Goal: Task Accomplishment & Management: Manage account settings

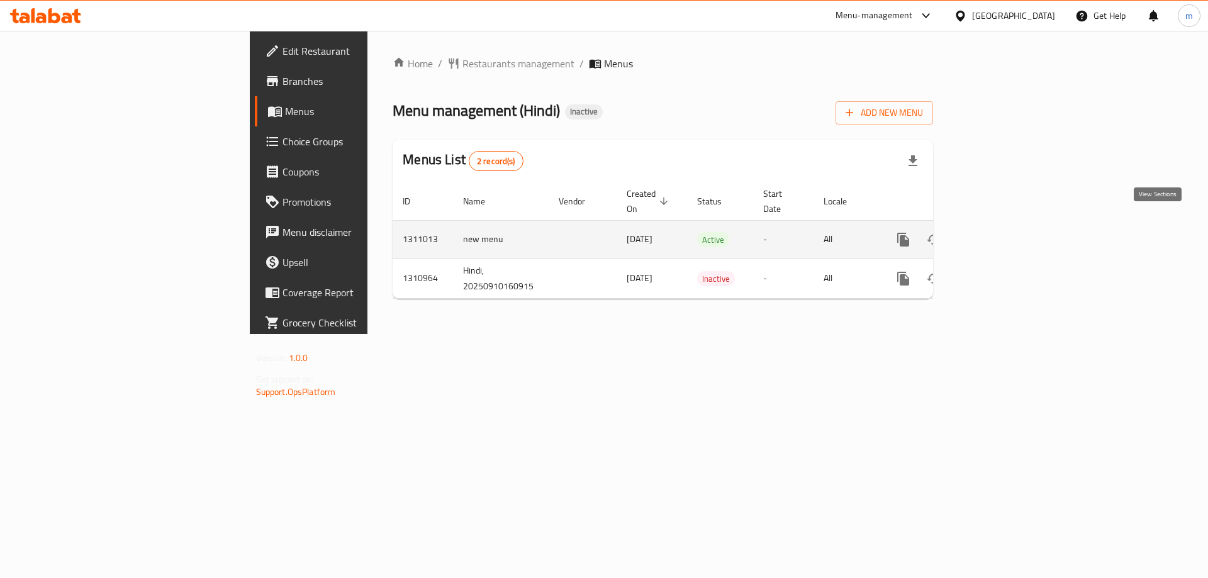
click at [1002, 232] on icon "enhanced table" at bounding box center [994, 239] width 15 height 15
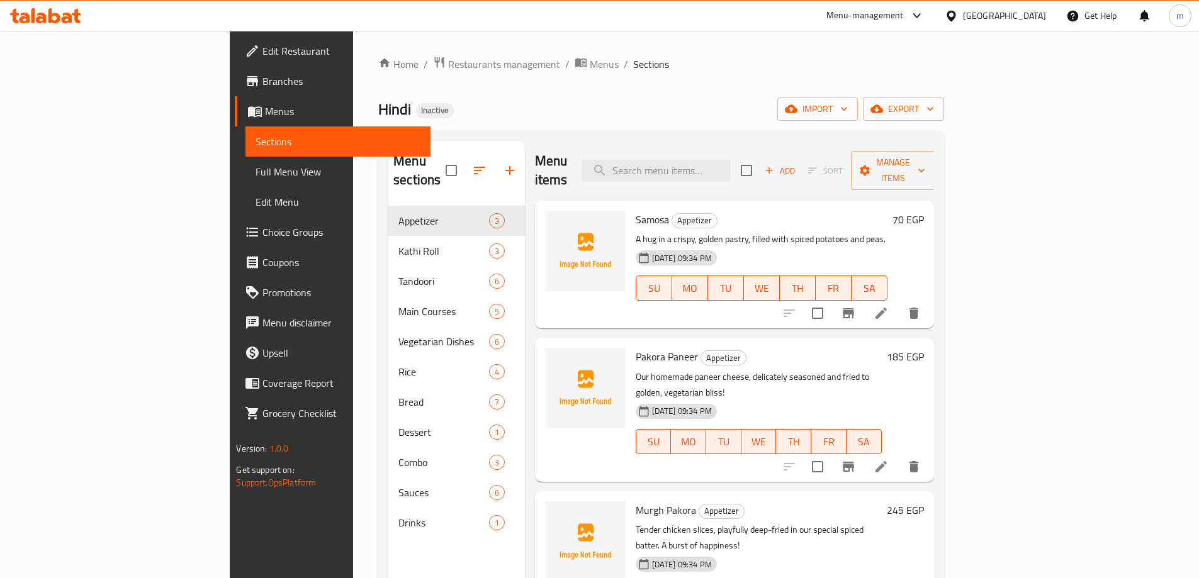
click at [256, 175] on span "Full Menu View" at bounding box center [338, 171] width 164 height 15
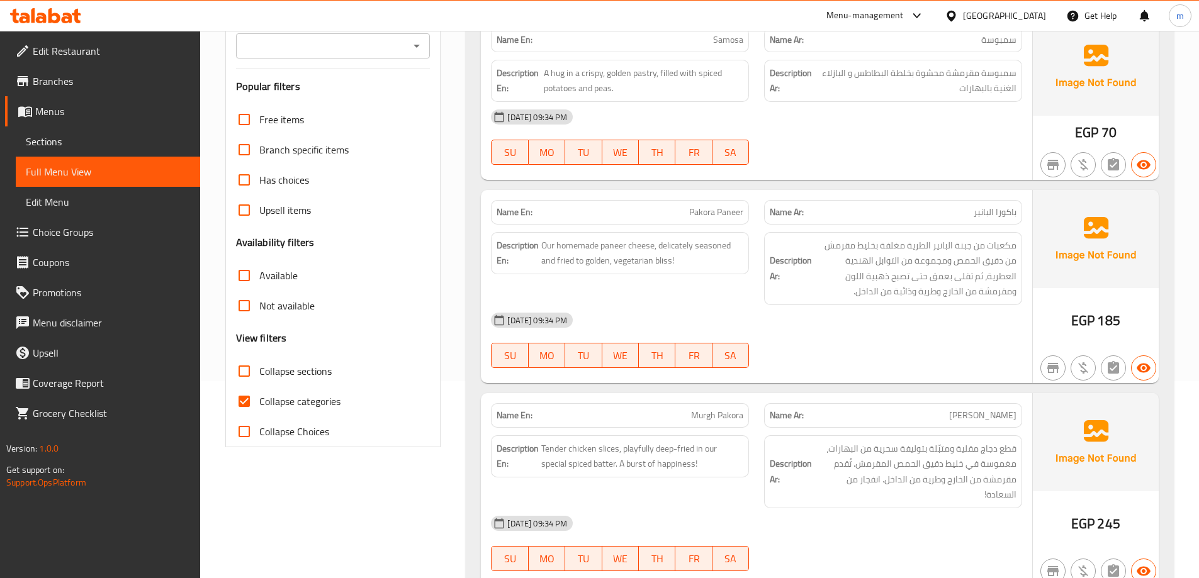
scroll to position [252, 0]
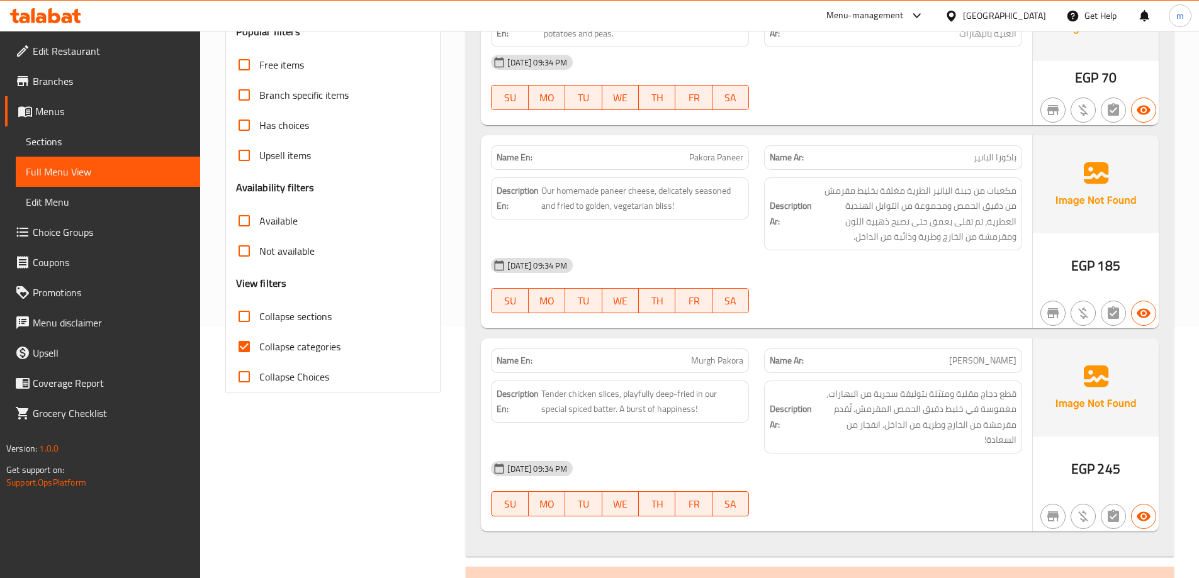
click at [337, 346] on span "Collapse categories" at bounding box center [299, 346] width 81 height 15
click at [259, 346] on input "Collapse categories" at bounding box center [244, 347] width 30 height 30
checkbox input "false"
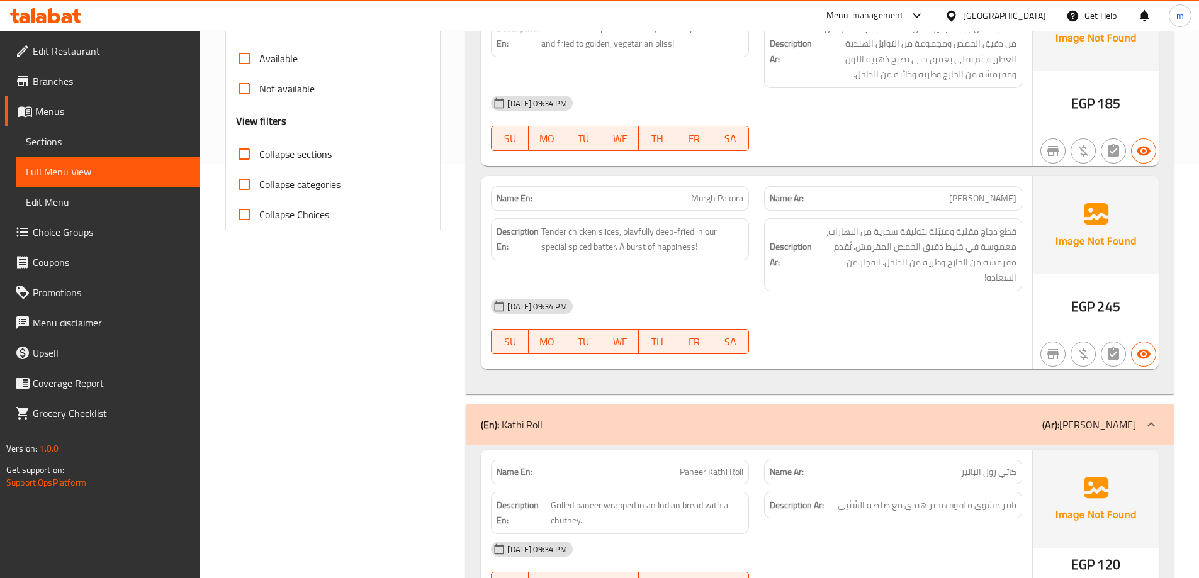
scroll to position [94, 0]
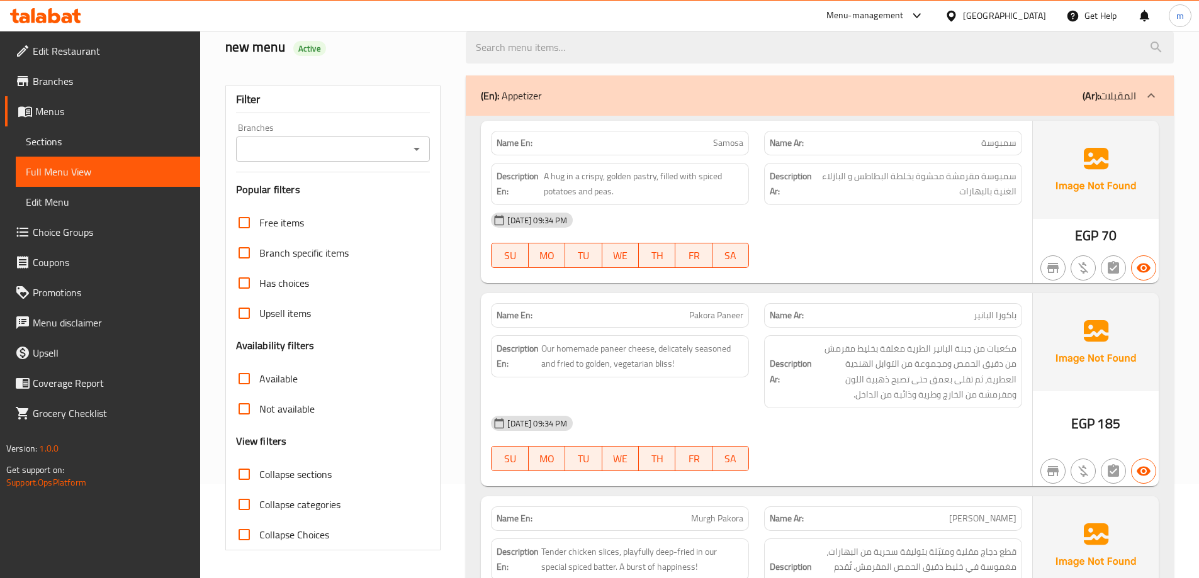
click at [863, 245] on div "10-09-2025 09:34 PM SU MO TU WE TH FR SA" at bounding box center [756, 240] width 546 height 70
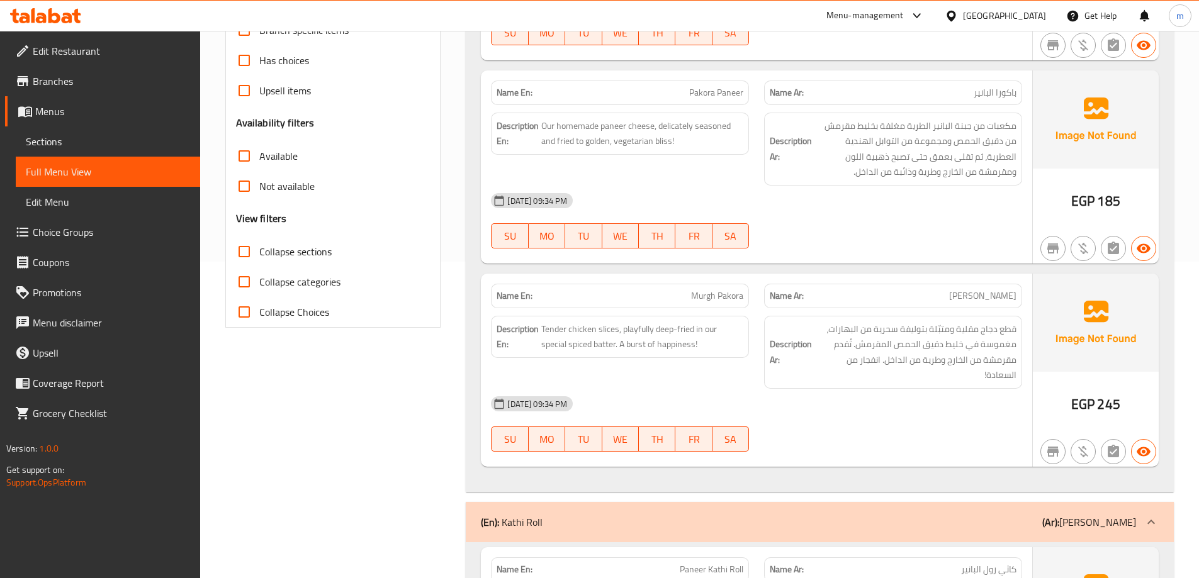
scroll to position [315, 0]
click at [301, 256] on span "Collapse sections" at bounding box center [295, 253] width 72 height 15
click at [259, 256] on input "Collapse sections" at bounding box center [244, 254] width 30 height 30
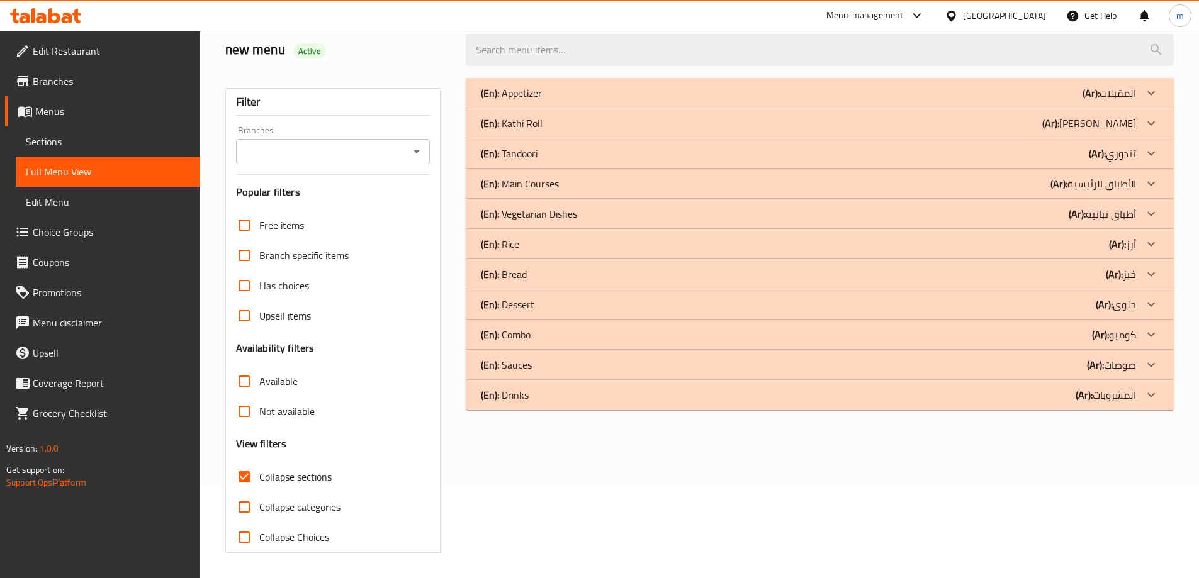
scroll to position [91, 0]
click at [1086, 249] on div "(En): Rice (Ar): أرز" at bounding box center [808, 244] width 655 height 15
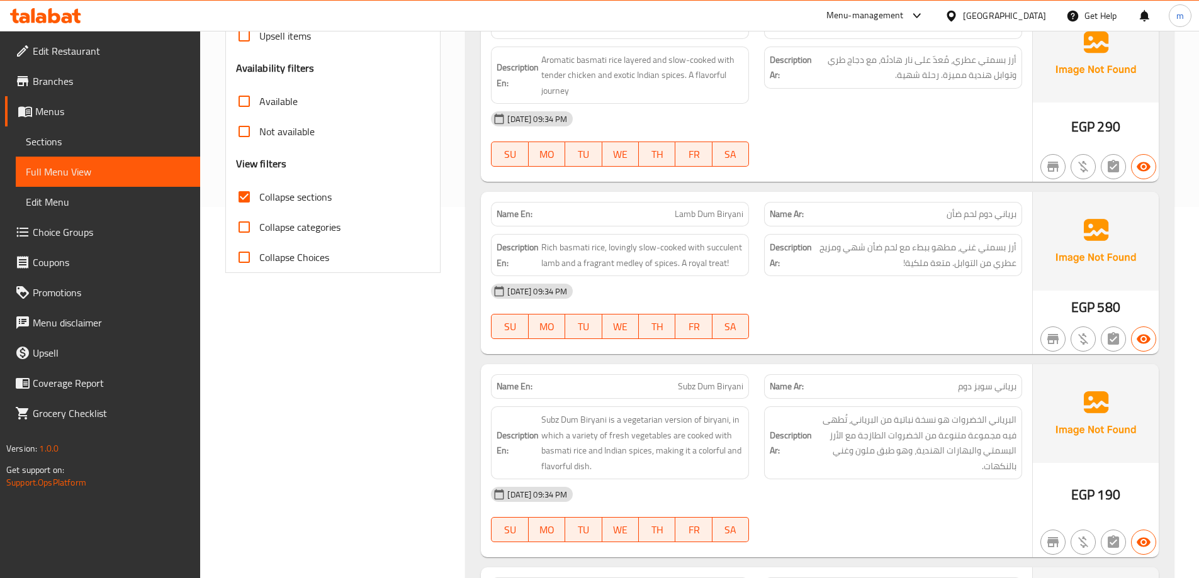
scroll to position [247, 0]
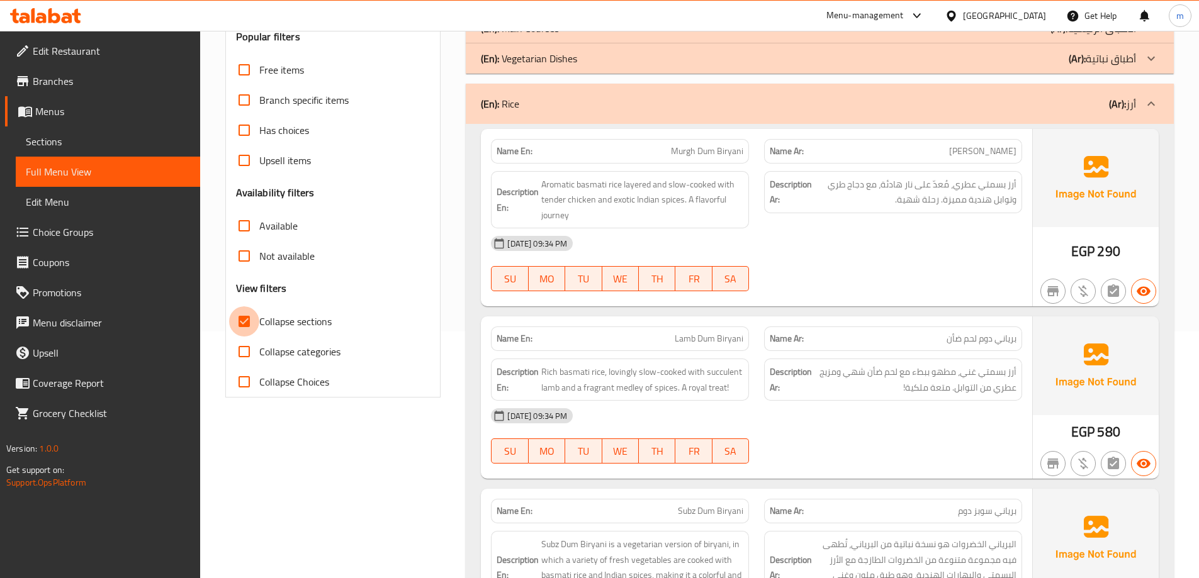
click at [254, 322] on input "Collapse sections" at bounding box center [244, 321] width 30 height 30
checkbox input "false"
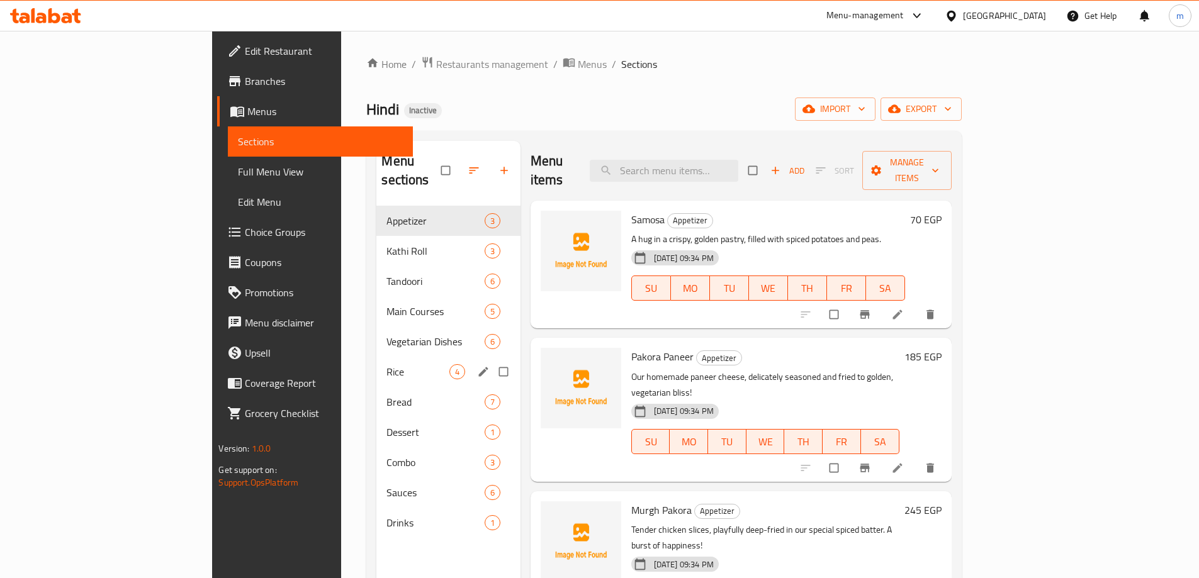
click at [376, 357] on div "Rice 4" at bounding box center [447, 372] width 143 height 30
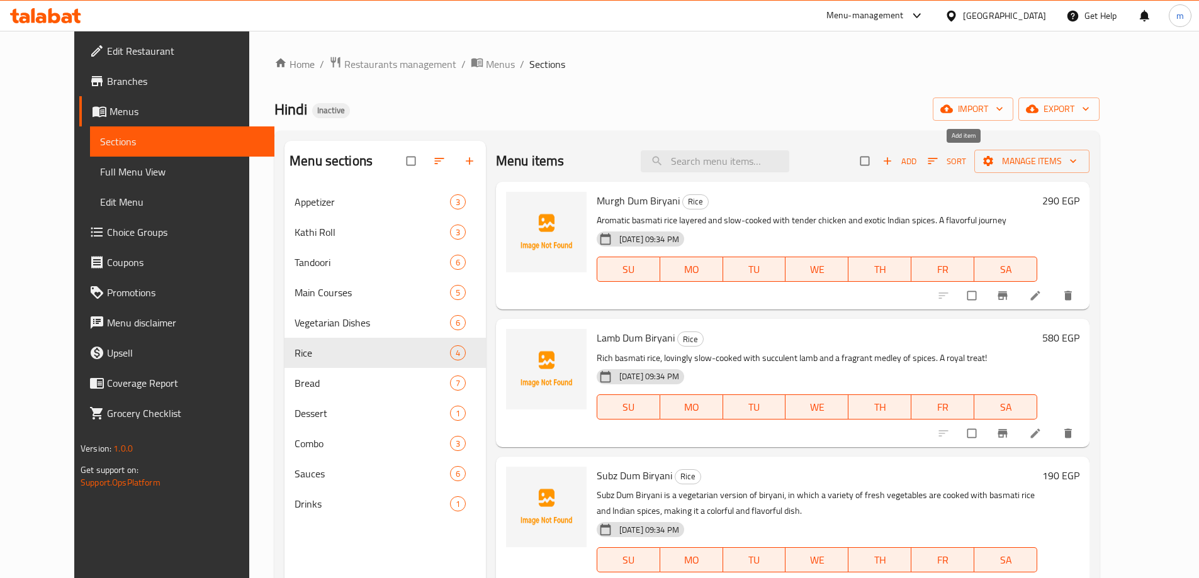
click at [919, 153] on button "Add" at bounding box center [899, 162] width 40 height 20
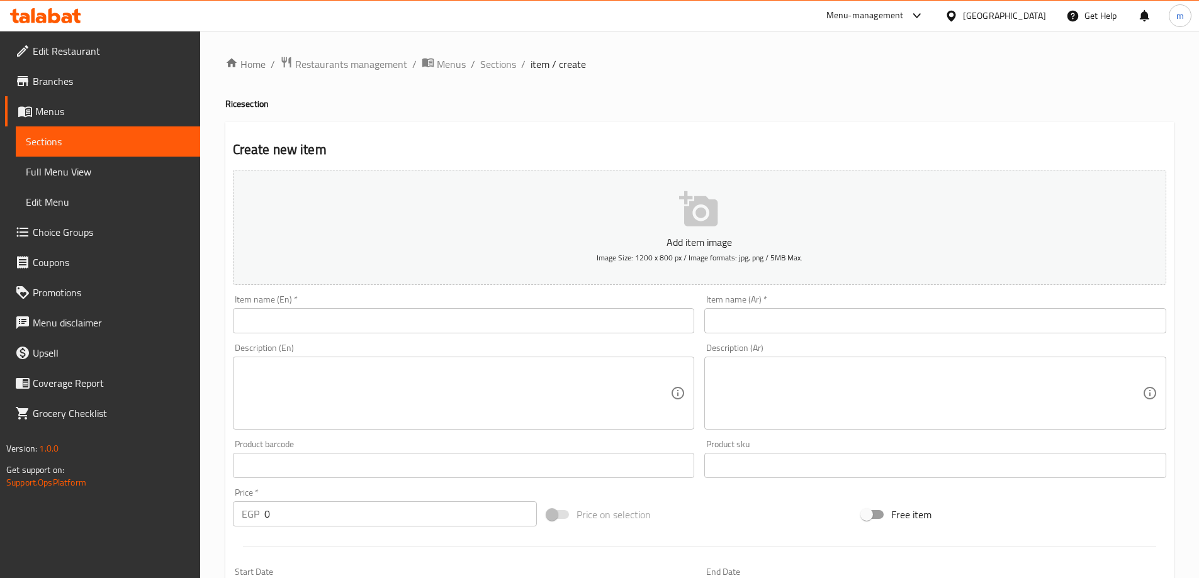
click at [395, 324] on input "text" at bounding box center [464, 320] width 462 height 25
paste input "Chawal"
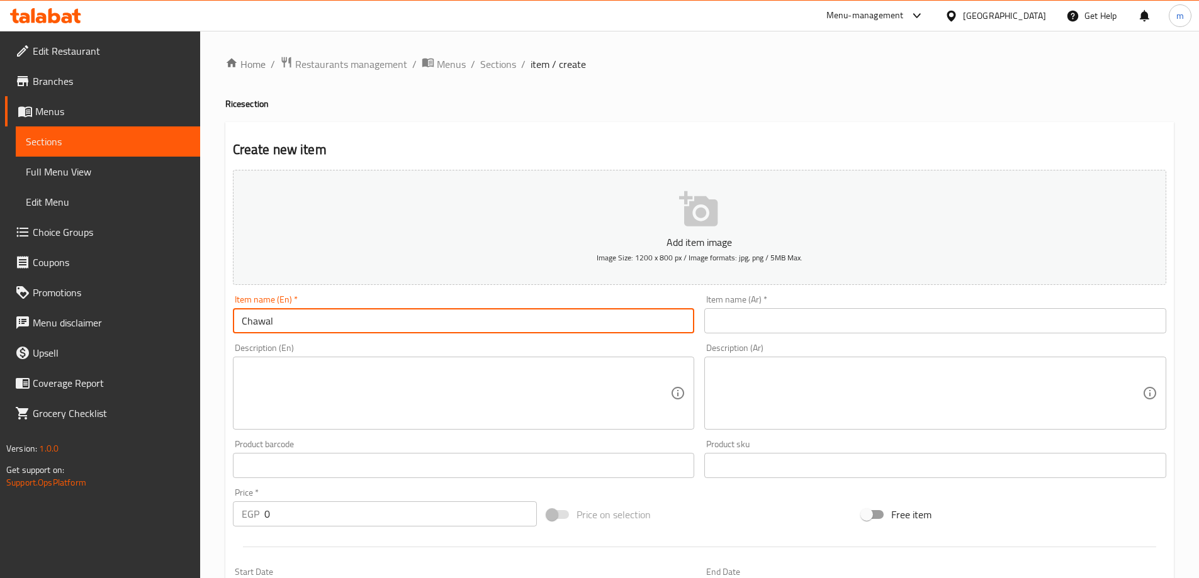
type input "Chawal"
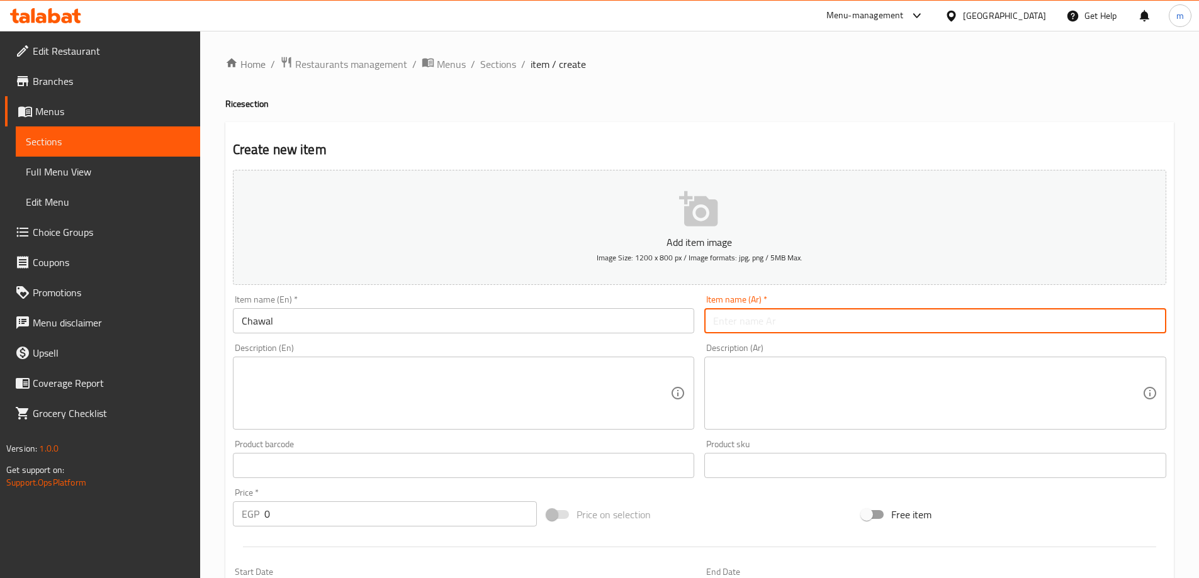
drag, startPoint x: 719, startPoint y: 322, endPoint x: 703, endPoint y: 323, distance: 15.8
click at [719, 322] on input "text" at bounding box center [935, 320] width 462 height 25
paste input "أرز أبيض"
click at [477, 318] on input "Chawal" at bounding box center [464, 320] width 462 height 25
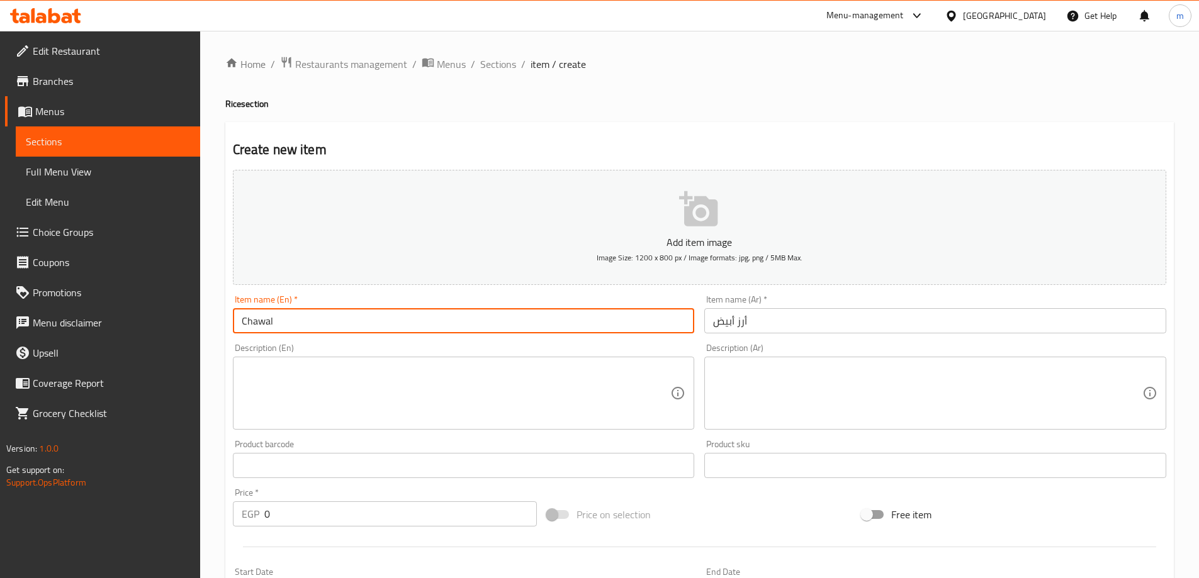
click at [477, 318] on input "Chawal" at bounding box center [464, 320] width 462 height 25
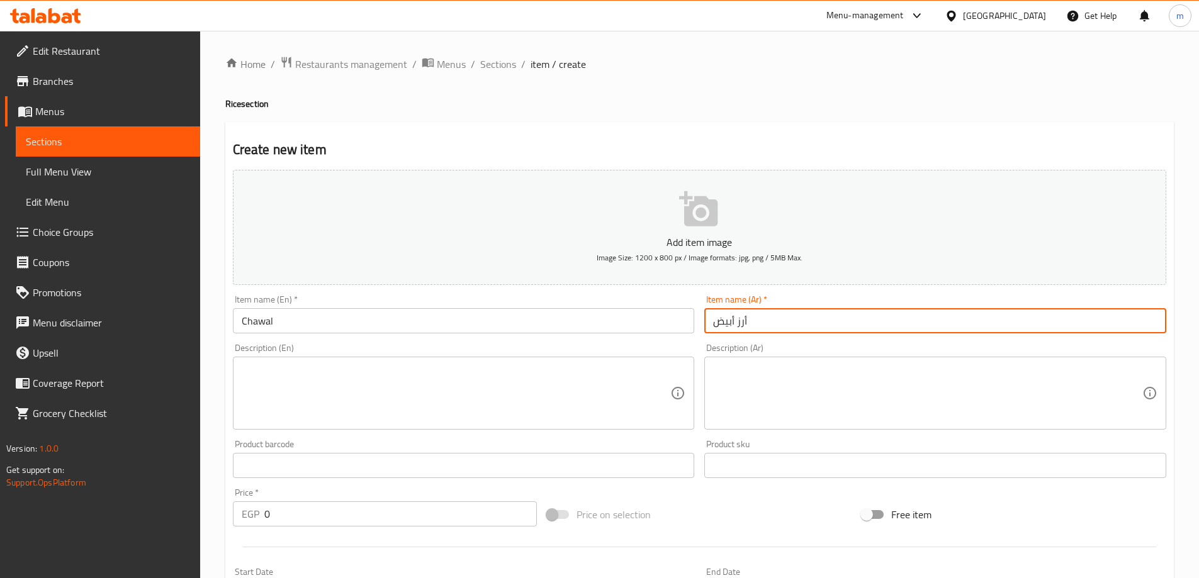
click at [761, 318] on input "أرز أبيض" at bounding box center [935, 320] width 462 height 25
paste input "چاول"
type input "چاول"
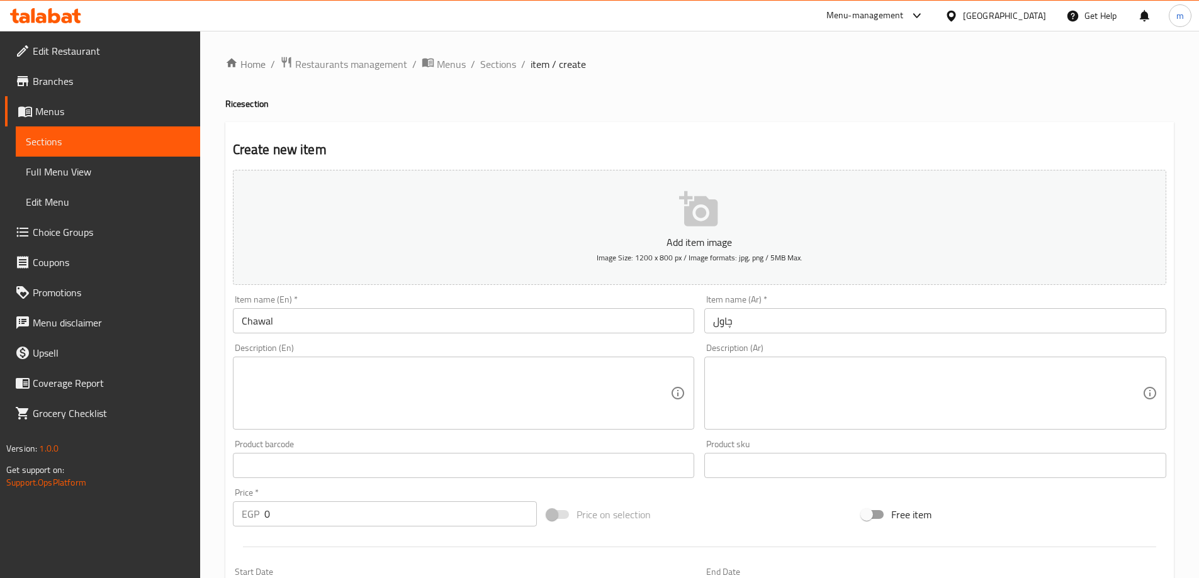
click at [563, 402] on textarea at bounding box center [456, 394] width 429 height 60
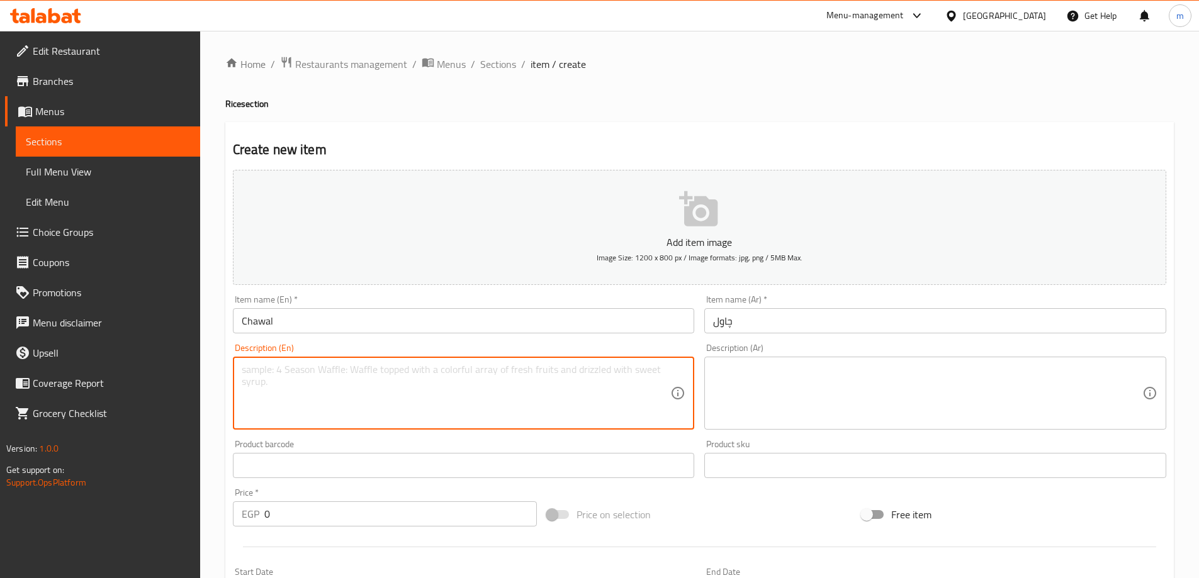
paste textarea "Perfectly boiled basmati rice, served plain to humbly complement any of our del…"
type textarea "Perfectly boiled basmati rice, served plain to humbly complement any of our del…"
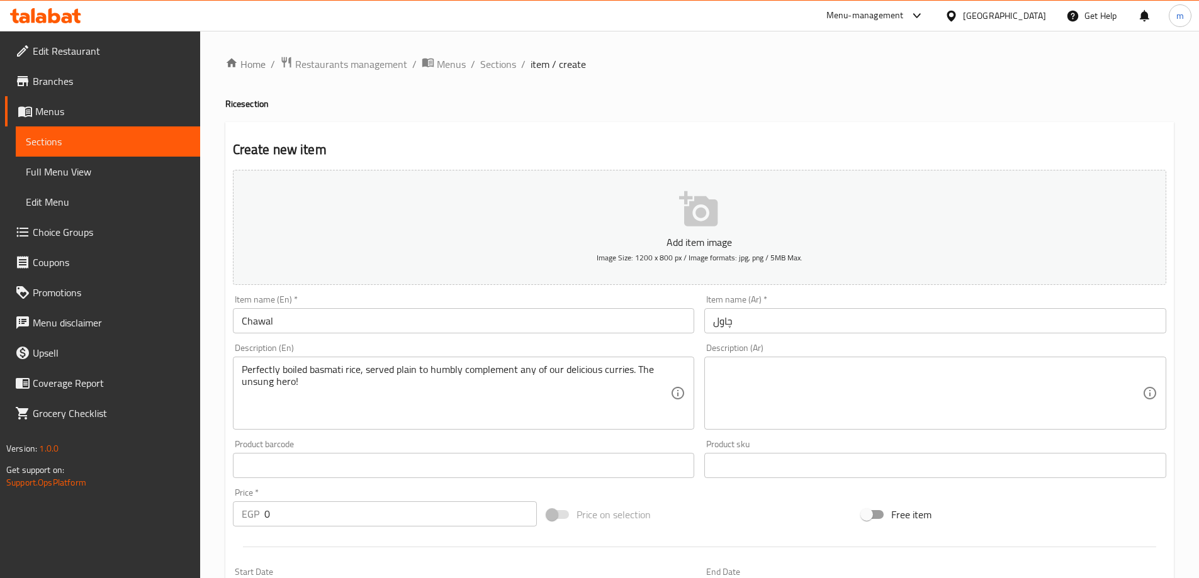
click at [823, 386] on textarea at bounding box center [927, 394] width 429 height 60
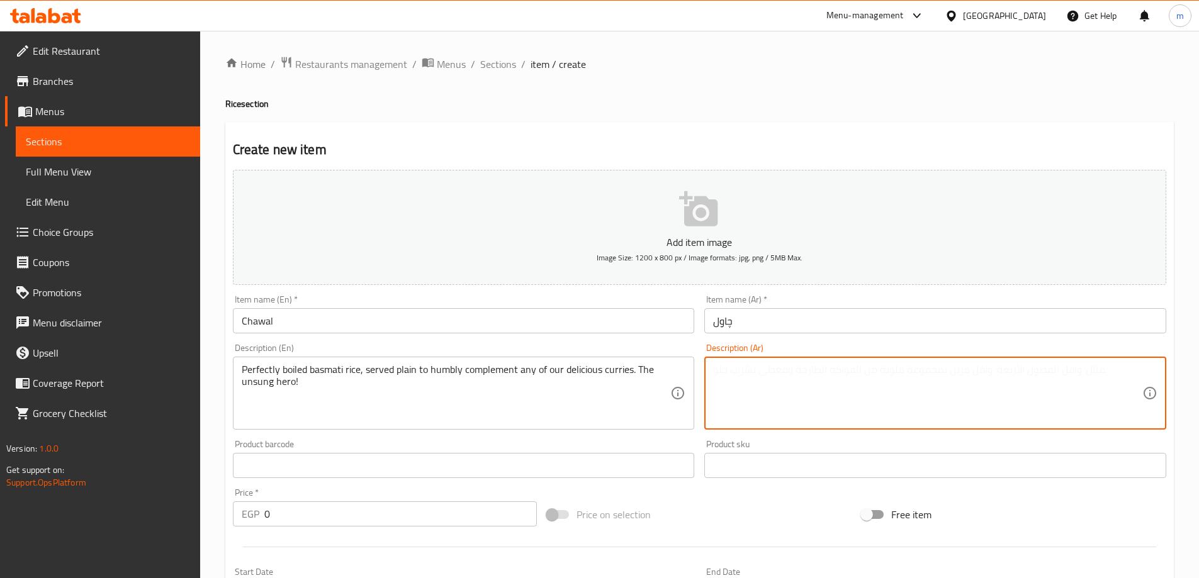
paste textarea "أرز أبيض مطبوخ بسيط وغير متبل، يُقدم كطبق جانبي مثالي لمرافقة الأطباق الرئيسية …"
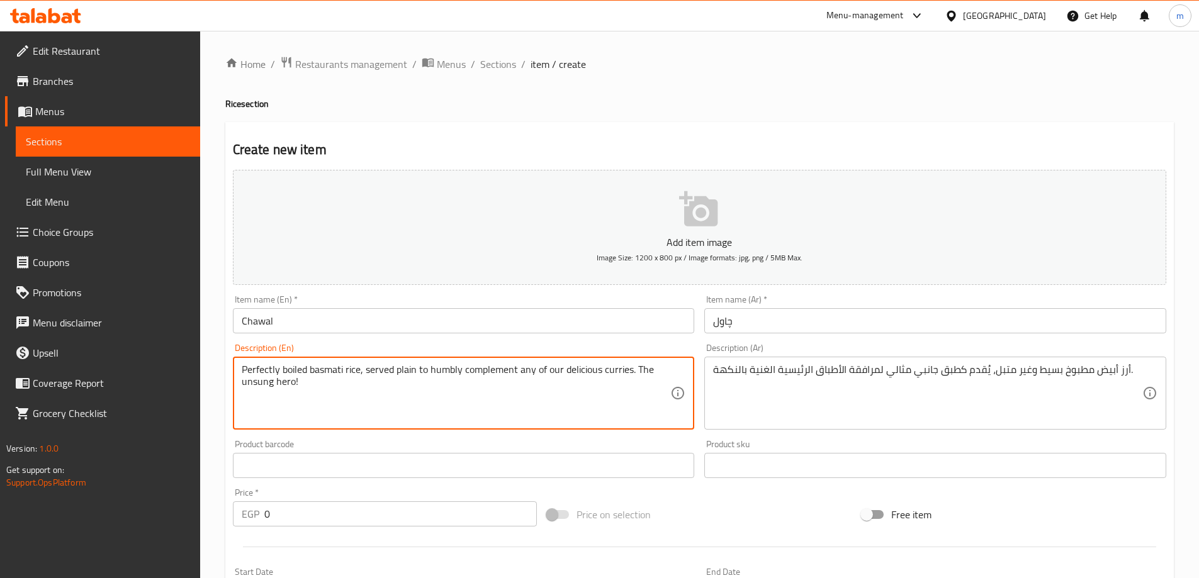
click at [584, 387] on textarea "Perfectly boiled basmati rice, served plain to humbly complement any of our del…" at bounding box center [456, 394] width 429 height 60
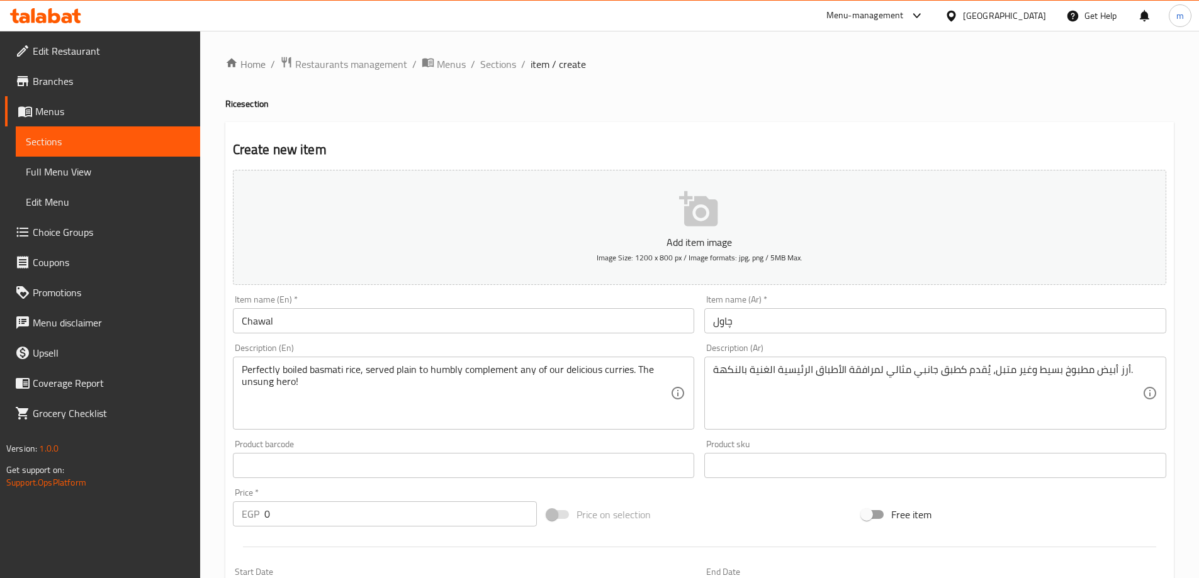
click at [473, 400] on textarea "Perfectly boiled basmati rice, served plain to humbly complement any of our del…" at bounding box center [456, 394] width 429 height 60
click at [924, 357] on div "أرز أبيض مطبوخ بسيط وغير متبل، يُقدم كطبق جانبي مثالي لمرافقة الأطباق الرئيسية …" at bounding box center [935, 393] width 462 height 73
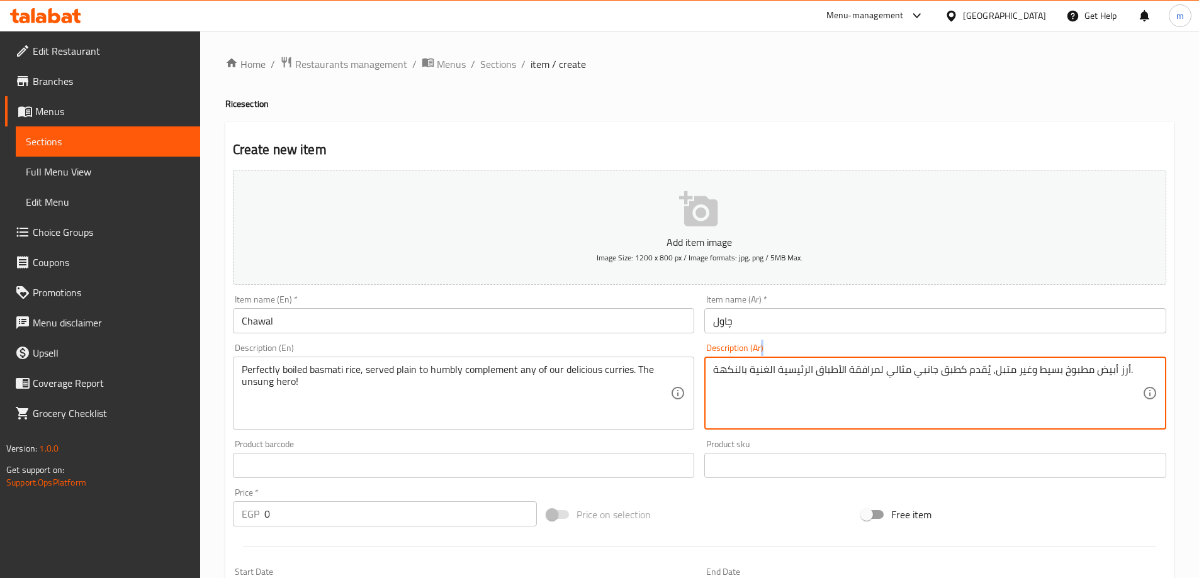
click at [924, 357] on div "أرز أبيض مطبوخ بسيط وغير متبل، يُقدم كطبق جانبي مثالي لمرافقة الأطباق الرئيسية …" at bounding box center [935, 393] width 462 height 73
click at [926, 376] on textarea "أرز أبيض مطبوخ بسيط وغير متبل، يُقدم كطبق جانبي مثالي لمرافقة الأطباق الرئيسية …" at bounding box center [927, 394] width 429 height 60
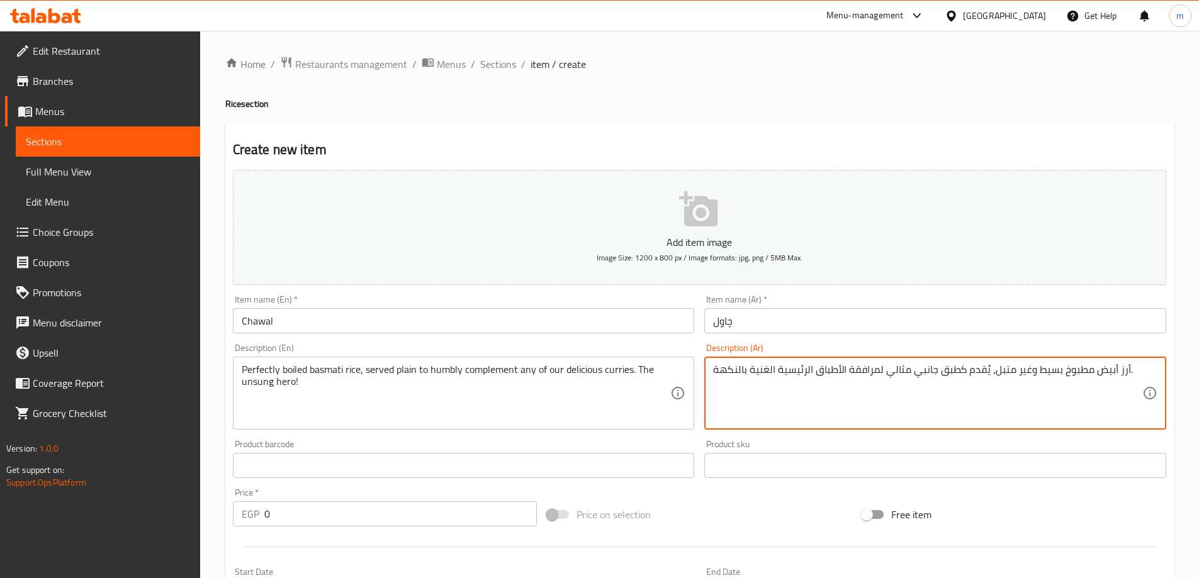
click at [926, 376] on textarea "أرز أبيض مطبوخ بسيط وغير متبل، يُقدم كطبق جانبي مثالي لمرافقة الأطباق الرئيسية …" at bounding box center [927, 394] width 429 height 60
paste textarea "سمتي مسلوق تمامًا، يُقدّم سادةً ليُكمّل أطباق الكاري اللذيذة لدينا. البطل المجه…"
type textarea "أرز بسمتي مسلوق تمامًا، يُقدّم سادةً ليُكمّل أطباق الكاري اللذيذة لدينا. البطل …"
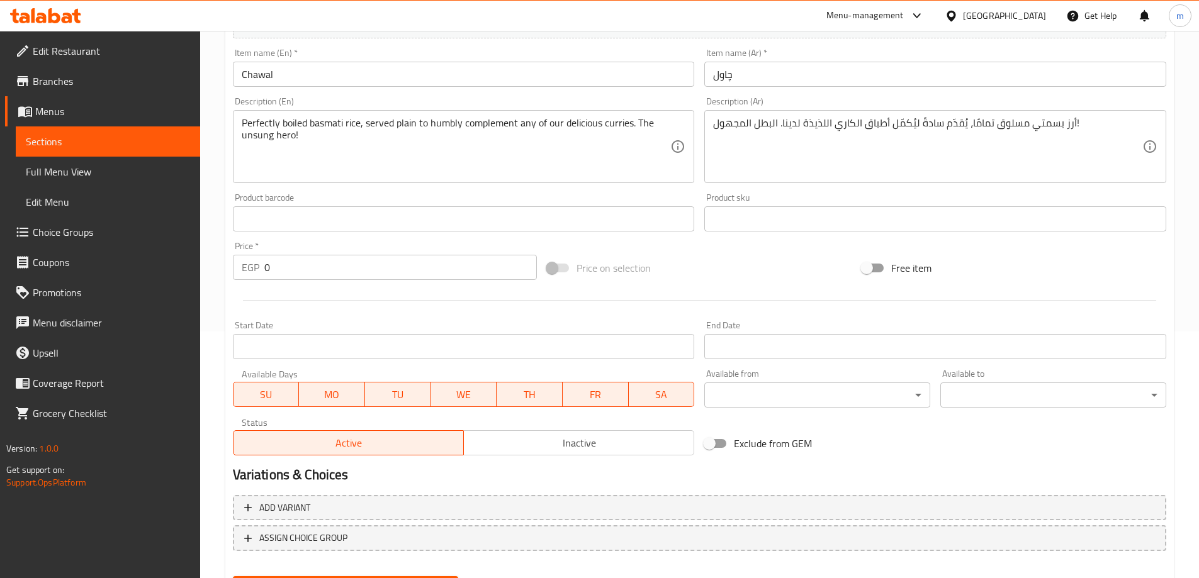
scroll to position [185, 0]
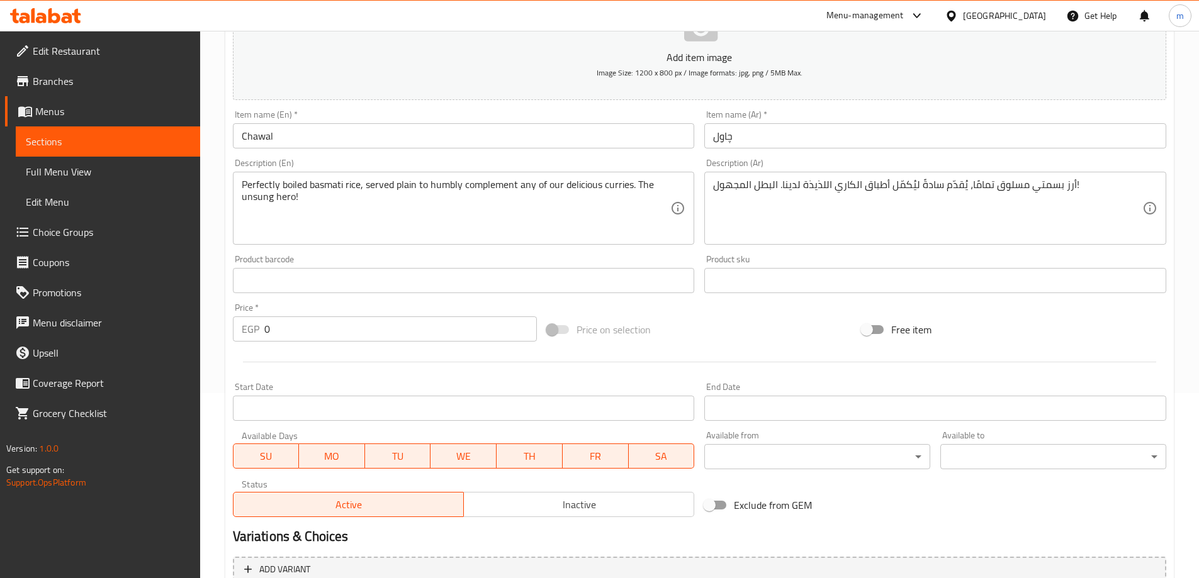
click at [316, 326] on input "0" at bounding box center [400, 329] width 273 height 25
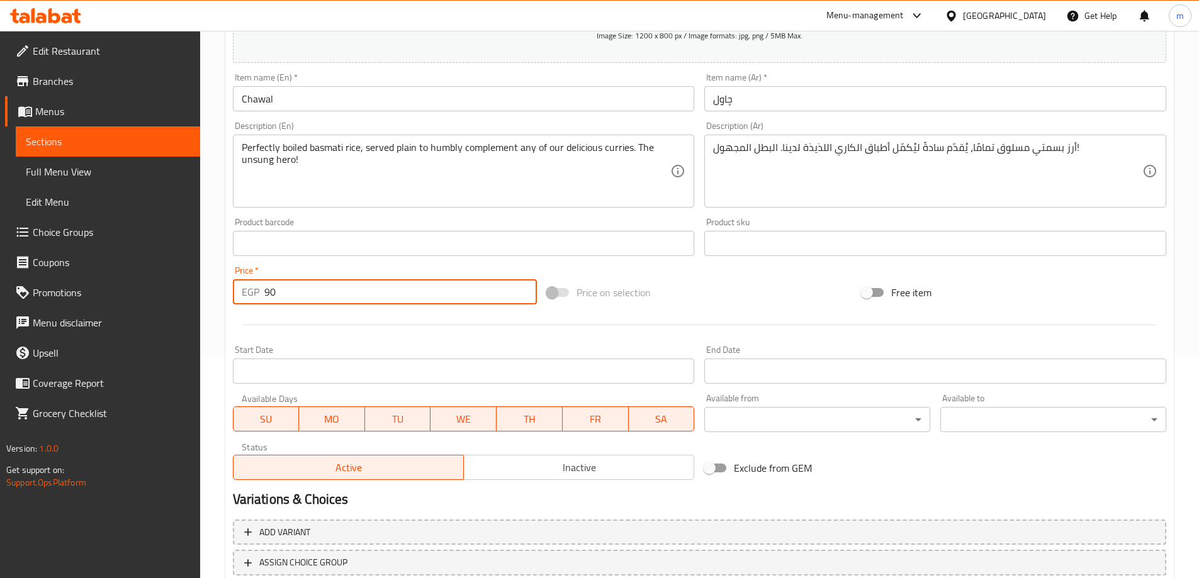
scroll to position [311, 0]
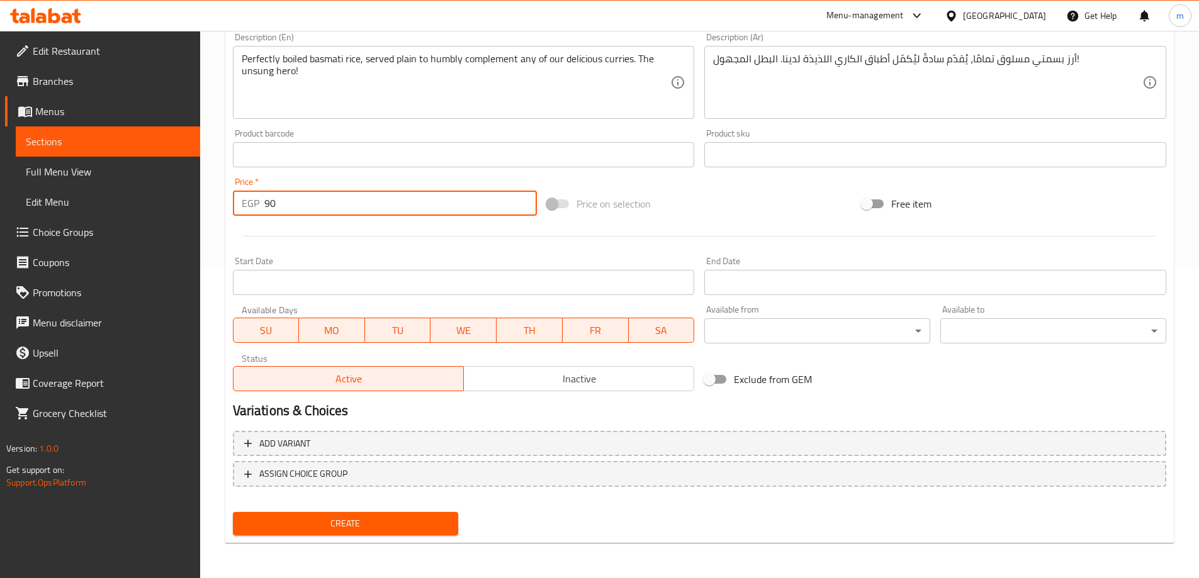
type input "90"
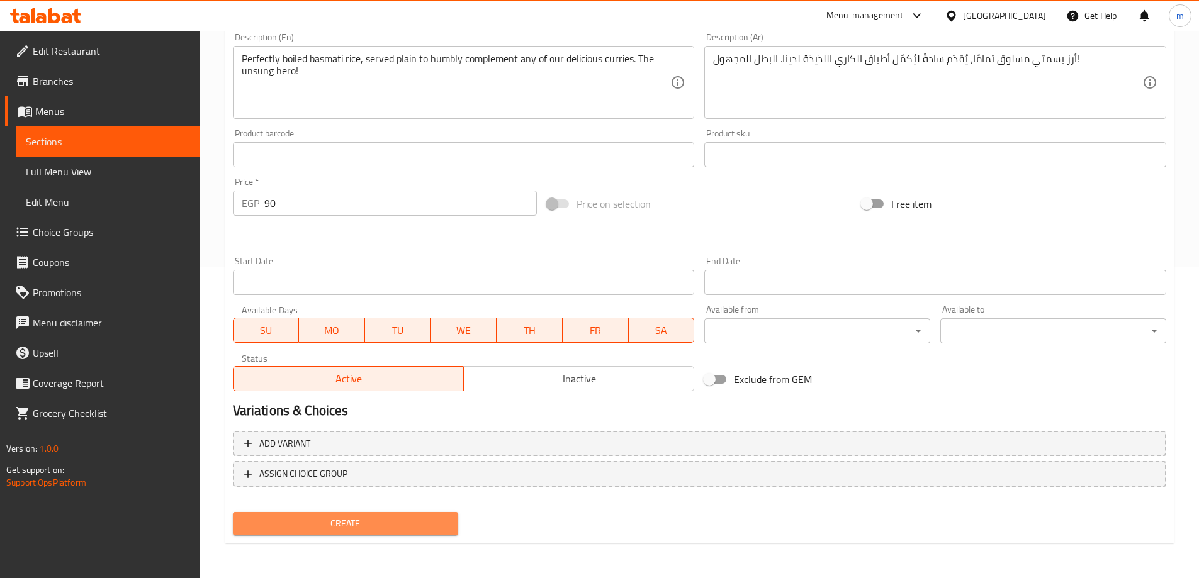
click at [393, 522] on span "Create" at bounding box center [346, 524] width 206 height 16
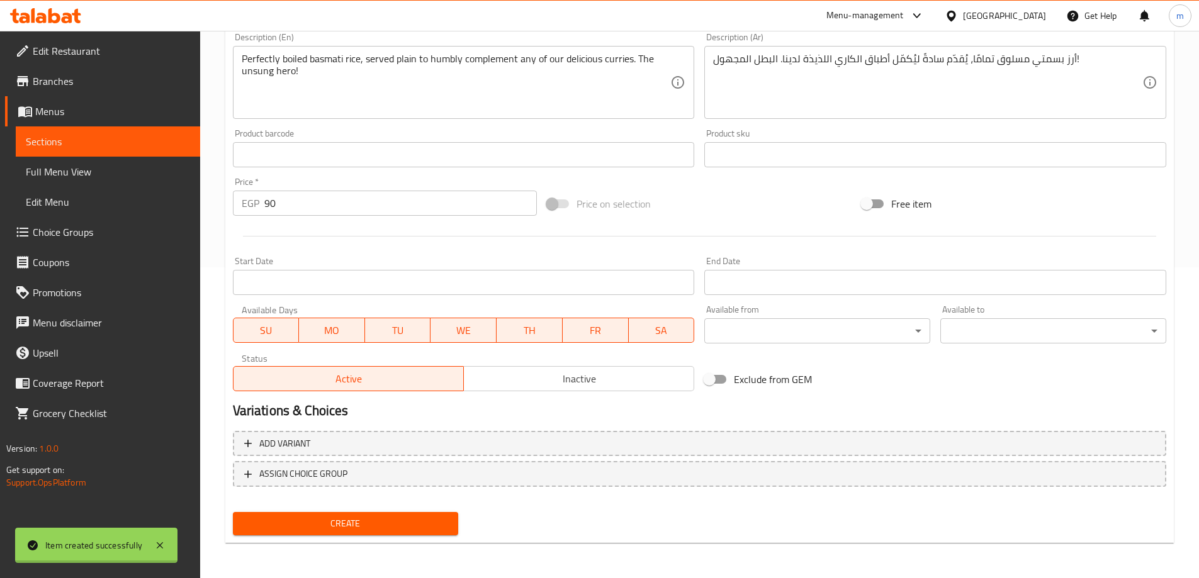
type input "0"
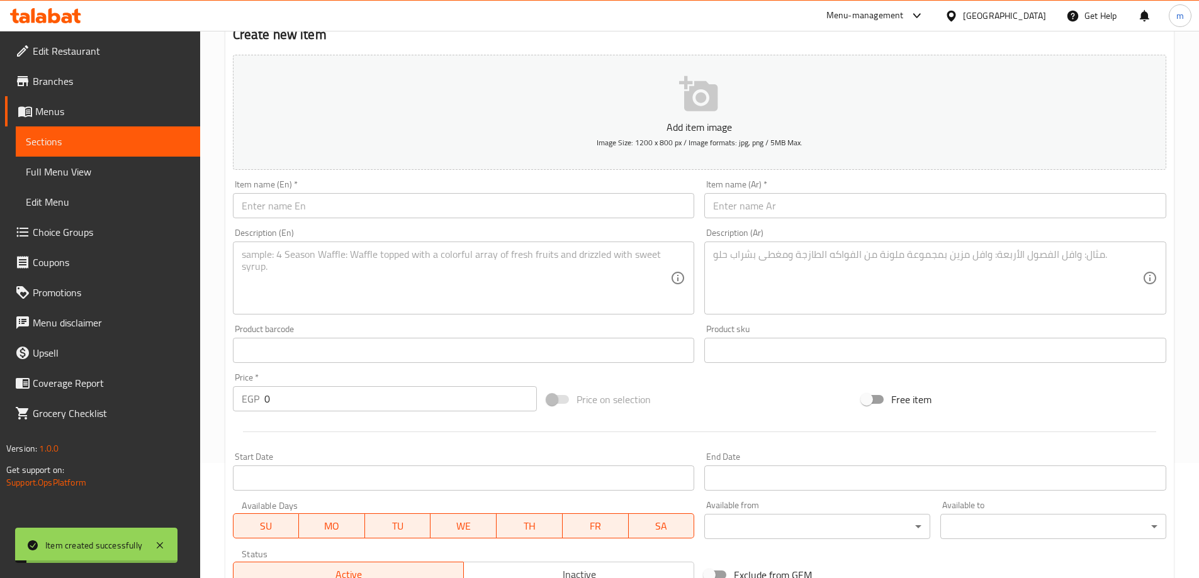
scroll to position [0, 0]
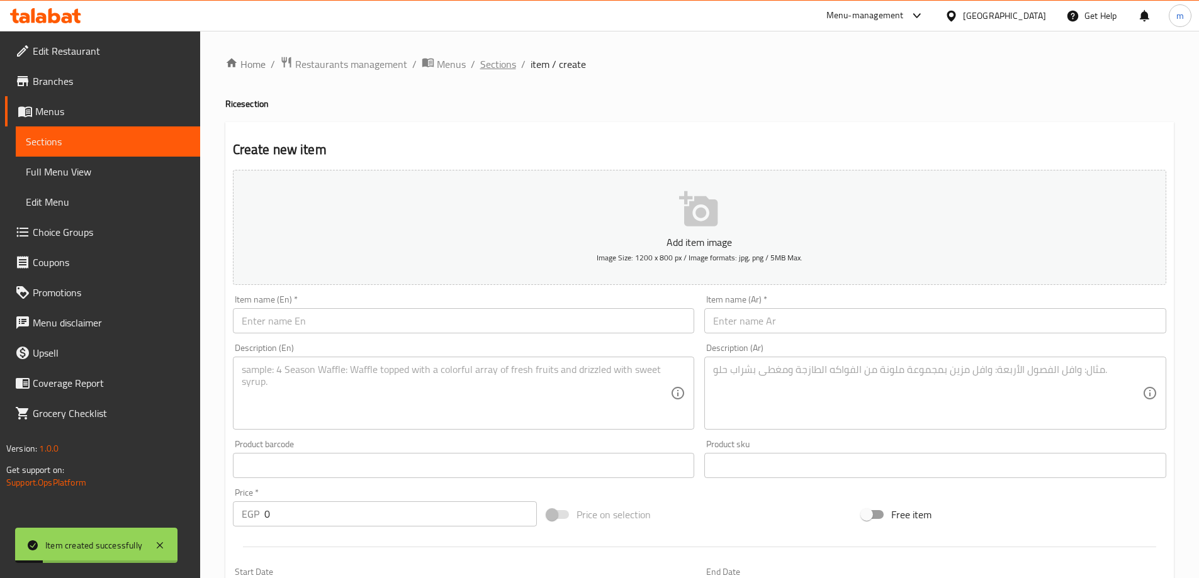
click at [491, 70] on span "Sections" at bounding box center [498, 64] width 36 height 15
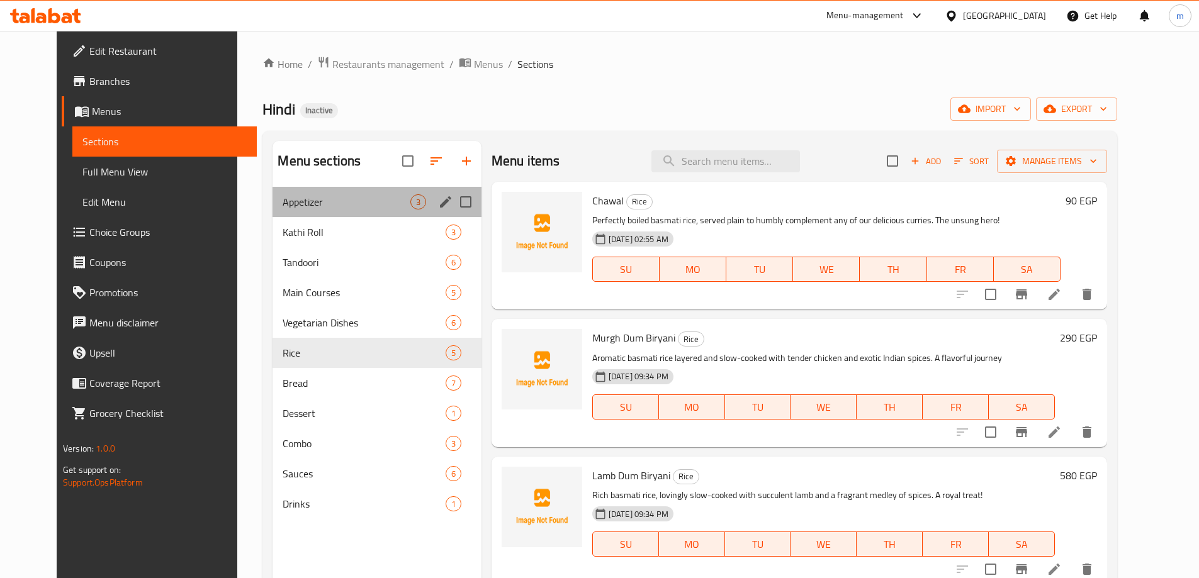
click at [354, 193] on div "Appetizer 3" at bounding box center [377, 202] width 208 height 30
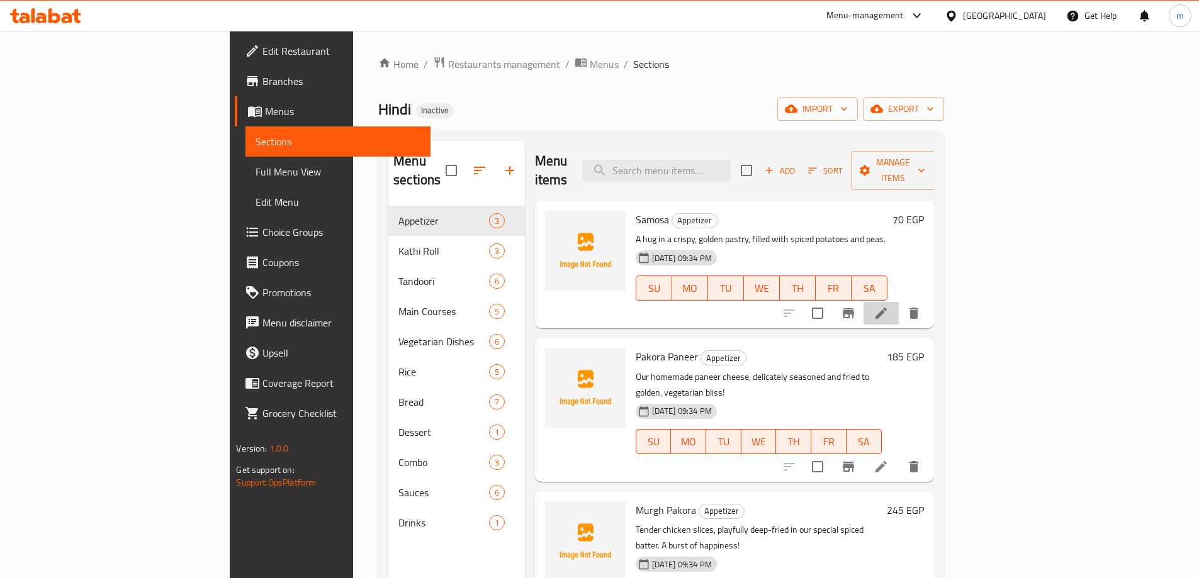
click at [899, 302] on li at bounding box center [880, 313] width 35 height 23
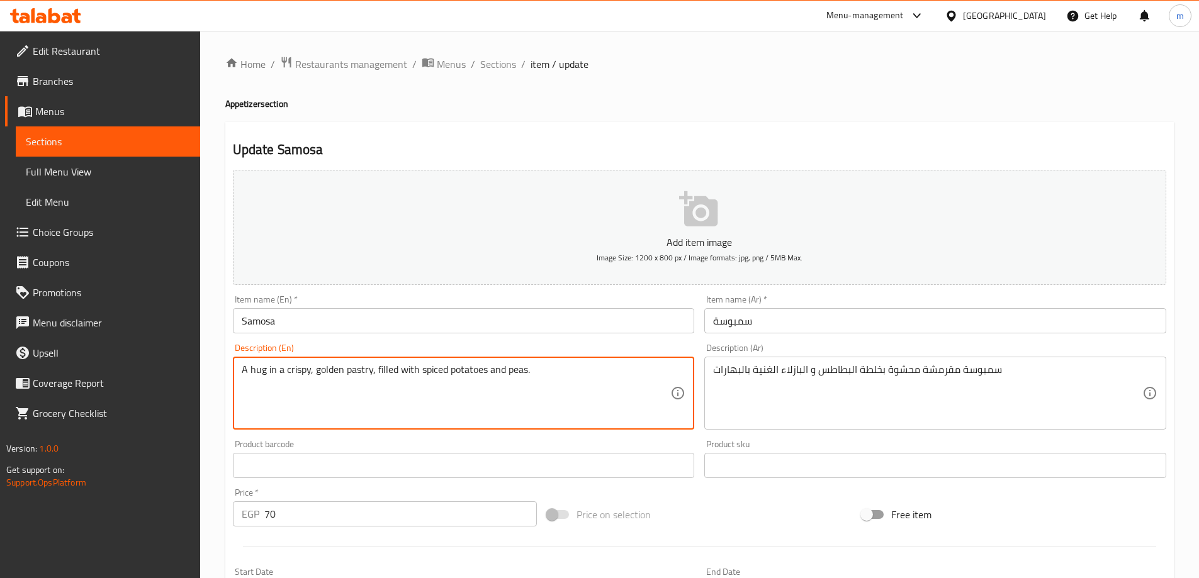
click at [585, 374] on textarea "A hug in a crispy, golden pastry, filled with spiced potatoes and peas." at bounding box center [456, 394] width 429 height 60
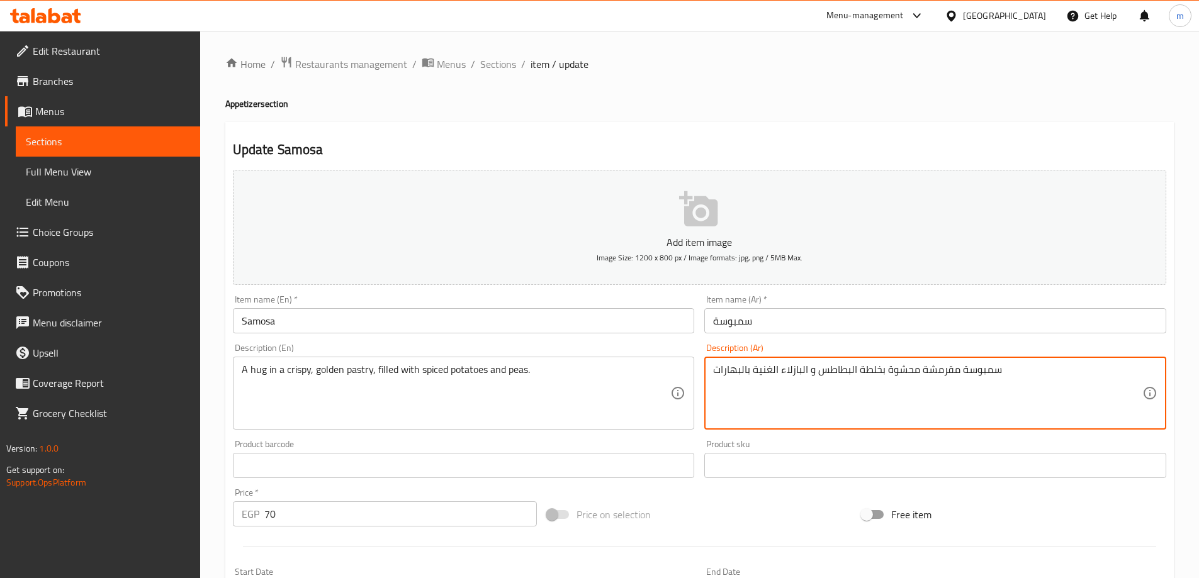
click at [976, 366] on textarea "سمبوسة مقرمشة محشوة بخلطة البطاطس و البازلاء الغنية بالبهارات" at bounding box center [927, 394] width 429 height 60
paste textarea "ناق في معجنات مقرمشة ذهبية اللون، محشوة بالبطاطس المتبلة والبازلاء."
click at [1018, 369] on textarea "عناق في معجنات مقرمشة ذهبية اللون، محشوة بالبطاطس المتبلة والبازلاء." at bounding box center [927, 394] width 429 height 60
click at [1014, 368] on textarea "عناق في معجنات مقرمشة ذهبية اللون، محشوة بالبطاطس المتبلة والبازلاء." at bounding box center [927, 394] width 429 height 60
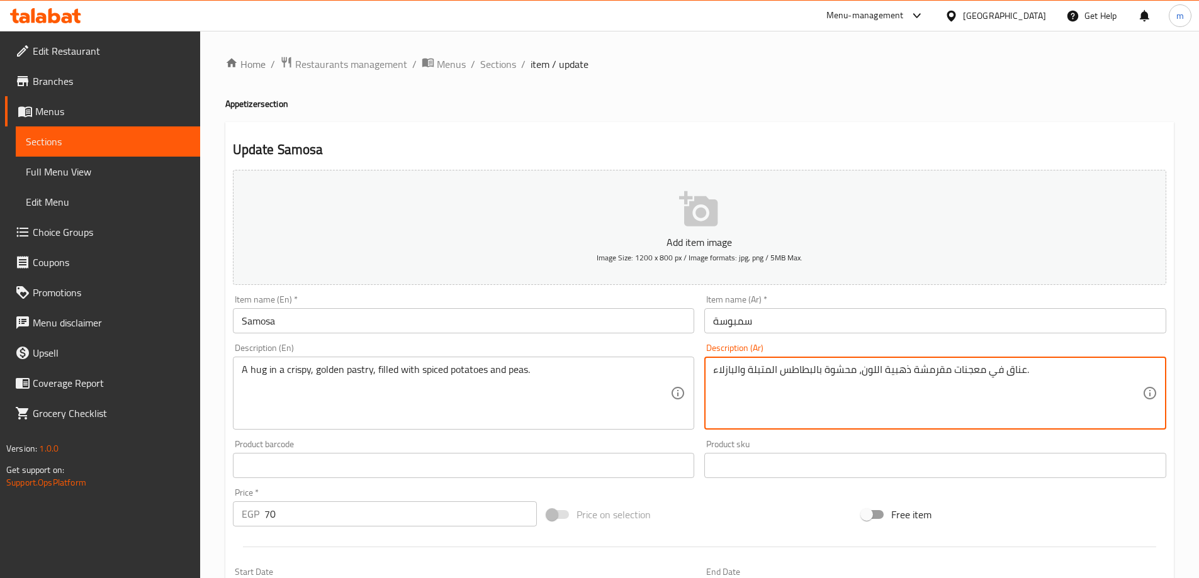
click at [1014, 368] on textarea "عناق في معجنات مقرمشة ذهبية اللون، محشوة بالبطاطس المتبلة والبازلاء." at bounding box center [927, 394] width 429 height 60
click at [304, 375] on textarea "A hug in a crispy, golden pastry, filled with spiced potatoes and peas." at bounding box center [456, 394] width 429 height 60
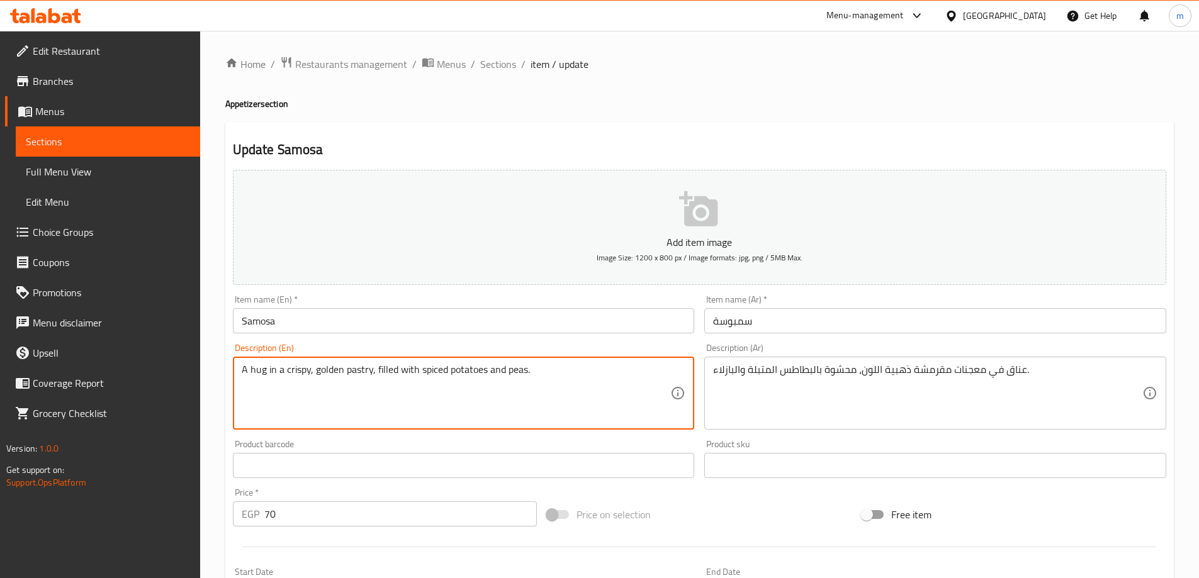
click at [304, 375] on textarea "A hug in a crispy, golden pastry, filled with spiced potatoes and peas." at bounding box center [456, 394] width 429 height 60
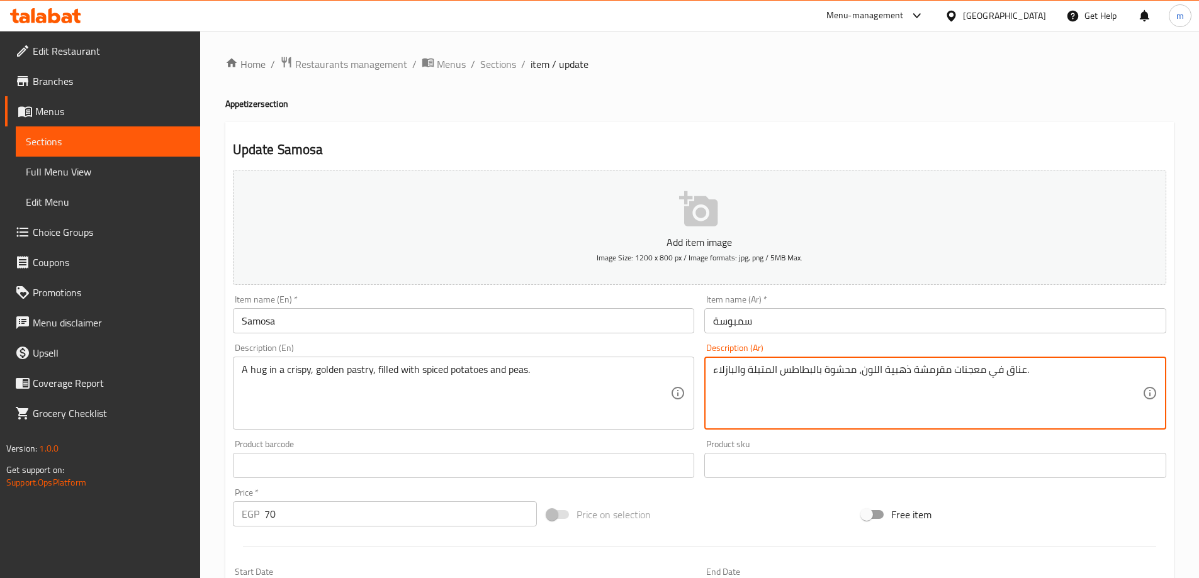
click at [1010, 368] on textarea "عناق في معجنات مقرمشة ذهبية اللون، محشوة بالبطاطس المتبلة والبازلاء." at bounding box center [927, 394] width 429 height 60
click at [1016, 370] on textarea "عناق في معجنات مقرمشة ذهبية اللون، محشوة بالبطاطس المتبلة والبازلاء." at bounding box center [927, 394] width 429 height 60
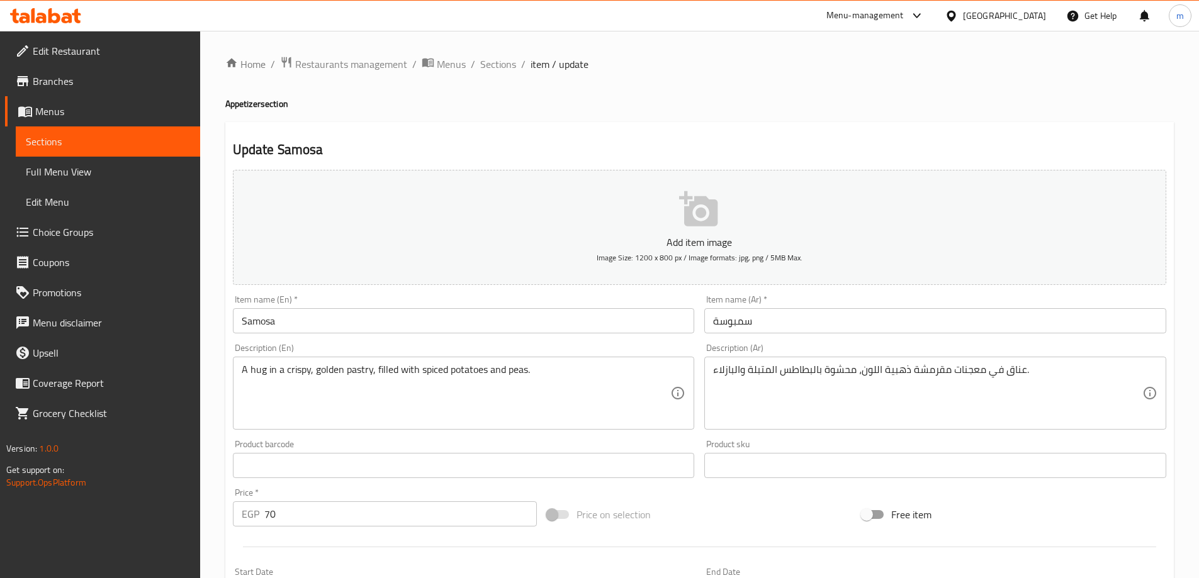
click at [1011, 372] on textarea "عناق في معجنات مقرمشة ذهبية اللون، محشوة بالبطاطس المتبلة والبازلاء." at bounding box center [927, 394] width 429 height 60
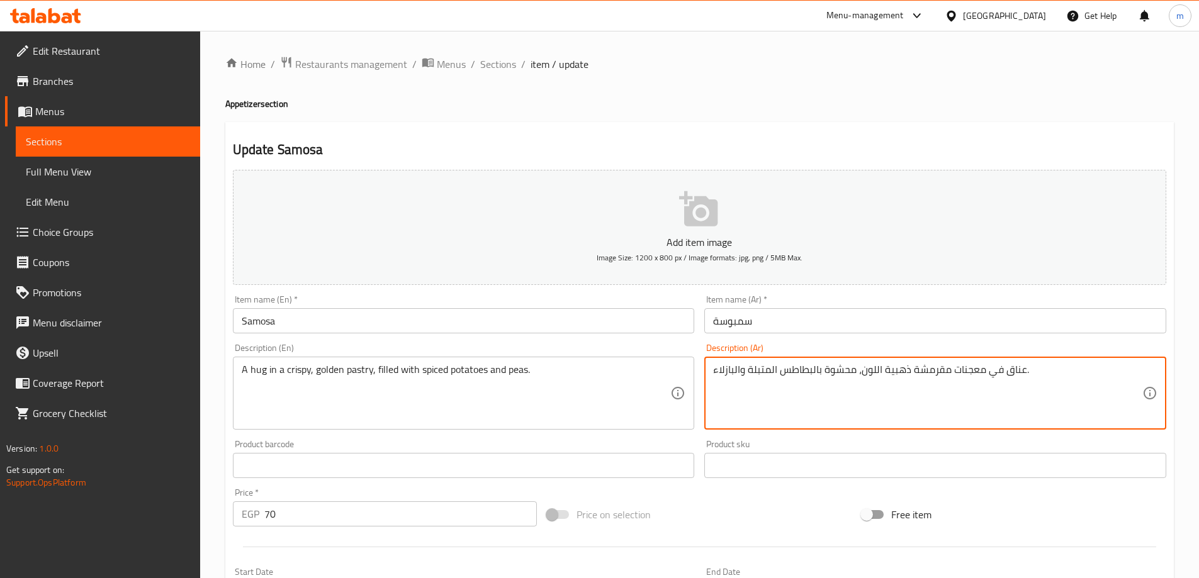
paste textarea "هوج"
click at [995, 373] on textarea "هوج في معجنات مقرمشة ذهبية اللون، محشوة بالبطاطس المتبلة والبازلاء." at bounding box center [927, 394] width 429 height 60
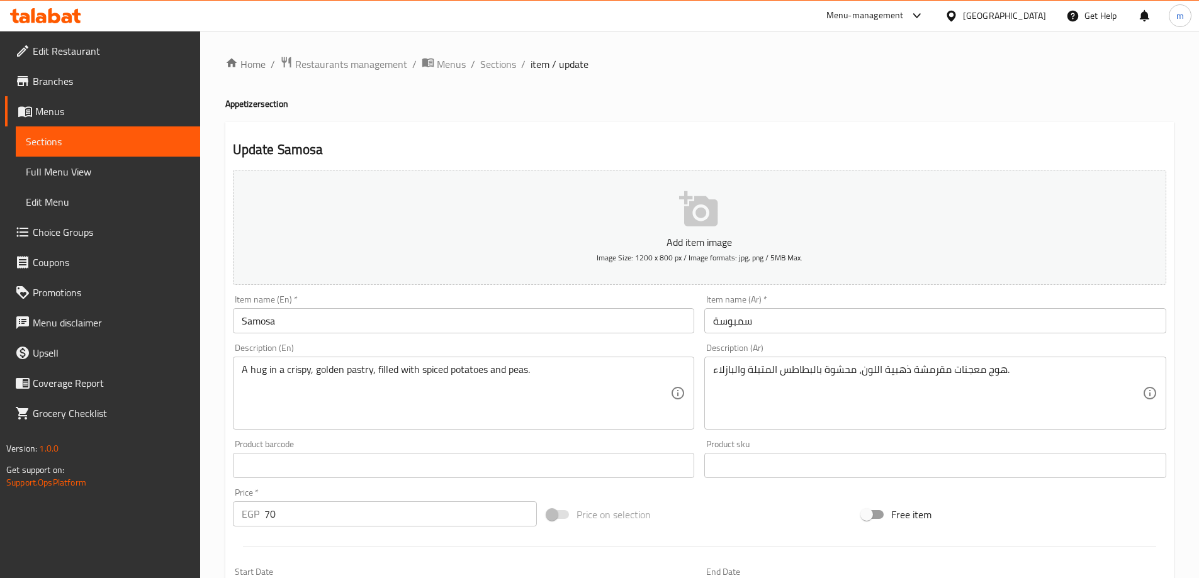
click at [984, 371] on textarea "هوج معجنات مقرمشة ذهبية اللون، محشوة بالبطاطس المتبلة والبازلاء." at bounding box center [927, 394] width 429 height 60
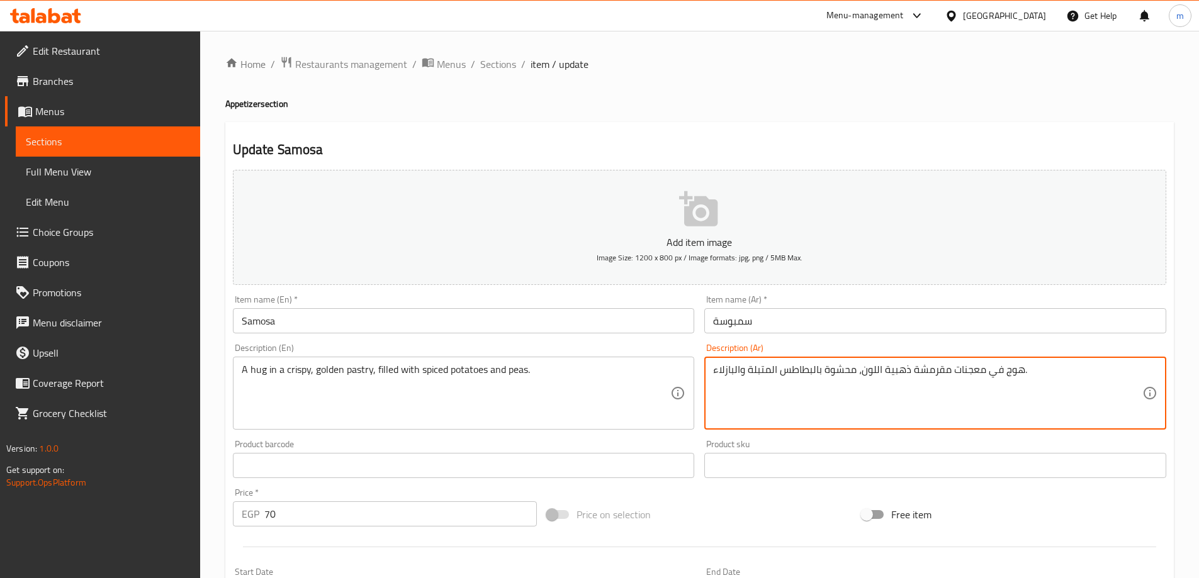
click at [991, 373] on textarea "هوج في معجنات مقرمشة ذهبية اللون، محشوة بالبطاطس المتبلة والبازلاء." at bounding box center [927, 394] width 429 height 60
click at [994, 379] on textarea "هوج في معجنات مقرمشة ذهبية اللون، محشوة بالبطاطس المتبلة والبازلاء." at bounding box center [927, 394] width 429 height 60
click at [963, 371] on textarea "هوج في معجنات مقرمشة ذهبية اللون، محشوة بالبطاطس المتبلة والبازلاء." at bounding box center [927, 394] width 429 height 60
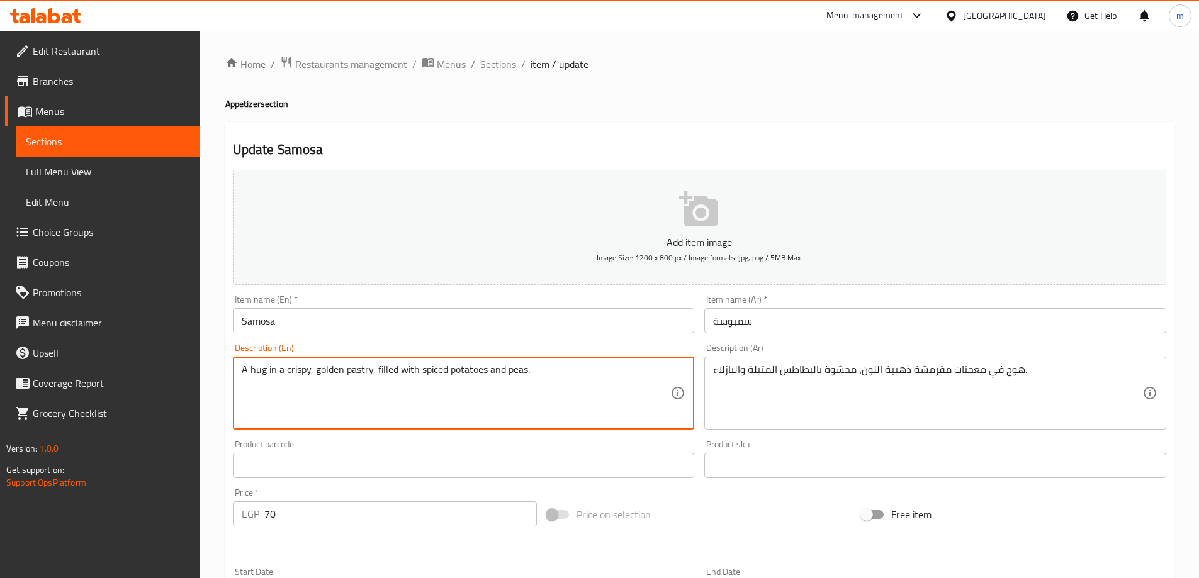
click at [364, 369] on textarea "A hug in a crispy, golden pastry, filled with spiced potatoes and peas." at bounding box center [456, 394] width 429 height 60
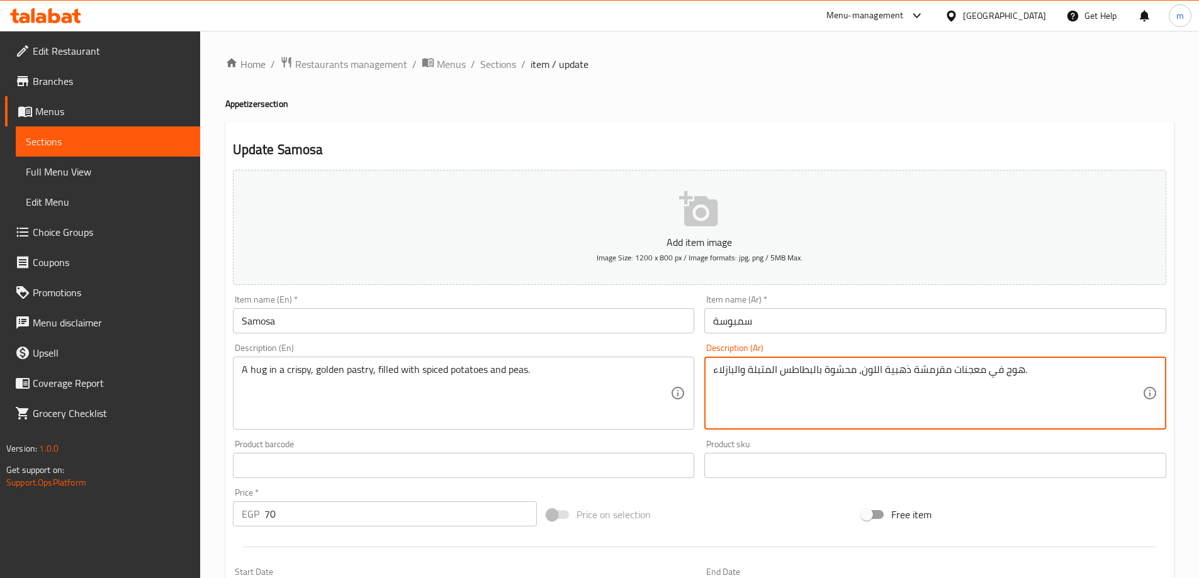
click at [964, 373] on textarea "هوج في معجنات مقرمشة ذهبية اللون، محشوة بالبطاطس المتبلة والبازلاء." at bounding box center [927, 394] width 429 height 60
click at [972, 361] on div "هوج في معجنات مقرمشة ذهبية اللون، محشوة بالبطاطس المتبلة والبازلاء. Description…" at bounding box center [935, 393] width 462 height 73
click at [970, 371] on textarea "هوج في معجنات مقرمشة ذهبية اللون، محشوة بالبطاطس المتبلة والبازلاء." at bounding box center [927, 394] width 429 height 60
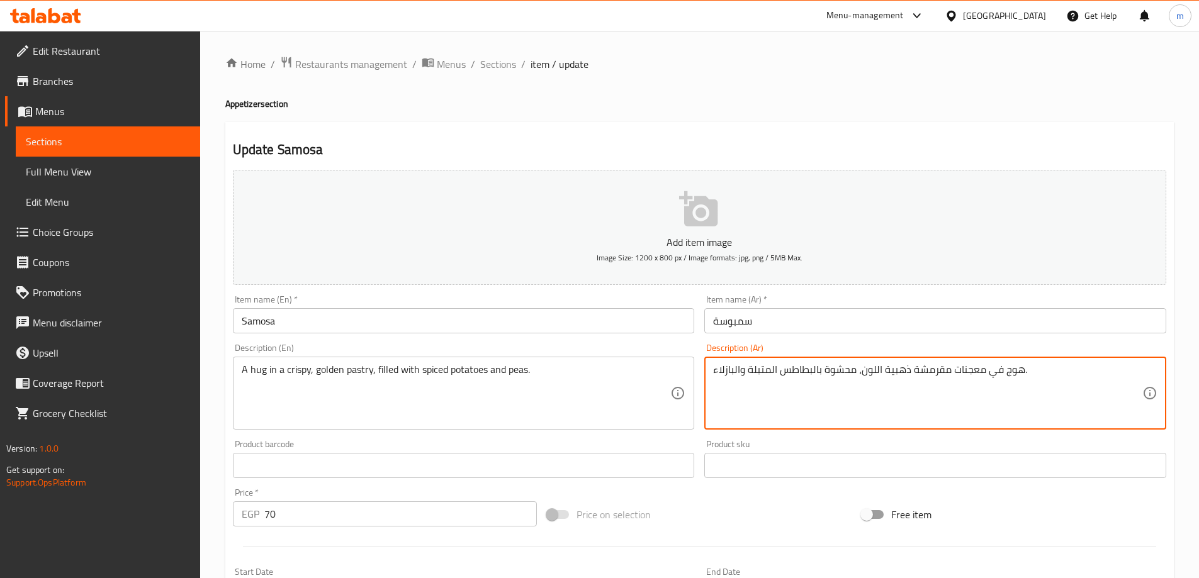
paste textarea "باستري"
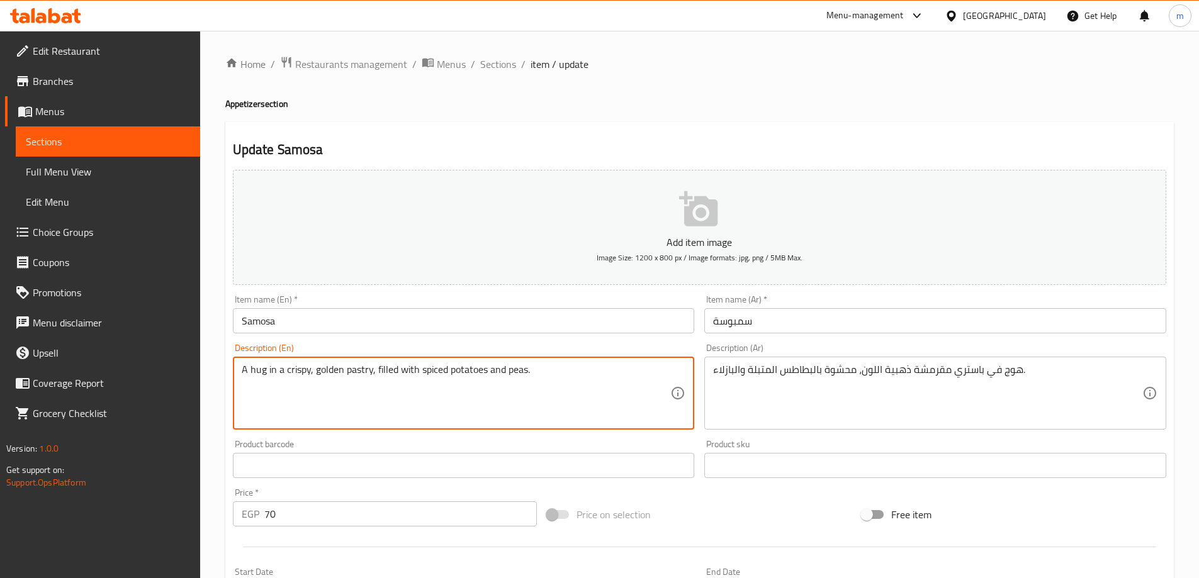
click at [303, 366] on textarea "A hug in a crispy, golden pastry, filled with spiced potatoes and peas." at bounding box center [456, 394] width 429 height 60
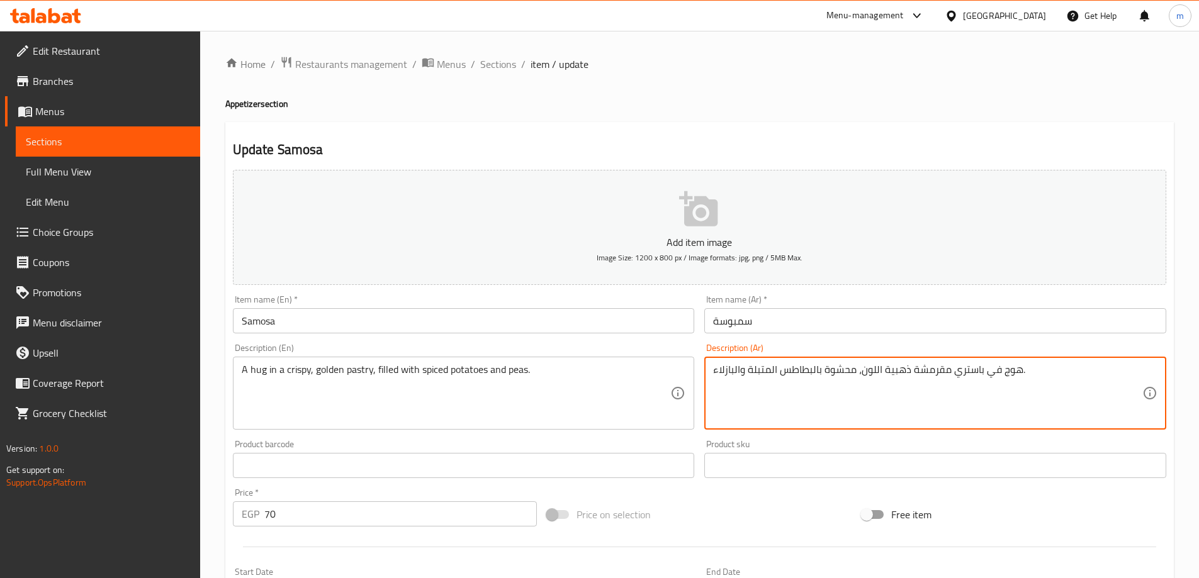
click at [928, 370] on textarea "هوج في باستري مقرمشة ذهبية اللون، محشوة بالبطاطس المتبلة والبازلاء." at bounding box center [927, 394] width 429 height 60
paste textarea "رسبي"
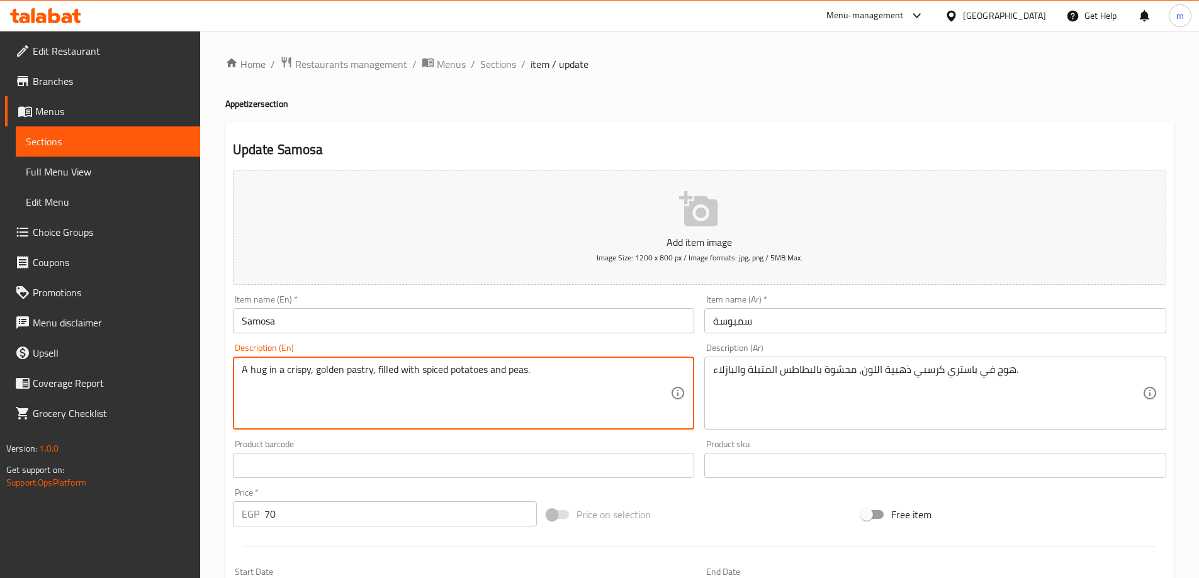
click at [323, 368] on textarea "A hug in a crispy, golden pastry, filled with spiced potatoes and peas." at bounding box center [456, 394] width 429 height 60
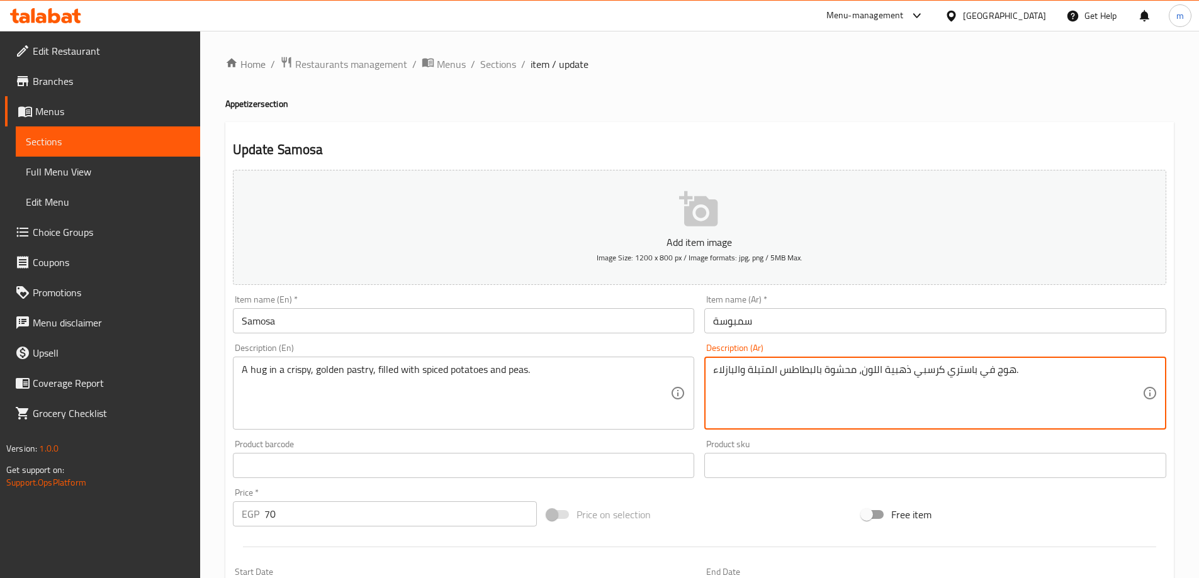
click at [1022, 369] on textarea "هوج في باستري كرسبي ذهبية اللون، محشوة بالبطاطس المتبلة والبازلاء." at bounding box center [927, 394] width 429 height 60
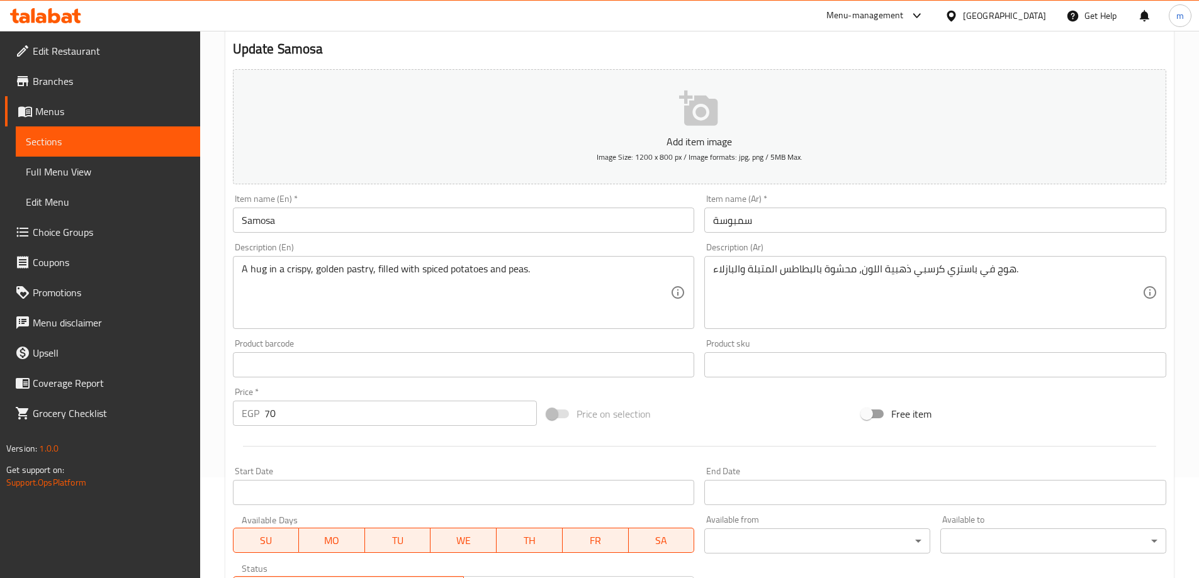
scroll to position [311, 0]
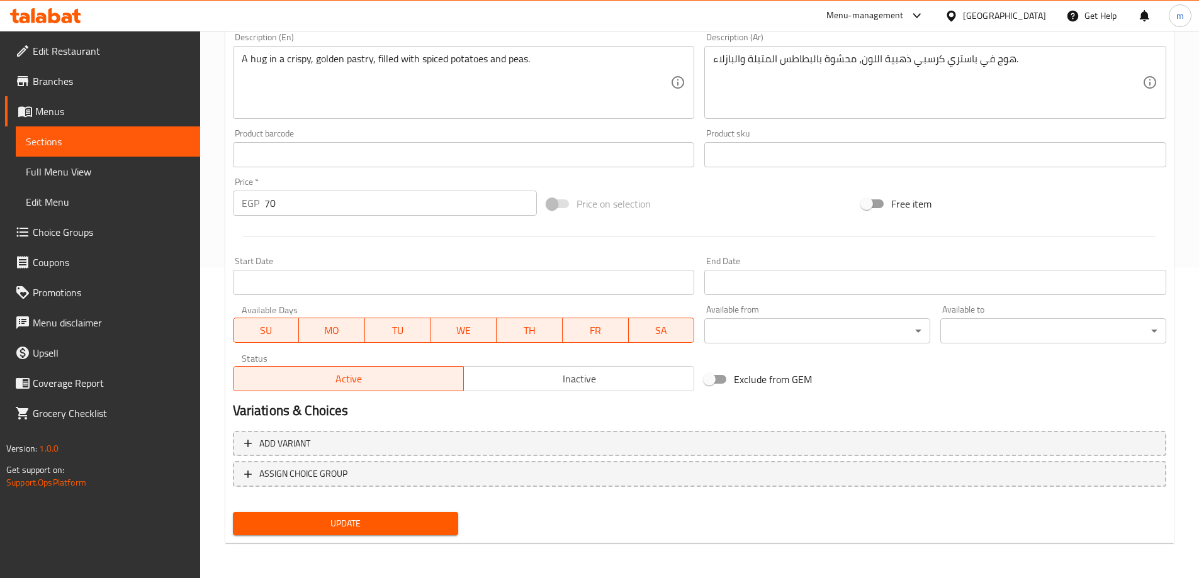
click at [351, 514] on button "Update" at bounding box center [346, 523] width 226 height 23
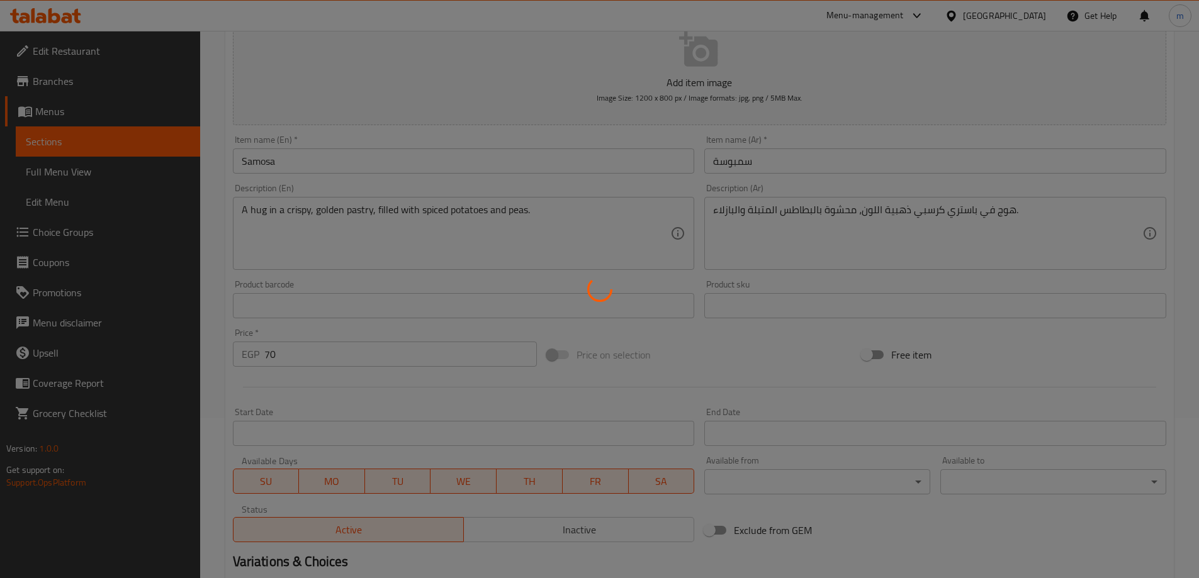
scroll to position [0, 0]
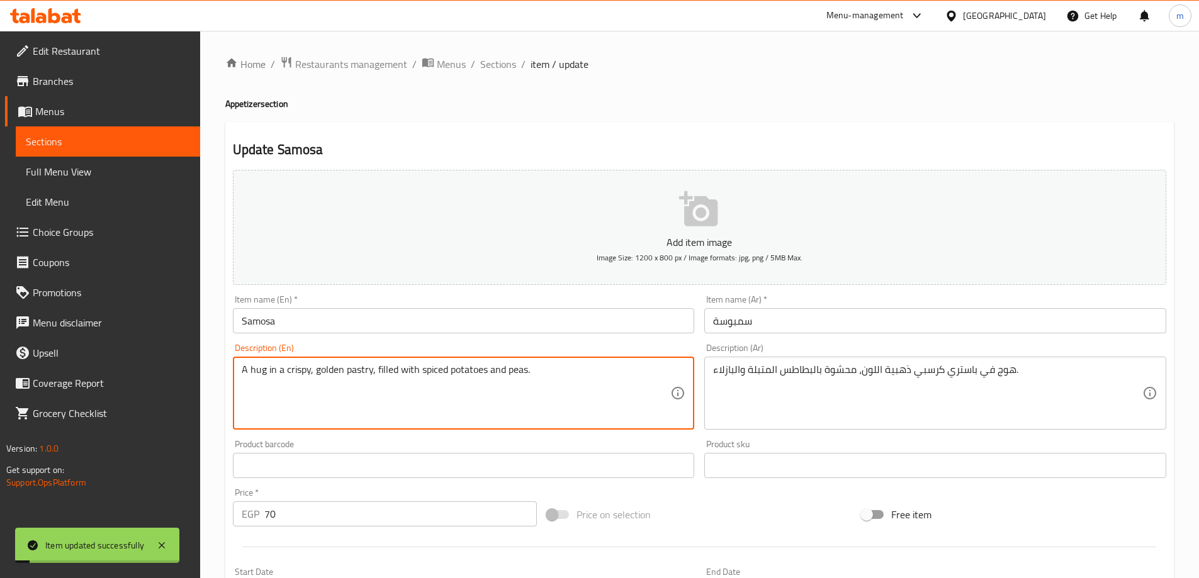
click at [260, 373] on textarea "A hug in a crispy, golden pastry, filled with spiced potatoes and peas." at bounding box center [456, 394] width 429 height 60
click at [264, 373] on textarea "A hug in a crispy, golden pastry, filled with spiced potatoes and peas." at bounding box center [456, 394] width 429 height 60
drag, startPoint x: 265, startPoint y: 371, endPoint x: 193, endPoint y: 361, distance: 72.4
click at [193, 361] on div "Edit Restaurant Branches Menus Sections Full Menu View Edit Menu Choice Groups …" at bounding box center [599, 460] width 1199 height 858
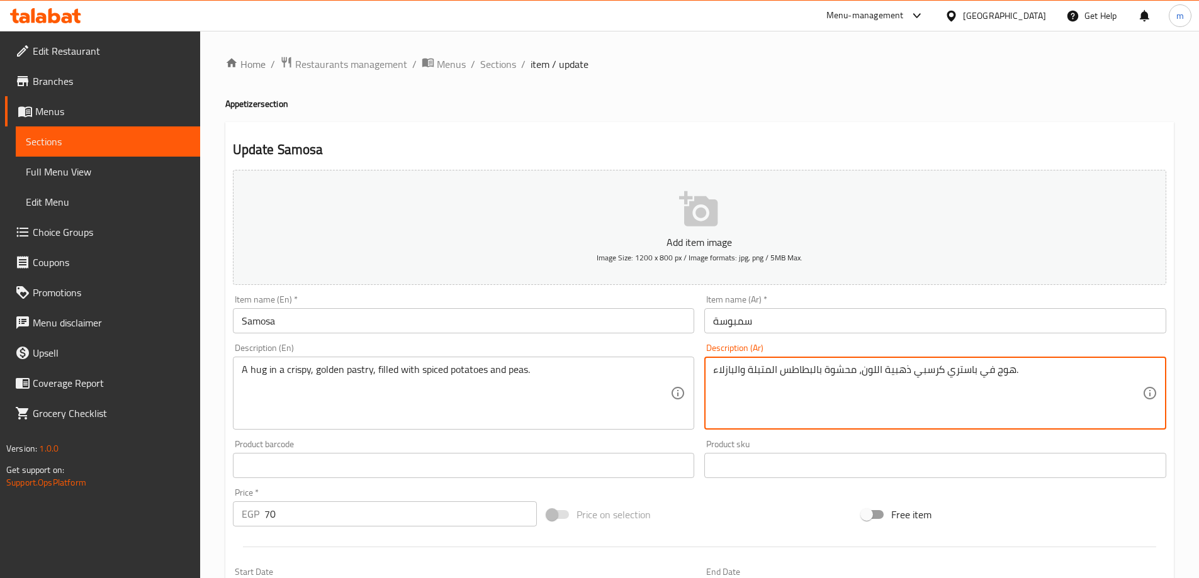
click at [1008, 371] on textarea "هوج في باستري كرسبي ذهبية اللون، محشوة بالبطاطس المتبلة والبازلاء." at bounding box center [927, 394] width 429 height 60
type textarea "هوج في باستري كرسبي ذهبية اللون، محشوة بالبطاطس المتبلة والبازلاء."
click at [1004, 370] on textarea "هوج في باستري كرسبي ذهبية اللون، محشوة بالبطاطس المتبلة والبازلاء." at bounding box center [927, 394] width 429 height 60
click at [1003, 370] on textarea "هوج في باستري كرسبي ذهبية اللون، محشوة بالبطاطس المتبلة والبازلاء." at bounding box center [927, 394] width 429 height 60
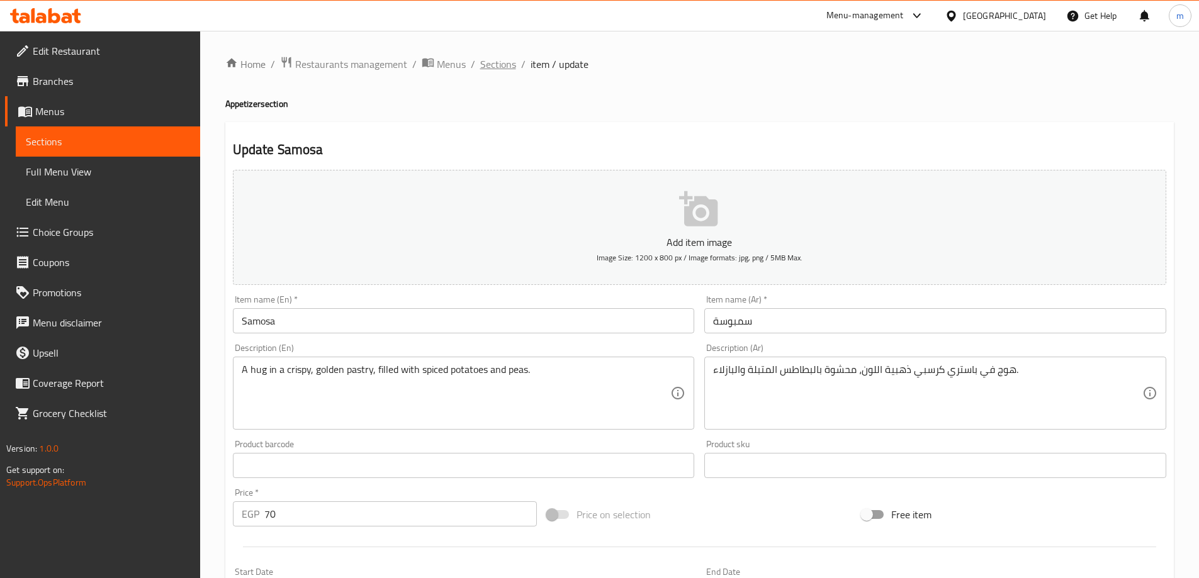
click at [504, 70] on span "Sections" at bounding box center [498, 64] width 36 height 15
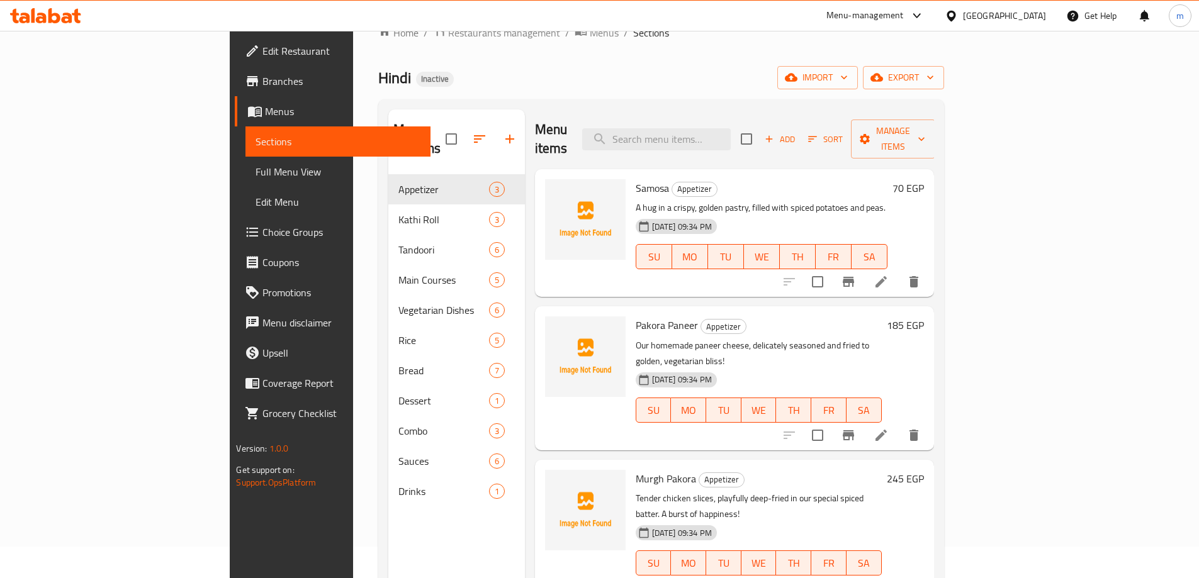
scroll to position [63, 0]
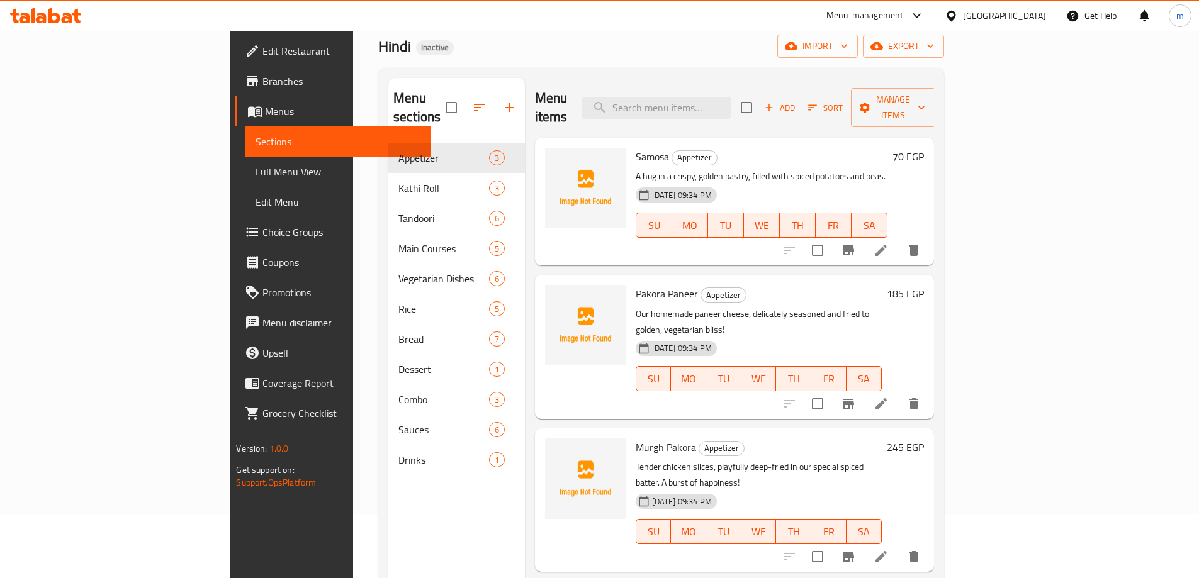
click at [889, 396] on icon at bounding box center [881, 403] width 15 height 15
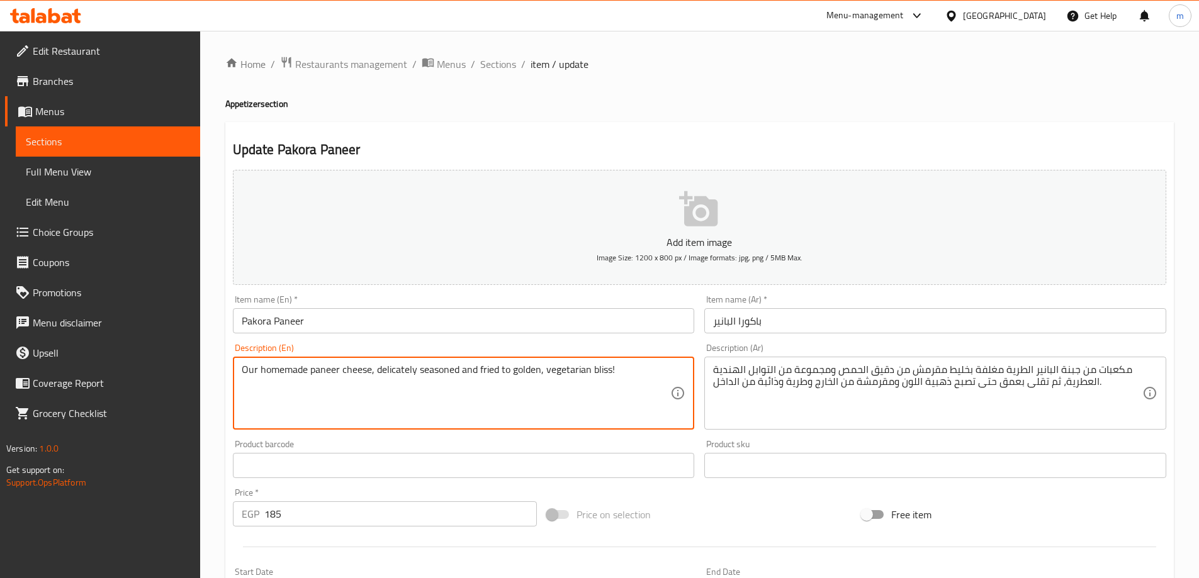
click at [602, 381] on textarea "Our homemade paneer cheese, delicately seasoned and fried to golden, vegetarian…" at bounding box center [456, 394] width 429 height 60
click at [601, 381] on textarea "Our homemade paneer cheese, delicately seasoned and fried to golden, vegetarian…" at bounding box center [456, 394] width 429 height 60
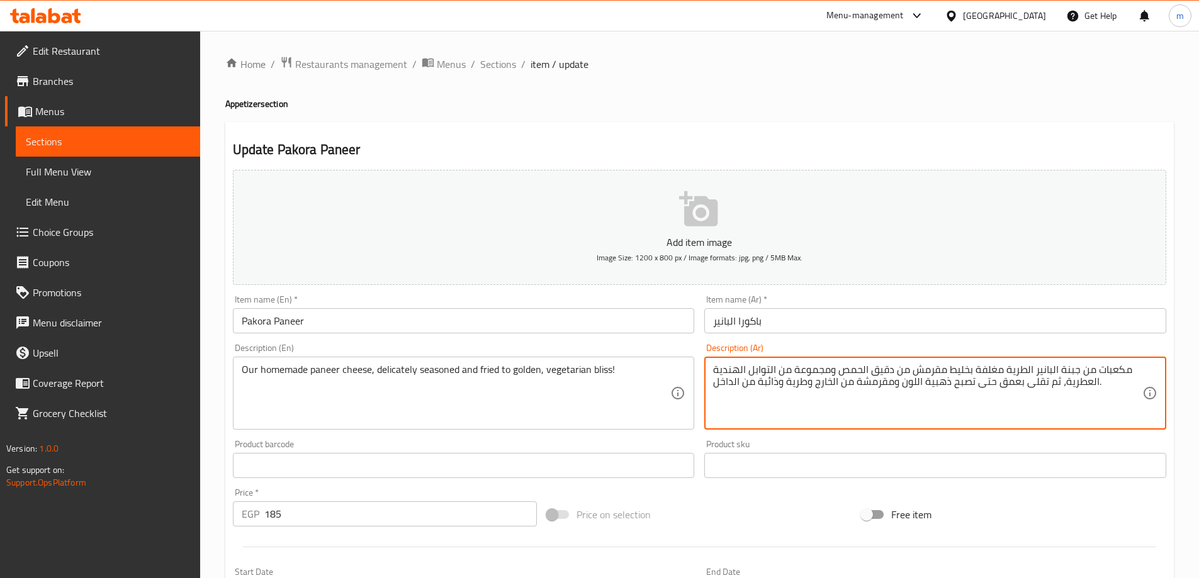
click at [1017, 388] on textarea "مكعبات من جبنة البانير الطرية مغلفة بخليط مقرمش من دقيق الحمص ومجموعة من التواب…" at bounding box center [927, 394] width 429 height 60
paste textarea "جبن البانير محلي الصنع، متبل بعناية ومقلي حتى يصبح لونه ذهبياً، متعة نباتية!"
click at [266, 364] on textarea "Our homemade paneer cheese, delicately seasoned and fried to golden, vegetarian…" at bounding box center [456, 394] width 429 height 60
drag, startPoint x: 938, startPoint y: 371, endPoint x: 989, endPoint y: 376, distance: 51.9
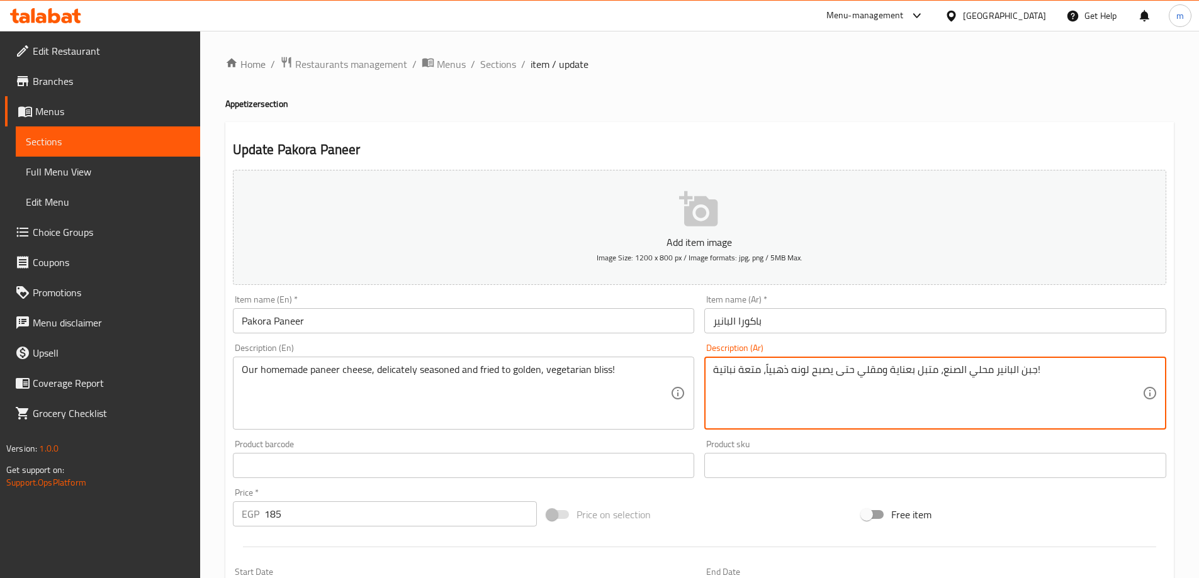
paste textarea "بيتي"
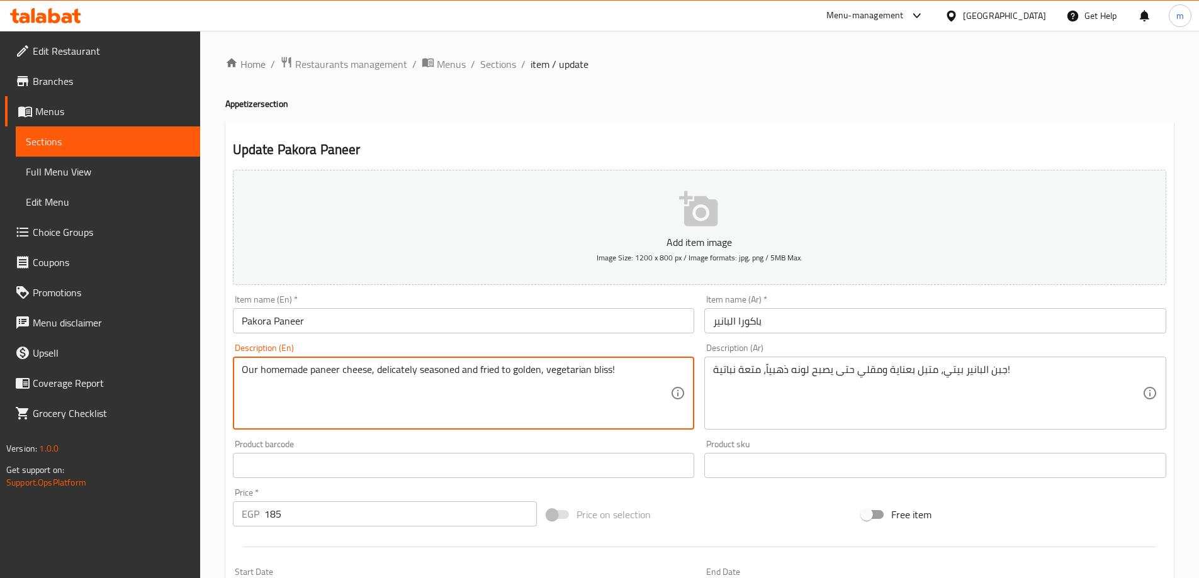
drag, startPoint x: 308, startPoint y: 373, endPoint x: 213, endPoint y: 378, distance: 94.5
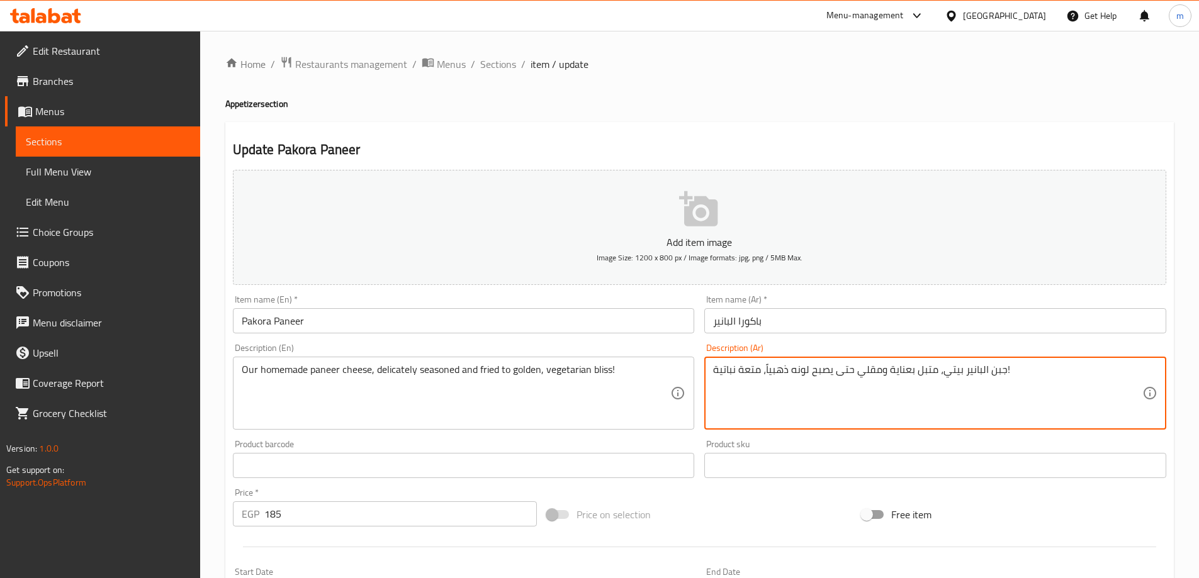
click at [980, 373] on textarea "جبن البانير بيتي، متبل بعناية ومقلي حتى يصبح لونه ذهبياً، متعة نباتية!" at bounding box center [927, 394] width 429 height 60
click at [977, 371] on textarea "جبن البانير بيتي، متبل بعناية ومقلي حتى يصبح لونه ذهبياً، متعة نباتية!" at bounding box center [927, 394] width 429 height 60
click at [940, 374] on textarea "جبن بانير بيتي، متبل بعناية ومقلي حتى يصبح لونه ذهبياً، متعة نباتية!" at bounding box center [927, 394] width 429 height 60
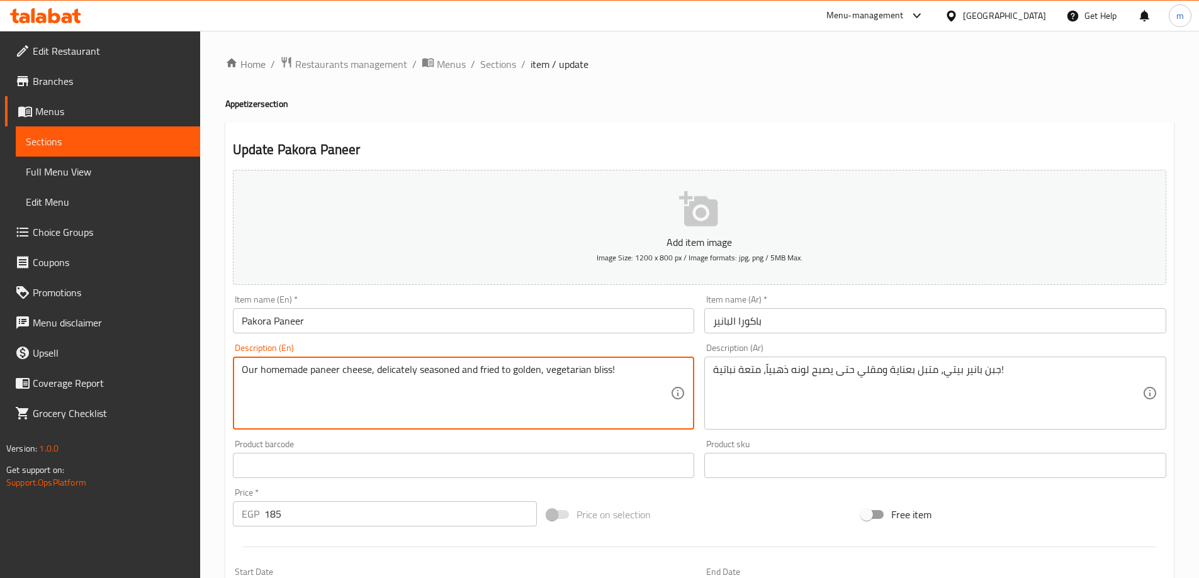
drag, startPoint x: 369, startPoint y: 368, endPoint x: 251, endPoint y: 370, distance: 117.7
click at [353, 374] on textarea "Our homemade paneer cheese, delicately seasoned and fried to golden, vegetarian…" at bounding box center [456, 394] width 429 height 60
drag, startPoint x: 370, startPoint y: 371, endPoint x: 145, endPoint y: 373, distance: 224.7
click at [145, 373] on div "Edit Restaurant Branches Menus Sections Full Menu View Edit Menu Choice Groups …" at bounding box center [599, 460] width 1199 height 858
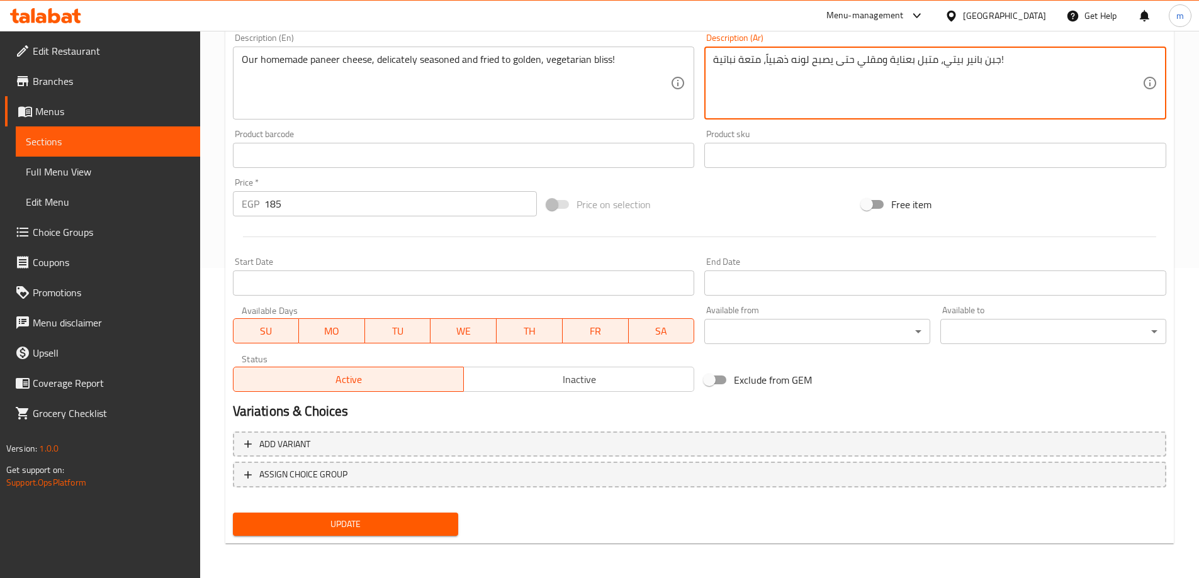
scroll to position [311, 0]
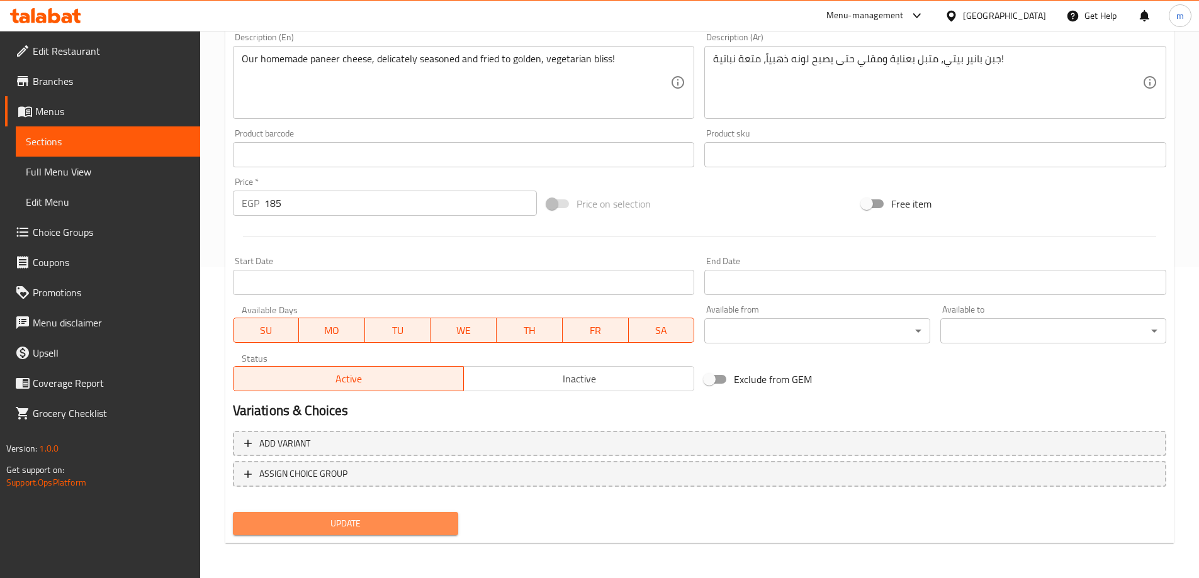
click at [383, 532] on span "Update" at bounding box center [346, 524] width 206 height 16
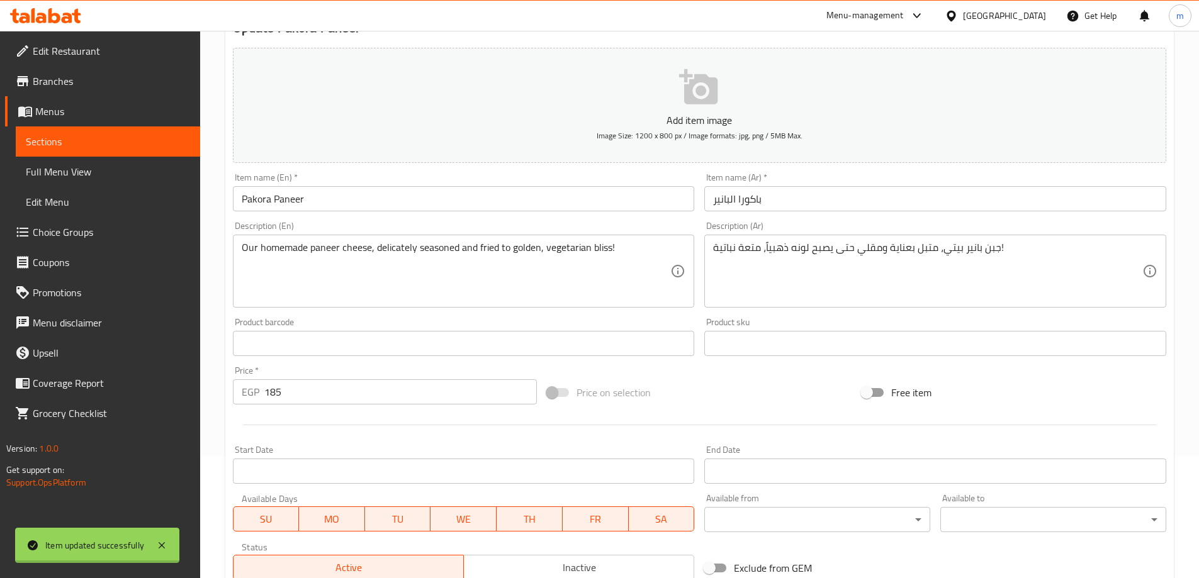
scroll to position [59, 0]
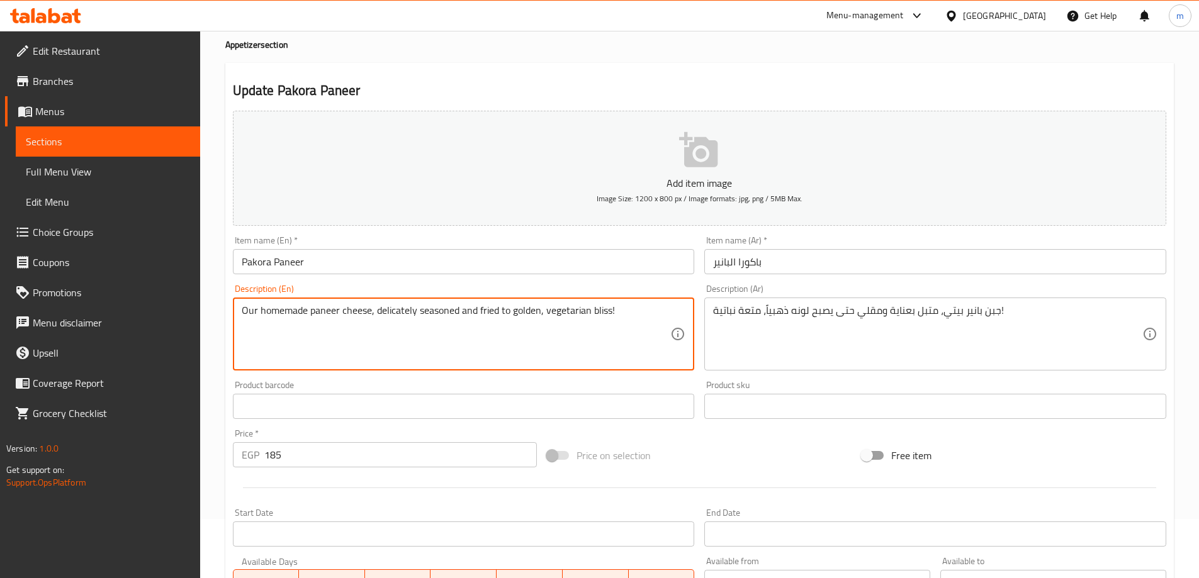
click at [246, 312] on textarea "Our homemade paneer cheese, delicately seasoned and fried to golden, vegetarian…" at bounding box center [456, 335] width 429 height 60
drag, startPoint x: 371, startPoint y: 311, endPoint x: 312, endPoint y: 313, distance: 59.2
click at [312, 313] on textarea "Our homemade paneer cheese, delicately seasoned and fried to golden, vegetarian…" at bounding box center [456, 335] width 429 height 60
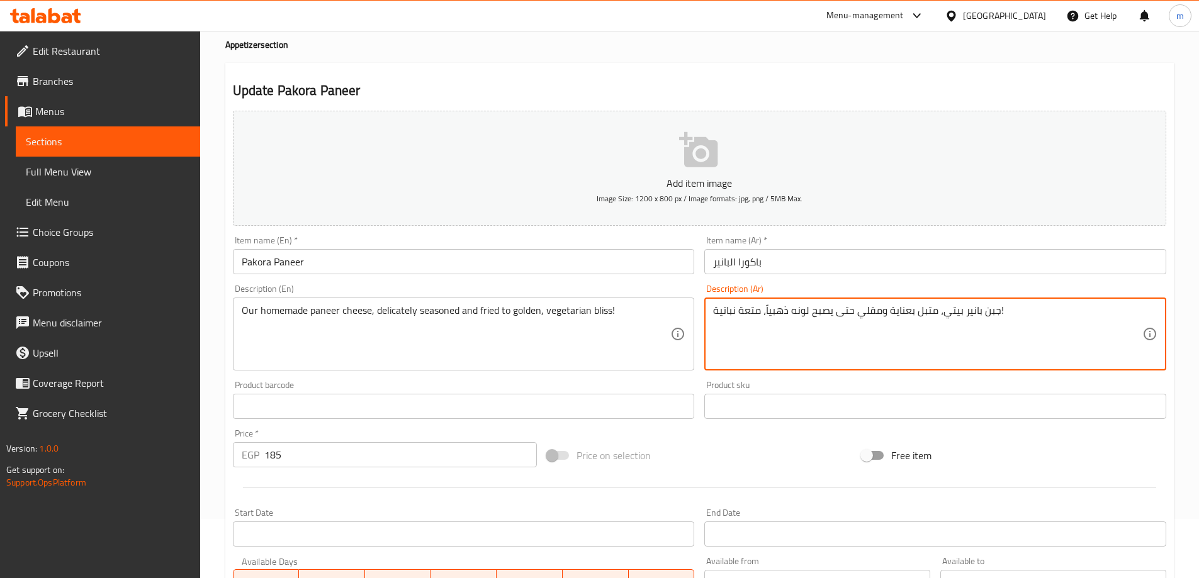
drag, startPoint x: 995, startPoint y: 310, endPoint x: 960, endPoint y: 313, distance: 35.4
paste textarea "لدينا"
click at [1016, 312] on textarea "جبن بانير لدينا بيتي، متبل بعناية ومقلي حتى يصبح لونه ذهبياً، متعة نباتية!" at bounding box center [927, 335] width 429 height 60
click at [1005, 315] on textarea "جبن بانير لدينا بيتي، متبل بعناية ومقلي حتى يصبح لونه ذهبياً، متعة نباتية!" at bounding box center [927, 335] width 429 height 60
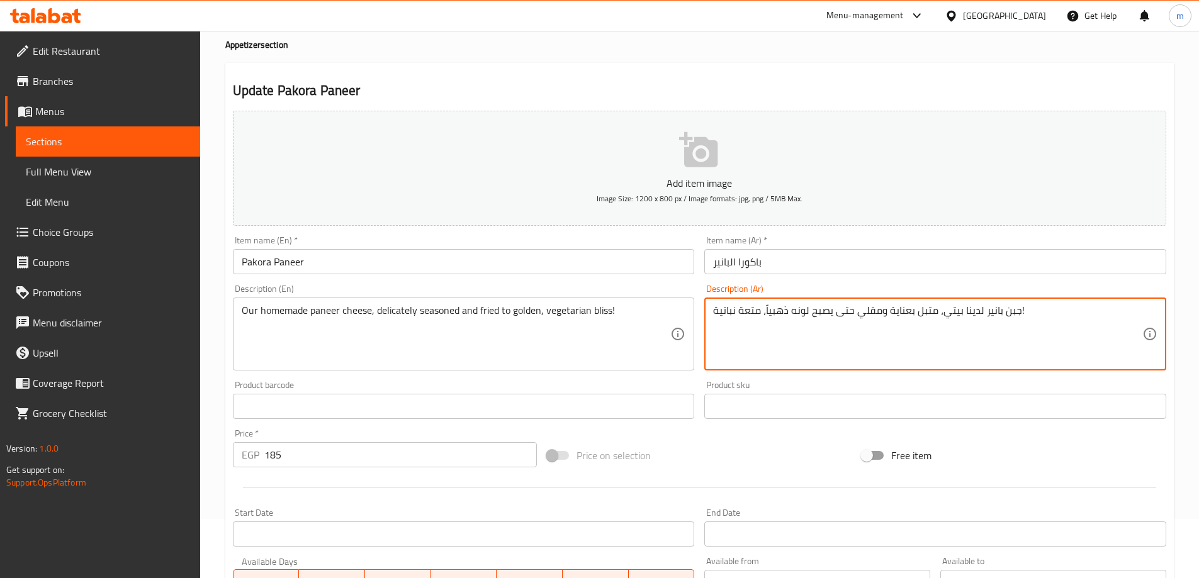
click at [1005, 315] on textarea "جبن بانير لدينا بيتي، متبل بعناية ومقلي حتى يصبح لونه ذهبياً، متعة نباتية!" at bounding box center [927, 335] width 429 height 60
click at [1138, 310] on textarea "جبن بانير لدينا بيتي، متبل بعناية ومقلي حتى يصبح لونه ذهبياً، متعة نباتية!" at bounding box center [927, 335] width 429 height 60
click at [1141, 313] on textarea "جبن بانير لدينا بيتي، متبل بعناية ومقلي حتى يصبح لونه ذهبياً، متعة نباتية!" at bounding box center [927, 335] width 429 height 60
click at [1118, 312] on textarea "الجبن بانير لدينا بيتي، متبل بعناية ومقلي حتى يصبح لونه ذهبياً، متعة نباتية!" at bounding box center [927, 335] width 429 height 60
click at [1028, 318] on textarea "الجبن البانير لدينا بيتي، متبل بعناية ومقلي حتى يصبح لونه ذهبياً، متعة نباتية!" at bounding box center [927, 335] width 429 height 60
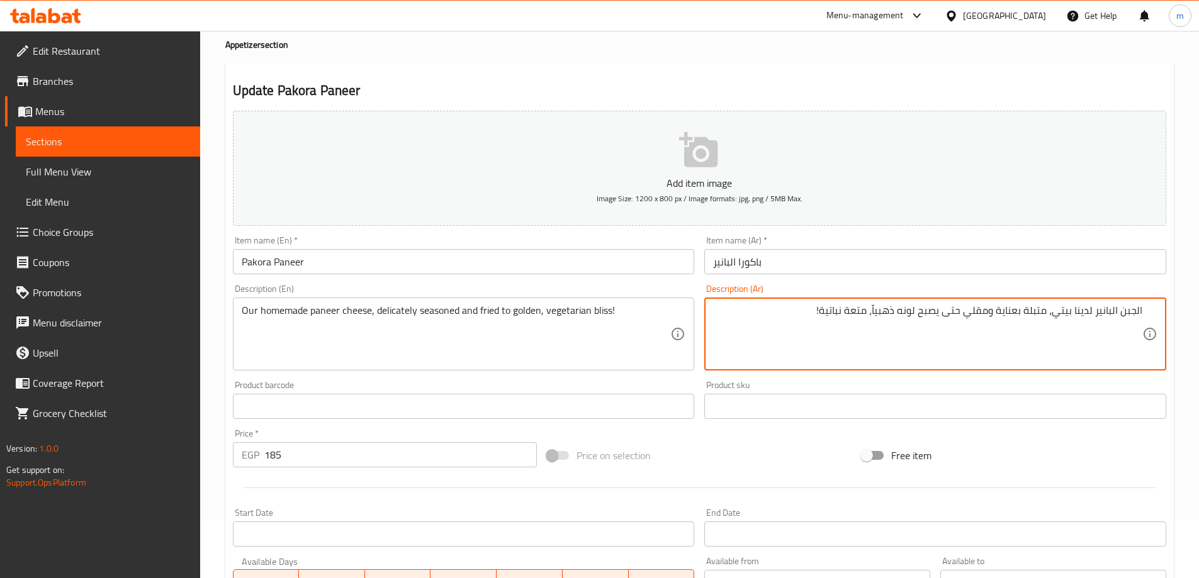
click at [967, 315] on textarea "الجبن البانير لدينا بيتي، متبلة بعناية ومقلي حتى يصبح لونه ذهبياً، متعة نباتية!" at bounding box center [927, 335] width 429 height 60
click at [940, 313] on textarea "الجبن البانير لدينا بيتي، متبلة بعناية ومقلية حتى يصبح لونه ذهبياً، متعة نباتية!" at bounding box center [927, 335] width 429 height 60
click at [902, 311] on textarea "الجبن البانير لدينا بيتي، متبلة بعناية ومقلية حتى تصبح لونه ذهبياً، متعة نباتية!" at bounding box center [927, 335] width 429 height 60
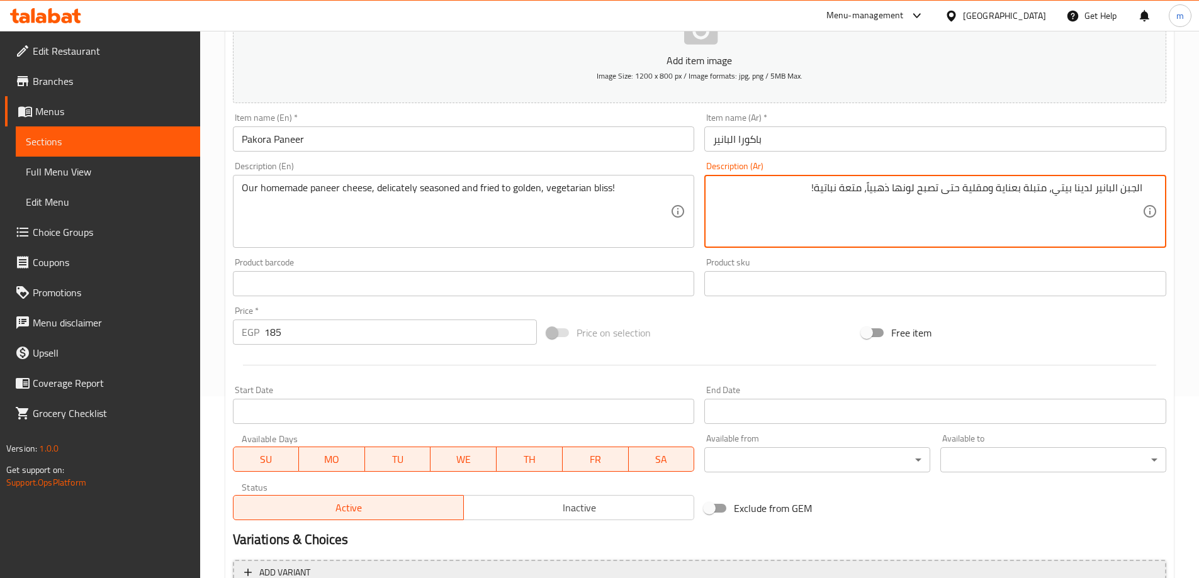
scroll to position [311, 0]
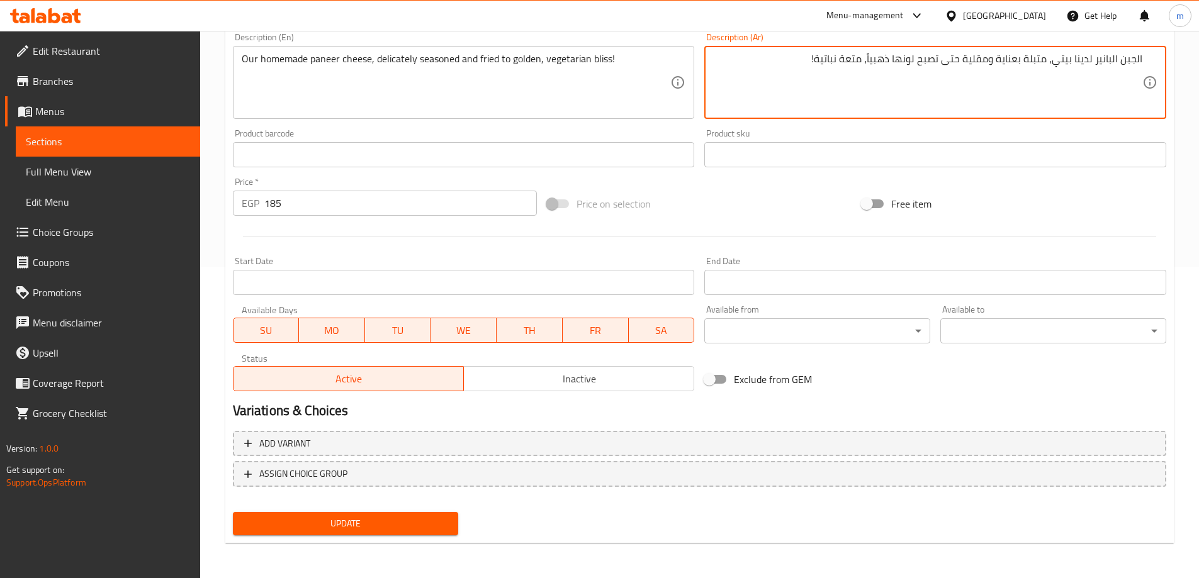
type textarea "الجبن البانير لدينا بيتي، متبلة بعناية ومقلية حتى تصبح لونها ذهبياً، متعة نباتي…"
click at [386, 519] on span "Update" at bounding box center [346, 524] width 206 height 16
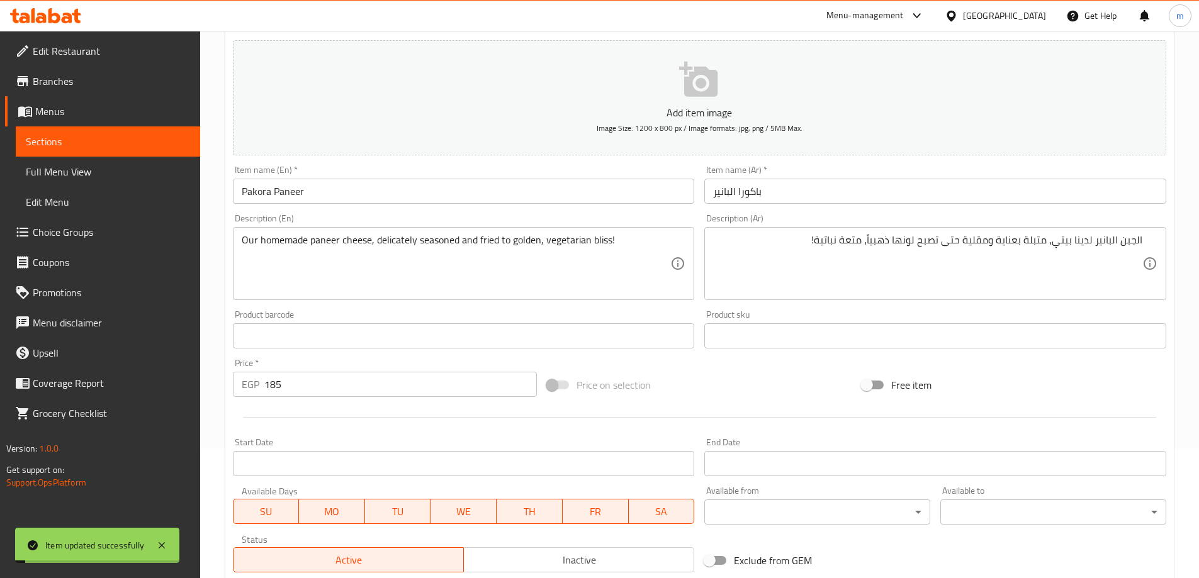
scroll to position [0, 0]
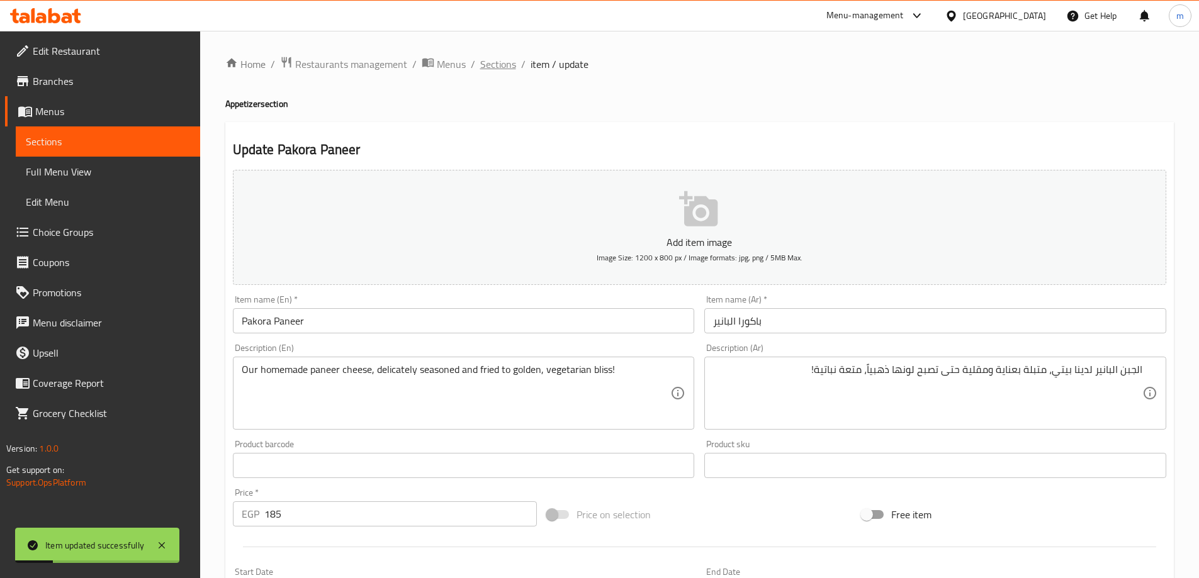
click at [498, 70] on span "Sections" at bounding box center [498, 64] width 36 height 15
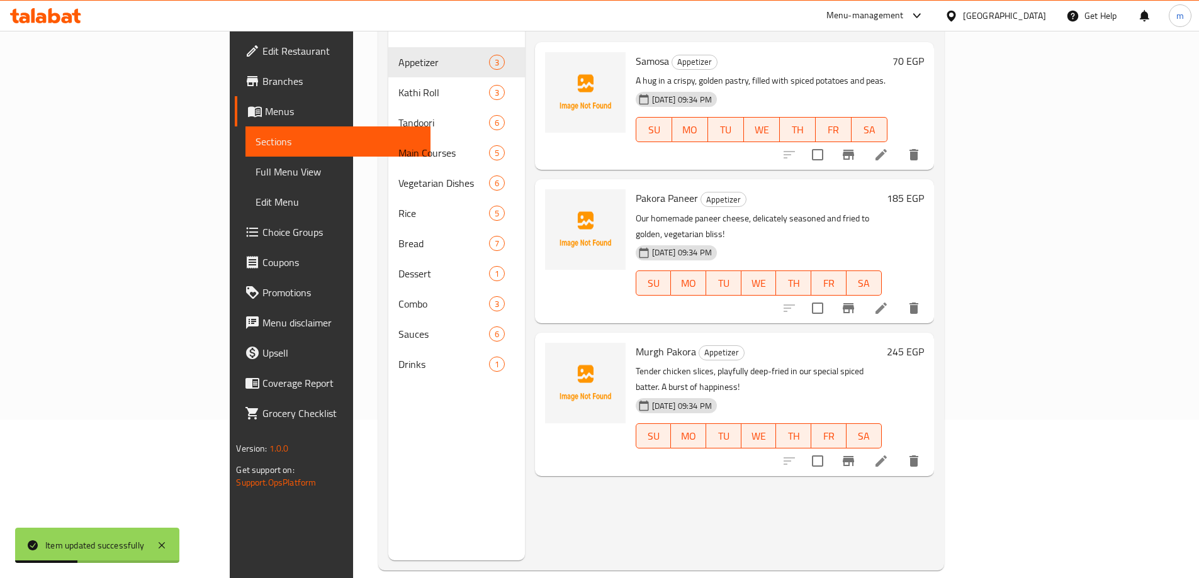
scroll to position [176, 0]
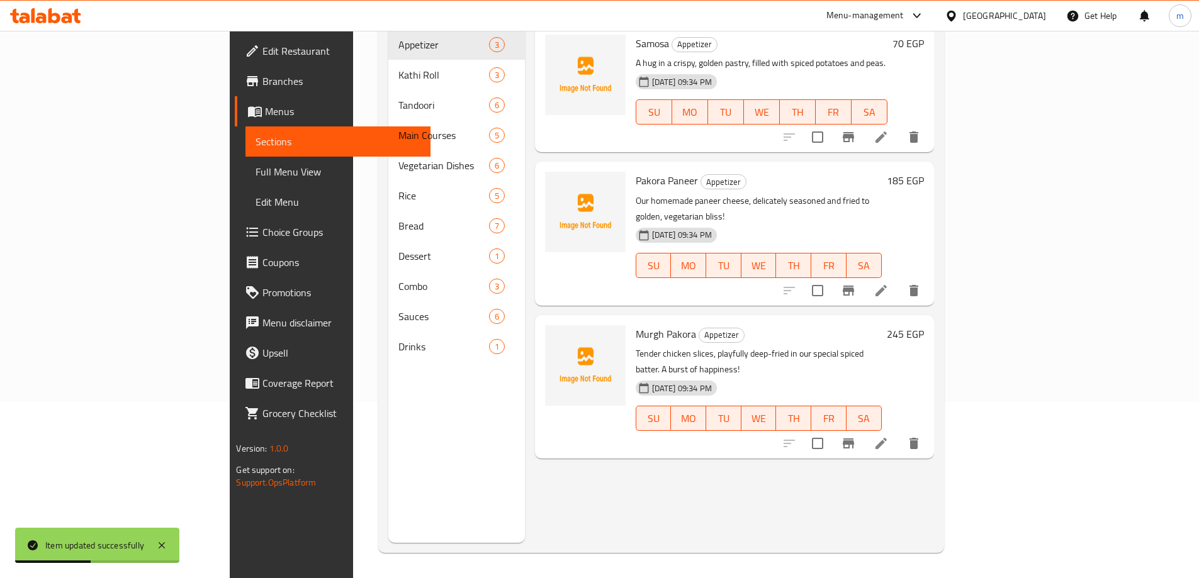
click at [899, 432] on li at bounding box center [880, 443] width 35 height 23
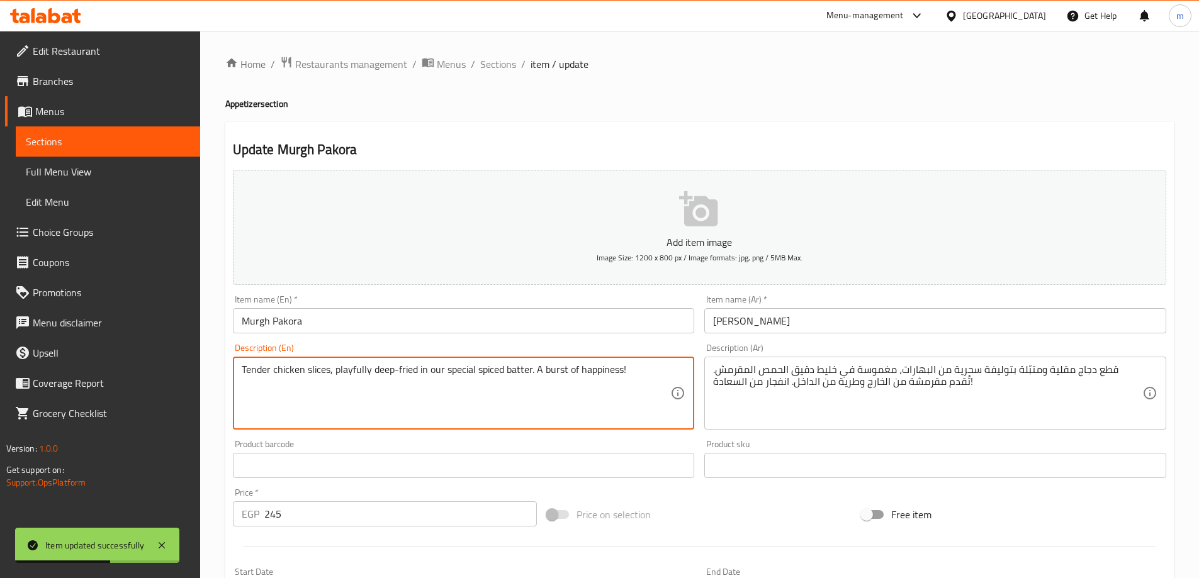
click at [594, 371] on textarea "Tender chicken slices, playfully deep-fried in our special spiced batter. A bur…" at bounding box center [456, 394] width 429 height 60
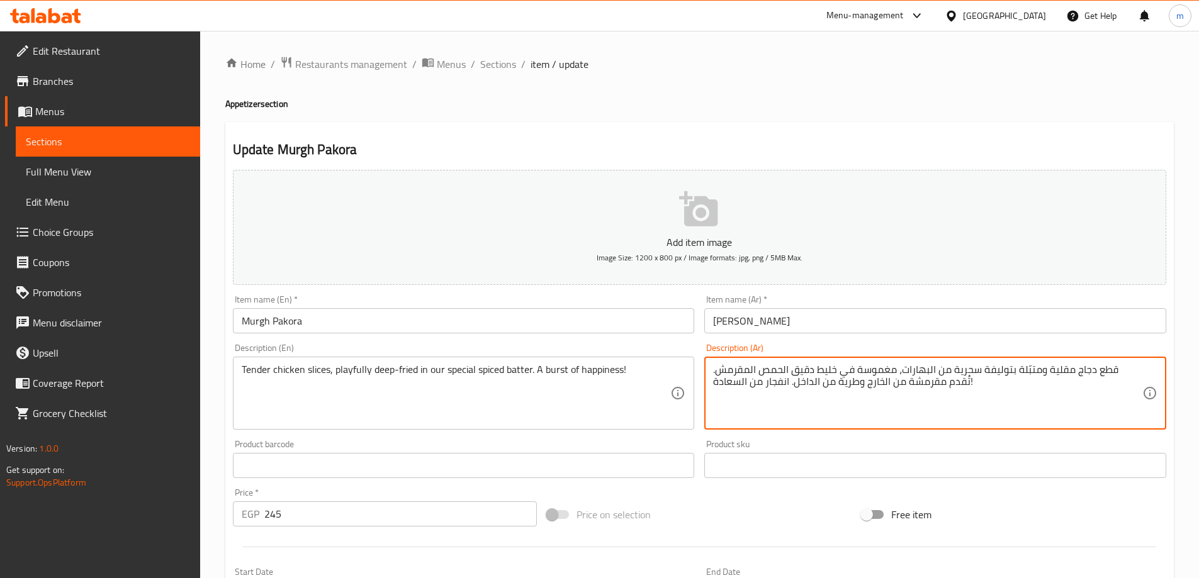
click at [924, 385] on textarea "قطع دجاج مقلية ومتبّلة بتوليفة سحرية من البهارات، مغموسة في خليط دقيق الحمص الم…" at bounding box center [927, 394] width 429 height 60
paste textarea "شرائح دجاج طرية، مقلية بلمسة مرحة في عجينتنا المتبلة الخاصة. نفحة"
click at [993, 374] on textarea "شرائح دجاج طرية، مقلية بلمسة مرحة في عجينتنا المتبلة الخاصة. نفحة من السعادة!" at bounding box center [927, 394] width 429 height 60
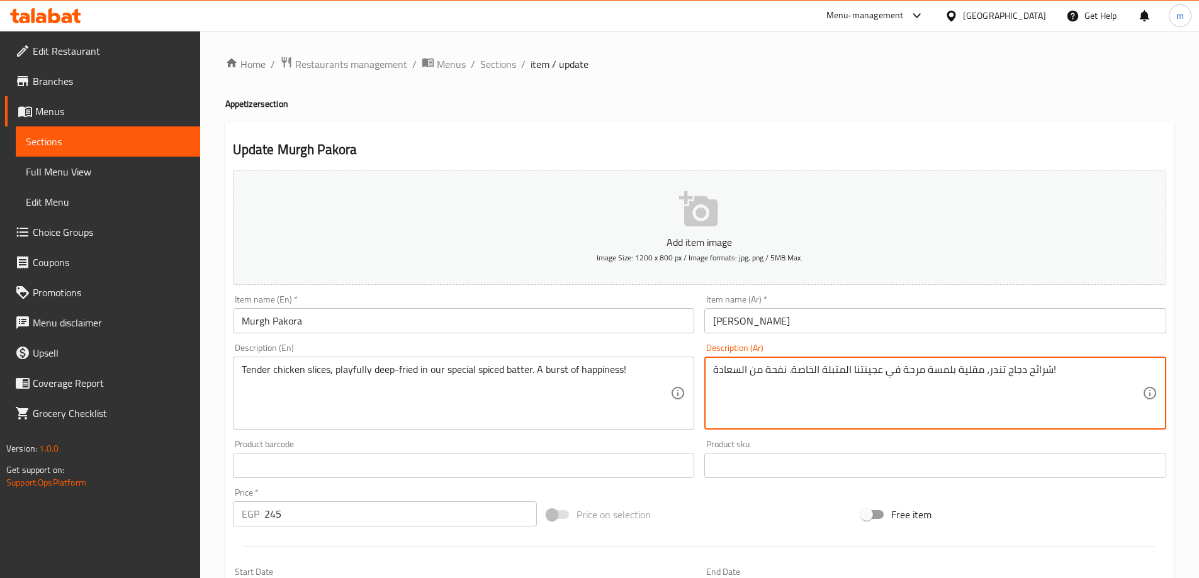
type textarea "شرائح دجاج تندر، مقلية بلمسة مرحة في عجينتنا المتبلة الخاصة. نفحة من السعادة!"
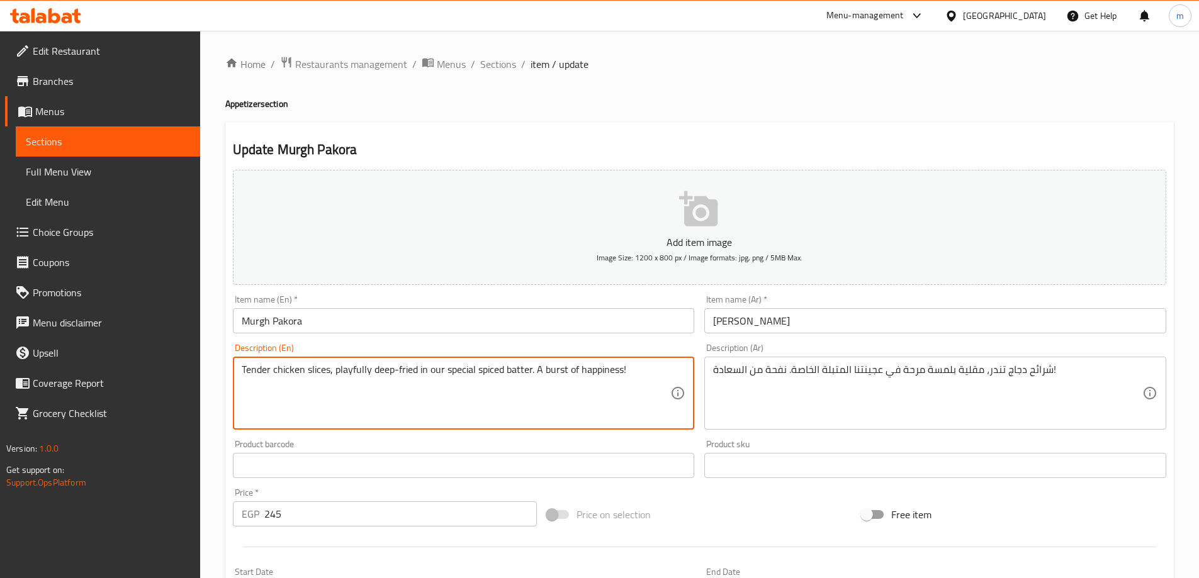
click at [517, 371] on textarea "Tender chicken slices, playfully deep-fried in our special spiced batter. A bur…" at bounding box center [456, 394] width 429 height 60
click at [360, 369] on textarea "Tender chicken slices, playfully deep-fried in our special spiced batter. A bur…" at bounding box center [456, 394] width 429 height 60
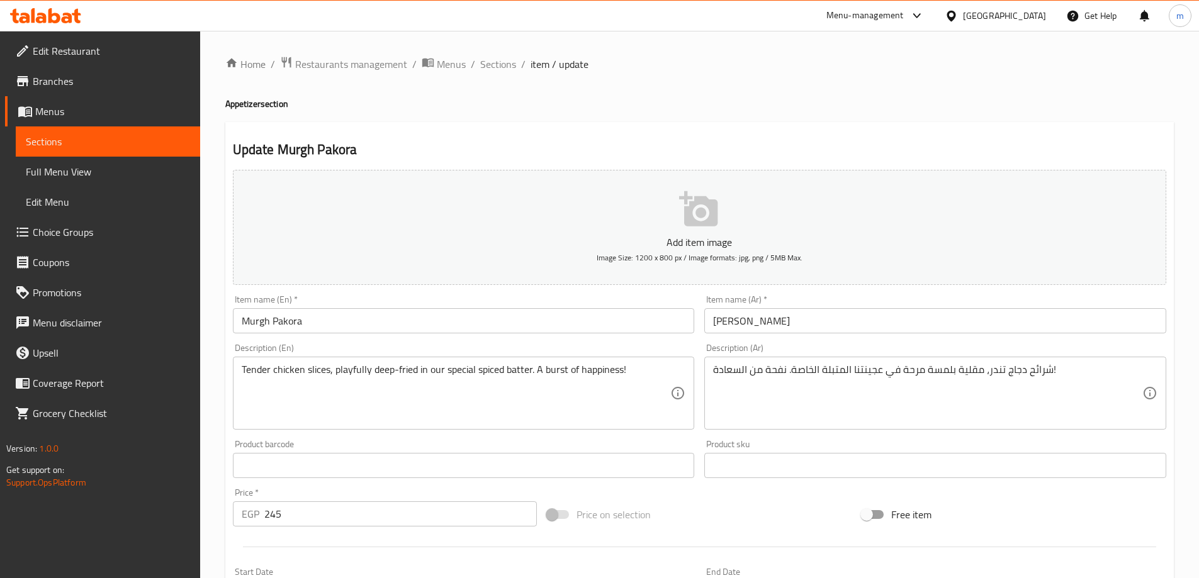
click at [514, 371] on textarea "Tender chicken slices, playfully deep-fried in our special spiced batter. A bur…" at bounding box center [456, 394] width 429 height 60
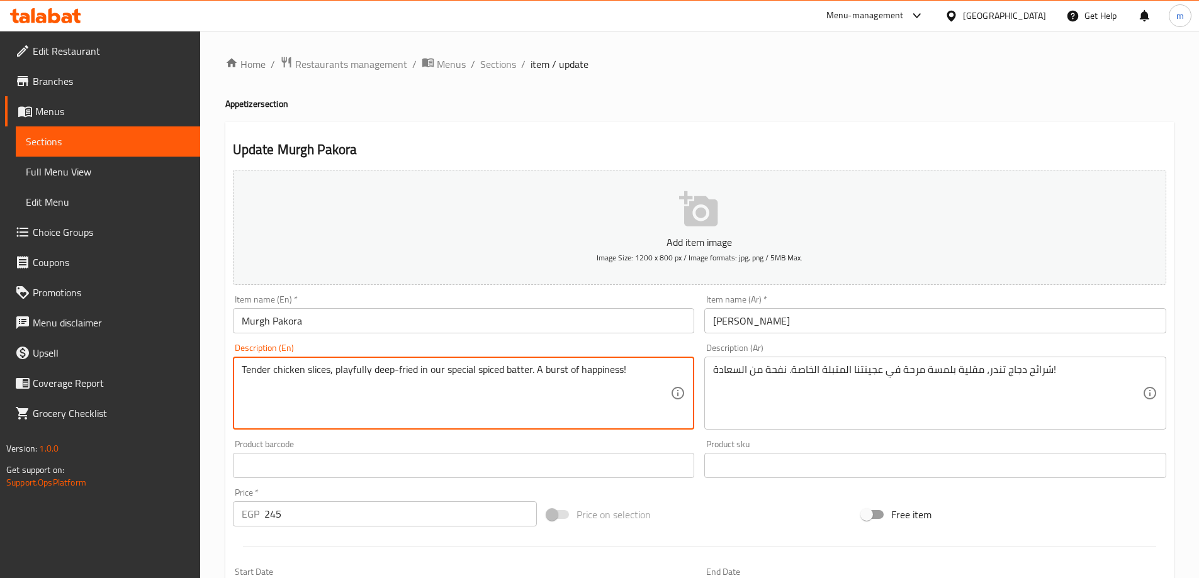
click at [514, 371] on textarea "Tender chicken slices, playfully deep-fried in our special spiced batter. A bur…" at bounding box center [456, 394] width 429 height 60
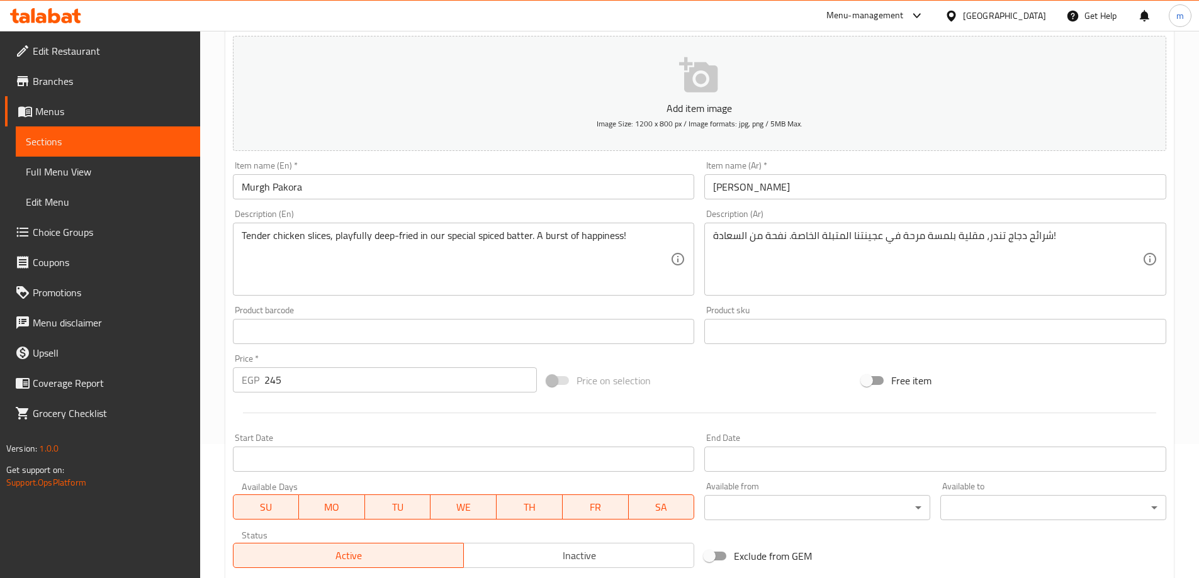
scroll to position [311, 0]
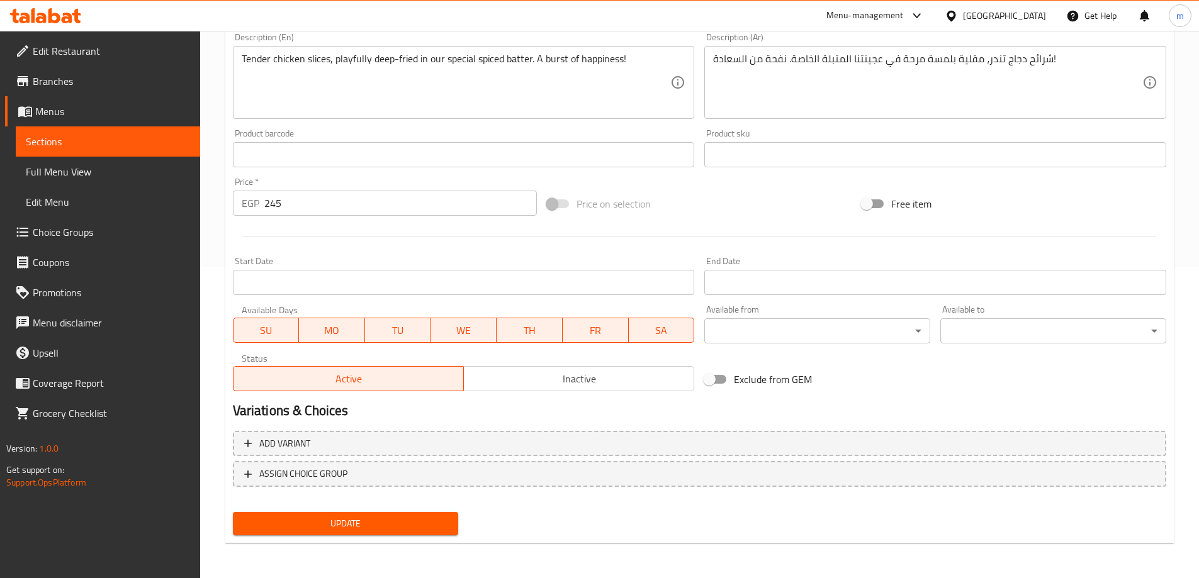
click at [373, 512] on div "Update" at bounding box center [346, 523] width 236 height 33
click at [374, 515] on button "Update" at bounding box center [346, 523] width 226 height 23
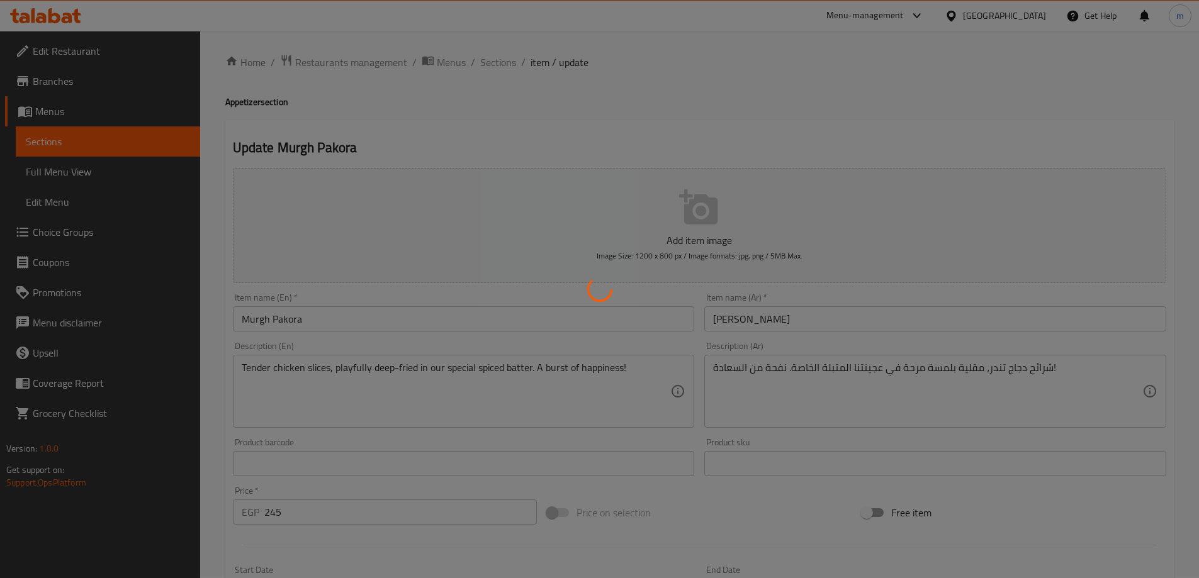
scroll to position [0, 0]
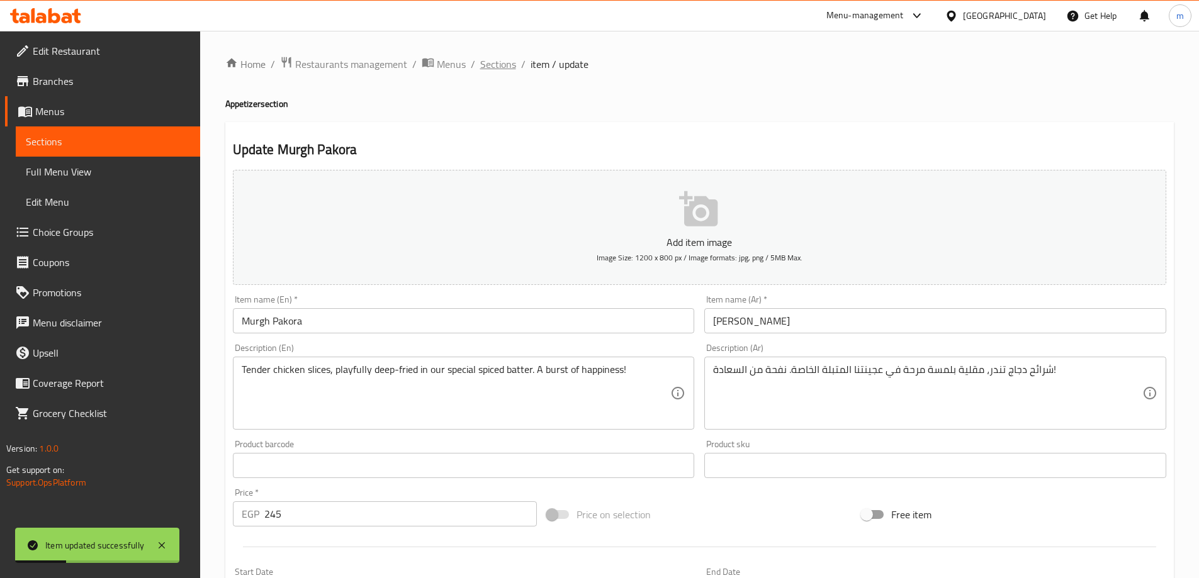
click at [502, 65] on span "Sections" at bounding box center [498, 64] width 36 height 15
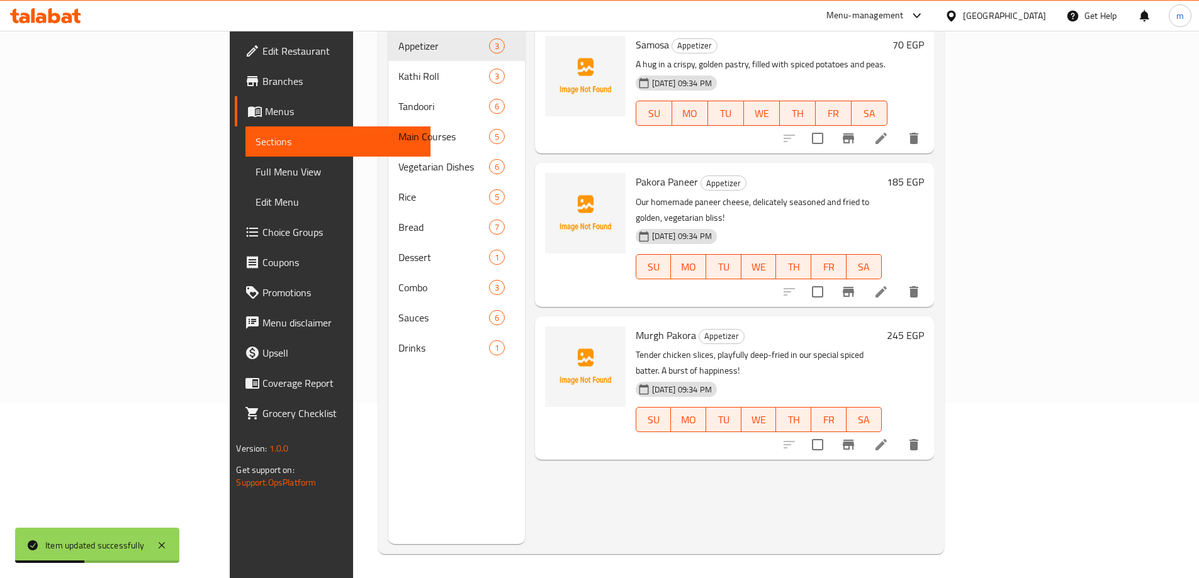
scroll to position [176, 0]
click at [889, 436] on icon at bounding box center [881, 443] width 15 height 15
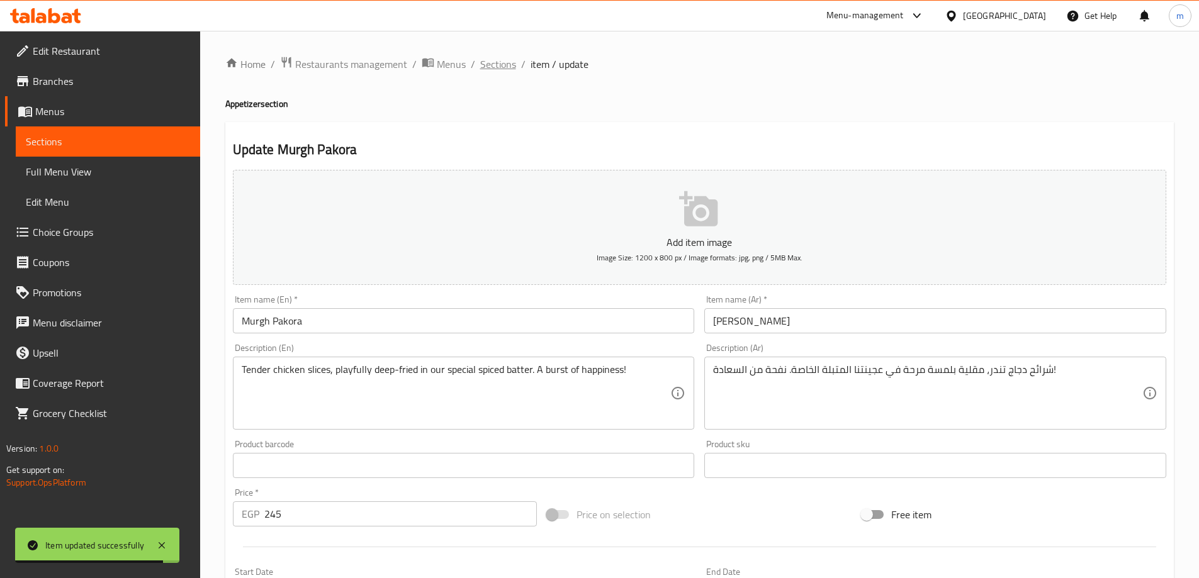
click at [513, 66] on span "Sections" at bounding box center [498, 64] width 36 height 15
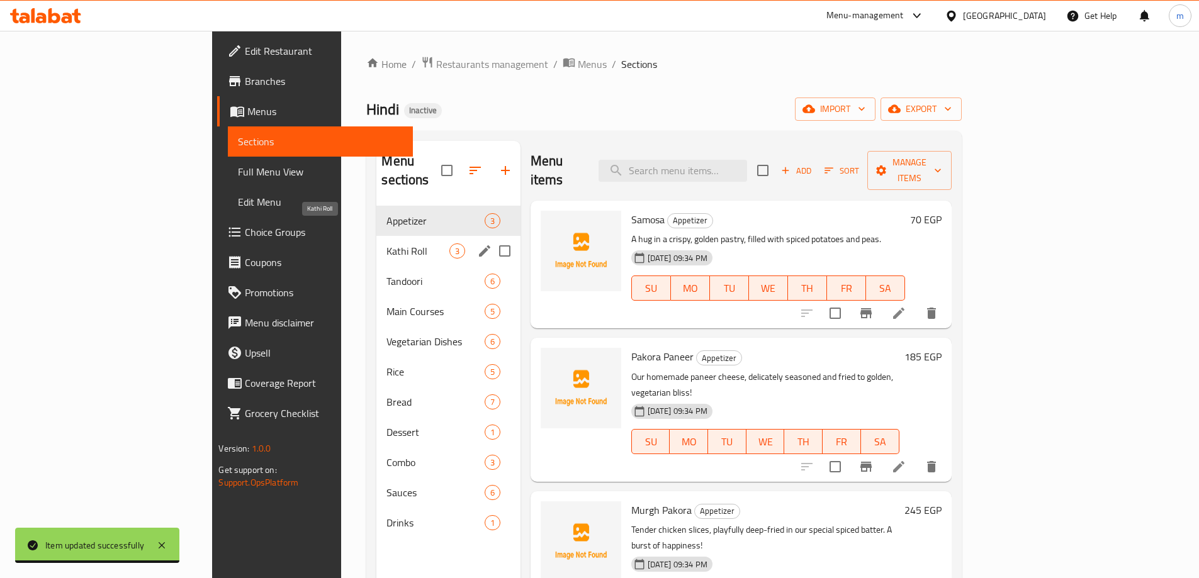
click at [386, 244] on span "Kathi Roll" at bounding box center [417, 251] width 62 height 15
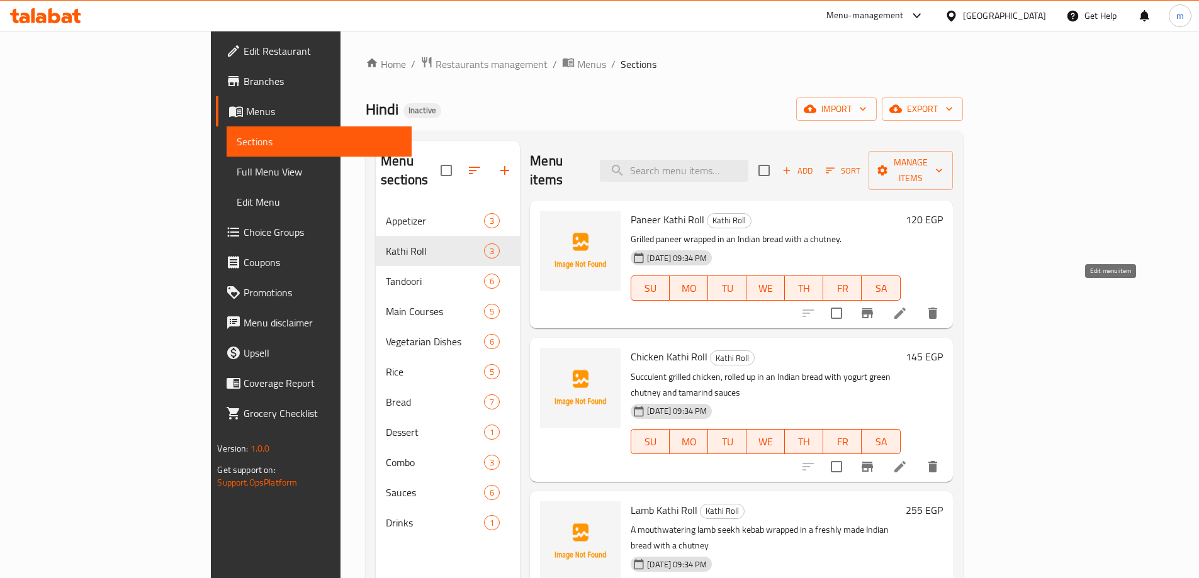
click at [908, 306] on icon at bounding box center [899, 313] width 15 height 15
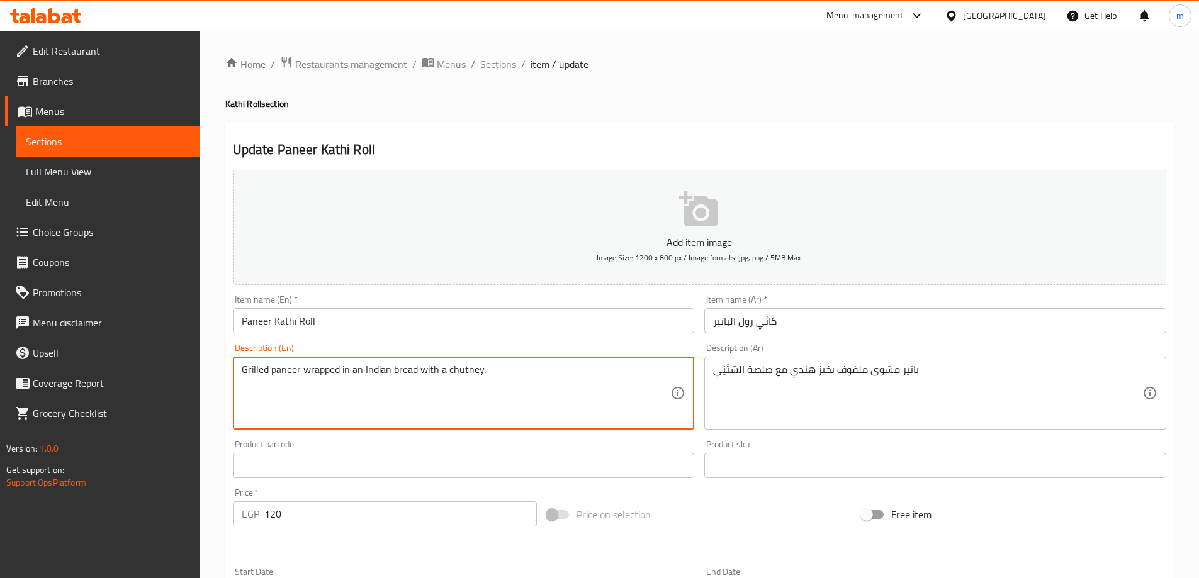
click at [445, 391] on textarea "Grilled paneer wrapped in an Indian bread with a chutney." at bounding box center [456, 394] width 429 height 60
click at [532, 379] on textarea "Grilled paneer wrapped in an Indian bread with a chutney." at bounding box center [456, 394] width 429 height 60
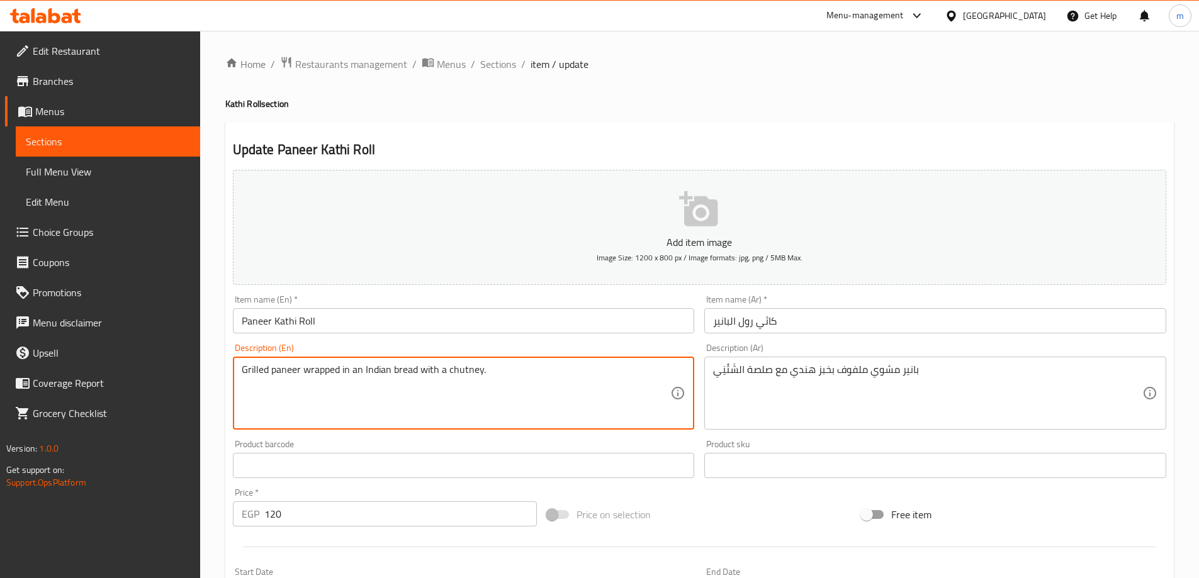
click at [532, 379] on textarea "Grilled paneer wrapped in an Indian bread with a chutney." at bounding box center [456, 394] width 429 height 60
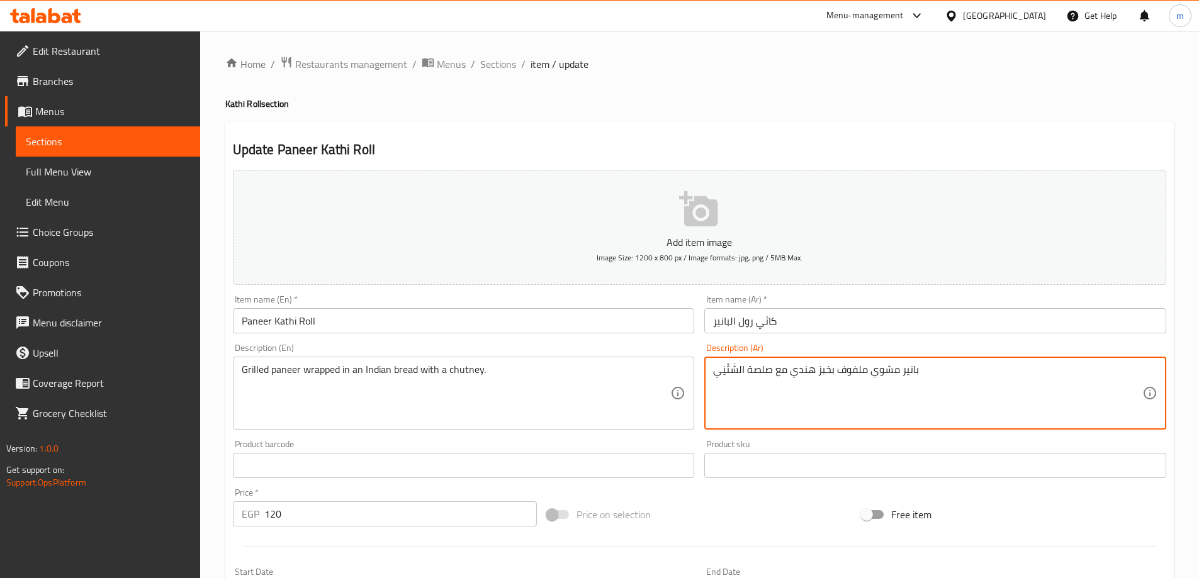
click at [953, 419] on textarea "بانير مشوي ملفوف بخبز هندي مع صلصة الشَتْنِي" at bounding box center [927, 394] width 429 height 60
click at [840, 385] on textarea "بانير مشوي ملفوف بخبز هندي مع صلصة الشَتْنِي" at bounding box center [927, 394] width 429 height 60
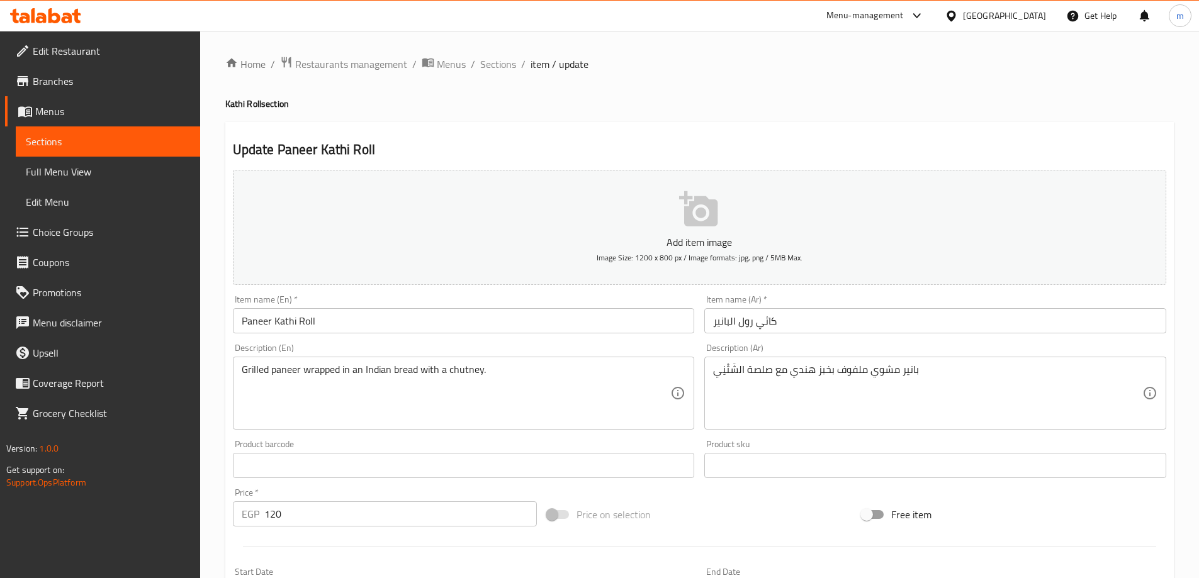
click at [848, 390] on textarea "بانير مشوي ملفوف بخبز هندي مع صلصة الشَتْنِي" at bounding box center [927, 394] width 429 height 60
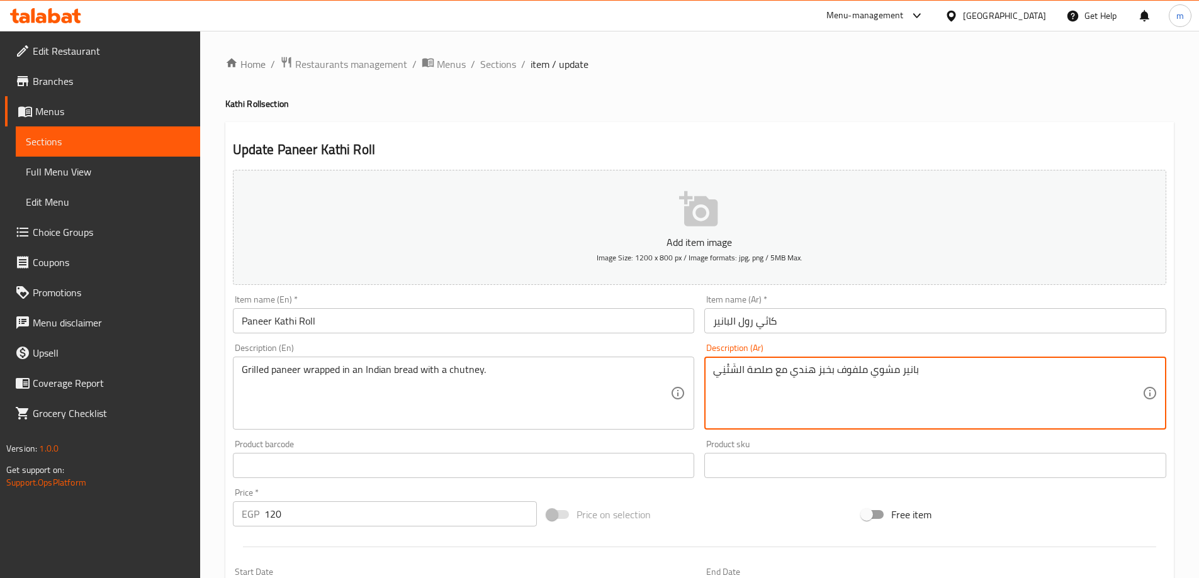
click at [848, 390] on textarea "بانير مشوي ملفوف بخبز هندي مع صلصة الشَتْنِي" at bounding box center [927, 394] width 429 height 60
paste textarea "في خبز هندي مع صلصة تشاتني. ساندوتش نباتي لذيذ!"
type textarea "بانير مشوي ملفوف في خبز هندي مع صلصة تشاتني. ساندوتش نباتي لذيذ!"
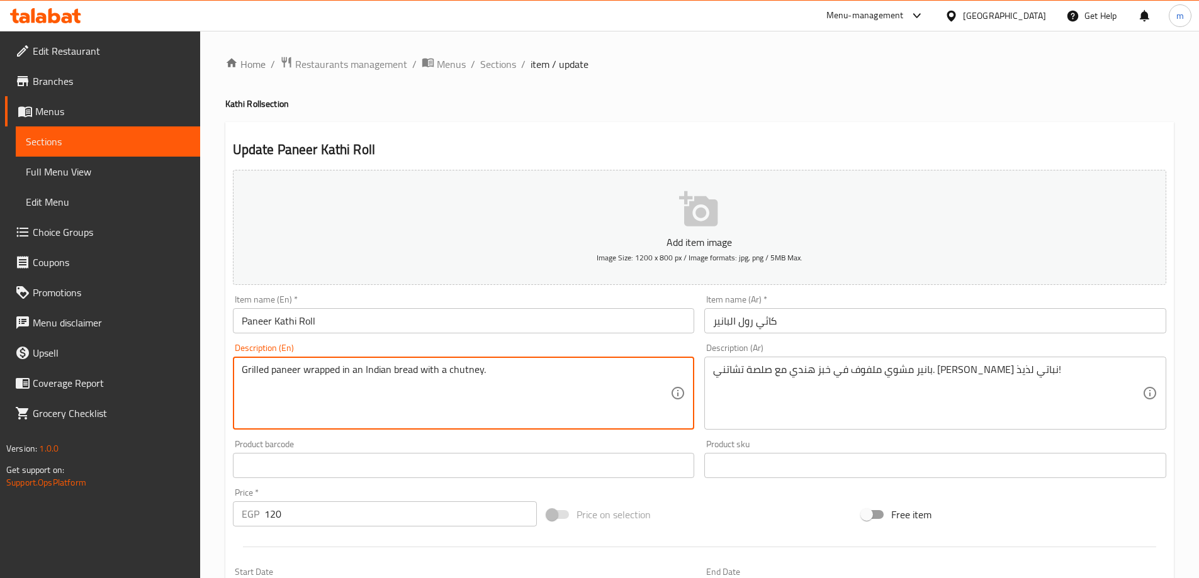
click at [503, 398] on textarea "Grilled paneer wrapped in an Indian bread with a chutney." at bounding box center [456, 394] width 429 height 60
paste textarea "A vegetarian hug in a wrap!"
type textarea "Grilled paneer wrapped in an Indian bread with a chutney. A vegetarian hug in a…"
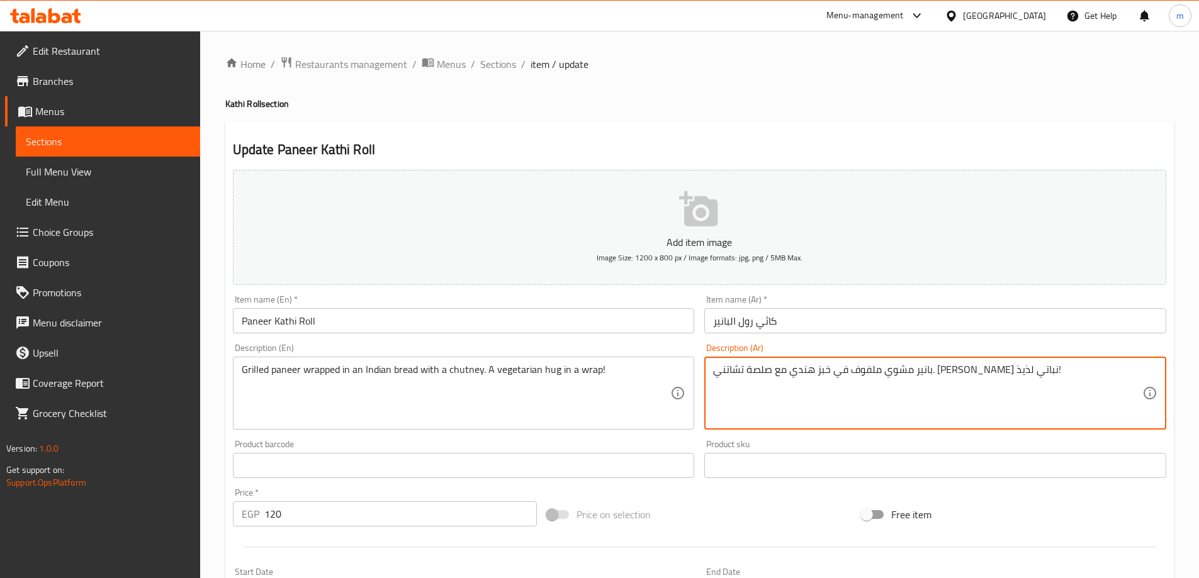
click at [778, 369] on textarea "بانير مشوي ملفوف في خبز هندي مع صلصة تشاتني. ساندوتش نباتي لذيذ!" at bounding box center [927, 394] width 429 height 60
click at [723, 366] on textarea "بانير مشوي ملفوف في خبز هندي مع صلصة تشاتني. راب نباتي لذيذ!" at bounding box center [927, 394] width 429 height 60
click at [782, 366] on textarea "بانير مشوي ملفوف في خبز هندي مع صلصة تشاتني. راب نباتي في هوج!" at bounding box center [927, 394] width 429 height 60
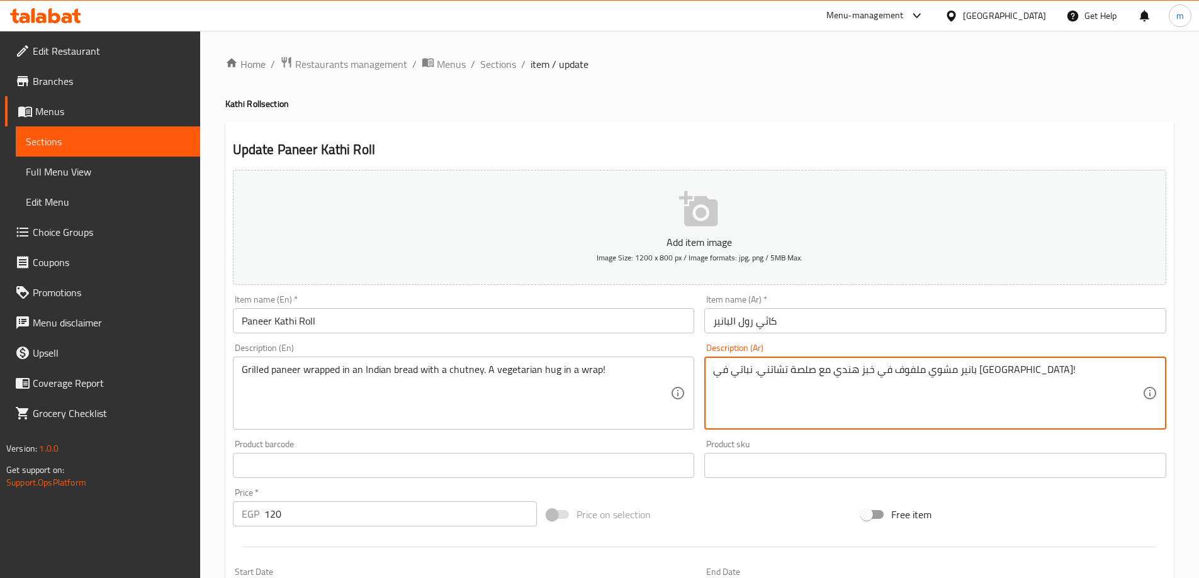
click at [714, 370] on textarea "بانير مشوي ملفوف في خبز هندي مع صلصة تشاتني. نباتي في هوج!" at bounding box center [927, 394] width 429 height 60
paste textarea "راب"
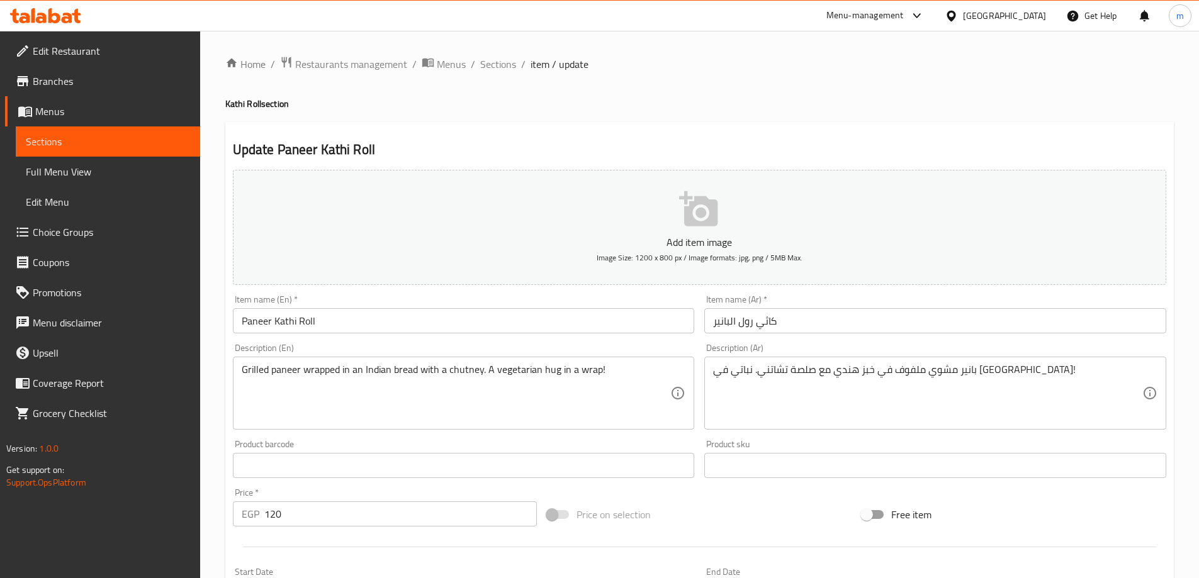
click at [1032, 351] on div "Description (Ar) بانير مشوي ملفوف في خبز هندي مع صلصة تشاتني. نباتي في هوج! Des…" at bounding box center [935, 387] width 462 height 86
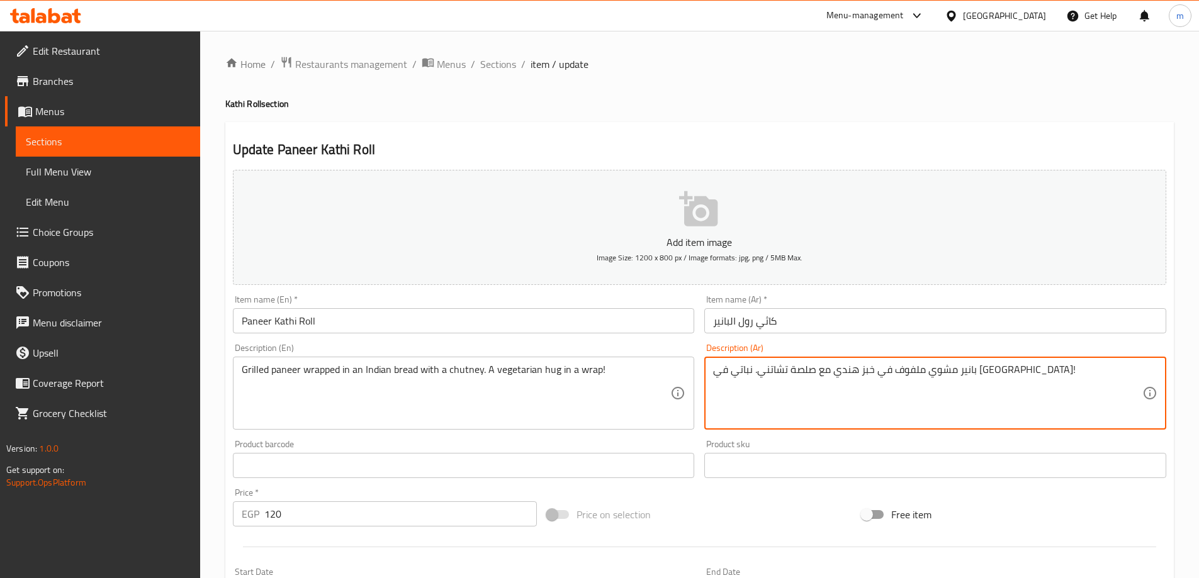
click at [1011, 369] on textarea "بانير مشوي ملفوف في خبز هندي مع صلصة تشاتني. نباتي في هوج!" at bounding box center [927, 394] width 429 height 60
click at [910, 381] on textarea "بانير مشوي ملفوف في خبز هندي مع صلصة تشاتني. نباتي في هوج!" at bounding box center [927, 394] width 429 height 60
click at [864, 374] on textarea "بانير مشوي ملفوف في خبز هندي مع صلصة تشاتني. نباتي في هوج!" at bounding box center [927, 394] width 429 height 60
click at [860, 369] on textarea "بانير مشوي ملفوف في خبز هندي مع صلصة تشاتني. نباتي في هوج!" at bounding box center [927, 394] width 429 height 60
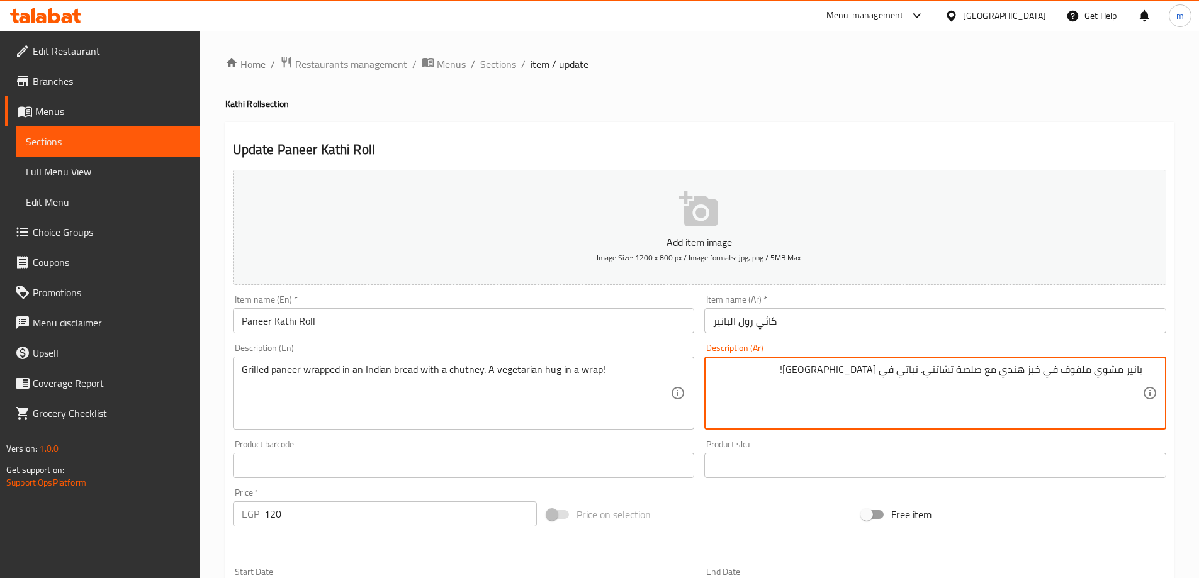
paste textarea "راب"
click at [862, 371] on textarea "بانير مشوي ملفوف في خبز هندي مع صلصة تشاتني. نباتي في هوجراب !" at bounding box center [927, 394] width 429 height 60
click at [843, 374] on textarea "بانير مشوي ملفوف في خبز هندي مع صلصة تشاتني. نباتي في هوج راب !" at bounding box center [927, 394] width 429 height 60
click at [853, 369] on textarea "بانير مشوي ملفوف في خبز هندي مع صلصة تشاتني. نباتي في هوج راب!" at bounding box center [927, 394] width 429 height 60
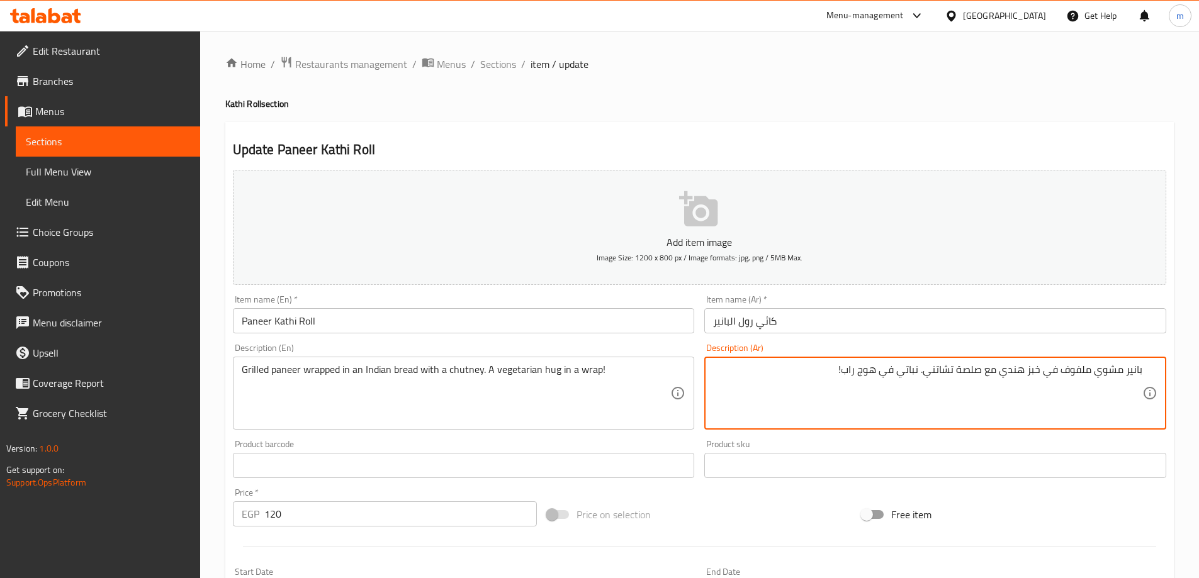
click at [858, 377] on textarea "بانير مشوي ملفوف في خبز هندي مع صلصة تشاتني. نباتي في هوج راب!" at bounding box center [927, 394] width 429 height 60
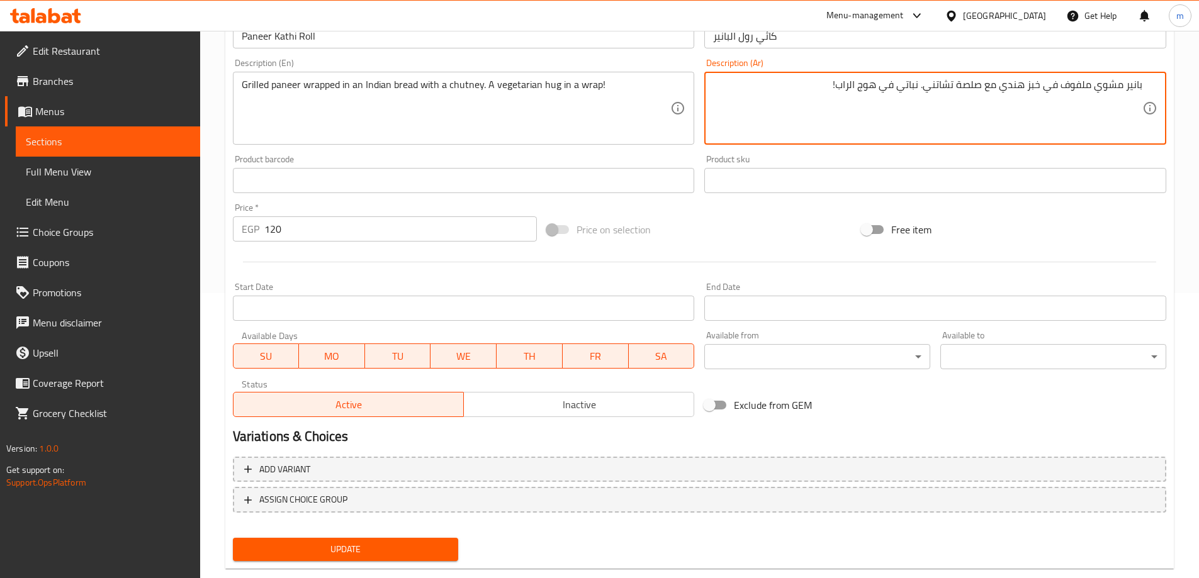
scroll to position [311, 0]
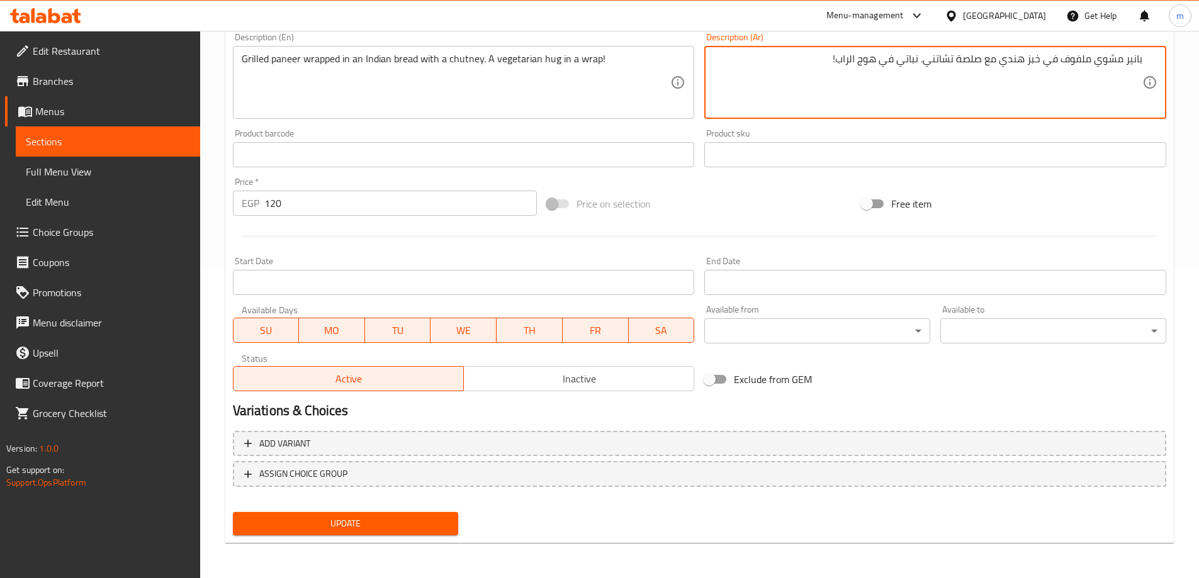
type textarea "بانير مشوي ملفوف في خبز هندي مع صلصة تشاتني. نباتي في هوج الراب!"
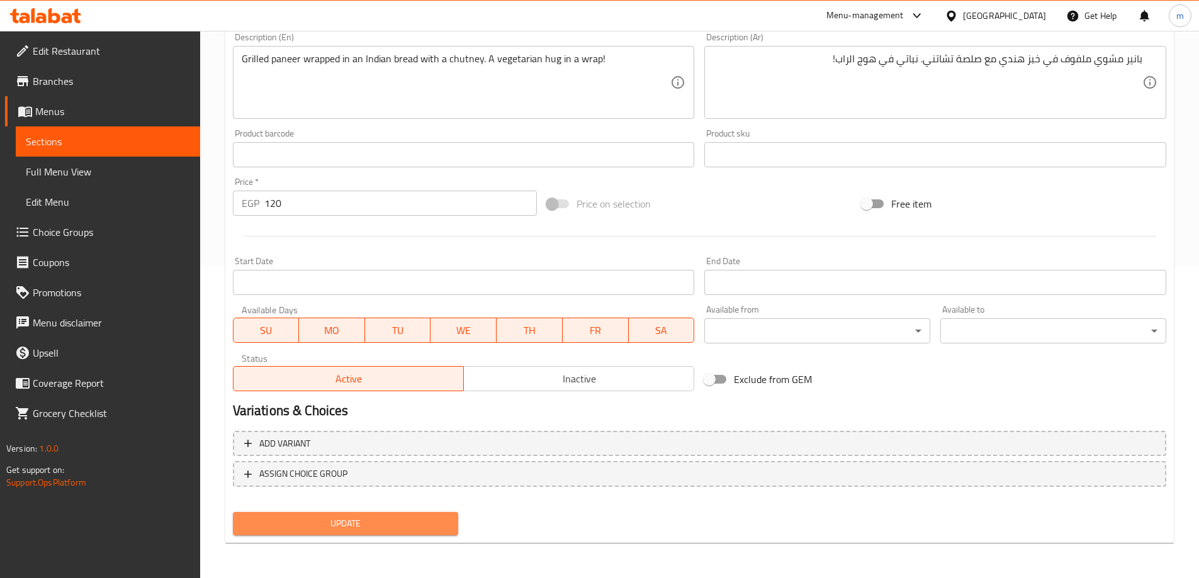
click at [420, 524] on span "Update" at bounding box center [346, 524] width 206 height 16
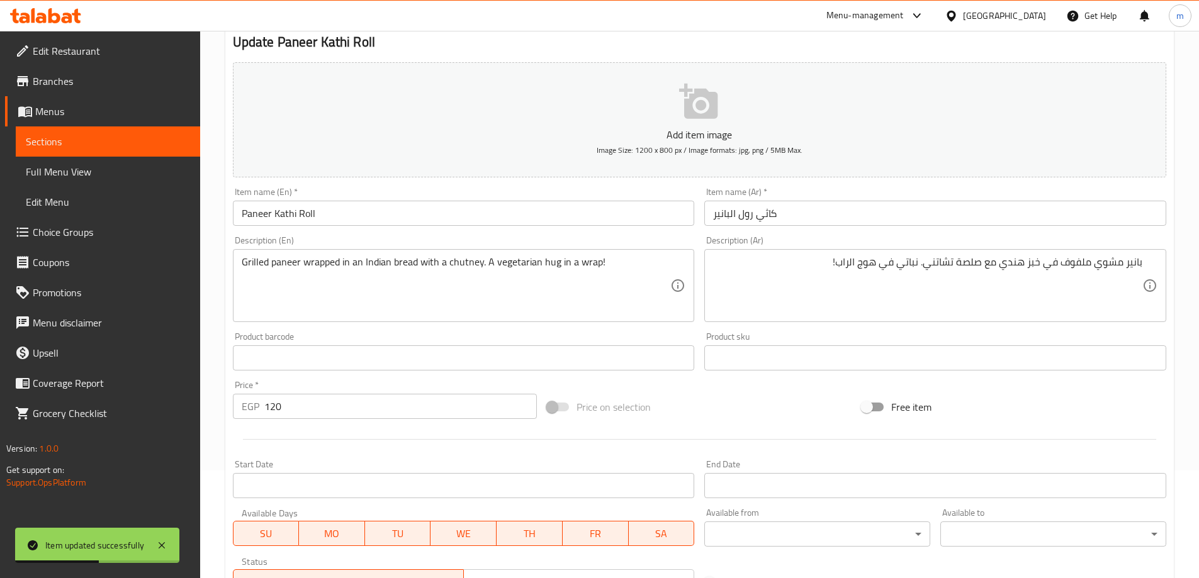
scroll to position [0, 0]
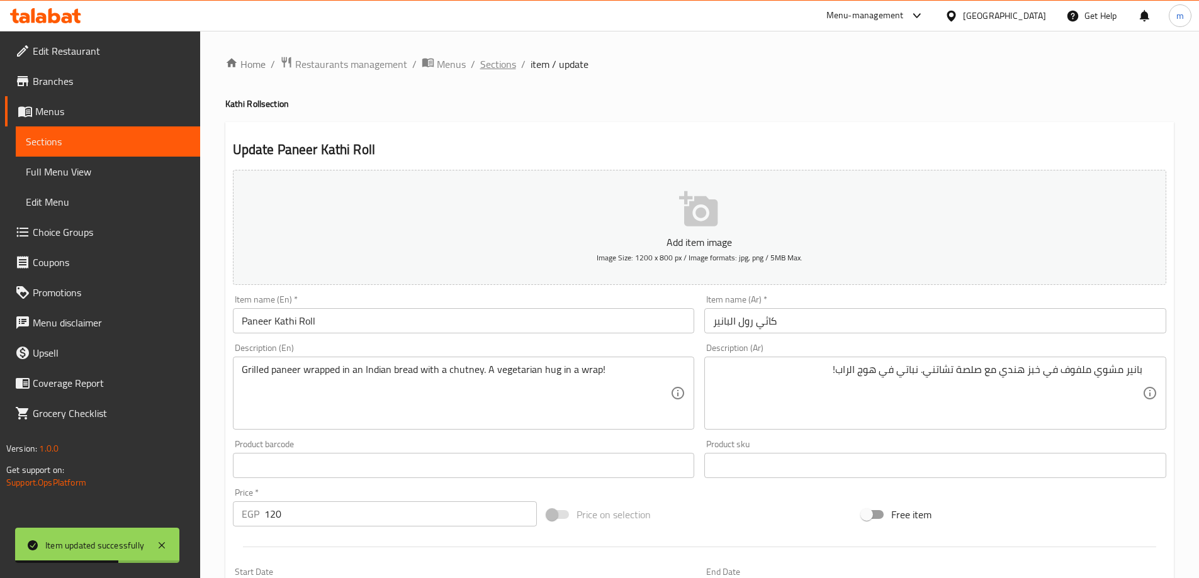
click at [495, 65] on span "Sections" at bounding box center [498, 64] width 36 height 15
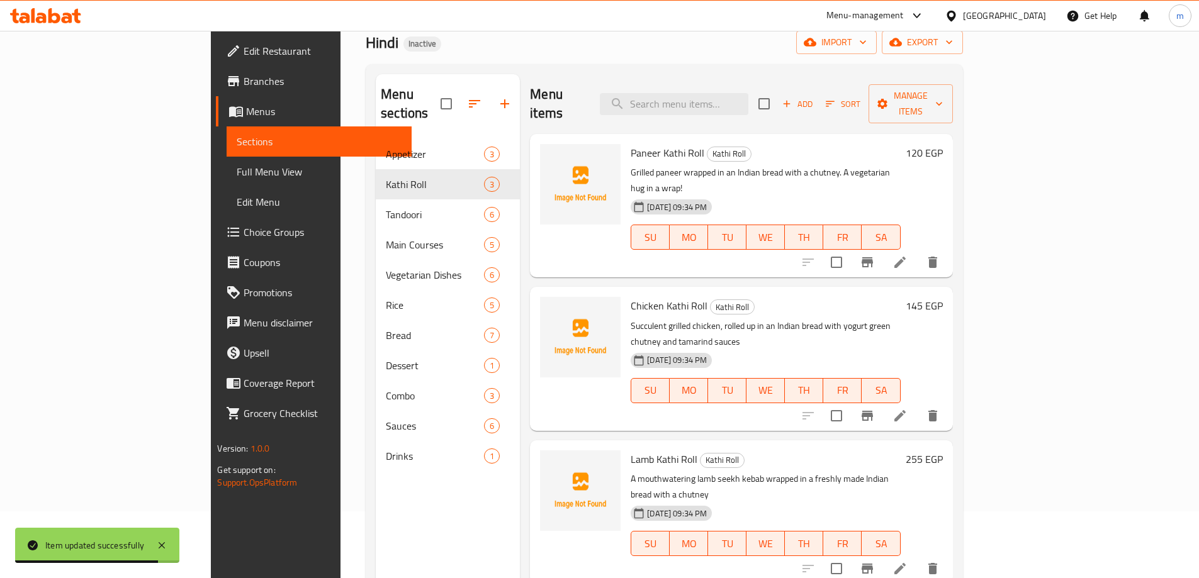
scroll to position [126, 0]
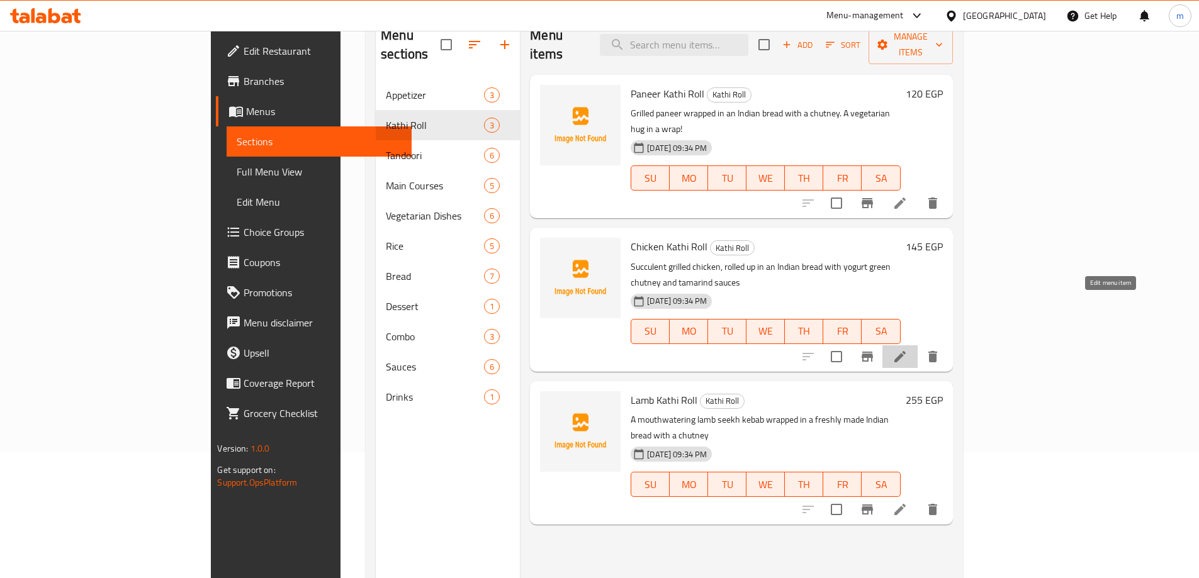
click at [908, 349] on icon at bounding box center [899, 356] width 15 height 15
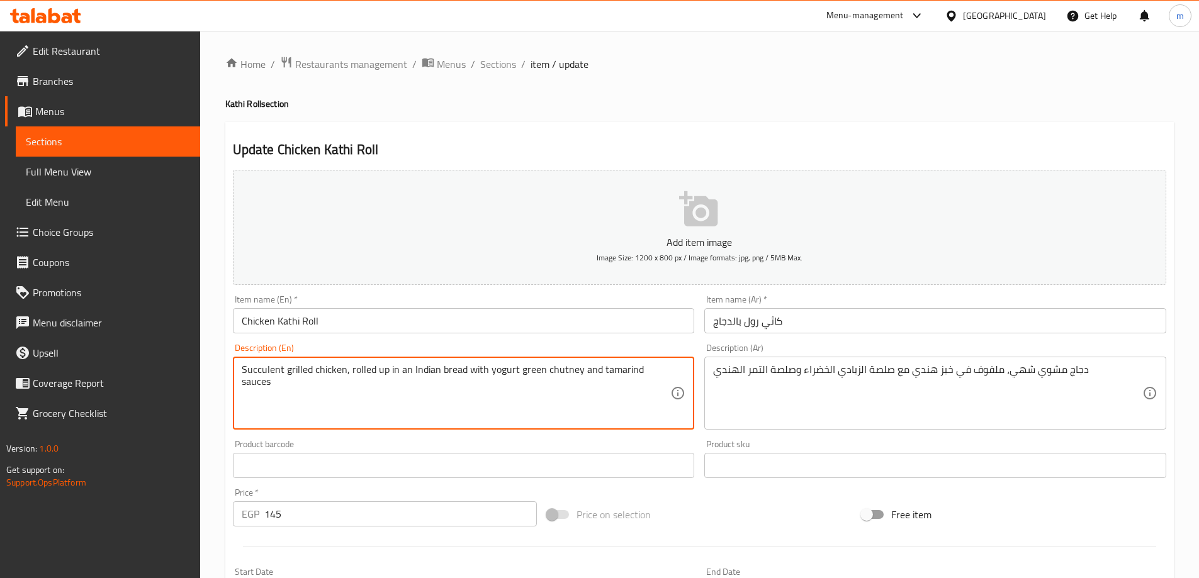
click at [634, 393] on textarea "Succulent grilled chicken, rolled up in an Indian bread with yogurt green chutn…" at bounding box center [456, 394] width 429 height 60
paste textarea
type textarea "Succulent grilled chicken, rolled up in an Indian bread with yogurt green chutn…"
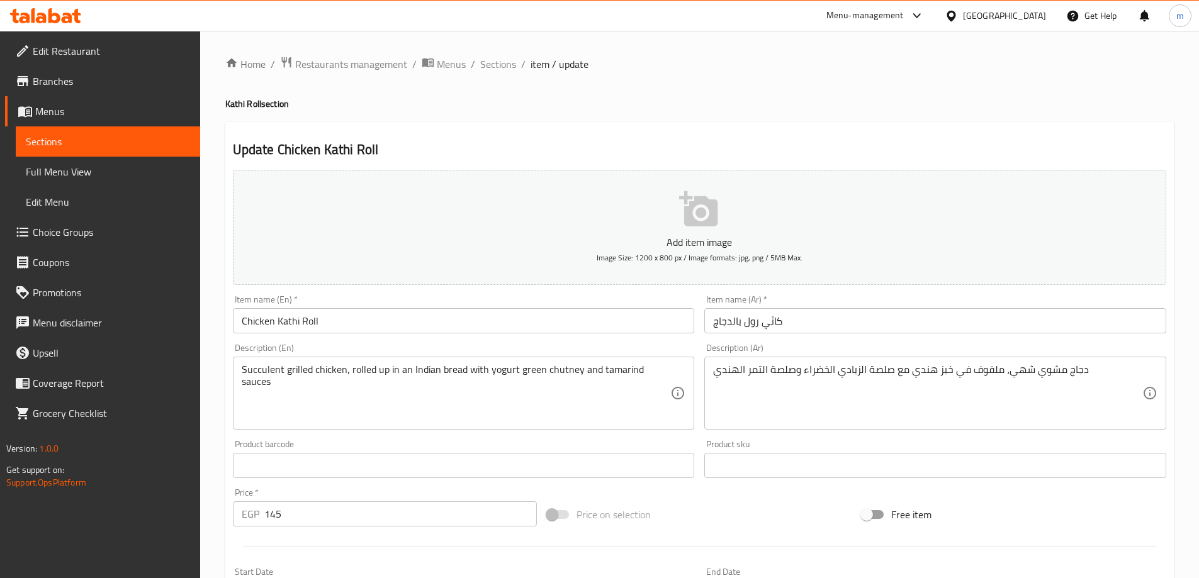
click at [563, 374] on textarea "Succulent grilled chicken, rolled up in an Indian bread with yogurt green chutn…" at bounding box center [456, 394] width 429 height 60
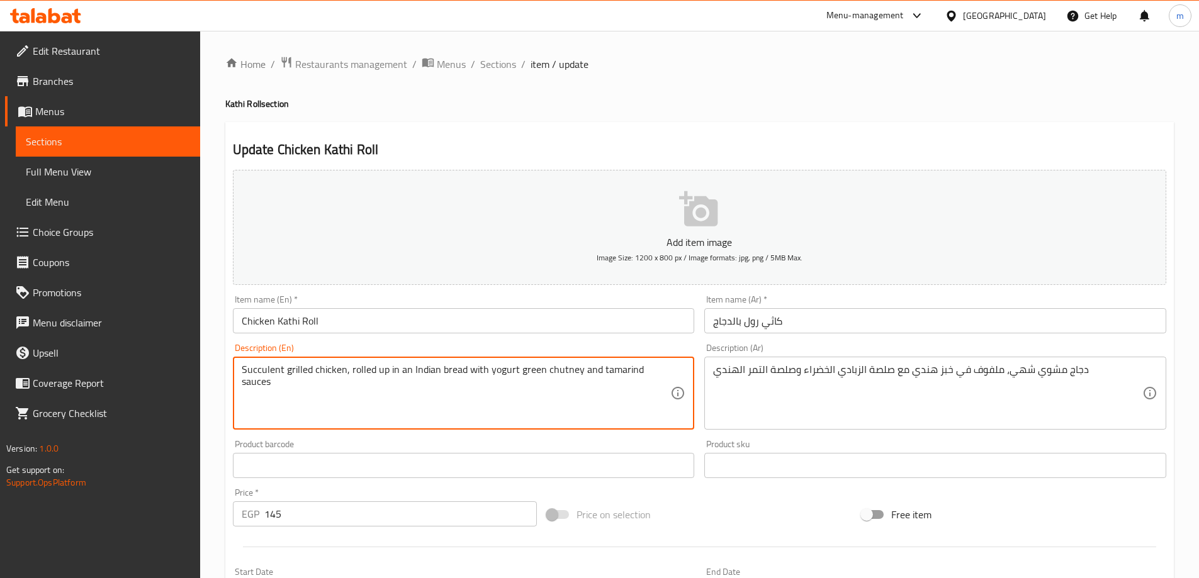
click at [563, 374] on textarea "Succulent grilled chicken, rolled up in an Indian bread with yogurt green chutn…" at bounding box center [456, 394] width 429 height 60
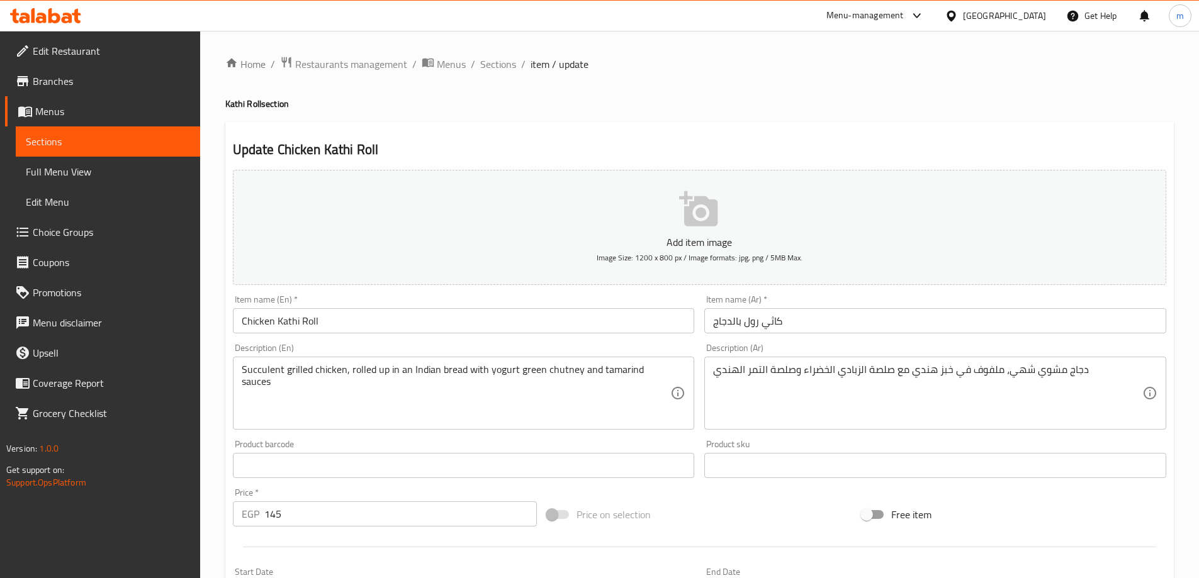
click at [620, 371] on textarea "Succulent grilled chicken, rolled up in an Indian bread with yogurt green chutn…" at bounding box center [456, 394] width 429 height 60
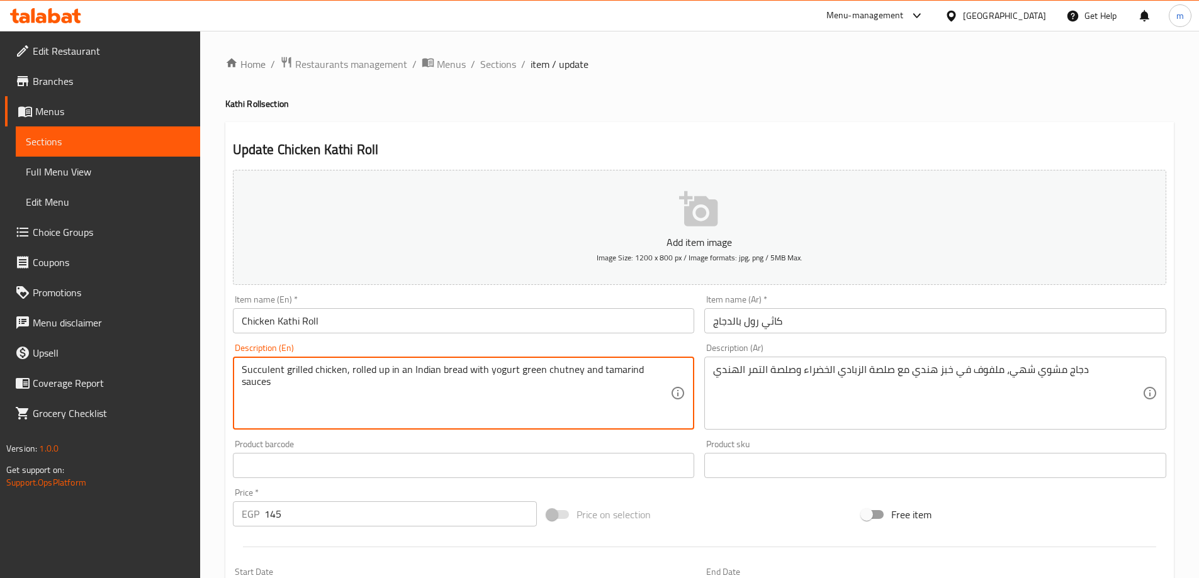
click at [620, 371] on textarea "Succulent grilled chicken, rolled up in an Indian bread with yogurt green chutn…" at bounding box center [456, 394] width 429 height 60
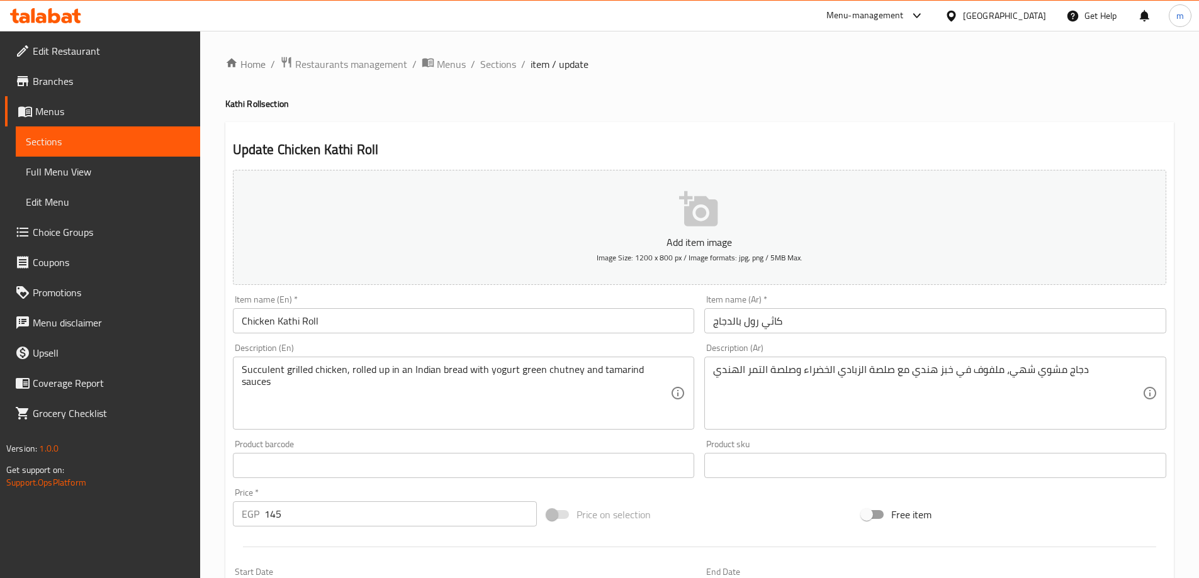
click at [881, 374] on textarea "دجاج مشوي شهي، ملفوف في خبز هندي مع صلصة الزبادي الخضراء وصلصة التمر الهندي" at bounding box center [927, 394] width 429 height 60
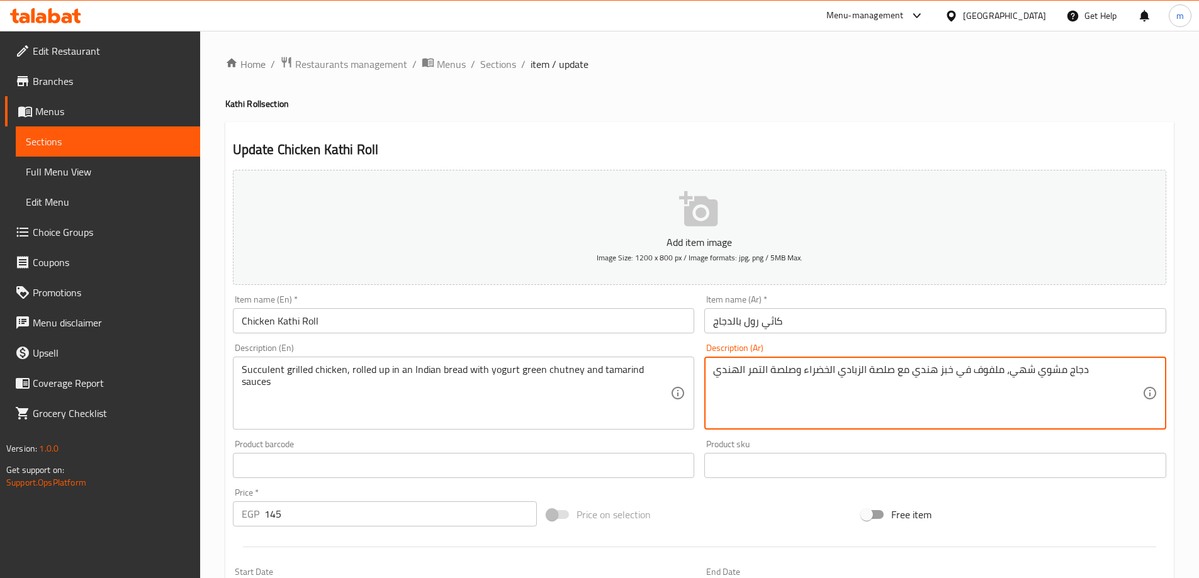
paste textarea "وتني"
click at [738, 378] on textarea "دجاج مشوي شهي، ملفوف في خبز هندي مع شوتني الزبادي الخضراء وصلصة التمر الهندي" at bounding box center [927, 394] width 429 height 60
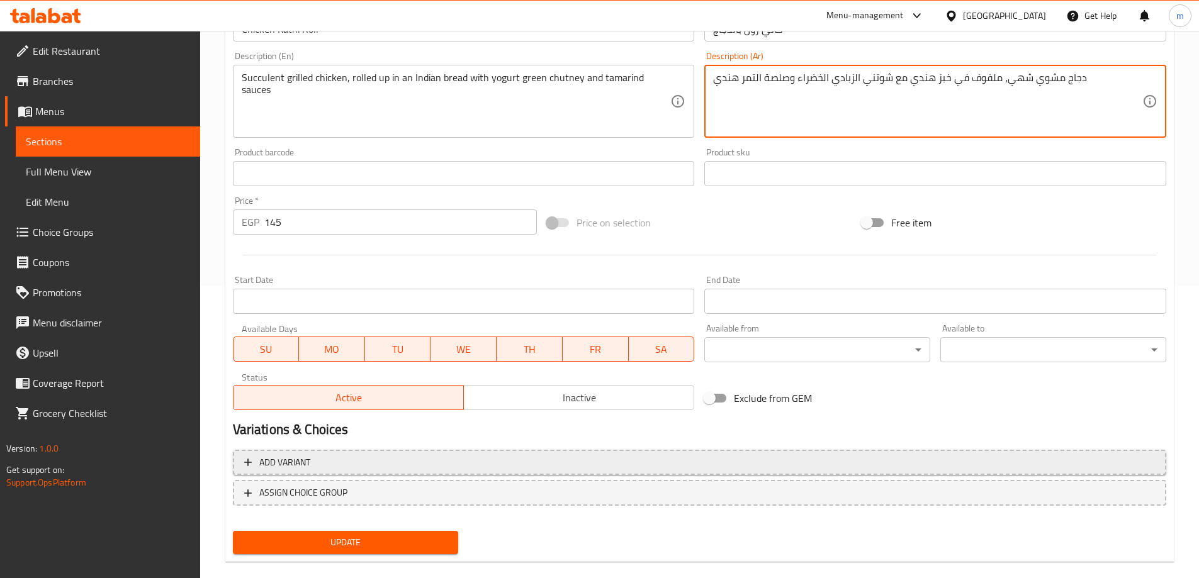
scroll to position [311, 0]
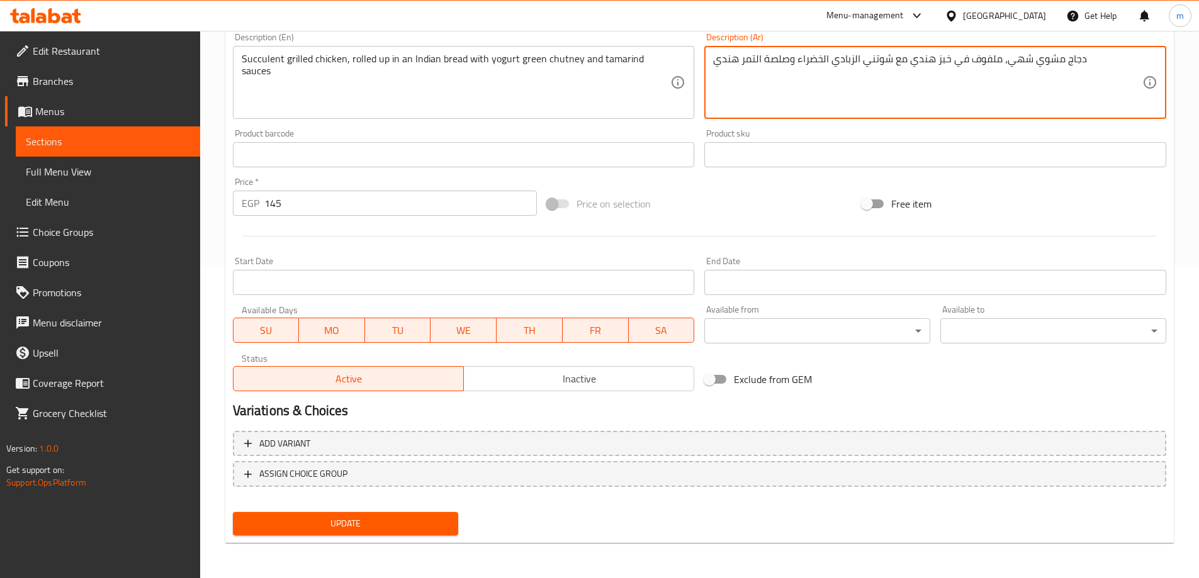
type textarea "دجاج مشوي شهي، ملفوف في خبز هندي مع شوتني الزبادي الخضراء وصلصة التمر هندي"
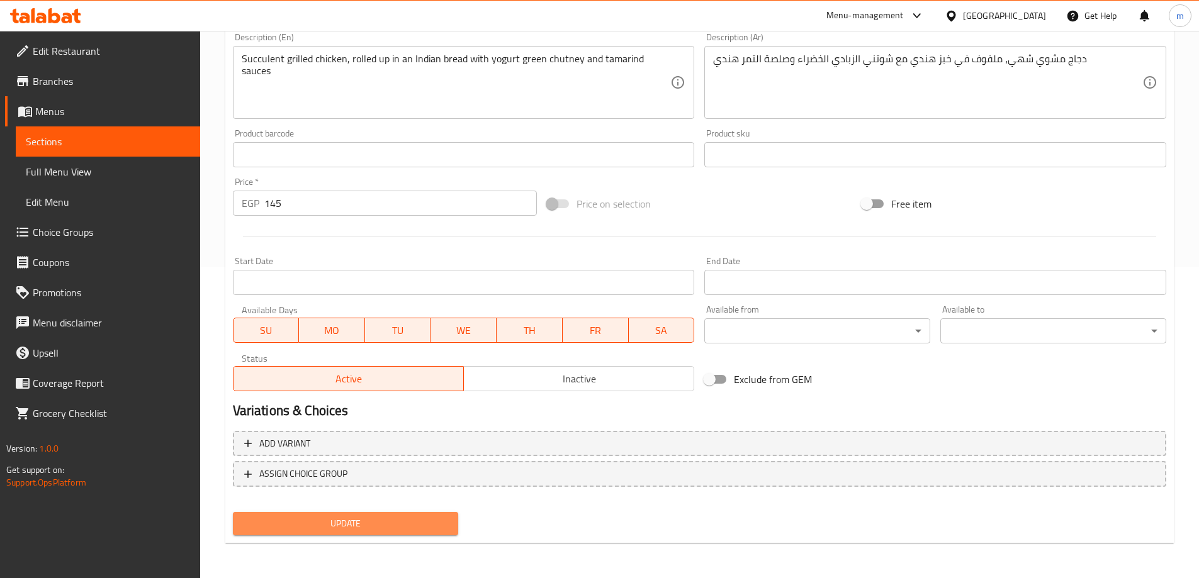
click at [356, 536] on button "Update" at bounding box center [346, 523] width 226 height 23
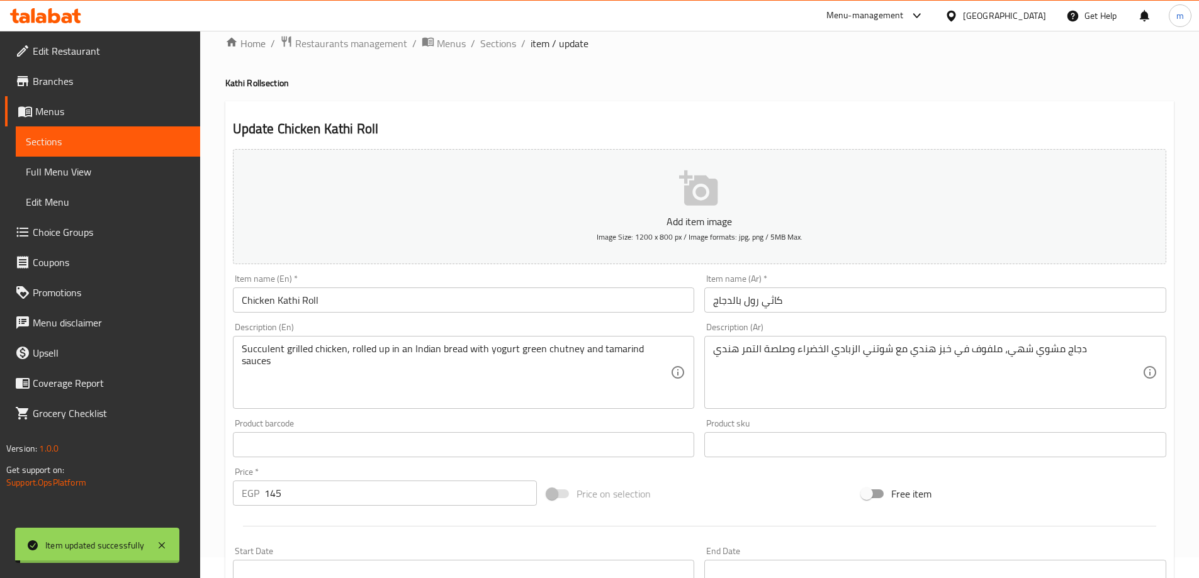
scroll to position [0, 0]
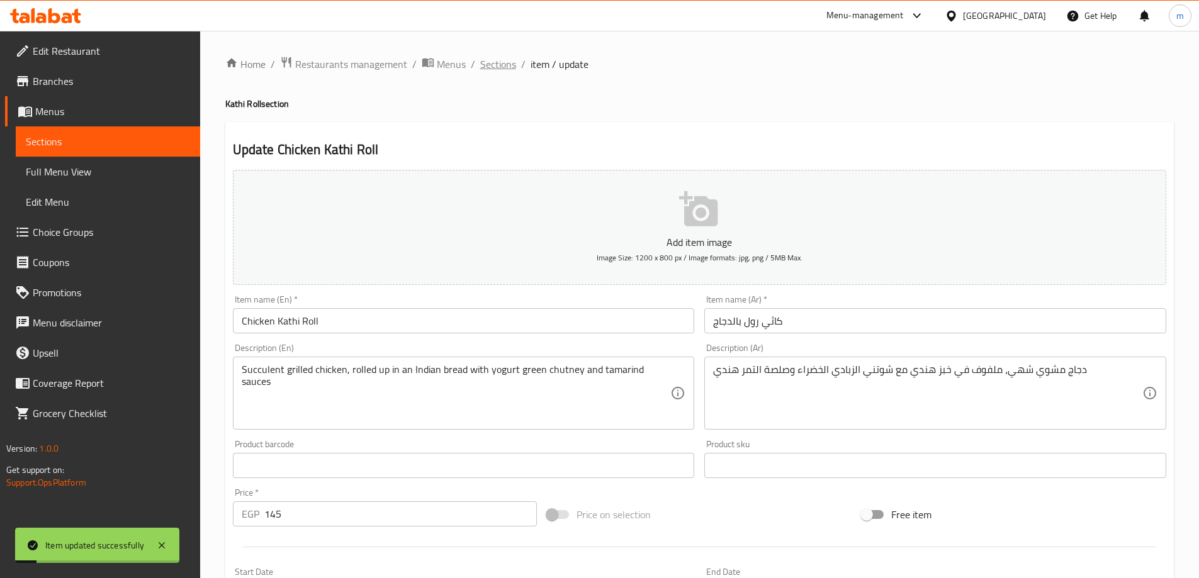
click at [493, 72] on span "Sections" at bounding box center [498, 64] width 36 height 15
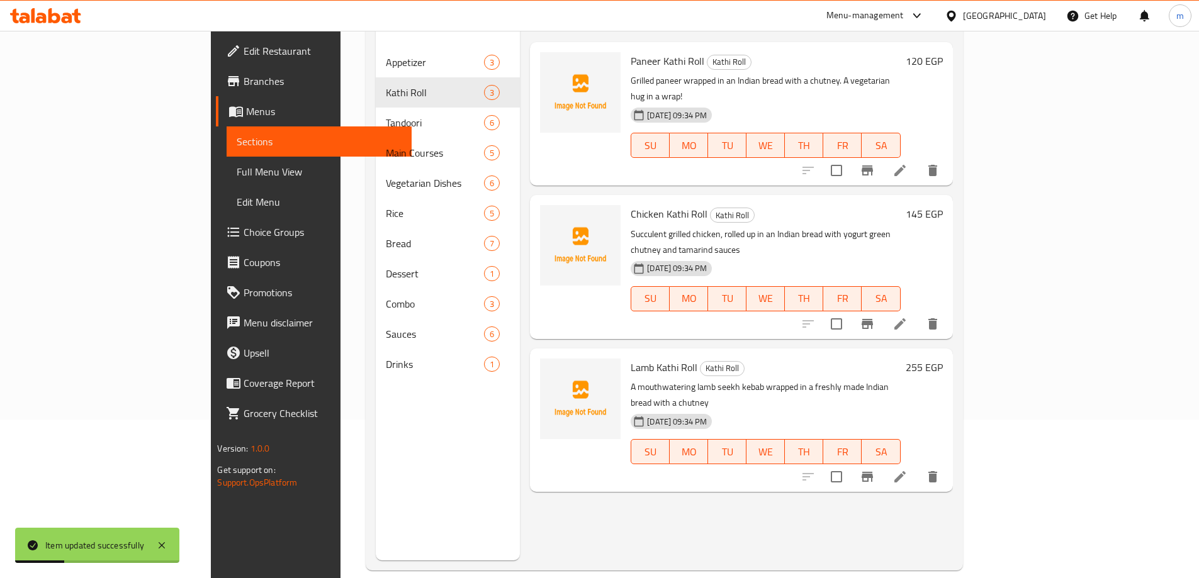
scroll to position [176, 0]
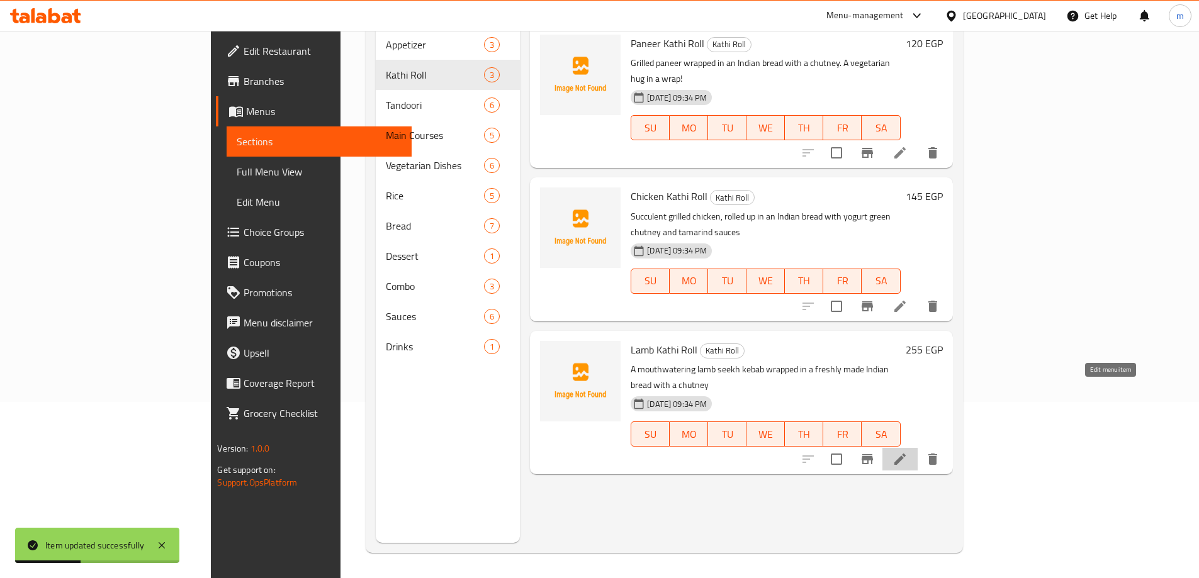
click at [908, 452] on icon at bounding box center [899, 459] width 15 height 15
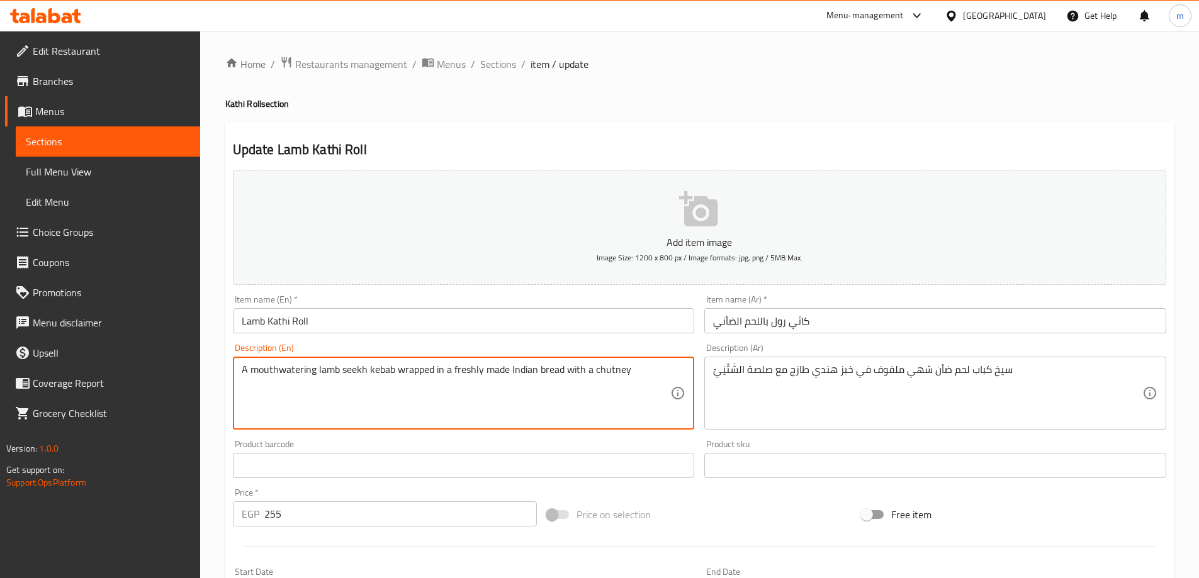
click at [582, 391] on textarea "A mouthwatering lamb seekh kebab wrapped in a freshly made Indian bread with a …" at bounding box center [456, 394] width 429 height 60
paste textarea
type textarea "A mouthwatering lamb seekh kebab wrapped in a freshly made Indian bread with a …"
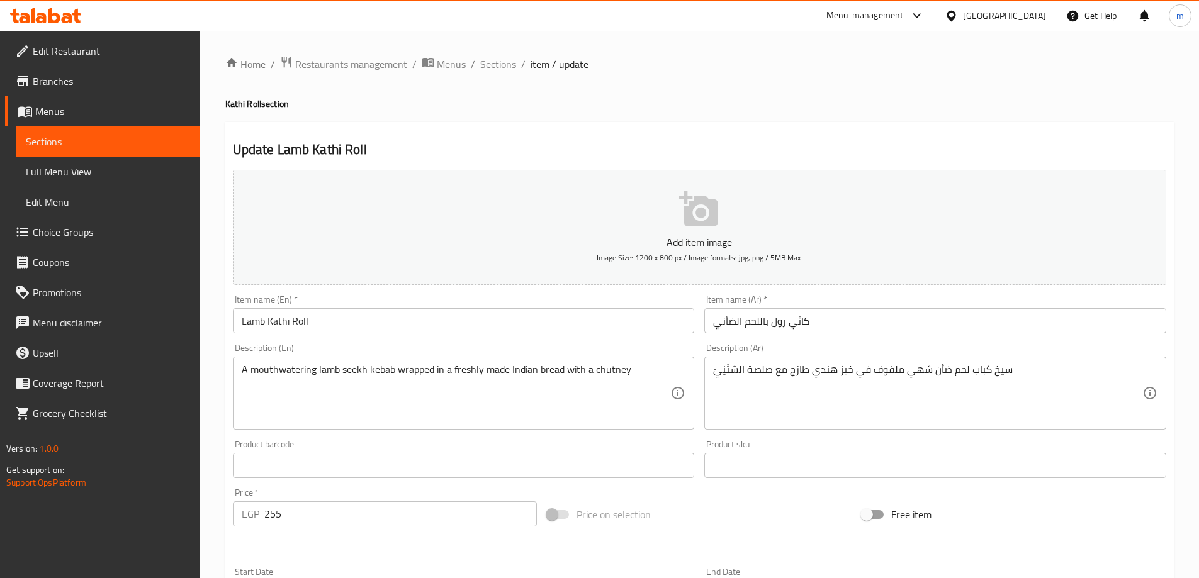
click at [607, 366] on textarea "A mouthwatering lamb seekh kebab wrapped in a freshly made Indian bread with a …" at bounding box center [456, 394] width 429 height 60
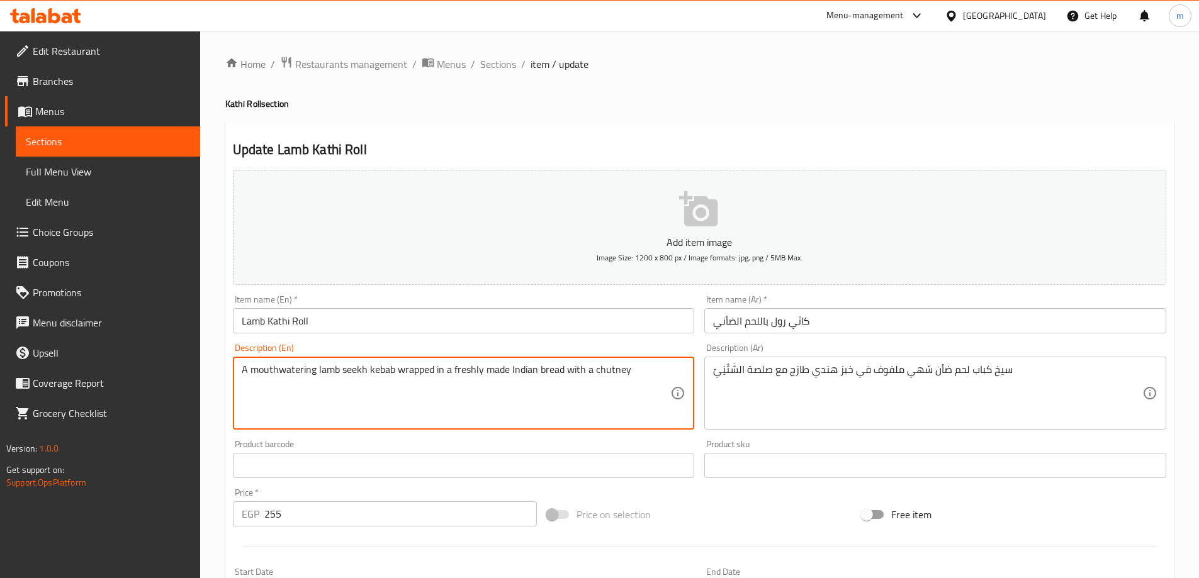
click at [607, 366] on textarea "A mouthwatering lamb seekh kebab wrapped in a freshly made Indian bread with a …" at bounding box center [456, 394] width 429 height 60
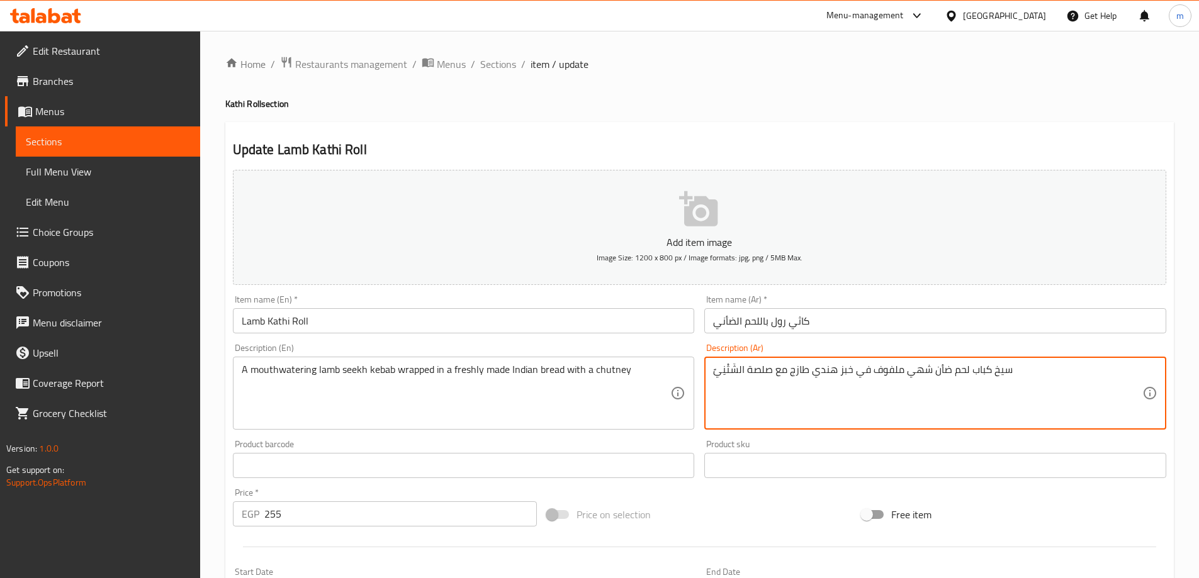
click at [723, 371] on textarea "سيخ كباب لحم ضأن شهي ملفوف في خبز هندي طازج مع صلصة الشَتْنِيً" at bounding box center [927, 394] width 429 height 60
click at [729, 376] on textarea "سيخ كباب لحم ضأن شهي ملفوف في خبز هندي طازج مع صلصة الشَتْنِيً" at bounding box center [927, 394] width 429 height 60
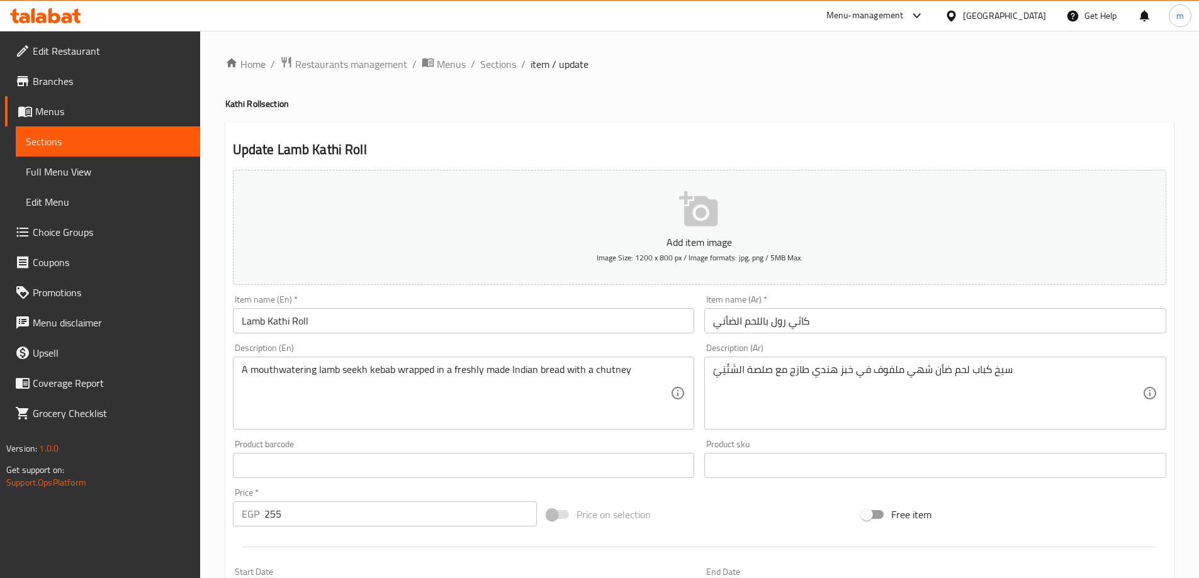
click at [722, 373] on textarea "سيخ كباب لحم ضأن شهي ملفوف في خبز هندي طازج مع صلصة الشَتْنِيً" at bounding box center [927, 394] width 429 height 60
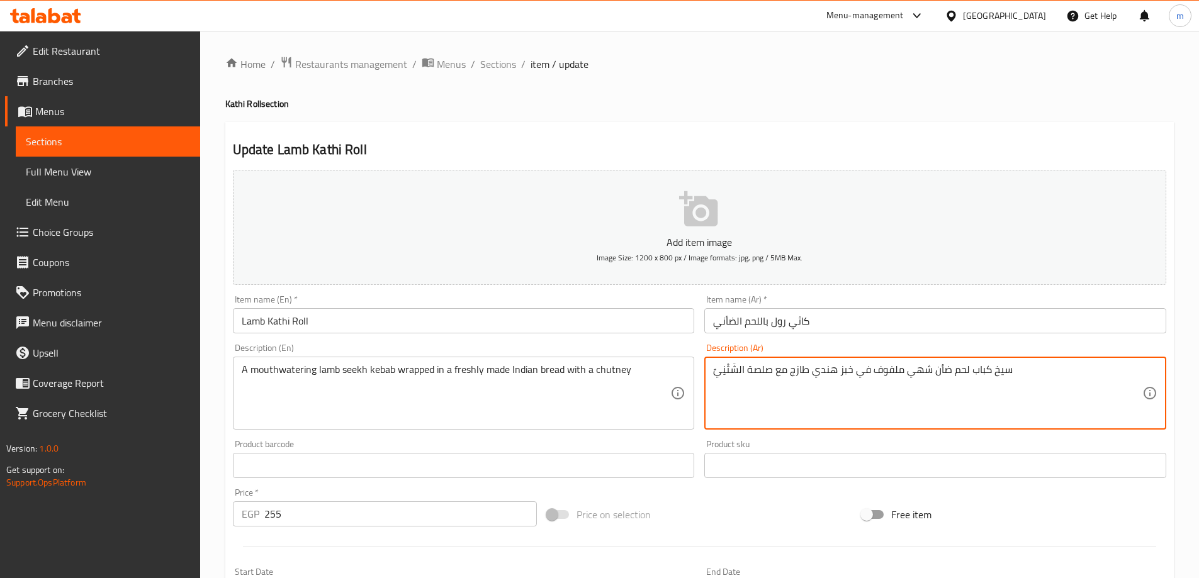
click at [722, 373] on textarea "سيخ كباب لحم ضأن شهي ملفوف في خبز هندي طازج مع صلصة الشَتْنِيً" at bounding box center [927, 394] width 429 height 60
paste textarea "وتني"
type textarea "سيخ كباب لحم ضأن شهي ملفوف في خبز هندي طازج مع صلصة شوتني"
click at [280, 376] on textarea "A mouthwatering lamb seekh kebab wrapped in a freshly made Indian bread with a …" at bounding box center [456, 394] width 429 height 60
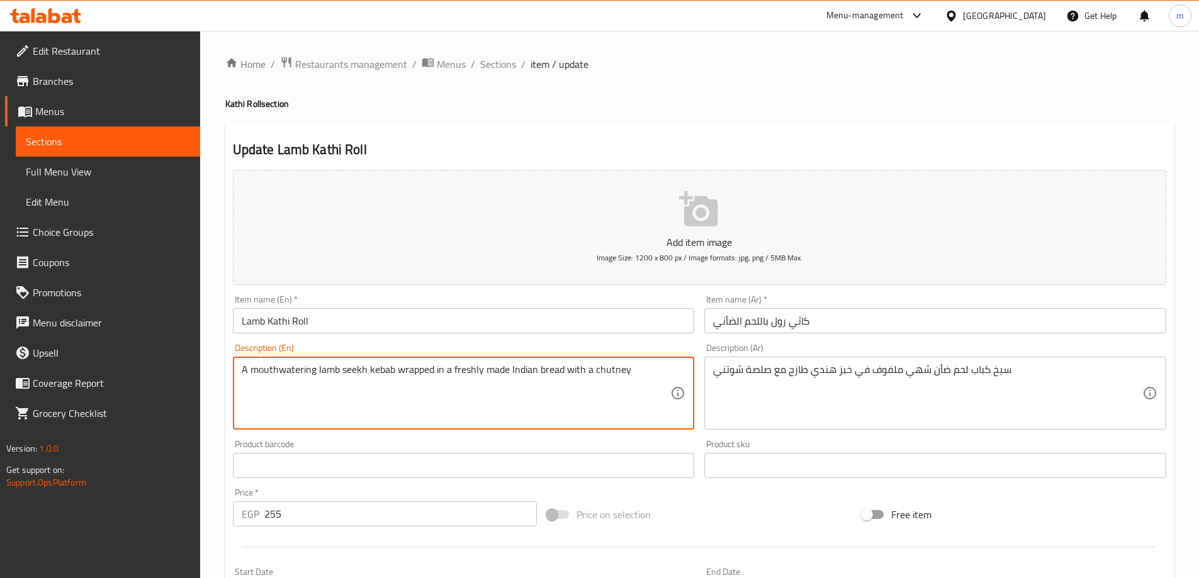
click at [280, 376] on textarea "A mouthwatering lamb seekh kebab wrapped in a freshly made Indian bread with a …" at bounding box center [456, 394] width 429 height 60
click at [284, 373] on textarea "A mouthwatering lamb seekh kebab wrapped in a freshly made Indian bread with a …" at bounding box center [456, 394] width 429 height 60
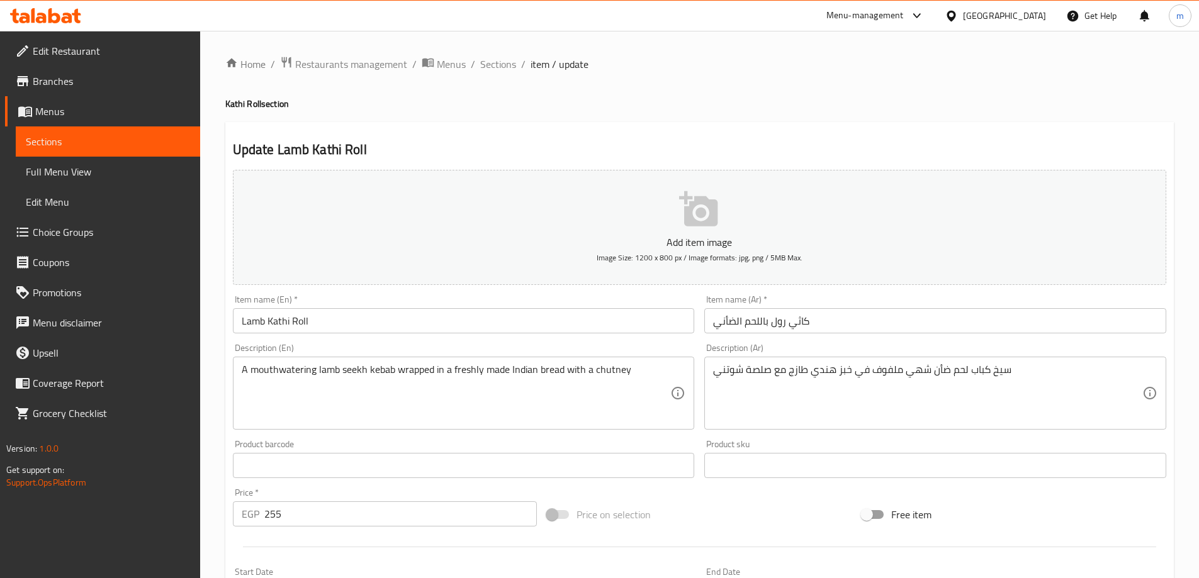
click at [249, 379] on textarea "A mouthwatering lamb seekh kebab wrapped in a freshly made Indian bread with a …" at bounding box center [456, 394] width 429 height 60
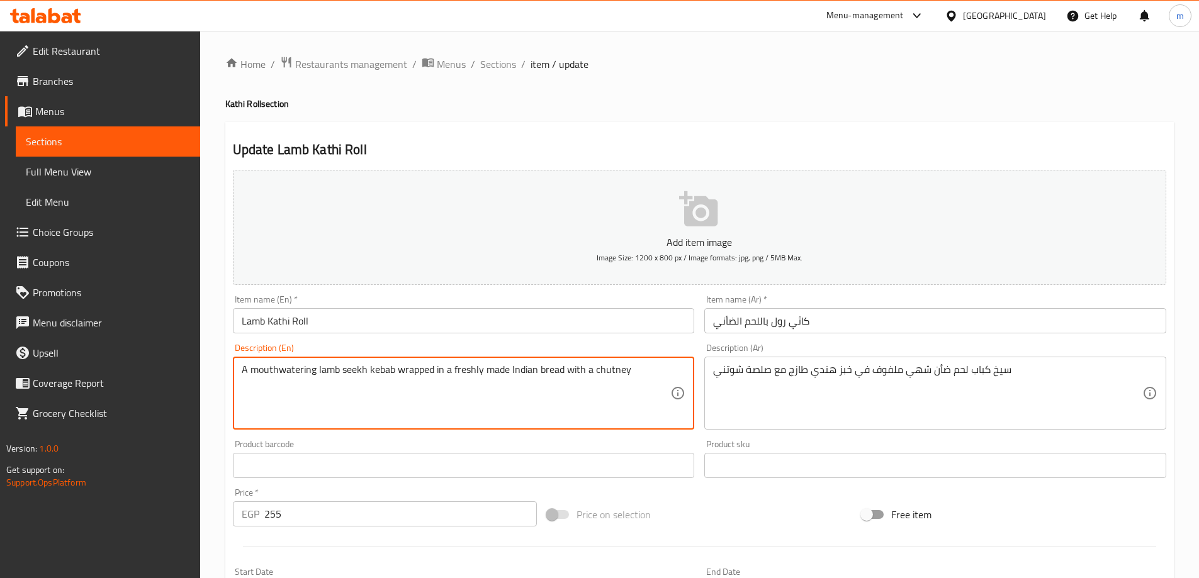
drag, startPoint x: 241, startPoint y: 368, endPoint x: 316, endPoint y: 373, distance: 75.1
click at [316, 373] on textarea "A mouthwatering lamb seekh kebab wrapped in a freshly made Indian bread with a …" at bounding box center [456, 394] width 429 height 60
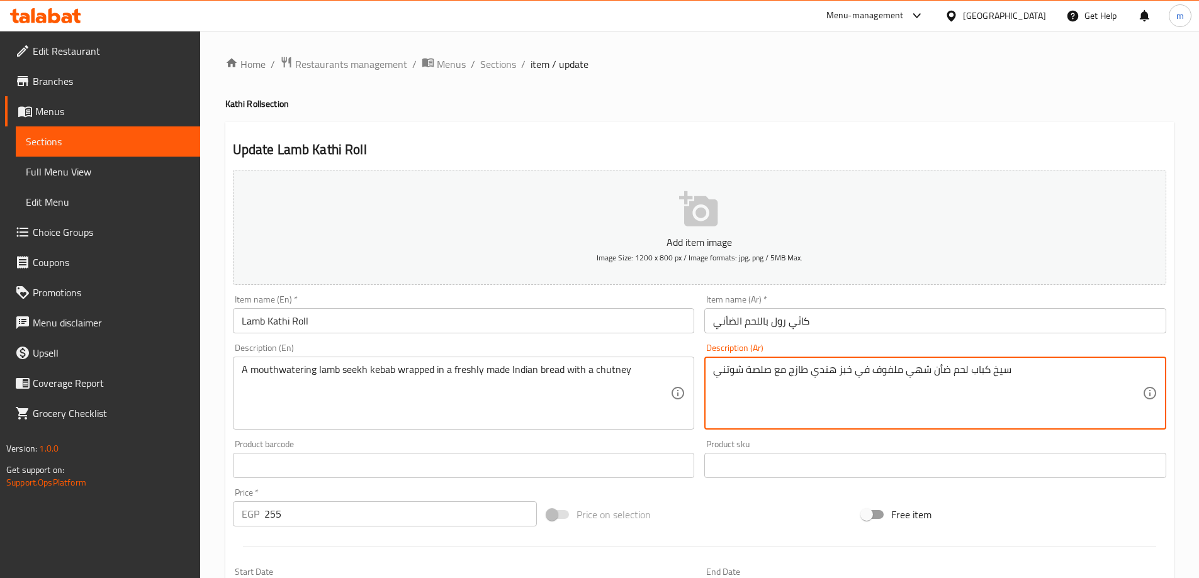
click at [918, 371] on textarea "سيخ كباب لحم ضأن شهي ملفوف في خبز هندي طازج مع صلصة شوتني" at bounding box center [927, 394] width 429 height 60
click at [913, 373] on textarea "سيخ كباب لحم ضأن شهي ملفوف في خبز هندي طازج مع صلصة شوتني" at bounding box center [927, 394] width 429 height 60
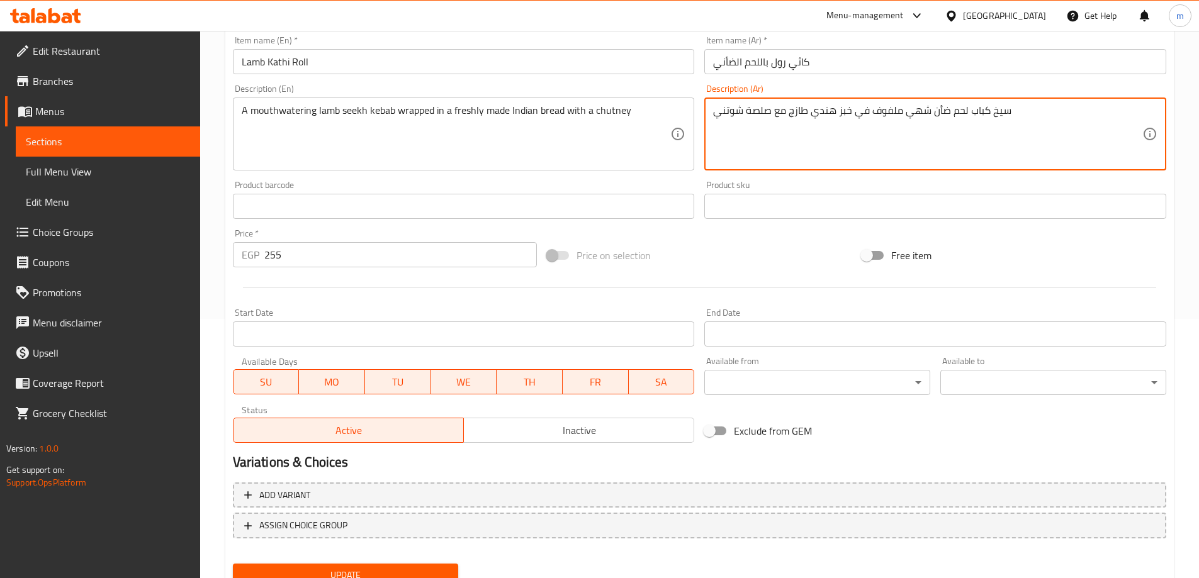
scroll to position [311, 0]
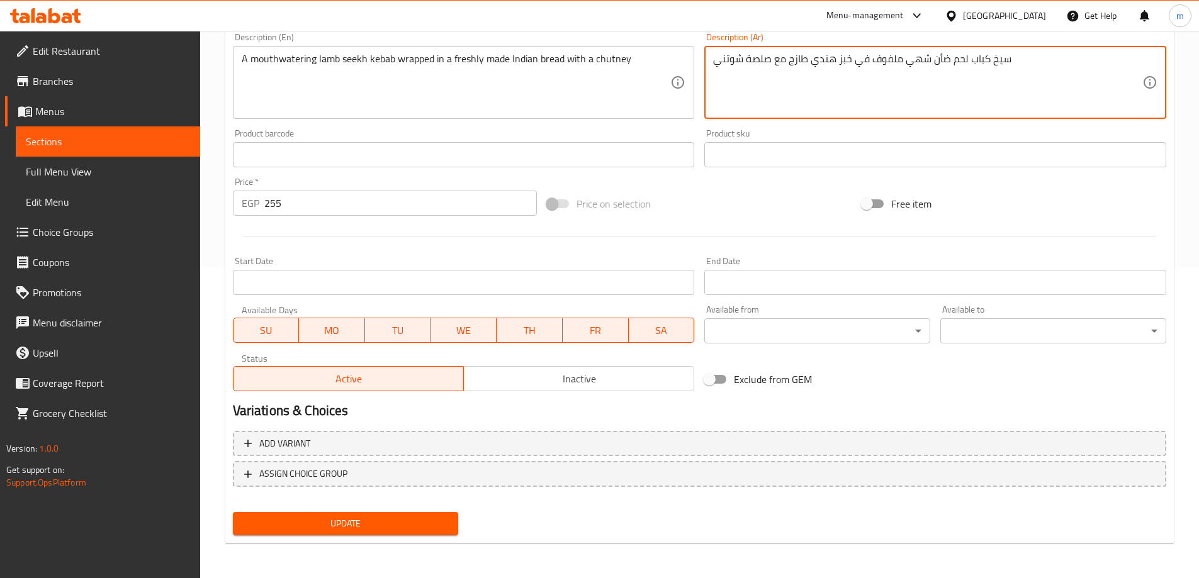
click at [365, 519] on span "Update" at bounding box center [346, 524] width 206 height 16
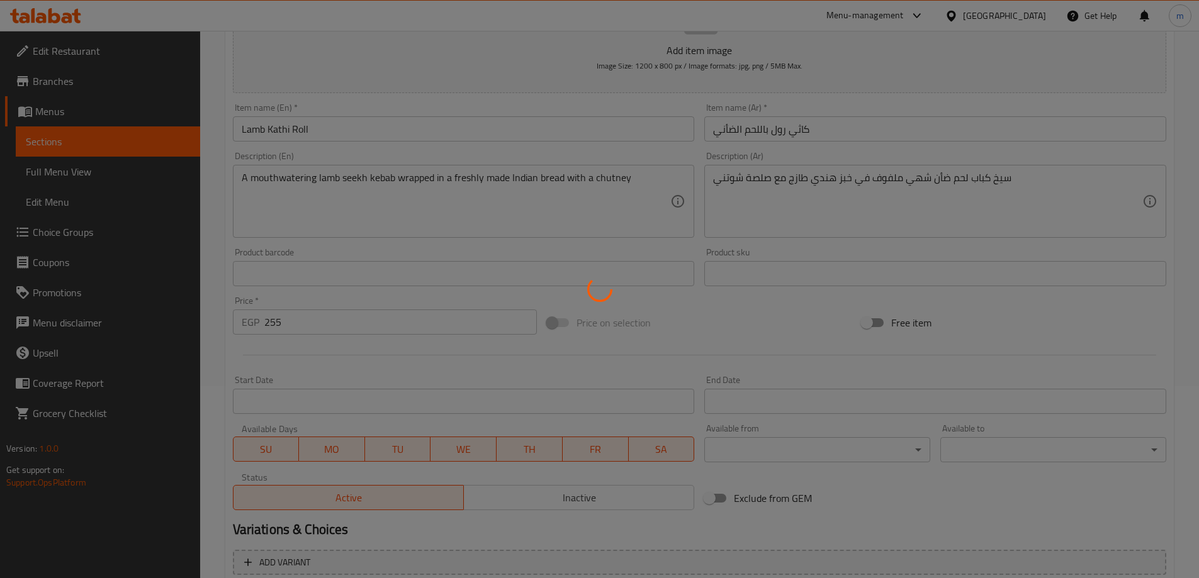
scroll to position [0, 0]
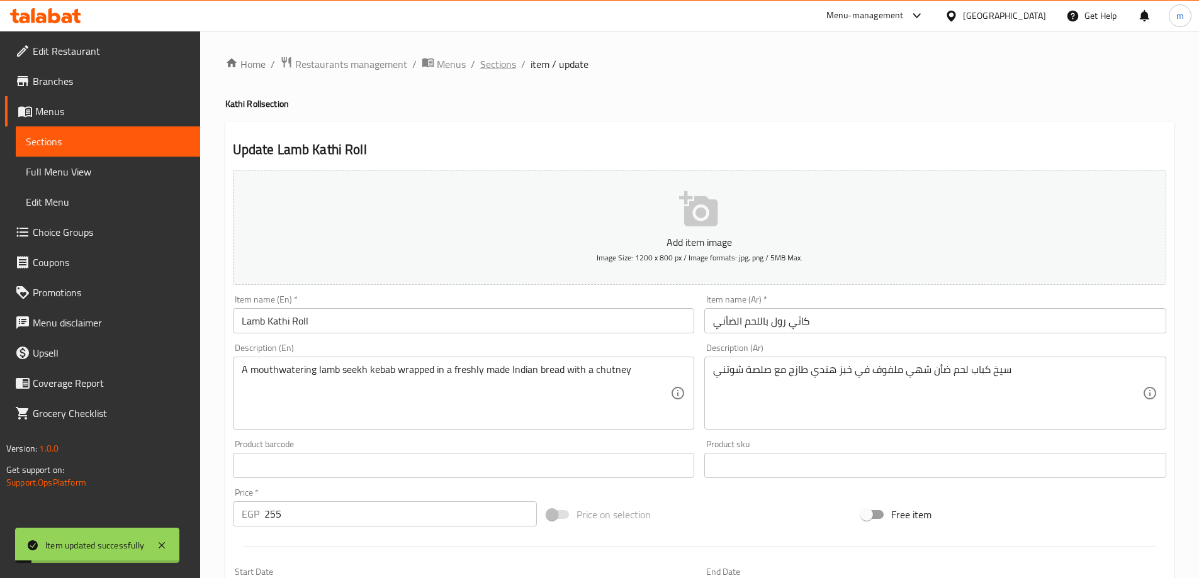
click at [498, 72] on span "Sections" at bounding box center [498, 64] width 36 height 15
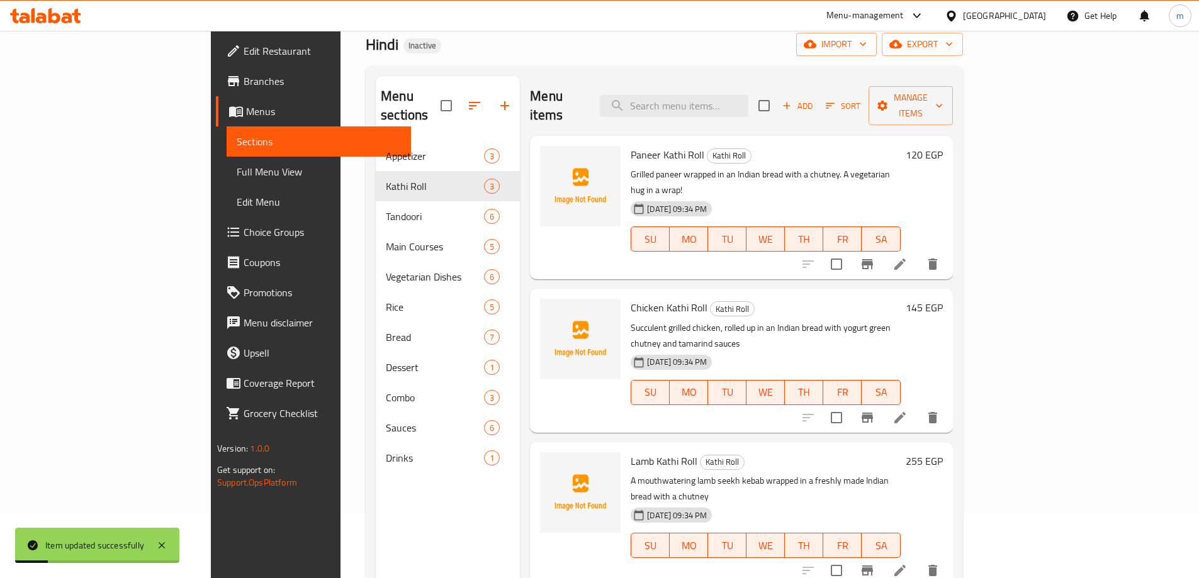
scroll to position [126, 0]
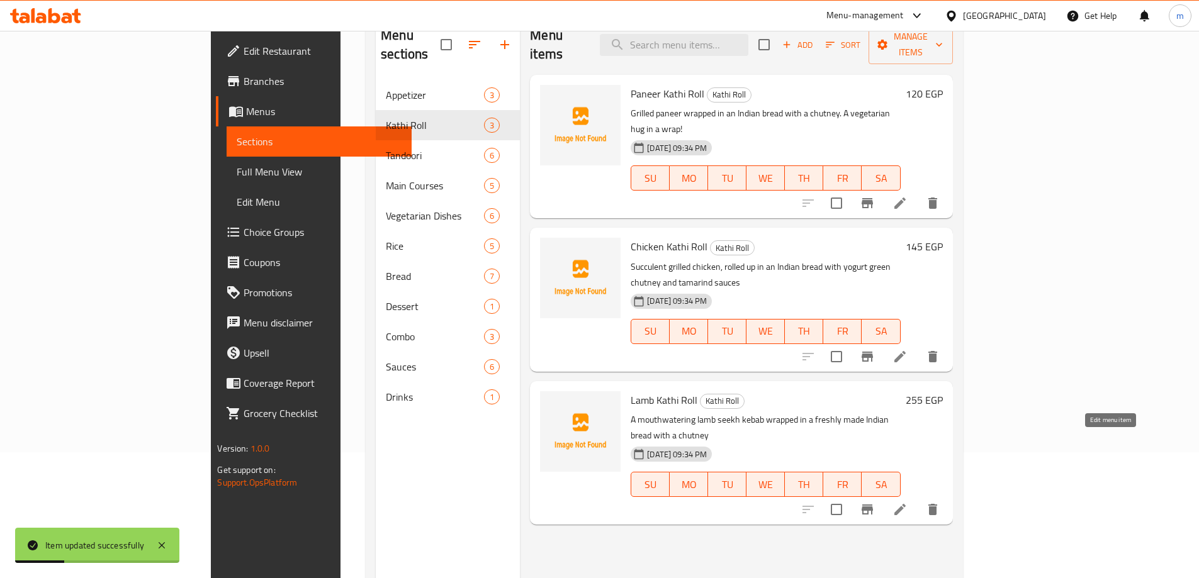
click at [908, 502] on icon at bounding box center [899, 509] width 15 height 15
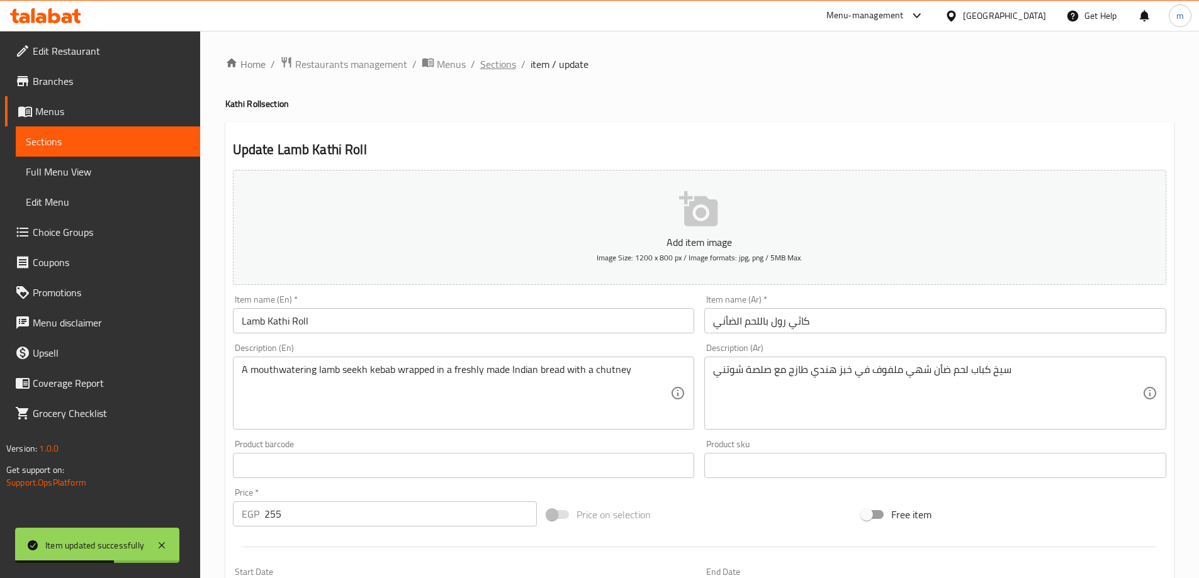
click at [498, 68] on span "Sections" at bounding box center [498, 64] width 36 height 15
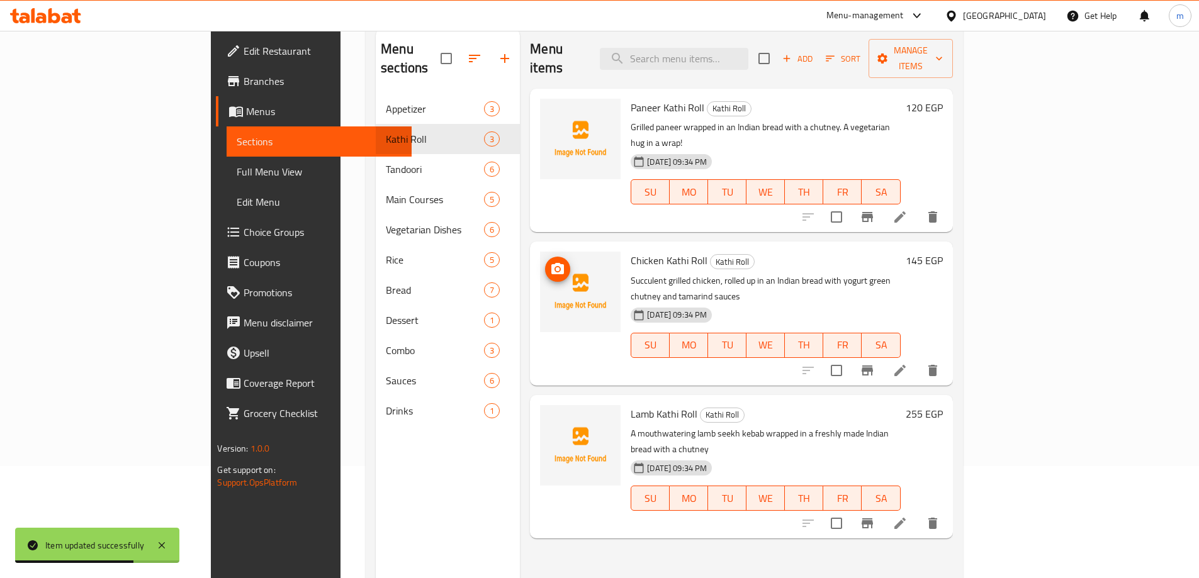
scroll to position [50, 0]
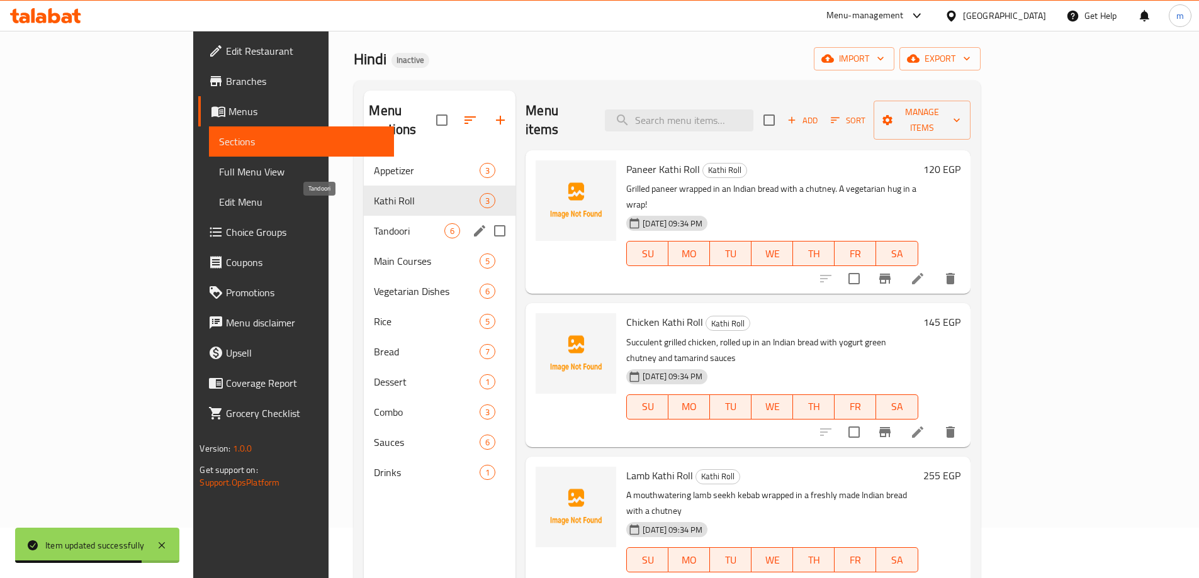
click at [392, 223] on span "Tandoori" at bounding box center [409, 230] width 70 height 15
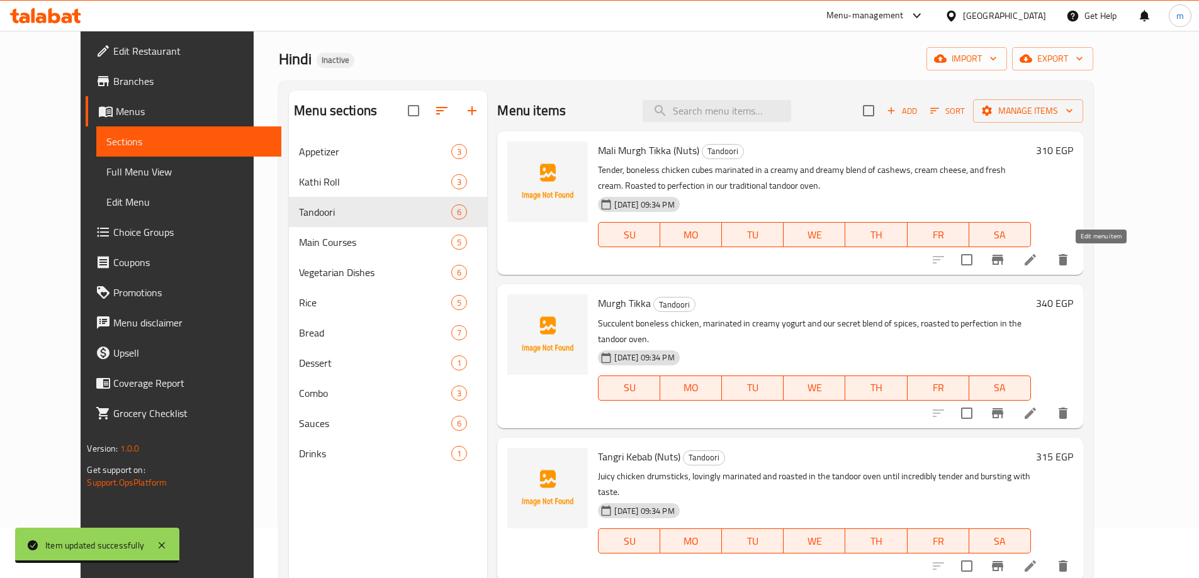
click at [1038, 254] on icon at bounding box center [1030, 259] width 15 height 15
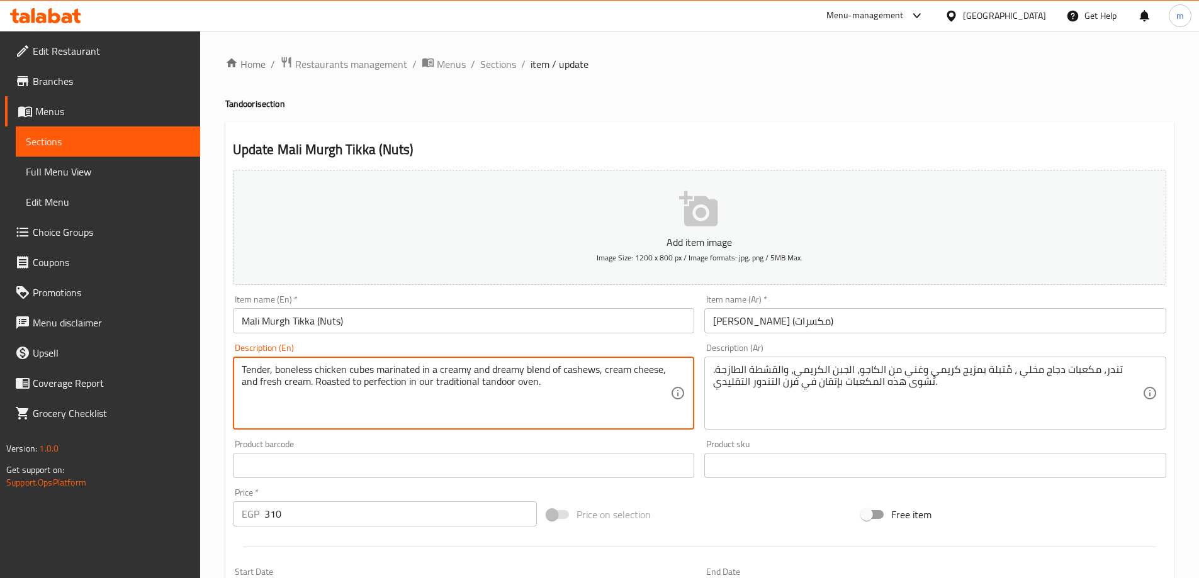
click at [548, 388] on textarea "Tender, boneless chicken cubes marinated in a creamy and dreamy blend of cashew…" at bounding box center [456, 394] width 429 height 60
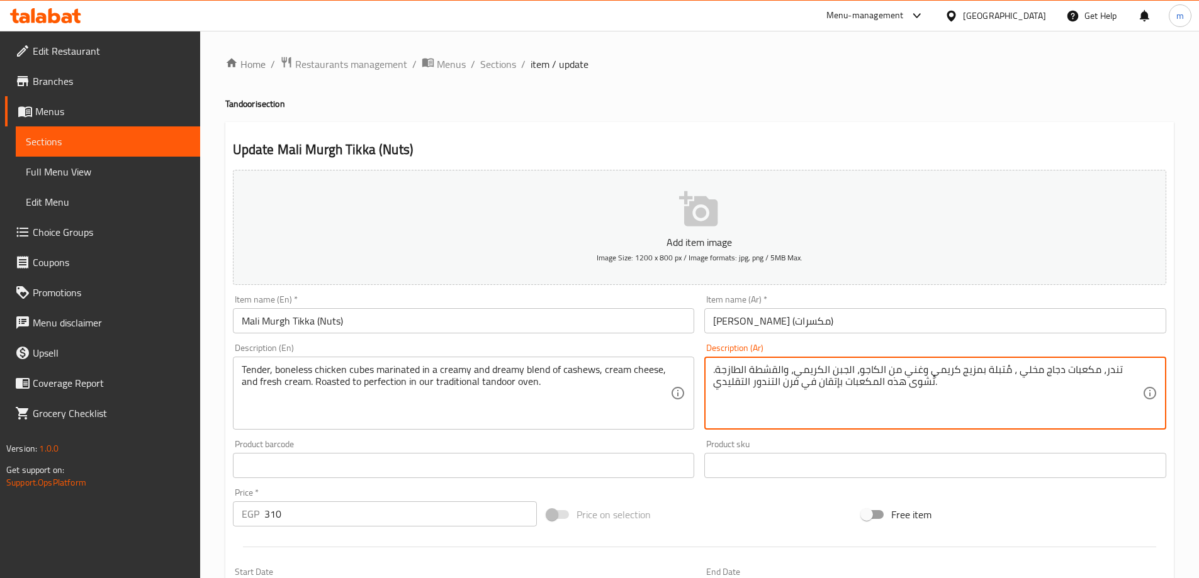
click at [936, 398] on textarea "تندر، مكعبات دجاج مخلي ، مُتبلة بمزيج كريمي وغني من الكاجو، الجبن الكريمي، والق…" at bounding box center [927, 394] width 429 height 60
click at [1056, 369] on textarea "تندر، مكعبات دجاج مخلي ، مُتبلة بمزيج كريمي وغني من الكاجو، الجبن الكريمي، والق…" at bounding box center [927, 394] width 429 height 60
click at [1057, 371] on textarea "تندر، مكعبات دجاج مخلي ، مُتبلة بمزيج كريمي وغني من الكاجو، الجبن الكريمي، والق…" at bounding box center [927, 394] width 429 height 60
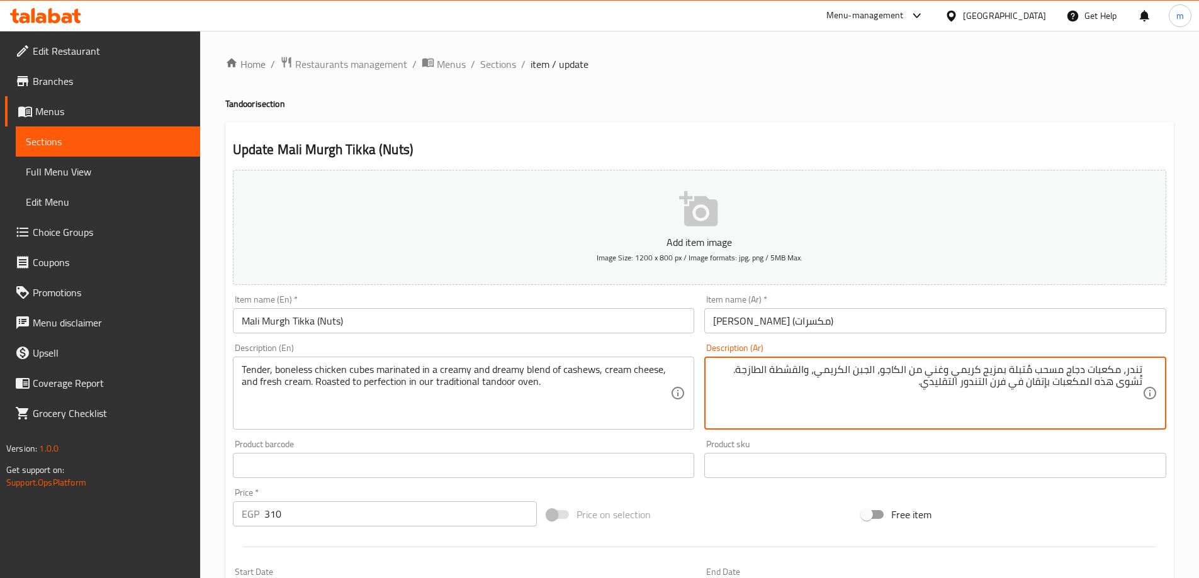
click at [1065, 369] on textarea "تندر، مكعبات دجاج مسحب مُتبلة بمزيج كريمي وغني من الكاجو، الجبن الكريمي، والقشط…" at bounding box center [927, 394] width 429 height 60
click at [1126, 371] on textarea "تندر، مكعبات دجاج تندر مسحب مُتبلة بمزيج كريمي وغني من الكاجو، الجبن الكريمي، و…" at bounding box center [927, 394] width 429 height 60
click at [1134, 371] on textarea "تندر، مكعبات دجاج تندر مسحب مُتبلة بمزيج كريمي وغني من الكاجو، الجبن الكريمي، و…" at bounding box center [927, 394] width 429 height 60
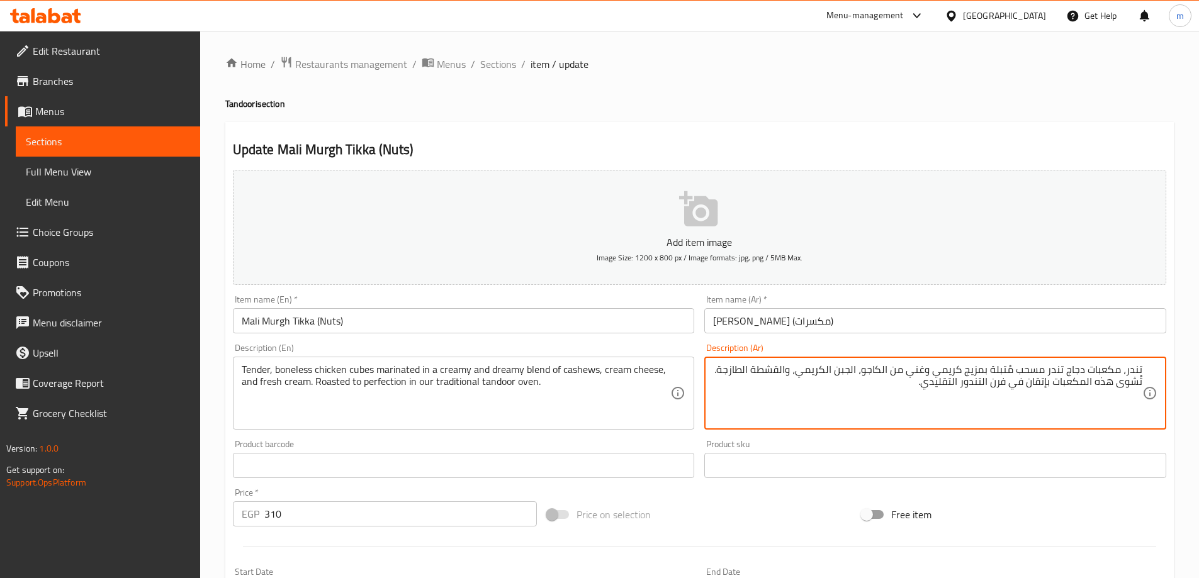
click at [1134, 371] on textarea "تندر، مكعبات دجاج تندر مسحب مُتبلة بمزيج كريمي وغني من الكاجو، الجبن الكريمي، و…" at bounding box center [927, 394] width 429 height 60
click at [1137, 372] on textarea "تندر، مكعبات دجاج تندر مسحب مُتبلة بمزيج كريمي وغني من الكاجو، الجبن الكريمي، و…" at bounding box center [927, 394] width 429 height 60
click at [1136, 371] on textarea "تندر، مكعبات دجاج تندر مسحب مُتبلة بمزيج كريمي وغني من الكاجو، الجبن الكريمي، و…" at bounding box center [927, 394] width 429 height 60
click at [1133, 369] on textarea "تندر، مكعبات دجاج تندر مسحب مُتبلة بمزيج كريمي وغني من الكاجو، الجبن الكريمي، و…" at bounding box center [927, 394] width 429 height 60
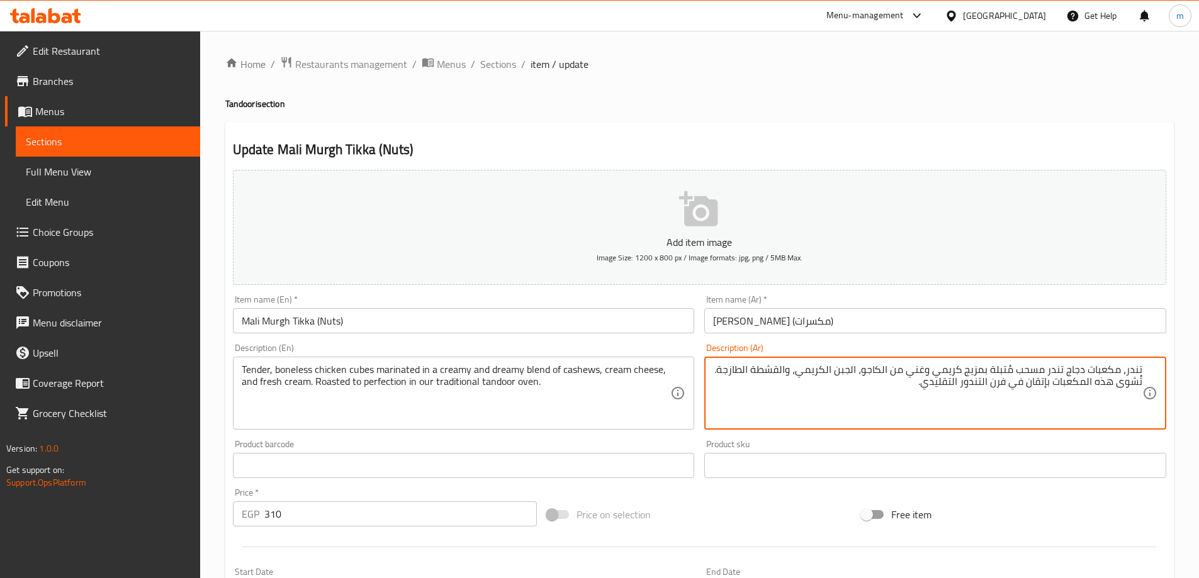
drag, startPoint x: 1123, startPoint y: 369, endPoint x: 1155, endPoint y: 374, distance: 33.1
click at [1155, 374] on div "تندر، مكعبات دجاج تندر مسحب مُتبلة بمزيج كريمي وغني من الكاجو، الجبن الكريمي، و…" at bounding box center [935, 393] width 462 height 73
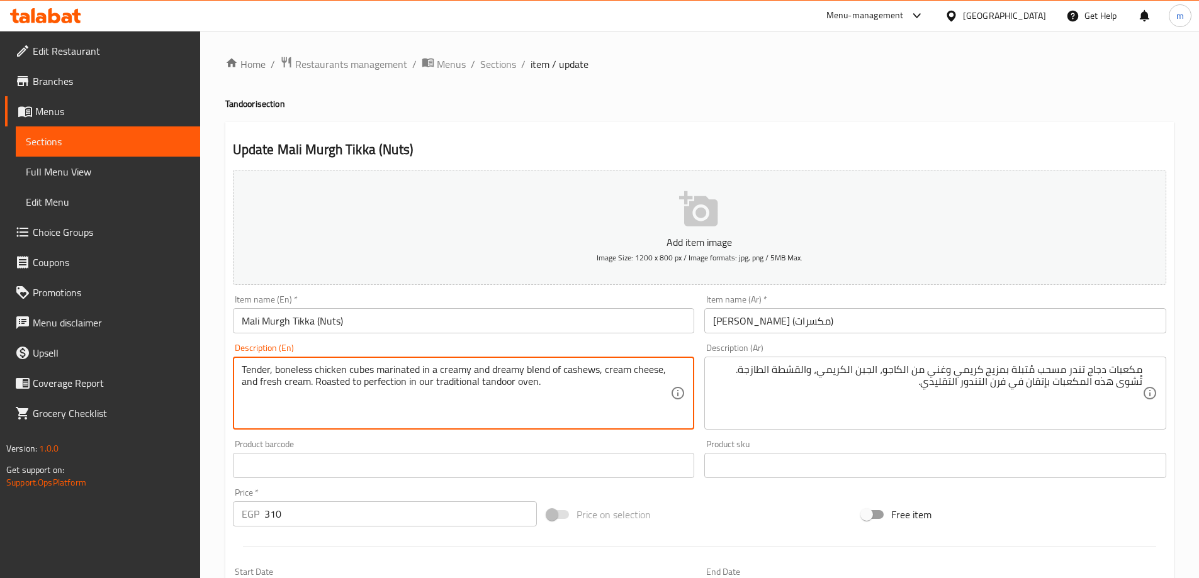
drag, startPoint x: 288, startPoint y: 385, endPoint x: 591, endPoint y: 300, distance: 315.0
click at [289, 385] on textarea "Tender, boneless chicken cubes marinated in a creamy and dreamy blend of cashew…" at bounding box center [456, 394] width 429 height 60
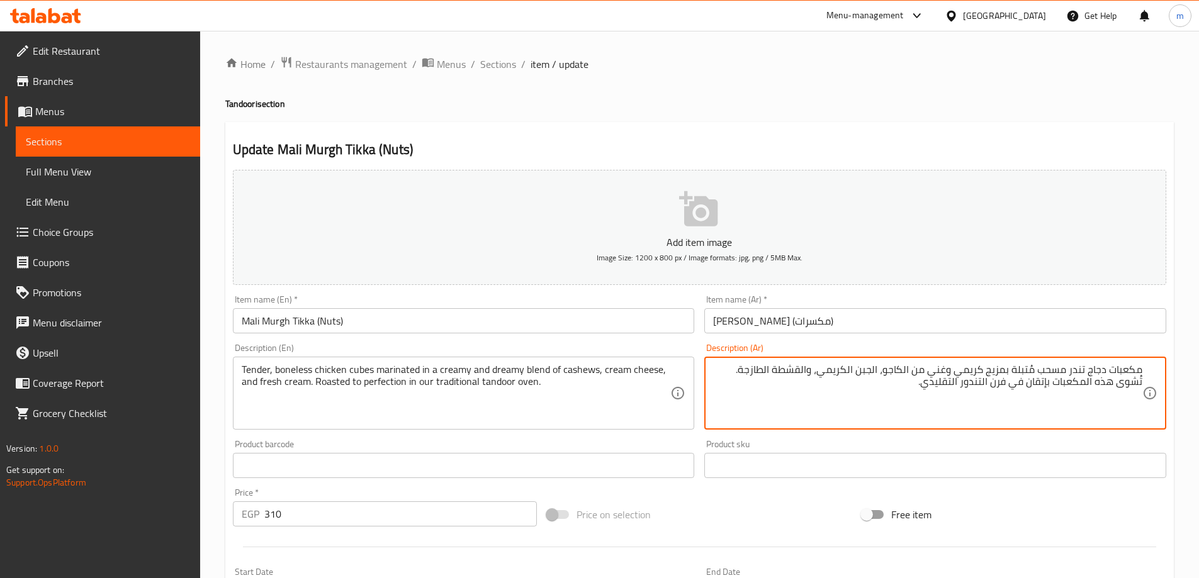
drag, startPoint x: 806, startPoint y: 371, endPoint x: 780, endPoint y: 369, distance: 26.5
click at [780, 369] on textarea "مكعبات دجاج تندر مسحب مُتبلة بمزيج كريمي وغني من الكاجو، الجبن الكريمي، والقشطة…" at bounding box center [927, 394] width 429 height 60
paste textarea "ريمة"
click at [893, 391] on textarea "مكعبات دجاج تندر مسحب مُتبلة بمزيج كريمي وغني من الكاجو، الجبن الكريمي، والكريم…" at bounding box center [927, 394] width 429 height 60
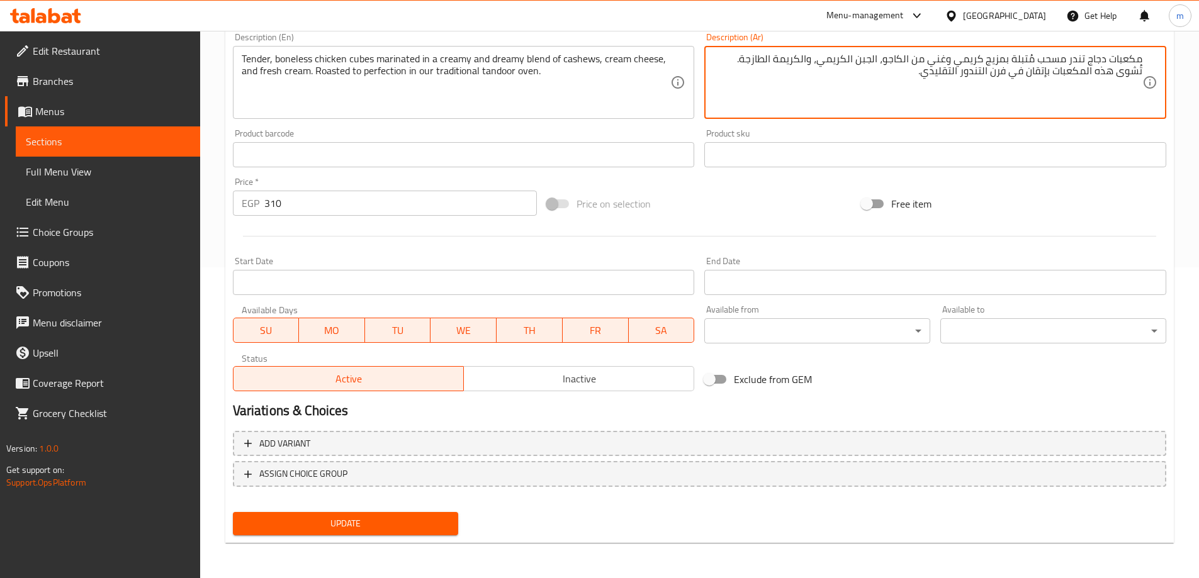
type textarea "مكعبات دجاج تندر مسحب مُتبلة بمزيج كريمي وغني من الكاجو، الجبن الكريمي، والكريم…"
click at [374, 514] on button "Update" at bounding box center [346, 523] width 226 height 23
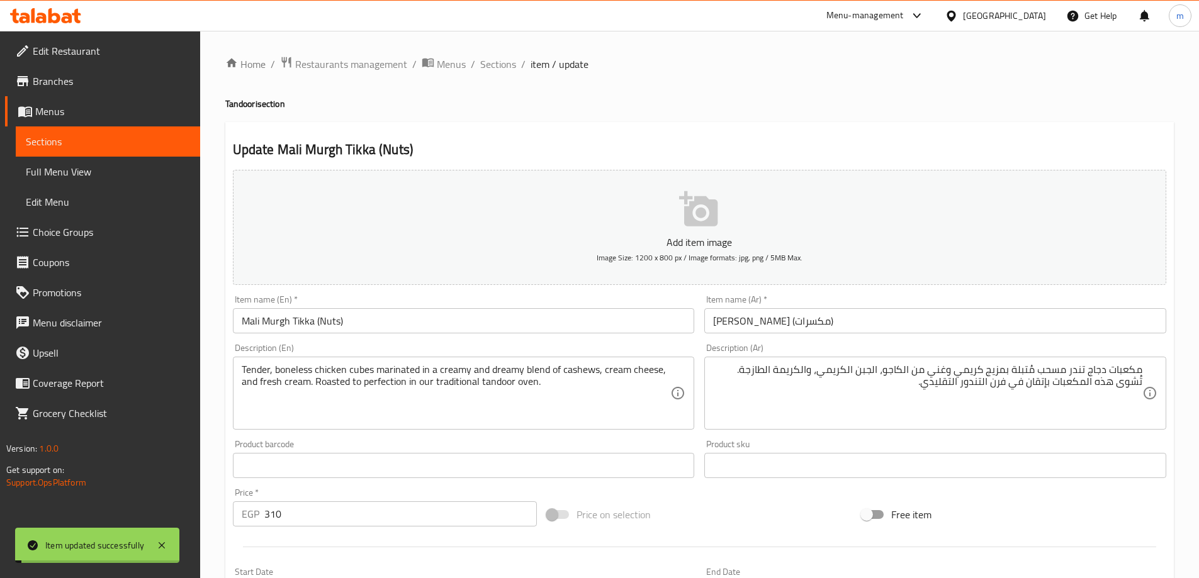
click at [358, 318] on input "Mali Murgh Tikka (Nuts)" at bounding box center [464, 320] width 462 height 25
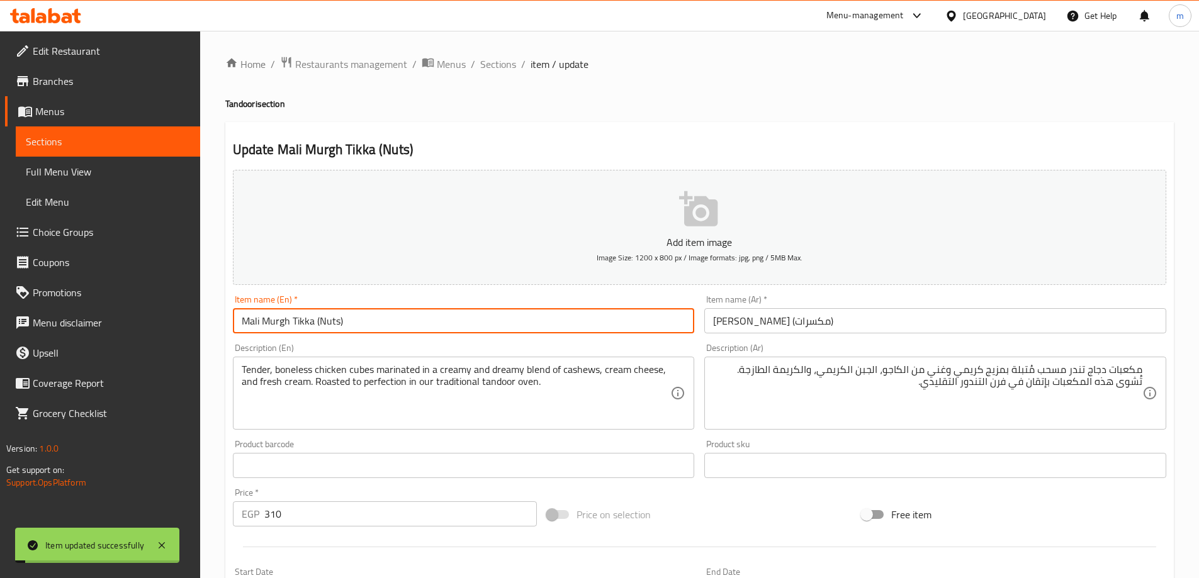
click at [358, 318] on input "Mali Murgh Tikka (Nuts)" at bounding box center [464, 320] width 462 height 25
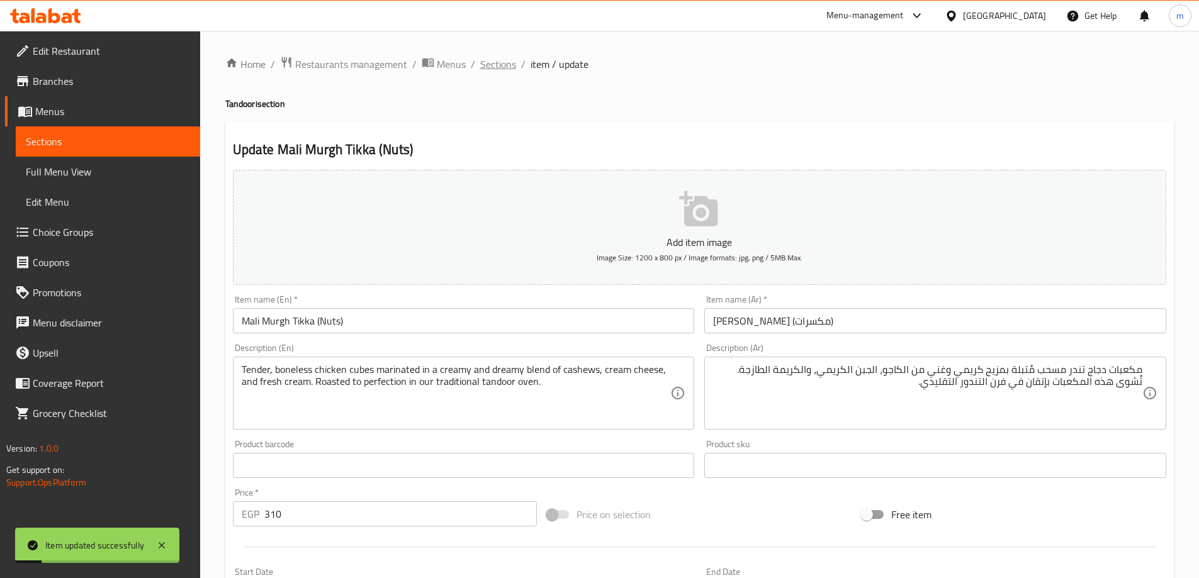
click at [487, 67] on span "Sections" at bounding box center [498, 64] width 36 height 15
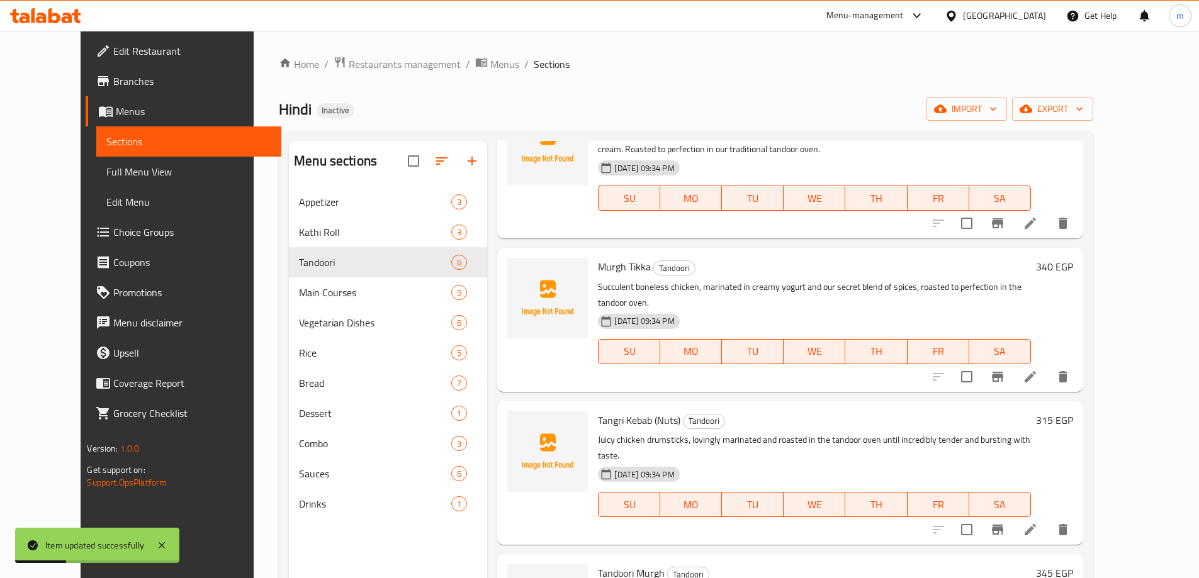
scroll to position [189, 0]
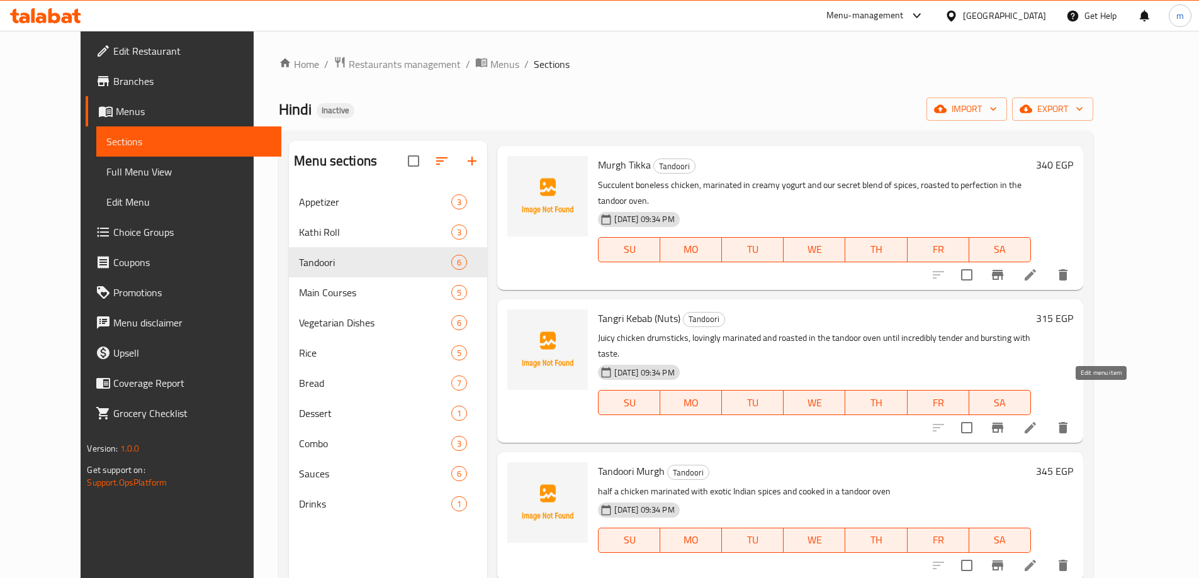
click at [1038, 420] on icon at bounding box center [1030, 427] width 15 height 15
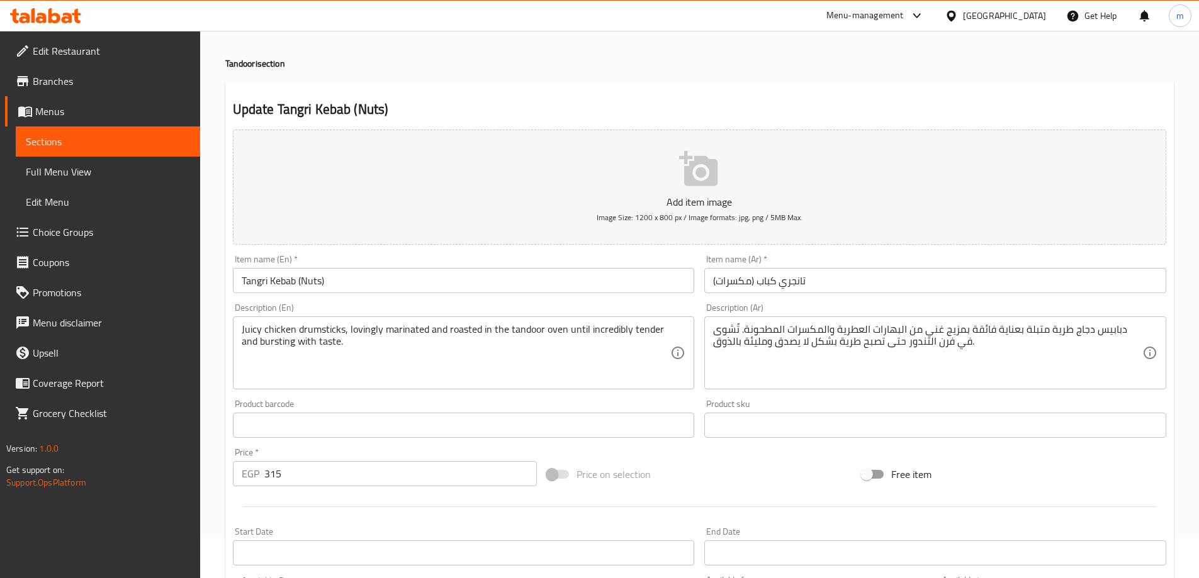
scroll to position [63, 0]
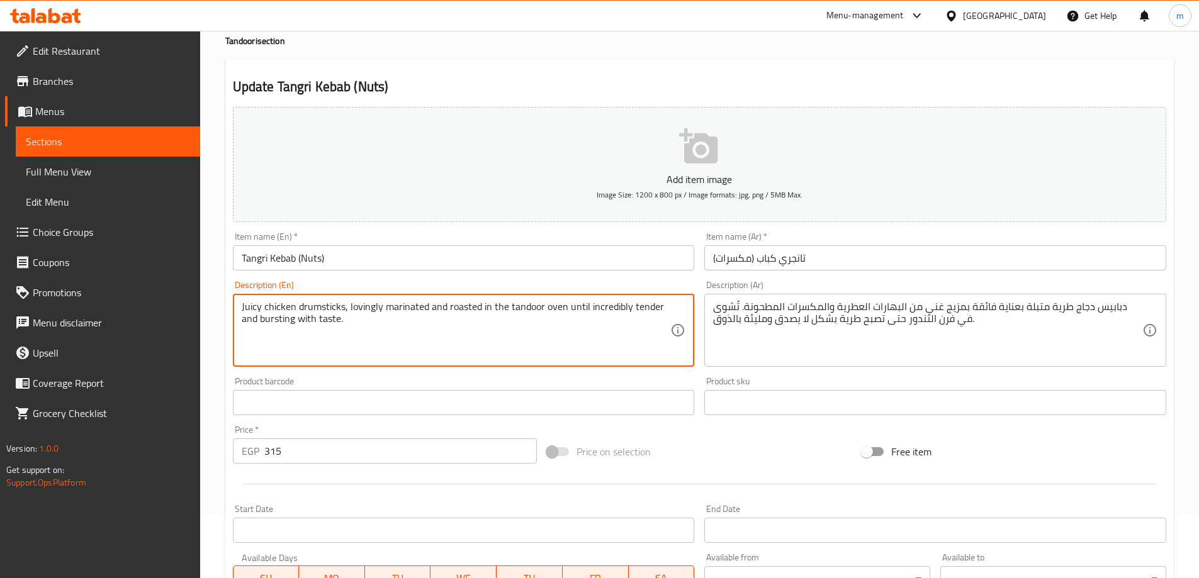
click at [622, 332] on textarea "Juicy chicken drumsticks, lovingly marinated and roasted in the tandoor oven un…" at bounding box center [456, 331] width 429 height 60
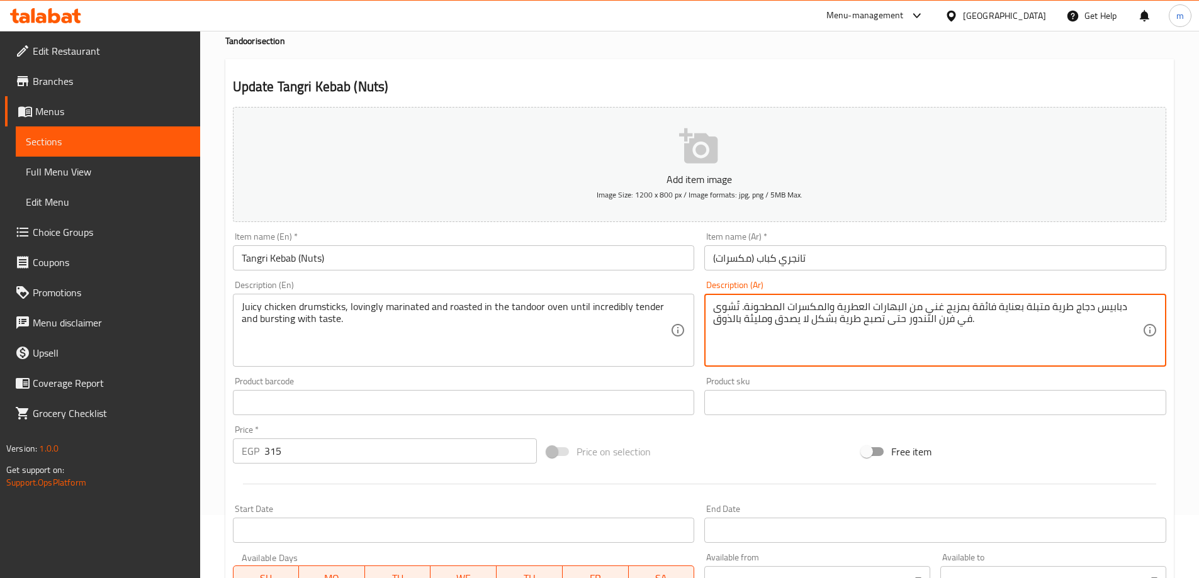
click at [1084, 313] on textarea "دبابيس دجاج طرية متبلة بعناية فائقة بمزيج غني من البهارات العطرية والمكسرات الم…" at bounding box center [927, 331] width 429 height 60
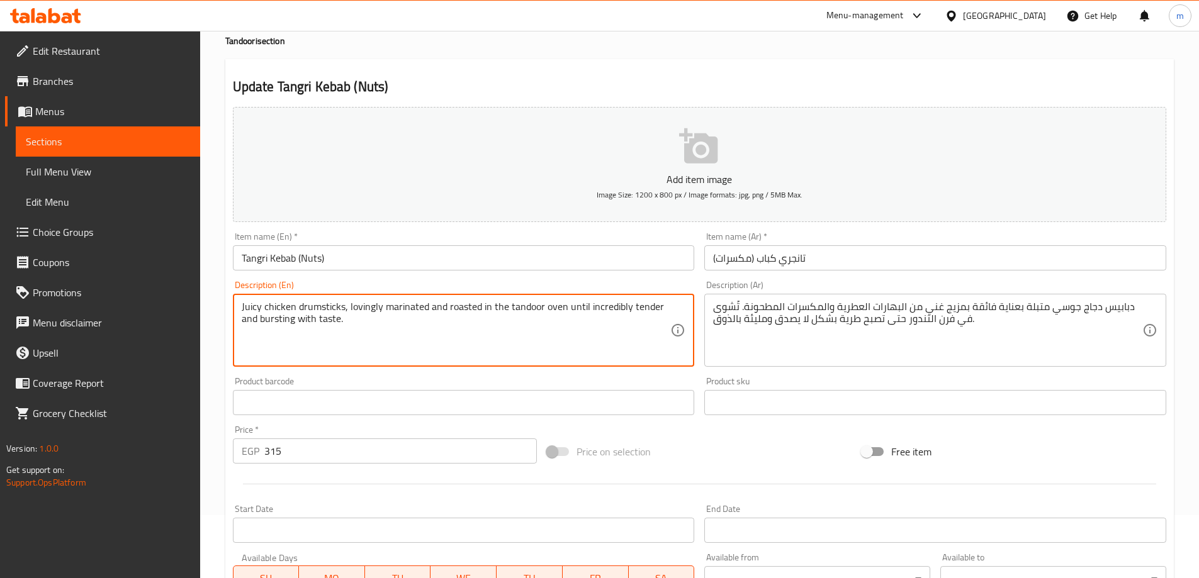
click at [467, 313] on textarea "Juicy chicken drumsticks, lovingly marinated and roasted in the tandoor oven un…" at bounding box center [456, 331] width 429 height 60
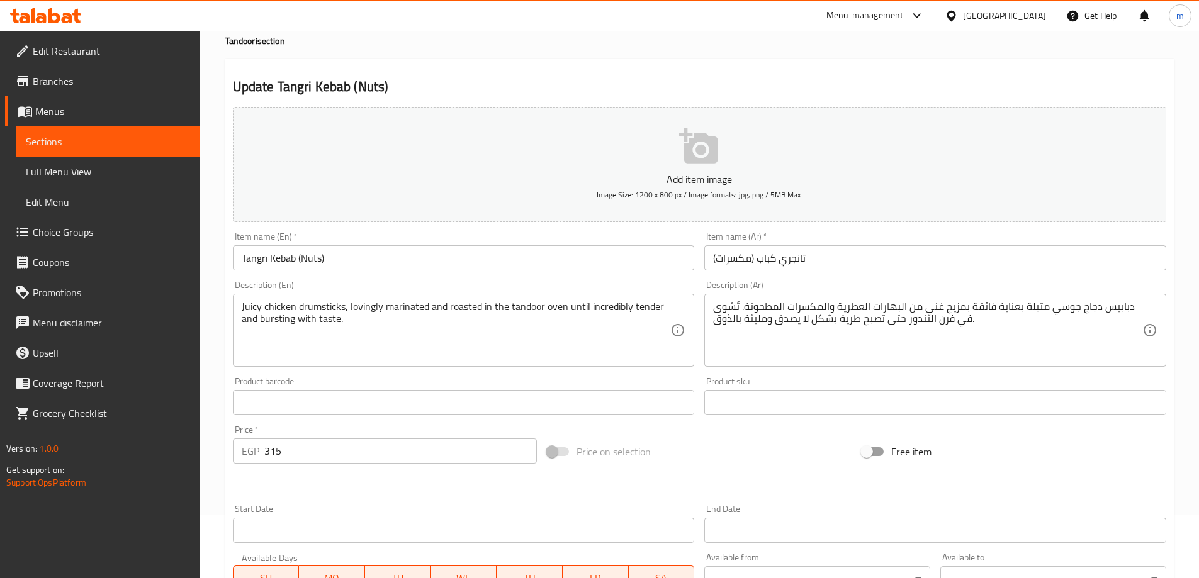
click at [618, 319] on textarea "Juicy chicken drumsticks, lovingly marinated and roasted in the tandoor oven un…" at bounding box center [456, 331] width 429 height 60
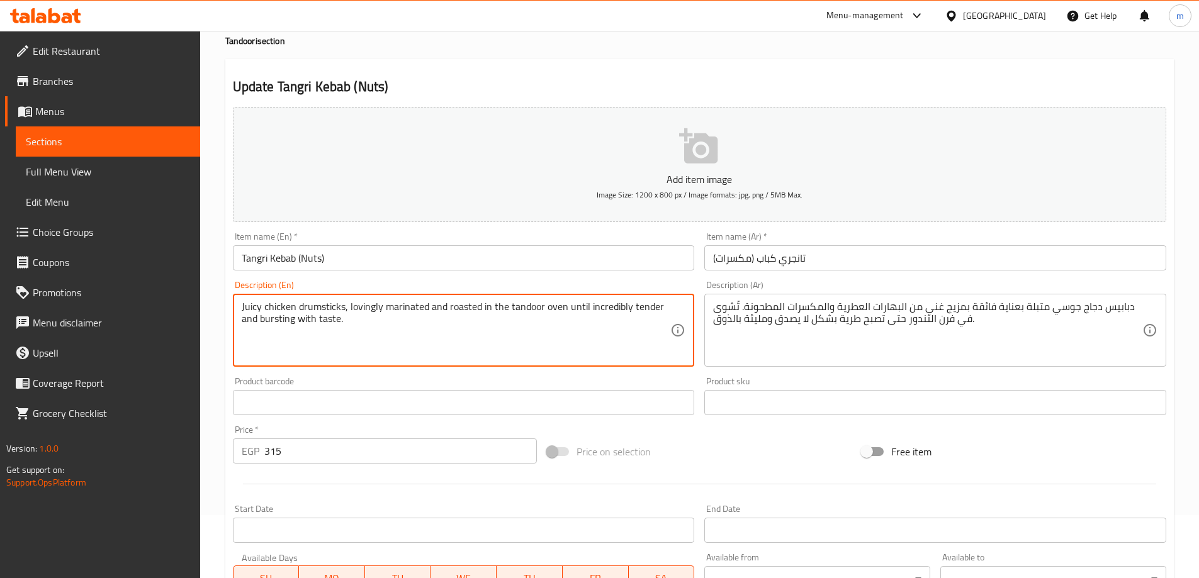
click at [619, 319] on textarea "Juicy chicken drumsticks, lovingly marinated and roasted in the tandoor oven un…" at bounding box center [456, 331] width 429 height 60
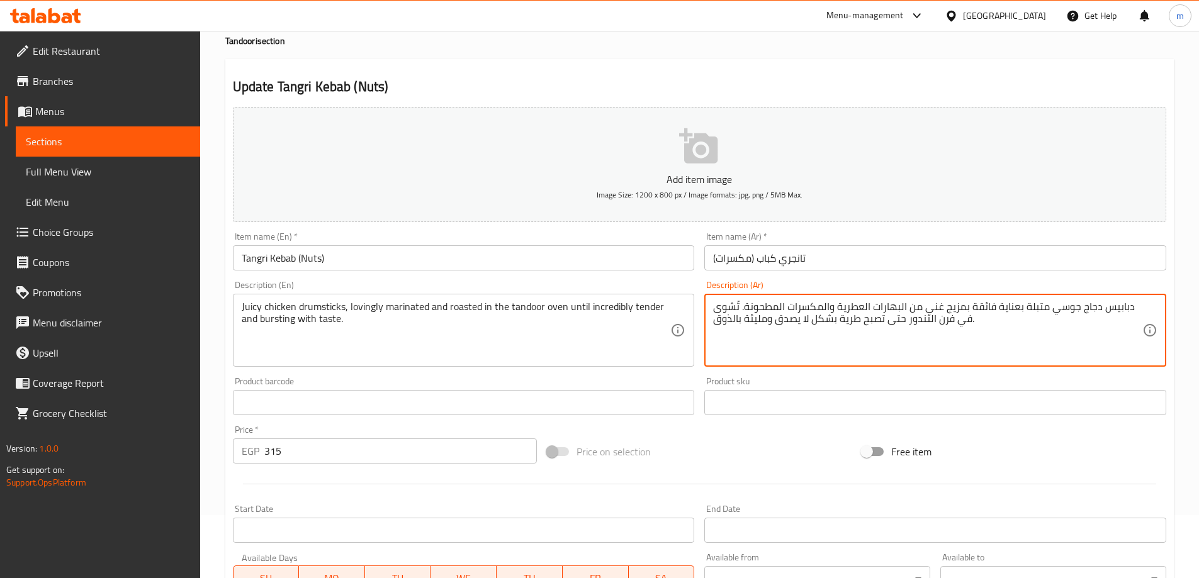
click at [965, 307] on textarea "دبابيس دجاج جوسي متبلة بعناية فائقة بمزيج غني من البهارات العطرية والمكسرات الم…" at bounding box center [927, 331] width 429 height 60
drag, startPoint x: 968, startPoint y: 307, endPoint x: 741, endPoint y: 303, distance: 226.6
click at [741, 303] on textarea "دبابيس دجاج جوسي متبلة بعناية فائقة بمزيج غني من البهارات العطرية والمكسرات الم…" at bounding box center [927, 331] width 429 height 60
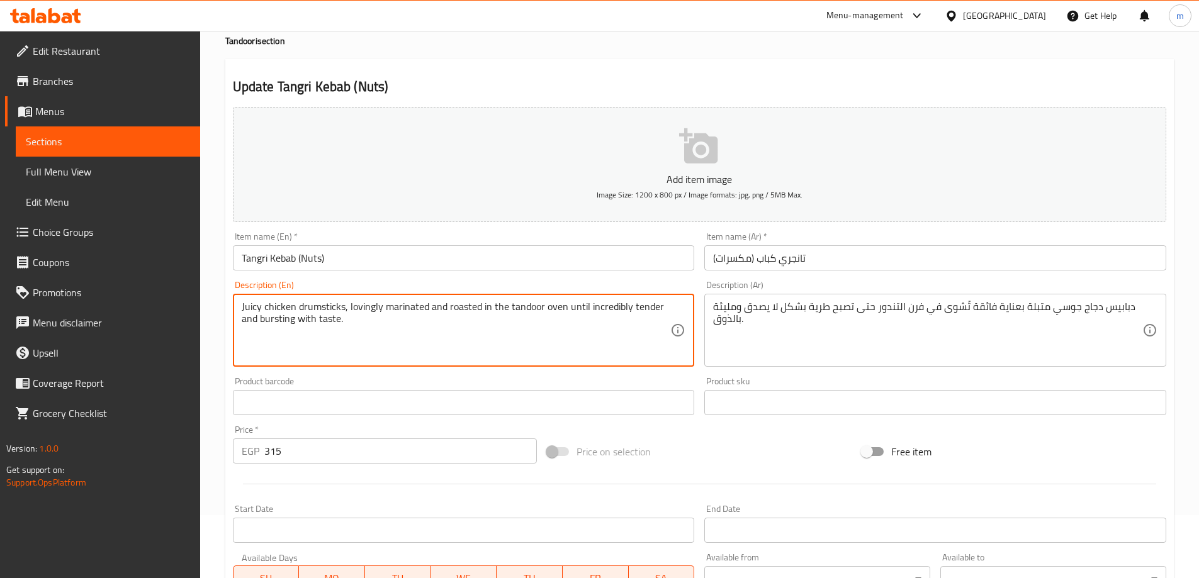
click at [469, 302] on textarea "Juicy chicken drumsticks, lovingly marinated and roasted in the tandoor oven un…" at bounding box center [456, 331] width 429 height 60
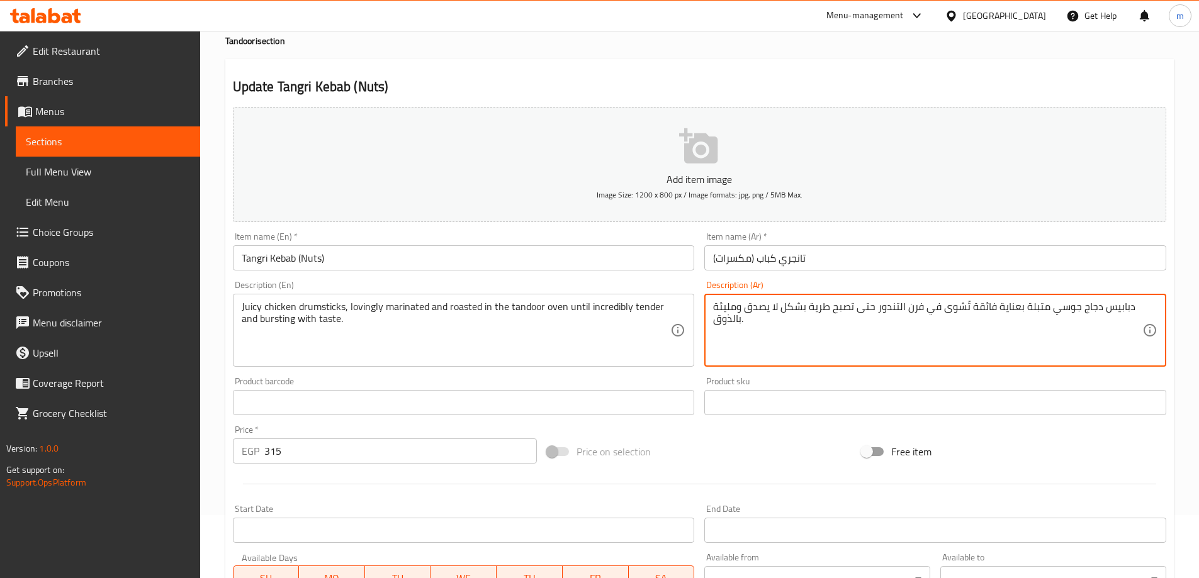
click at [821, 309] on textarea "دبابيس دجاج جوسي متبلة بعناية فائقة تُشوى في فرن التندور حتى تصبح طرية بشكل لا …" at bounding box center [927, 331] width 429 height 60
type textarea "دبابيس دجاج جوسي متبلة بعناية فائقة تُشوى في فرن التندور حتى تصبح تندر بشكل لا …"
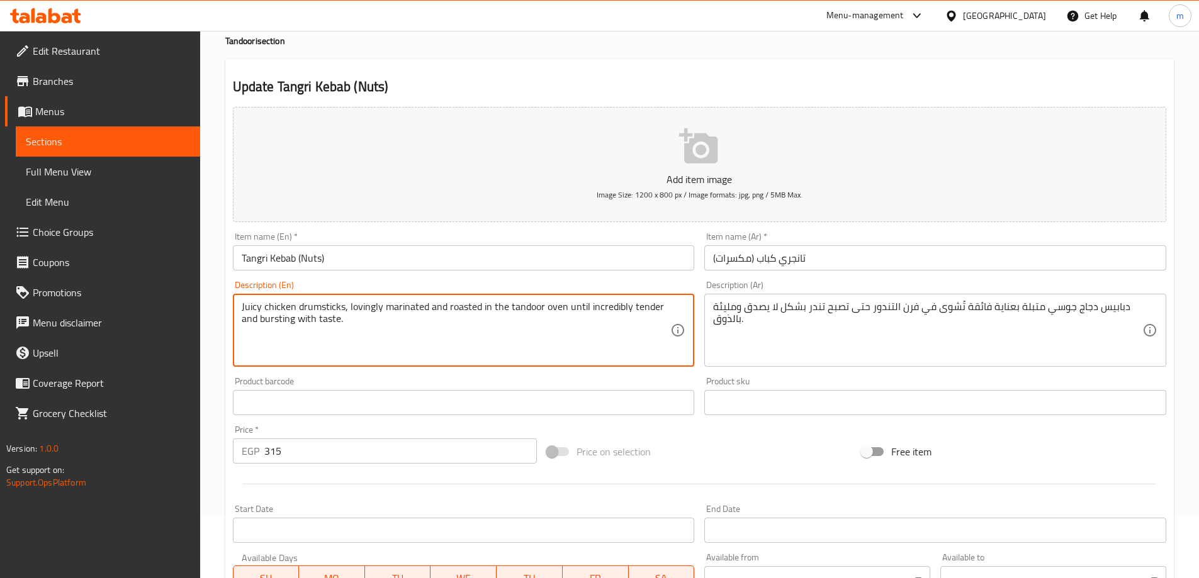
click at [597, 308] on textarea "Juicy chicken drumsticks, lovingly marinated and roasted in the tandoor oven un…" at bounding box center [456, 331] width 429 height 60
click at [314, 326] on textarea "Juicy chicken drumsticks, lovingly marinated and roasted in the tandoor oven un…" at bounding box center [456, 331] width 429 height 60
click at [279, 320] on textarea "Juicy chicken drumsticks, lovingly marinated and roasted in the tandoor oven un…" at bounding box center [456, 331] width 429 height 60
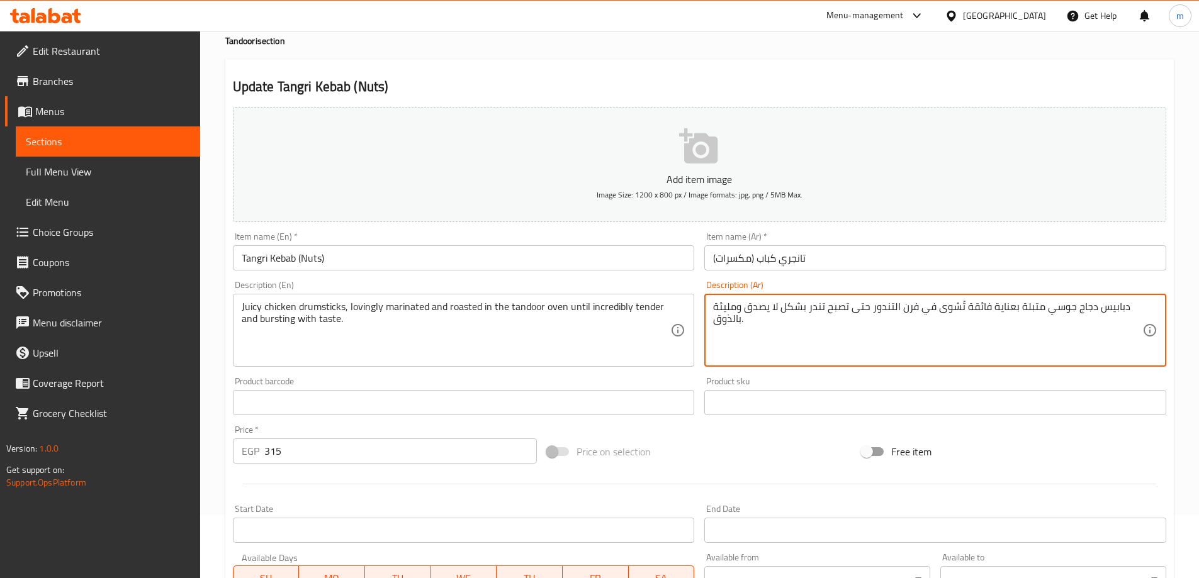
click at [784, 342] on textarea "دبابيس دجاج جوسي متبلة بعناية فائقة تُشوى في فرن التندور حتى تصبح تندر بشكل لا …" at bounding box center [927, 331] width 429 height 60
click at [788, 327] on textarea "دبابيس دجاج جوسي متبلة بعناية فائقة تُشوى في فرن التندور حتى تصبح تندر بشكل لا …" at bounding box center [927, 331] width 429 height 60
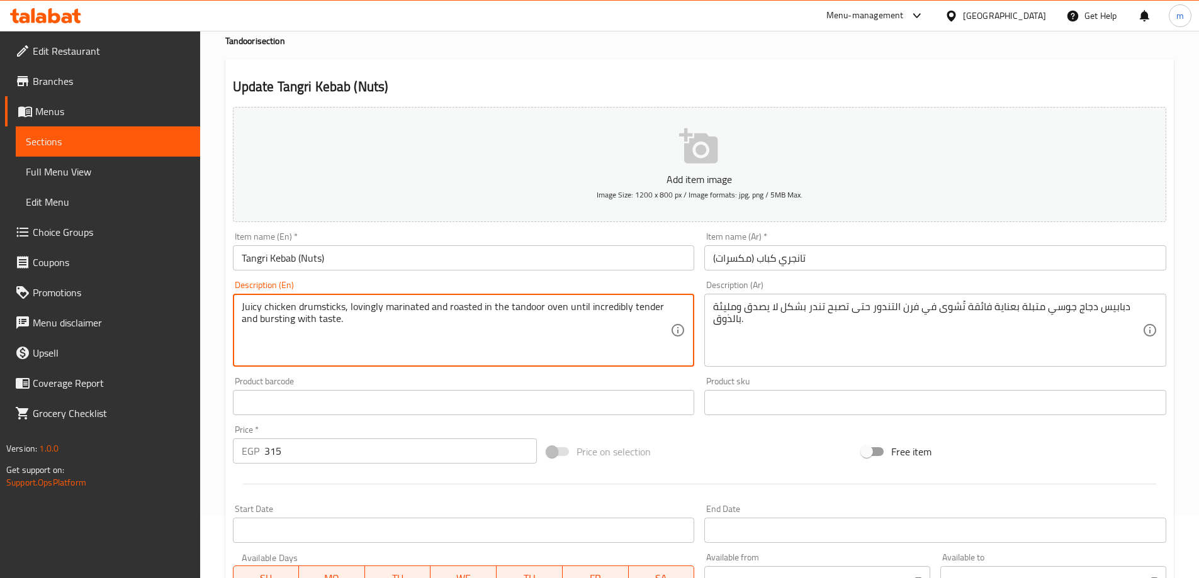
click at [325, 323] on textarea "Juicy chicken drumsticks, lovingly marinated and roasted in the tandoor oven un…" at bounding box center [456, 331] width 429 height 60
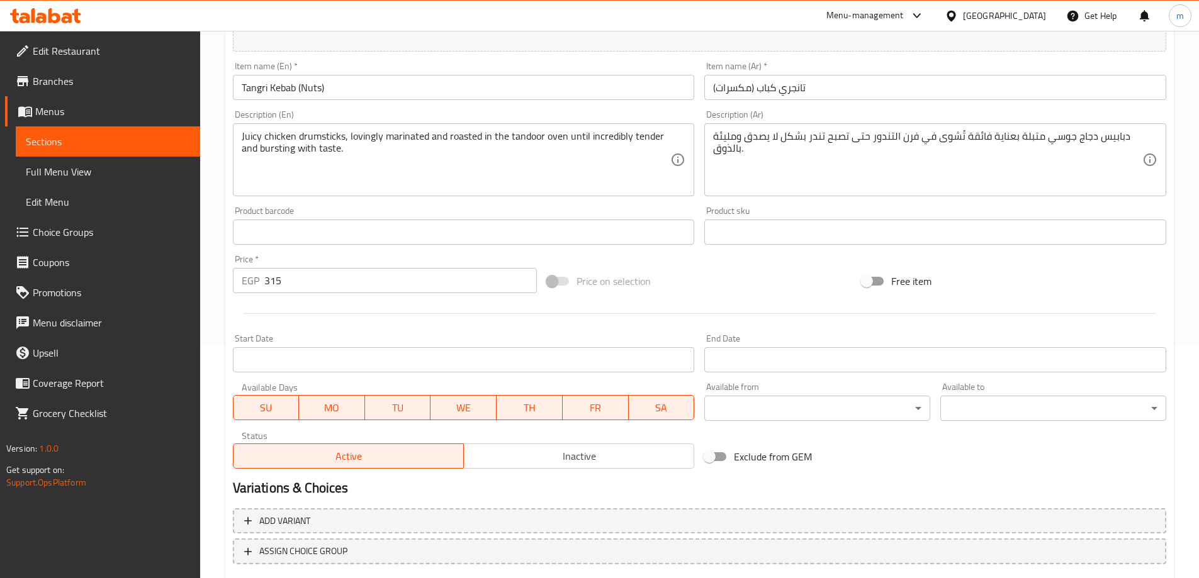
scroll to position [311, 0]
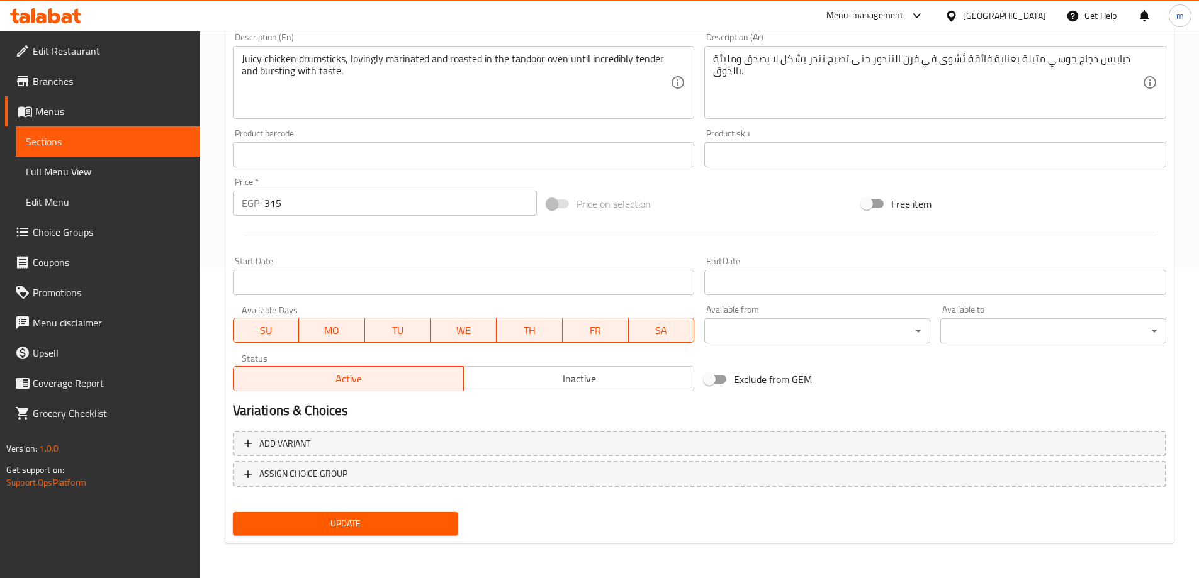
click at [374, 521] on span "Update" at bounding box center [346, 524] width 206 height 16
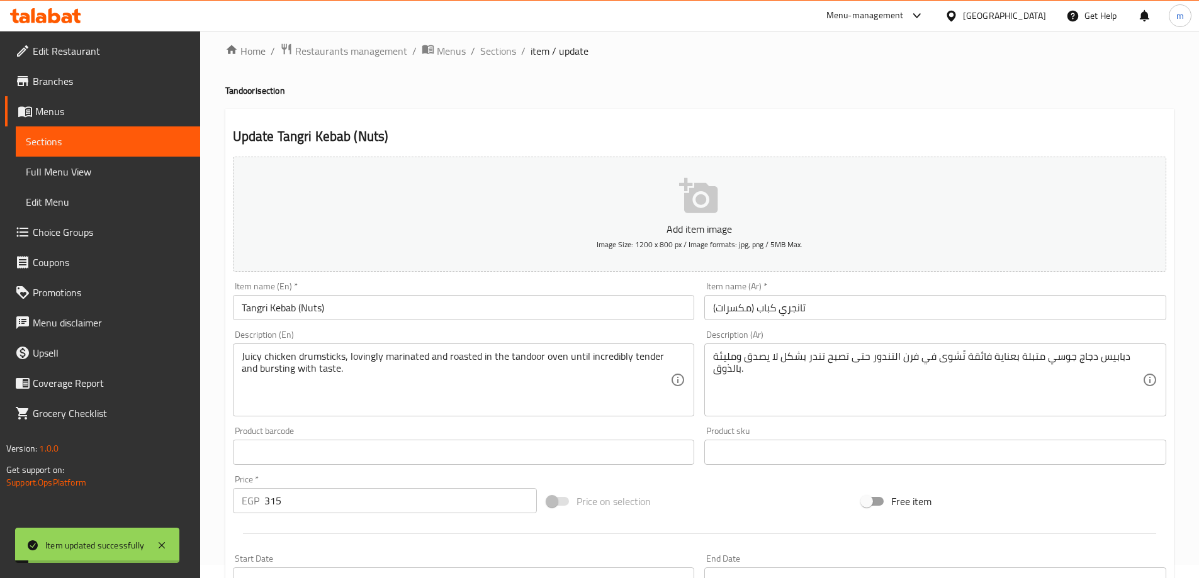
scroll to position [0, 0]
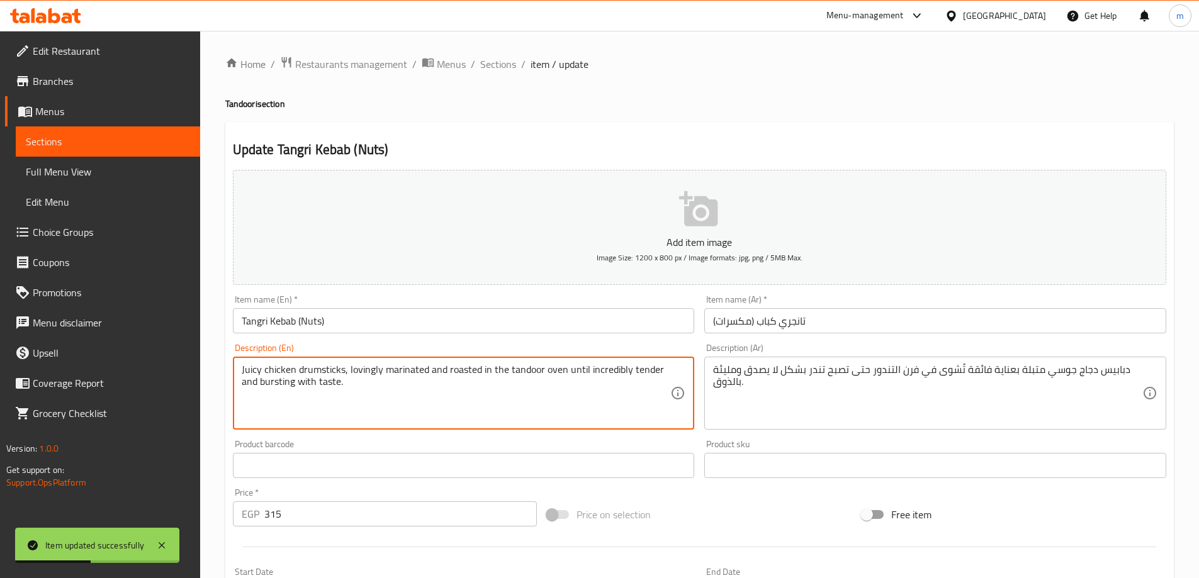
drag, startPoint x: 347, startPoint y: 386, endPoint x: 261, endPoint y: 386, distance: 86.2
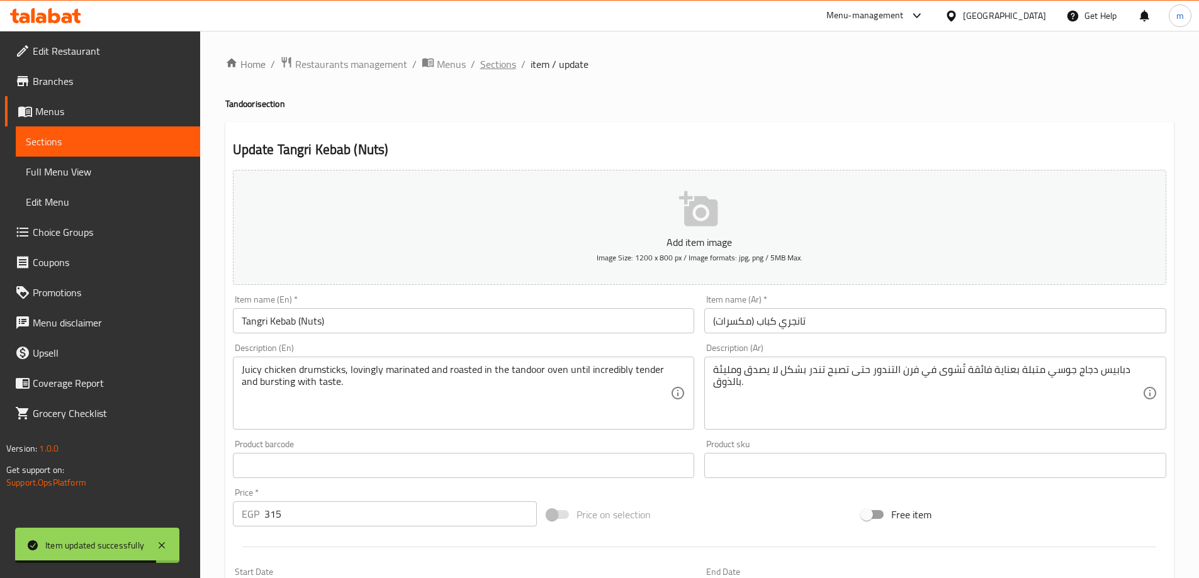
click at [482, 64] on span "Sections" at bounding box center [498, 64] width 36 height 15
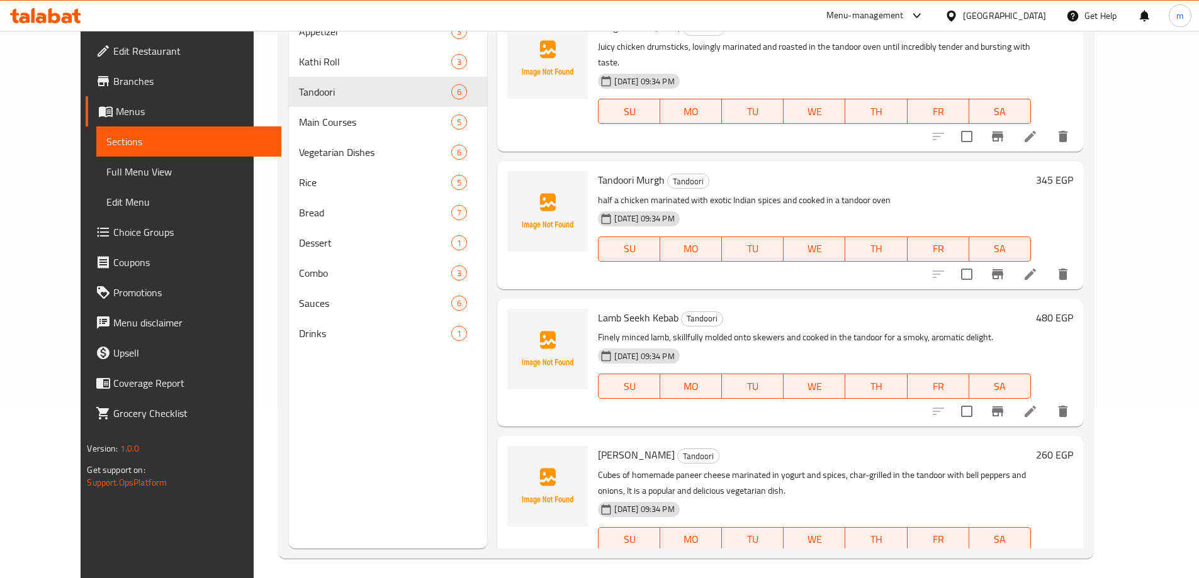
scroll to position [176, 0]
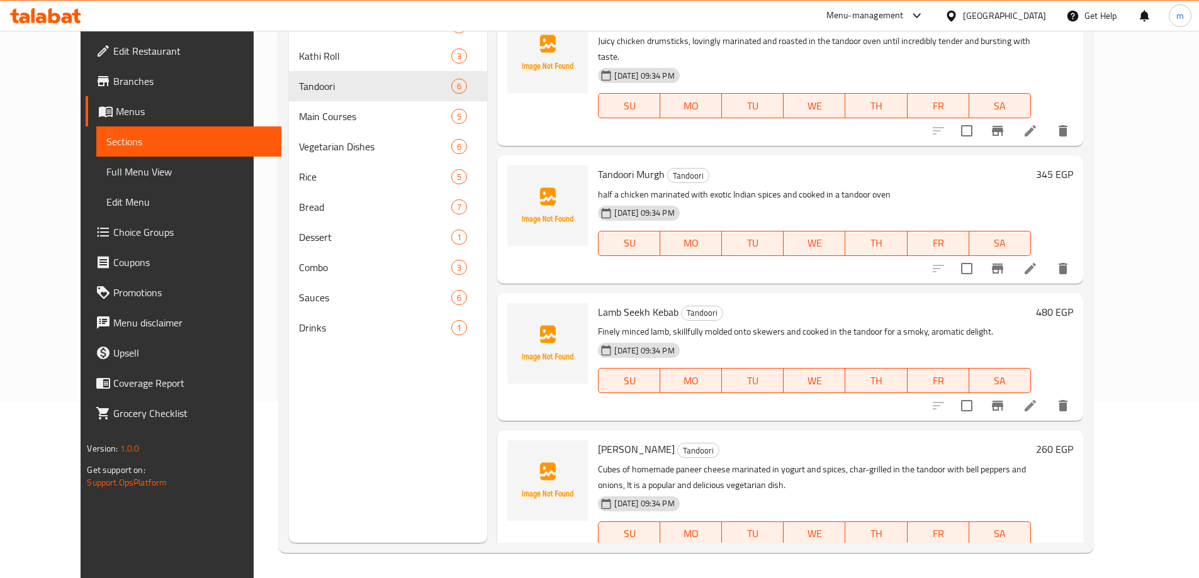
click at [1038, 261] on icon at bounding box center [1030, 268] width 15 height 15
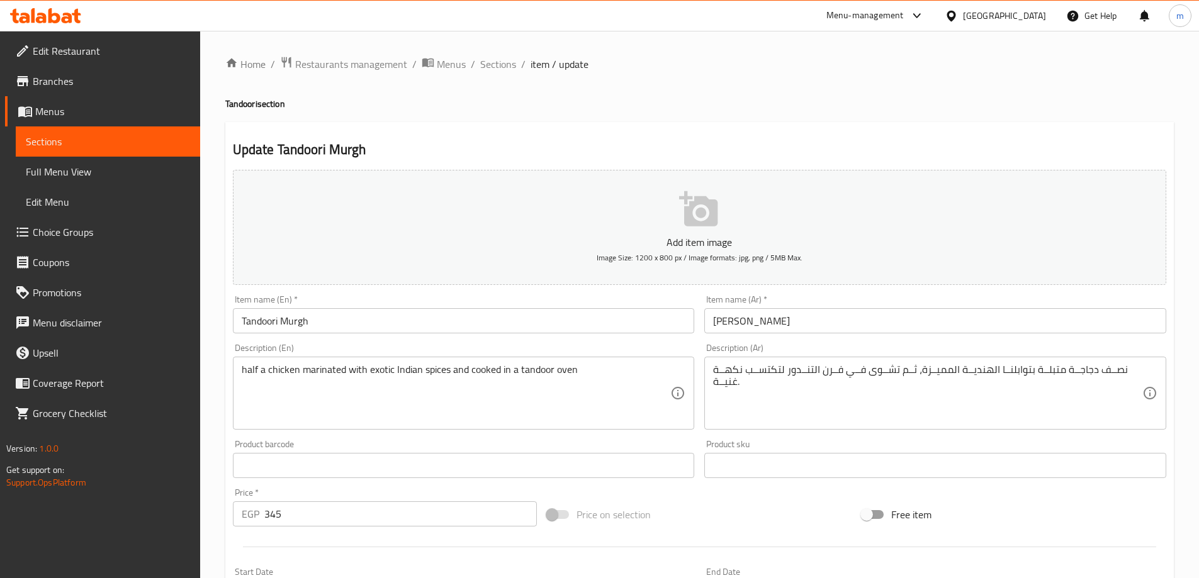
click at [523, 403] on textarea "half a chicken marinated with exotic Indian spices and cooked in a tandoor oven" at bounding box center [456, 394] width 429 height 60
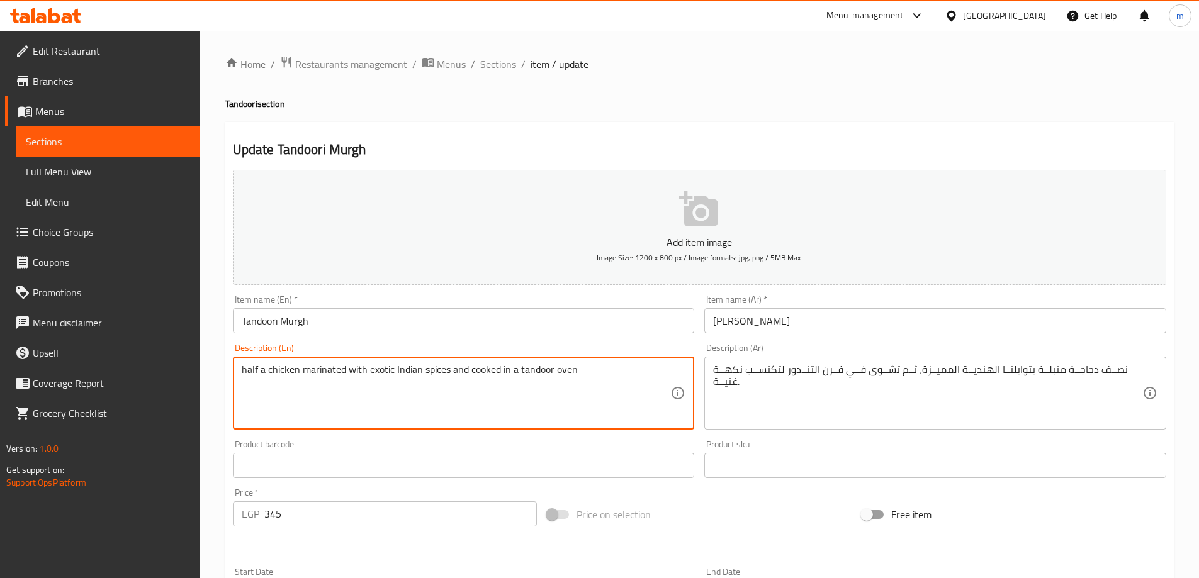
click at [523, 403] on textarea "half a chicken marinated with exotic Indian spices and cooked in a tandoor oven" at bounding box center [456, 394] width 429 height 60
paste textarea
type textarea "half a chicken marinated with exotic Indian spices and cooked in a tandoor oven"
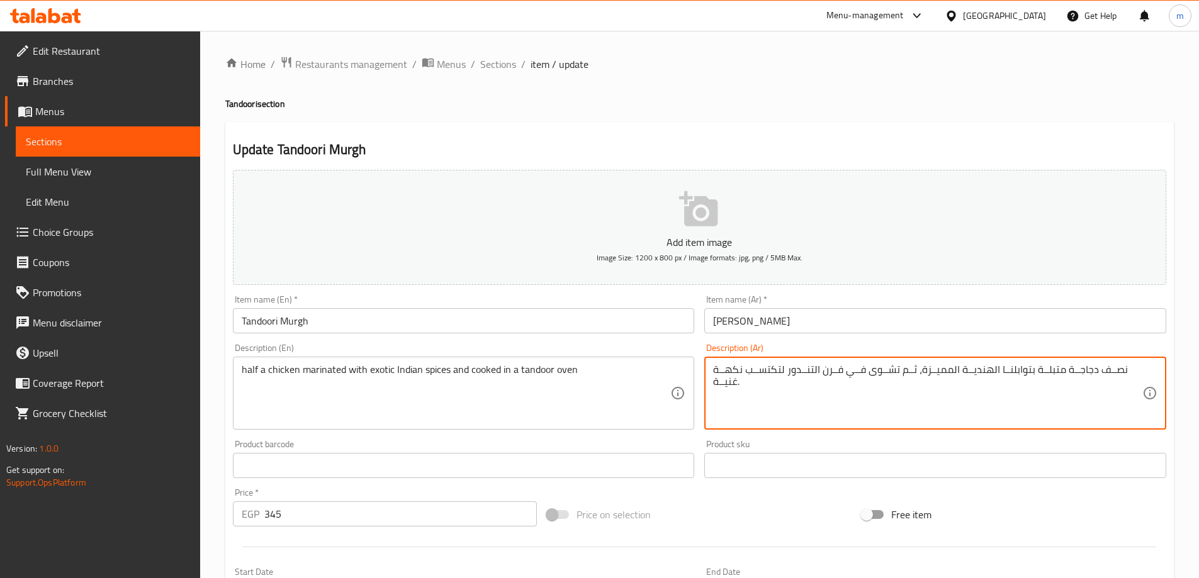
click at [957, 394] on textarea "نصــف دجاجــة متبلــة بتوابلنــا الهنديــة المميــزة، ثــم تشــوى فــي فــرن ال…" at bounding box center [927, 394] width 429 height 60
paste textarea "half a chicken marinated with exotic Indian spices and cooked in a tandoor oven"
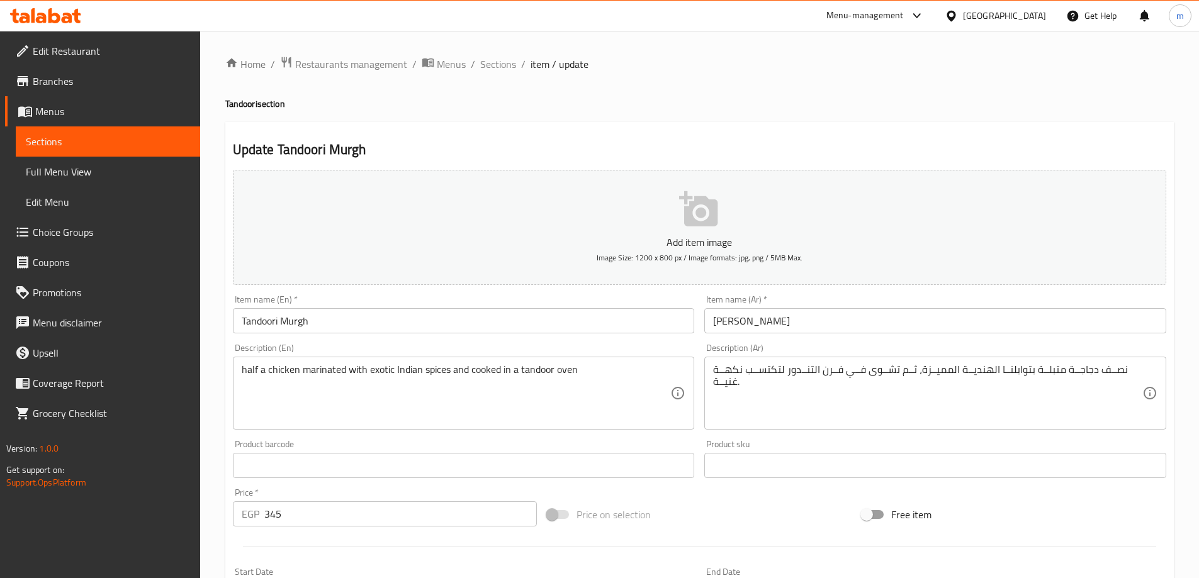
click at [824, 389] on textarea "نصــف دجاجــة متبلــة بتوابلنــا الهنديــة المميــزة، ثــم تشــوى فــي فــرن ال…" at bounding box center [927, 394] width 429 height 60
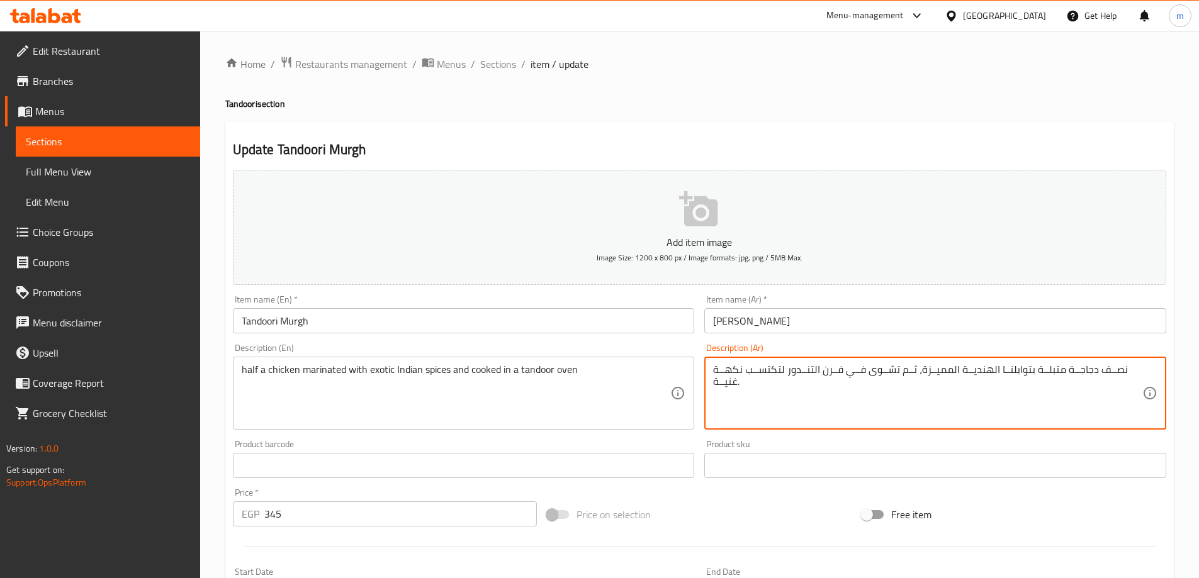
click at [824, 389] on textarea "نصــف دجاجــة متبلــة بتوابلنــا الهنديــة المميــزة، ثــم تشــوى فــي فــرن ال…" at bounding box center [927, 394] width 429 height 60
paste textarea "دجاجة متبلة بالتوابل الهندية الغريبة ومطبوخة في فرن التندور"
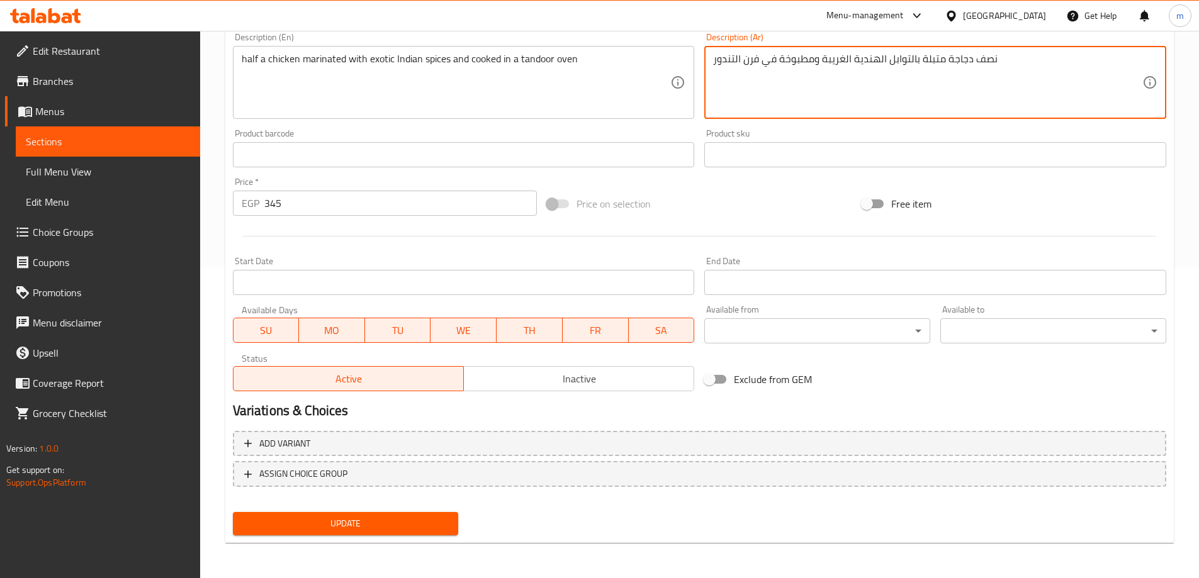
type textarea "نصف دجاجة متبلة بالتوابل الهندية الغريبة ومطبوخة في فرن التندور"
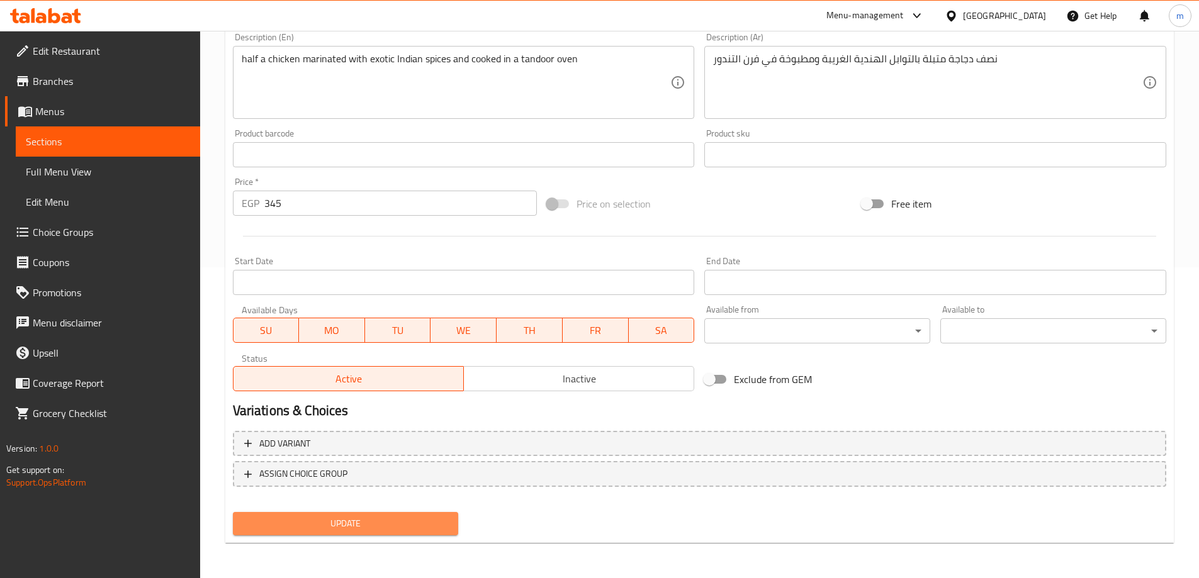
click at [357, 521] on span "Update" at bounding box center [346, 524] width 206 height 16
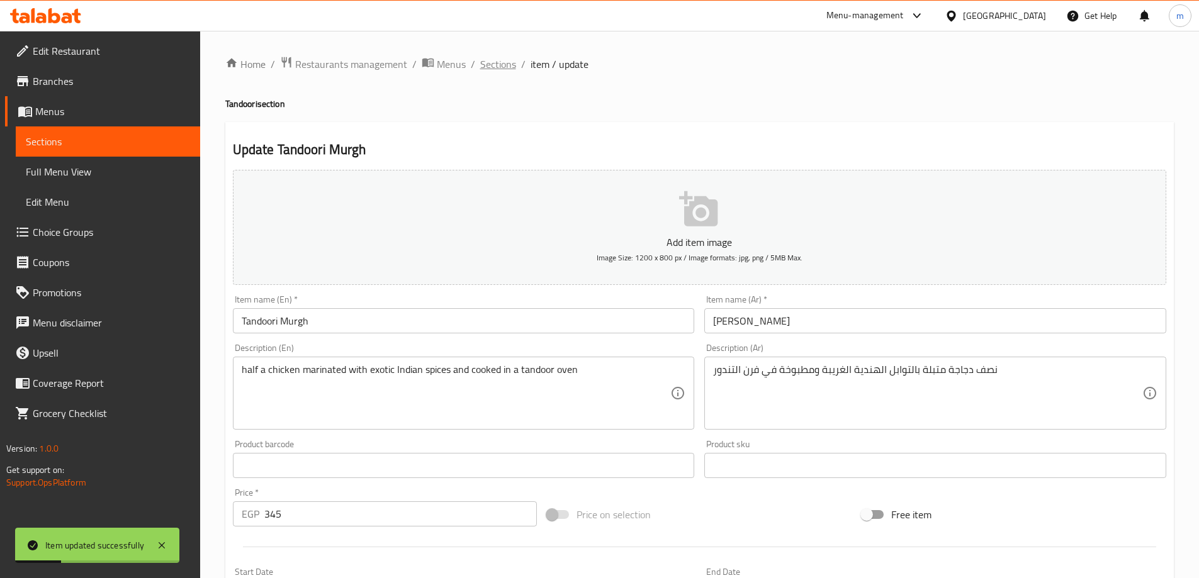
click at [498, 62] on span "Sections" at bounding box center [498, 64] width 36 height 15
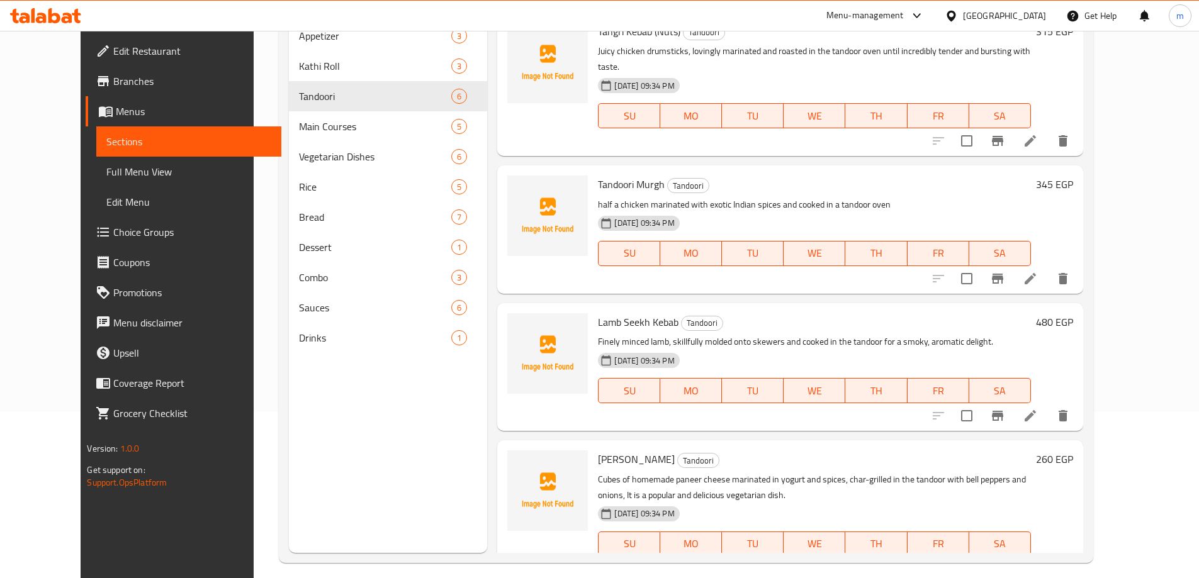
scroll to position [176, 0]
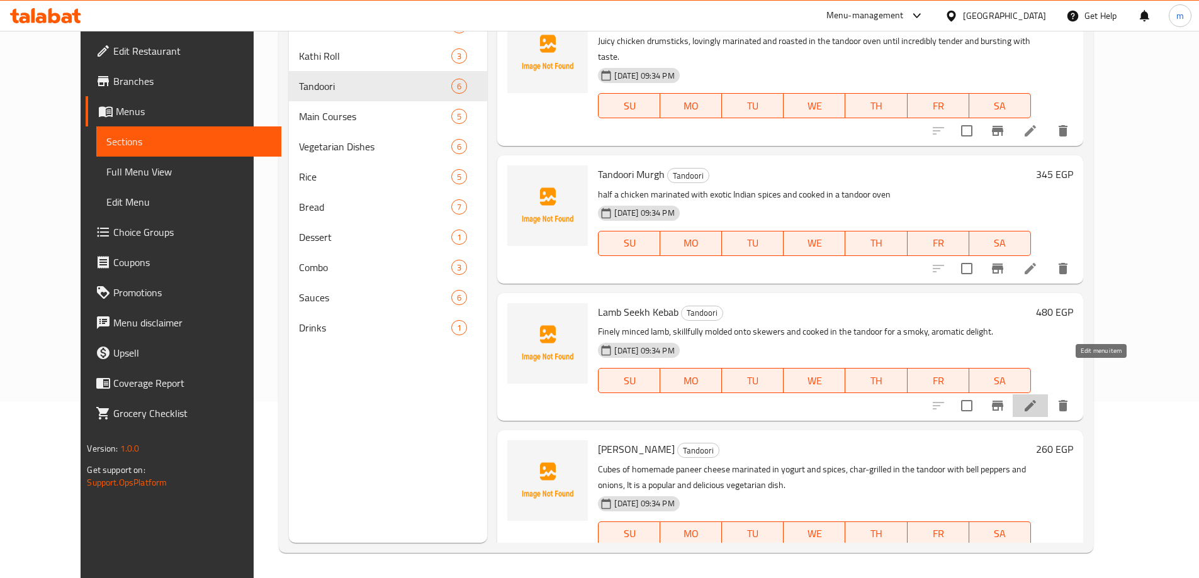
click at [1038, 398] on icon at bounding box center [1030, 405] width 15 height 15
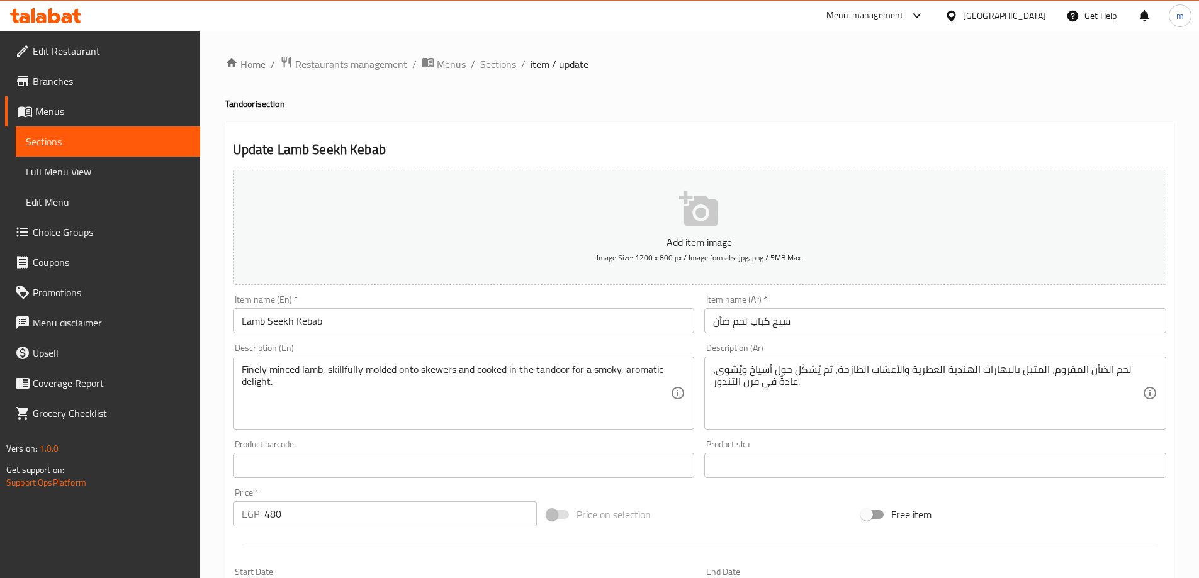
click at [483, 70] on span "Sections" at bounding box center [498, 64] width 36 height 15
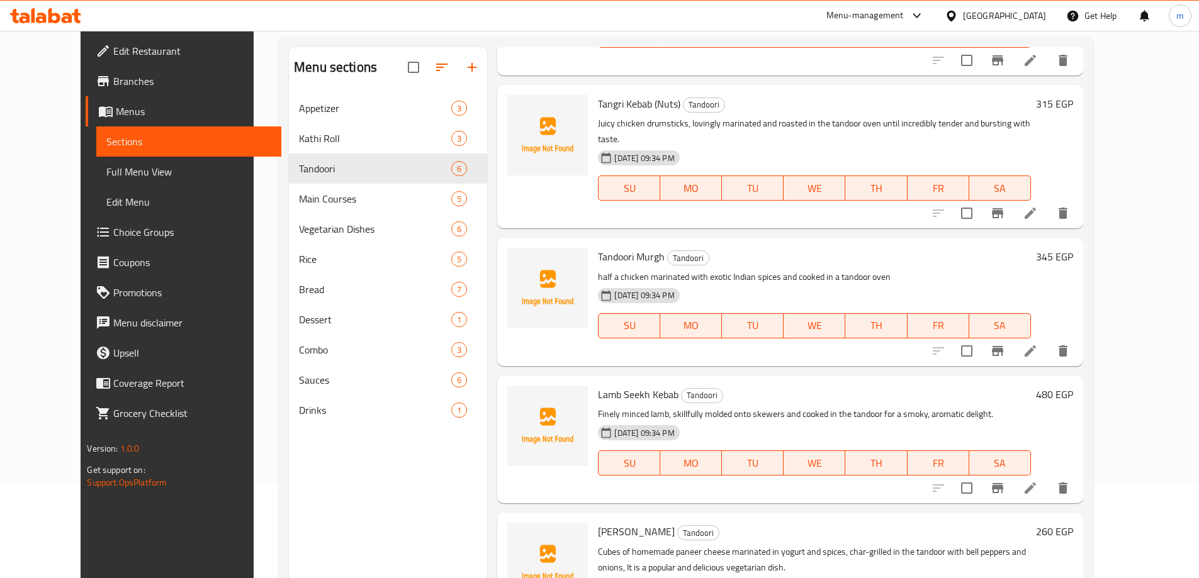
scroll to position [176, 0]
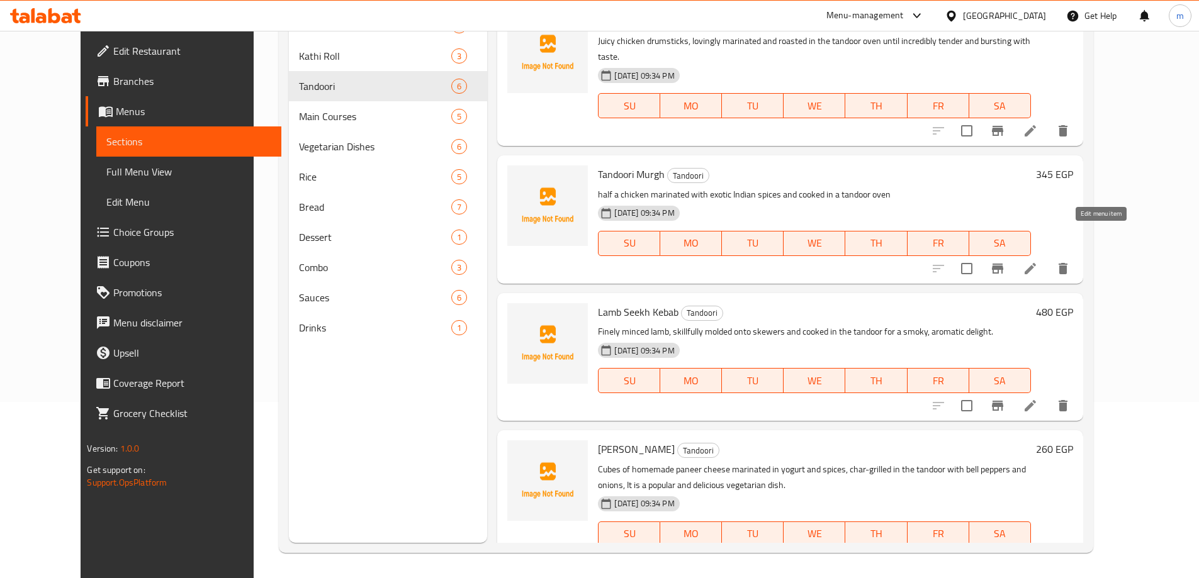
click at [1036, 263] on icon at bounding box center [1030, 268] width 11 height 11
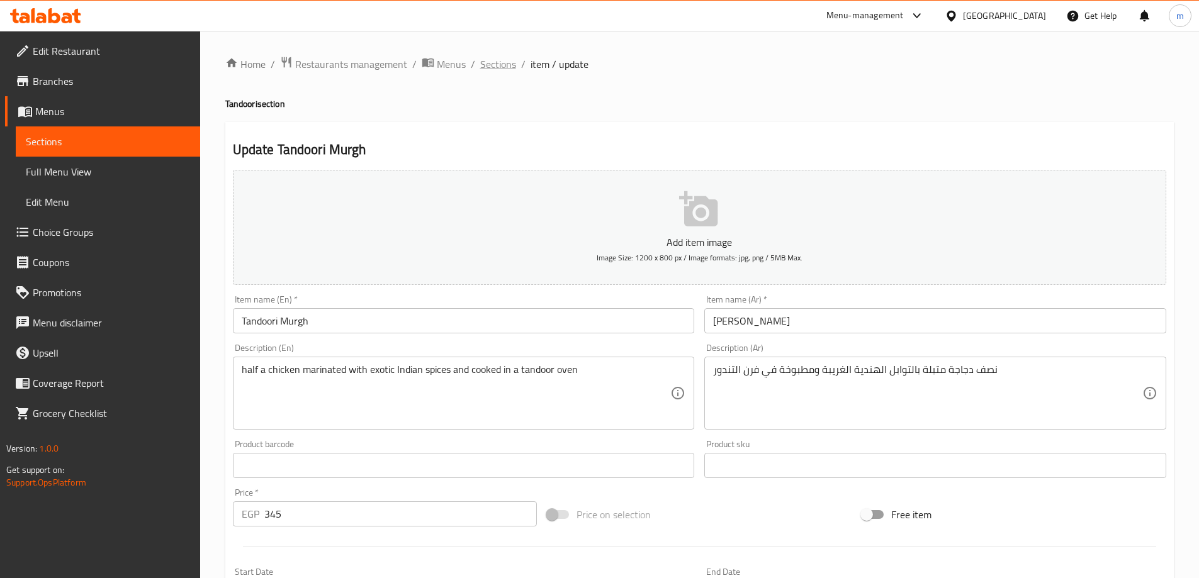
click at [500, 71] on span "Sections" at bounding box center [498, 64] width 36 height 15
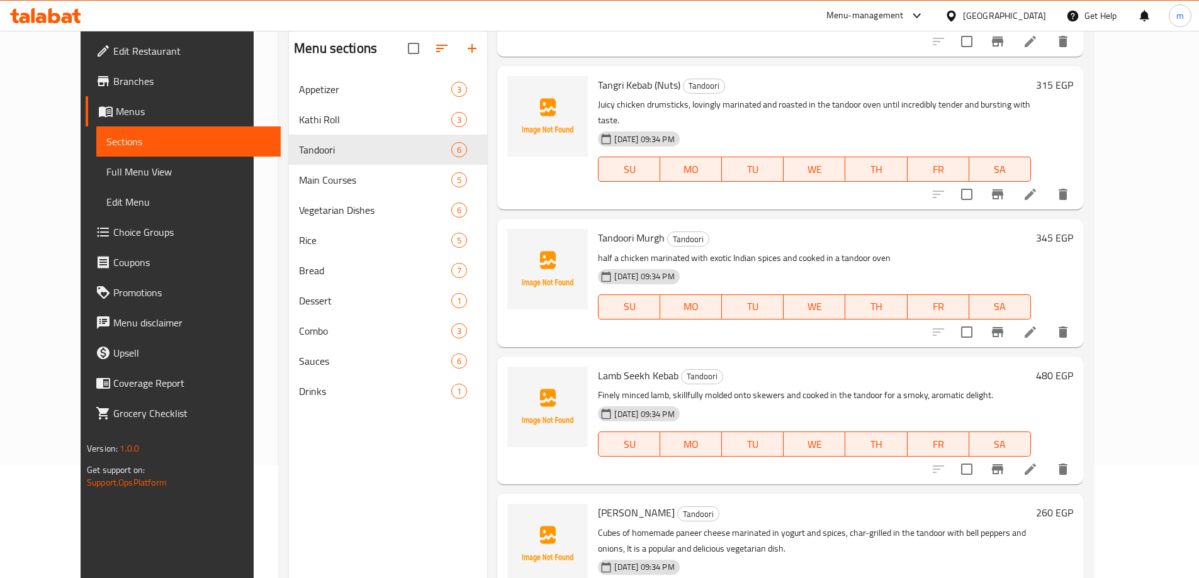
scroll to position [176, 0]
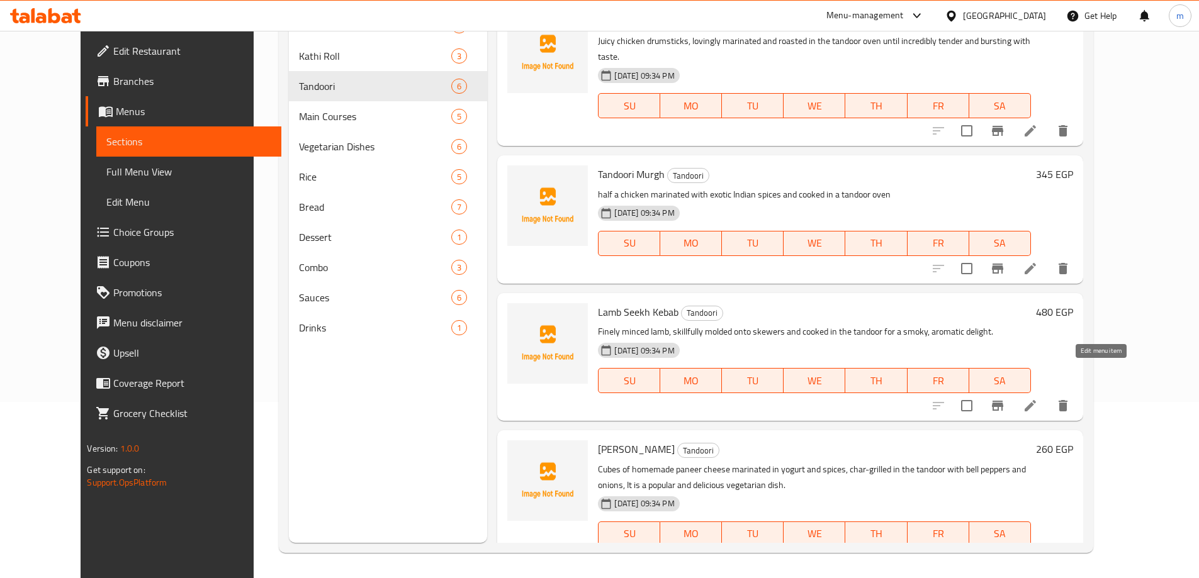
click at [1038, 398] on icon at bounding box center [1030, 405] width 15 height 15
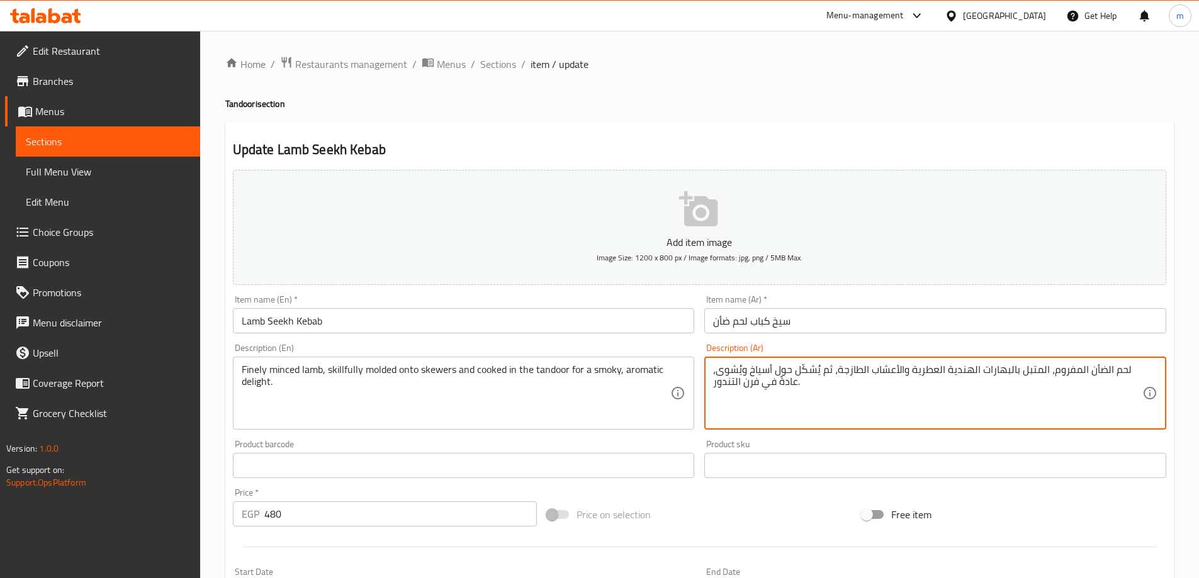
click at [930, 387] on textarea "لحم الضأن المفروم، المتبل بالبهارات الهندية العطرية والأعشاب الطازجة، ثم يُشكّل…" at bounding box center [927, 394] width 429 height 60
paste textarea "أن مفروم ناعماً، مشكل بمهارة على أسياخ ومطبوخ في التندور للحصول على نكهة مدخنة …"
type textarea "لحم ضأن مفروم ناعماً، مشكل بمهارة على أسياخ ومطبوخ في التندور للحصول على نكهة م…"
click at [310, 368] on textarea "Finely minced lamb, skillfully molded onto skewers and cooked in the tandoor fo…" at bounding box center [456, 394] width 429 height 60
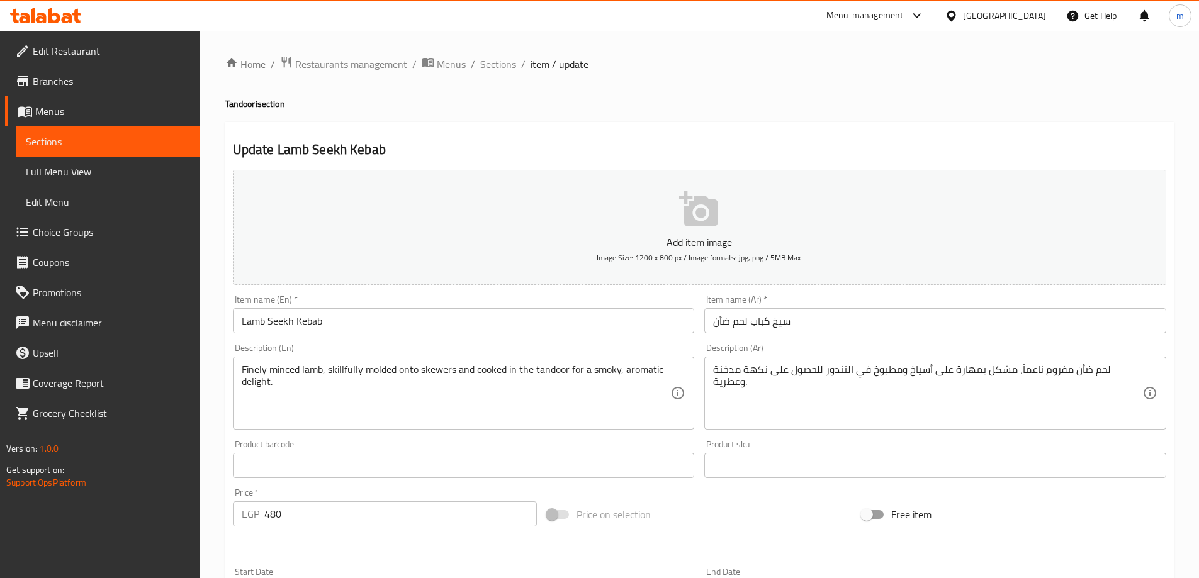
click at [253, 373] on textarea "Finely minced lamb, skillfully molded onto skewers and cooked in the tandoor fo…" at bounding box center [456, 394] width 429 height 60
click at [644, 367] on textarea "Finely minced lamb, skillfully molded onto skewers and cooked in the tandoor fo…" at bounding box center [456, 394] width 429 height 60
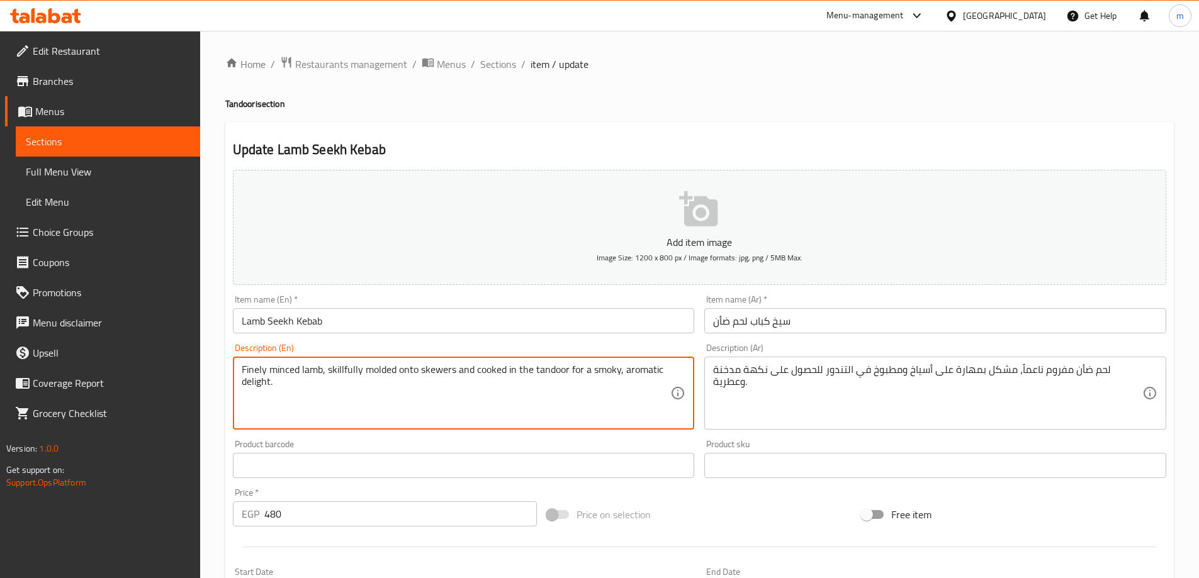
click at [644, 367] on textarea "Finely minced lamb, skillfully molded onto skewers and cooked in the tandoor fo…" at bounding box center [456, 394] width 429 height 60
click at [584, 374] on textarea "Finely minced lamb, skillfully molded onto skewers and cooked in the tandoor fo…" at bounding box center [456, 394] width 429 height 60
click at [606, 374] on textarea "Finely minced lamb, skillfully molded onto skewers and cooked in the tandoor fo…" at bounding box center [456, 394] width 429 height 60
click at [261, 382] on textarea "Finely minced lamb, skillfully molded onto skewers and cooked in the tandoor fo…" at bounding box center [456, 394] width 429 height 60
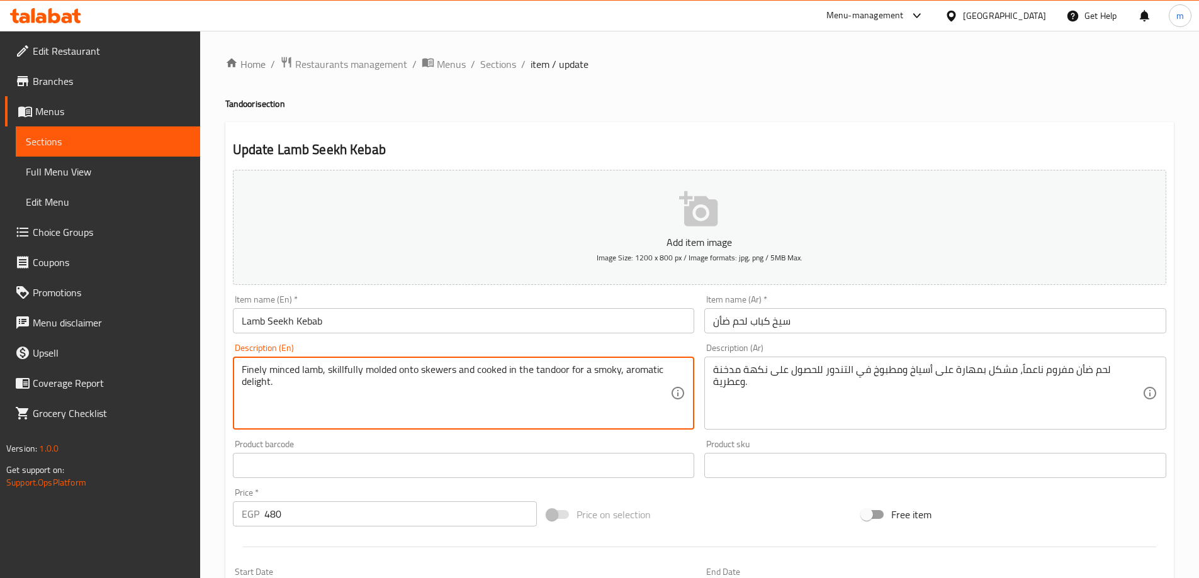
click at [261, 382] on textarea "Finely minced lamb, skillfully molded onto skewers and cooked in the tandoor fo…" at bounding box center [456, 394] width 429 height 60
drag, startPoint x: 570, startPoint y: 371, endPoint x: 1139, endPoint y: 301, distance: 573.2
click at [622, 408] on textarea "Finely minced lamb, skillfully molded onto skewers and cooked in the tandoor fo…" at bounding box center [456, 394] width 429 height 60
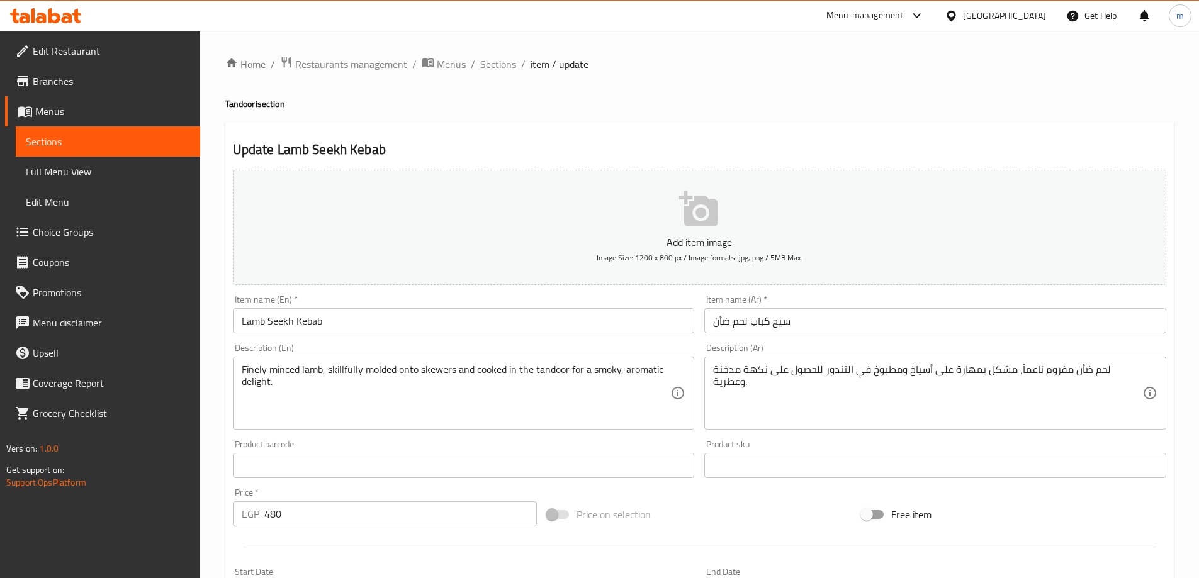
click at [254, 388] on textarea "Finely minced lamb, skillfully molded onto skewers and cooked in the tandoor fo…" at bounding box center [456, 394] width 429 height 60
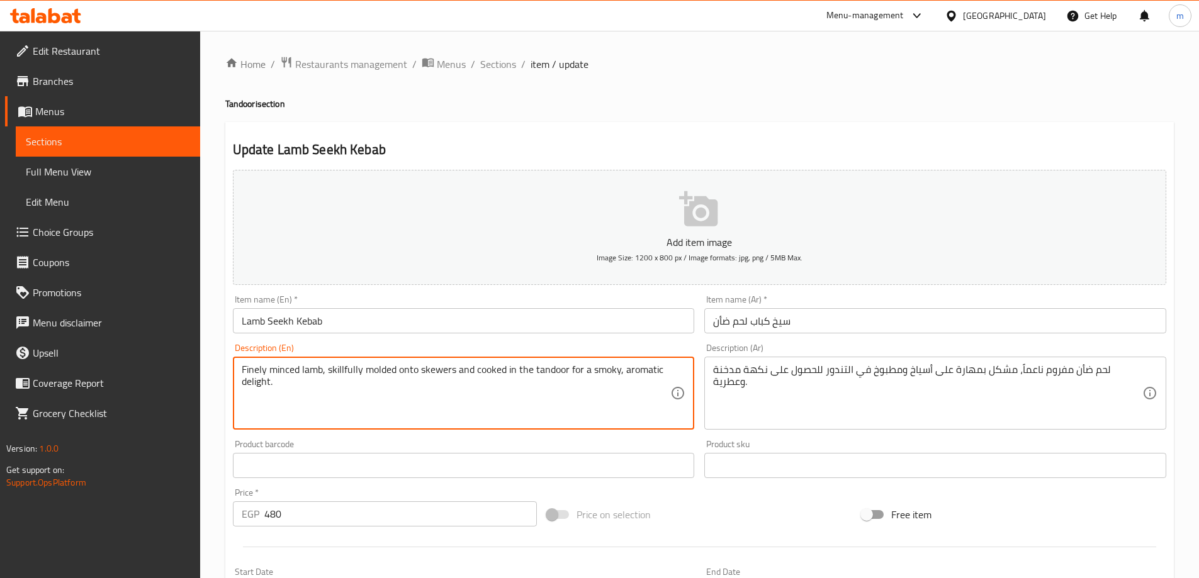
click at [254, 388] on textarea "Finely minced lamb, skillfully molded onto skewers and cooked in the tandoor fo…" at bounding box center [456, 394] width 429 height 60
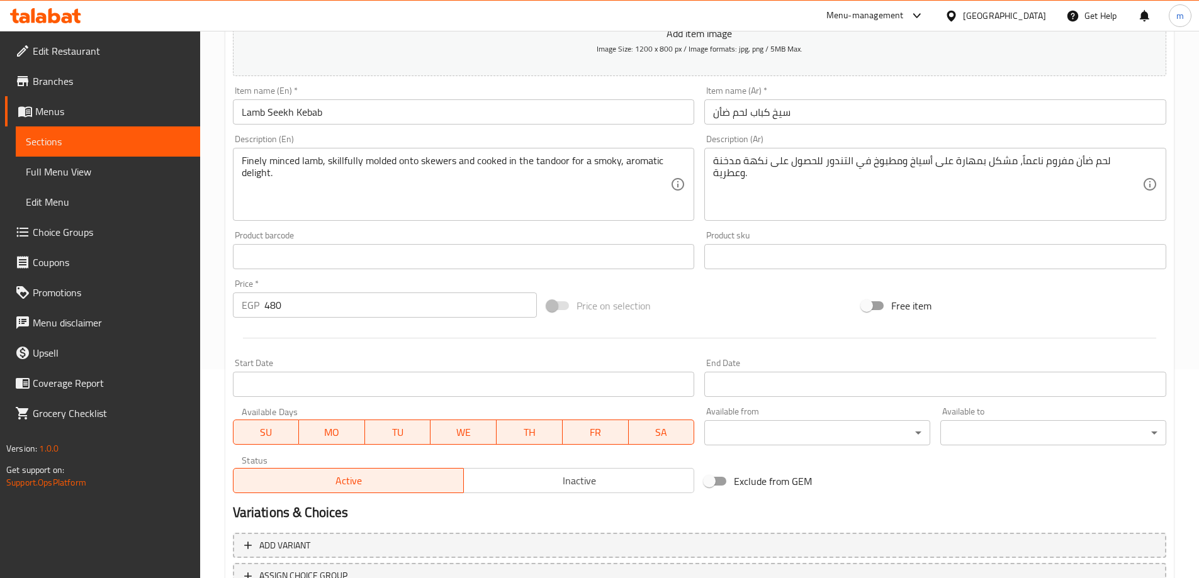
scroll to position [126, 0]
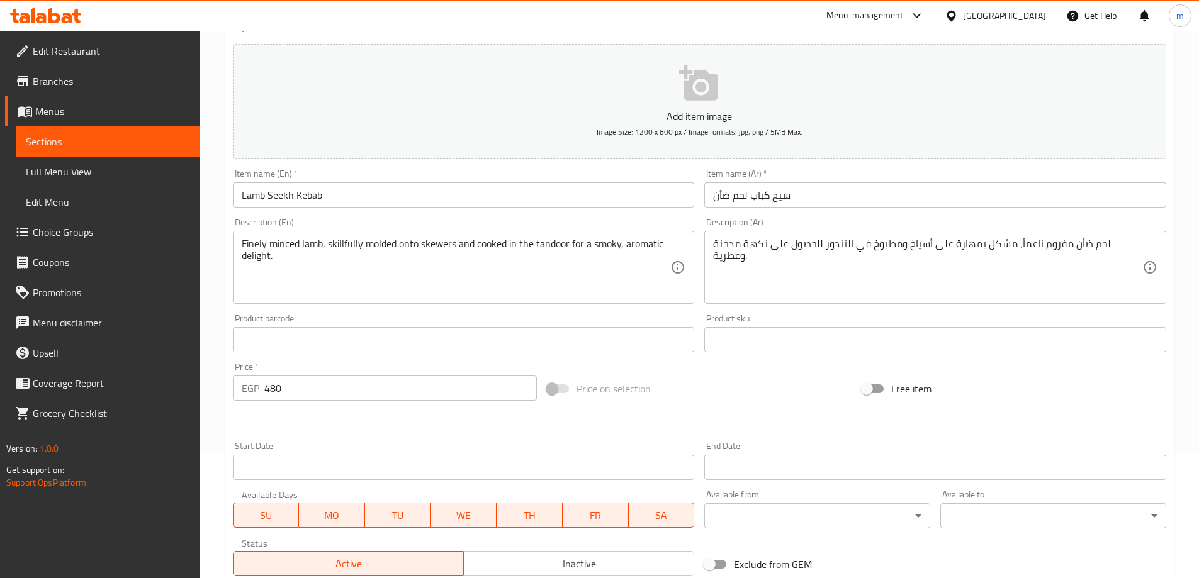
click at [308, 242] on textarea "Finely minced lamb, skillfully molded onto skewers and cooked in the tandoor fo…" at bounding box center [456, 268] width 429 height 60
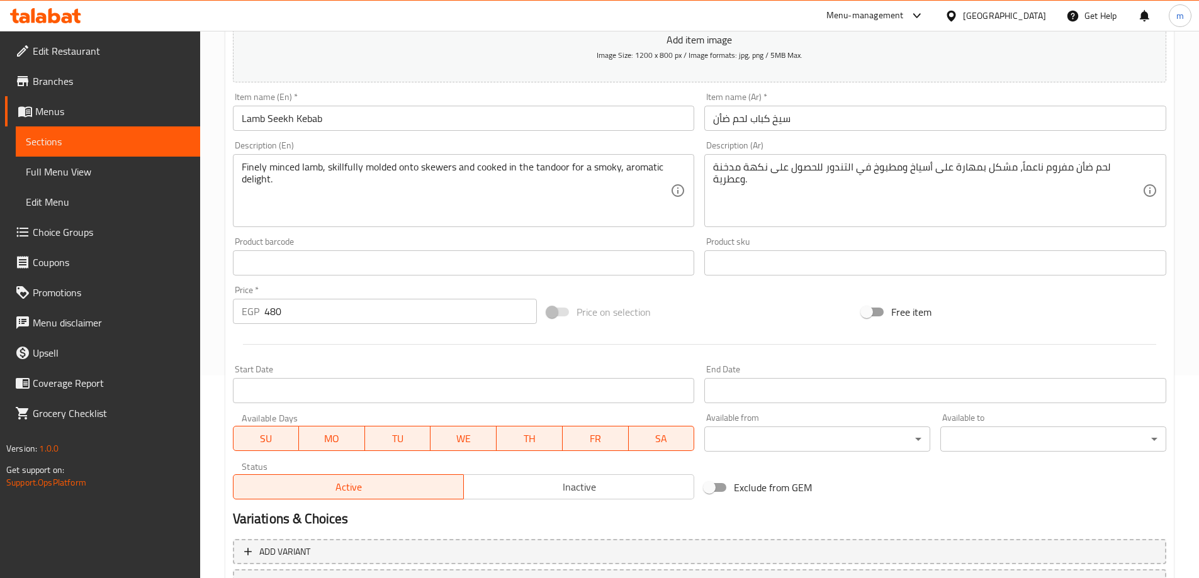
scroll to position [311, 0]
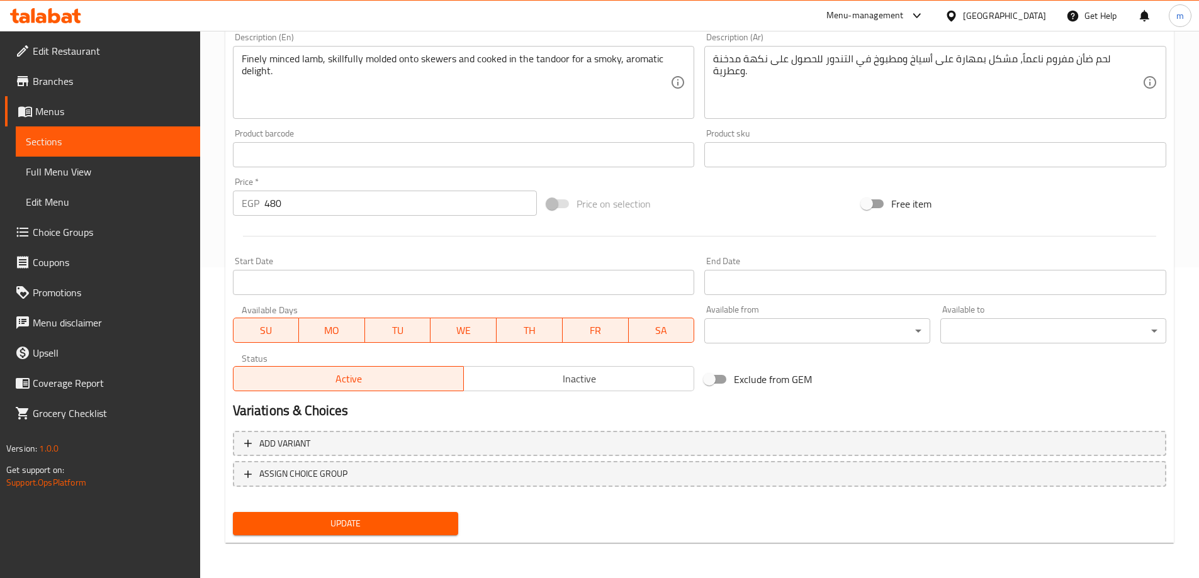
click at [426, 515] on button "Update" at bounding box center [346, 523] width 226 height 23
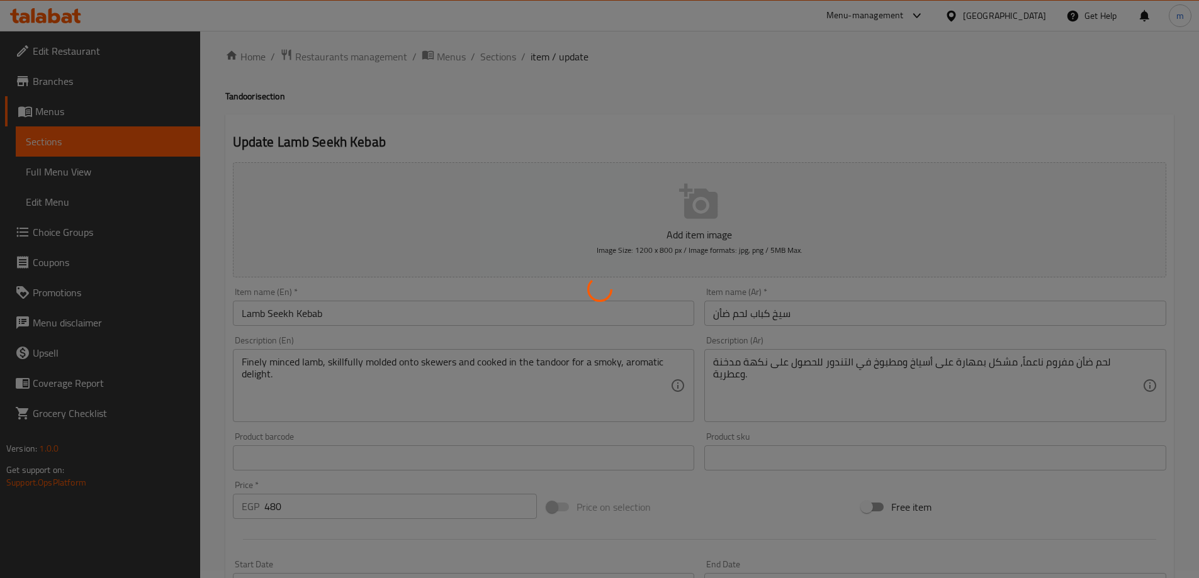
scroll to position [0, 0]
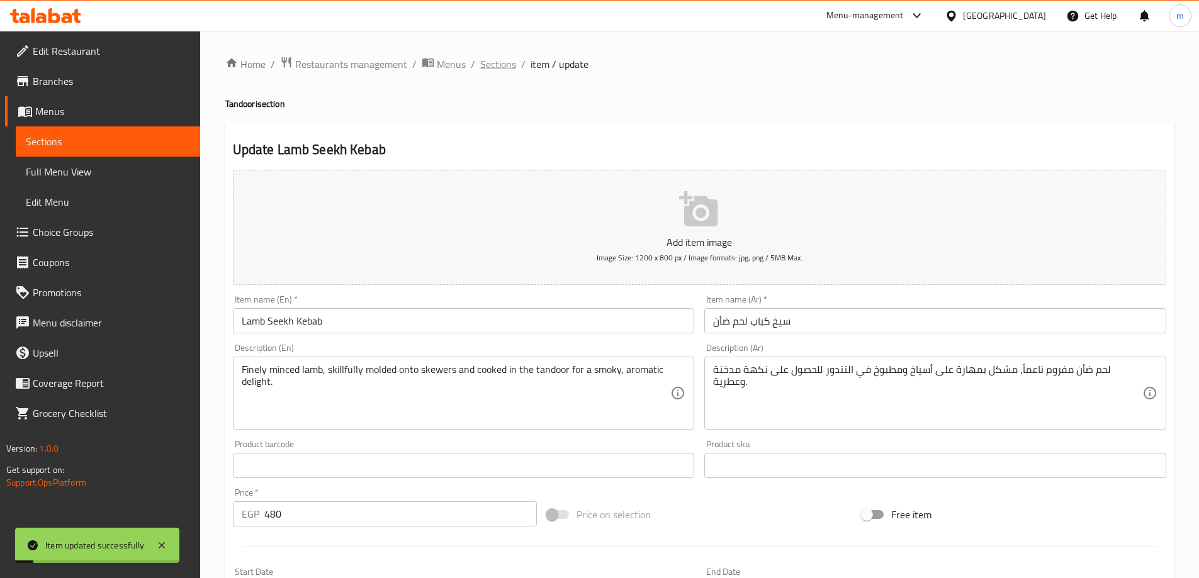
click at [495, 65] on span "Sections" at bounding box center [498, 64] width 36 height 15
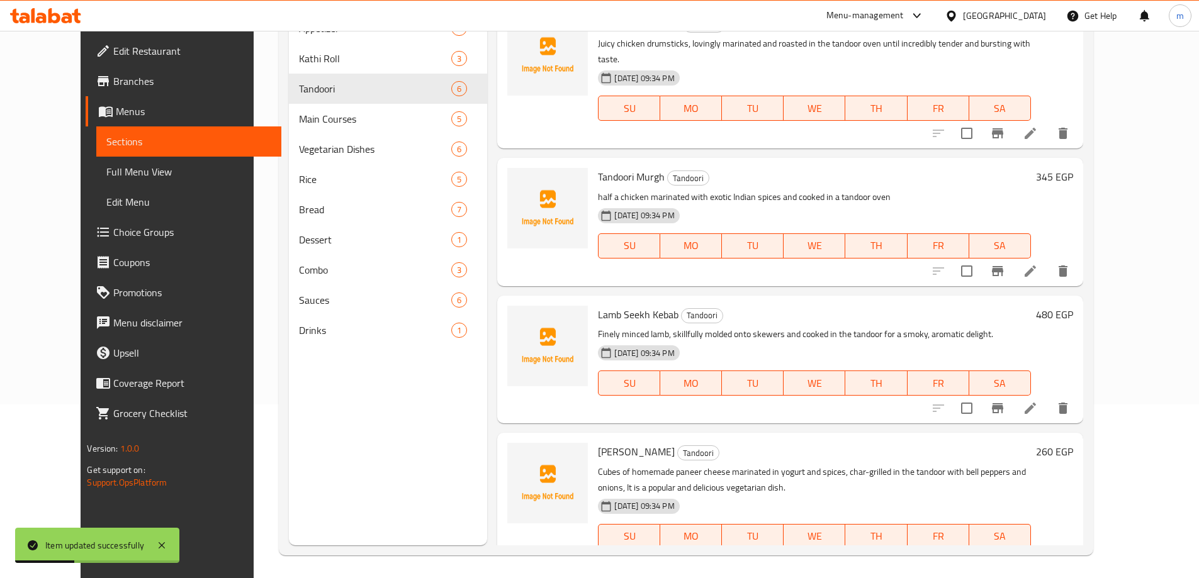
scroll to position [176, 0]
click at [1038, 552] on icon at bounding box center [1030, 559] width 15 height 15
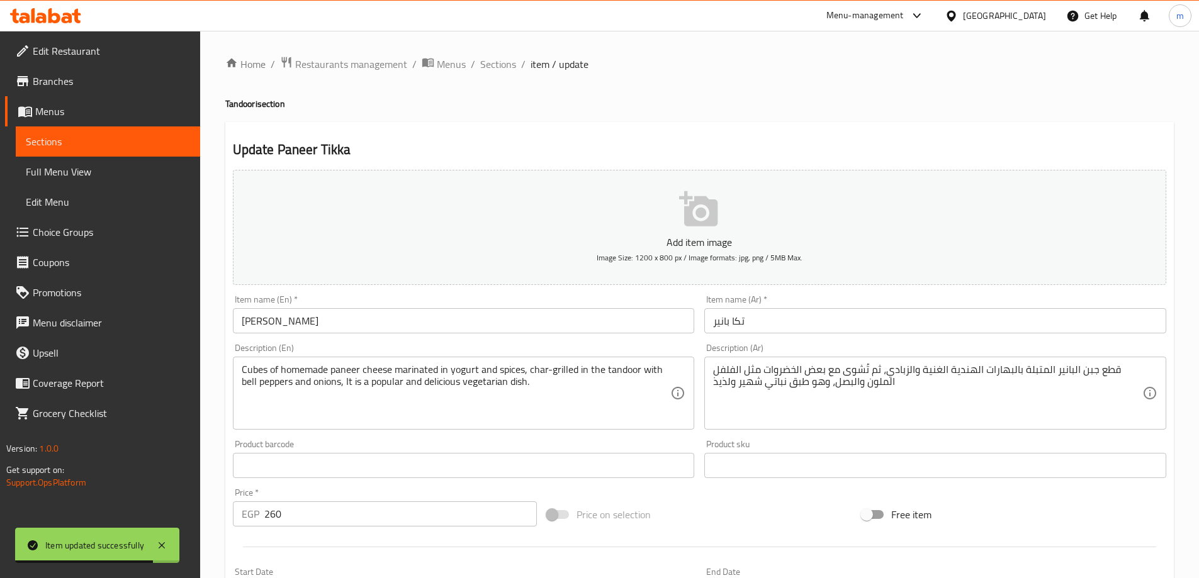
click at [573, 378] on textarea "Cubes of homemade paneer cheese marinated in yogurt and spices, char-grilled in…" at bounding box center [456, 394] width 429 height 60
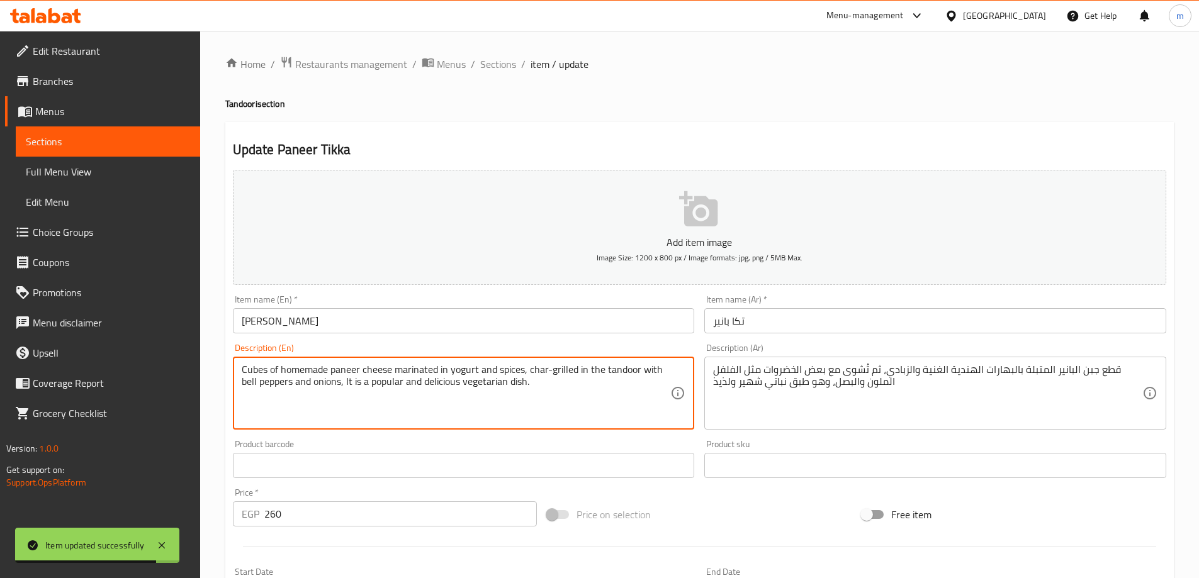
click at [573, 378] on textarea "Cubes of homemade paneer cheese marinated in yogurt and spices, char-grilled in…" at bounding box center [456, 394] width 429 height 60
paste textarea "."
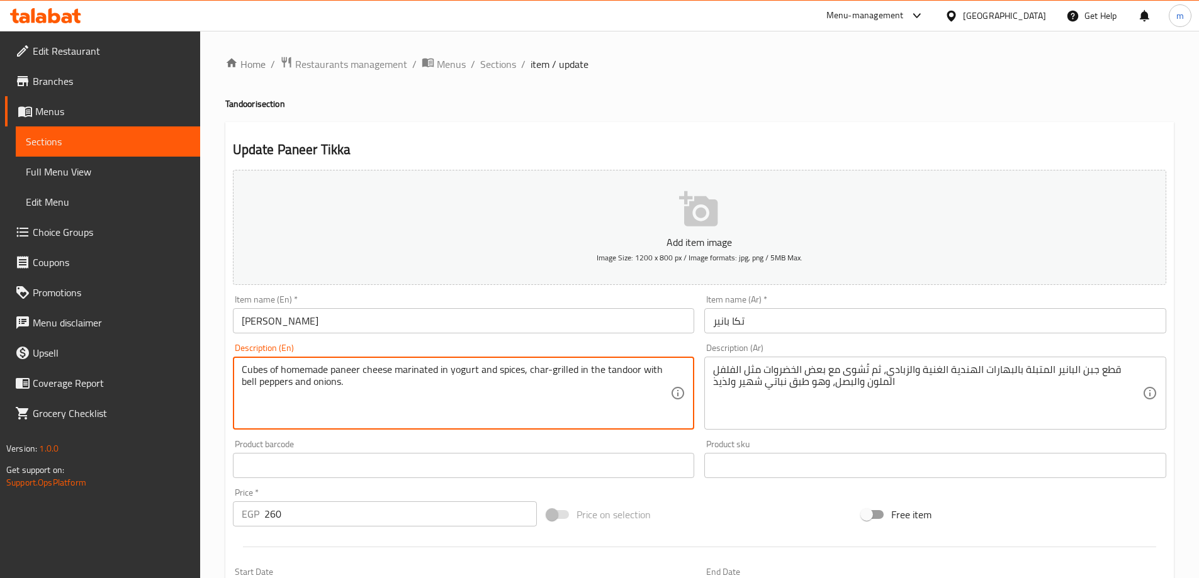
type textarea "Cubes of homemade paneer cheese marinated in yogurt and spices, char-grilled in…"
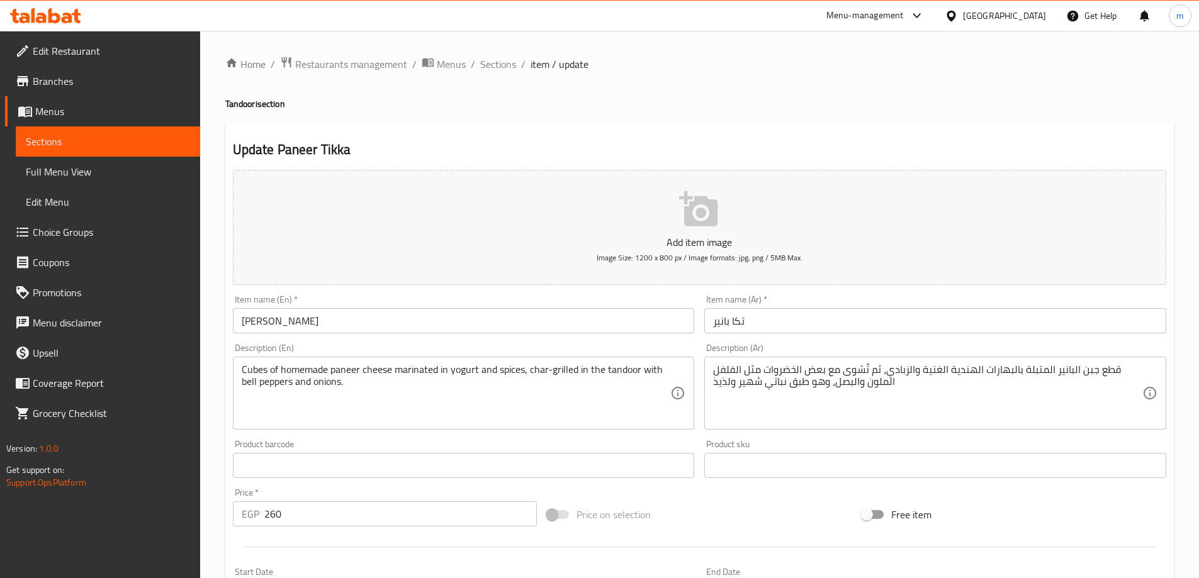
click at [990, 403] on textarea "قطع جبن البانير المتبلة بالبهارات الهندية الغنية والزبادي، ثم تُشوى مع بعض الخض…" at bounding box center [927, 394] width 429 height 60
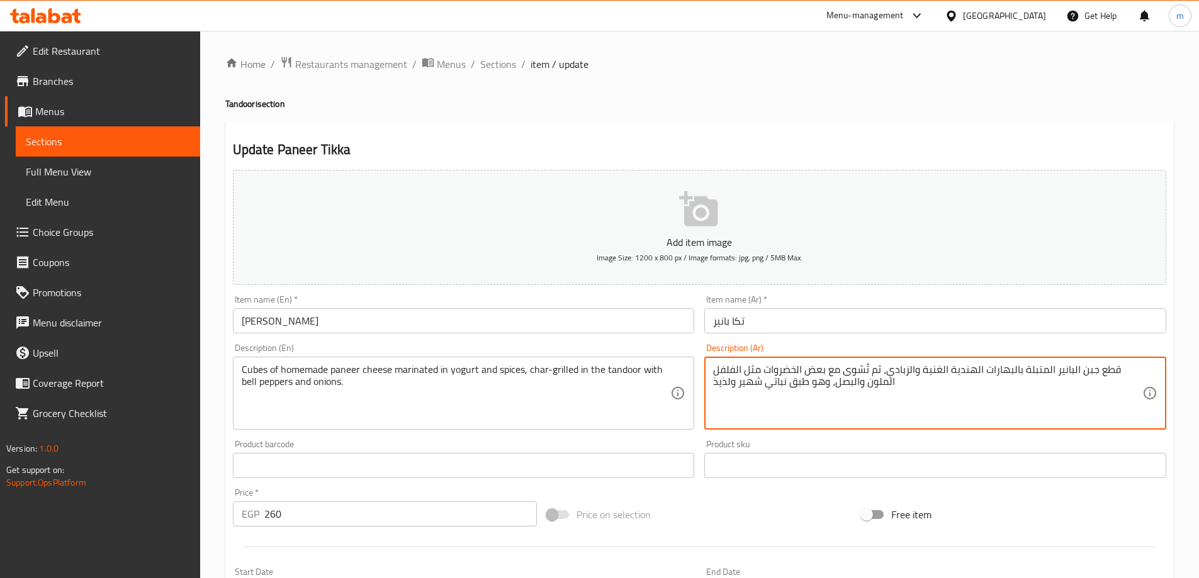
click at [990, 403] on textarea "قطع جبن البانير المتبلة بالبهارات الهندية الغنية والزبادي، ثم تُشوى مع بعض الخض…" at bounding box center [927, 394] width 429 height 60
paste textarea "كعبات من جبن البانير محلي الصنع متبلة بالزبادي والتوابل، مشوية على الفحم في الت…"
drag, startPoint x: 1031, startPoint y: 371, endPoint x: 982, endPoint y: 368, distance: 49.8
click at [982, 368] on textarea "مكعبات من جبن البانير محلي الصنع متبلة بالزبادي والتوابل، مشوية على الفحم في ال…" at bounding box center [927, 394] width 429 height 60
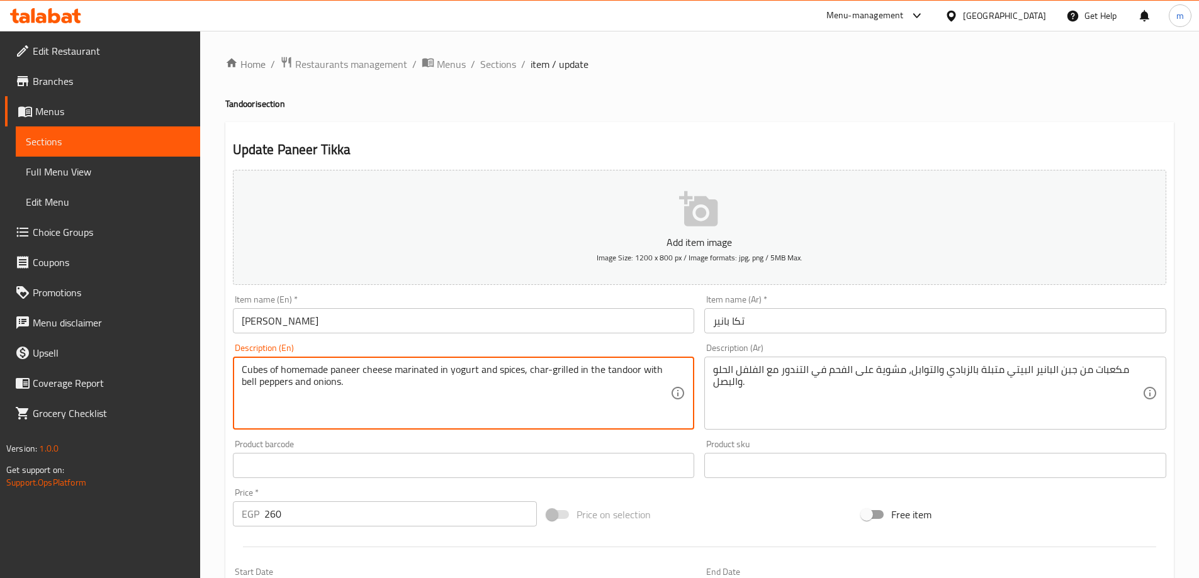
drag, startPoint x: 294, startPoint y: 384, endPoint x: 239, endPoint y: 386, distance: 55.4
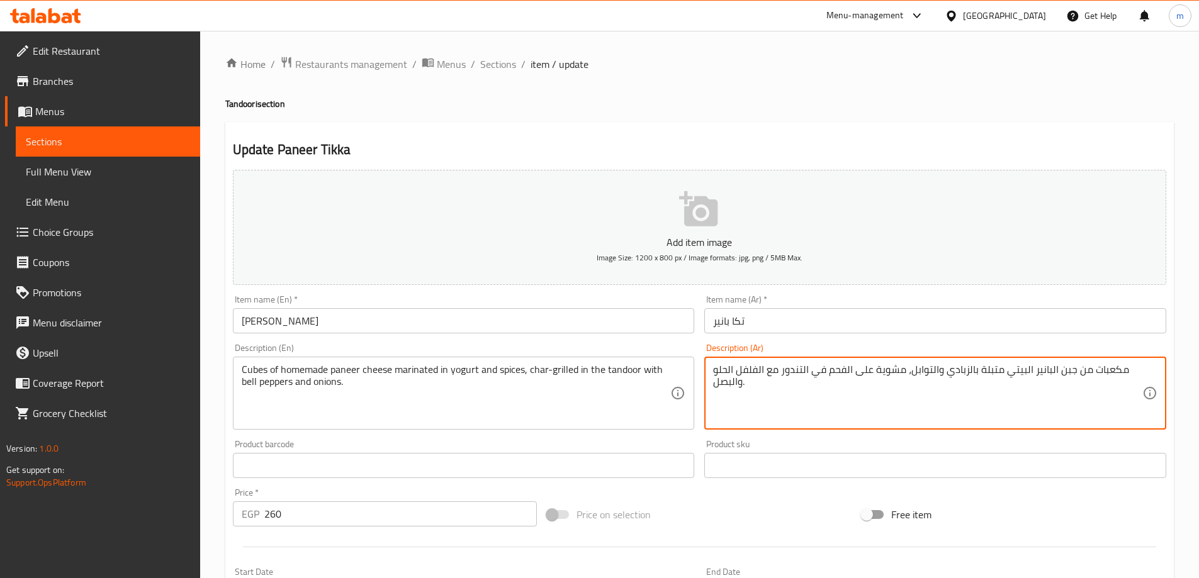
drag, startPoint x: 758, startPoint y: 371, endPoint x: 714, endPoint y: 374, distance: 44.1
click at [714, 374] on textarea "مكعبات من جبن البانير البيتي متبلة بالزبادي والتوابل، مشوية على الفحم في التندو…" at bounding box center [927, 394] width 429 height 60
paste textarea "لوان"
click at [733, 369] on textarea "مكعبات من جبن البانير البيتي متبلة بالزبادي والتوابل، مشوية على الفحم في التندو…" at bounding box center [927, 394] width 429 height 60
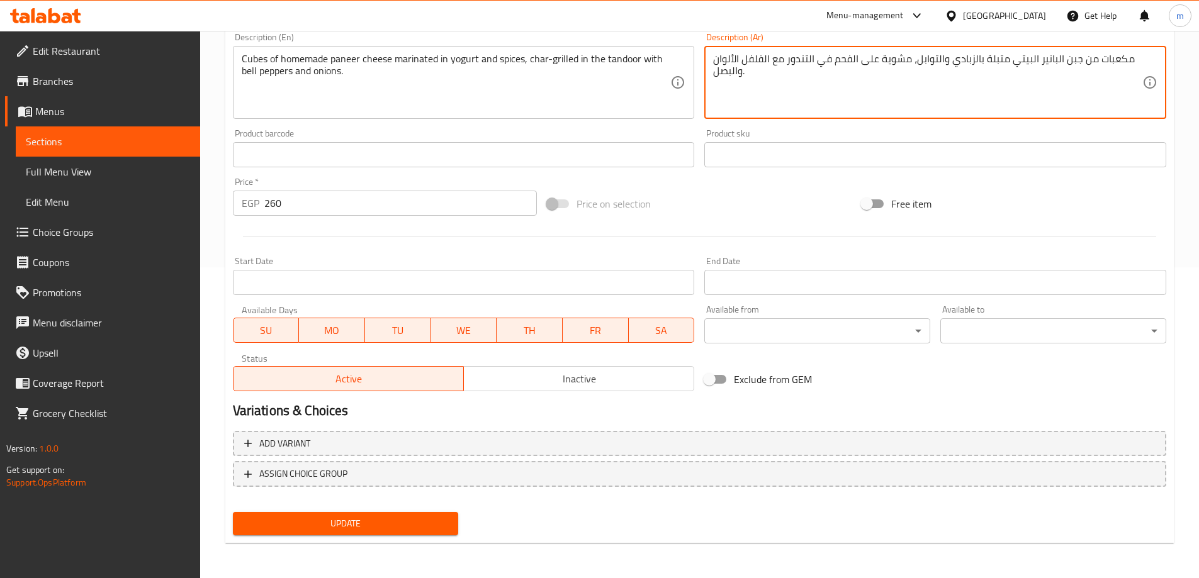
type textarea "مكعبات من جبن البانير البيتي متبلة بالزبادي والتوابل، مشوية على الفحم في التندو…"
click at [335, 524] on span "Update" at bounding box center [346, 524] width 206 height 16
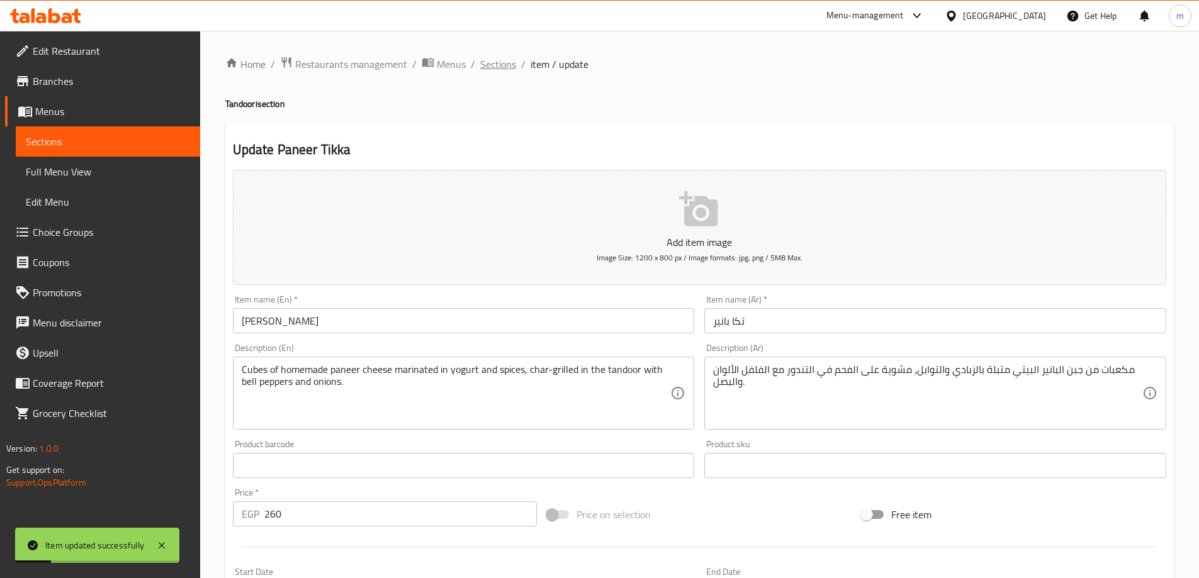
click at [494, 64] on span "Sections" at bounding box center [498, 64] width 36 height 15
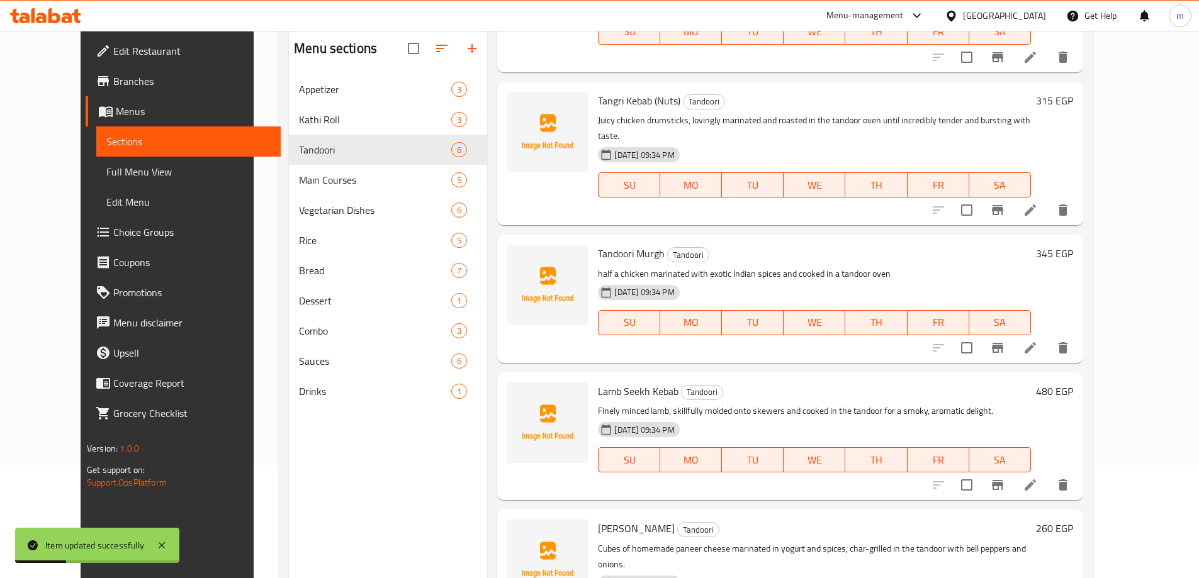
scroll to position [176, 0]
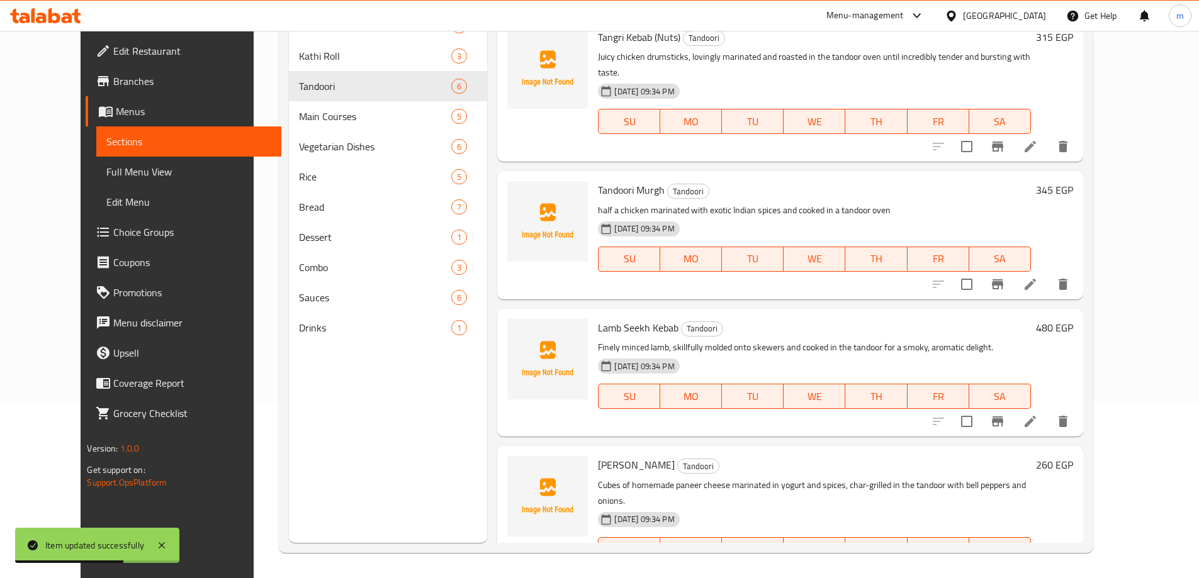
click at [921, 340] on p "Finely minced lamb, skillfully molded onto skewers and cooked in the tandoor fo…" at bounding box center [814, 348] width 432 height 16
click at [1018, 354] on div "10-09-2025 09:34 PM SU MO TU WE TH FR SA" at bounding box center [814, 388] width 442 height 68
click at [1006, 203] on p "half a chicken marinated with exotic Indian spices and cooked in a tandoor oven" at bounding box center [814, 211] width 432 height 16
click at [1030, 181] on h6 "Tandoori Murgh Tandoori" at bounding box center [814, 190] width 432 height 18
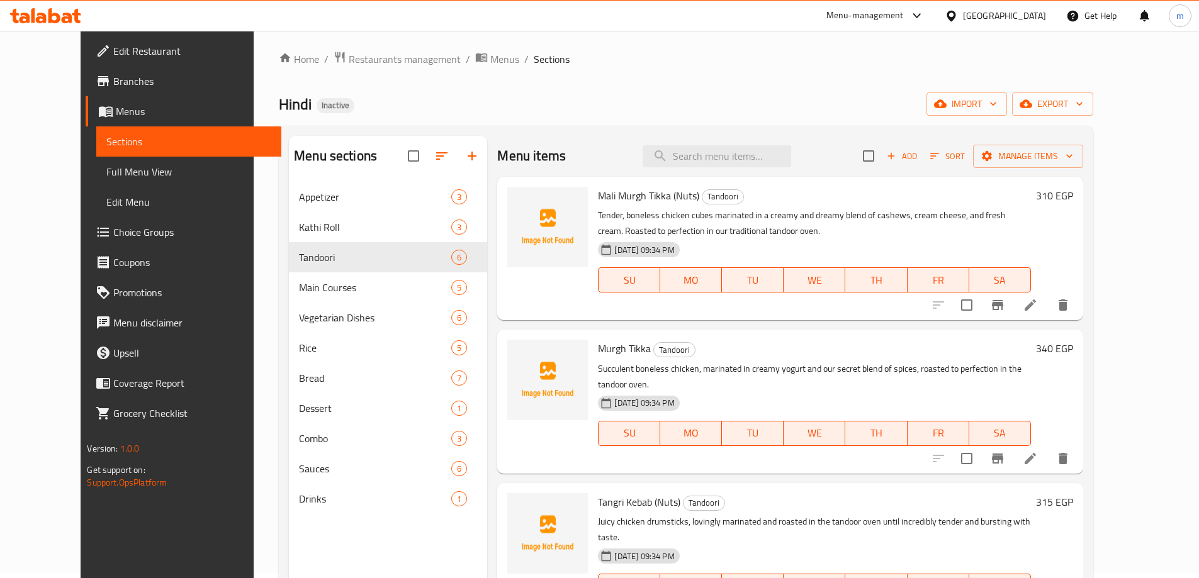
scroll to position [0, 0]
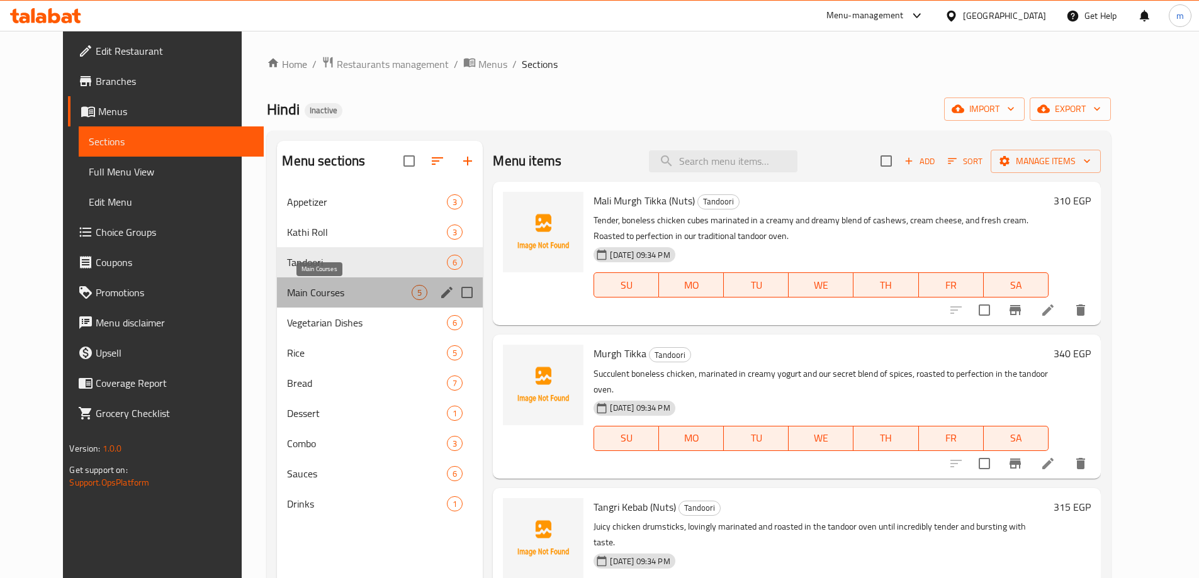
click at [385, 295] on span "Main Courses" at bounding box center [349, 292] width 125 height 15
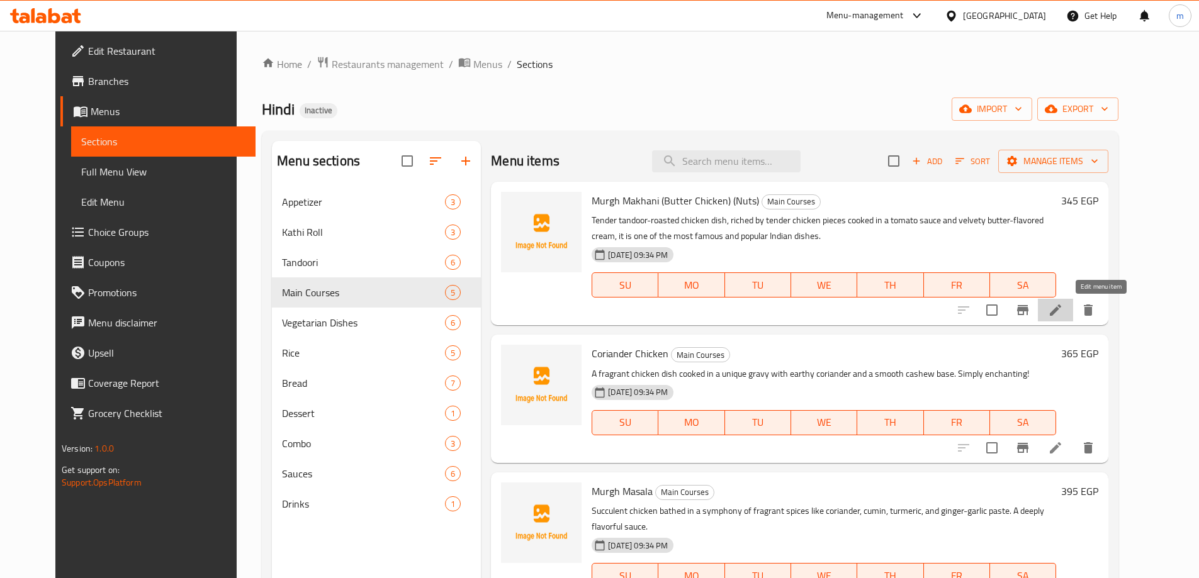
click at [1063, 310] on icon at bounding box center [1055, 310] width 15 height 15
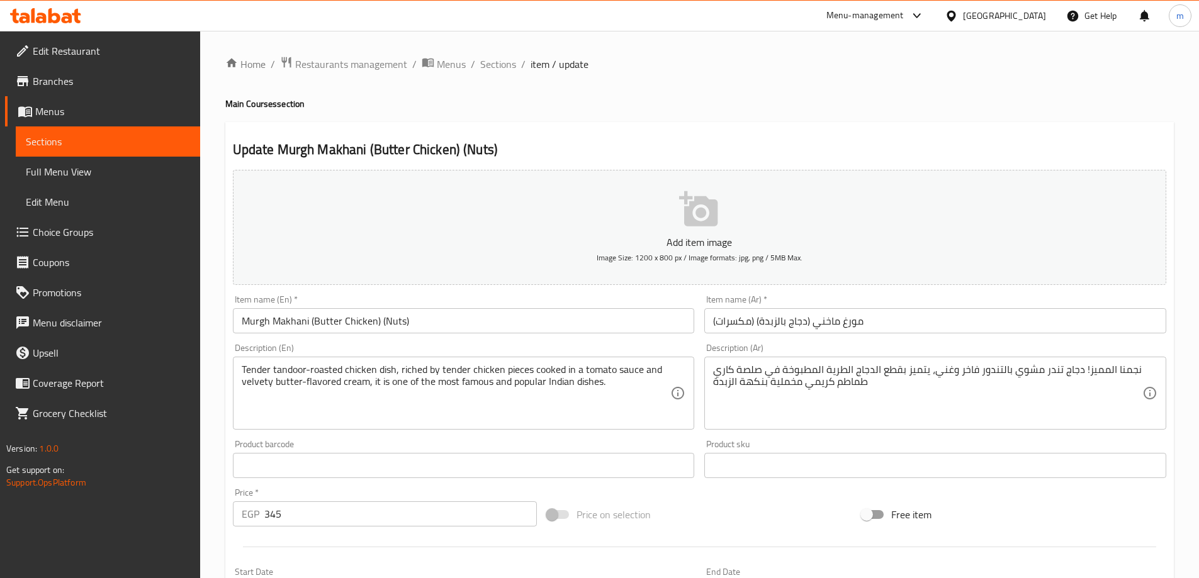
click at [475, 400] on textarea "Tender tandoor-roasted chicken dish, riched by tender chicken pieces cooked in …" at bounding box center [456, 394] width 429 height 60
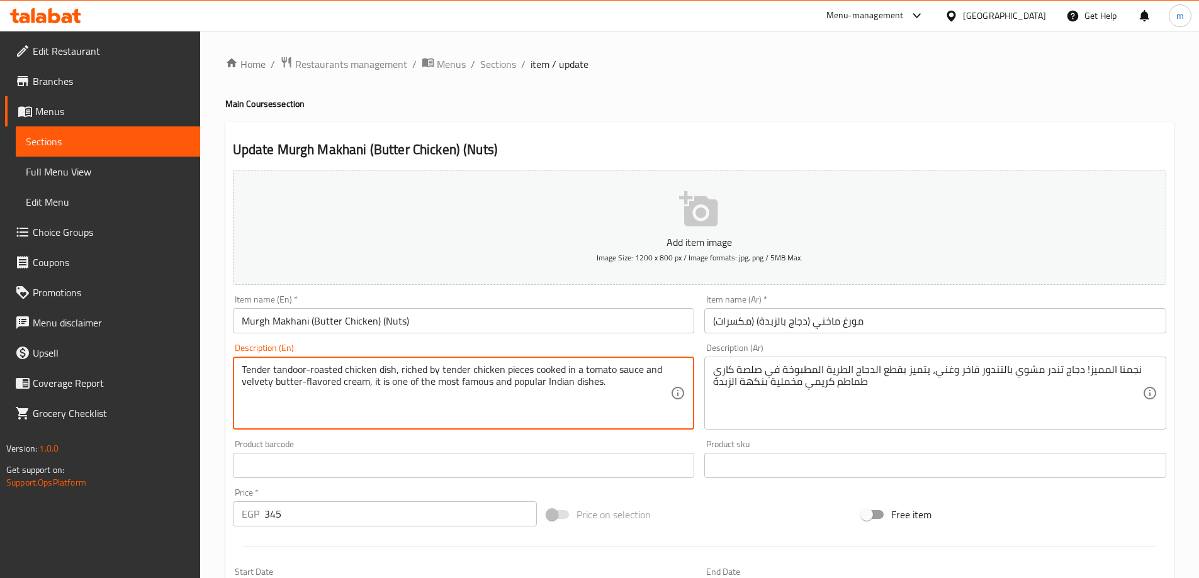
click at [475, 400] on textarea "Tender tandoor-roasted chicken dish, riched by tender chicken pieces cooked in …" at bounding box center [456, 394] width 429 height 60
click at [604, 388] on textarea "Tender tandoor-roasted chicken dish, riched by tender chicken pieces cooked in …" at bounding box center [456, 394] width 429 height 60
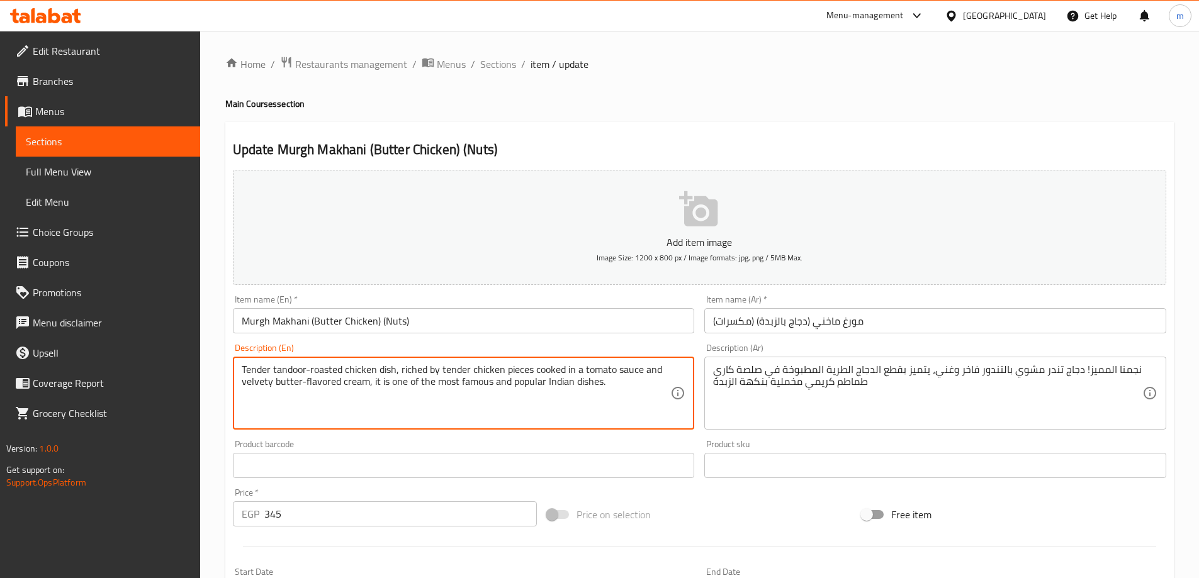
click at [600, 376] on textarea "Tender tandoor-roasted chicken dish, riched by tender chicken pieces cooked in …" at bounding box center [456, 394] width 429 height 60
paste textarea "Our signature superstar! Tender tandoor-roasted chicken in a rich, creamy tomat…"
type textarea "Our signature superstar! Tender tandoor-roasted chicken in a rich, creamy tomat…"
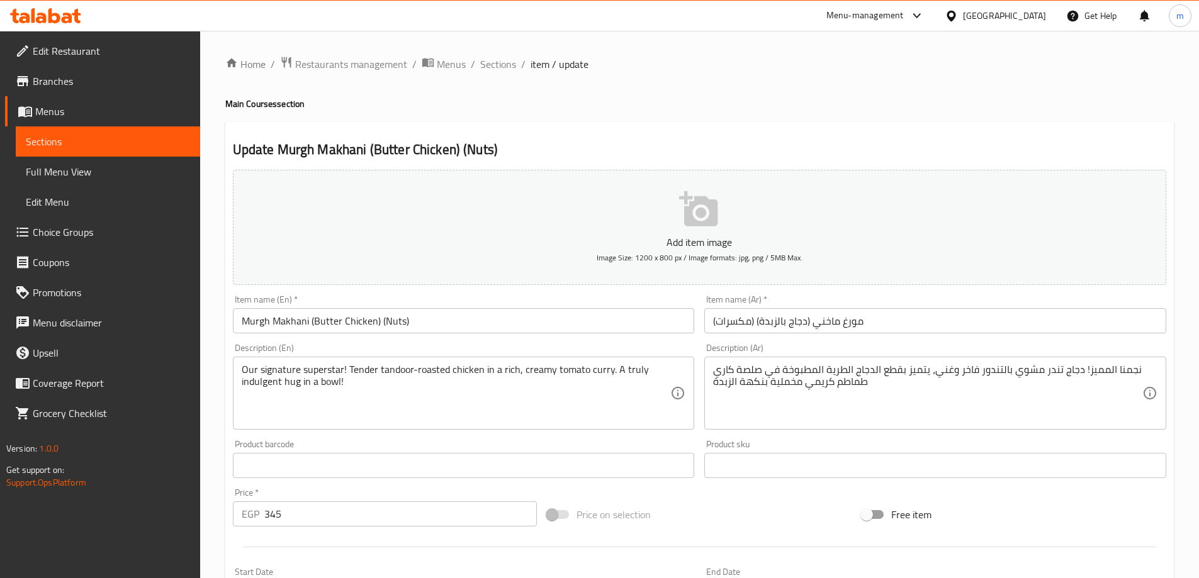
click at [889, 391] on textarea "نجمنا المميز! دجاج تندر مشوي بالتندور فاخر وغني، يتميز بقطع الدجاج الطرية المطب…" at bounding box center [927, 394] width 429 height 60
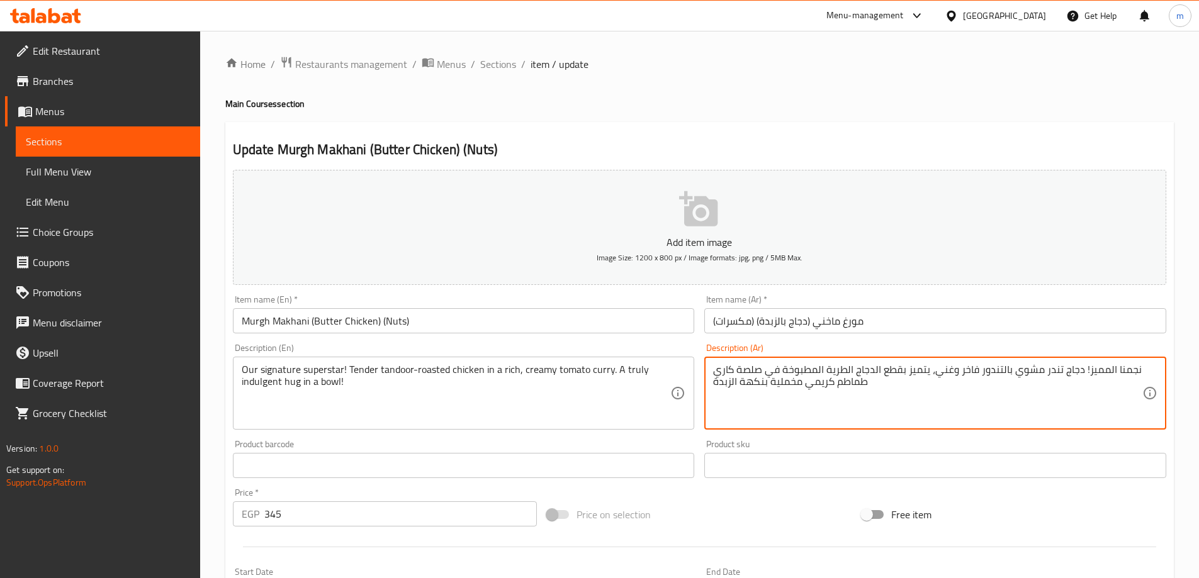
click at [1070, 401] on textarea "نجمنا المميز! دجاج تندر مشوي بالتندور فاخر وغني، يتميز بقطع الدجاج الطرية المطب…" at bounding box center [927, 394] width 429 height 60
paste textarea "ري مشوي في التندور مع كاري الطماطم الكريمي الغني. عناقٌ فاخرٌ في طبق!"
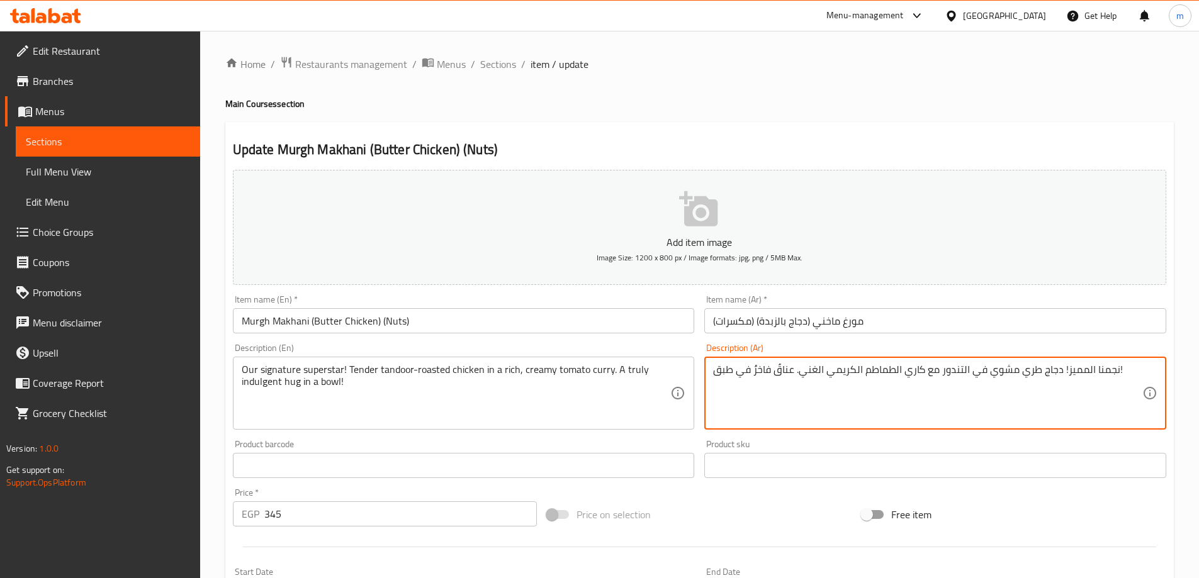
click at [1108, 369] on textarea "نجمنا المميز! دجاج طري مشوي في التندور مع كاري الطماطم الكريمي الغني. عناقٌ فاخ…" at bounding box center [927, 394] width 429 height 60
click at [1094, 368] on textarea "سوبرستار المميز! دجاج طري مشوي في التندور مع كاري الطماطم الكريمي الغني. عناقٌ …" at bounding box center [927, 394] width 429 height 60
click at [1032, 371] on textarea "سوبرستار المميز! دجاج طري مشوي في التندور مع كاري الطماطم الكريمي الغني. عناقٌ …" at bounding box center [927, 394] width 429 height 60
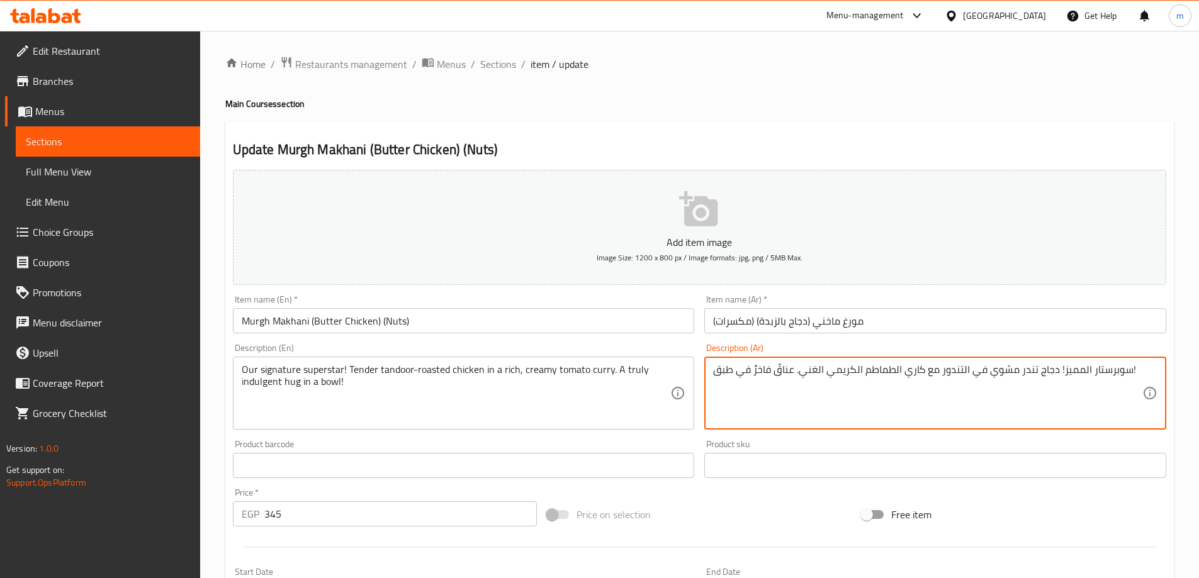
click at [931, 371] on textarea "سوبرستار المميز! دجاج تندر مشوي في التندور مع كاري الطماطم الكريمي الغني. عناقٌ…" at bounding box center [927, 394] width 429 height 60
click at [784, 372] on textarea "سوبرستار المميز! دجاج تندر مشوي في التندور مع كاري الطماطم الكريمي الغني. عناقٌ…" at bounding box center [927, 394] width 429 height 60
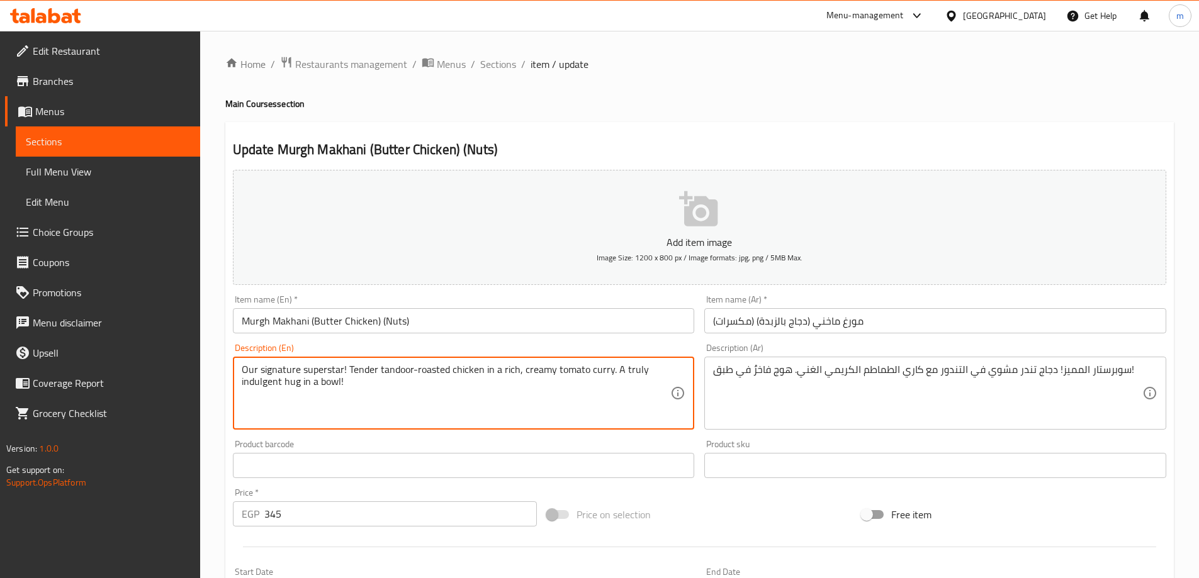
click at [327, 381] on textarea "Our signature superstar! Tender tandoor-roasted chicken in a rich, creamy tomat…" at bounding box center [456, 394] width 429 height 60
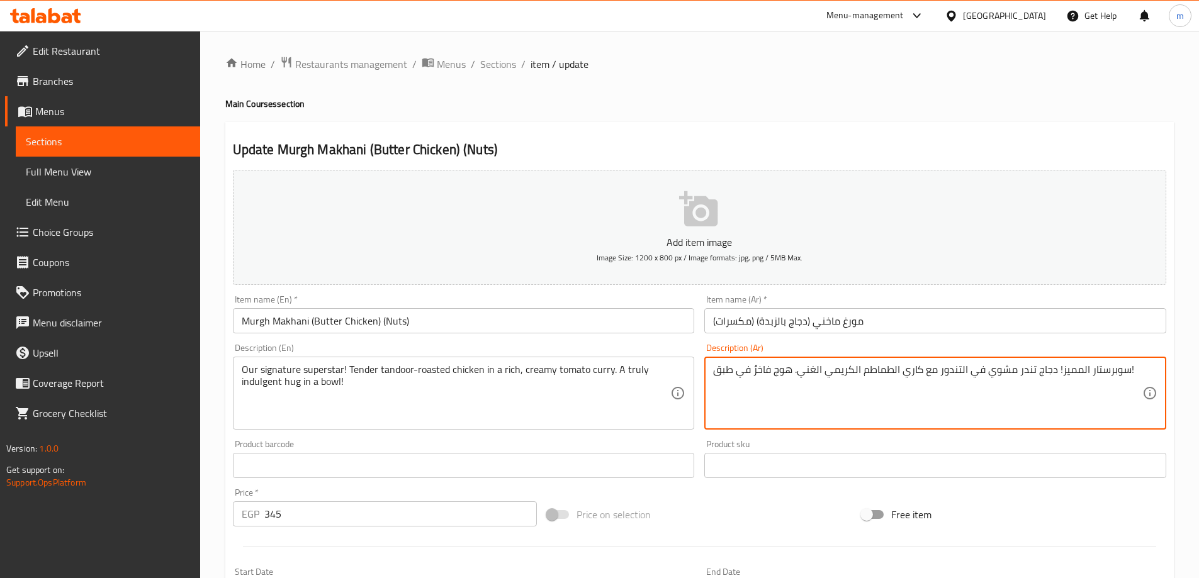
click at [719, 376] on textarea "سوبرستار المميز! دجاج تندر مشوي في التندور مع كاري الطماطم الكريمي الغني. هوج ف…" at bounding box center [927, 394] width 429 height 60
paste textarea "ولة"
type textarea "سوبرستار المميز! دجاج تندر مشوي في التندور مع كاري الطماطم الكريمي الغني. هوج ف…"
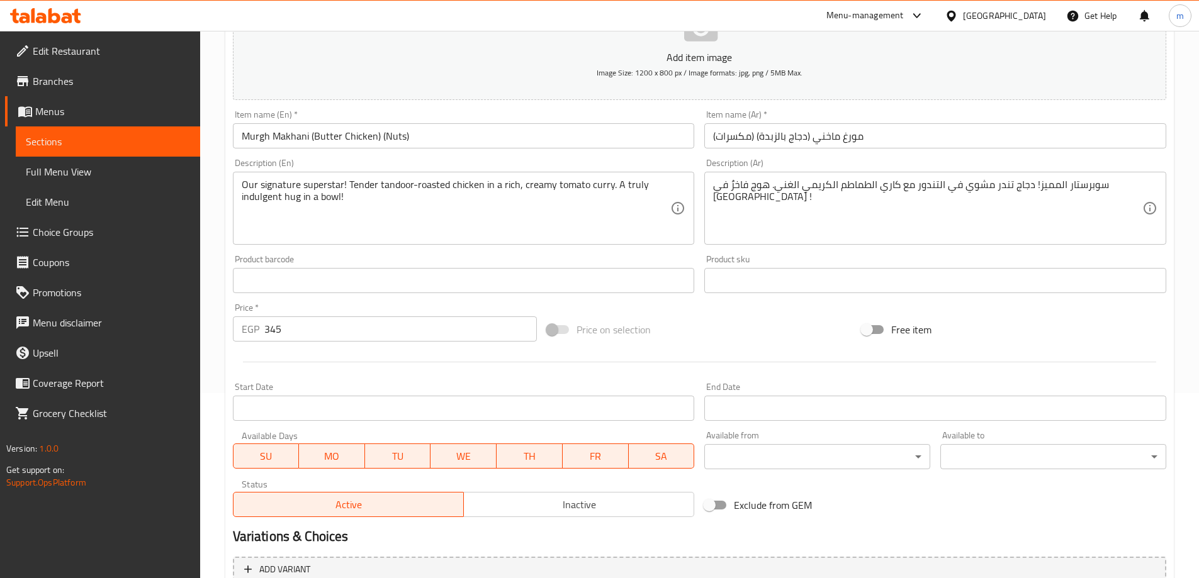
scroll to position [311, 0]
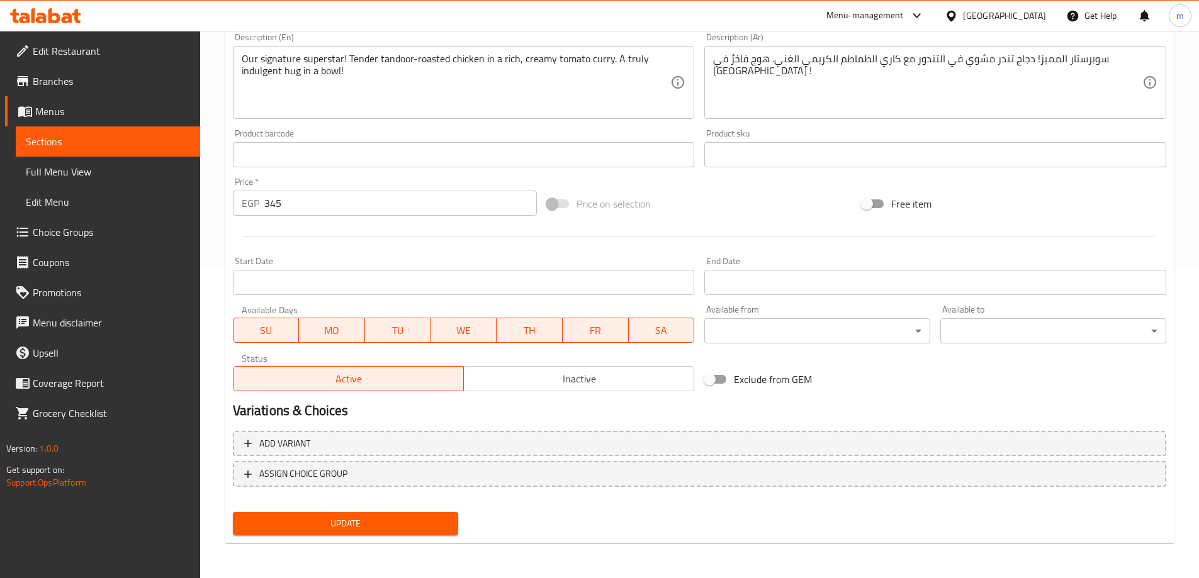
click at [364, 509] on div "Update" at bounding box center [346, 523] width 236 height 33
click at [363, 514] on button "Update" at bounding box center [346, 523] width 226 height 23
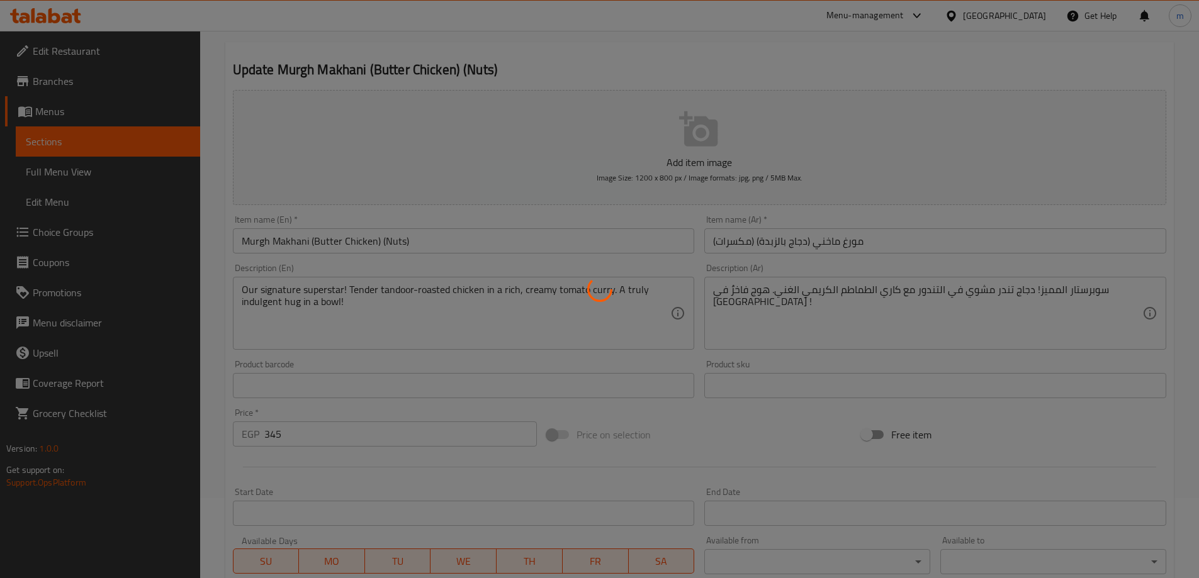
scroll to position [0, 0]
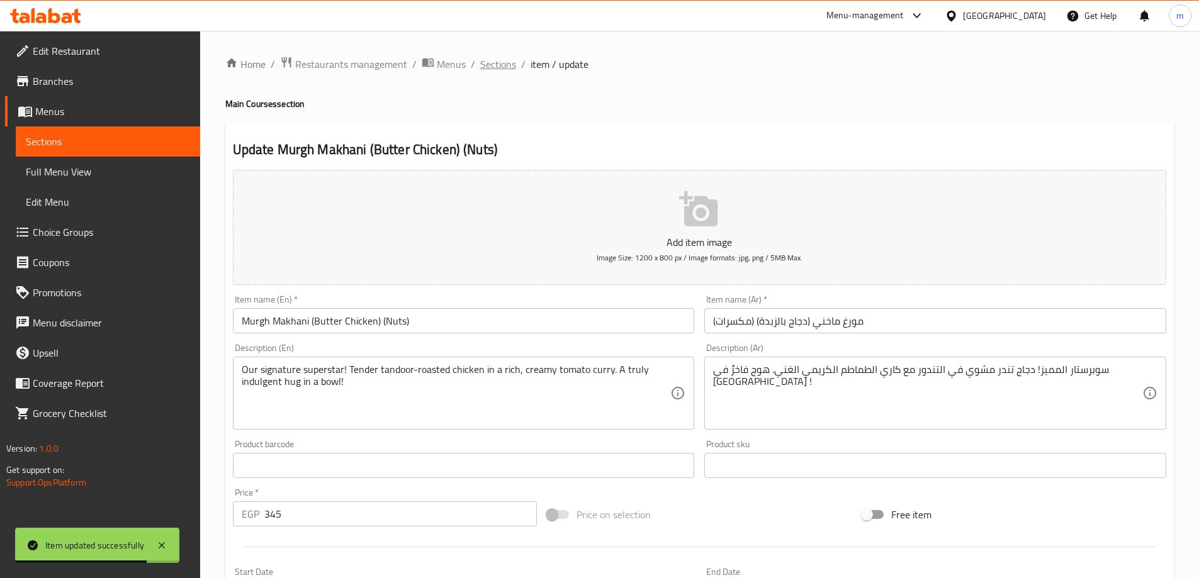
click at [499, 64] on span "Sections" at bounding box center [498, 64] width 36 height 15
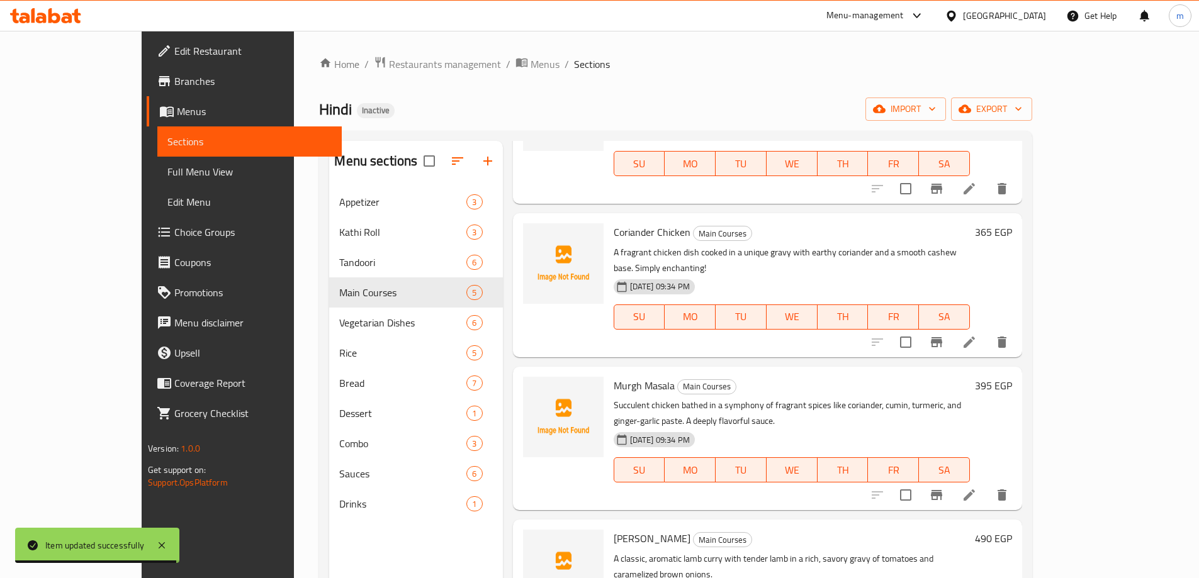
scroll to position [126, 0]
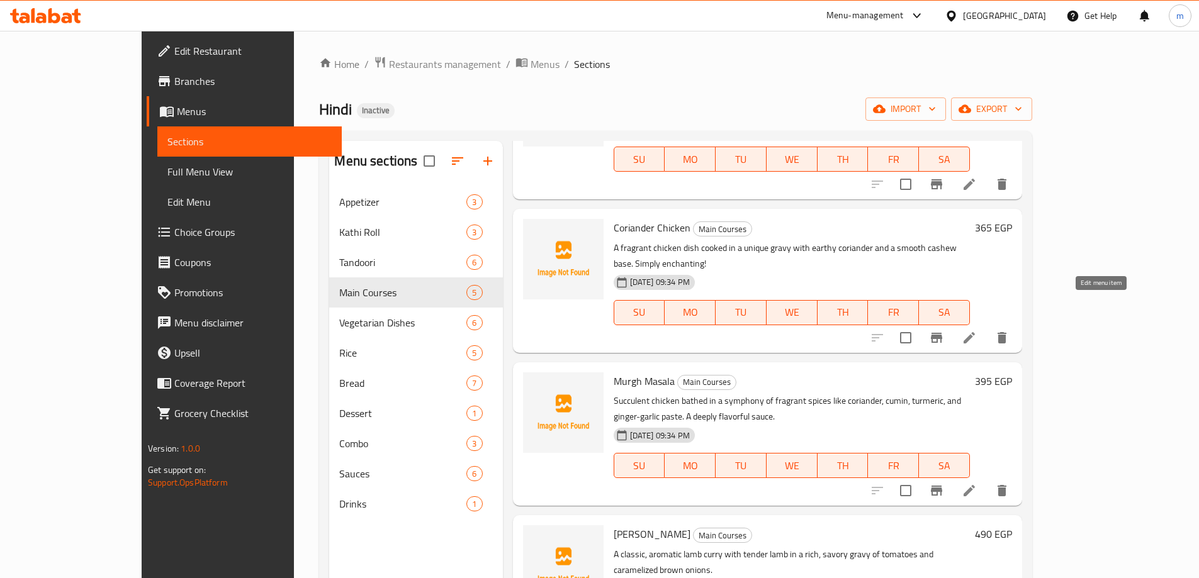
click at [975, 332] on icon at bounding box center [969, 337] width 11 height 11
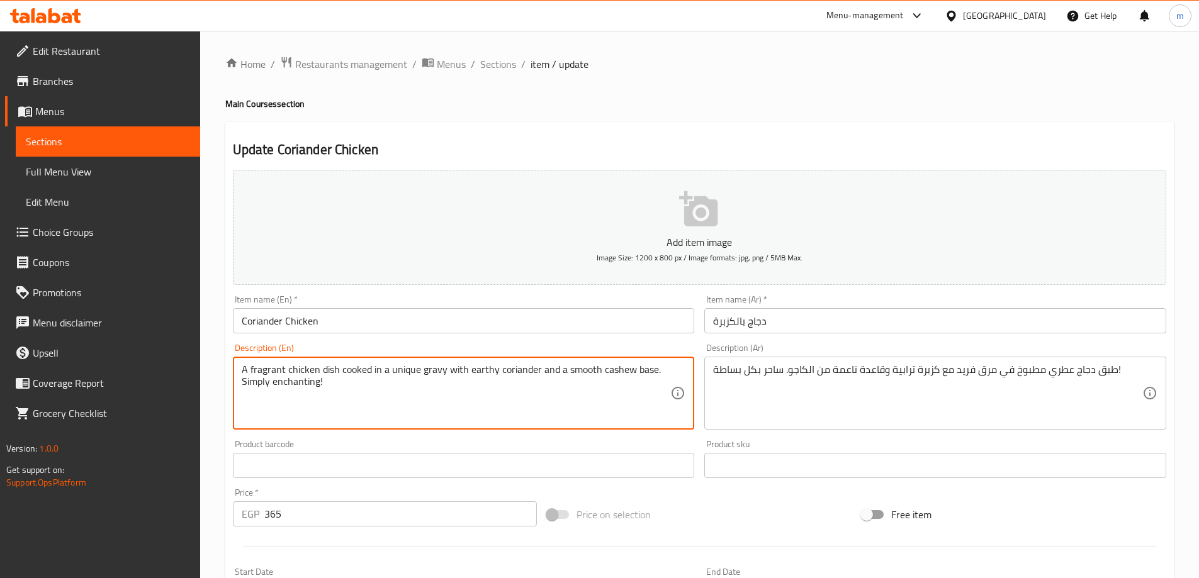
click at [364, 384] on textarea "A fragrant chicken dish cooked in a unique gravy with earthy coriander and a sm…" at bounding box center [456, 394] width 429 height 60
paste textarea
type textarea "A fragrant chicken dish cooked in a unique gravy with earthy coriander and a sm…"
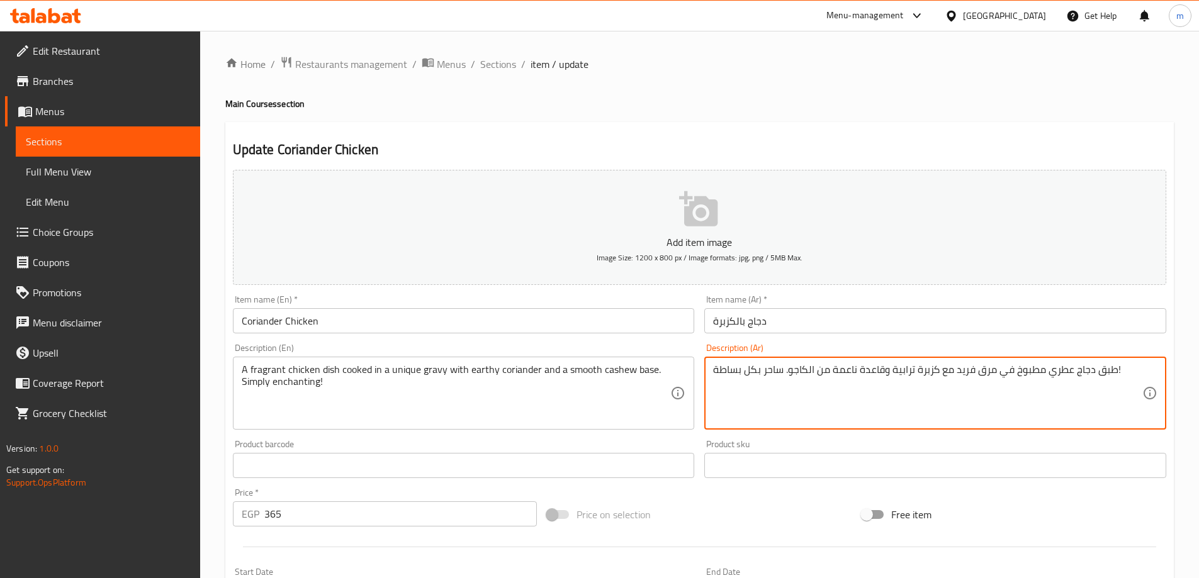
click at [987, 371] on textarea "طبق دجاج عطري مطبوخ في مرق فريد مع كزبرة ترابية وقاعدة ناعمة من الكاجو. ساحر بك…" at bounding box center [927, 394] width 429 height 60
paste textarea "،"
click at [989, 374] on textarea "طبق دجاج عطري، مطبوخ في مرق فريد مع كزبرة ترابية وقاعدة ناعمة من الكاجو. ساحر ب…" at bounding box center [927, 394] width 429 height 60
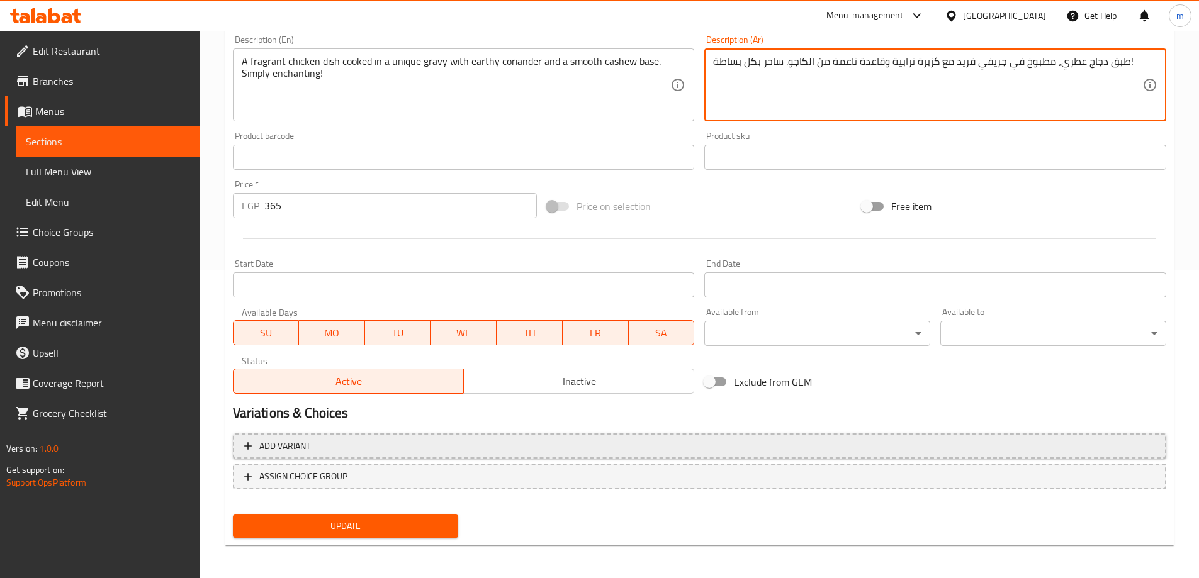
scroll to position [311, 0]
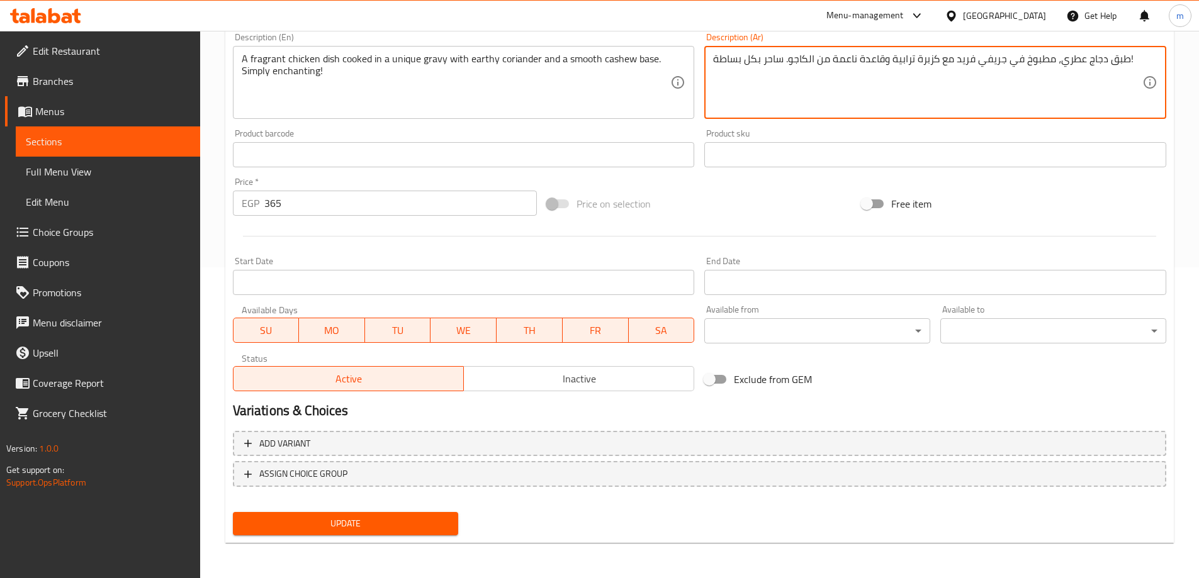
type textarea "طبق دجاج عطري، مطبوخ في جريفي فريد مع كزبرة ترابية وقاعدة ناعمة من الكاجو. ساحر…"
click at [392, 529] on span "Update" at bounding box center [346, 524] width 206 height 16
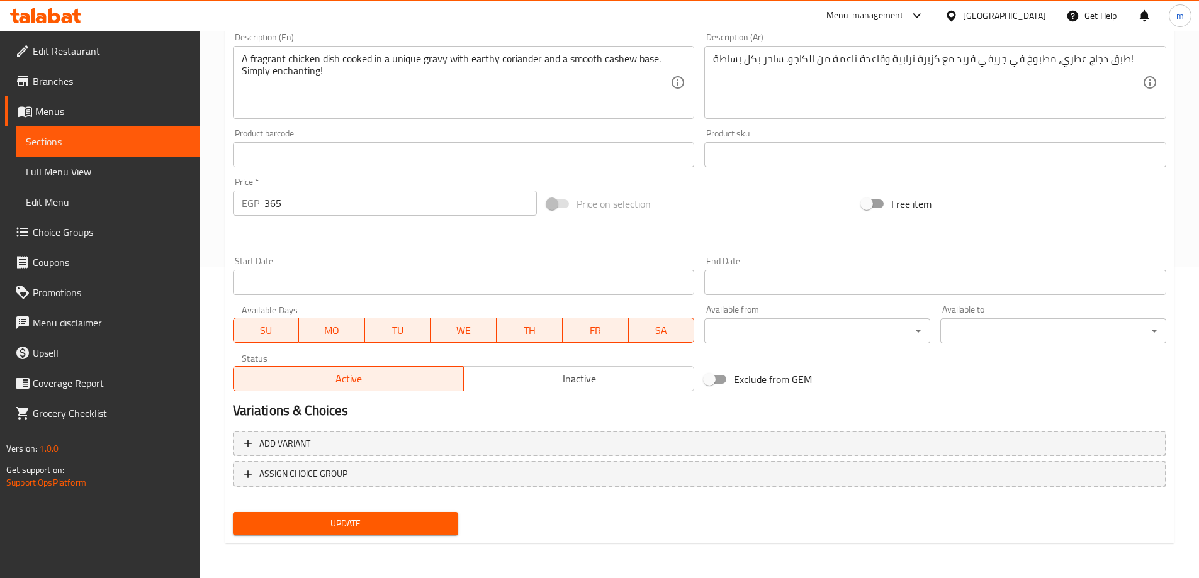
click at [369, 518] on span "Update" at bounding box center [346, 524] width 206 height 16
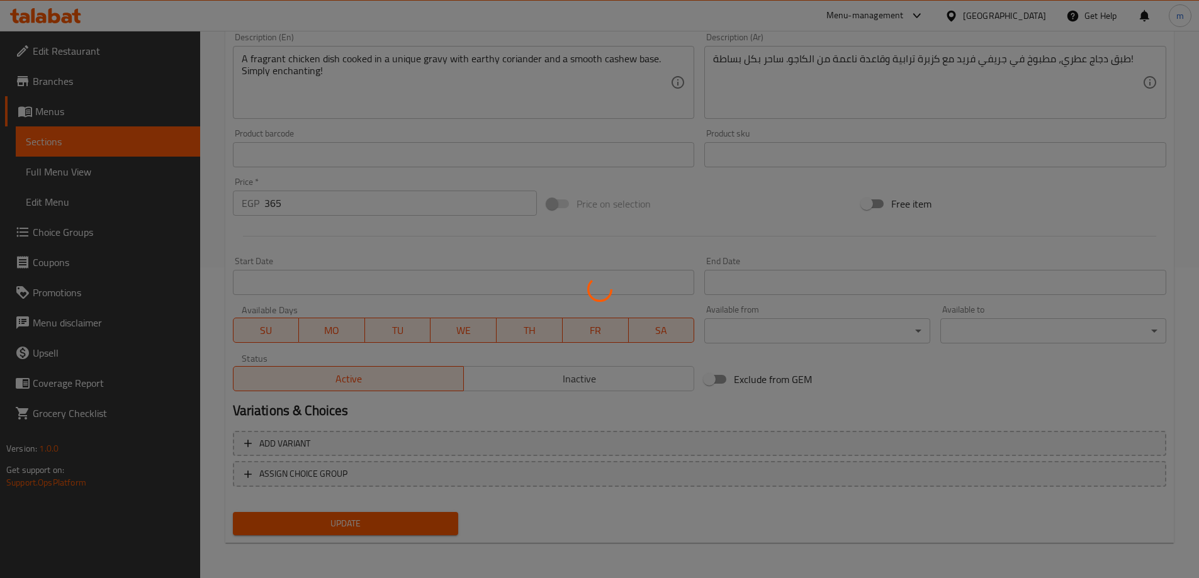
scroll to position [0, 0]
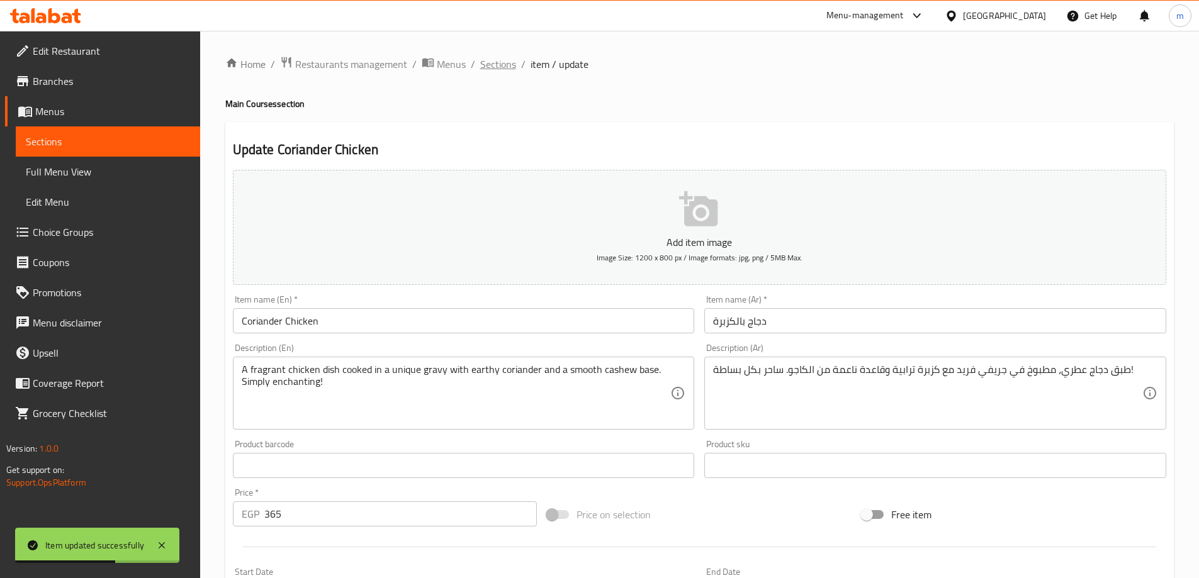
click at [492, 62] on span "Sections" at bounding box center [498, 64] width 36 height 15
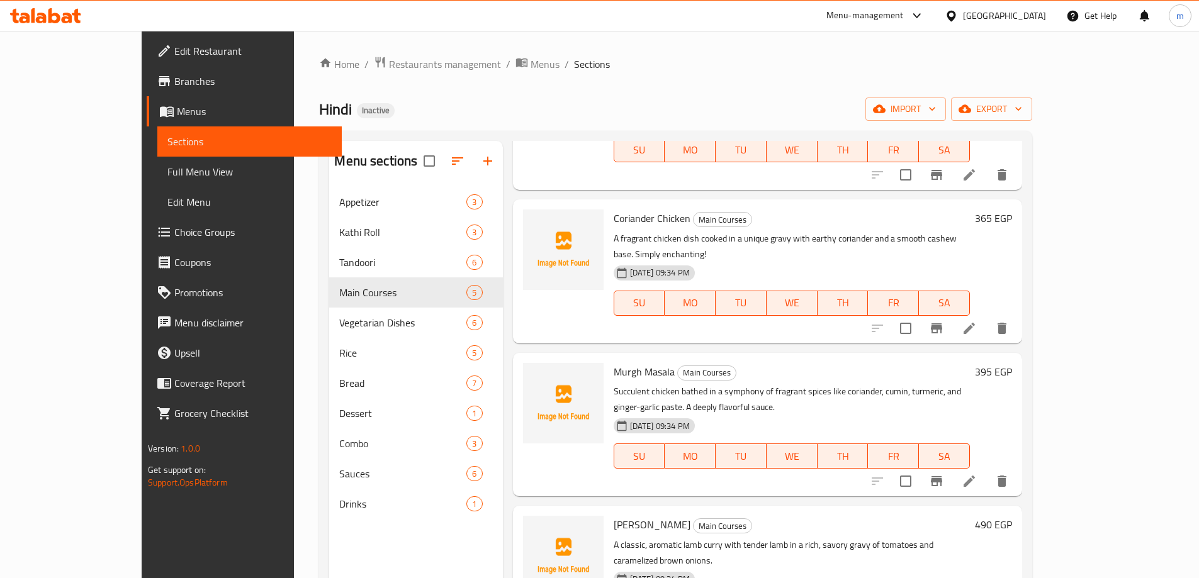
scroll to position [140, 0]
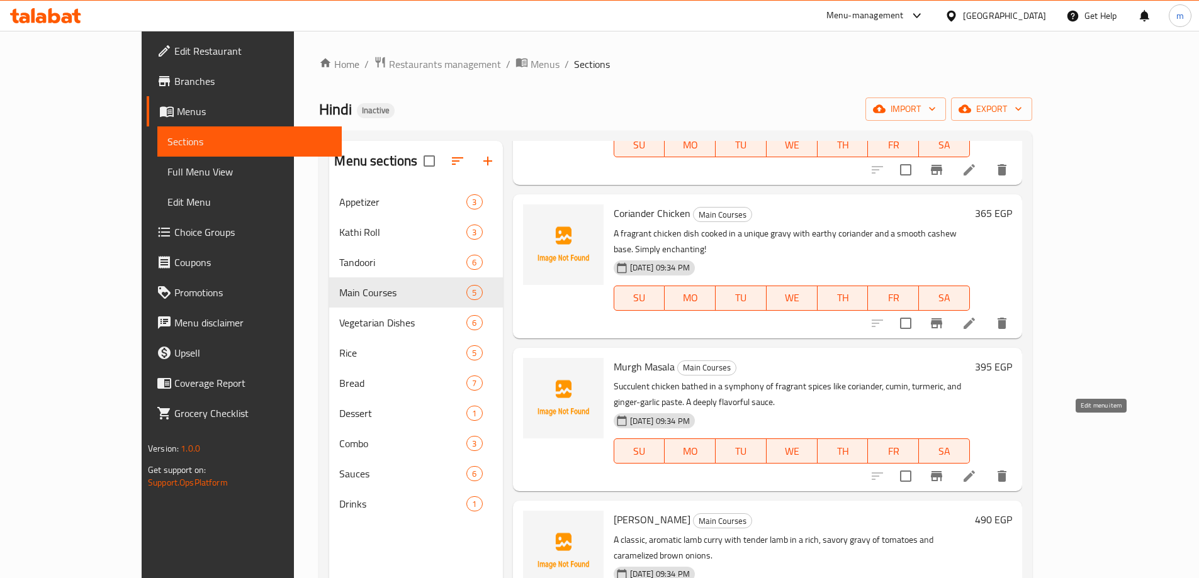
click at [977, 469] on icon at bounding box center [969, 476] width 15 height 15
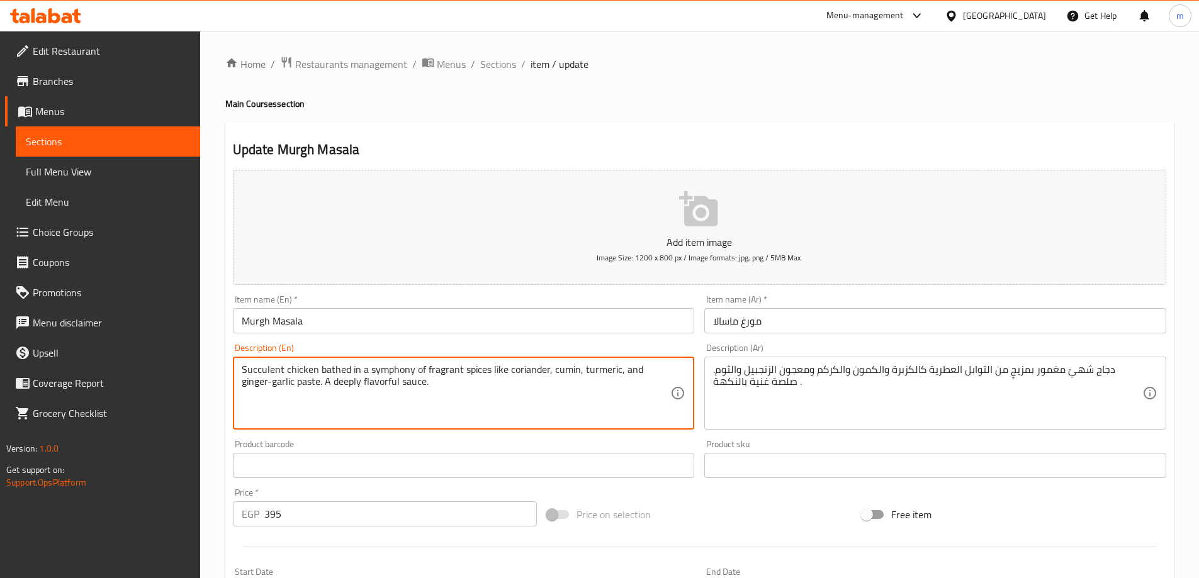
click at [495, 384] on textarea "Succulent chicken bathed in a symphony of fragrant spices like coriander, cumin…" at bounding box center [456, 394] width 429 height 60
paste textarea "of pure comfort!"
type textarea "Succulent chicken bathed in a symphony of fragrant spices like coriander, cumin…"
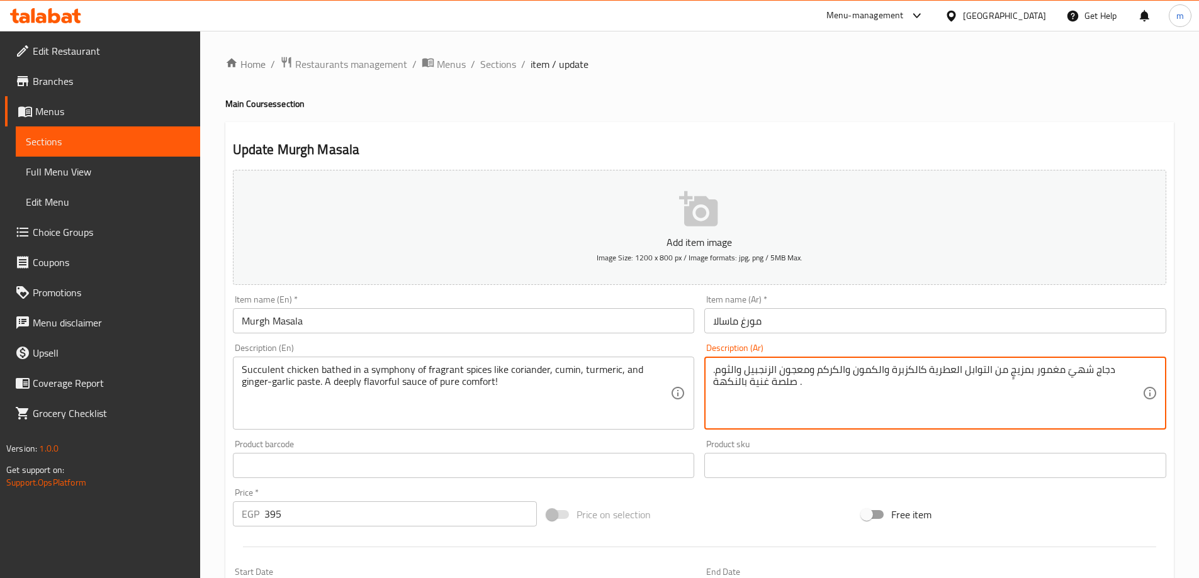
click at [911, 397] on textarea "دجاج شهيّ مغمور بمزيجٍ من التوابل العطرية كالكزبرة والكمون والكركم ومعجون الزنج…" at bounding box center [927, 394] width 429 height 60
paste textarea "تُضفي شعورًا بالراحة التامة!"
type textarea "دجاج شهيّ مغمور بمزيجٍ من التوابل العطرية كالكزبرة والكمون والكركم ومعجون الزنج…"
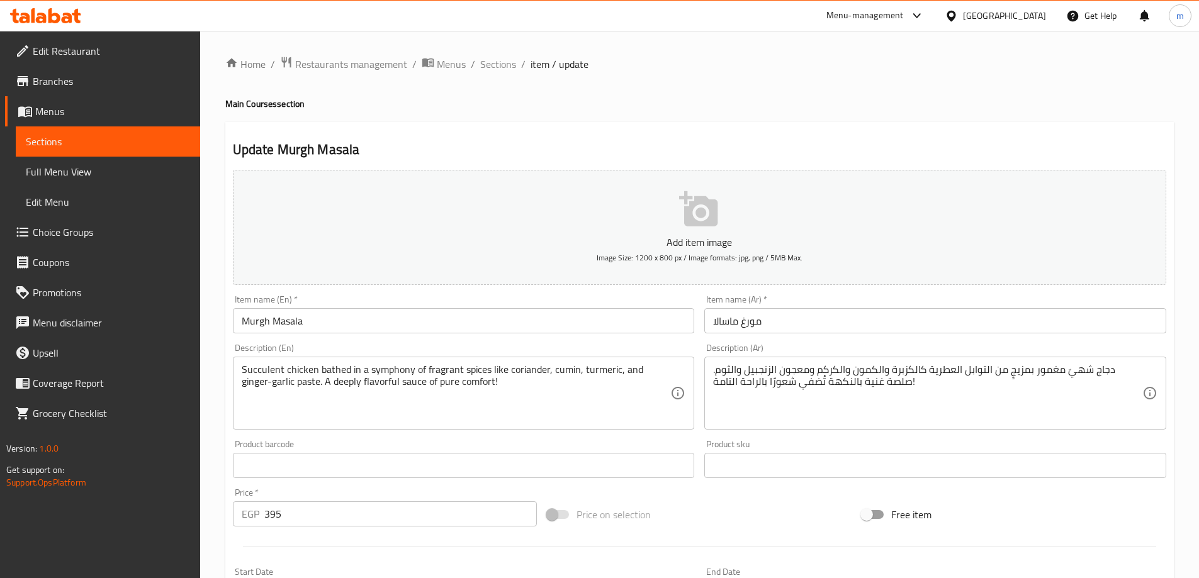
click at [867, 110] on h4 "Main Courses section" at bounding box center [699, 104] width 948 height 13
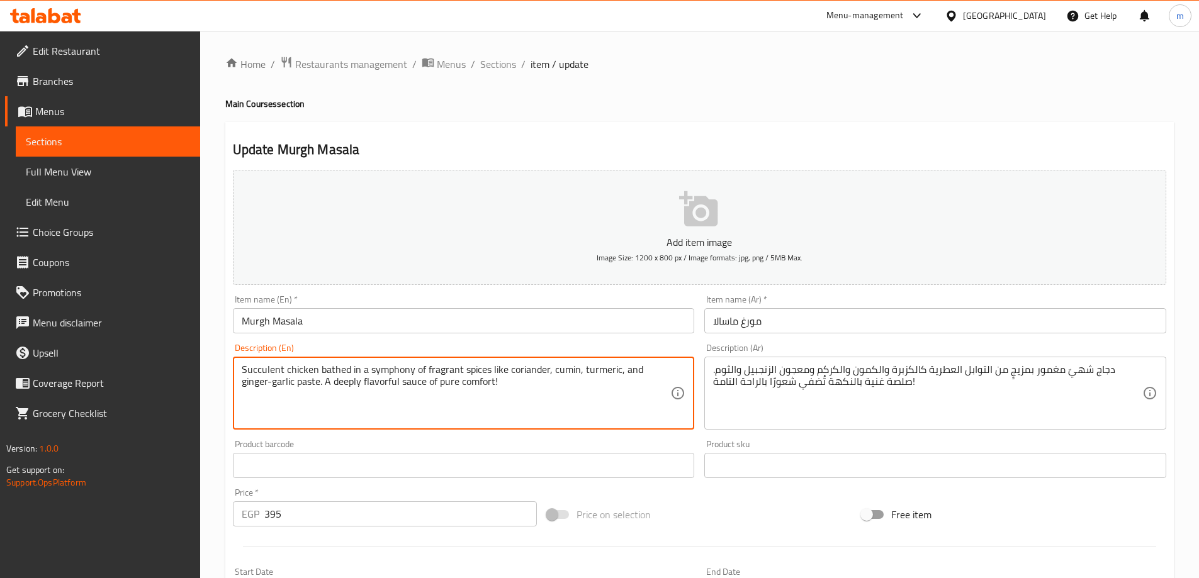
click at [490, 388] on textarea "Succulent chicken bathed in a symphony of fragrant spices like coriander, cumin…" at bounding box center [456, 394] width 429 height 60
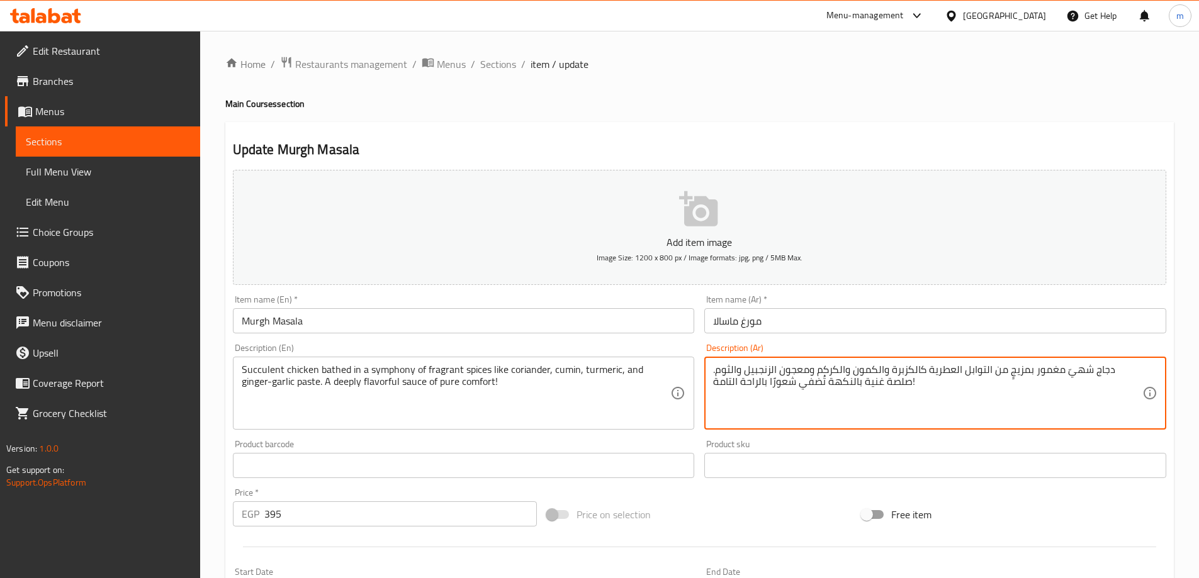
click at [933, 385] on textarea "دجاج شهيّ مغمور بمزيجٍ من التوابل العطرية كالكزبرة والكمون والكركم ومعجون الزنج…" at bounding box center [927, 394] width 429 height 60
click at [902, 384] on textarea "دجاج شهيّ مغمور بمزيجٍ من التوابل العطرية كالكزبرة والكمون والكركم ومعجون الزنج…" at bounding box center [927, 394] width 429 height 60
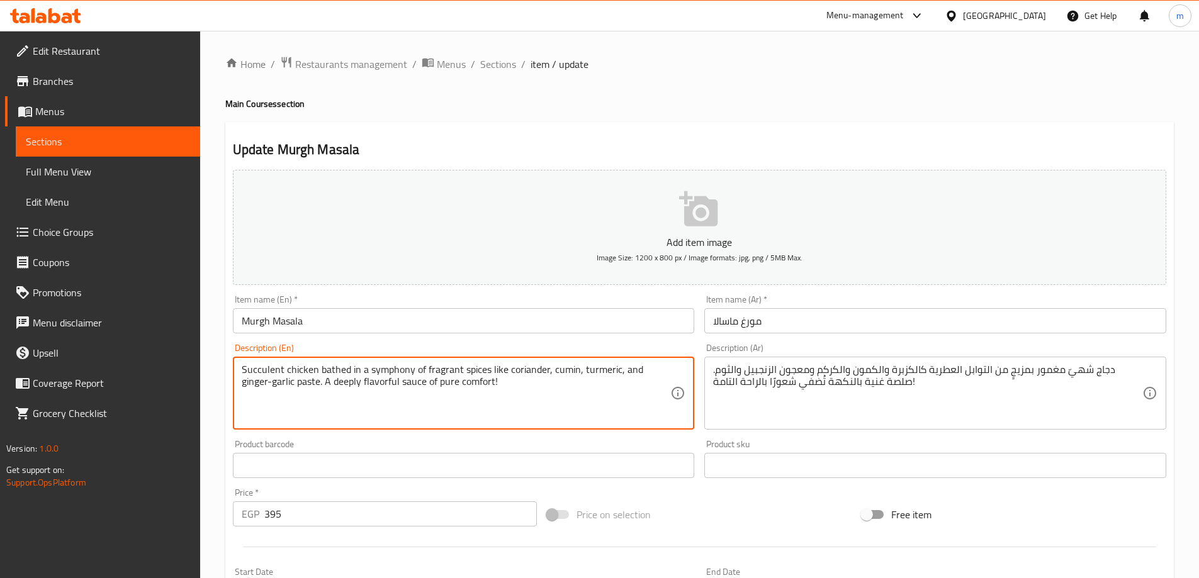
click at [622, 399] on textarea "Succulent chicken bathed in a symphony of fragrant spices like coriander, cumin…" at bounding box center [456, 394] width 429 height 60
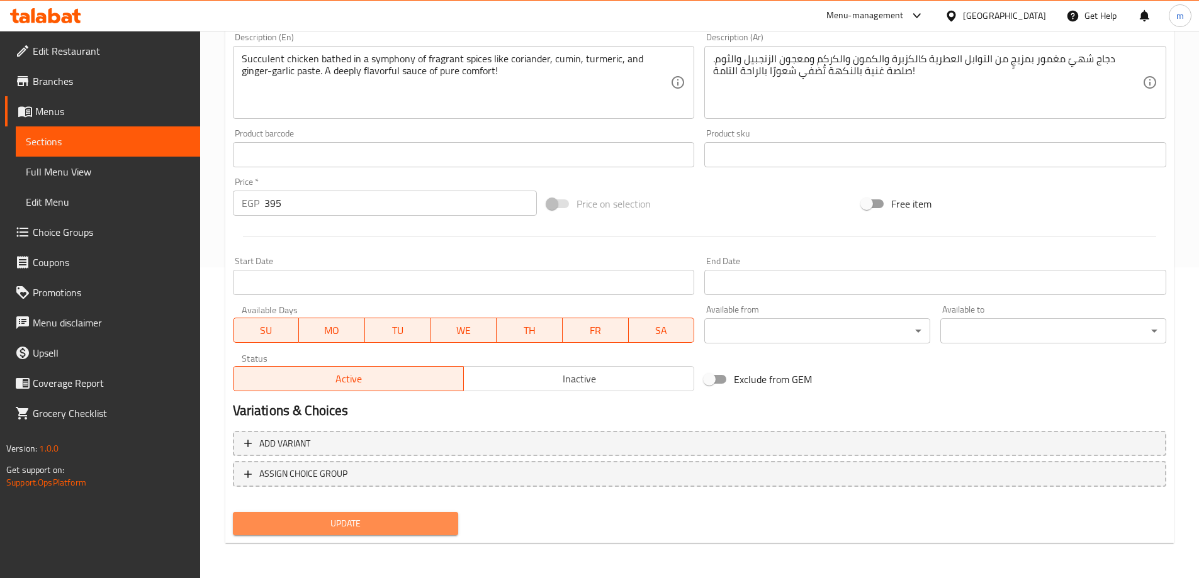
click at [407, 529] on span "Update" at bounding box center [346, 524] width 206 height 16
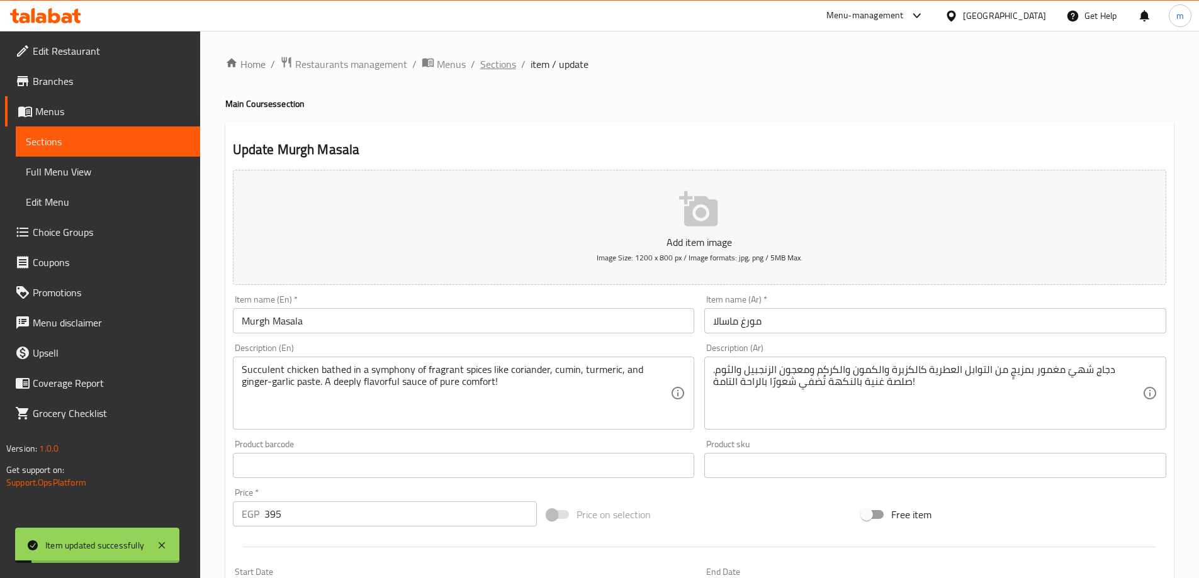
click at [502, 64] on span "Sections" at bounding box center [498, 64] width 36 height 15
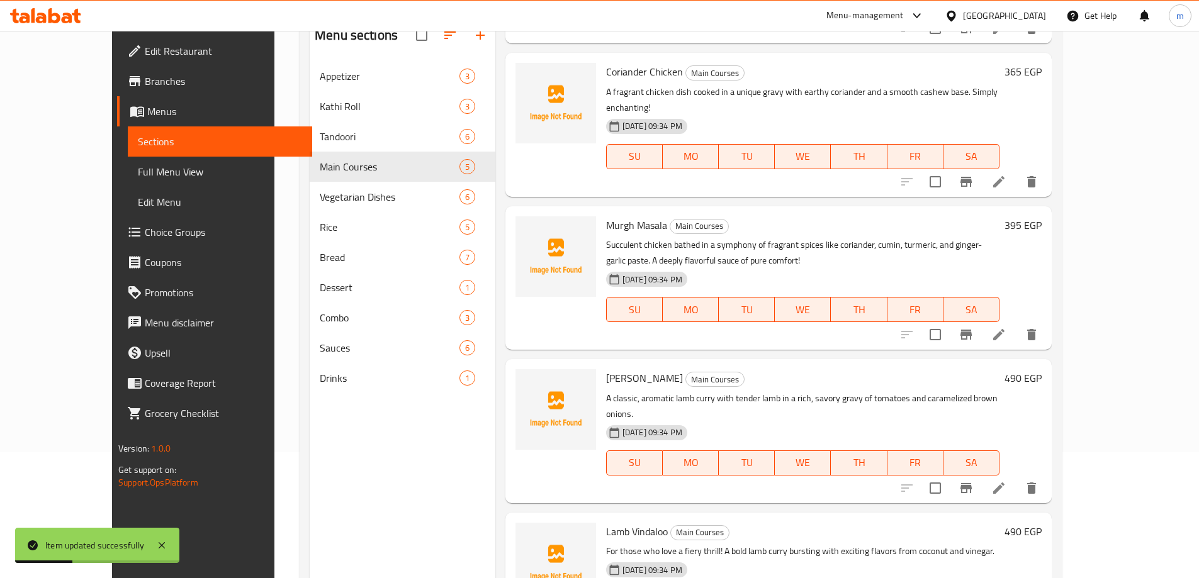
scroll to position [176, 0]
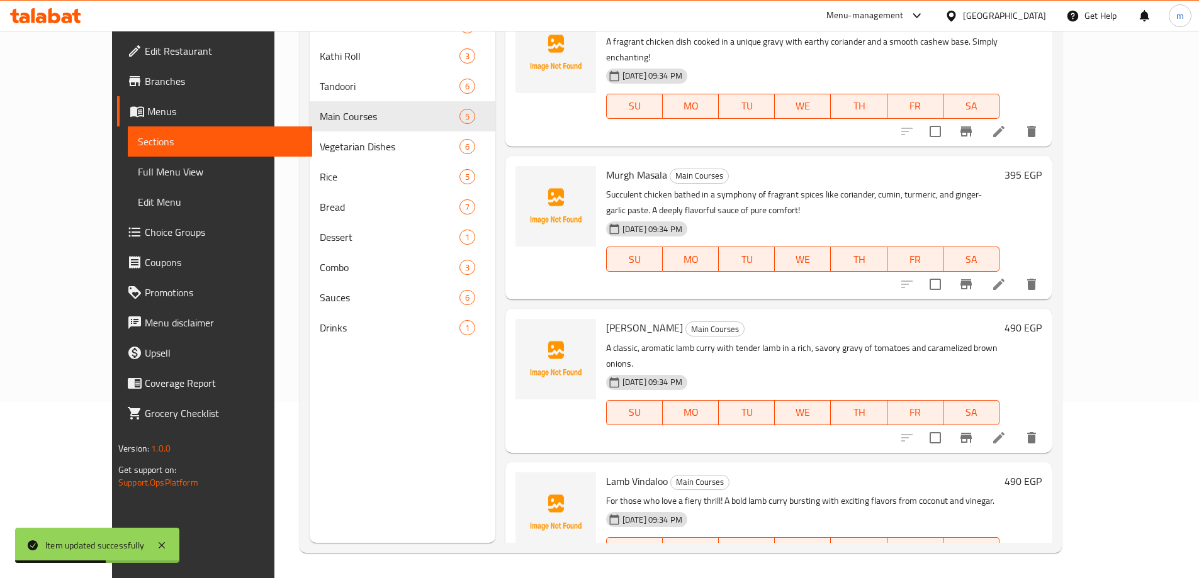
click at [1004, 432] on icon at bounding box center [998, 437] width 11 height 11
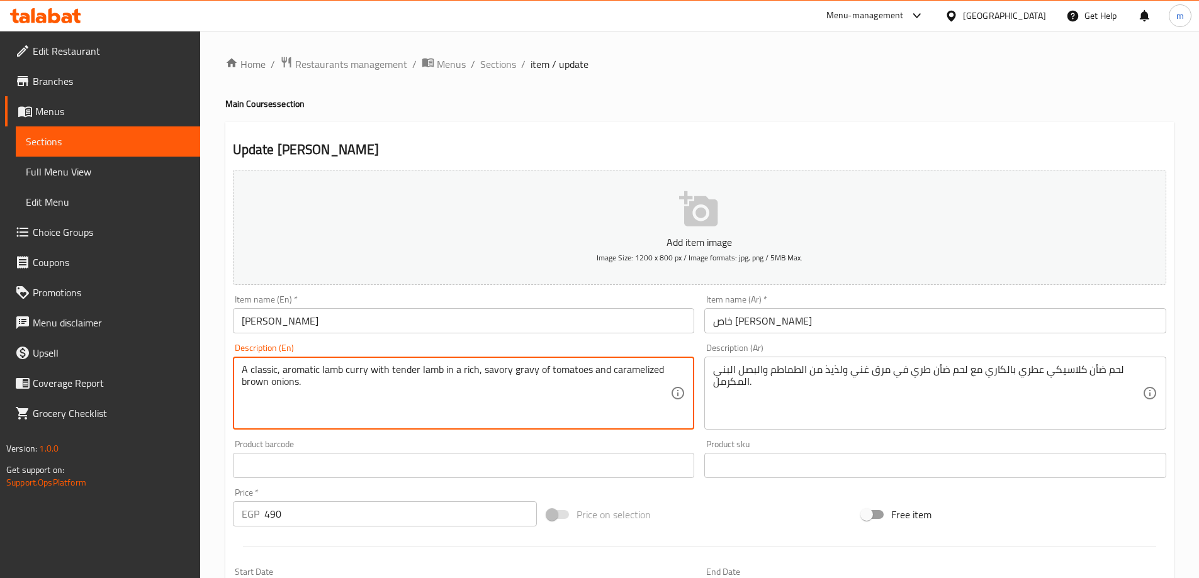
click at [428, 386] on textarea "A classic, aromatic lamb curry with tender lamb in a rich, savory gravy of toma…" at bounding box center [456, 394] width 429 height 60
paste textarea
type textarea "A classic, aromatic lamb curry with tender lamb in a rich, savory gravy of toma…"
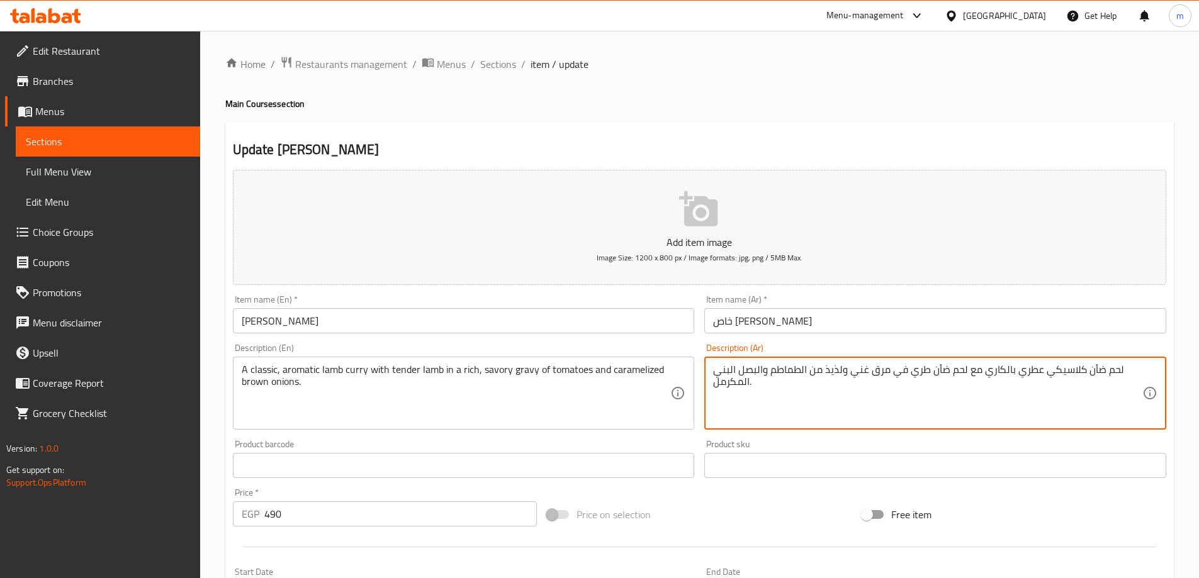
click at [902, 382] on textarea "لحم ضأن كلاسيكي عطري بالكاري مع لحم ضأن طري في مرق غني ولذيذ من الطماطم والبصل …" at bounding box center [927, 394] width 429 height 60
paste textarea "اري لحم ضأن كلاسيكي عط"
click at [916, 370] on textarea "كاري لحم ضأن كلاسيكي عطري مع لحم ضأن طري في مرق غني ولذيذ من الطماطم والبصل الب…" at bounding box center [927, 394] width 429 height 60
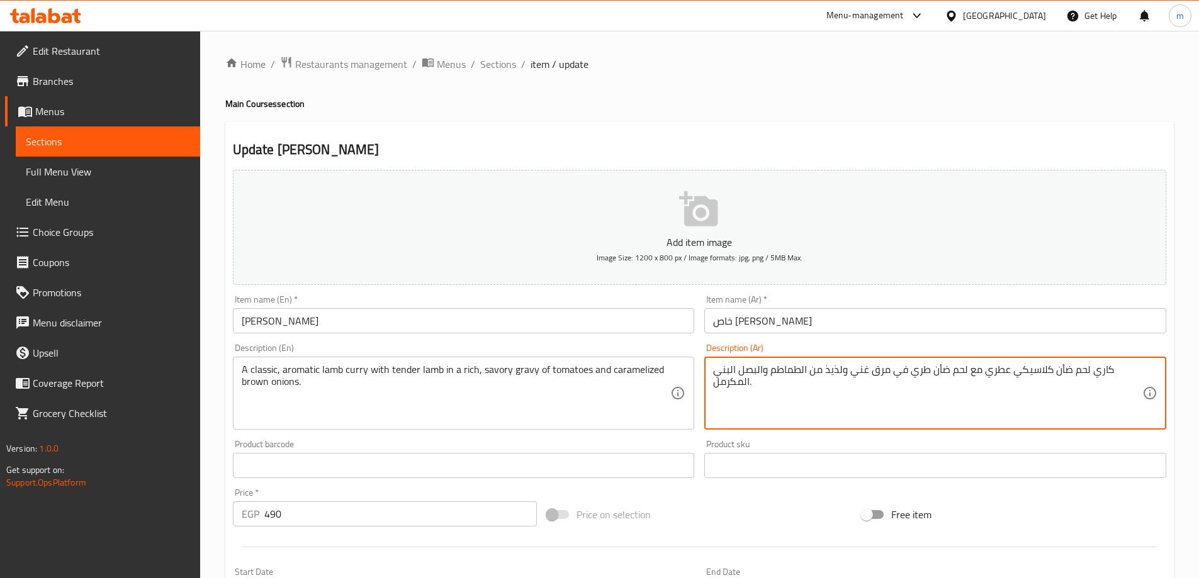
click at [916, 370] on textarea "كاري لحم ضأن كلاسيكي عطري مع لحم ضأن طري في مرق غني ولذيذ من الطماطم والبصل الب…" at bounding box center [927, 394] width 429 height 60
click at [880, 370] on textarea "كاري لحم ضأن كلاسيكي عطري مع لحم ضأن تندر في مرق غني ولذيذ من الطماطم والبصل ال…" at bounding box center [927, 394] width 429 height 60
type textarea "كاري لحم ضأن كلاسيكي عطري مع لحم ضأن تندر في جريفي غني ولذيذ من الطماطم والبصل …"
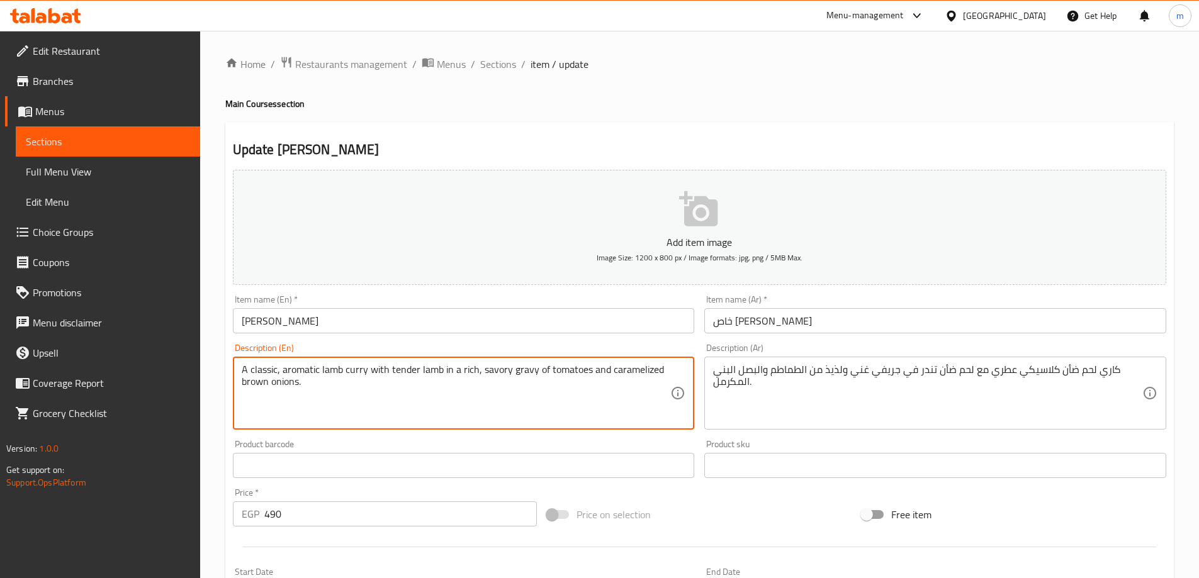
click at [632, 364] on textarea "A classic, aromatic lamb curry with tender lamb in a rich, savory gravy of toma…" at bounding box center [456, 394] width 429 height 60
type textarea "A classic, aromatic lamb curry with tender lamb in a rich, savory gravy of toma…"
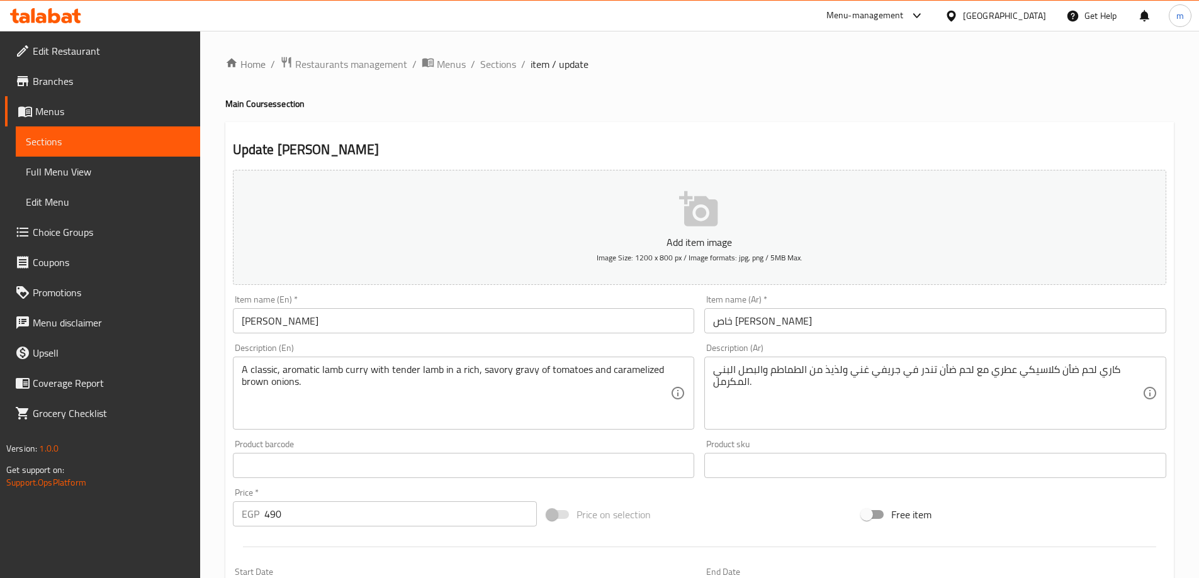
click at [488, 402] on textarea "A classic, aromatic lamb curry with tender lamb in a rich, savory gravy of toma…" at bounding box center [456, 394] width 429 height 60
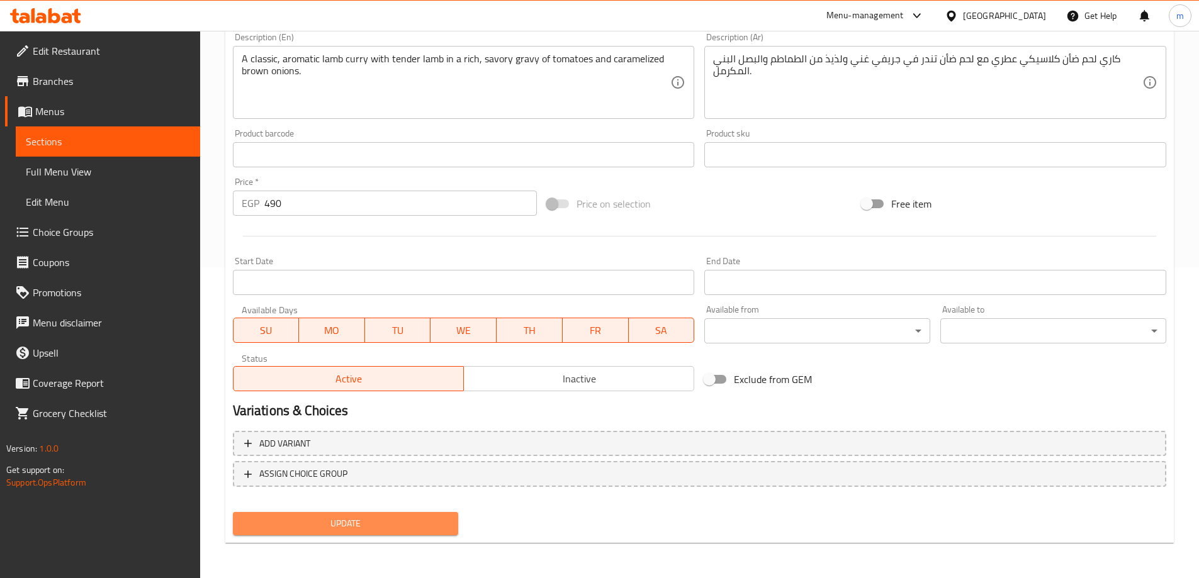
click at [376, 532] on button "Update" at bounding box center [346, 523] width 226 height 23
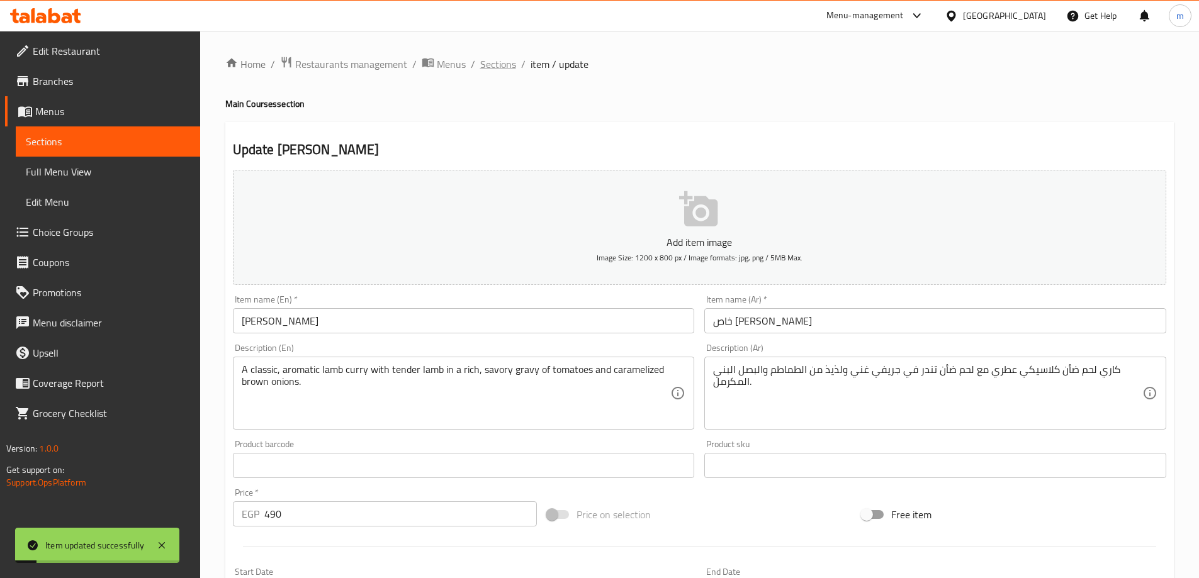
click at [490, 66] on span "Sections" at bounding box center [498, 64] width 36 height 15
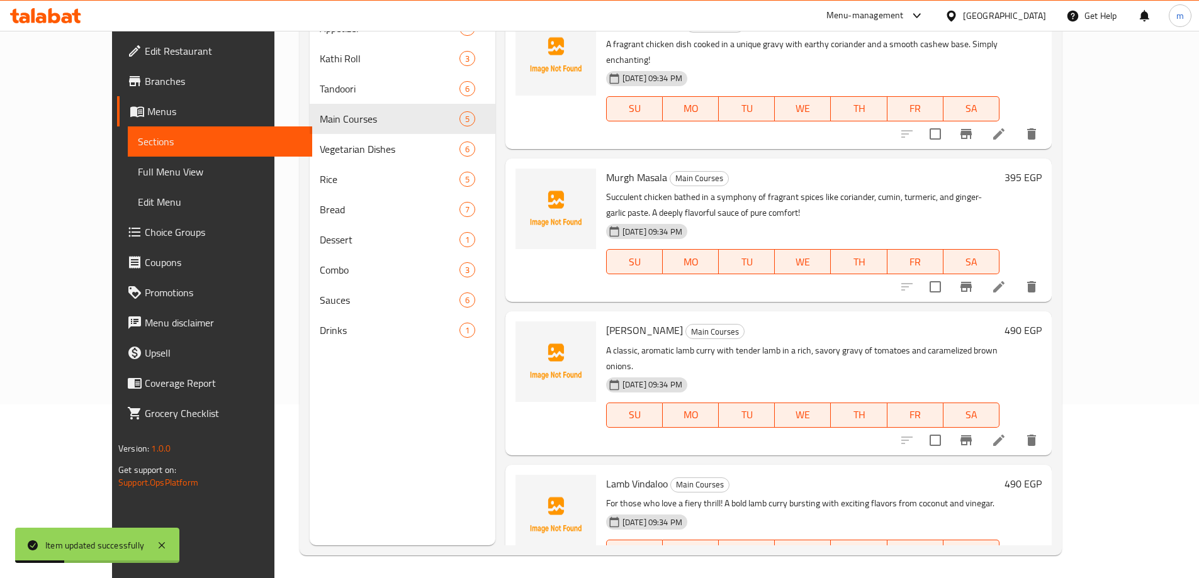
scroll to position [176, 0]
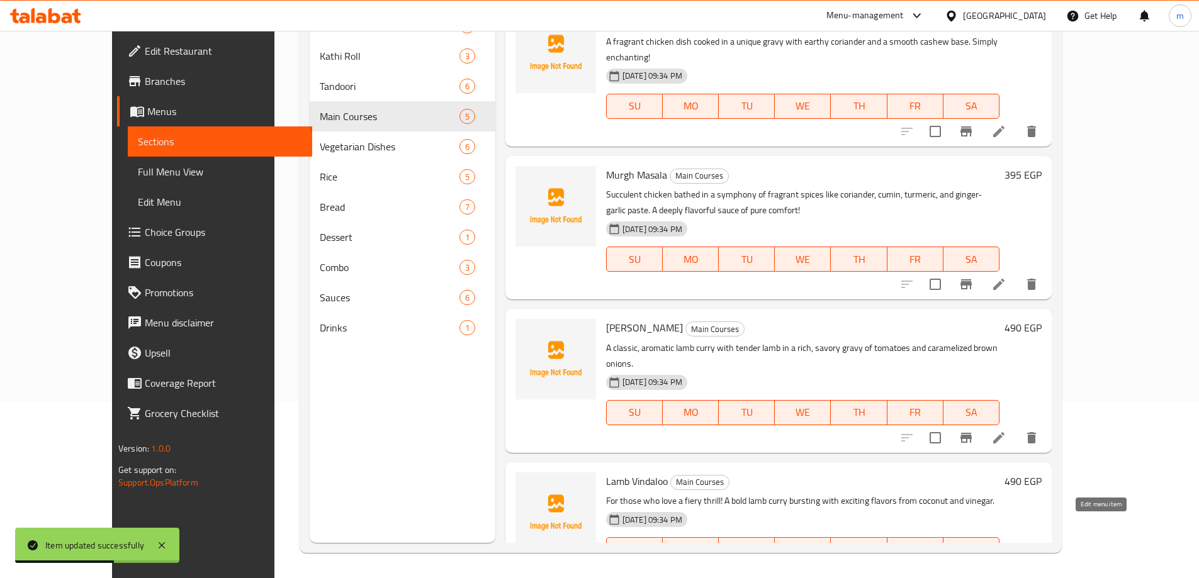
click at [1006, 568] on icon at bounding box center [998, 575] width 15 height 15
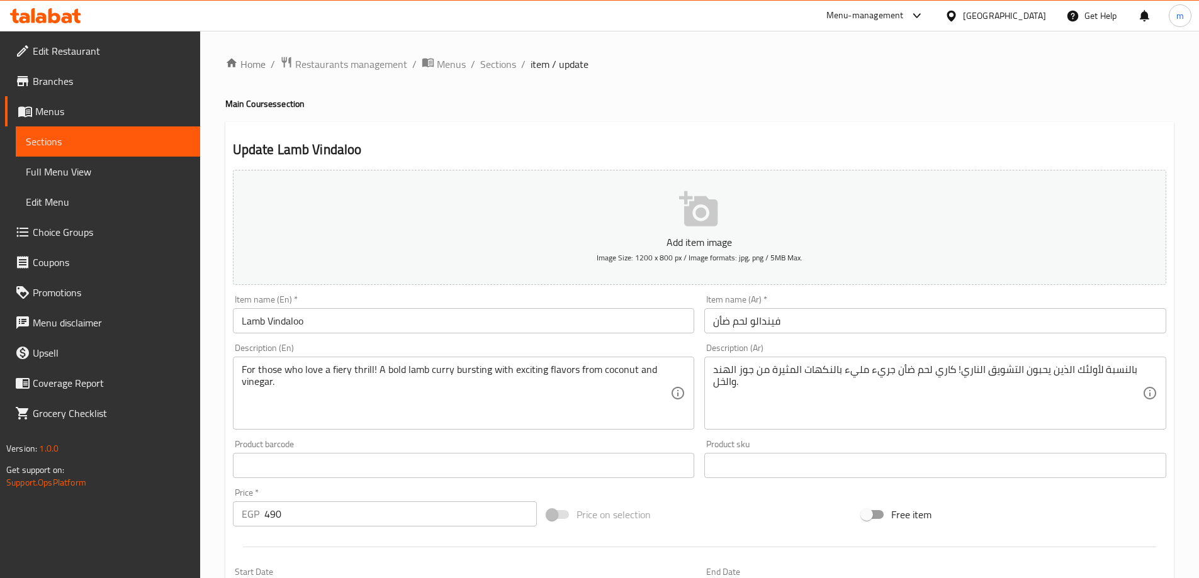
click at [515, 400] on textarea "For those who love a fiery thrill! A bold lamb curry bursting with exciting fla…" at bounding box center [456, 394] width 429 height 60
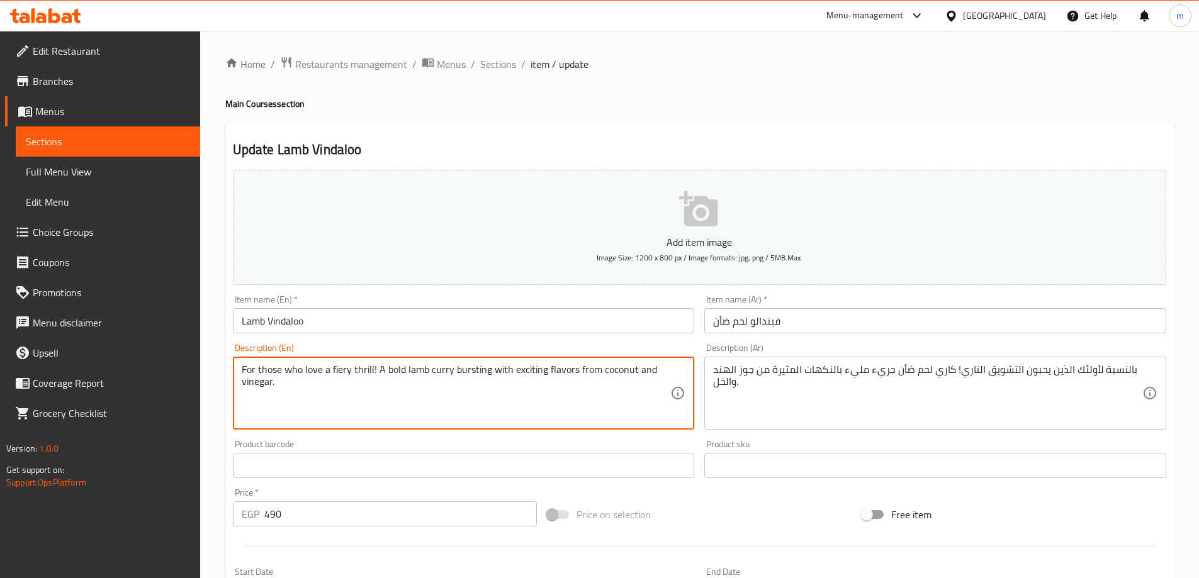
click at [515, 400] on textarea "For those who love a fiery thrill! A bold lamb curry bursting with exciting fla…" at bounding box center [456, 394] width 429 height 60
paste textarea "Get ready for a kick!"
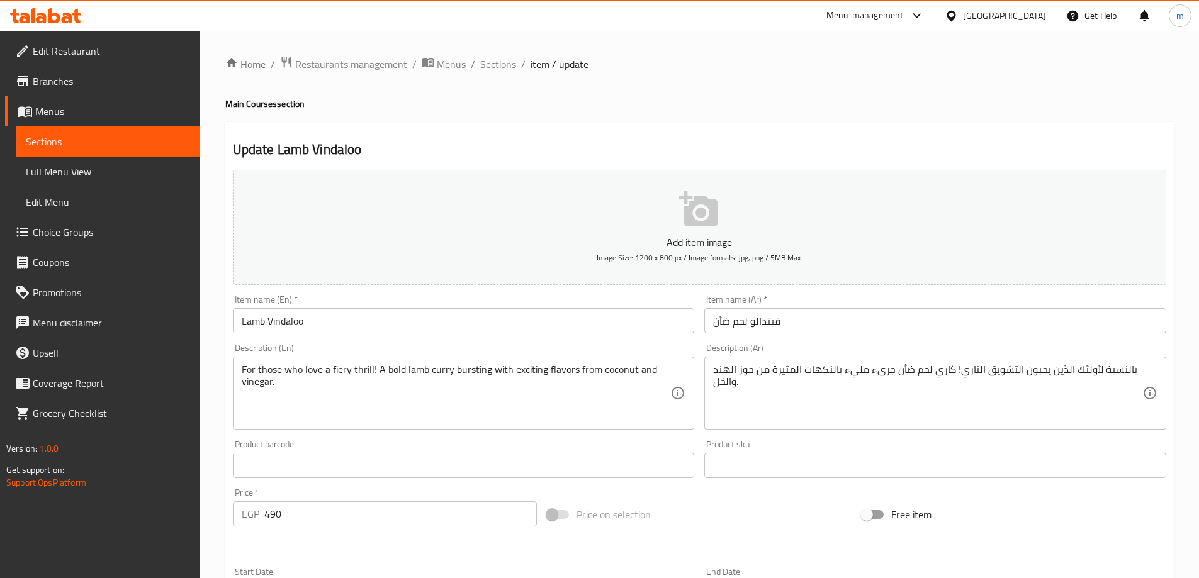
click at [376, 381] on textarea "For those who love a fiery thrill! A bold lamb curry bursting with exciting fla…" at bounding box center [456, 394] width 429 height 60
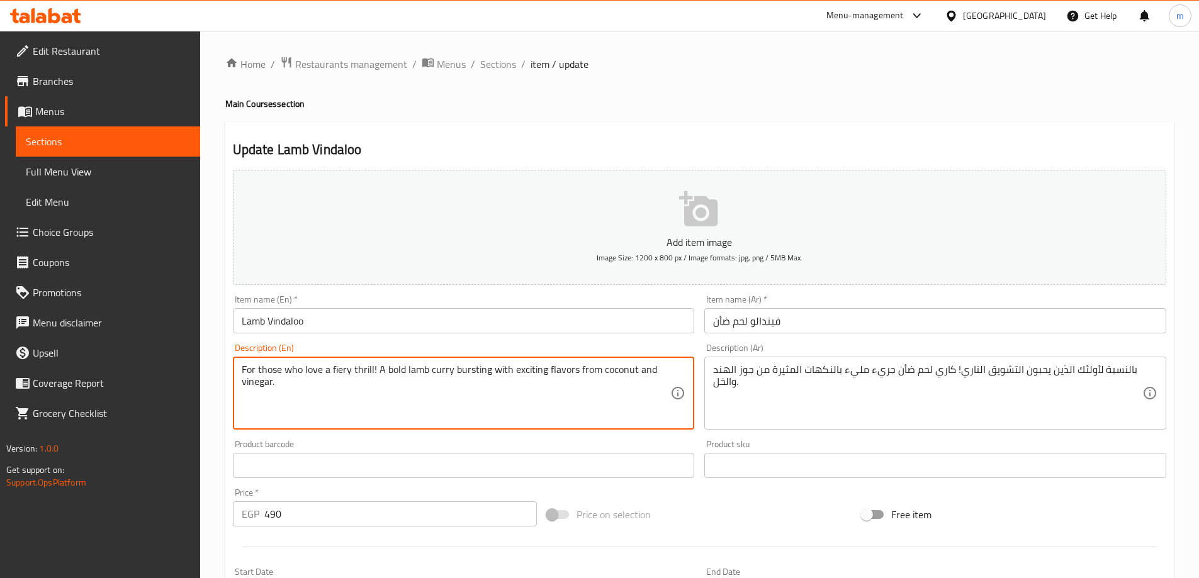
click at [376, 381] on textarea "For those who love a fiery thrill! A bold lamb curry bursting with exciting fla…" at bounding box center [456, 394] width 429 height 60
paste textarea "Get ready for a kick!"
drag, startPoint x: 386, startPoint y: 388, endPoint x: 274, endPoint y: 381, distance: 112.2
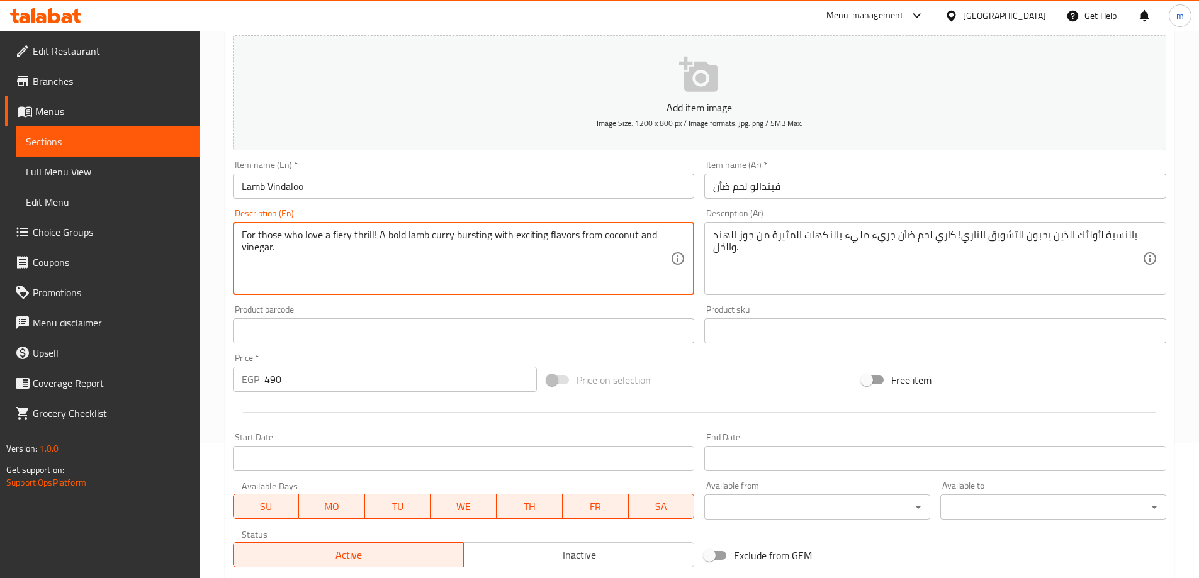
scroll to position [311, 0]
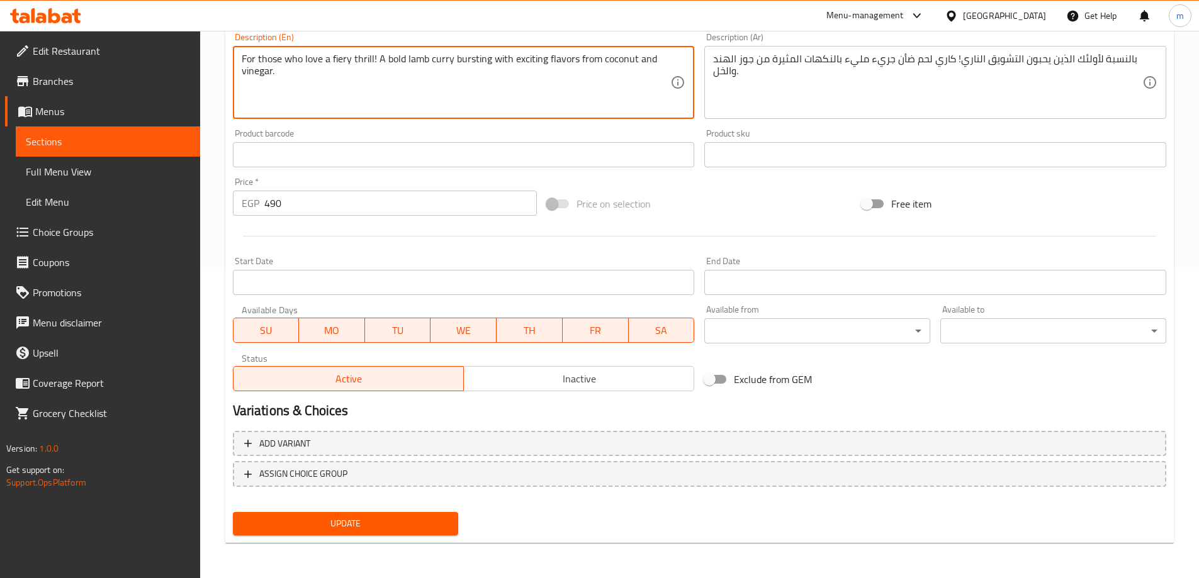
type textarea "For those who love a fiery thrill! A bold lamb curry bursting with exciting fla…"
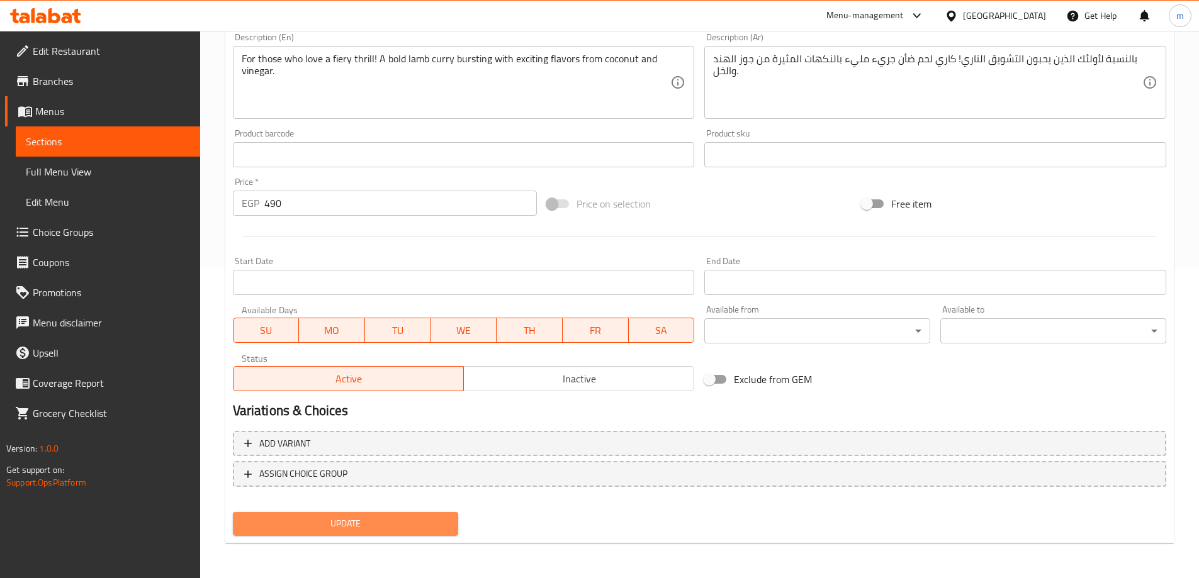
click at [353, 520] on span "Update" at bounding box center [346, 524] width 206 height 16
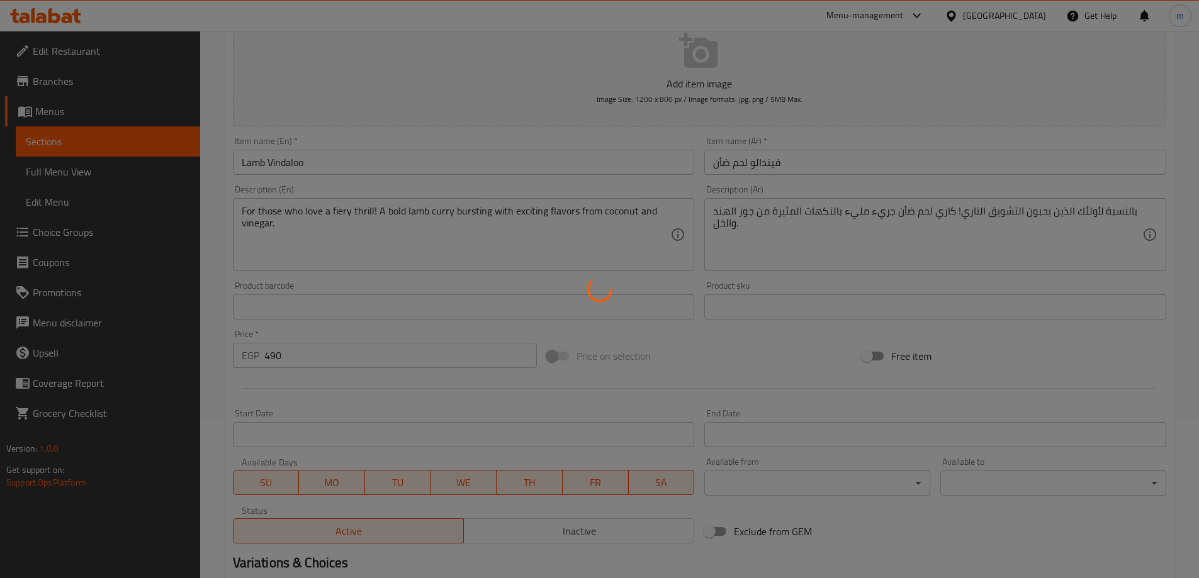
scroll to position [122, 0]
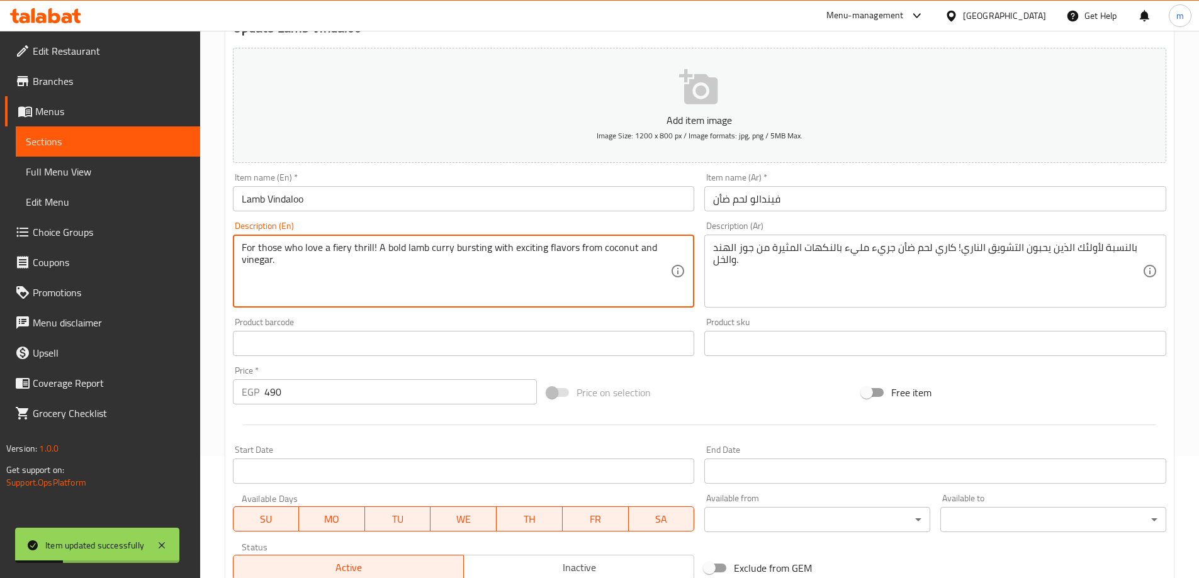
click at [506, 284] on textarea "For those who love a fiery thrill! A bold lamb curry bursting with exciting fla…" at bounding box center [456, 272] width 429 height 60
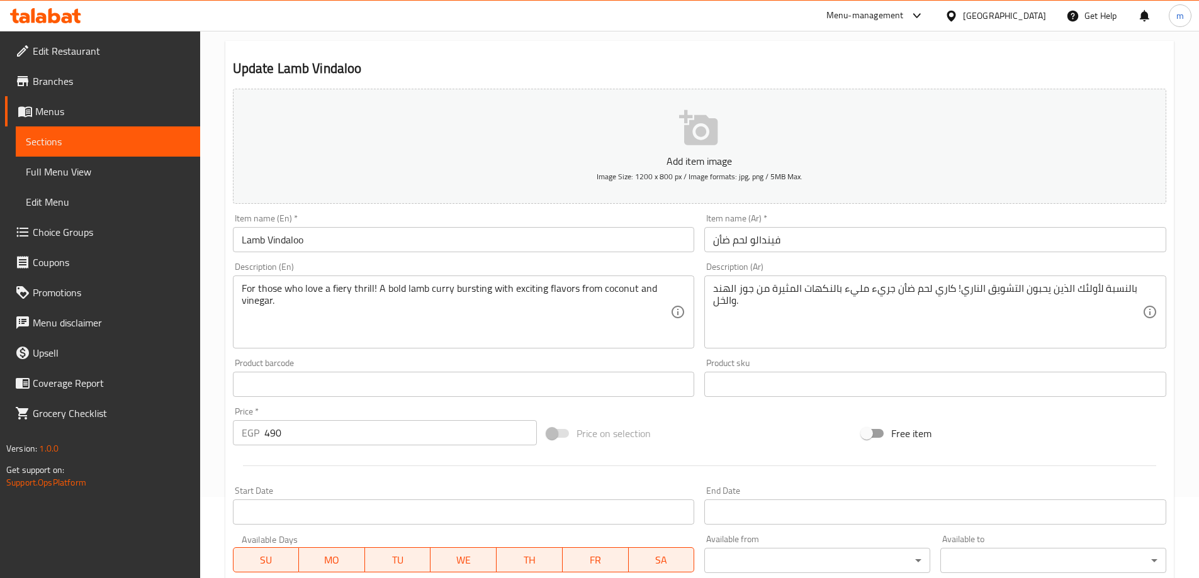
scroll to position [59, 0]
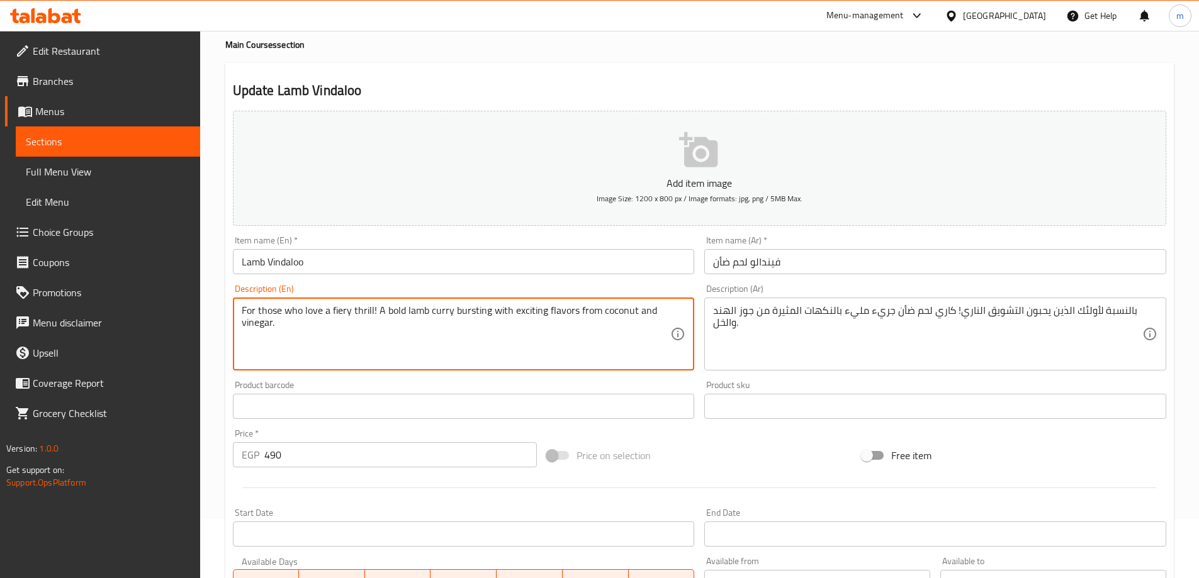
click at [453, 313] on textarea "For those who love a fiery thrill! A bold lamb curry bursting with exciting fla…" at bounding box center [456, 335] width 429 height 60
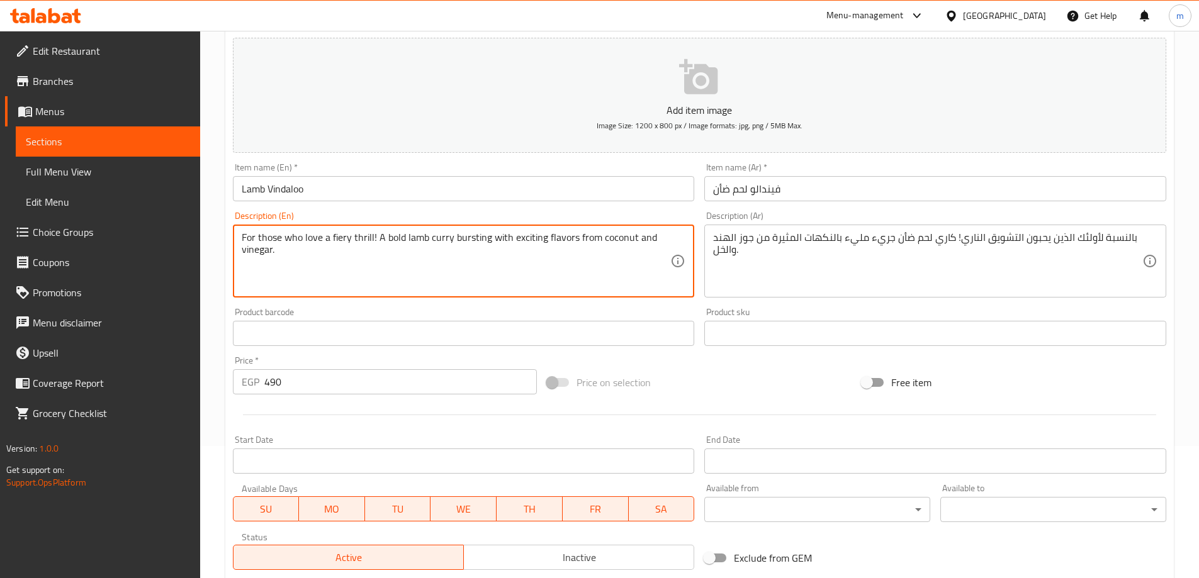
scroll to position [311, 0]
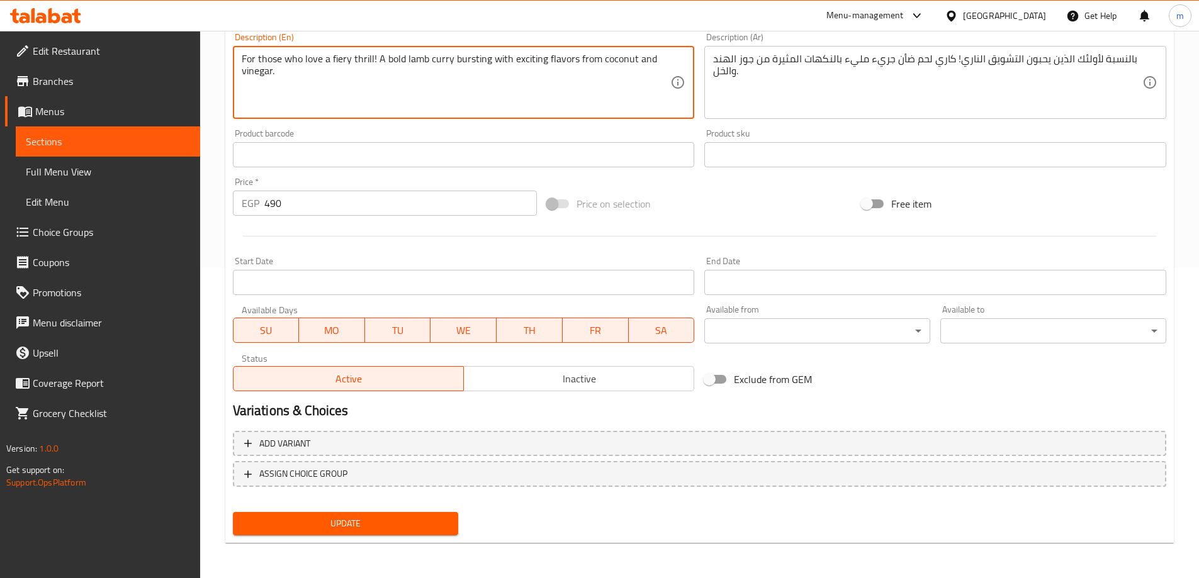
click at [386, 531] on span "Update" at bounding box center [346, 524] width 206 height 16
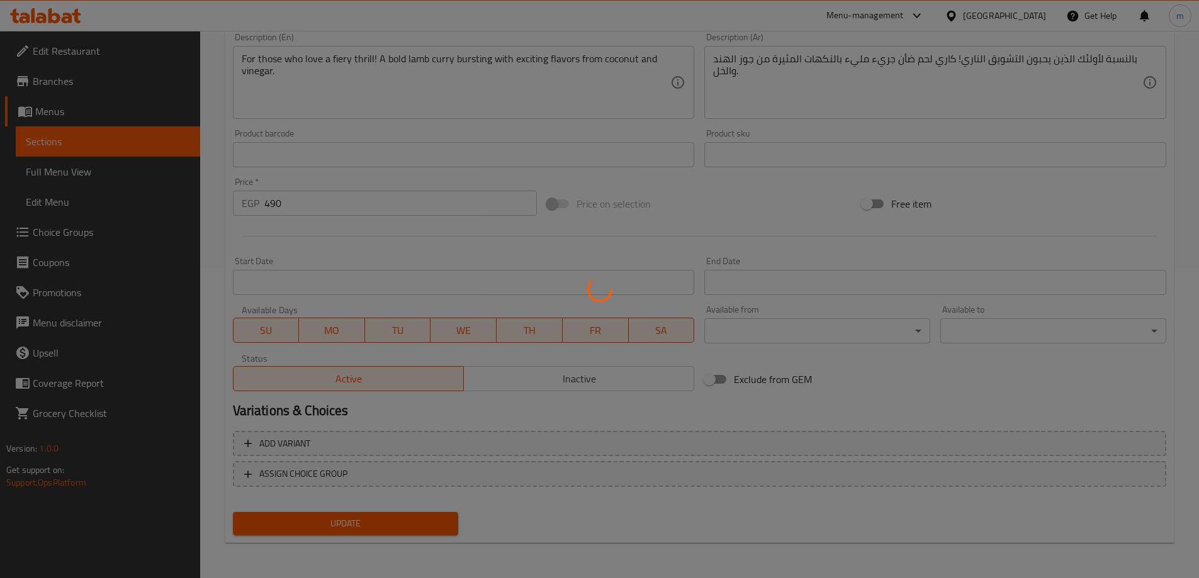
scroll to position [0, 0]
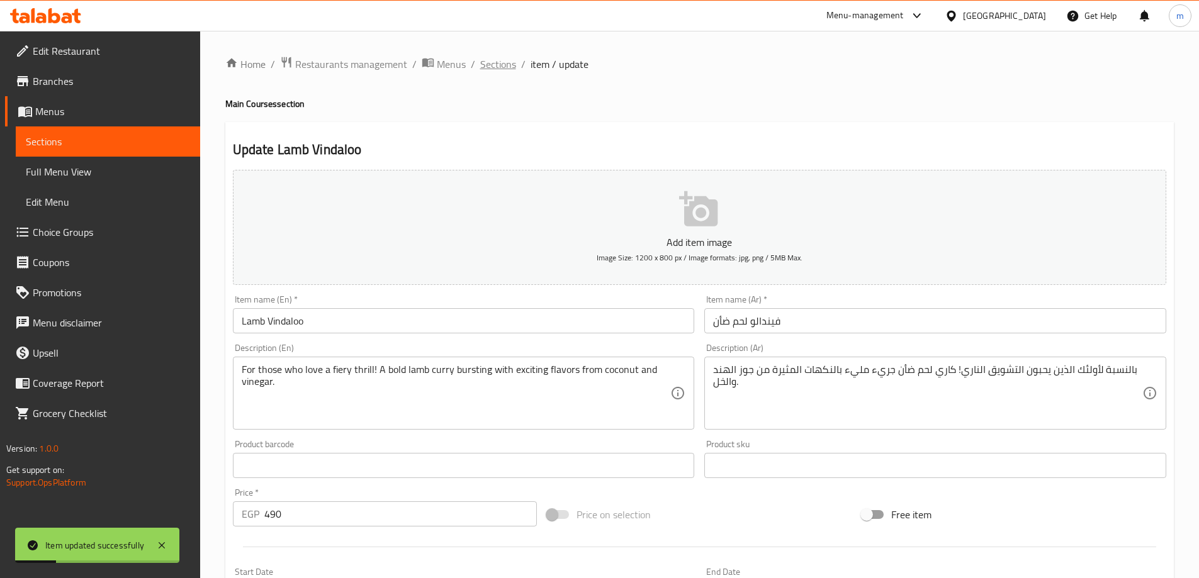
click at [495, 67] on span "Sections" at bounding box center [498, 64] width 36 height 15
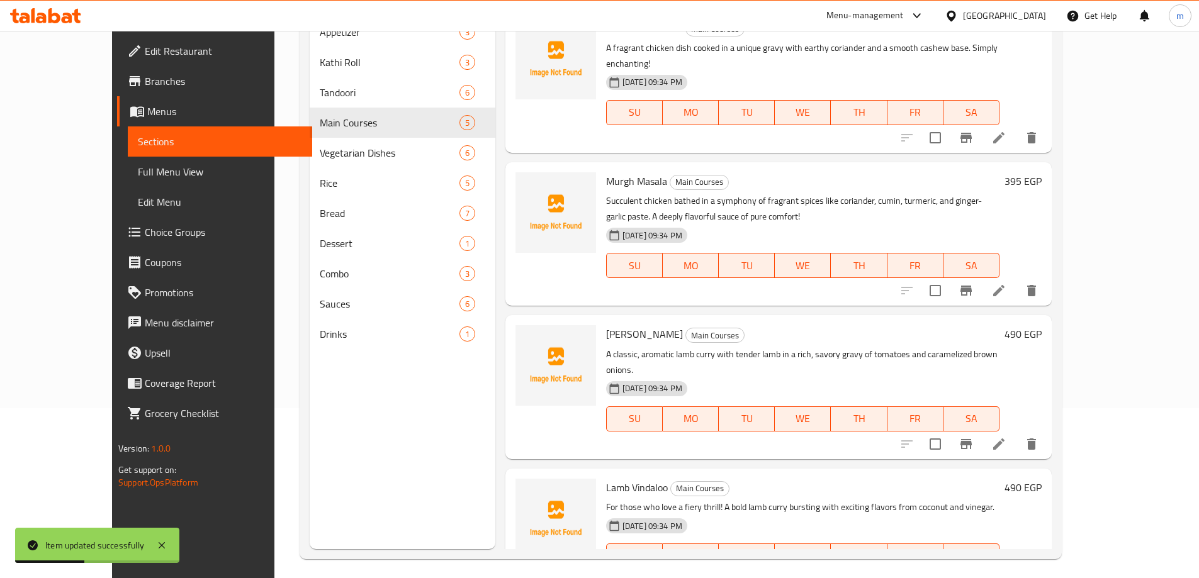
scroll to position [176, 0]
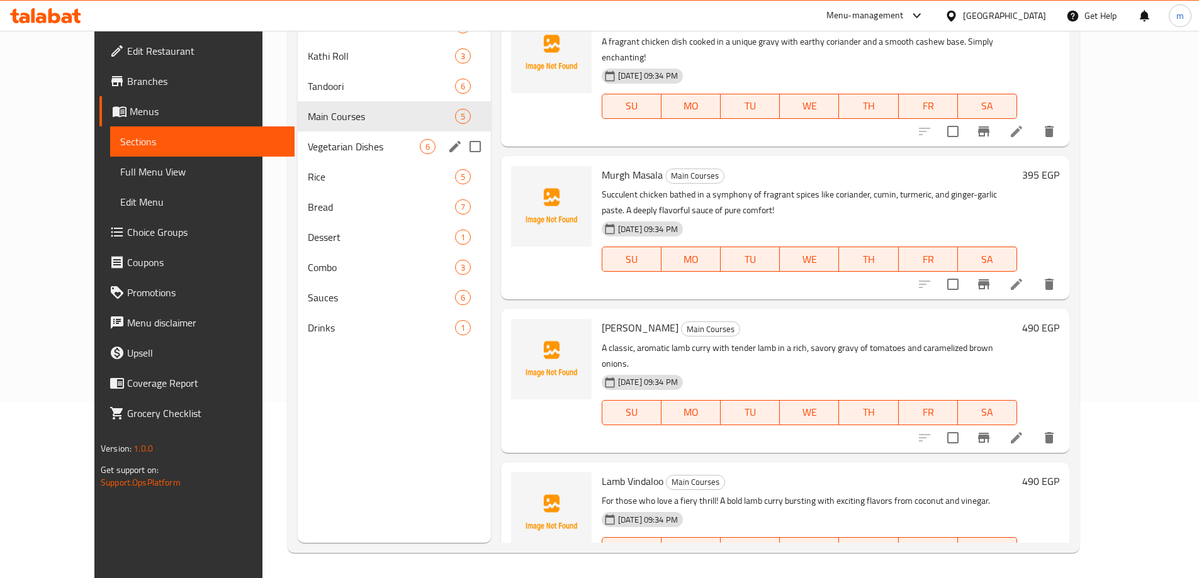
click at [383, 147] on span "Vegetarian Dishes" at bounding box center [363, 146] width 111 height 15
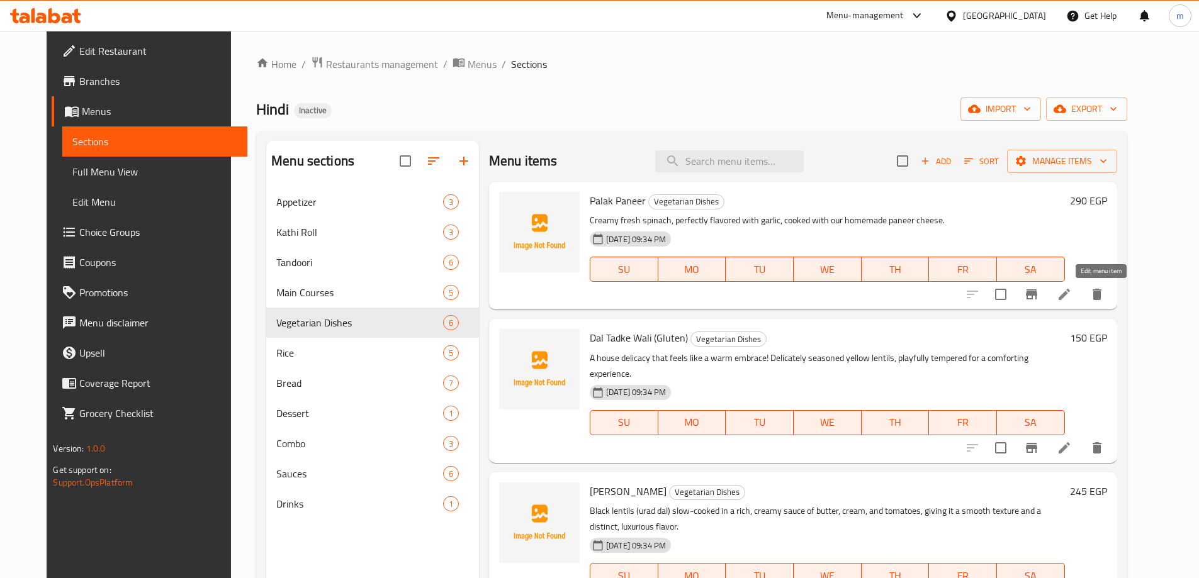
click at [1070, 291] on icon at bounding box center [1064, 294] width 11 height 11
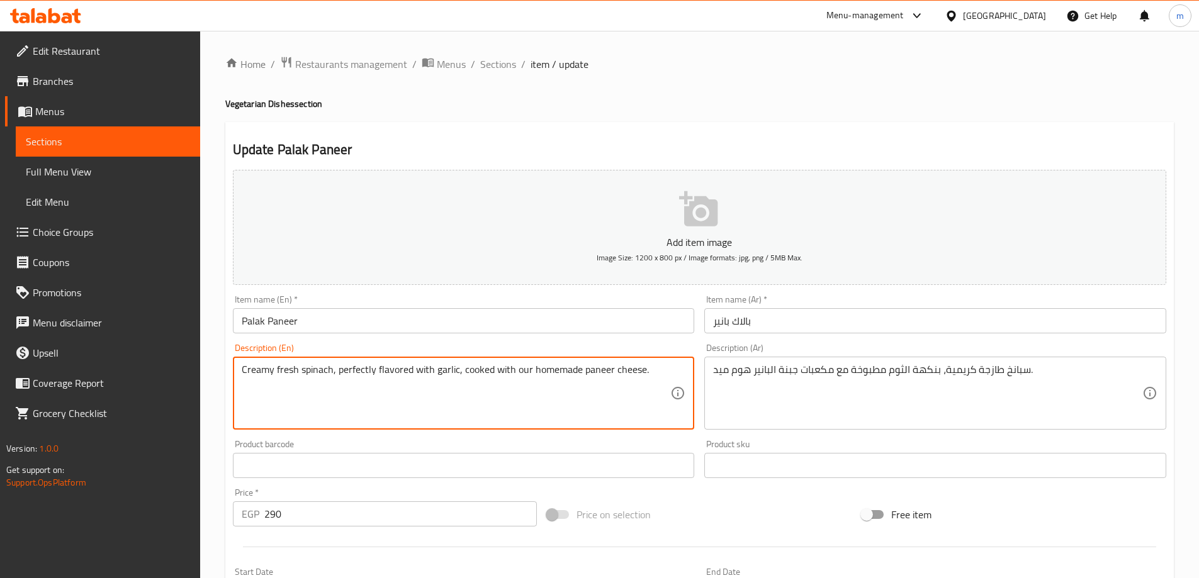
drag, startPoint x: 457, startPoint y: 370, endPoint x: 336, endPoint y: 368, distance: 120.8
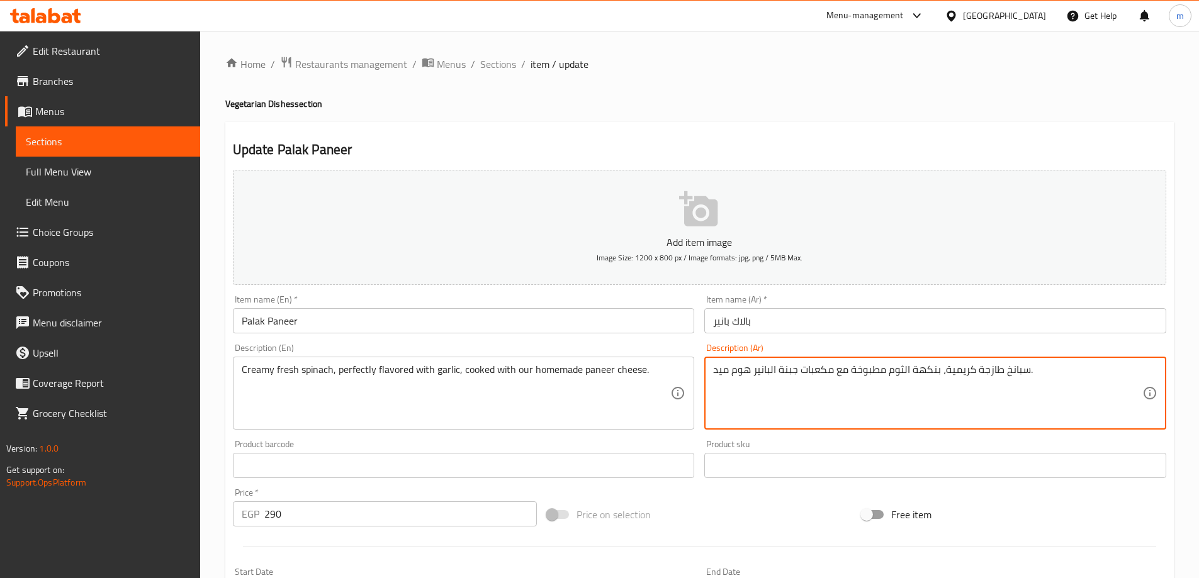
drag, startPoint x: 937, startPoint y: 369, endPoint x: 889, endPoint y: 372, distance: 47.9
paste textarea "المثالية،"
drag, startPoint x: 750, startPoint y: 370, endPoint x: 702, endPoint y: 366, distance: 47.4
click at [702, 366] on div "Description (Ar) سبانخ طازجة كريمية، بنكهة الثوم المثالية، مطبوخة مع مكعبات جبن…" at bounding box center [935, 387] width 472 height 96
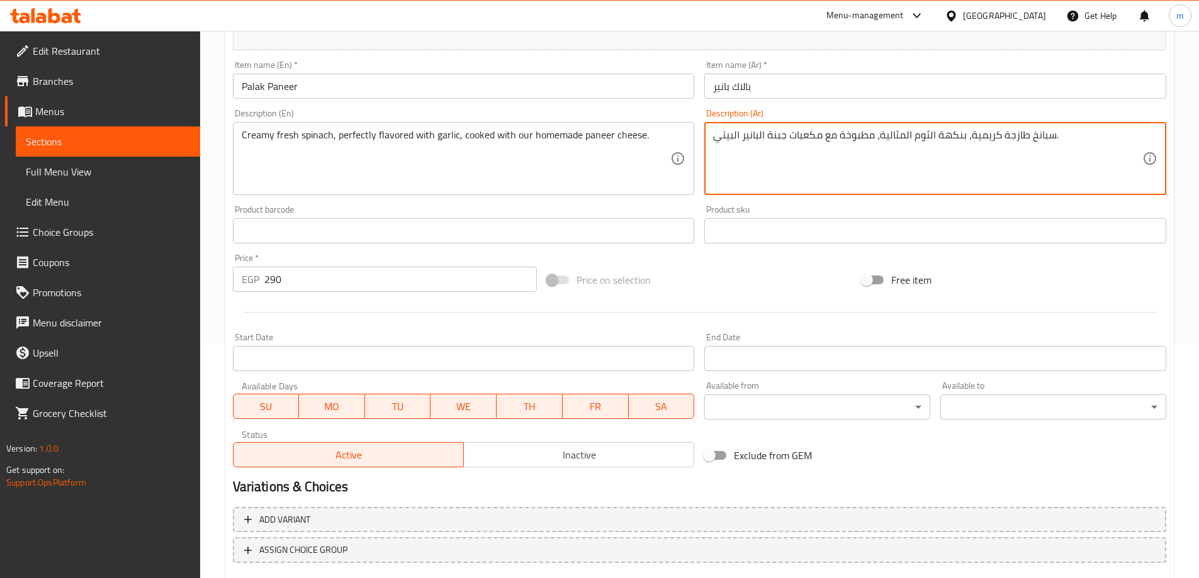
scroll to position [311, 0]
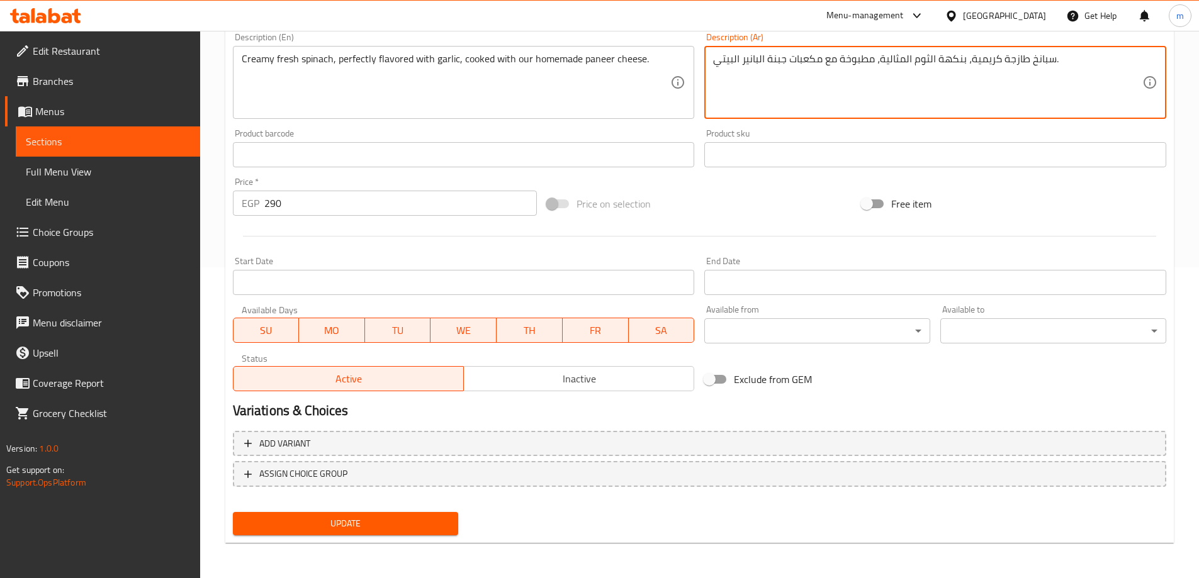
type textarea "سبانخ طازجة كريمية، بنكهة الثوم المثالية، مطبوخة مع مكعبات جبنة البانير البيتي."
click at [403, 515] on button "Update" at bounding box center [346, 523] width 226 height 23
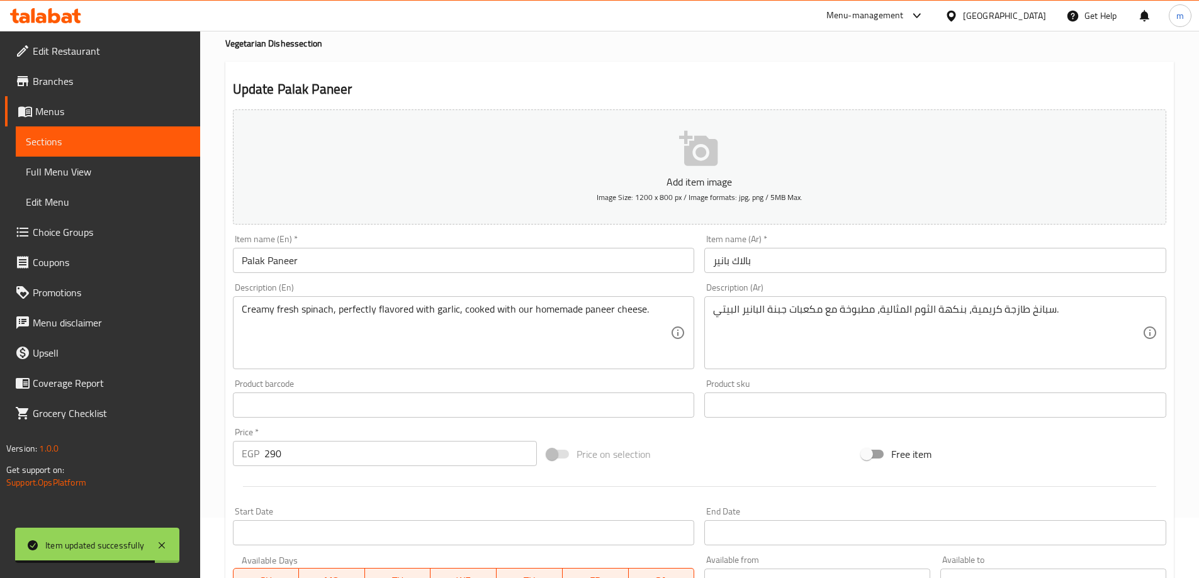
scroll to position [59, 0]
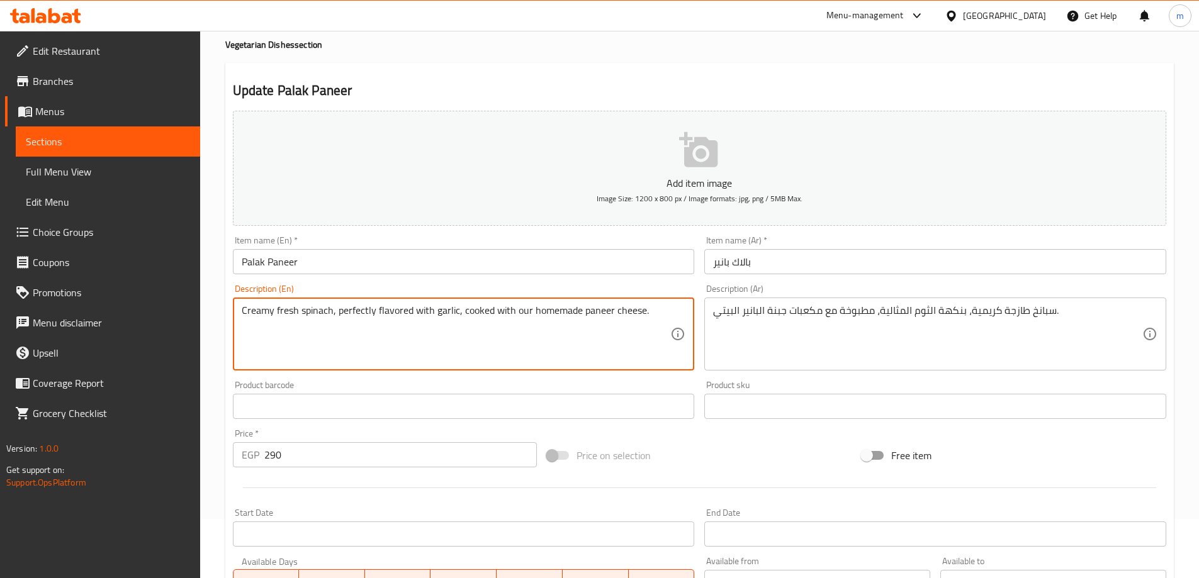
drag, startPoint x: 516, startPoint y: 310, endPoint x: 578, endPoint y: 317, distance: 62.1
drag, startPoint x: 461, startPoint y: 310, endPoint x: 577, endPoint y: 319, distance: 116.1
click at [577, 319] on textarea "Creamy fresh spinach, perfectly flavored with garlic, cooked with our homemade …" at bounding box center [456, 335] width 429 height 60
click at [536, 316] on textarea "Creamy fresh spinach, perfectly flavored with garlic, cooked with our homemade …" at bounding box center [456, 335] width 429 height 60
drag, startPoint x: 513, startPoint y: 310, endPoint x: 935, endPoint y: 298, distance: 422.5
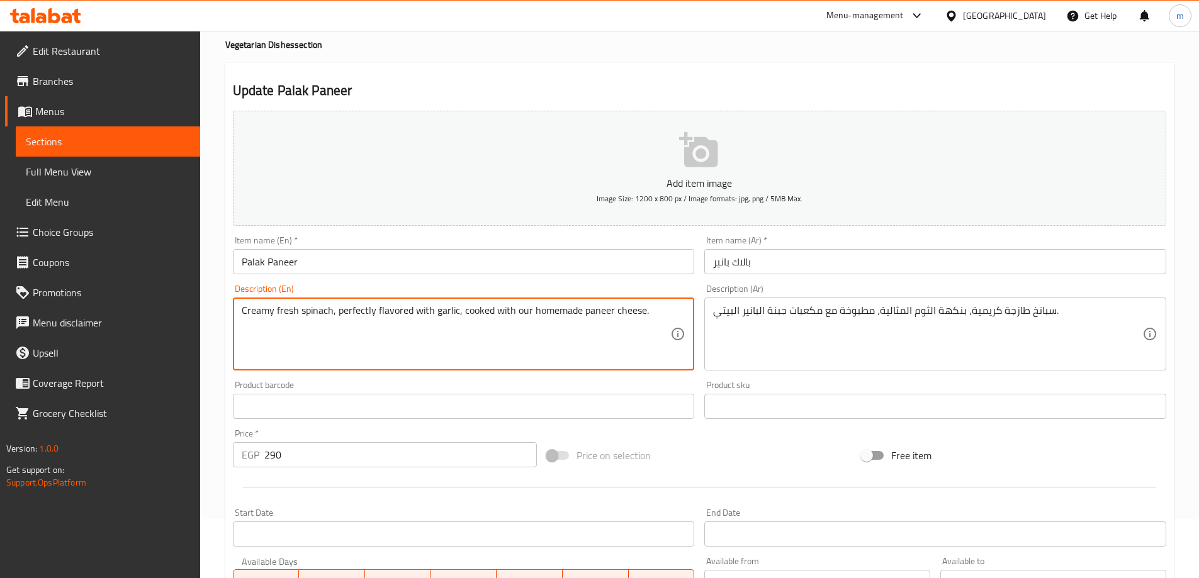
click at [809, 311] on div "Add item image Image Size: 1200 x 800 px / Image formats: jpg, png / 5MB Max. I…" at bounding box center [699, 377] width 943 height 542
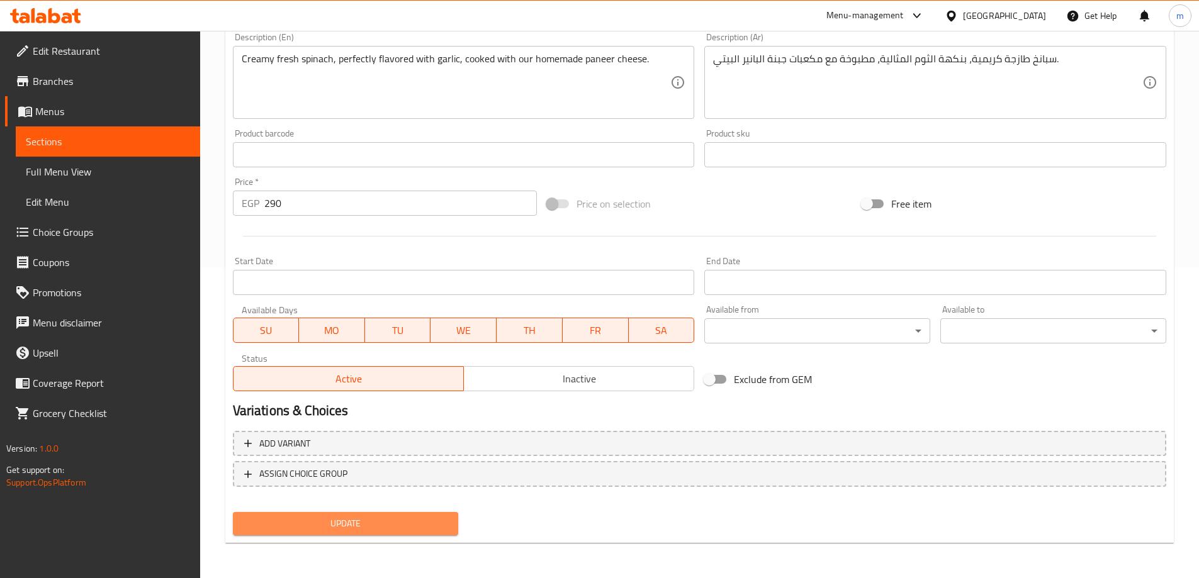
click at [352, 526] on span "Update" at bounding box center [346, 524] width 206 height 16
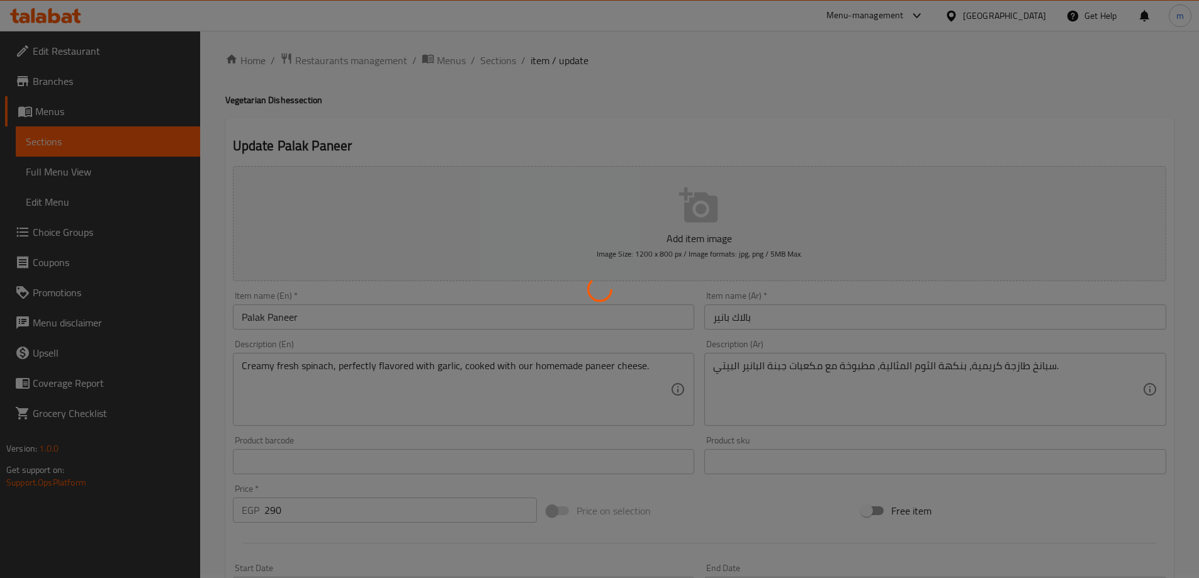
scroll to position [0, 0]
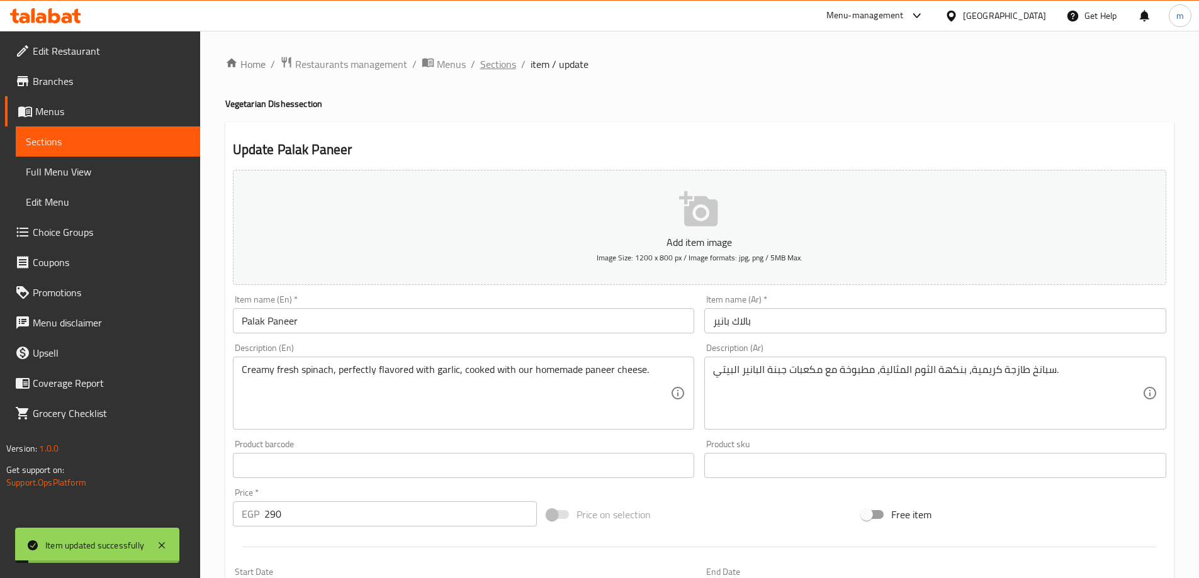
click at [495, 67] on span "Sections" at bounding box center [498, 64] width 36 height 15
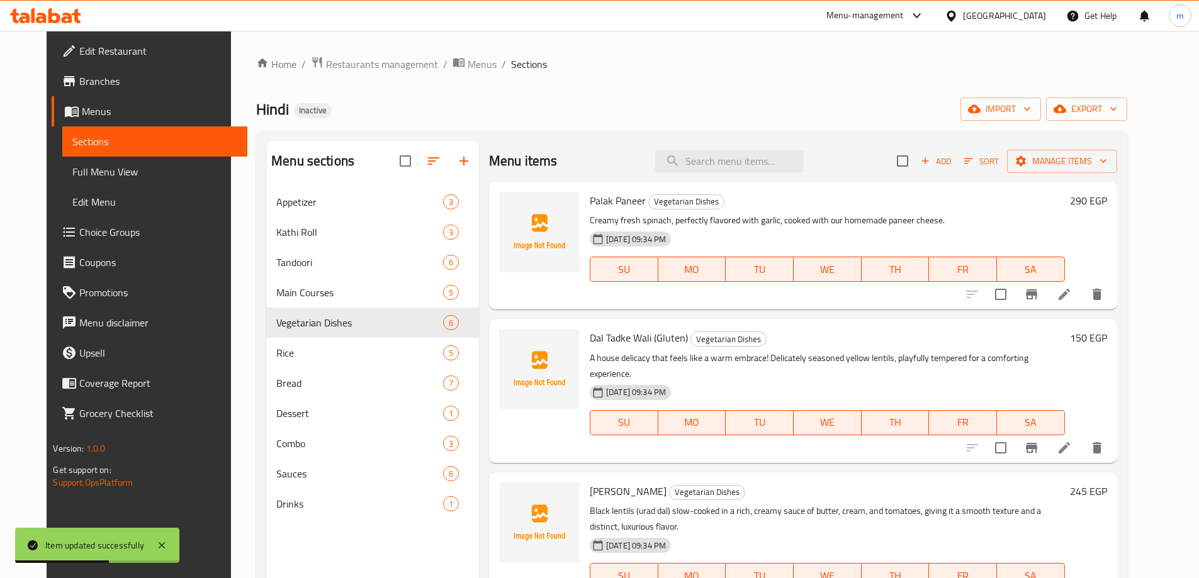
scroll to position [63, 0]
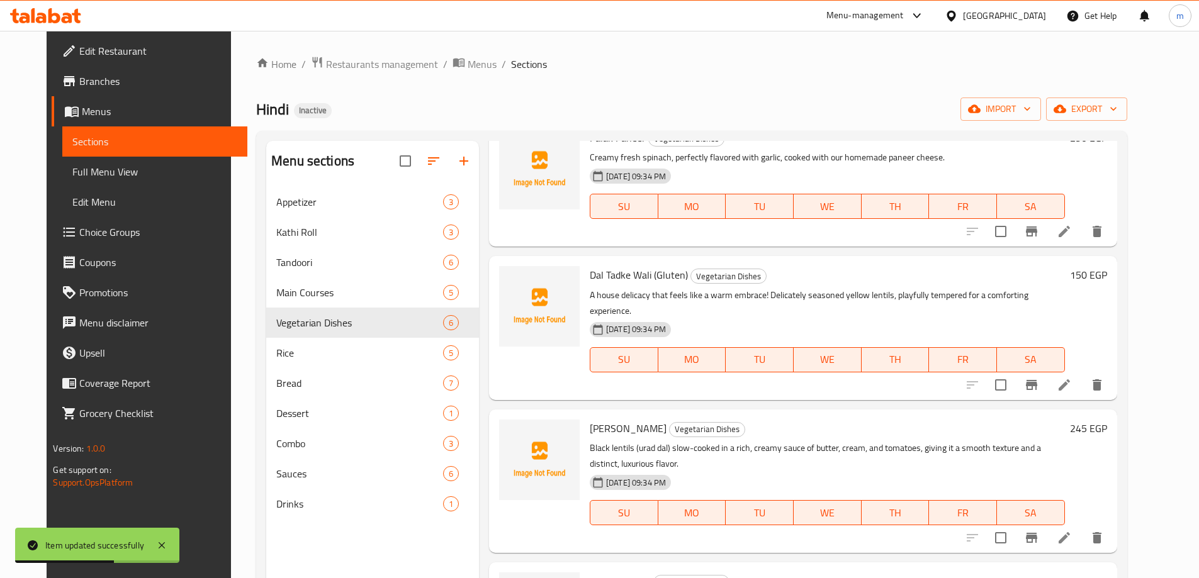
click at [1072, 378] on icon at bounding box center [1064, 385] width 15 height 15
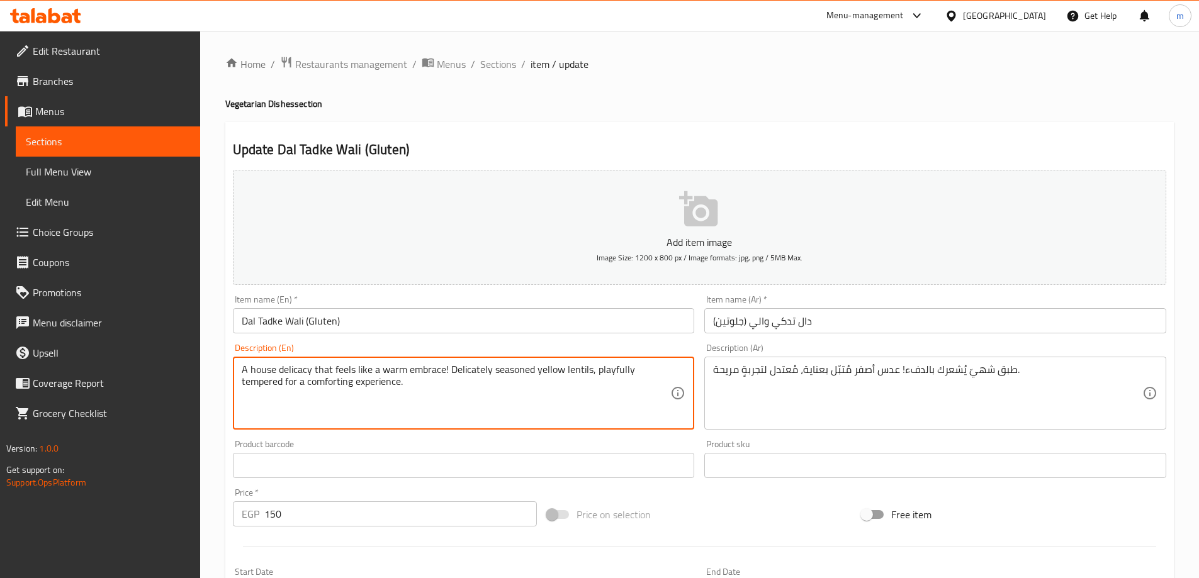
click at [491, 398] on textarea "A house delicacy that feels like a warm embrace! Delicately seasoned yellow len…" at bounding box center [456, 394] width 429 height 60
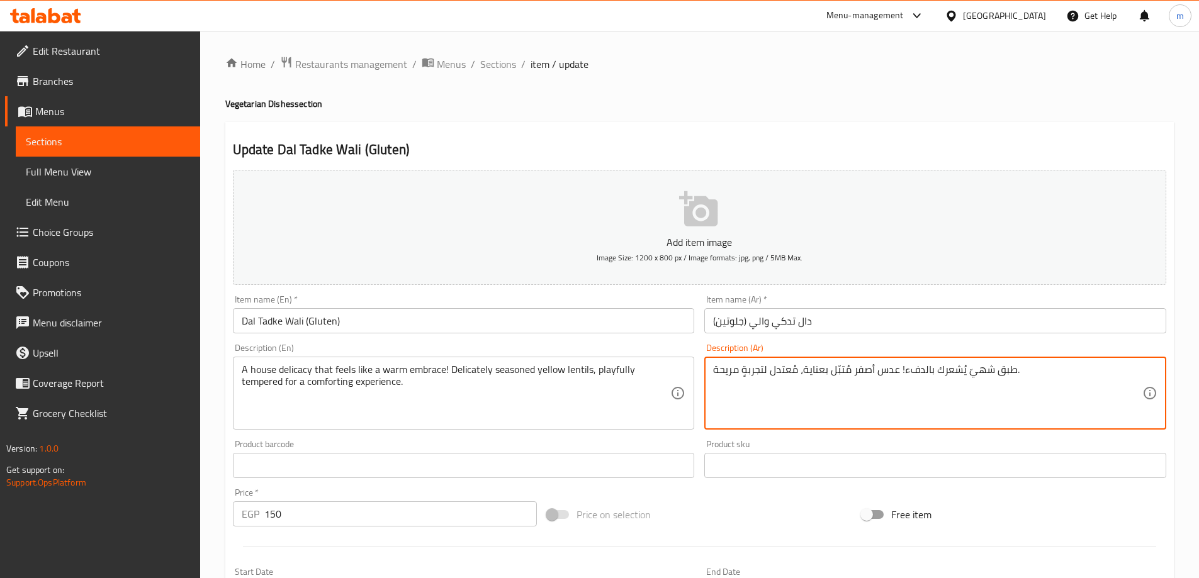
drag, startPoint x: 797, startPoint y: 368, endPoint x: 672, endPoint y: 373, distance: 124.7
click at [672, 373] on div "Add item image Image Size: 1200 x 800 px / Image formats: jpg, png / 5MB Max. I…" at bounding box center [699, 436] width 943 height 542
paste textarea "بذوقٍ مُريح لتجربةٍ مُريحة."
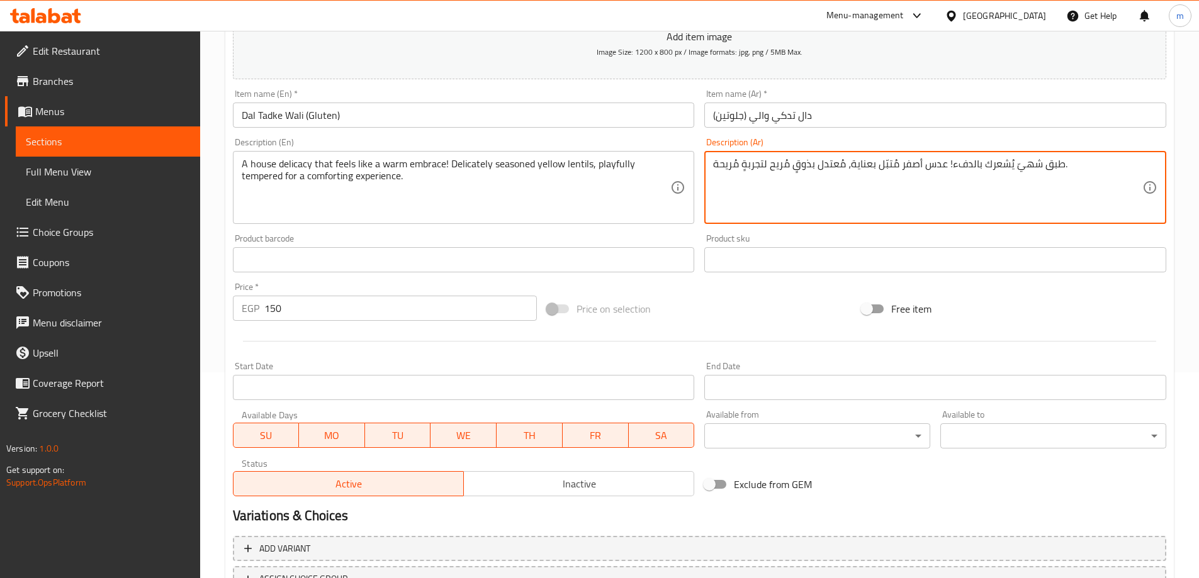
scroll to position [311, 0]
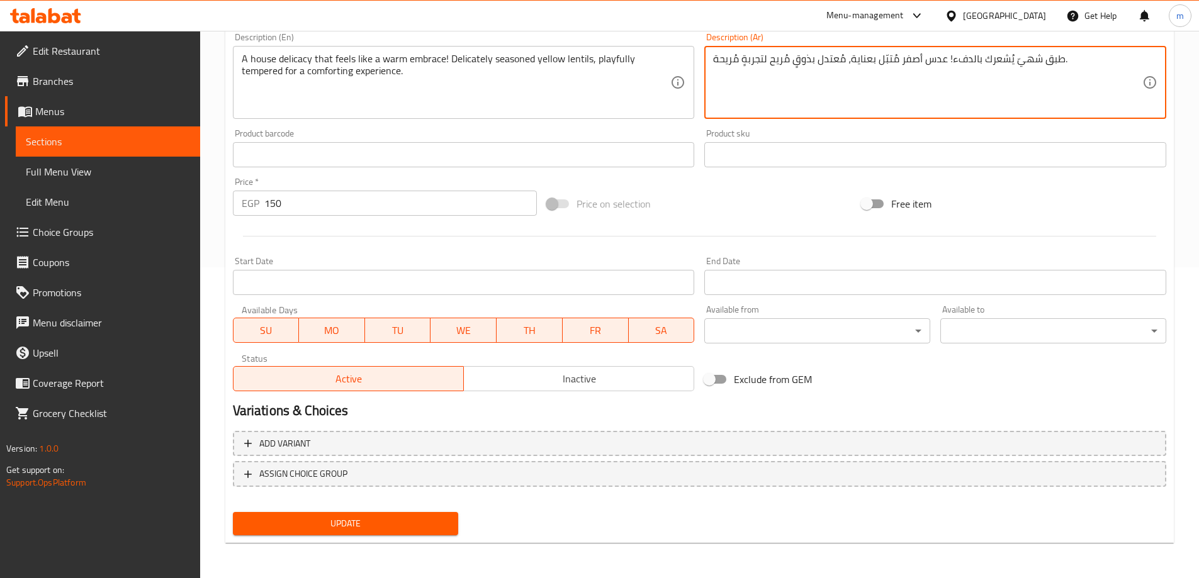
type textarea "طبق شهيّ يُشعرك بالدفء! عدس أصفر مُتبّل بعناية، مُعتدل بذوقٍ مُريح لتجربةٍ مُري…"
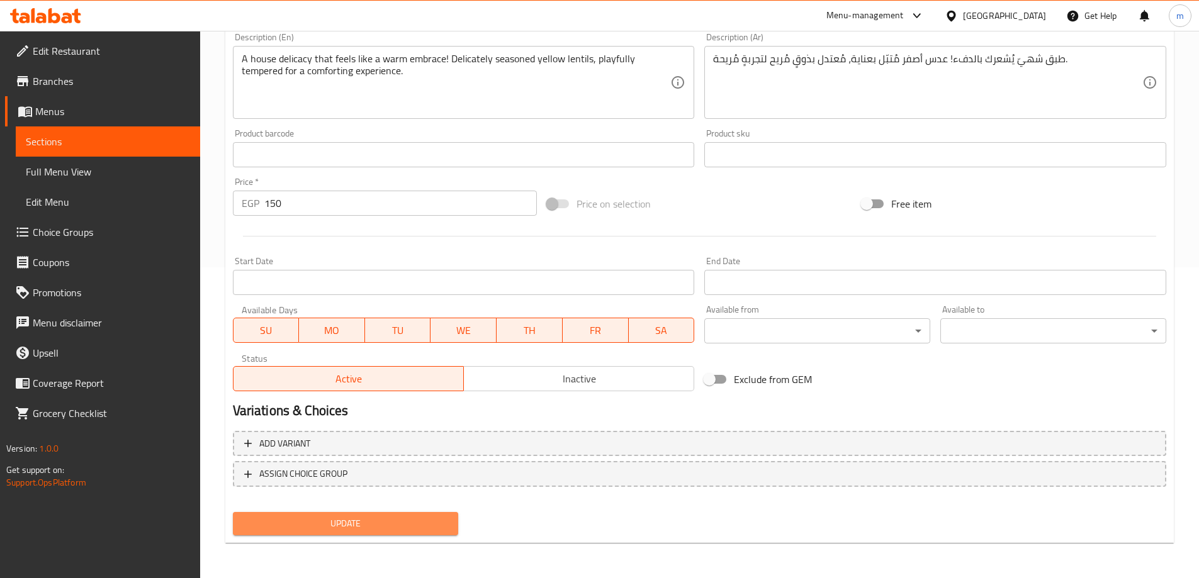
click at [403, 518] on span "Update" at bounding box center [346, 524] width 206 height 16
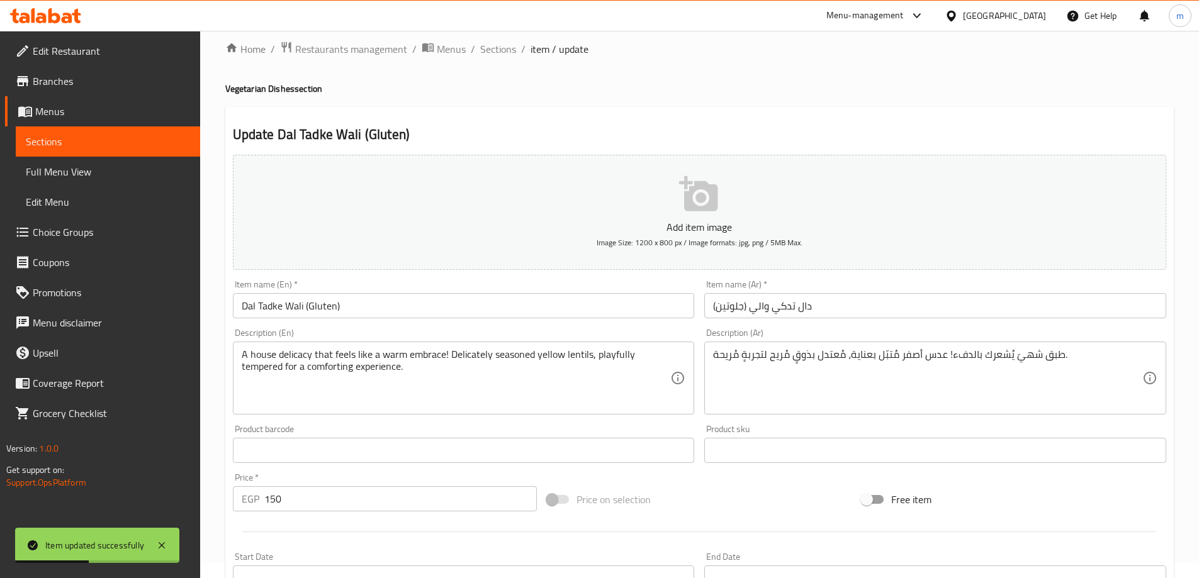
scroll to position [0, 0]
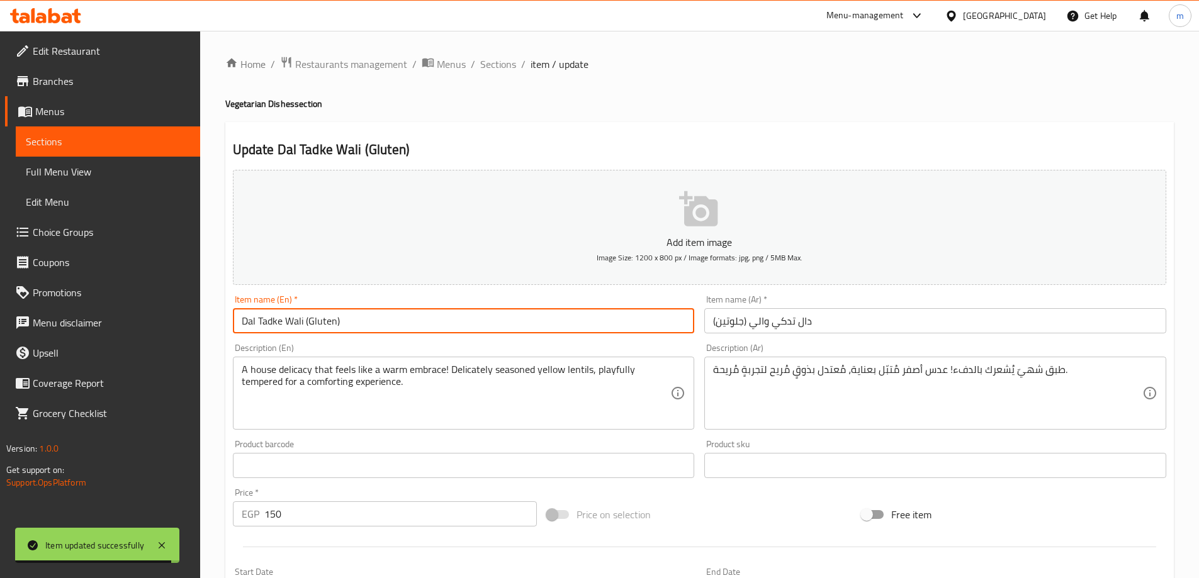
click at [376, 310] on input "Dal Tadke Wali (Gluten)" at bounding box center [464, 320] width 462 height 25
click at [505, 57] on span "Sections" at bounding box center [498, 64] width 36 height 15
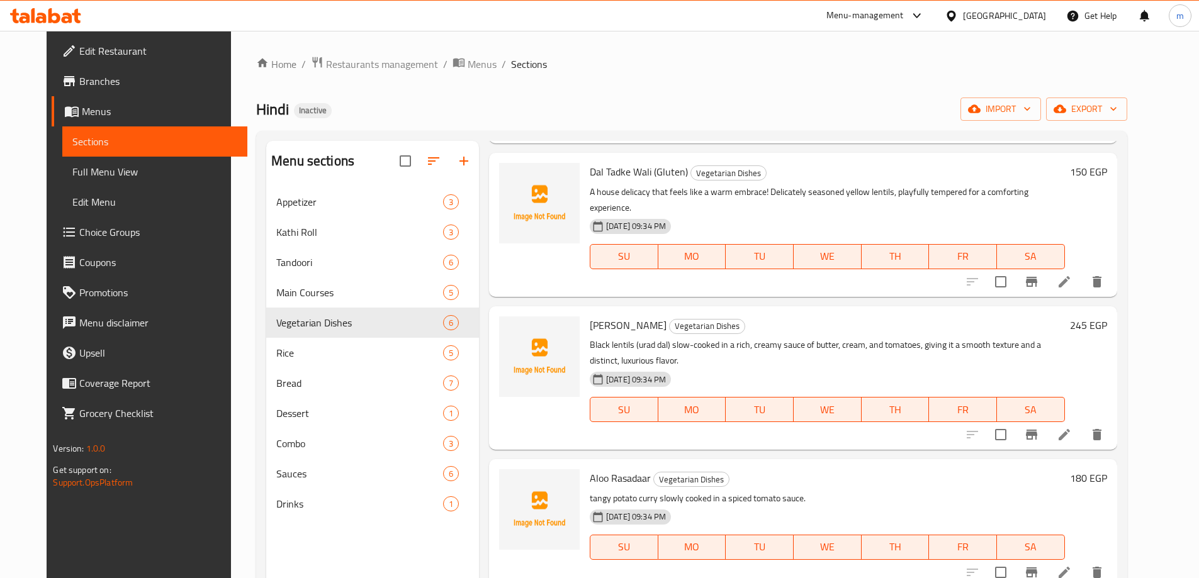
scroll to position [189, 0]
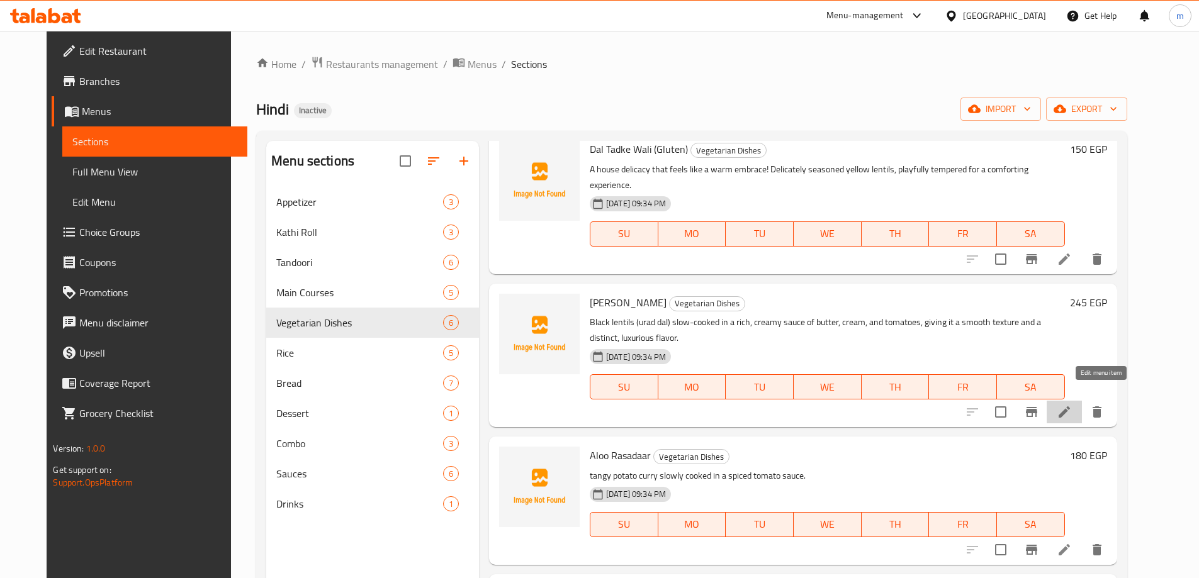
click at [1072, 405] on icon at bounding box center [1064, 412] width 15 height 15
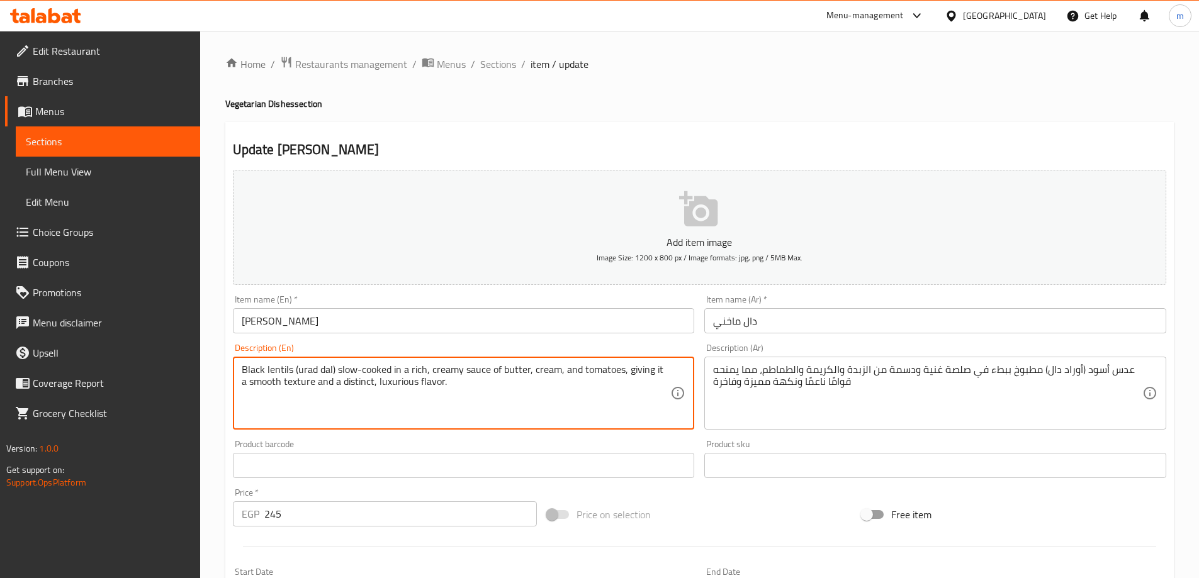
click at [495, 398] on textarea "Black lentils (urad dal) slow-cooked in a rich, creamy sauce of butter, cream, …" at bounding box center [456, 394] width 429 height 60
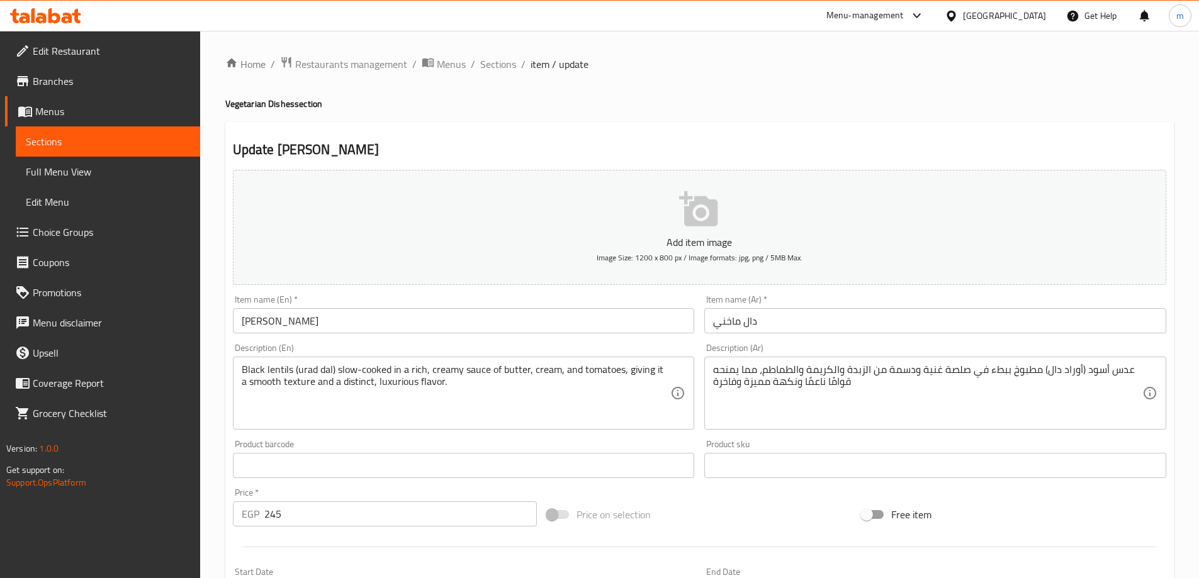
click at [493, 400] on textarea "Black lentils (urad dal) slow-cooked in a rich, creamy sauce of butter, cream, …" at bounding box center [456, 394] width 429 height 60
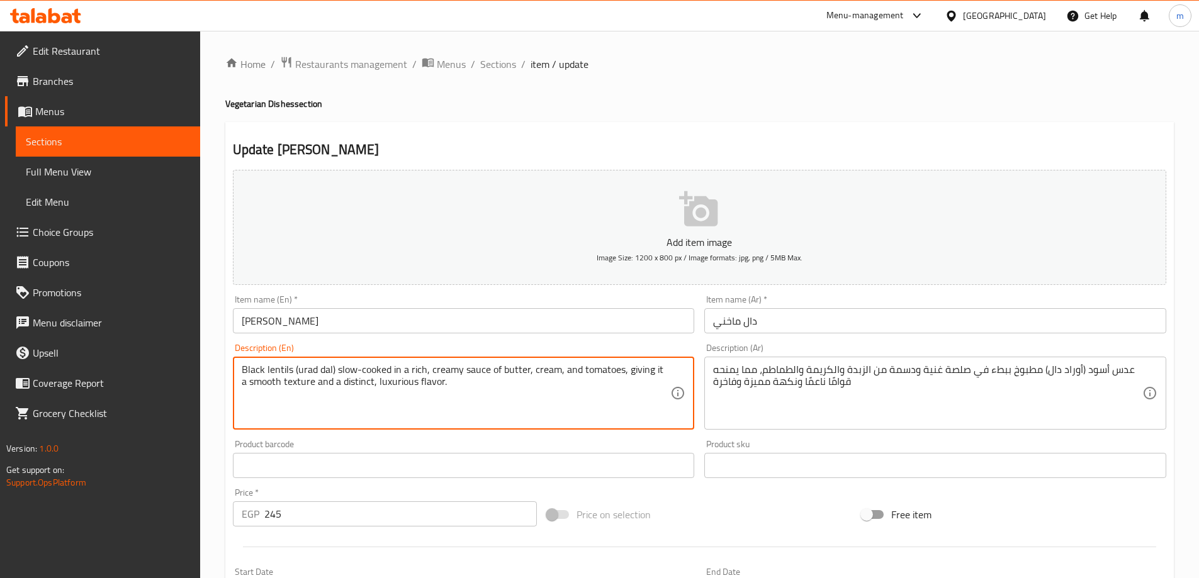
click at [493, 400] on textarea "Black lentils (urad dal) slow-cooked in a rich, creamy sauce of butter, cream, …" at bounding box center [456, 394] width 429 height 60
paste textarea "Our Chef’s special masterpiece! Black lentils, patiently simmered overnight wit…"
type textarea "Our Chef’s special masterpiece! Black lentils, patiently simmered overnight wit…"
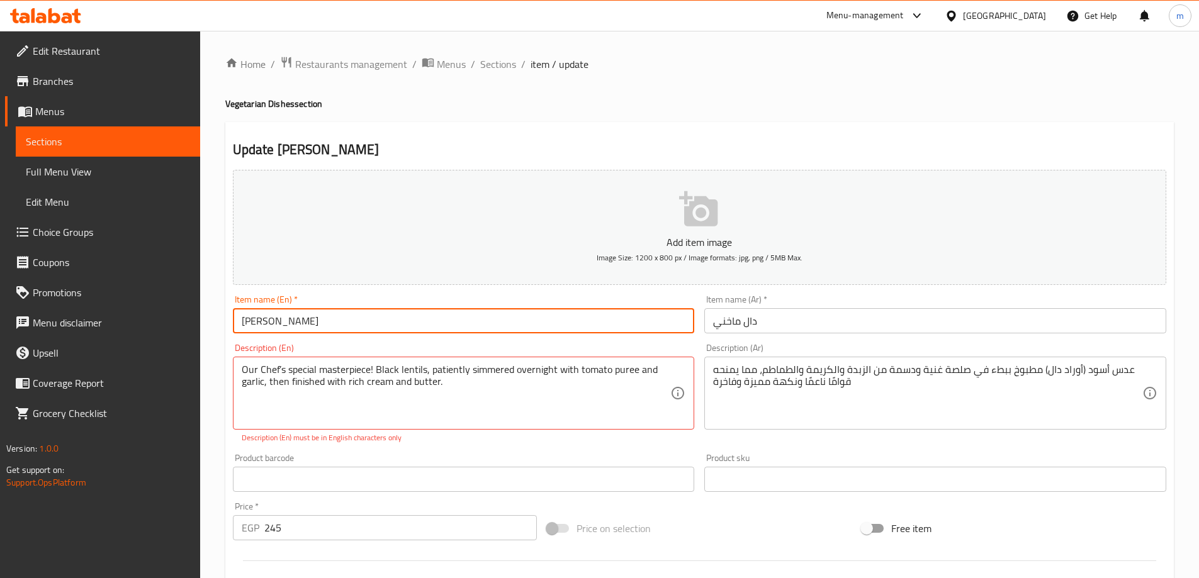
click at [381, 334] on input "Dal Makhani" at bounding box center [464, 320] width 462 height 25
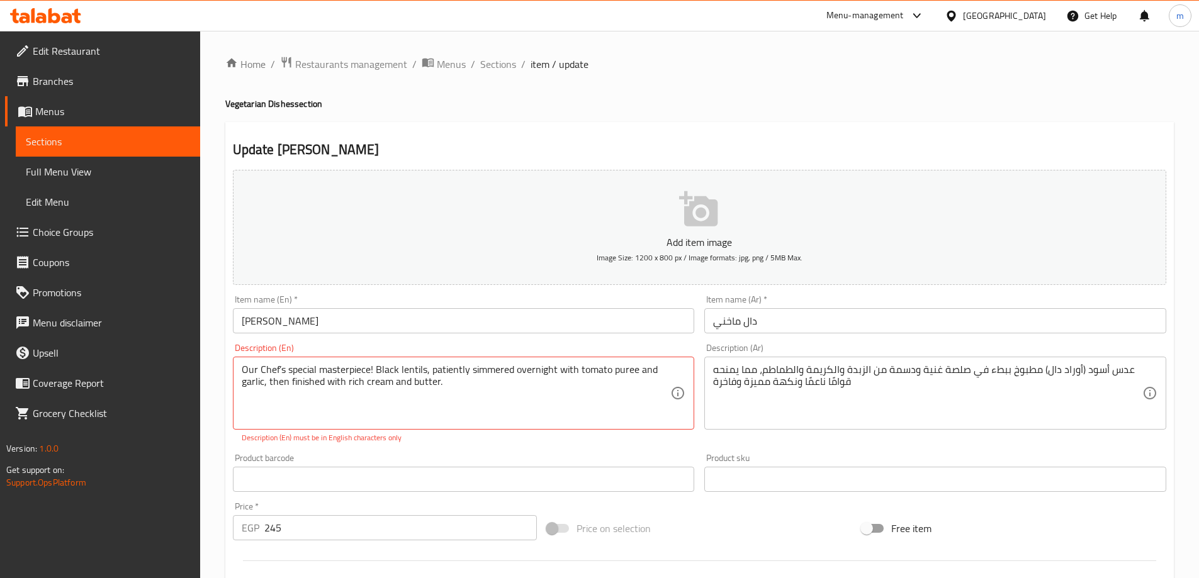
click at [532, 378] on textarea "Our Chef’s special masterpiece! Black lentils, patiently simmered overnight wit…" at bounding box center [456, 394] width 429 height 60
click at [1048, 381] on textarea "عدس أسود (أوراد دال) مطبوخ ببطء في صلصة غنية ودسمة من الزبدة والكريمة والطماطم،…" at bounding box center [927, 394] width 429 height 60
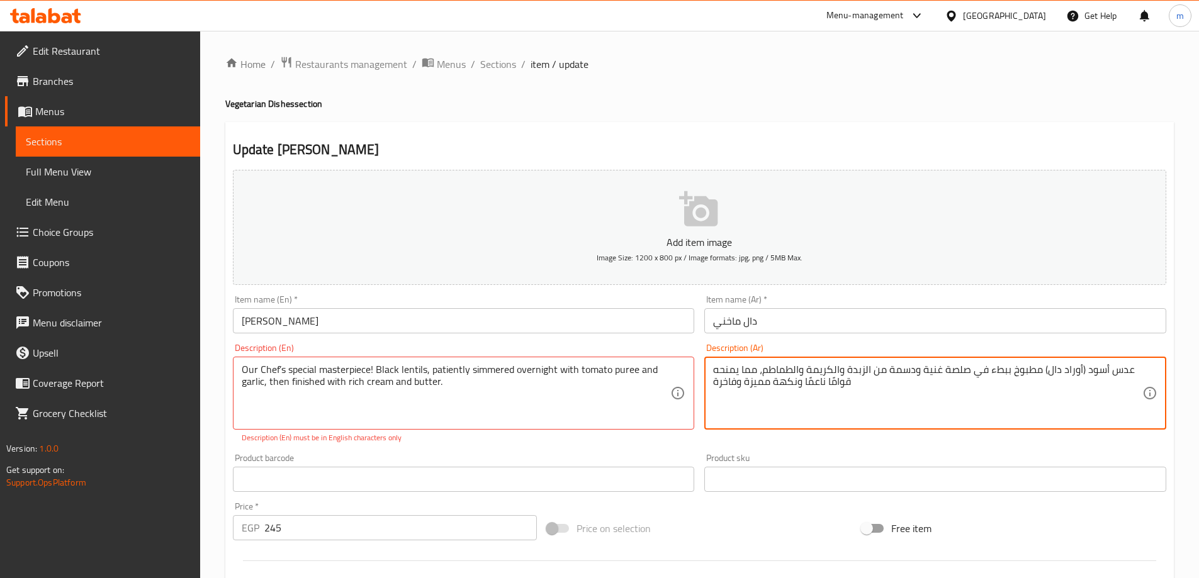
click at [1048, 381] on textarea "عدس أسود (أوراد دال) مطبوخ ببطء في صلصة غنية ودسمة من الزبدة والكريمة والطماطم،…" at bounding box center [927, 394] width 429 height 60
paste textarea "حفة طاهينا المميزة! عدس أسود، يُطهى على نار هادئة طوال الليل مع معجون الطماطم و…"
drag, startPoint x: 1052, startPoint y: 373, endPoint x: 1076, endPoint y: 373, distance: 23.3
click at [1076, 373] on textarea "تحفة طاهينا المميزة! عدس أسود، يُطهى على نار هادئة طوال الليل مع معجون الطماطم …" at bounding box center [927, 394] width 429 height 60
click at [1085, 370] on textarea "تحفة طاهينا السبيشيال! عدس أسود، يُطهى على نار هادئة طوال الليل مع معجون الطماط…" at bounding box center [927, 394] width 429 height 60
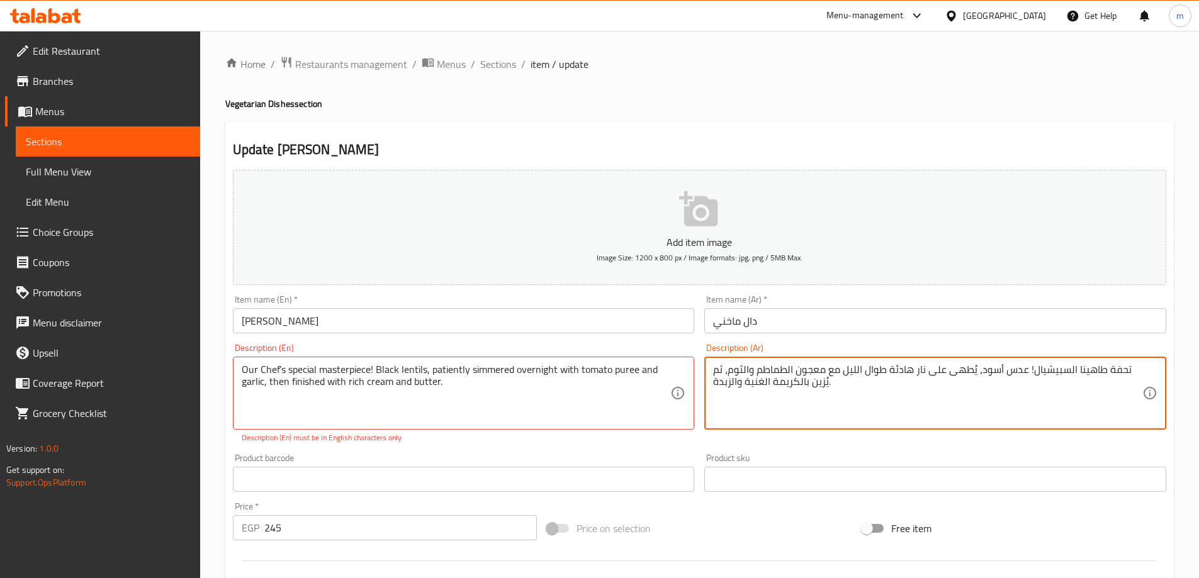
click at [1085, 370] on textarea "تحفة طاهينا السبيشيال! عدس أسود، يُطهى على نار هادئة طوال الليل مع معجون الطماط…" at bounding box center [927, 394] width 429 height 60
click at [322, 353] on div "Description (En) Our Chef’s special masterpiece! Black lentils, patiently simme…" at bounding box center [464, 394] width 462 height 100
drag, startPoint x: 1082, startPoint y: 374, endPoint x: 1171, endPoint y: 383, distance: 89.2
click at [1083, 373] on textarea "تحفة طاهينا السبيشيال! عدس أسود، يُطهى على نار هادئة طوال الليل مع معجون الطماط…" at bounding box center [927, 394] width 429 height 60
click at [1109, 371] on textarea "تحفة طاهينا السبيشيال! عدس أسود، يُطهى على نار هادئة طوال الليل مع معجون الطماط…" at bounding box center [927, 394] width 429 height 60
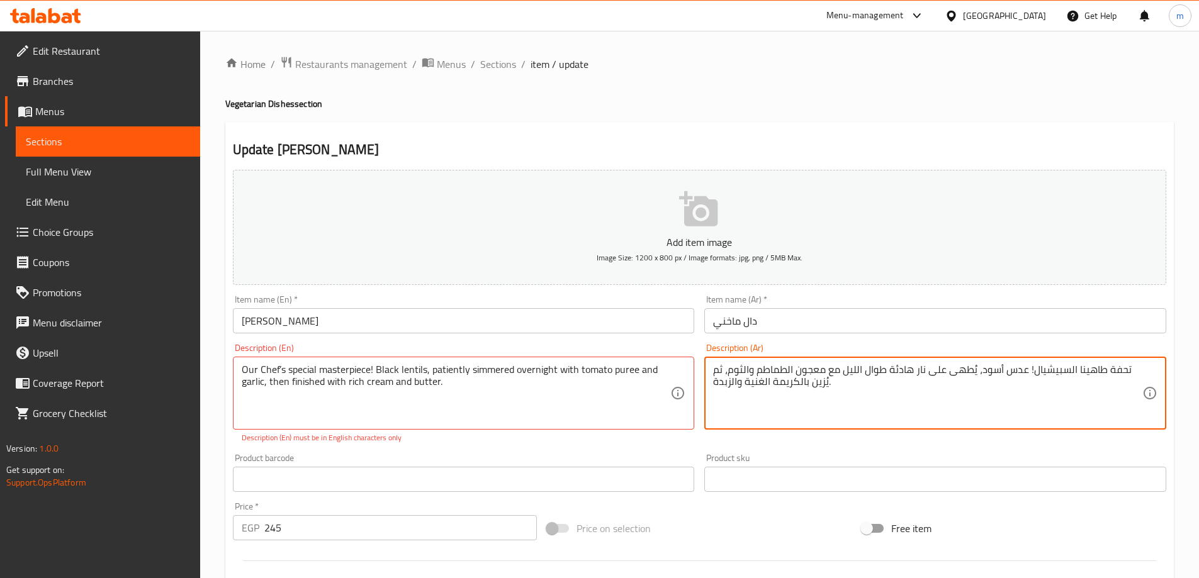
drag, startPoint x: 1095, startPoint y: 369, endPoint x: 1103, endPoint y: 369, distance: 7.6
click at [1103, 369] on textarea "تحفة طاهينا السبيشيال! عدس أسود، يُطهى على نار هادئة طوال الليل مع معجون الطماط…" at bounding box center [927, 394] width 429 height 60
click at [1104, 369] on textarea "تحفة طاهينا السبيشيال! عدس أسود، يُطهى على نار هادئة طوال الليل مع معجون الطماط…" at bounding box center [927, 394] width 429 height 60
drag, startPoint x: 1104, startPoint y: 369, endPoint x: 1116, endPoint y: 382, distance: 17.4
click at [1094, 372] on textarea "تحفة طاهينا السبيشيال! عدس أسود، يُطهى على نار هادئة طوال الليل مع معجون الطماط…" at bounding box center [927, 394] width 429 height 60
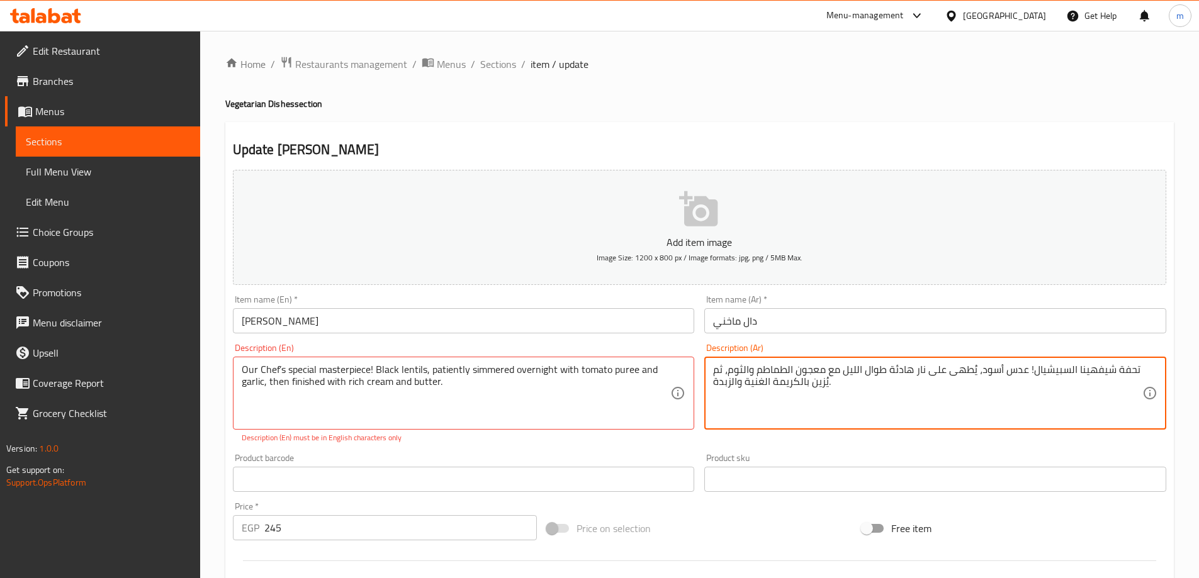
drag, startPoint x: 1089, startPoint y: 373, endPoint x: 1099, endPoint y: 387, distance: 17.6
click at [1091, 373] on textarea "تحفة شيفهينا السبيشيال! عدس أسود، يُطهى على نار هادئة طوال الليل مع معجون الطما…" at bounding box center [927, 394] width 429 height 60
click at [357, 366] on textarea "Our Chef’s special masterpiece! Black lentils, patiently simmered overnight wit…" at bounding box center [456, 394] width 429 height 60
click at [622, 367] on textarea "Our Chef’s special masterpiece! Black lentils, patiently simmered overnight wit…" at bounding box center [456, 394] width 429 height 60
click at [812, 373] on textarea "تحفة شيفينا السبيشيال! عدس أسود، يُطهى على نار هادئة طوال الليل مع معجون الطماط…" at bounding box center [927, 394] width 429 height 60
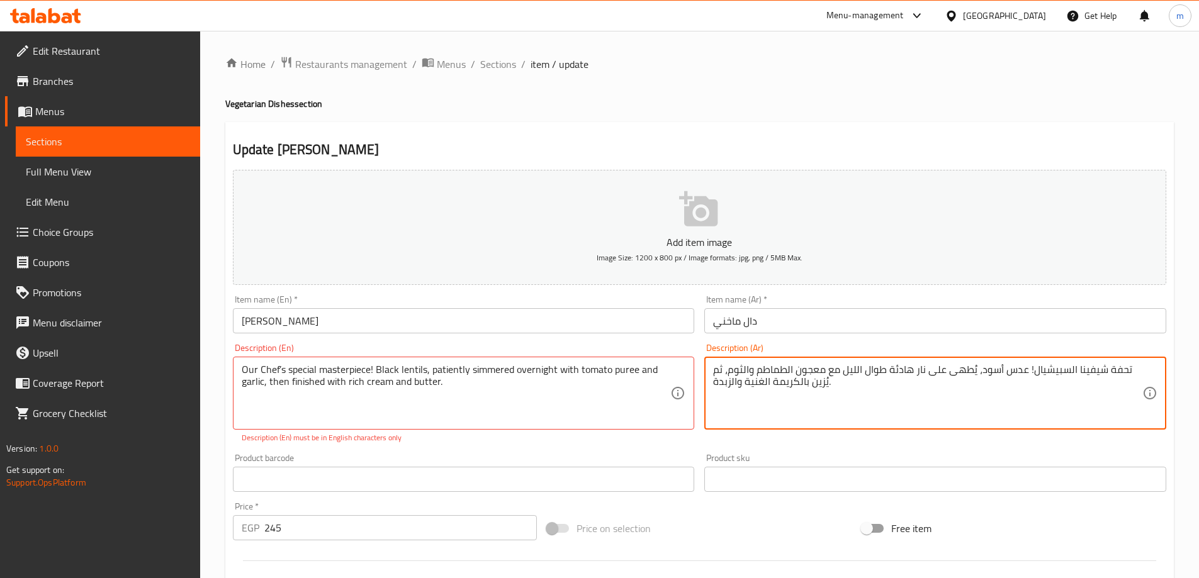
paste textarea "بيوريه"
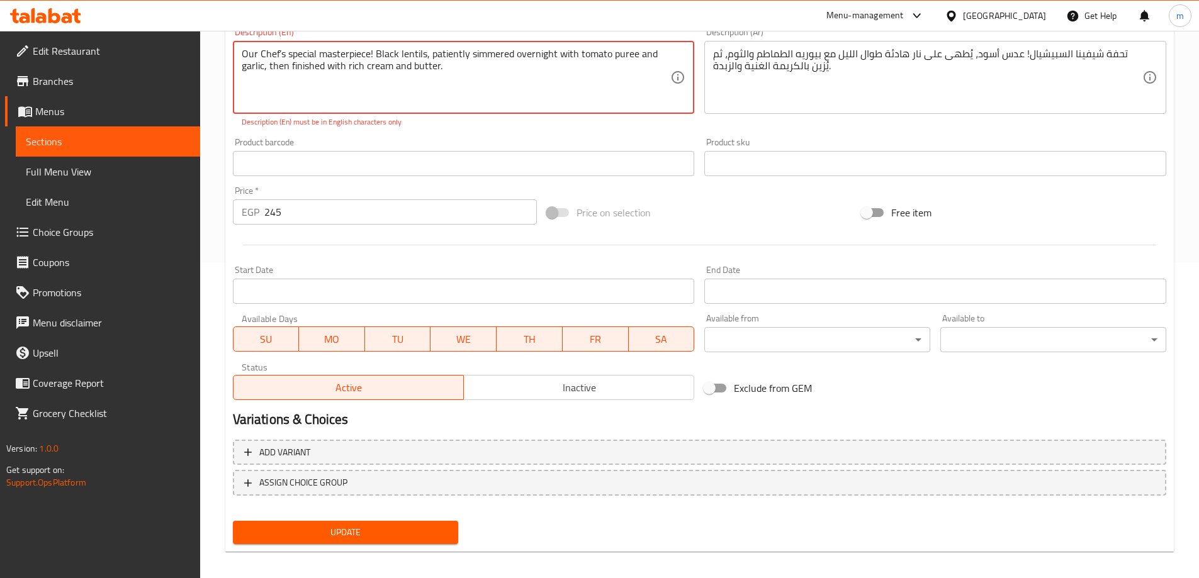
scroll to position [199, 0]
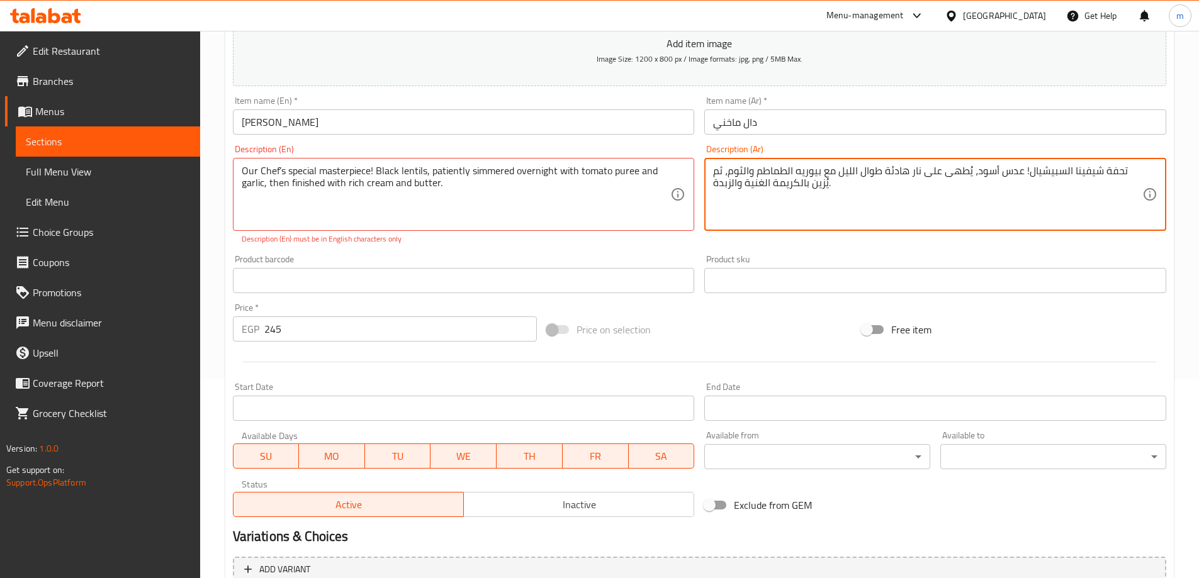
click at [1036, 188] on textarea "تحفة شيفينا السبيشيال! عدس أسود، يُطهى على نار هادئة طوال الليل مع بيوريه الطما…" at bounding box center [927, 195] width 429 height 60
drag, startPoint x: 1036, startPoint y: 188, endPoint x: 1113, endPoint y: 169, distance: 79.7
click at [1036, 188] on textarea "تحفة شيفينا السبيشيال! عدس أسود، يُطهى على نار هادئة طوال الليل مع بيوريه الطما…" at bounding box center [927, 195] width 429 height 60
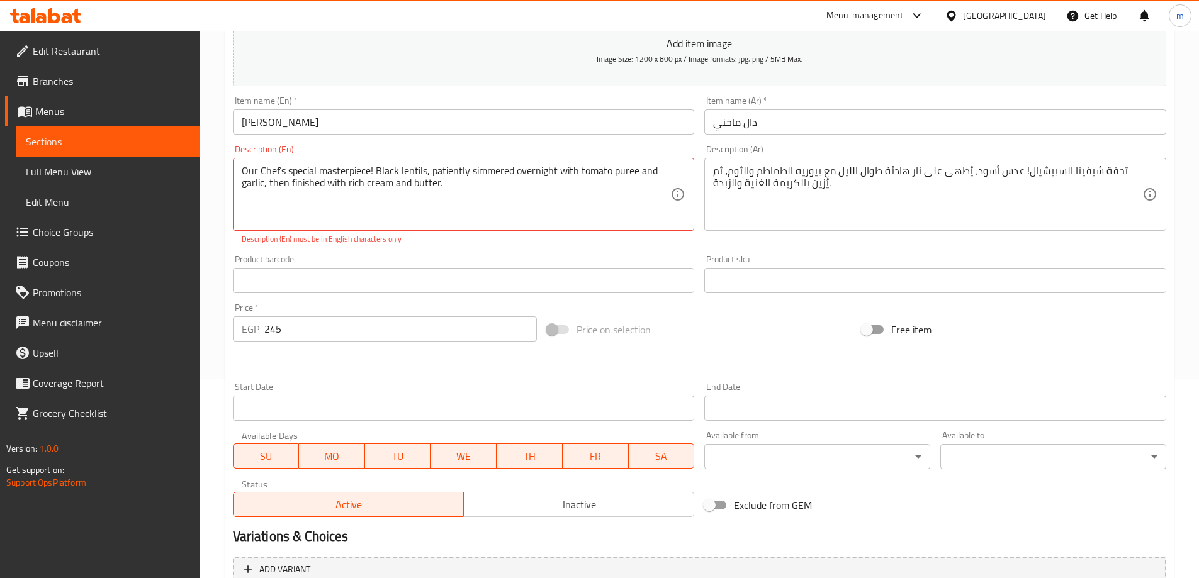
click at [1096, 169] on textarea "تحفة شيفينا السبيشيال! عدس أسود، يُطهى على نار هادئة طوال الليل مع بيوريه الطما…" at bounding box center [927, 195] width 429 height 60
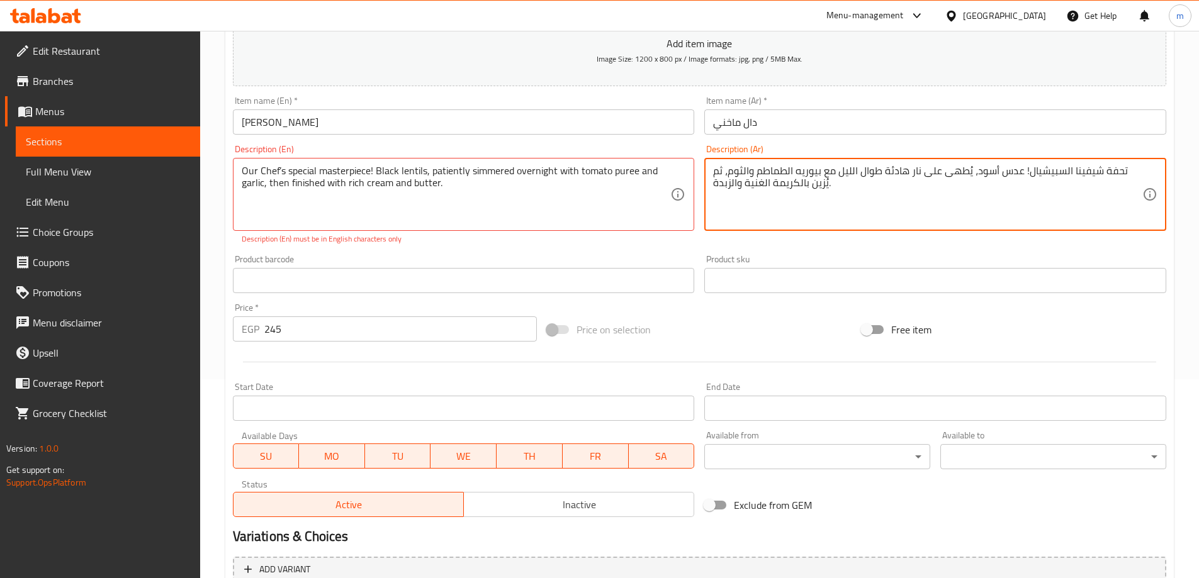
click at [1096, 169] on textarea "تحفة شيفينا السبيشيال! عدس أسود، يُطهى على نار هادئة طوال الليل مع بيوريه الطما…" at bounding box center [927, 195] width 429 height 60
click at [1083, 166] on textarea "تحفة شيفينا السبيشيال! عدس أسود، يُطهى على نار هادئة طوال الليل مع بيوريه الطما…" at bounding box center [927, 195] width 429 height 60
click at [1099, 174] on textarea "تحفة شيفينا السبيشيال! عدس أسود، يُطهى على نار هادئة طوال الليل مع بيوريه الطما…" at bounding box center [927, 195] width 429 height 60
click at [1096, 169] on textarea "تحفة شيفينا السبيشيال! عدس أسود، يُطهى على نار هادئة طوال الليل مع بيوريه الطما…" at bounding box center [927, 195] width 429 height 60
click at [1103, 172] on textarea "تحفة شيفنا السبيشيال! عدس أسود، يُطهى على نار هادئة طوال الليل مع بيوريه الطماط…" at bounding box center [927, 195] width 429 height 60
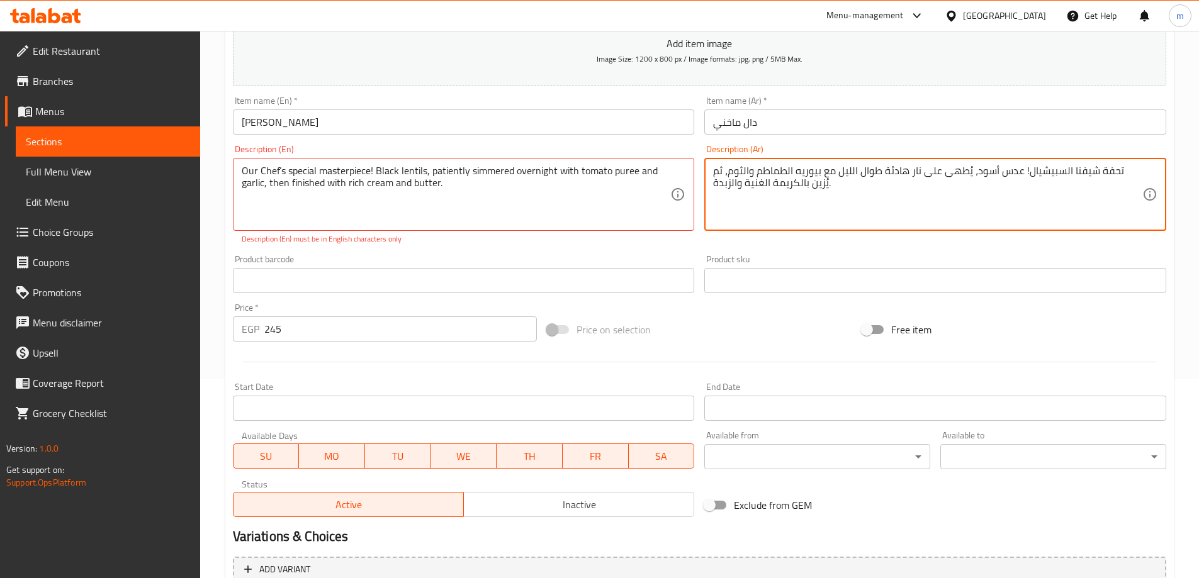
click at [1103, 172] on textarea "تحفة شيفنا السبيشيال! عدس أسود، يُطهى على نار هادئة طوال الليل مع بيوريه الطماط…" at bounding box center [927, 195] width 429 height 60
type textarea "تحفة شيفنا السبيشيال! عدس أسود، يُطهى على نار هادئة طوال الليل مع بيوريه الطماط…"
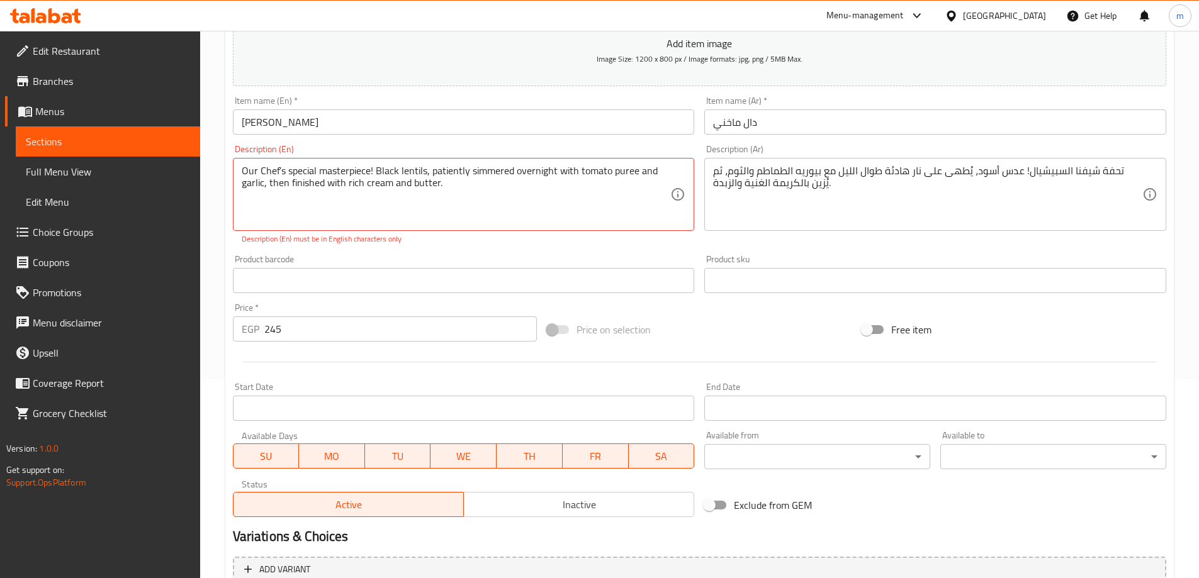
click at [987, 210] on textarea "تحفة شيفنا السبيشيال! عدس أسود، يُطهى على نار هادئة طوال الليل مع بيوريه الطماط…" at bounding box center [927, 195] width 429 height 60
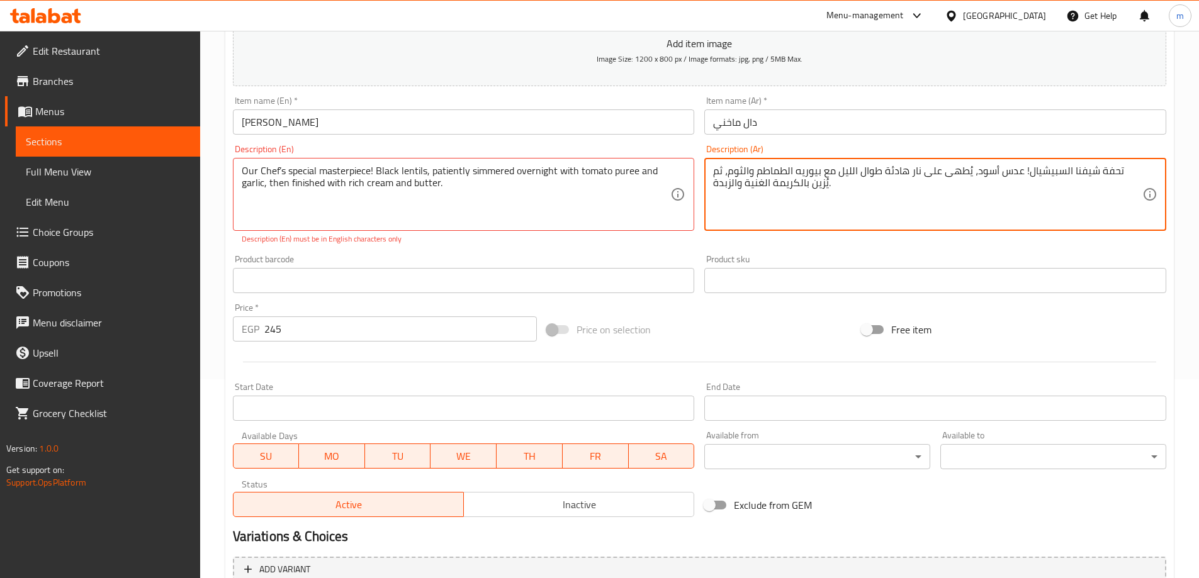
click at [1084, 170] on textarea "تحفة شيفنا السبيشيال! عدس أسود، يُطهى على نار هادئة طوال الليل مع بيوريه الطماط…" at bounding box center [927, 195] width 429 height 60
click at [1082, 170] on textarea "تحفة شيفنا السبيشيال! عدس أسود، يُطهى على نار هادئة طوال الليل مع بيوريه الطماط…" at bounding box center [927, 195] width 429 height 60
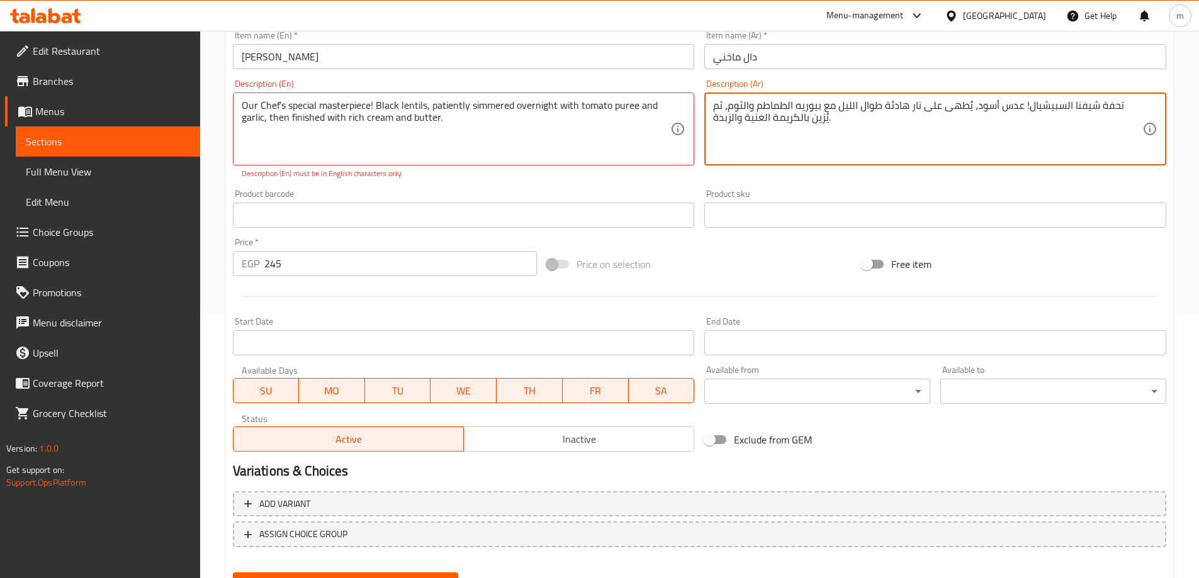
scroll to position [325, 0]
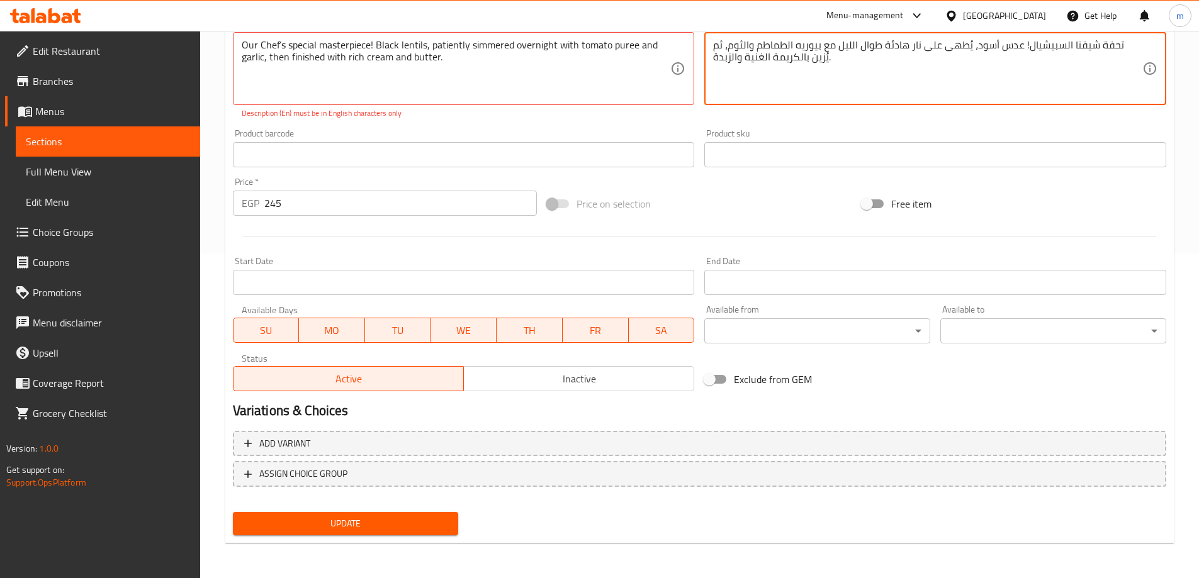
click at [377, 525] on span "Update" at bounding box center [346, 524] width 206 height 16
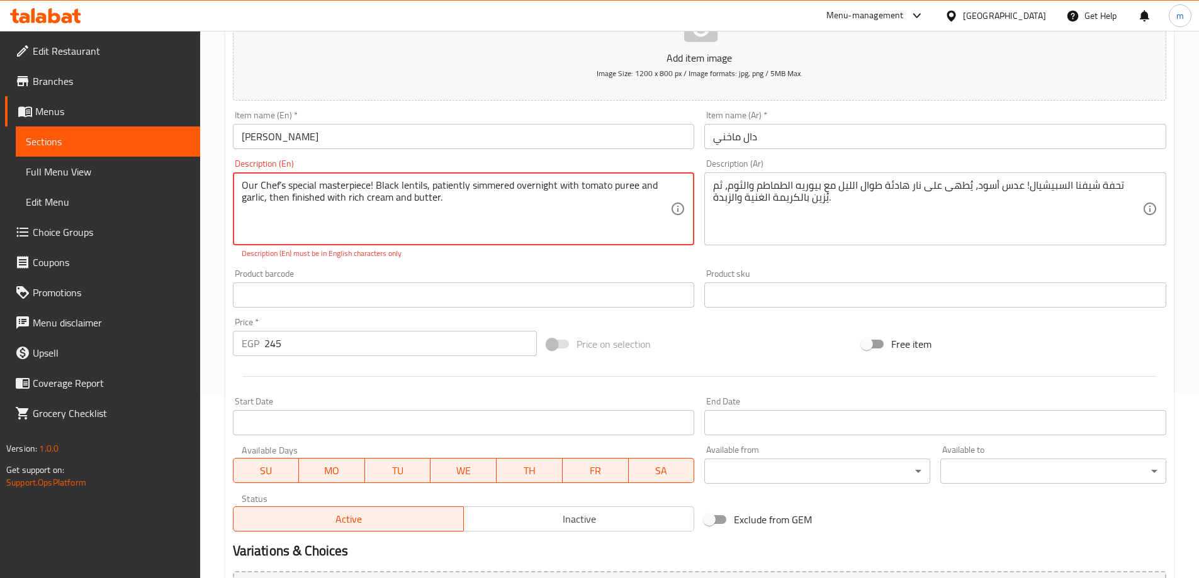
scroll to position [73, 0]
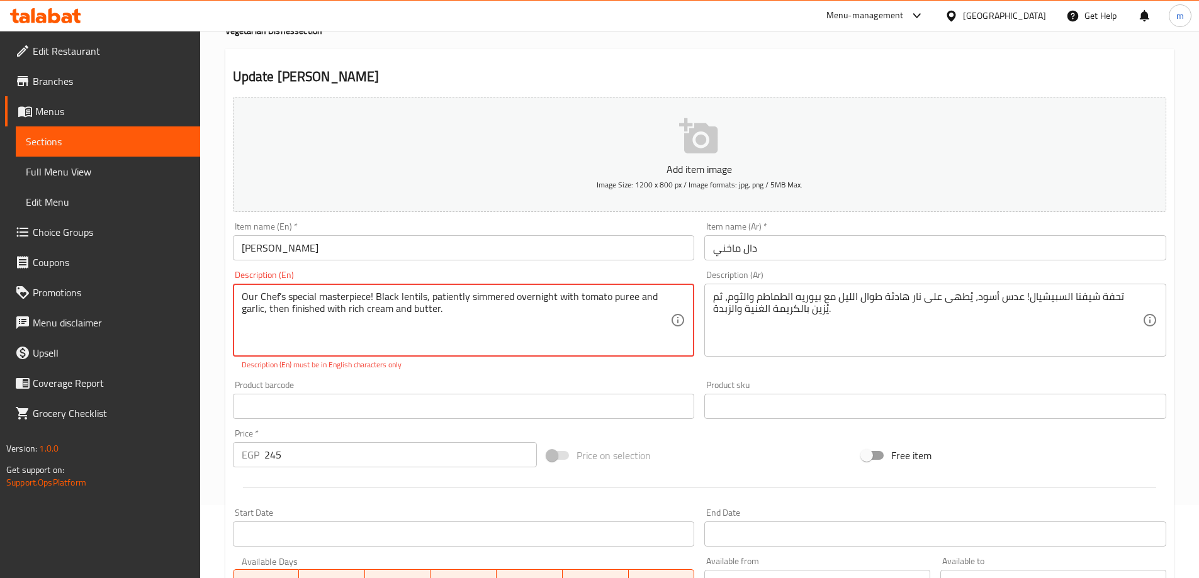
click at [283, 299] on textarea "Our Chef’s special masterpiece! Black lentils, patiently simmered overnight wit…" at bounding box center [456, 321] width 429 height 60
click at [282, 298] on textarea "Our Chef’s special masterpiece! Black lentils, patiently simmered overnight wit…" at bounding box center [456, 321] width 429 height 60
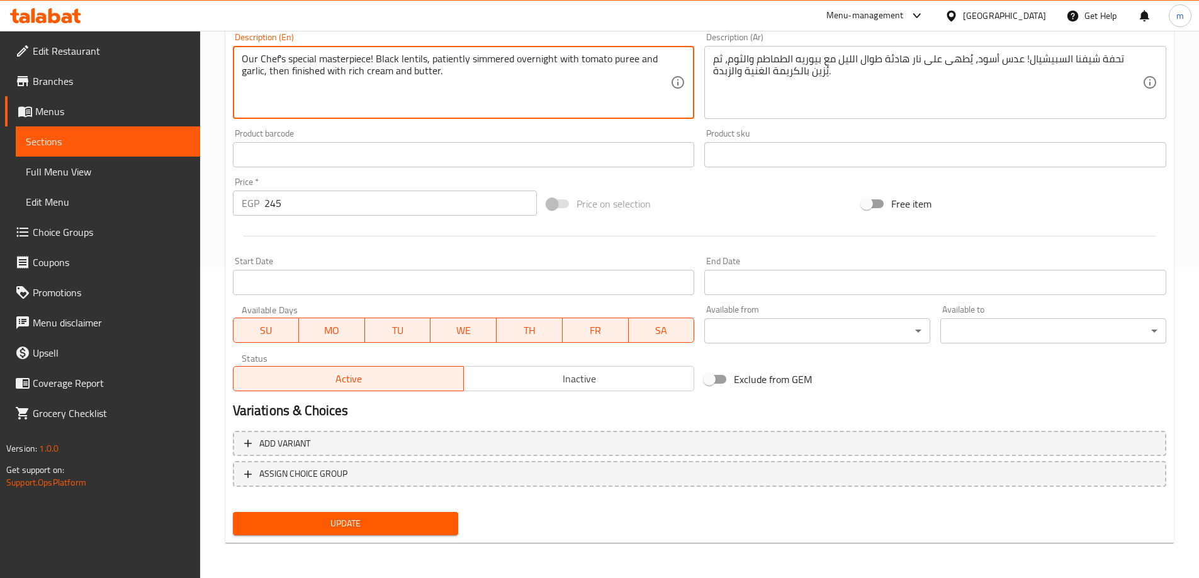
type textarea "Our Chef's special masterpiece! Black lentils, patiently simmered overnight wit…"
click at [288, 519] on span "Update" at bounding box center [346, 524] width 206 height 16
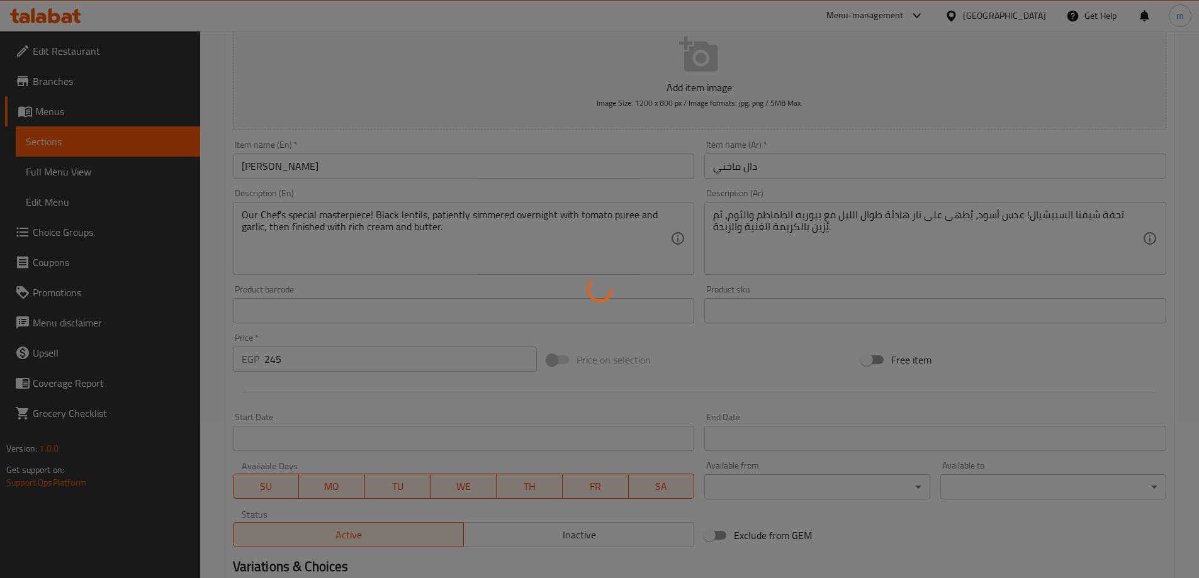
scroll to position [0, 0]
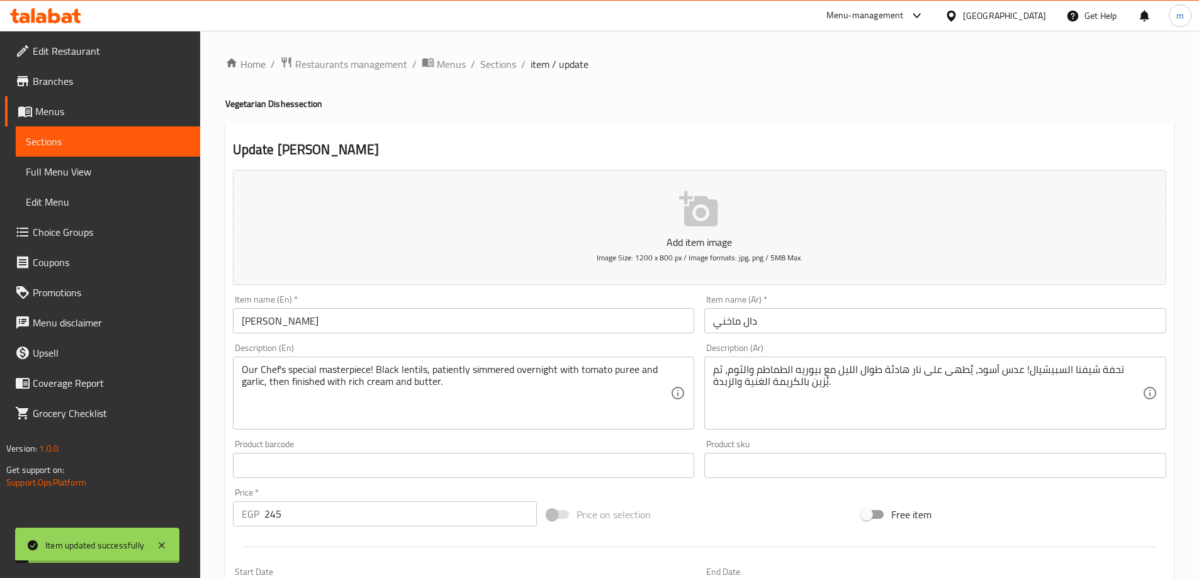
click at [359, 325] on input "Dal Makhani" at bounding box center [464, 320] width 462 height 25
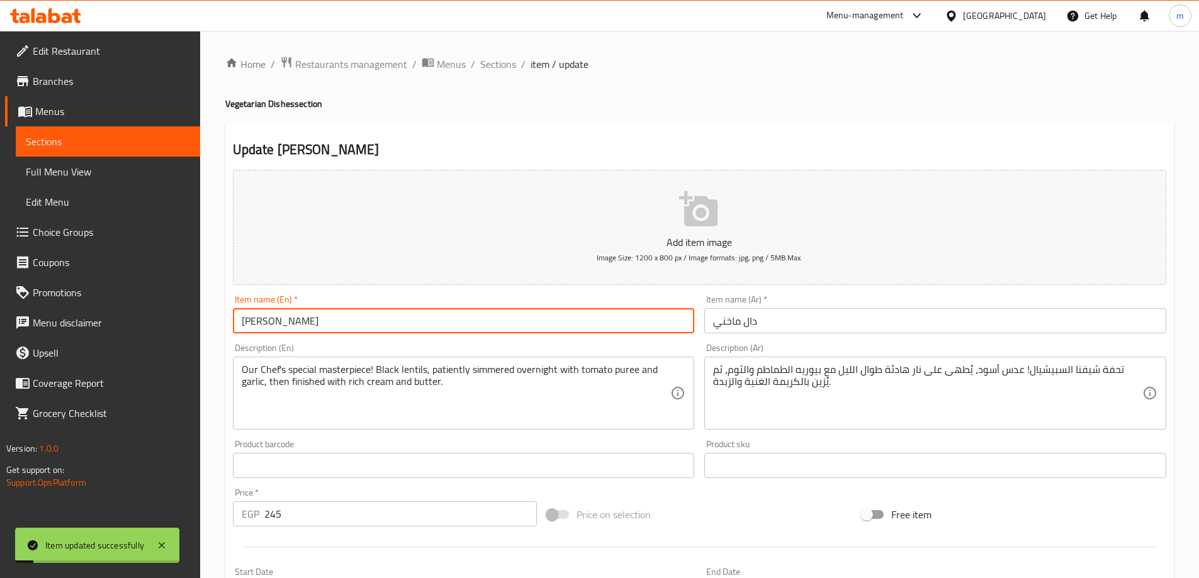
click at [359, 325] on input "Dal Makhani" at bounding box center [464, 320] width 462 height 25
click at [492, 65] on span "Sections" at bounding box center [498, 64] width 36 height 15
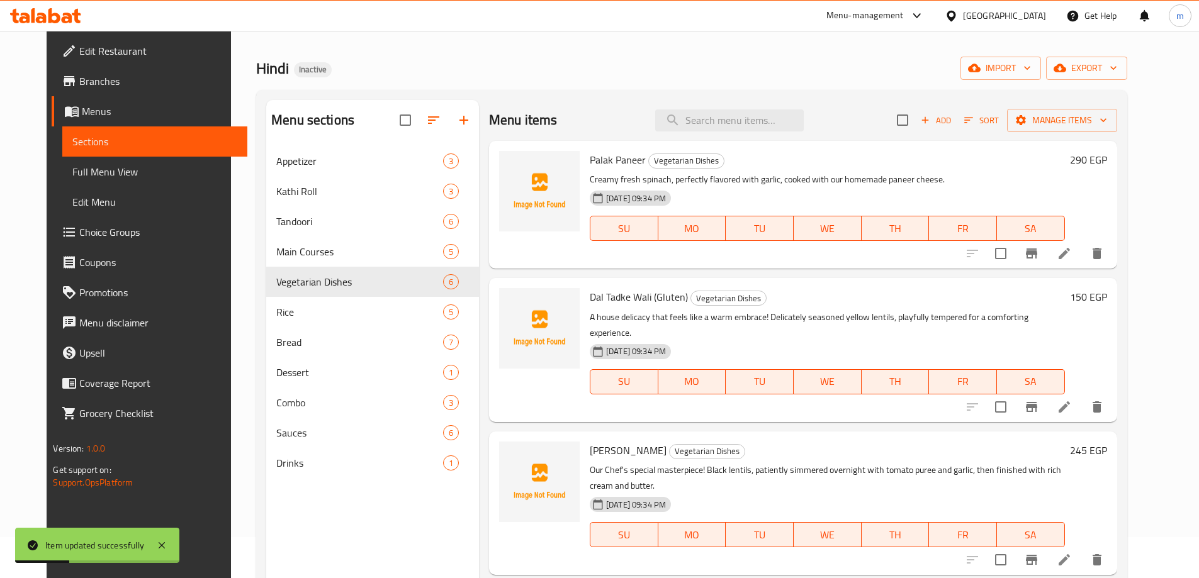
scroll to position [63, 0]
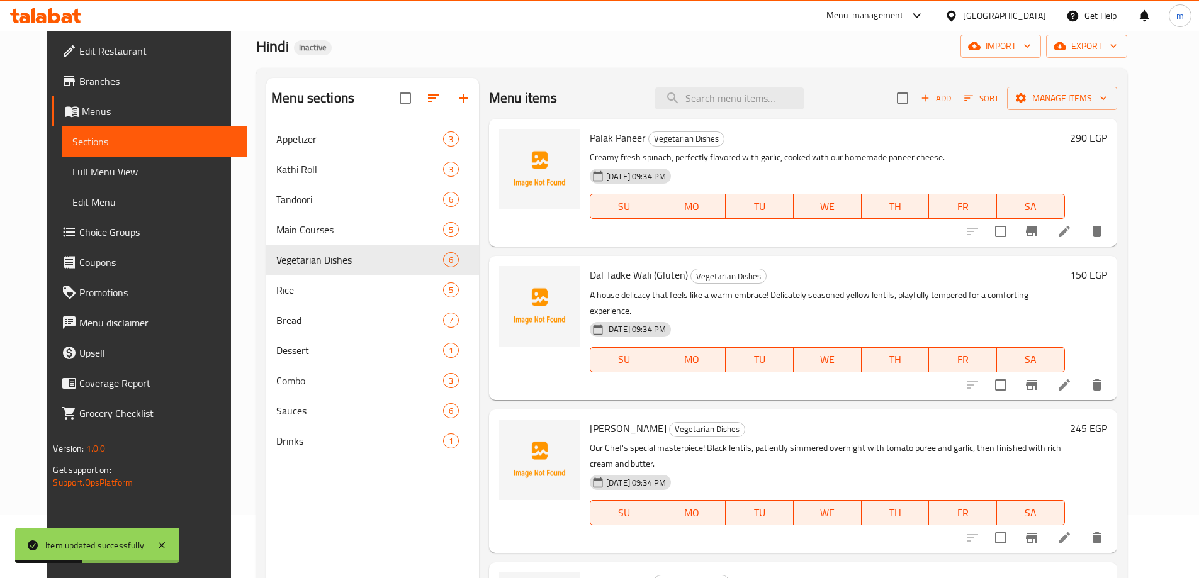
click at [771, 290] on p "A house delicacy that feels like a warm embrace! Delicately seasoned yellow len…" at bounding box center [827, 303] width 475 height 31
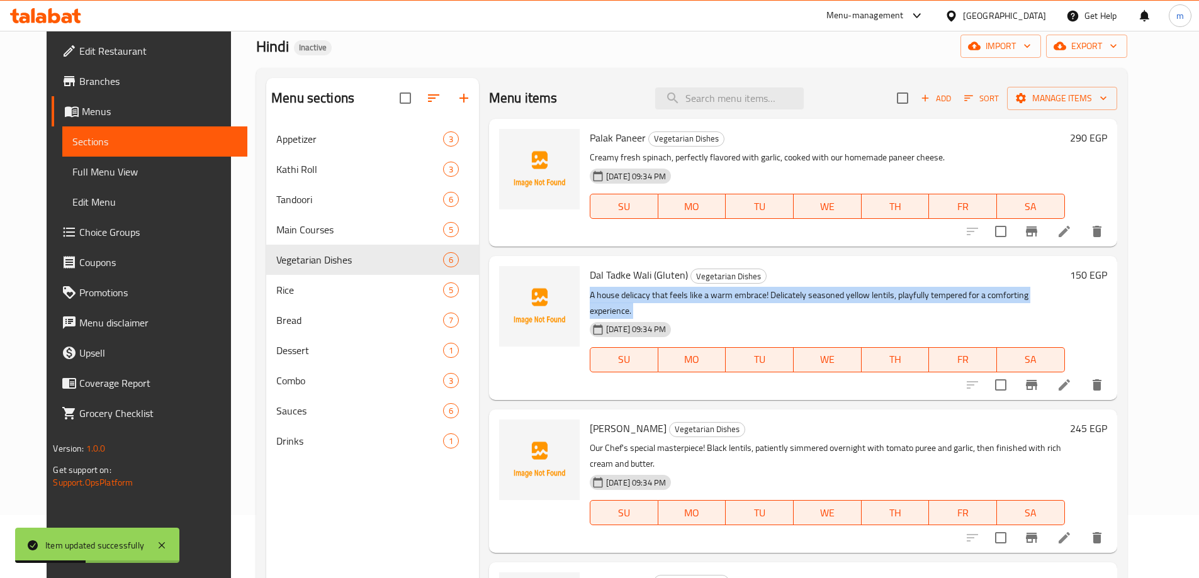
click at [771, 290] on p "A house delicacy that feels like a warm embrace! Delicately seasoned yellow len…" at bounding box center [827, 303] width 475 height 31
copy div "A house delicacy that feels like a warm embrace! Delicately seasoned yellow len…"
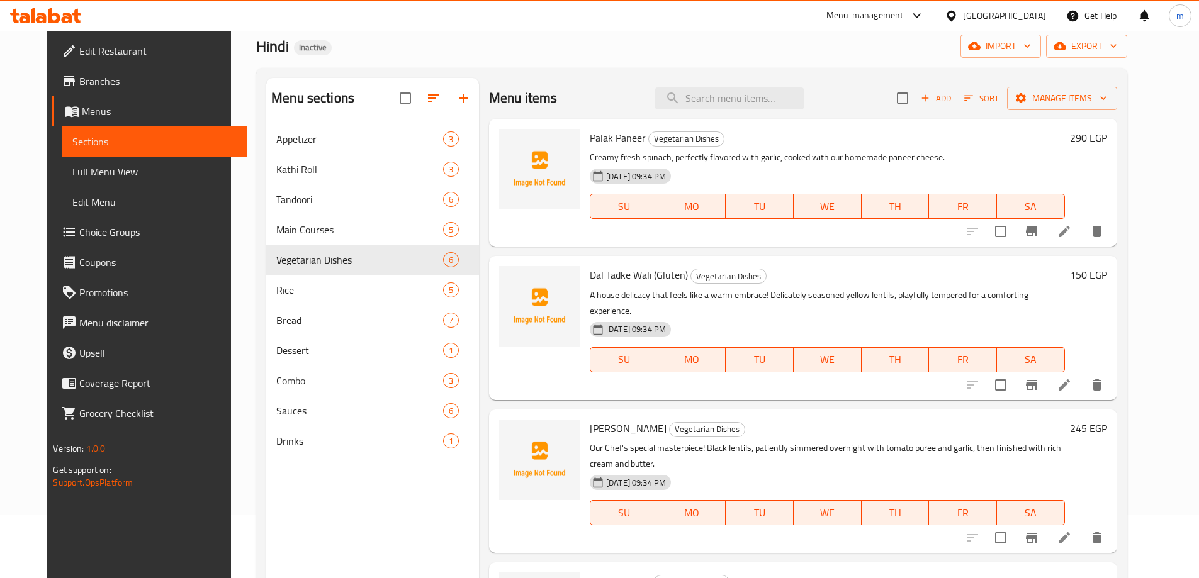
click at [778, 261] on div "Dal Tadke Wali (Gluten) Vegetarian Dishes A house delicacy that feels like a wa…" at bounding box center [827, 327] width 485 height 133
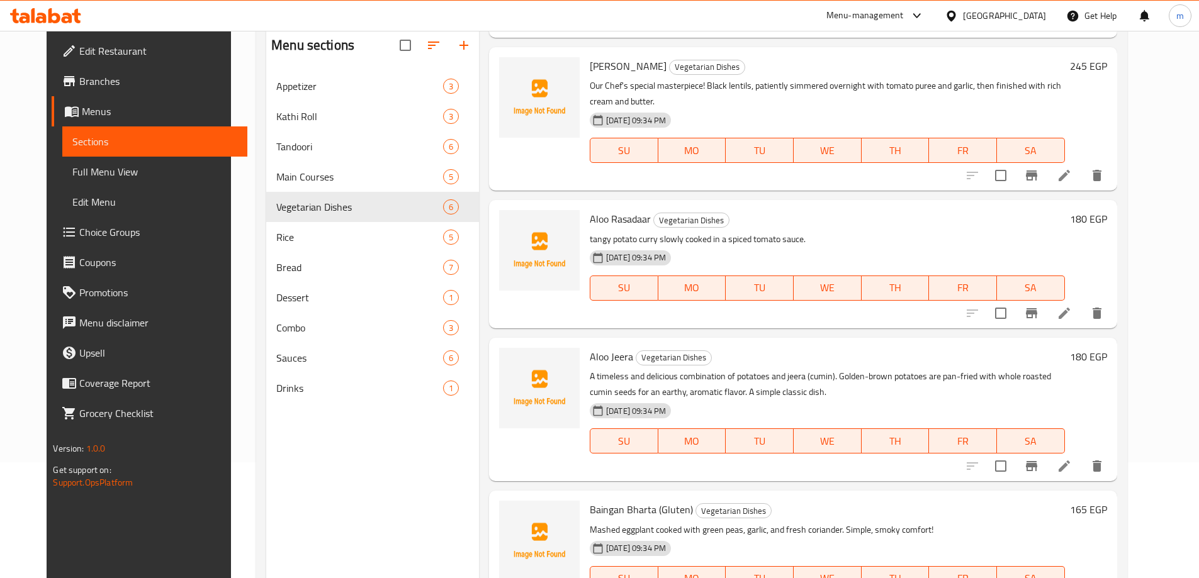
scroll to position [176, 0]
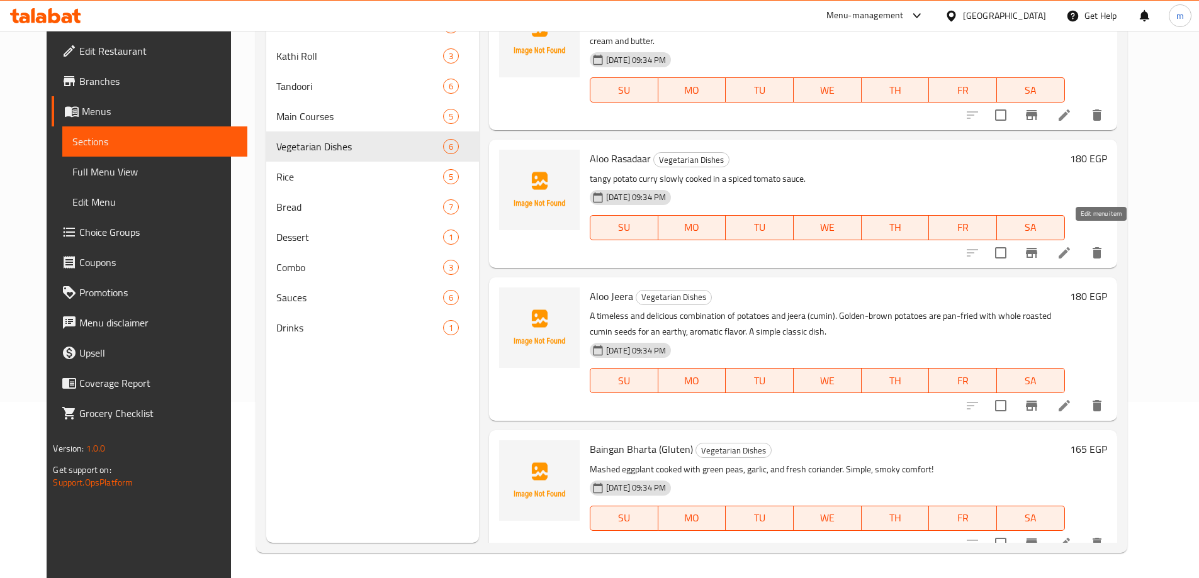
click at [1072, 245] on icon at bounding box center [1064, 252] width 15 height 15
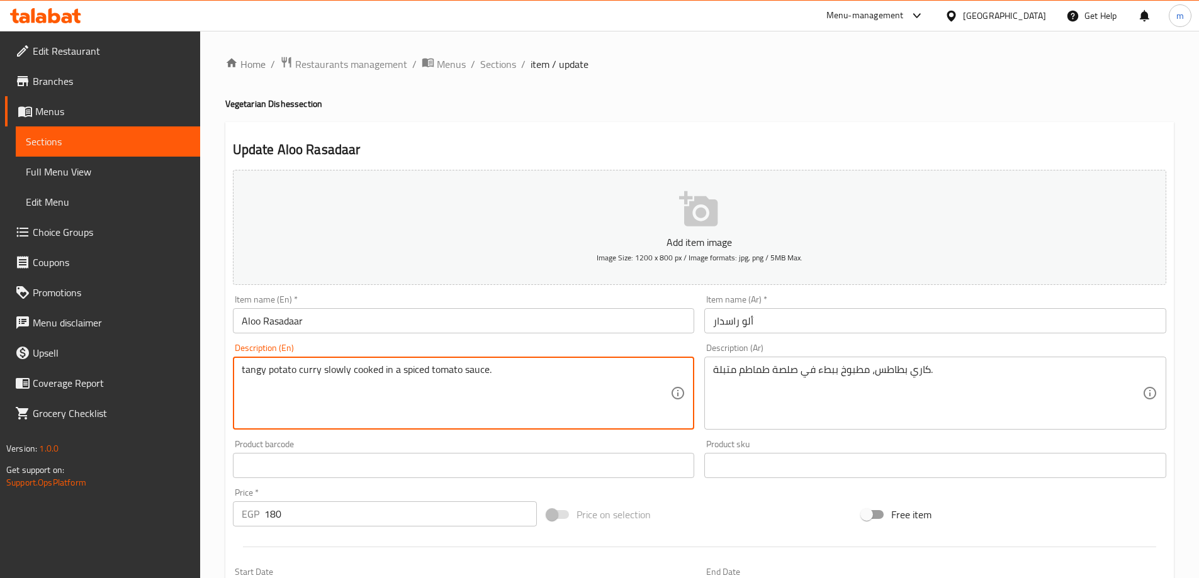
click at [447, 394] on textarea "tangy potato curry slowly cooked in a spiced tomato sauce." at bounding box center [456, 394] width 429 height 60
paste textarea "A light, tangy potato curry simmered in a spiced tomato sauce. Simple, soulful,…"
type textarea "A light, tangy potato curry simmered in a spiced tomato sauce. Simple, soulful,…"
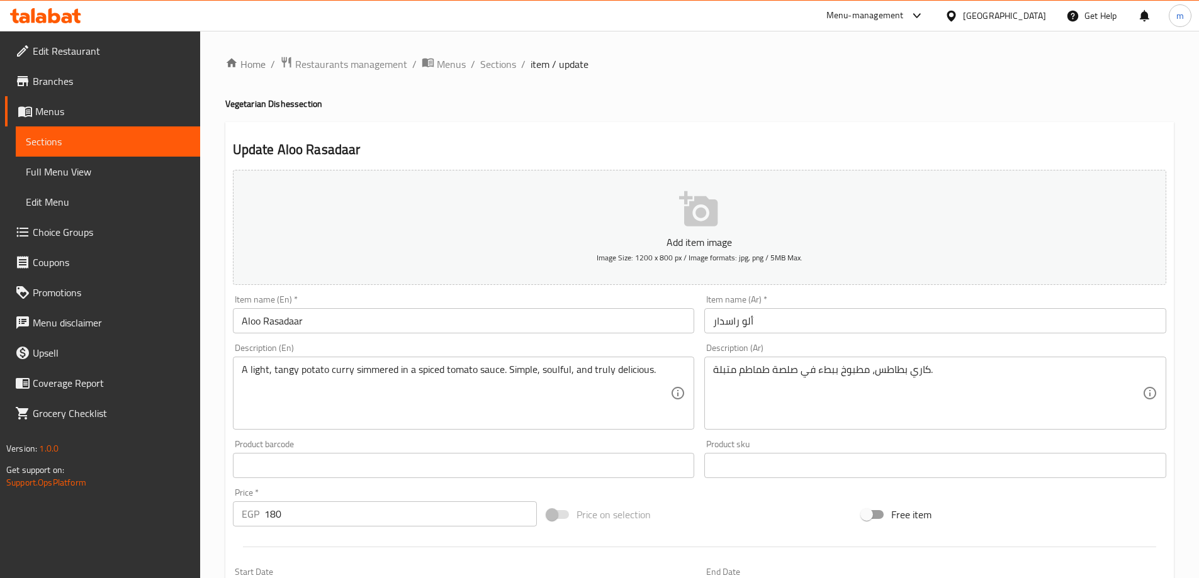
click at [288, 391] on textarea "A light, tangy potato curry simmered in a spiced tomato sauce. Simple, soulful,…" at bounding box center [456, 394] width 429 height 60
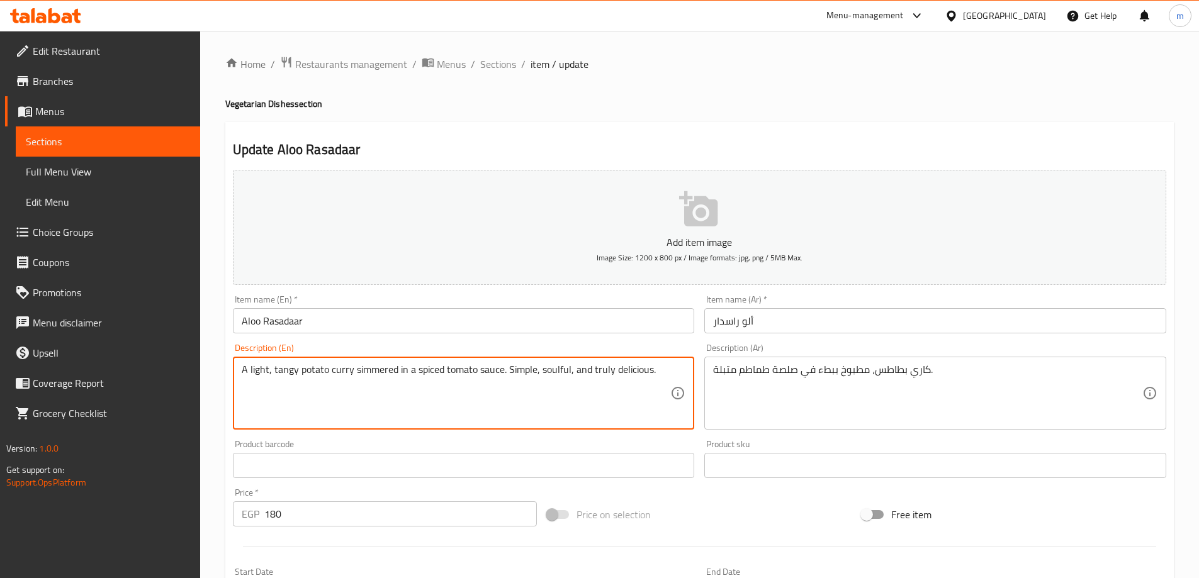
click at [288, 391] on textarea "A light, tangy potato curry simmered in a spiced tomato sauce. Simple, soulful,…" at bounding box center [456, 394] width 429 height 60
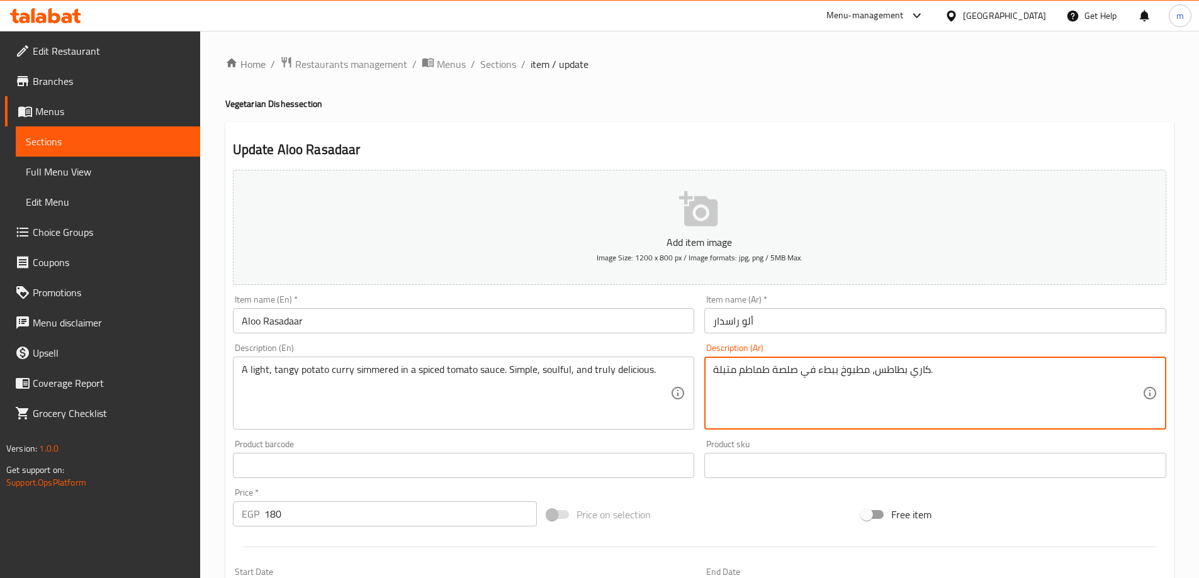
click at [942, 376] on textarea "كاري بطاطس، مطبوخ ببطء في صلصة طماطم متبلة." at bounding box center [927, 394] width 429 height 60
paste textarea "خفيف، لاذع، مطهو على نار هادئة في صلصة طماطم متبلة. بسيط، شهي، ولذيذ حقًا."
click at [1018, 373] on textarea "كاري بطاطس خفيف، لاذع، مطهو على نار هادئة في صلصة طماطم متبلة. بسيط، شهي، ولذيذ…" at bounding box center [927, 394] width 429 height 60
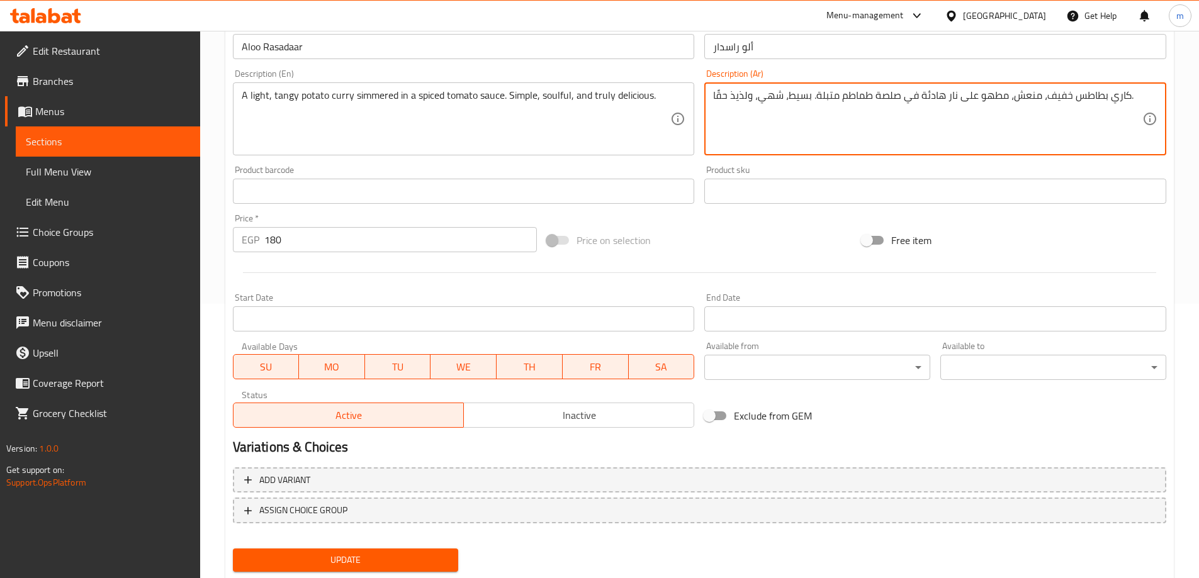
scroll to position [311, 0]
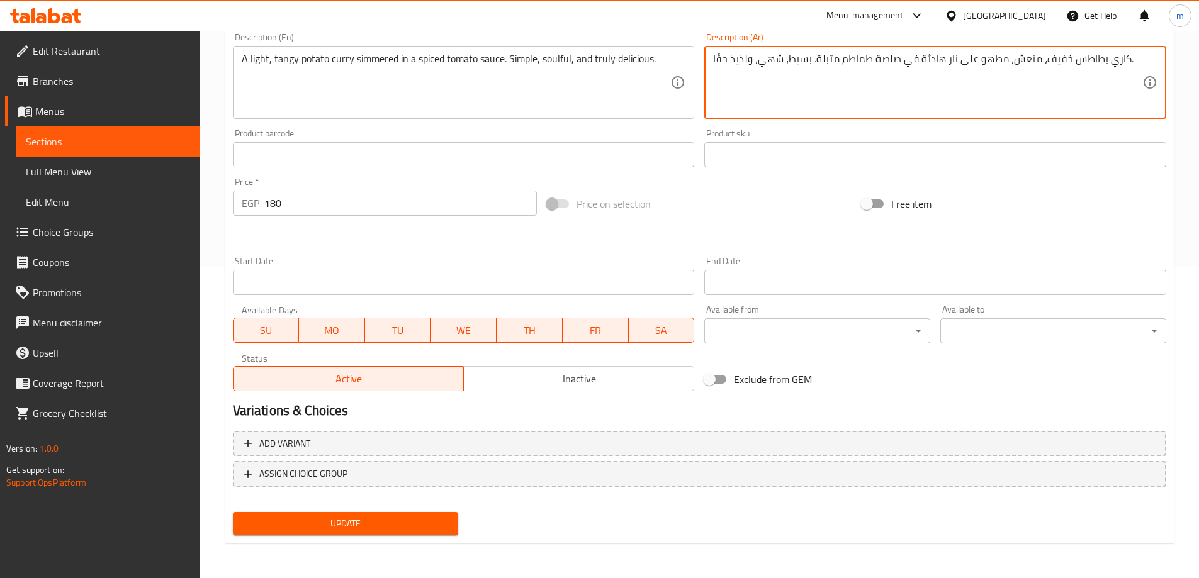
type textarea "كاري بطاطس خفيف، منعش، مطهو على نار هادئة في صلصة طماطم متبلة. بسيط، شهي، ولذيذ…"
click at [379, 517] on span "Update" at bounding box center [346, 524] width 206 height 16
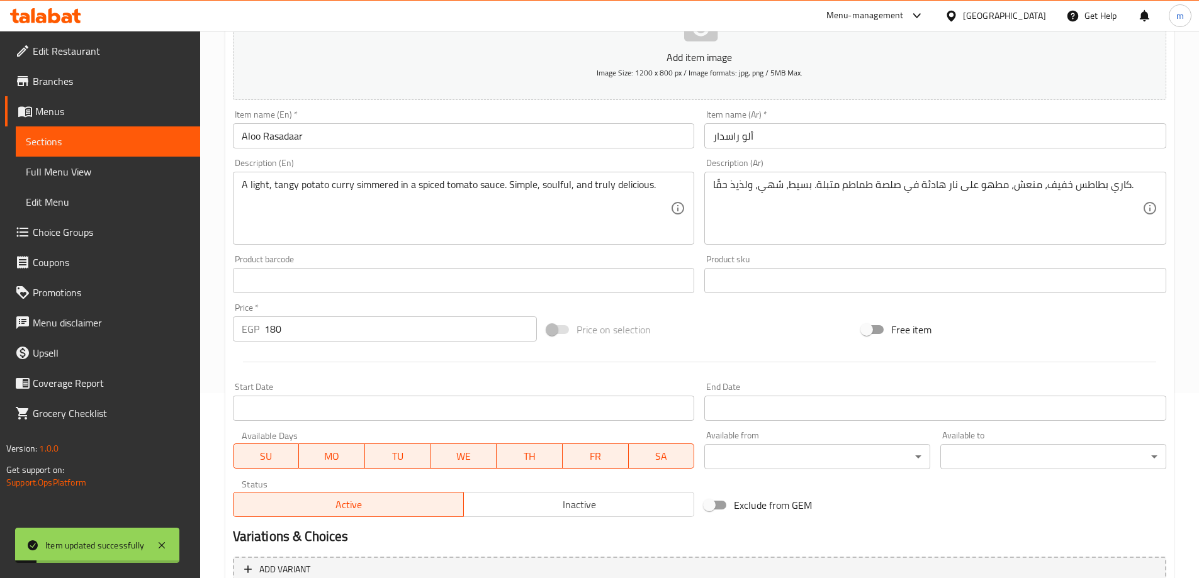
scroll to position [0, 0]
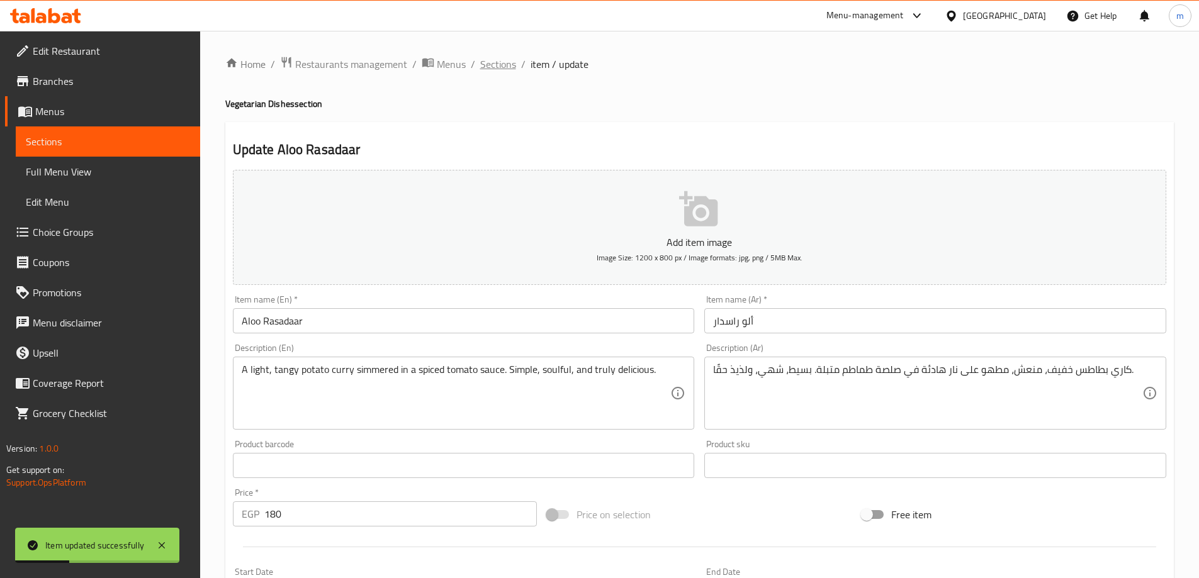
click at [498, 59] on span "Sections" at bounding box center [498, 64] width 36 height 15
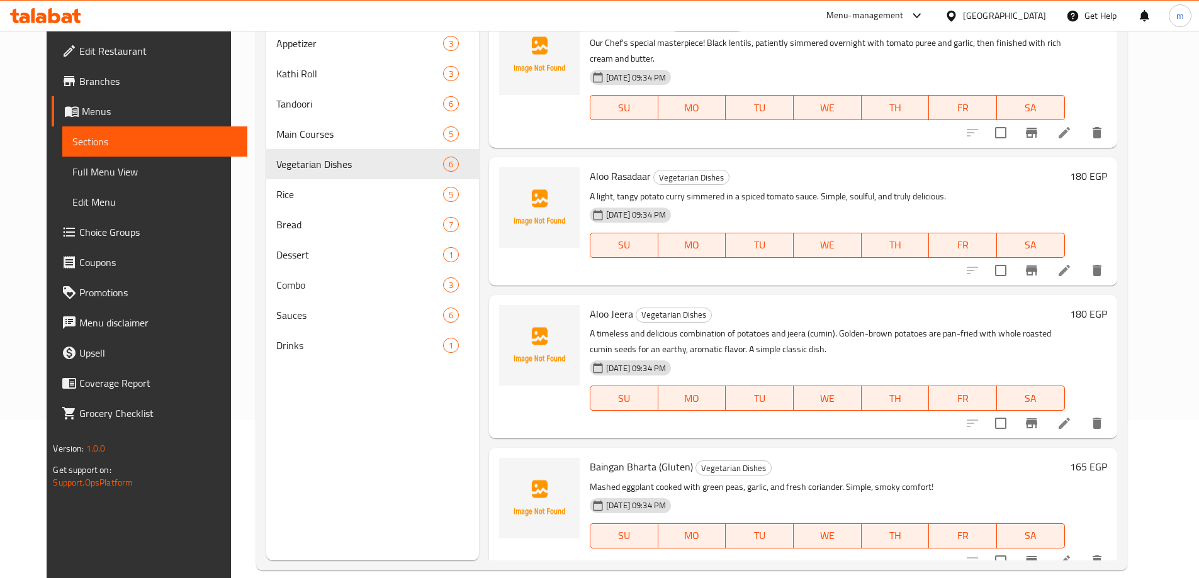
scroll to position [176, 0]
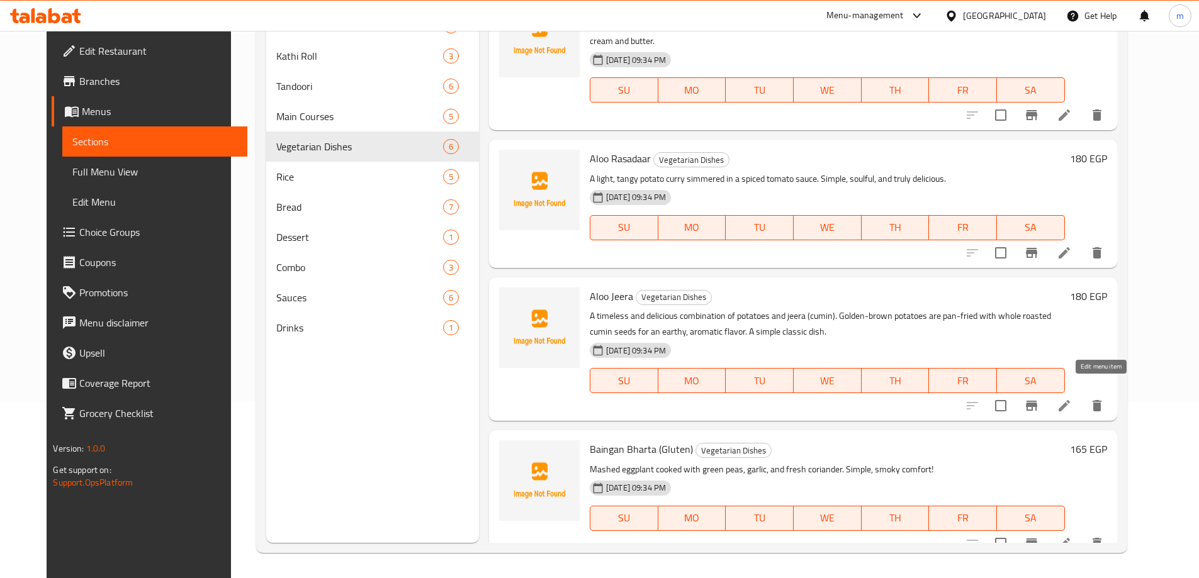
click at [1070, 400] on icon at bounding box center [1064, 405] width 11 height 11
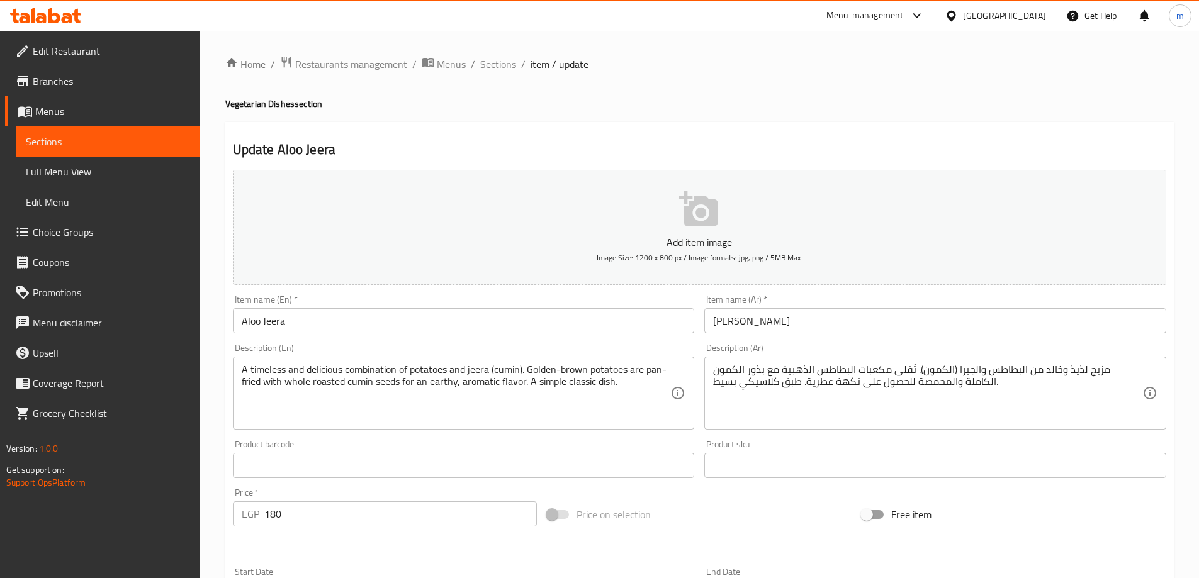
click at [531, 440] on div "Product barcode Product barcode" at bounding box center [464, 459] width 462 height 38
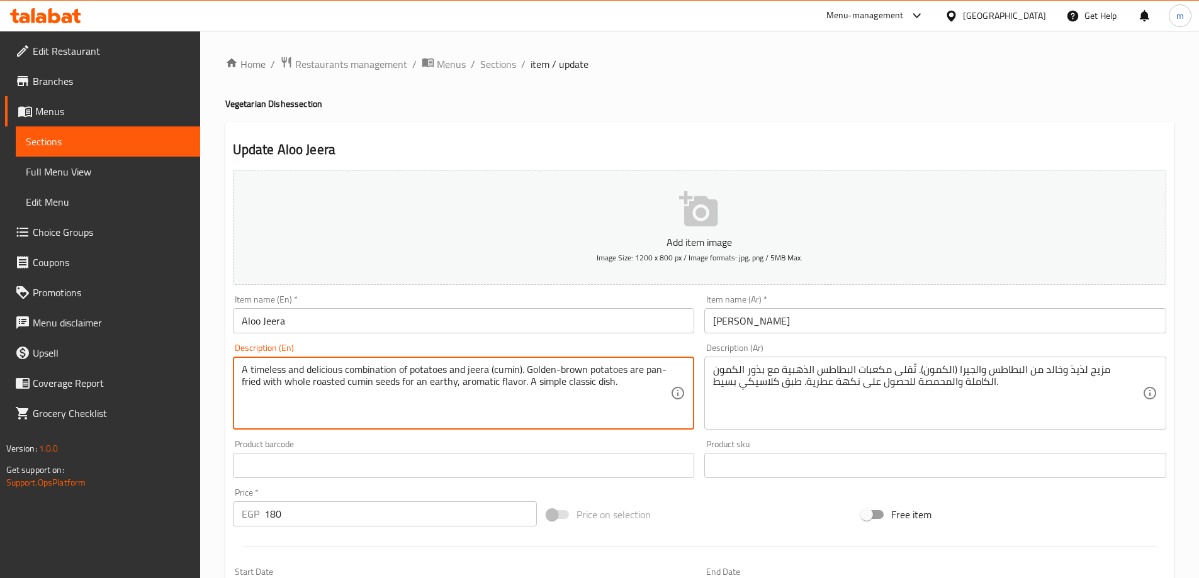
click at [544, 403] on textarea "A timeless and delicious combination of potatoes and jeera (cumin). Golden-brow…" at bounding box center [456, 394] width 429 height 60
paste textarea ""A timeless and delicious combination of potatoes and jeera (cumin). Golden-bro…"
click at [578, 394] on textarea "A timeless and delicious combination of potatoes and jeera (cumin). Golden-brow…" at bounding box center [456, 394] width 429 height 60
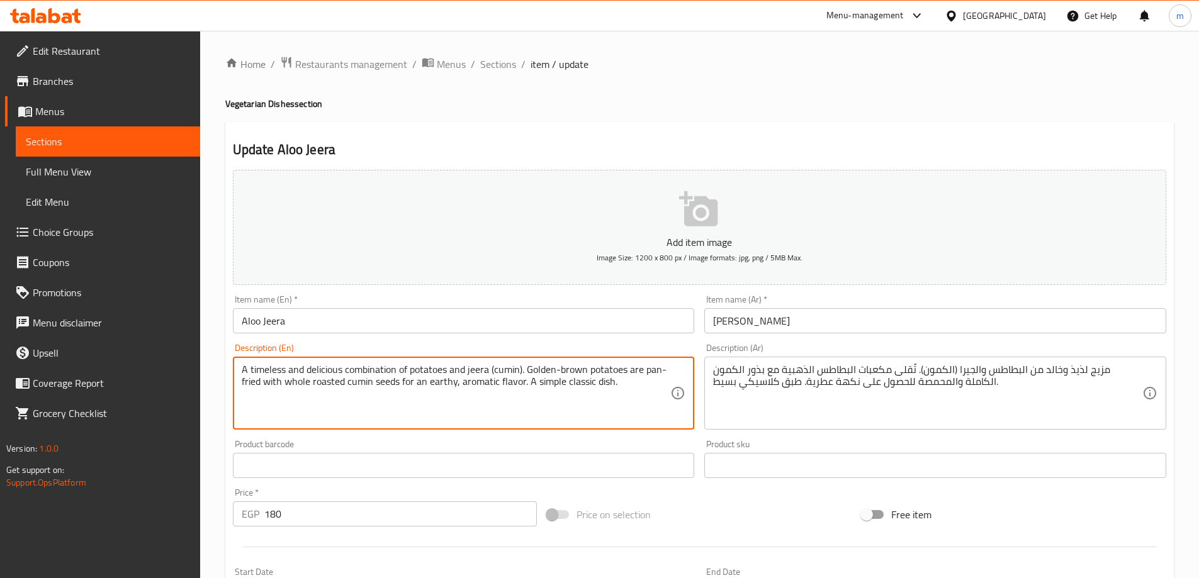
click at [578, 394] on textarea "A timeless and delicious combination of potatoes and jeera (cumin). Golden-brow…" at bounding box center [456, 394] width 429 height 60
paste textarea "one"
click at [612, 399] on textarea "A timeless and delicious combination of potatoes and jeera (cumin). Golden-brow…" at bounding box center [456, 394] width 429 height 60
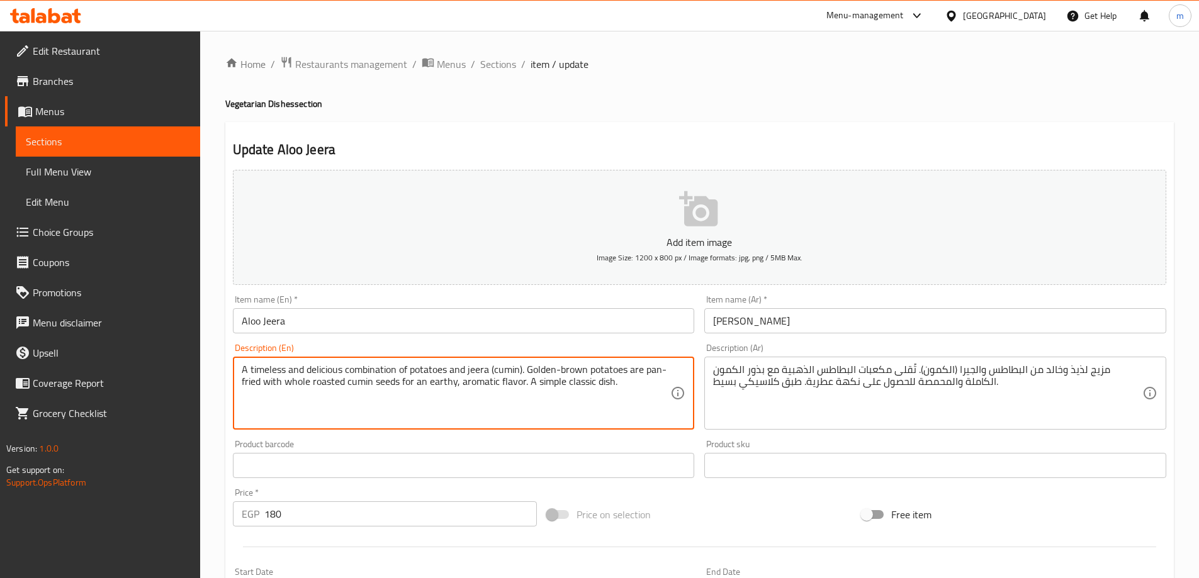
click at [612, 399] on textarea "A timeless and delicious combination of potatoes and jeera (cumin). Golden-brow…" at bounding box center [456, 394] width 429 height 60
paste textarea "one"
type textarea "A timeless and delicious combination of potatoes and jeera (cumin). Golden-brow…"
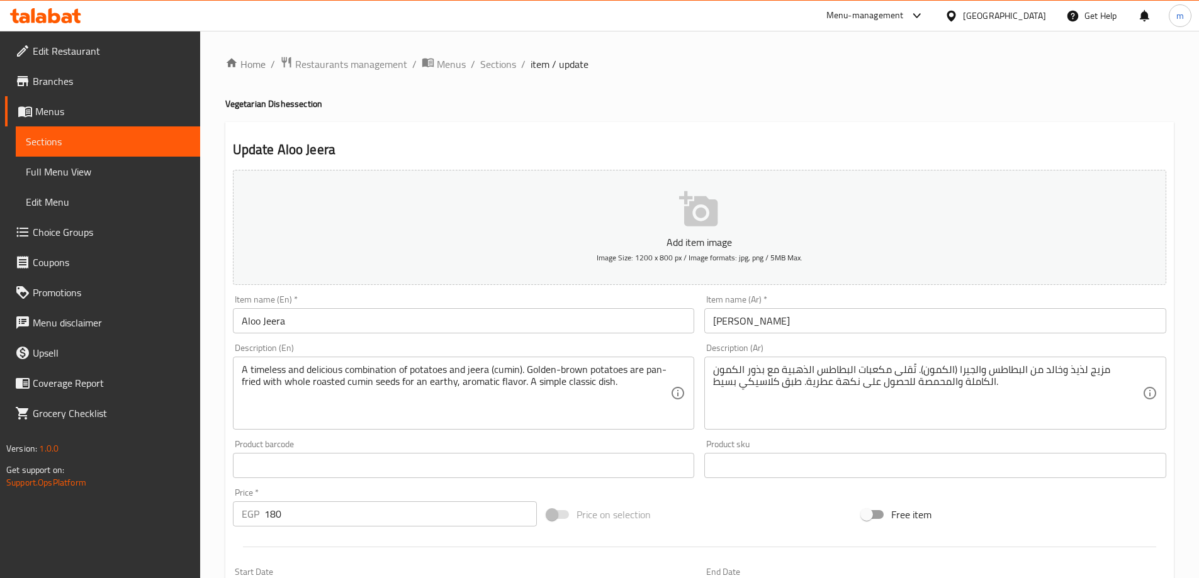
click at [371, 367] on textarea "A timeless and delicious combination of potatoes and jeera (cumin). Golden-brow…" at bounding box center [456, 394] width 429 height 60
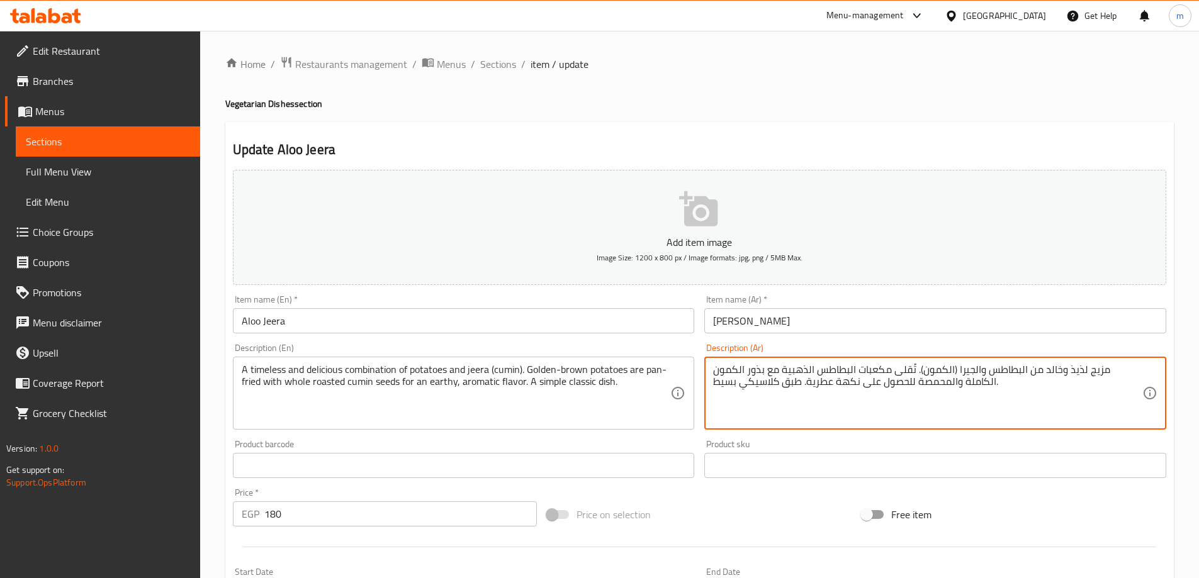
drag, startPoint x: 1137, startPoint y: 371, endPoint x: 1062, endPoint y: 374, distance: 74.9
paste textarea "ٌ لذيذٌ لا يُنسى"
click at [764, 392] on textarea "مزيجٌ لذيذٌ لا يُنسى من البطاطس والجيرا (الكمون). تُقلى مكعبات البطاطس الذهبية …" at bounding box center [927, 394] width 429 height 60
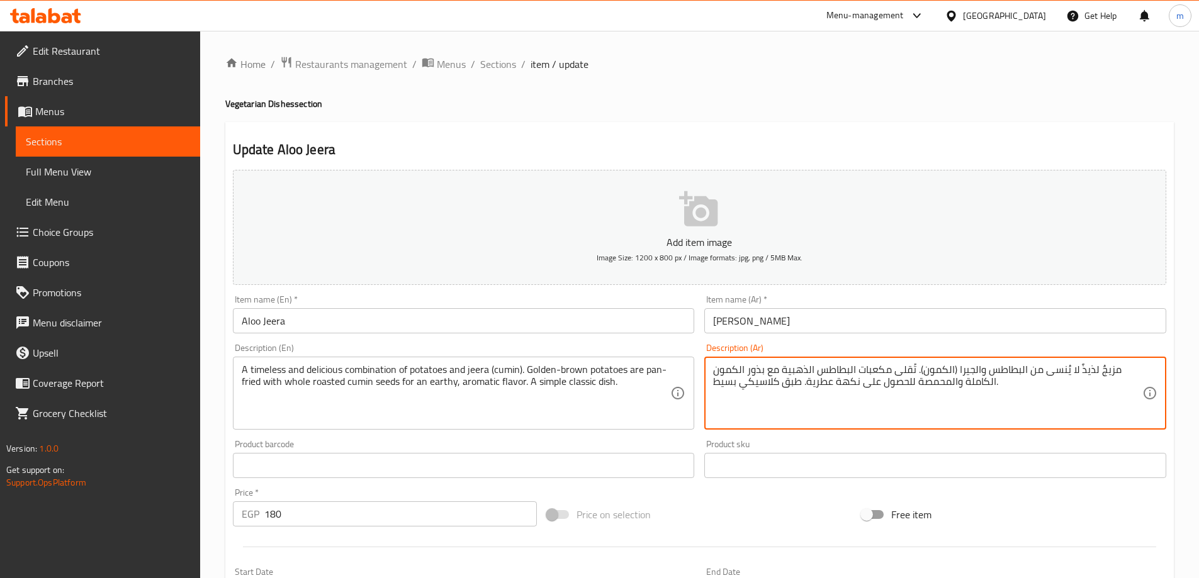
type textarea "مزيجٌ لذيذٌ لا يُنسى من البطاطس والجيرا (الكمون). تُقلى مكعبات البطاطس الذهبية …"
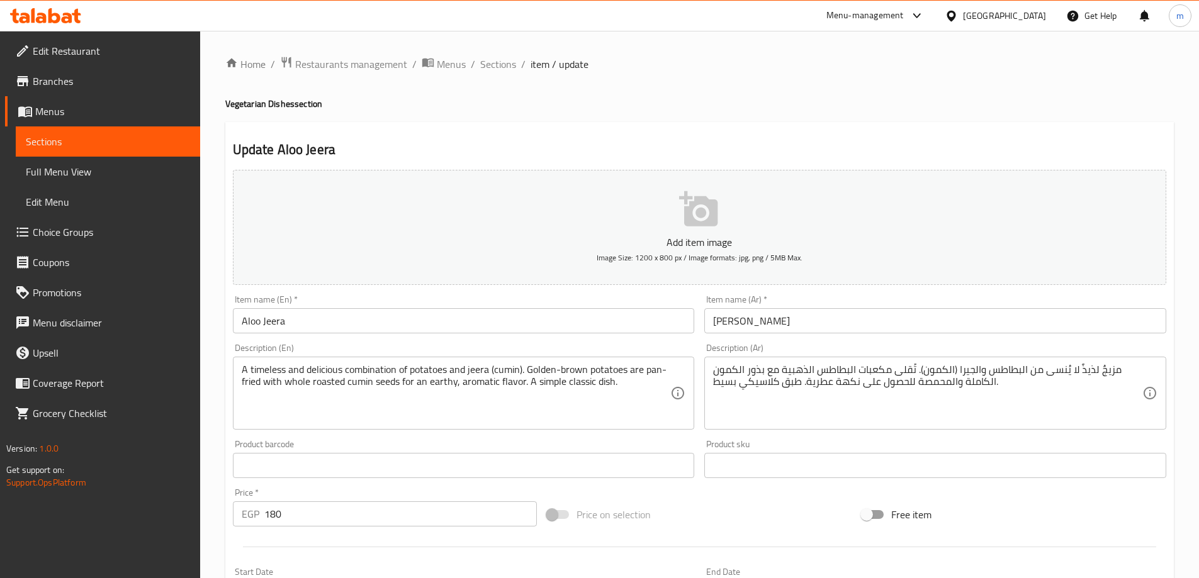
click at [608, 385] on textarea "A timeless and delicious combination of potatoes and jeera (cumin). Golden-brow…" at bounding box center [456, 394] width 429 height 60
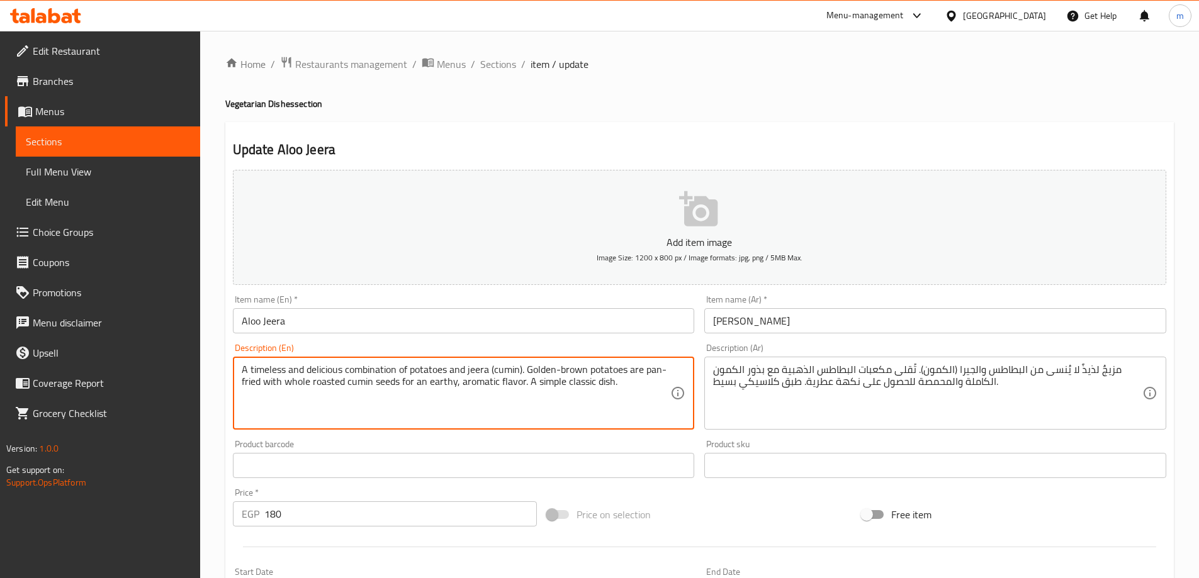
click at [608, 385] on textarea "A timeless and delicious combination of potatoes and jeera (cumin). Golden-brow…" at bounding box center [456, 394] width 429 height 60
paste textarea "one"
type textarea "A timeless and delicious combination of potatoes and jeera (cumin). Golden-brow…"
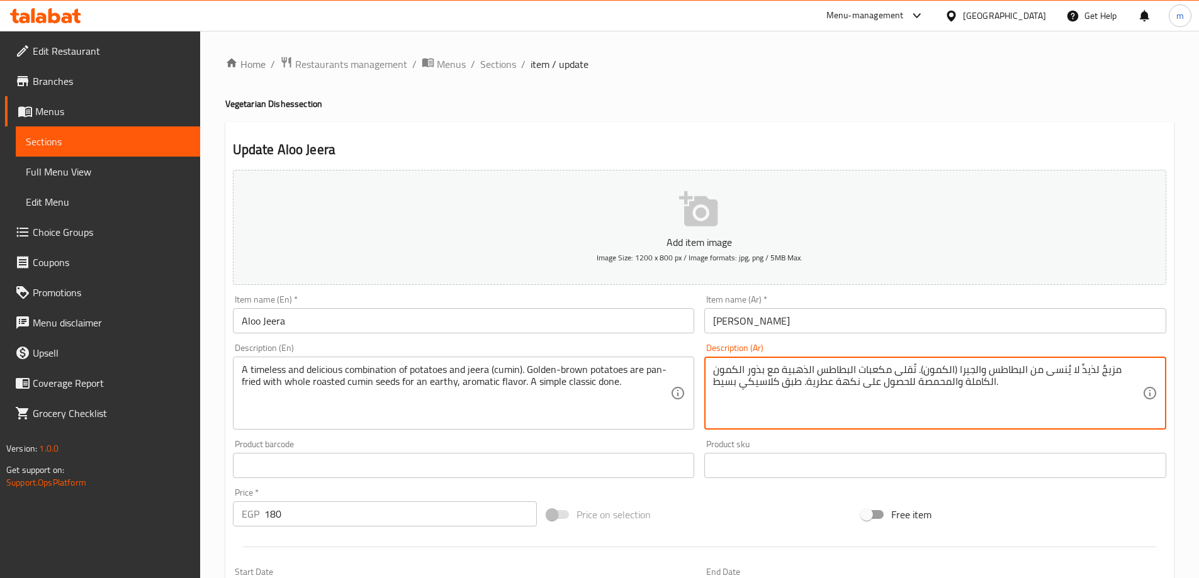
drag, startPoint x: 799, startPoint y: 383, endPoint x: 699, endPoint y: 391, distance: 100.4
paste textarea "كلاسيكي بسيط تم إنجازه"
click at [820, 383] on textarea "مزيجٌ لذيذٌ لا يُنسى من البطاطس والجيرا (الكمون). تُقلى مكعبات البطاطس الذهبية …" at bounding box center [927, 394] width 429 height 60
type textarea "مزيجٌ لذيذٌ لا يُنسى من البطاطس والجيرا (الكمون). تُقلى مكعبات البطاطس الذهبية …"
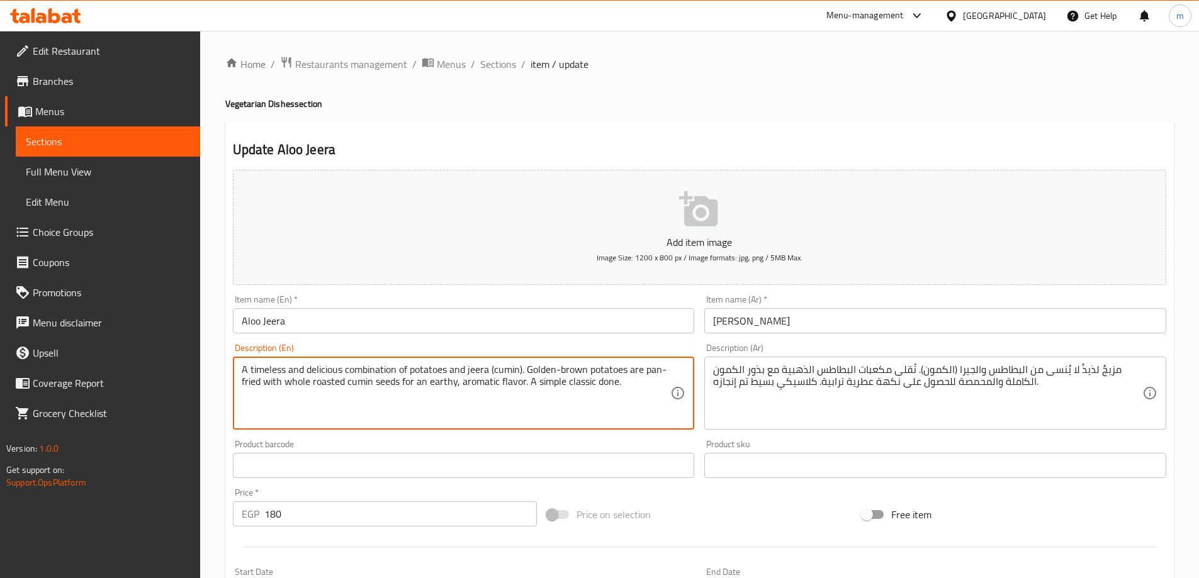
click at [440, 388] on textarea "A timeless and delicious combination of potatoes and jeera (cumin). Golden-brow…" at bounding box center [456, 394] width 429 height 60
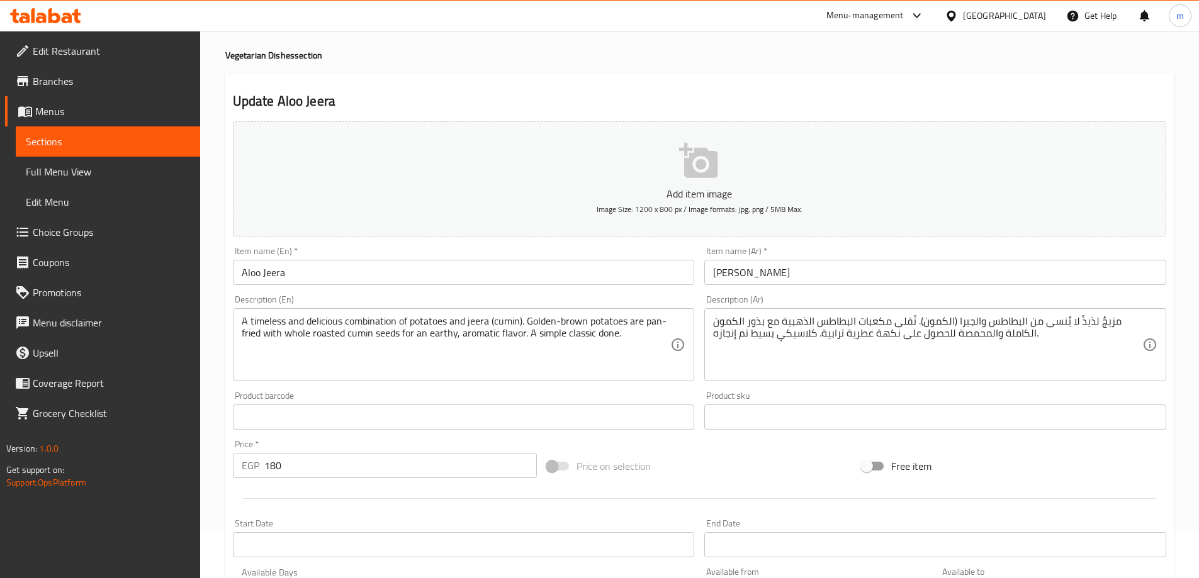
scroll to position [311, 0]
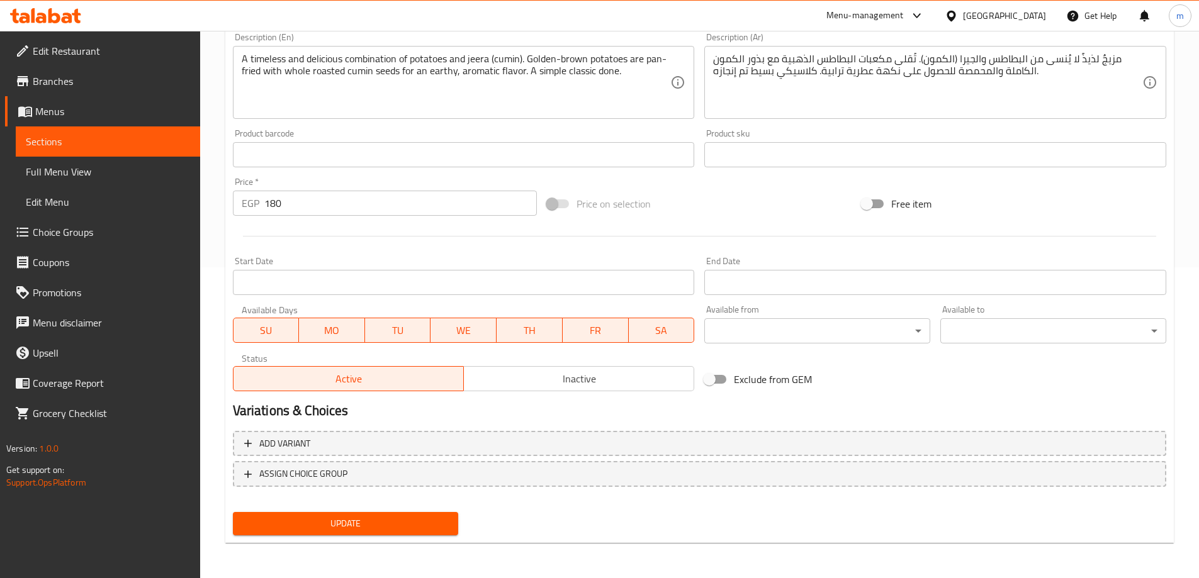
click at [352, 515] on button "Update" at bounding box center [346, 523] width 226 height 23
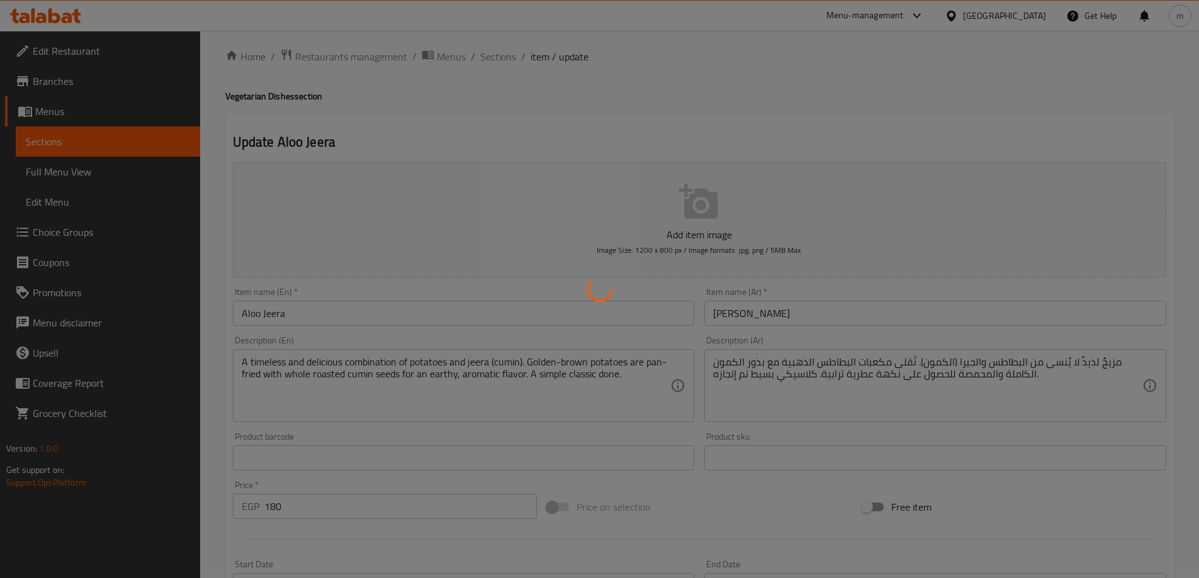
scroll to position [0, 0]
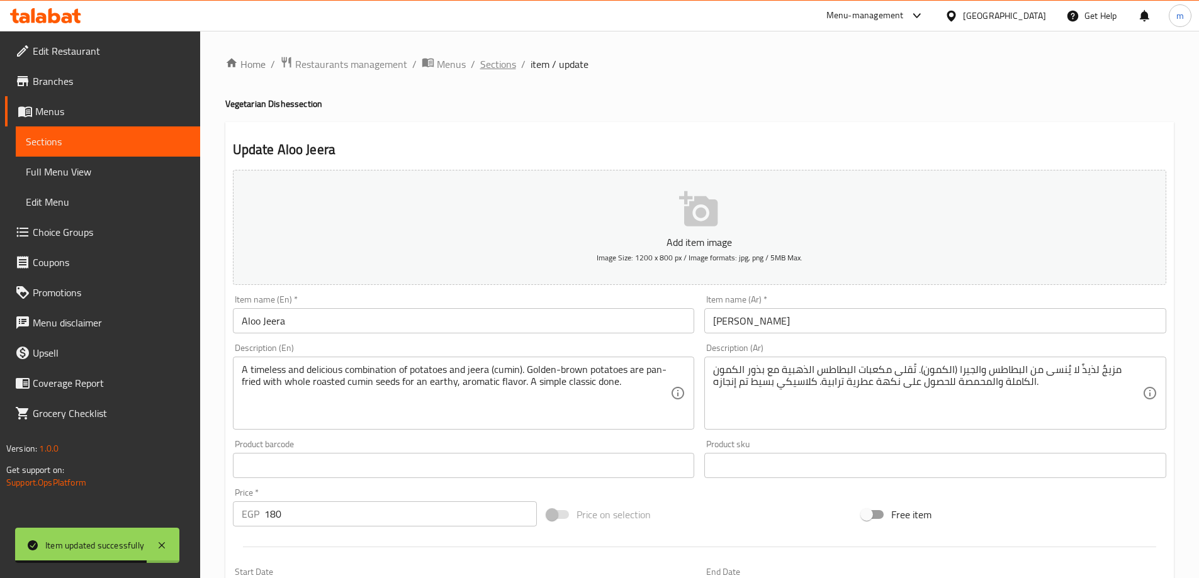
click at [495, 64] on span "Sections" at bounding box center [498, 64] width 36 height 15
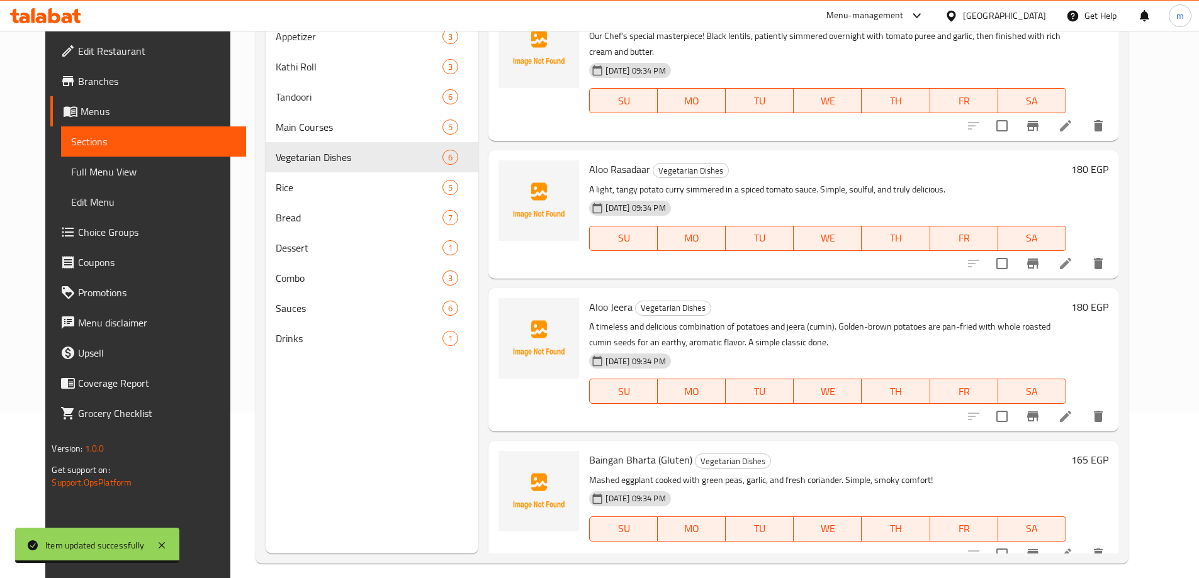
scroll to position [176, 0]
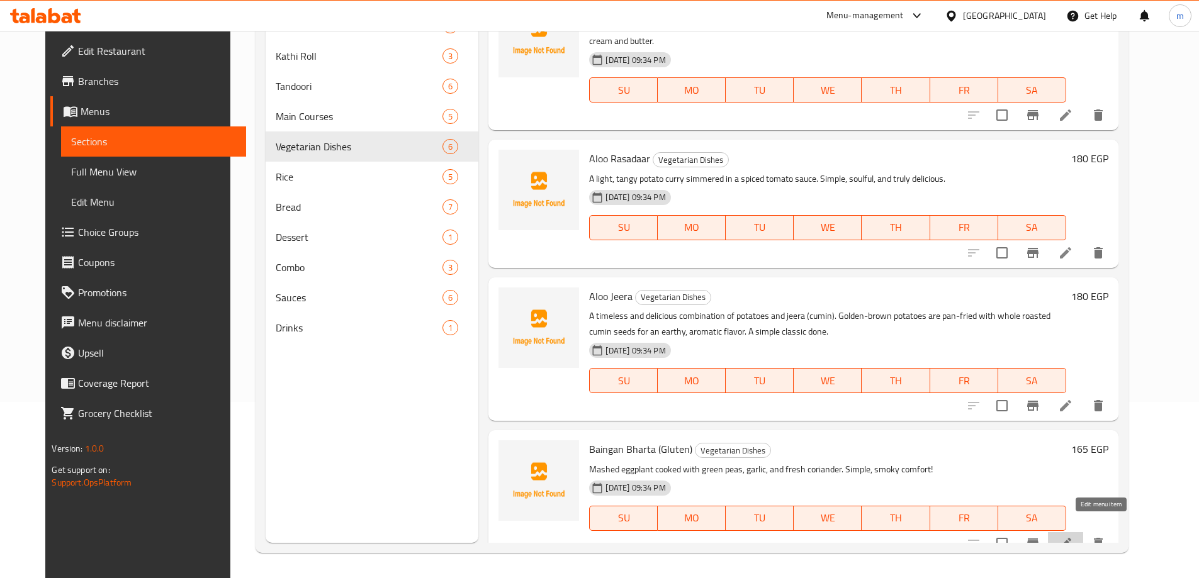
click at [1073, 536] on icon at bounding box center [1065, 543] width 15 height 15
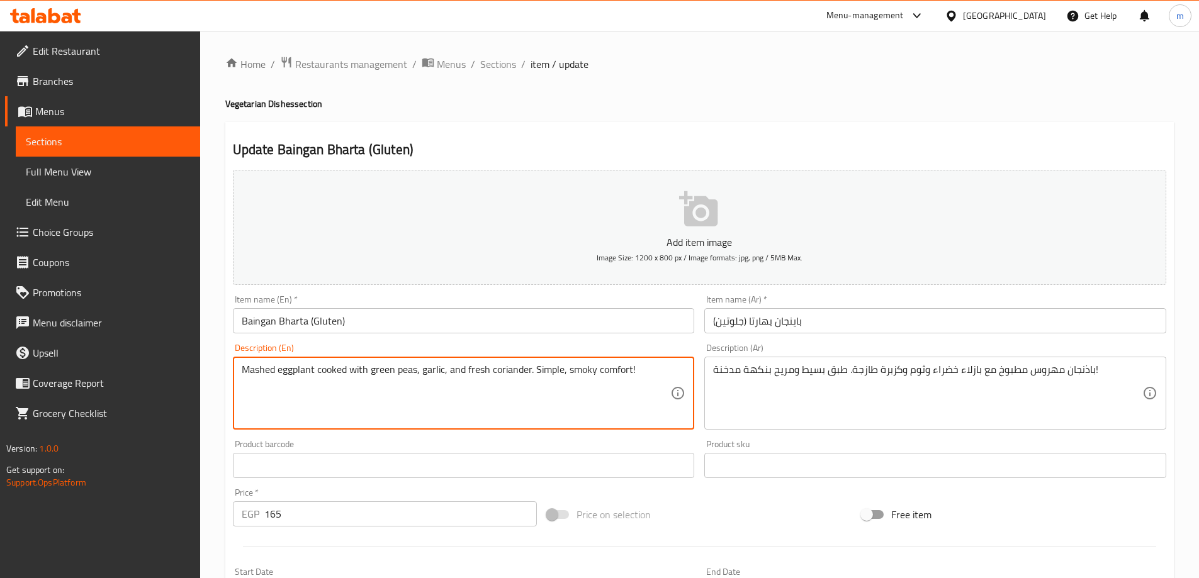
click at [509, 374] on textarea "Mashed eggplant cooked with green peas, garlic, and fresh coriander. Simple, sm…" at bounding box center [456, 394] width 429 height 60
paste textarea
type textarea "Mashed eggplant cooked with green peas, garlic, and fresh coriander. Simple, sm…"
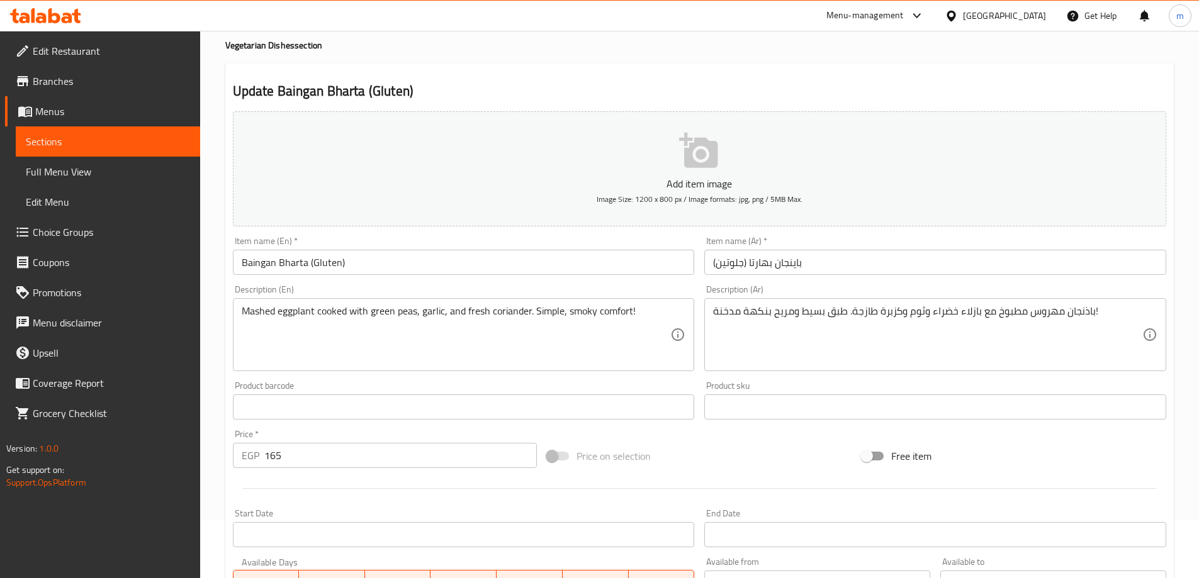
scroll to position [311, 0]
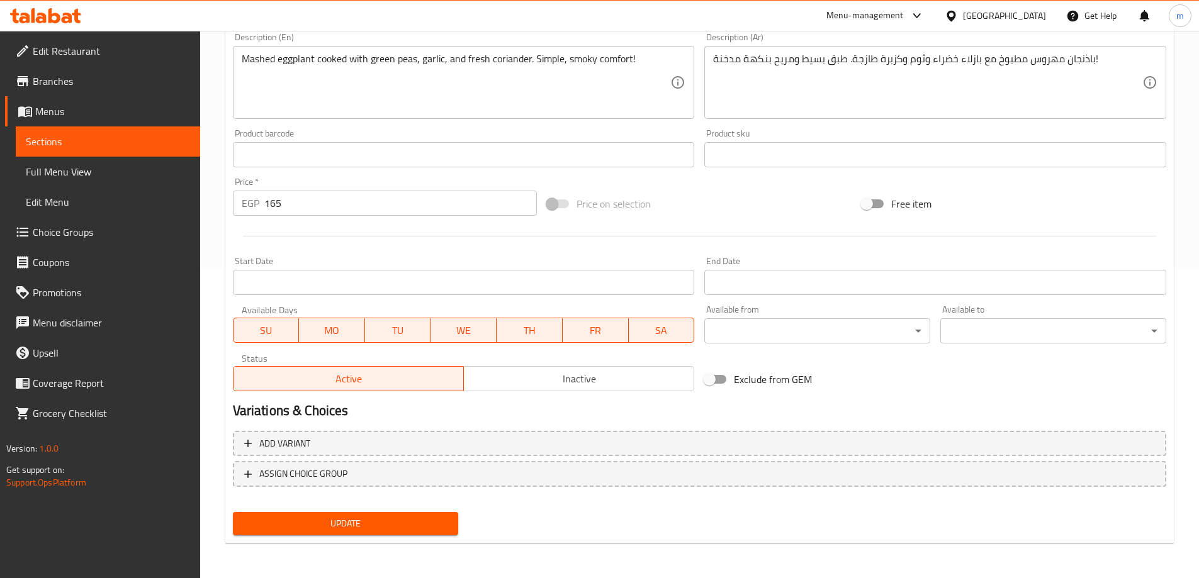
click at [353, 508] on div "Update" at bounding box center [346, 523] width 236 height 33
click at [353, 516] on span "Update" at bounding box center [346, 524] width 206 height 16
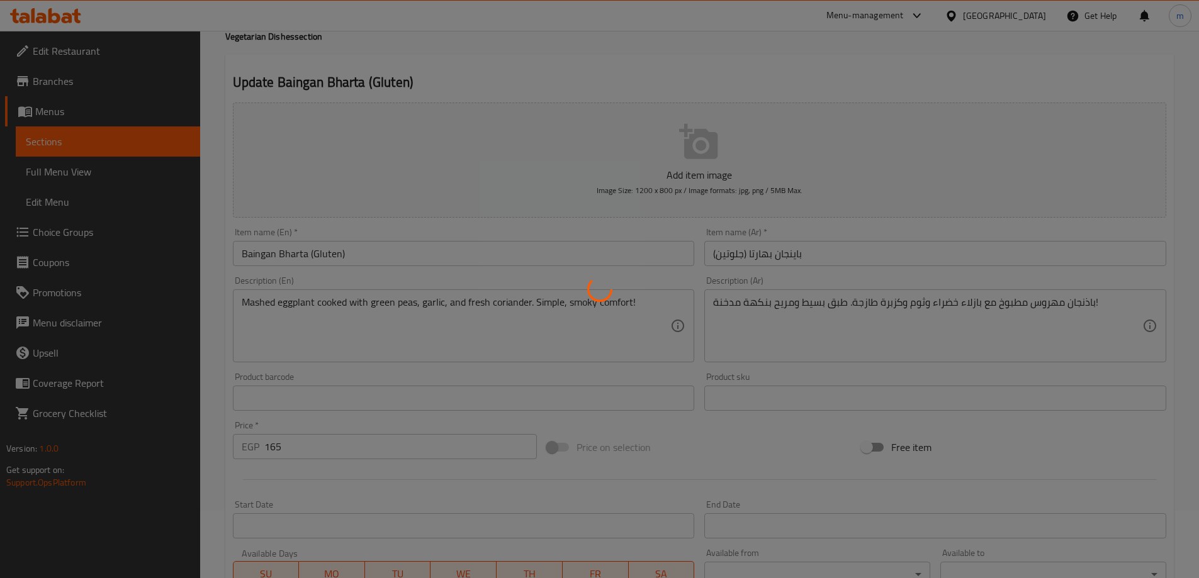
scroll to position [0, 0]
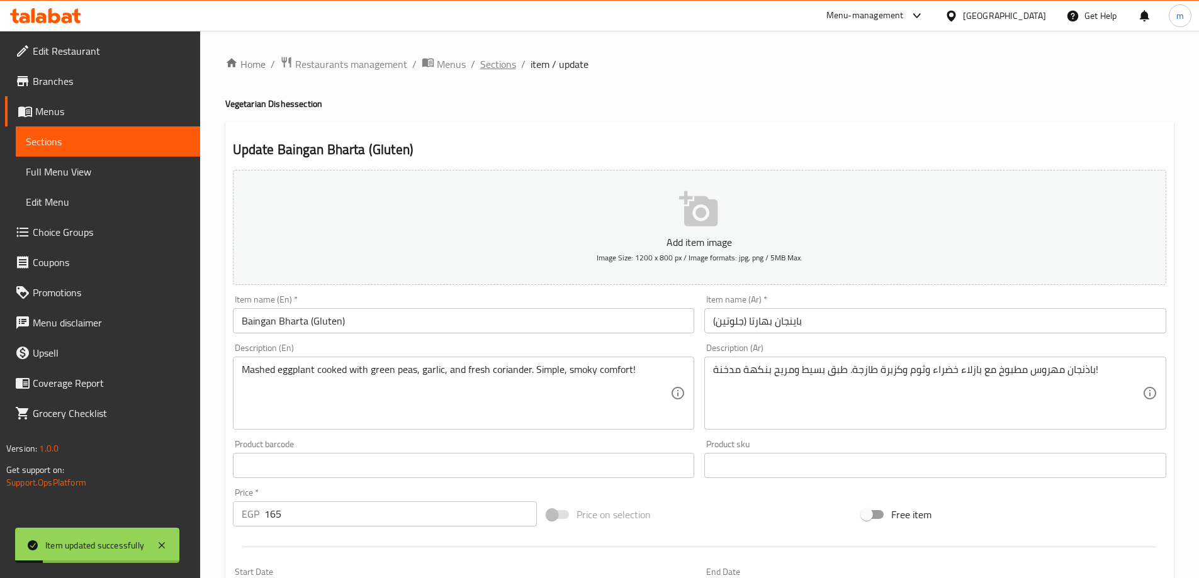
click at [490, 65] on span "Sections" at bounding box center [498, 64] width 36 height 15
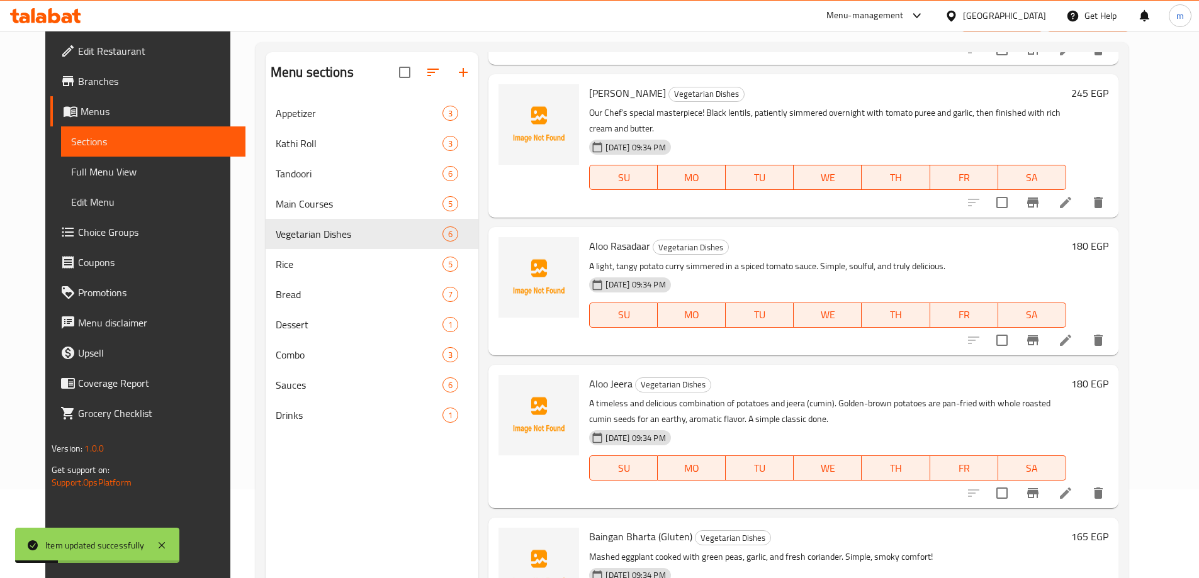
scroll to position [176, 0]
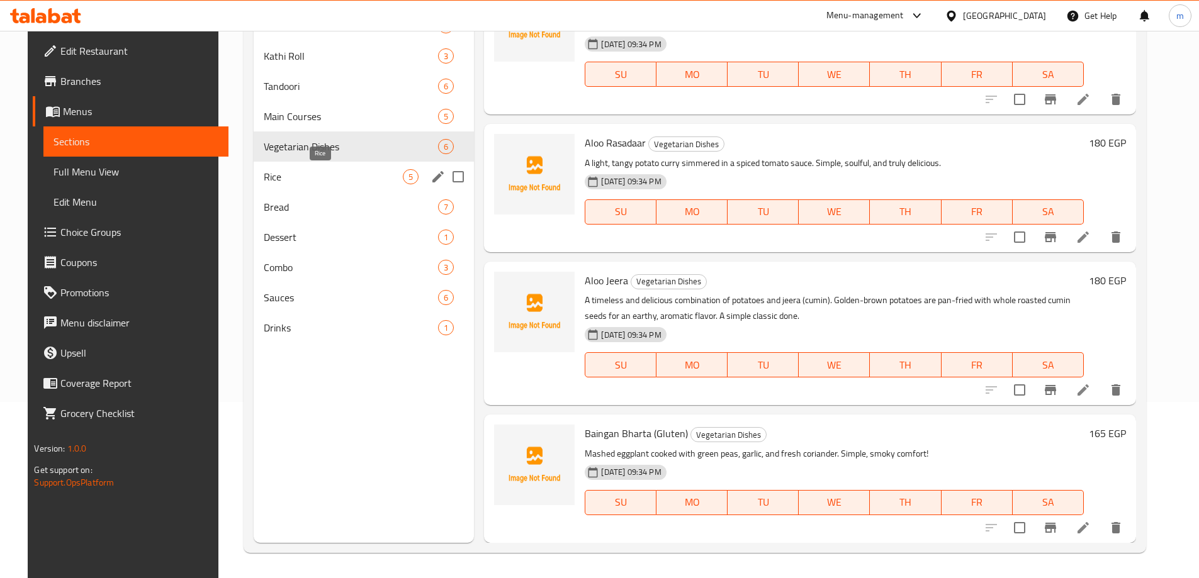
click at [352, 179] on span "Rice" at bounding box center [333, 176] width 139 height 15
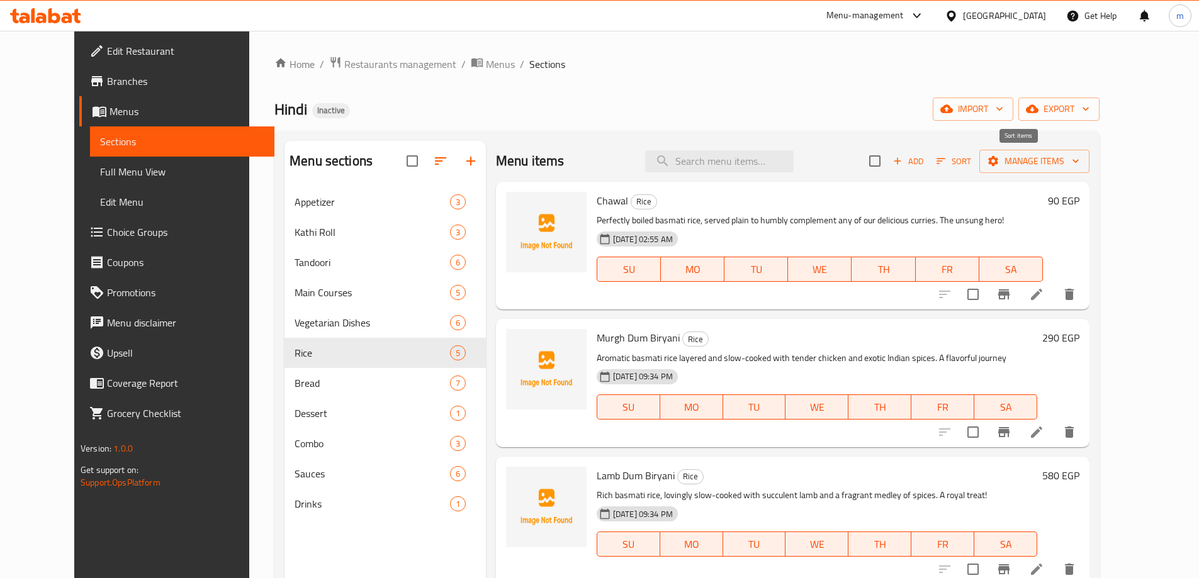
click at [971, 164] on span "Sort" at bounding box center [953, 161] width 35 height 14
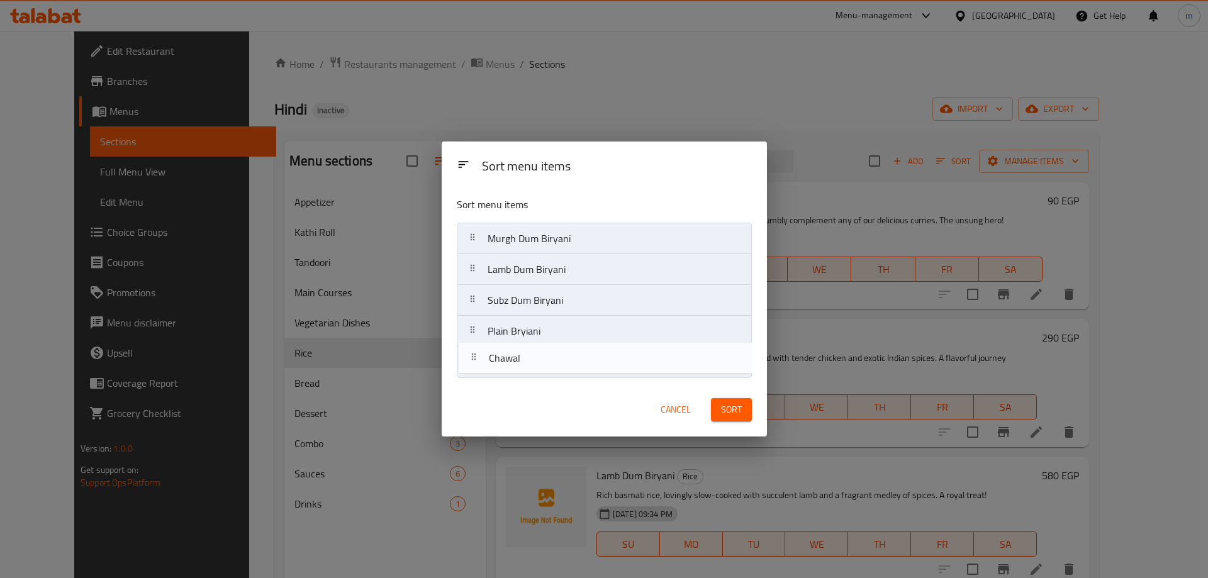
drag, startPoint x: 559, startPoint y: 232, endPoint x: 561, endPoint y: 356, distance: 123.4
click at [561, 356] on nav "Chawal Murgh Dum Biryani Lamb Dum Biryani Subz Dum Biryani Plain Bryiani" at bounding box center [604, 300] width 295 height 155
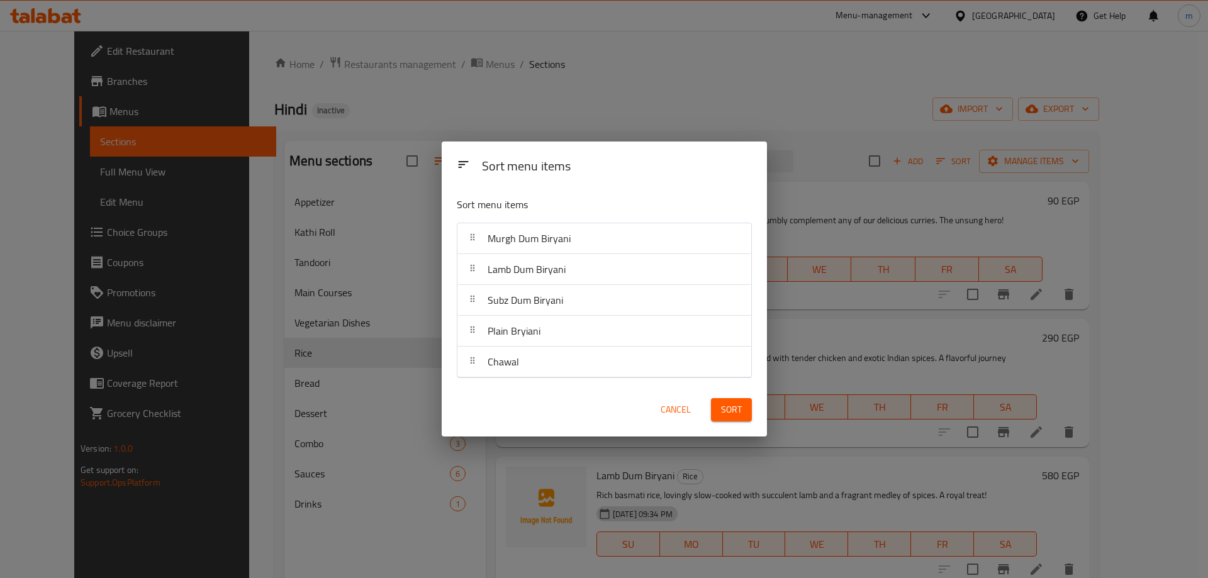
click at [718, 413] on button "Sort" at bounding box center [731, 409] width 41 height 23
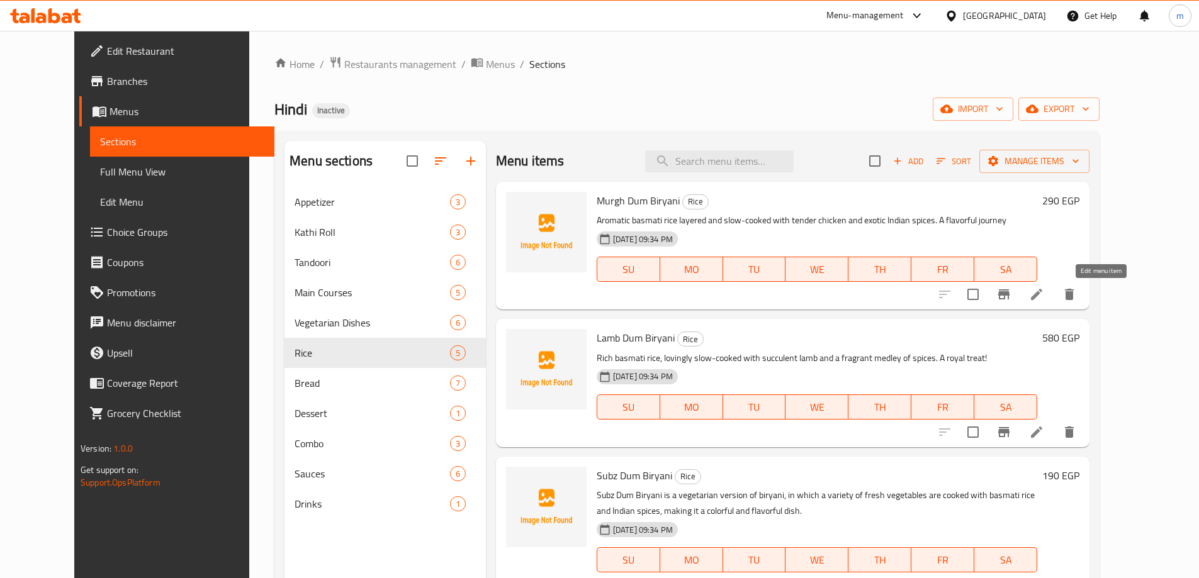
click at [1044, 290] on icon at bounding box center [1036, 294] width 15 height 15
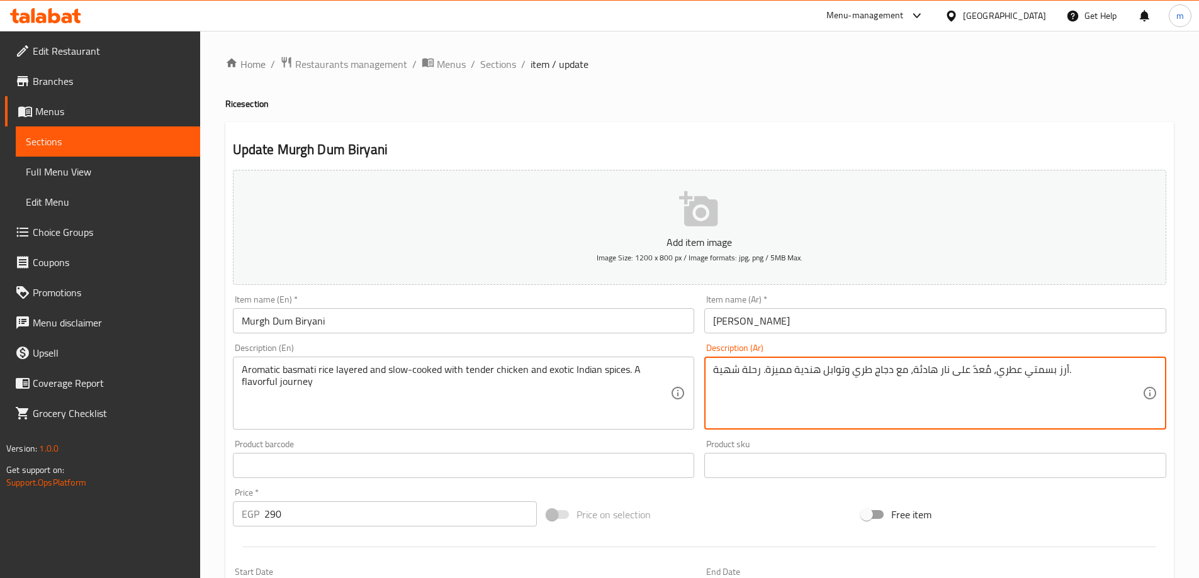
click at [865, 376] on textarea "أرز بسمتي عطري، مُعدّ على نار هادئة، مع دجاج طري وتوابل هندية مميزة. رحلة شهية." at bounding box center [927, 394] width 429 height 60
click at [989, 368] on textarea "أرز بسمتي عطري، مُعدّ على نار هادئة، مع دجاج تندر وتوابل هندية مميزة. رحلة شهية." at bounding box center [927, 394] width 429 height 60
drag, startPoint x: 1033, startPoint y: 369, endPoint x: 990, endPoint y: 376, distance: 43.4
click at [990, 376] on textarea "أرز بسمتي عطري في طبقات، مُعدّ على نار هادئة، مع دجاج تندر وتوابل هندية مميزة. …" at bounding box center [927, 394] width 429 height 60
click at [1058, 368] on textarea "أرز بسمتي عطري ، مُعدّ على نار هادئة، مع دجاج تندر وتوابل هندية مميزة. رحلة شهي…" at bounding box center [927, 394] width 429 height 60
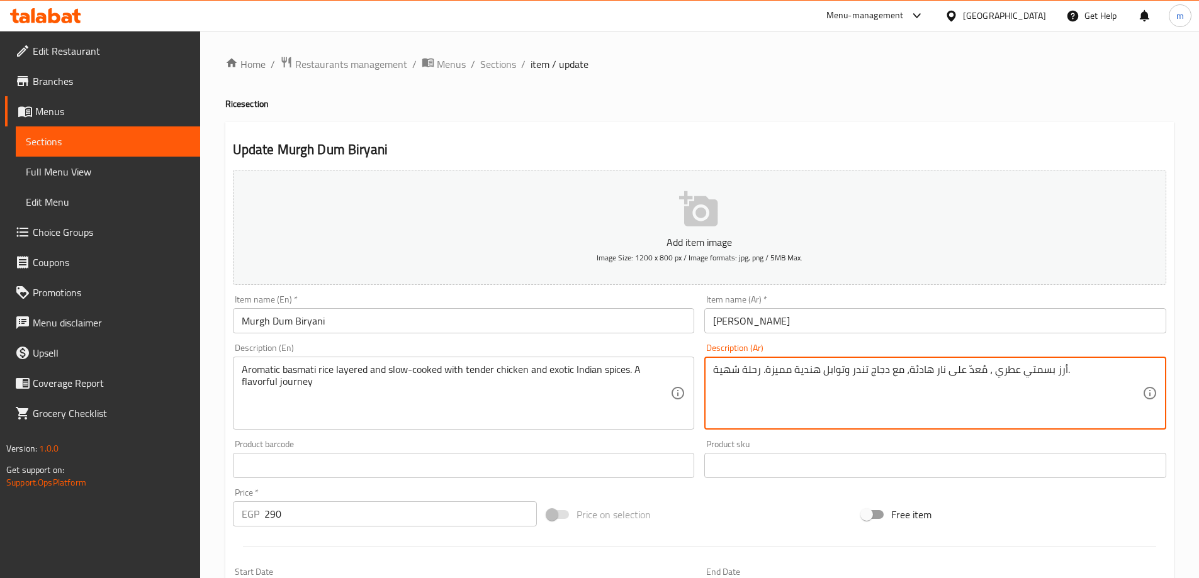
click at [1061, 375] on textarea "أرز بسمتي عطري ، مُعدّ على نار هادئة، مع دجاج تندر وتوابل هندية مميزة. رحلة شهي…" at bounding box center [927, 394] width 429 height 60
click at [1081, 372] on textarea "أرز بسمتي عطري ، مُعدّ على نار هادئة، مع دجاج تندر وتوابل هندية مميزة. رحلة شهي…" at bounding box center [927, 394] width 429 height 60
click at [1147, 380] on div "أرز بسمتي عطري ، مُعدّ على نار هادئة، مع دجاج تندر وتوابل هندية مميزة. رحلة شهي…" at bounding box center [935, 393] width 462 height 73
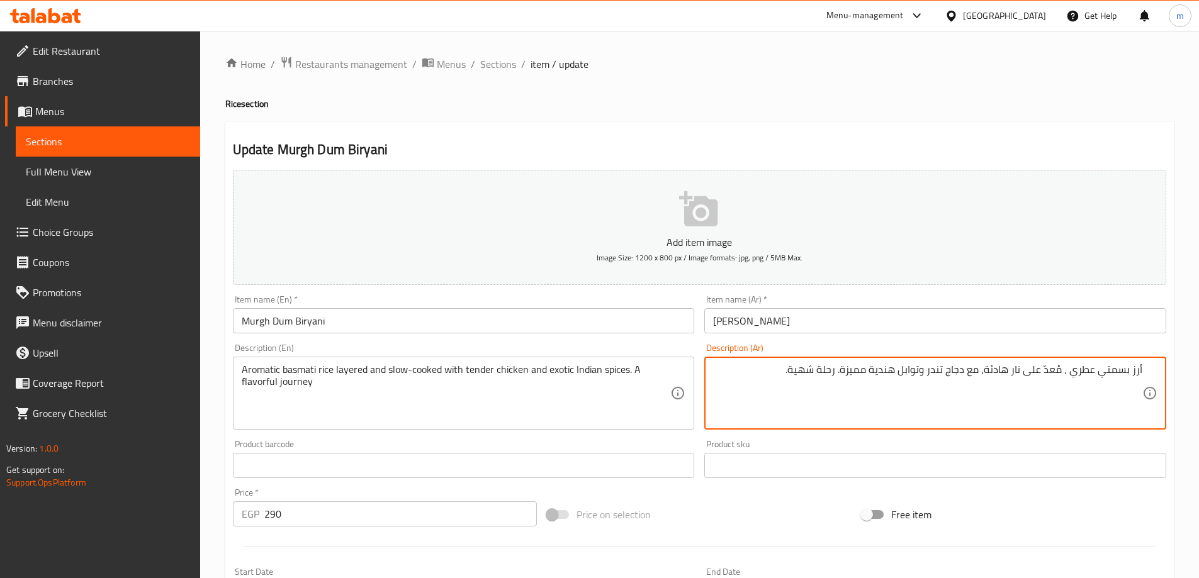
click at [1143, 368] on div "أرز بسمتي عطري ، مُعدّ على نار هادئة، مع دجاج تندر وتوابل هندية مميزة. رحلة شهي…" at bounding box center [935, 393] width 462 height 73
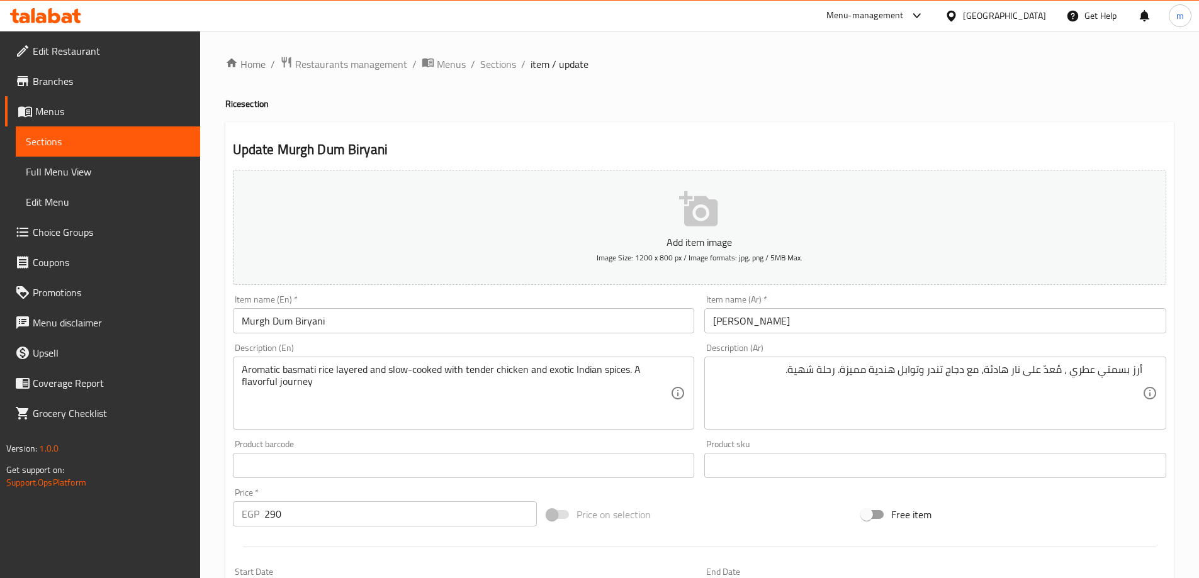
click at [1144, 371] on div "أرز بسمتي عطري ، مُعدّ على نار هادئة، مع دجاج تندر وتوابل هندية مميزة. رحلة شهي…" at bounding box center [935, 393] width 462 height 73
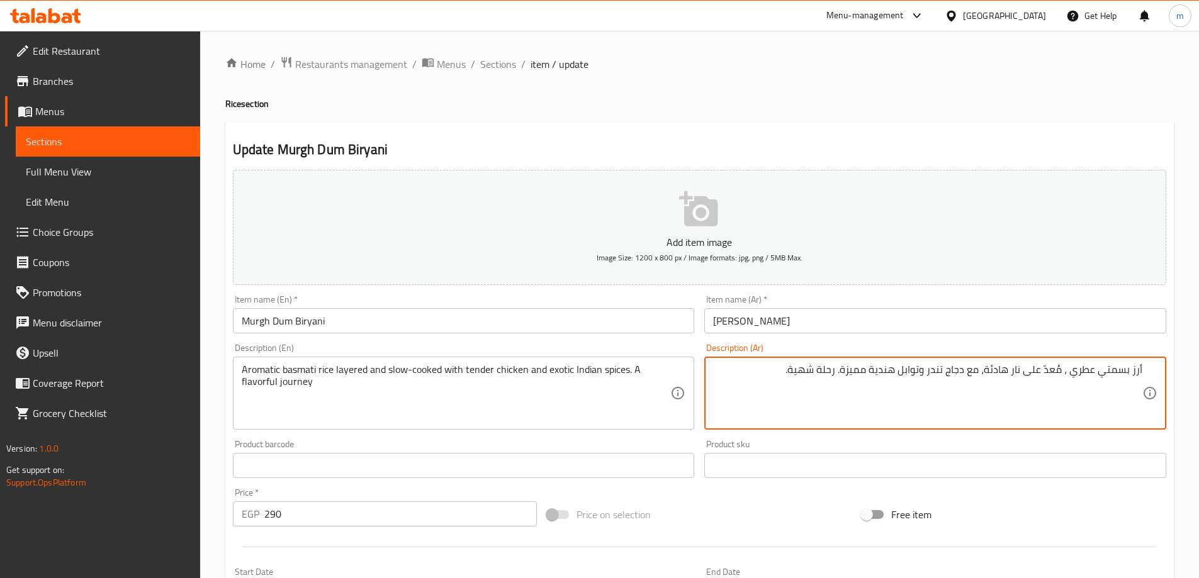
click at [1142, 371] on textarea "أرز بسمتي عطري ، مُعدّ على نار هادئة، مع دجاج تندر وتوابل هندية مميزة. رحلة شهي…" at bounding box center [927, 394] width 429 height 60
drag, startPoint x: 1017, startPoint y: 368, endPoint x: 945, endPoint y: 372, distance: 72.5
click at [945, 372] on textarea "طبقات من أرز بسمتي عطري ، مُعدّ على نار هادئة، مع دجاج تندر وتوابل هندية مميزة.…" at bounding box center [927, 394] width 429 height 60
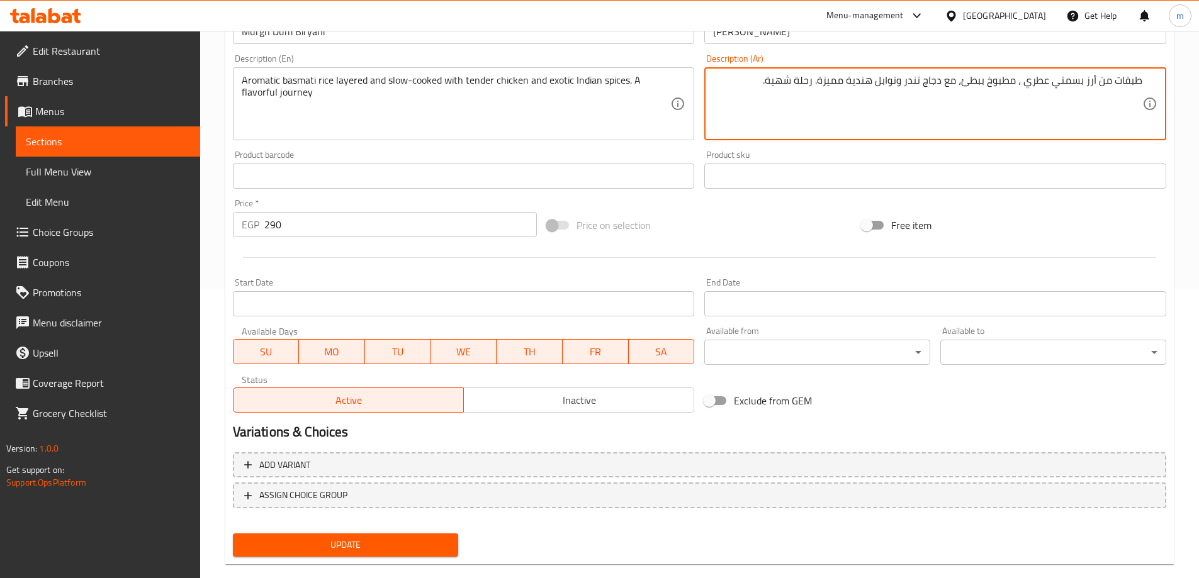
scroll to position [311, 0]
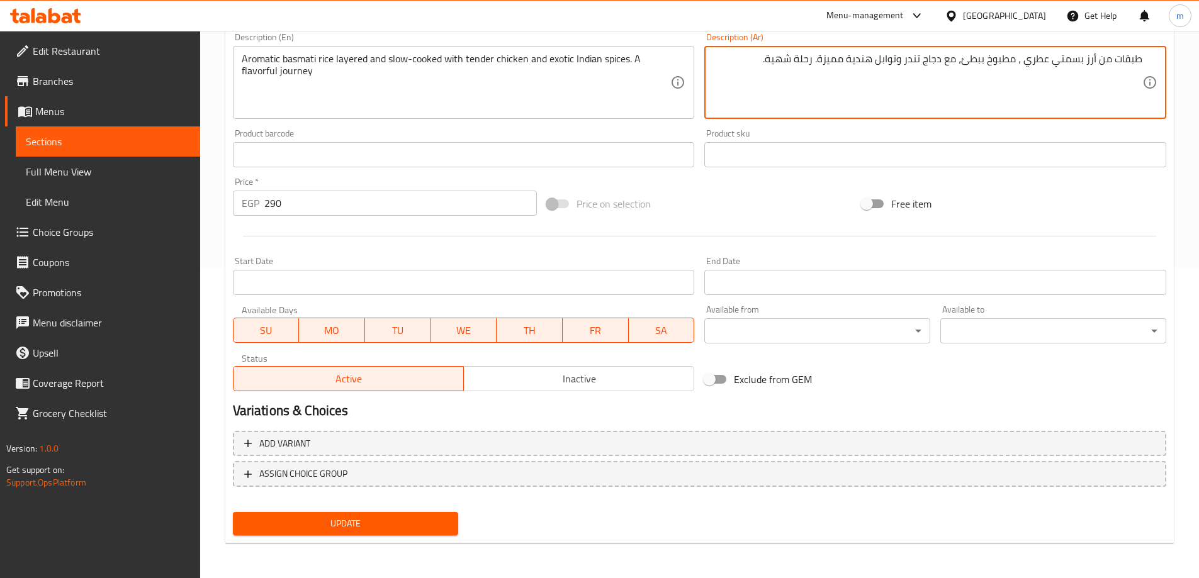
type textarea "طبقات من أرز بسمتي عطري ، مطبوخ ببطئ، مع دجاج تندر وتوابل هندية مميزة. رحلة شهي…"
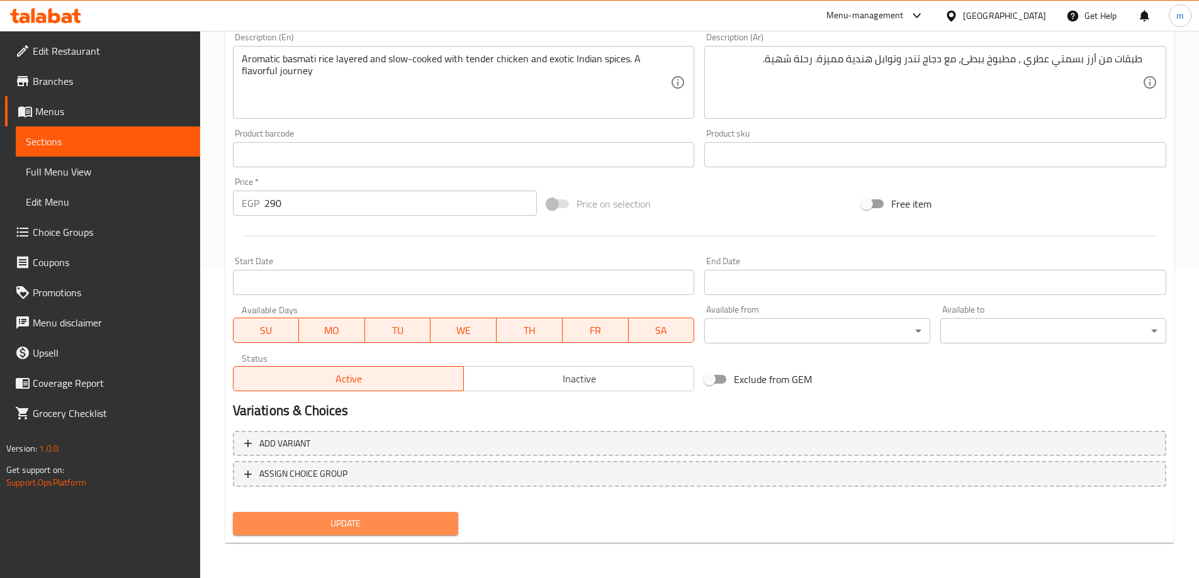
click at [407, 515] on button "Update" at bounding box center [346, 523] width 226 height 23
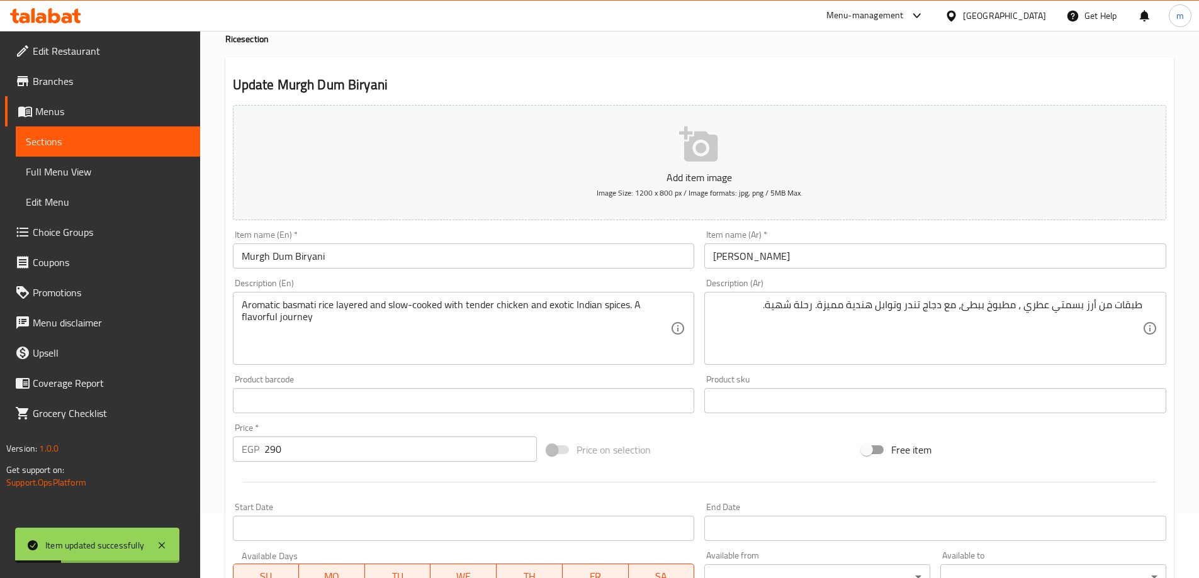
scroll to position [0, 0]
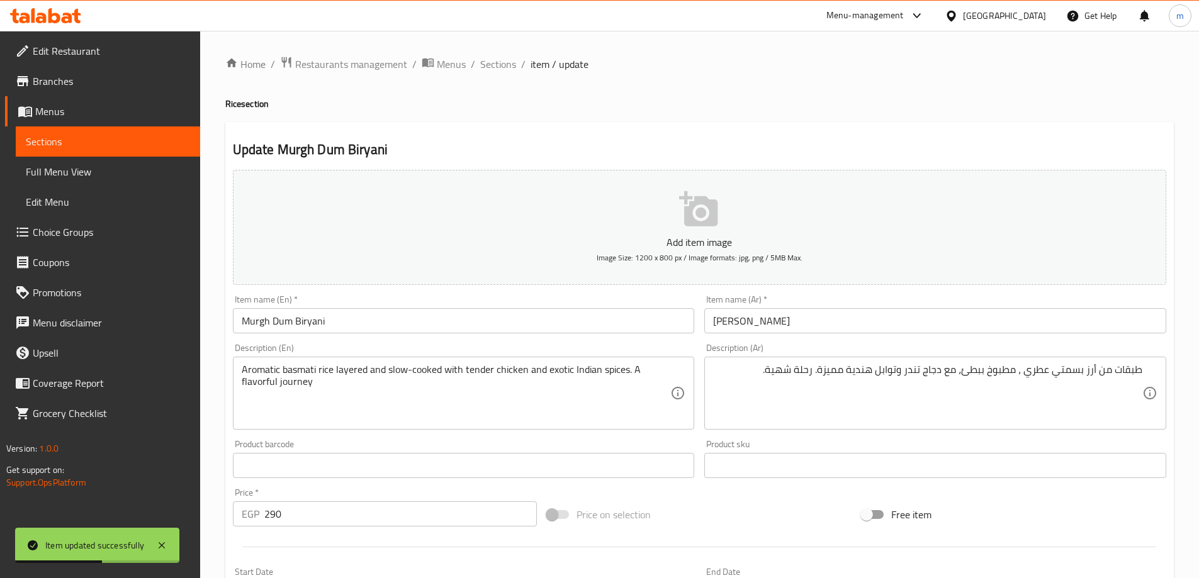
click at [291, 308] on input "Murgh Dum Biryani" at bounding box center [464, 320] width 462 height 25
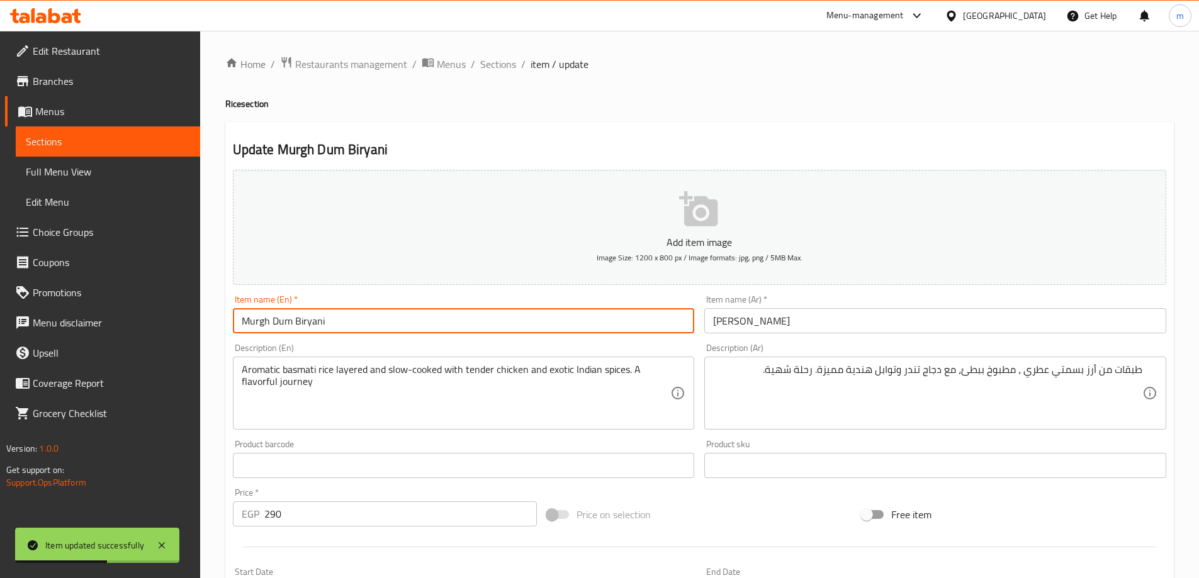
click at [291, 308] on input "Murgh Dum Biryani" at bounding box center [464, 320] width 462 height 25
click at [490, 67] on span "Sections" at bounding box center [498, 64] width 36 height 15
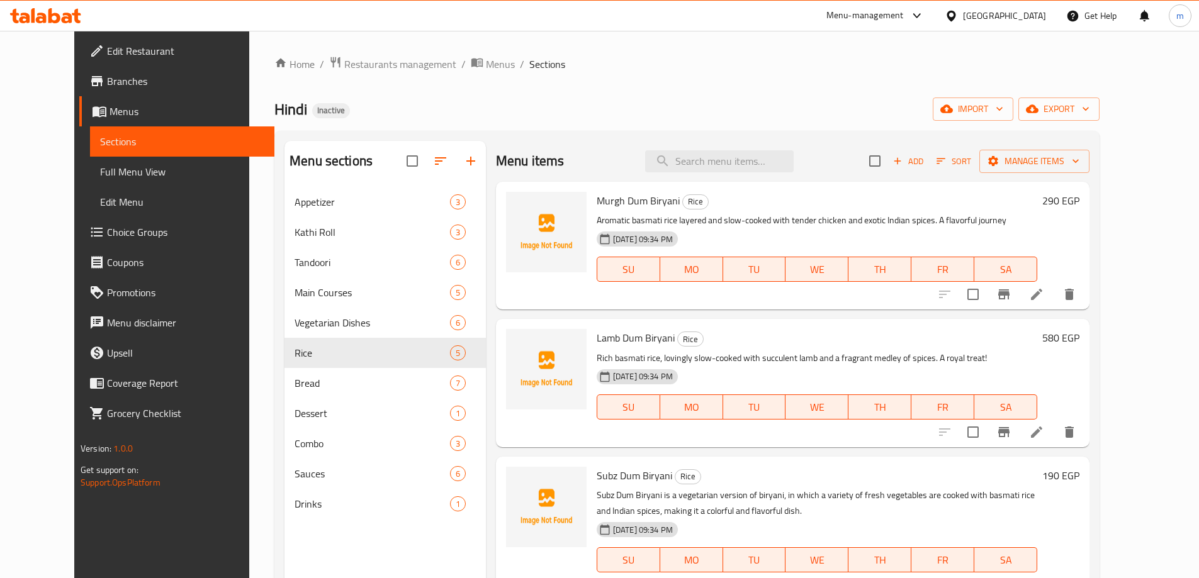
scroll to position [63, 0]
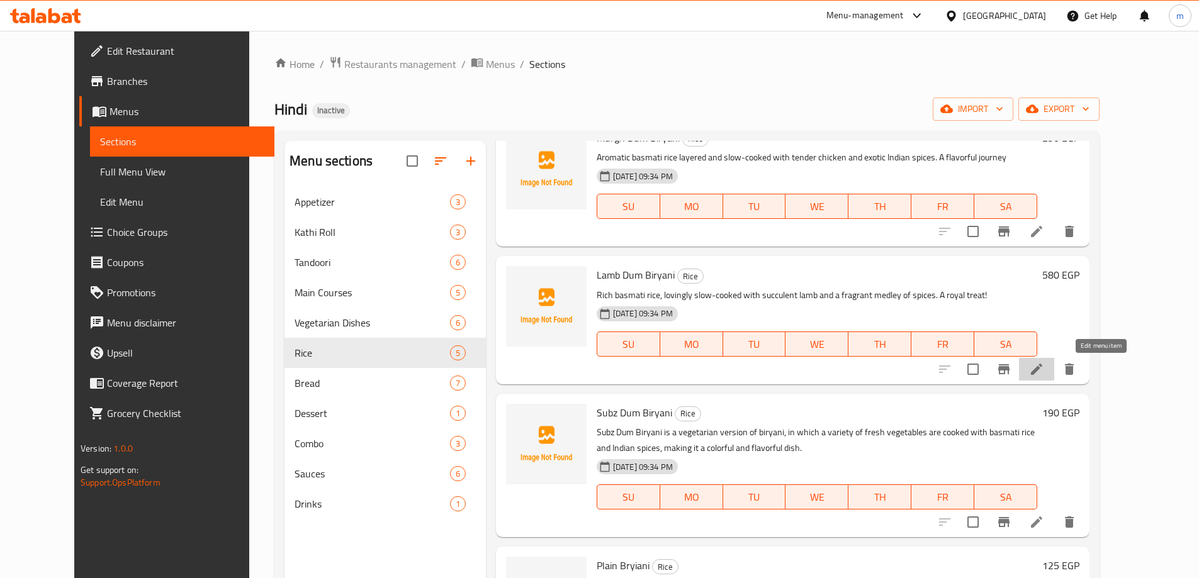
click at [1042, 374] on icon at bounding box center [1036, 369] width 11 height 11
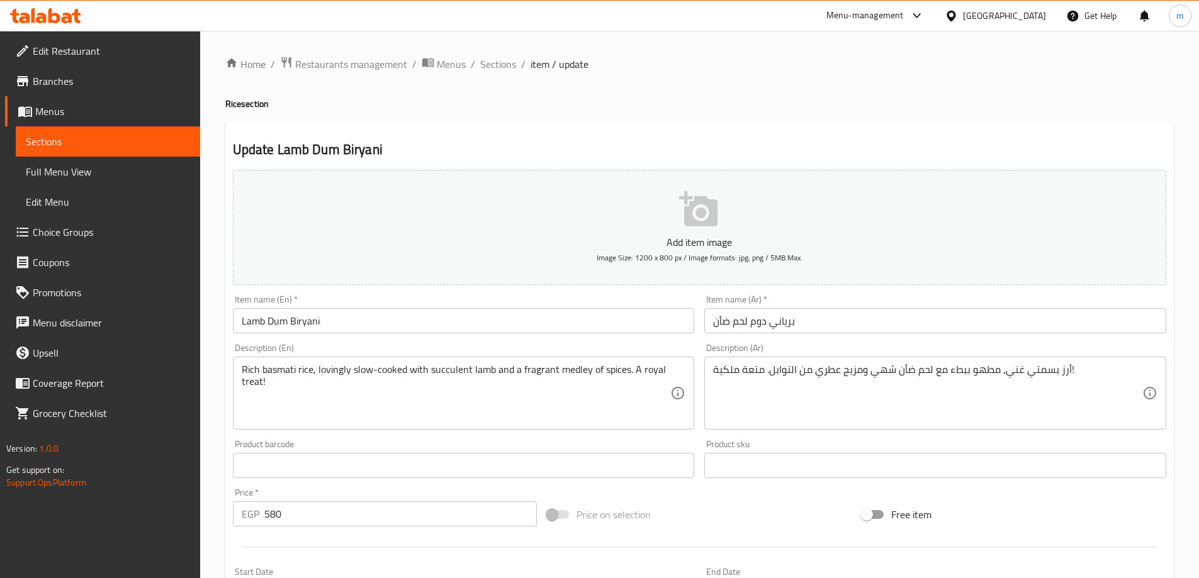
click at [462, 383] on textarea "Rich basmati rice, lovingly slow-cooked with succulent lamb and a fragrant medl…" at bounding box center [456, 394] width 429 height 60
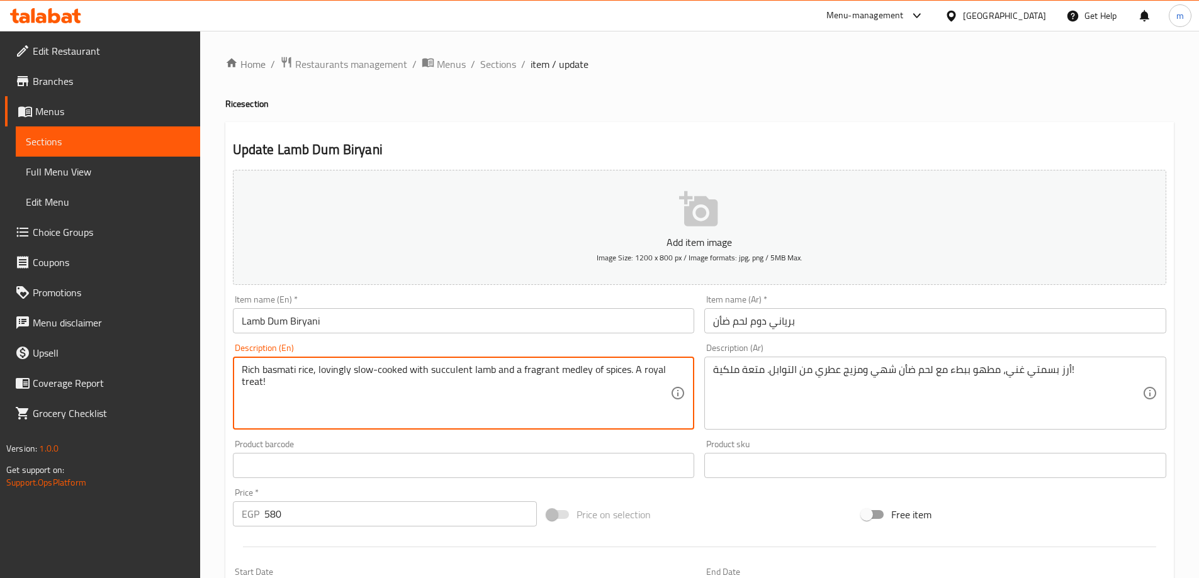
click at [462, 383] on textarea "Rich basmati rice, lovingly slow-cooked with succulent lamb and a fragrant medl…" at bounding box center [456, 394] width 429 height 60
paste textarea
type textarea "Rich basmati rice, lovingly slow-cooked with succulent lamb and a fragrant medl…"
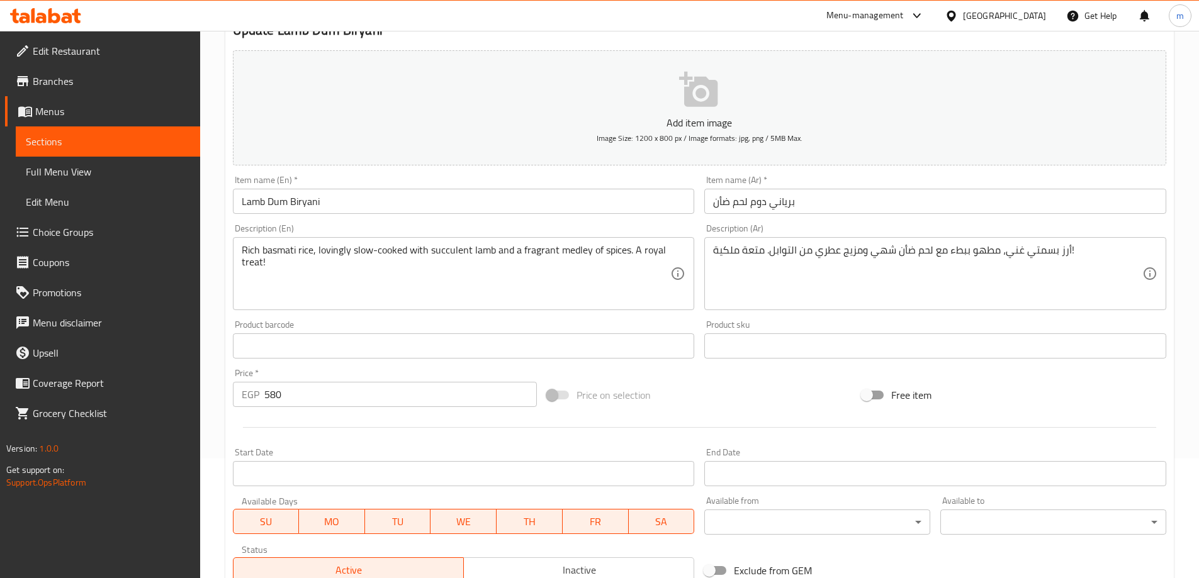
scroll to position [311, 0]
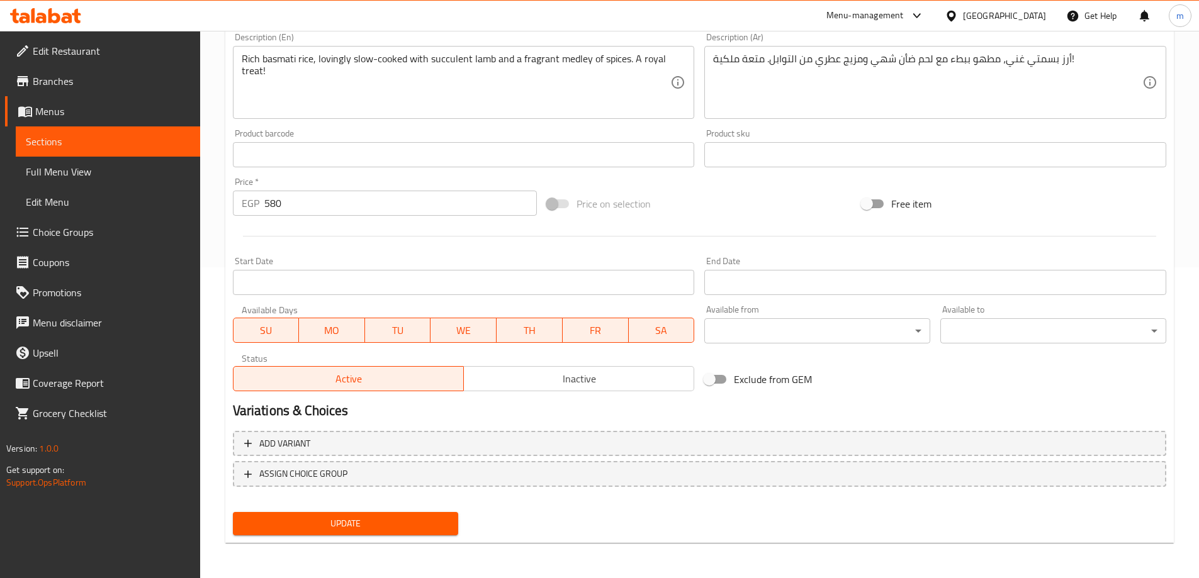
click at [418, 517] on span "Update" at bounding box center [346, 524] width 206 height 16
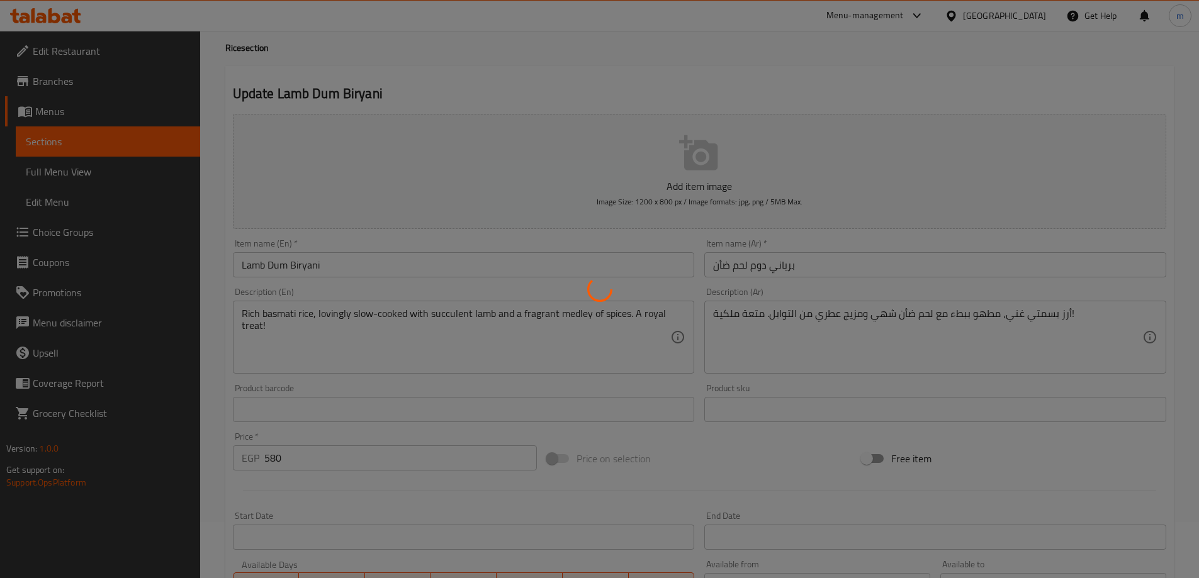
scroll to position [0, 0]
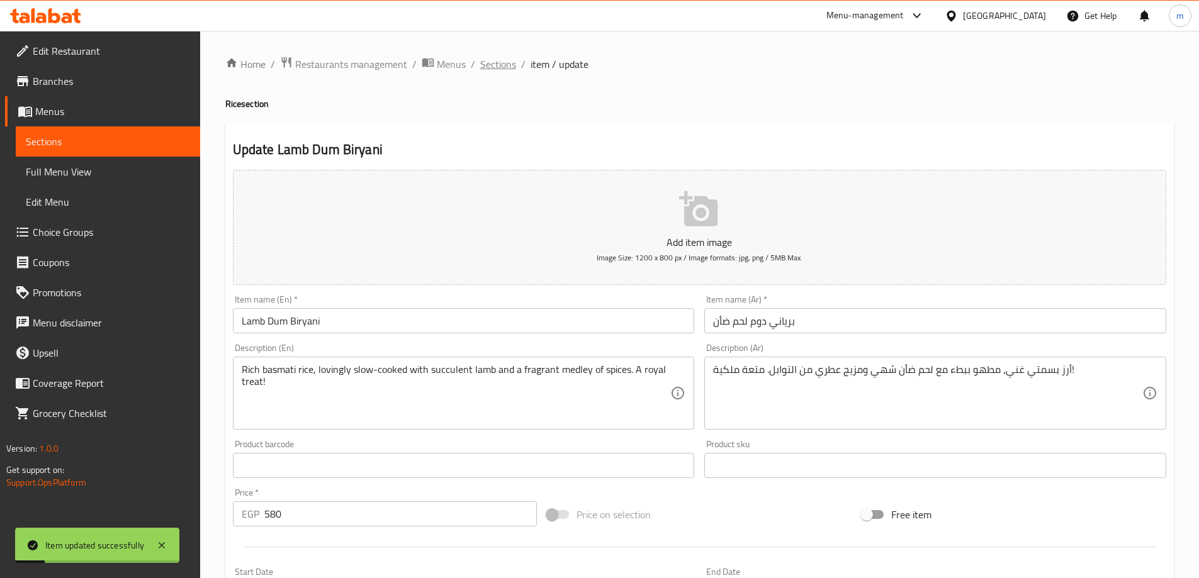
click at [499, 59] on span "Sections" at bounding box center [498, 64] width 36 height 15
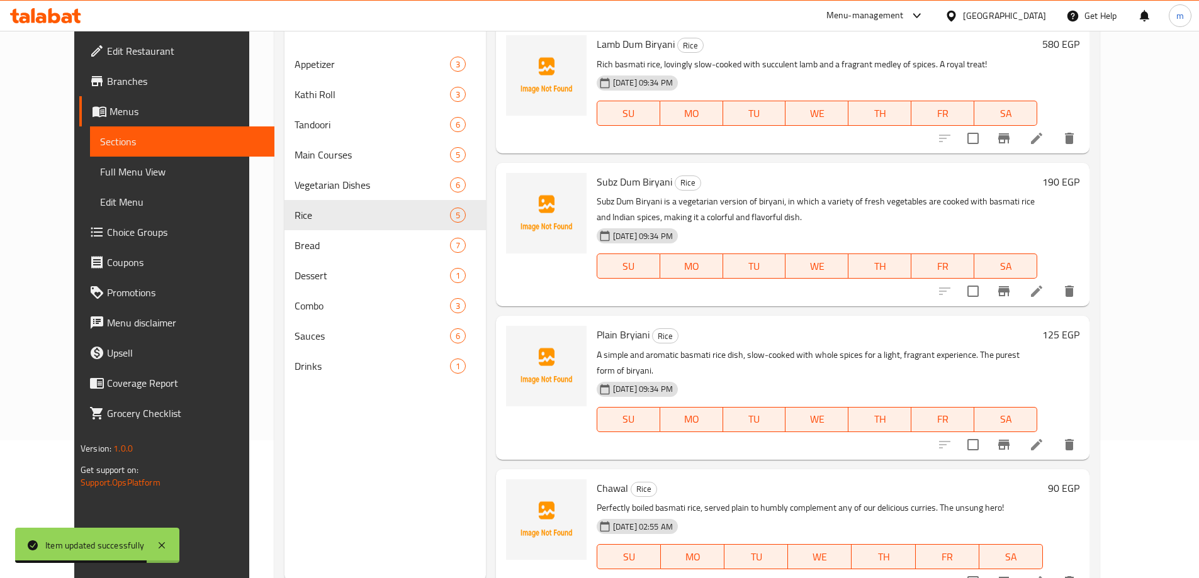
scroll to position [176, 0]
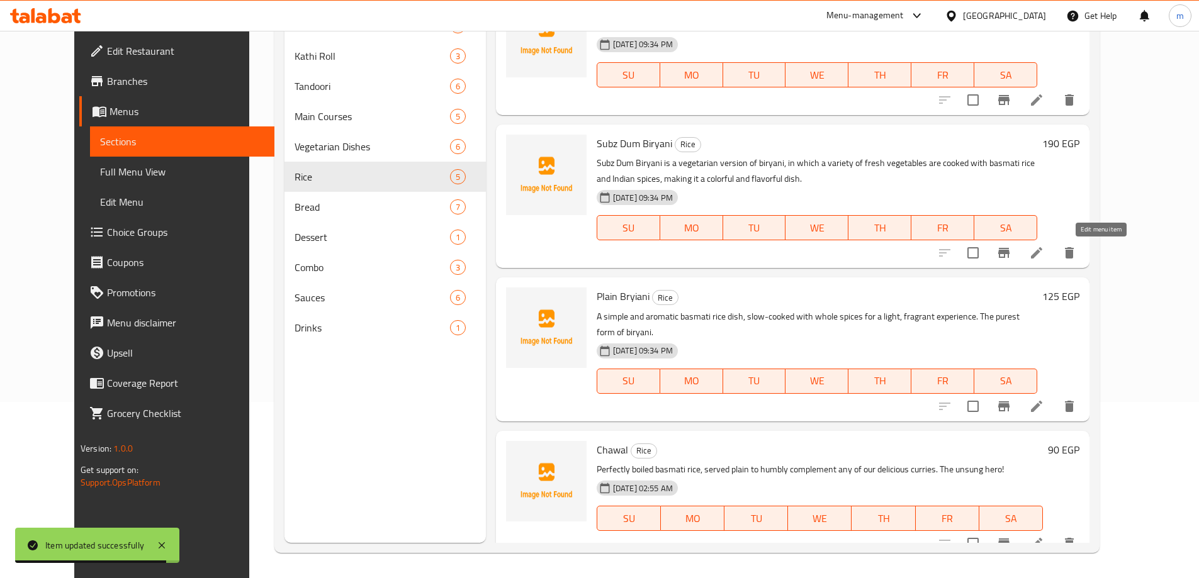
click at [1042, 255] on icon at bounding box center [1036, 252] width 11 height 11
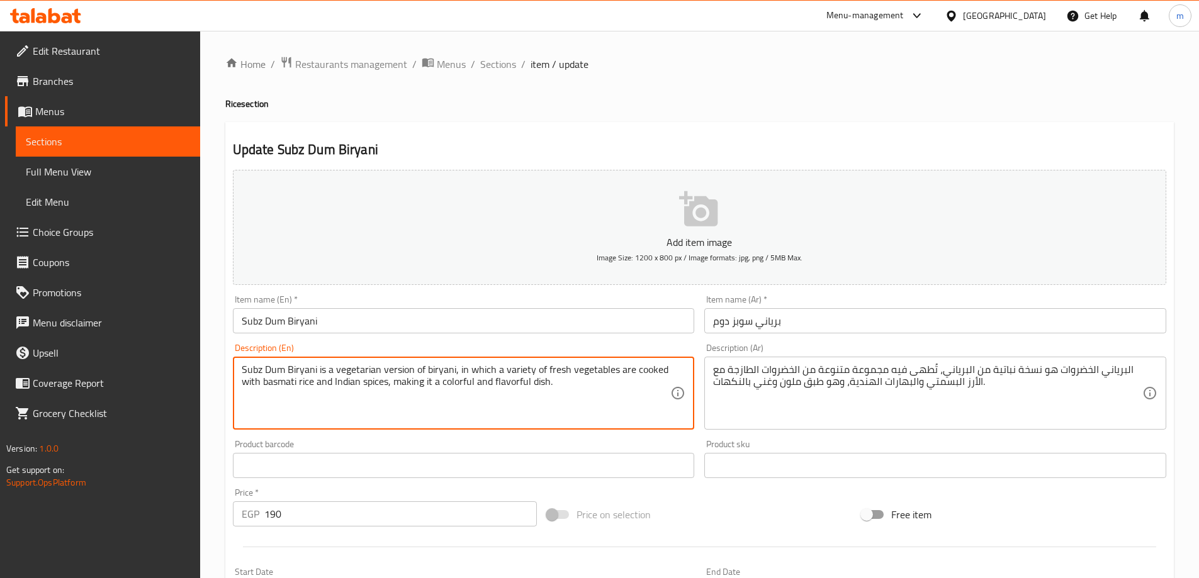
click at [568, 391] on textarea "Subz Dum Biryani is a vegetarian version of biryani, in which a variety of fres…" at bounding box center [456, 394] width 429 height 60
paste textarea "A vibrant, aromatic basmati rice dish featuring a colorful combination of fresh…"
type textarea "A vibrant, aromatic basmati rice dish featuring a colorful combination of fresh…"
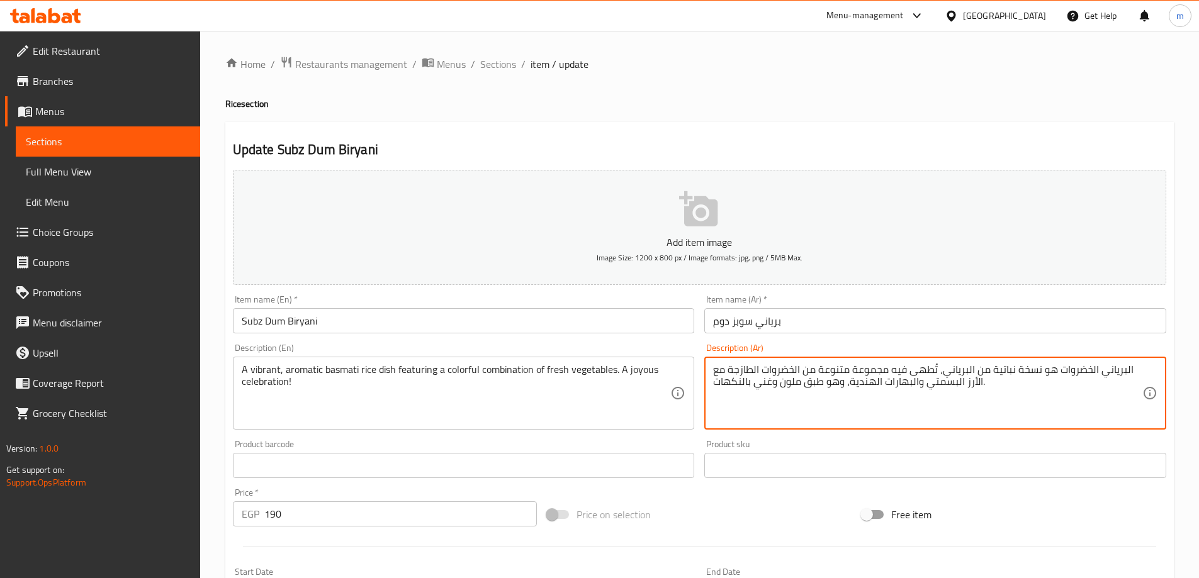
click at [953, 380] on textarea "البرياني الخضروات هو نسخة نباتية من البرياني، تُطهى فيه مجموعة متنوعة من الخضرو…" at bounding box center [927, 394] width 429 height 60
paste textarea "بق أرز بسمتي نابض بالحياة، عطري، بمزيج من الخضراوات الطازجة. احتفالٌ بهيج!"
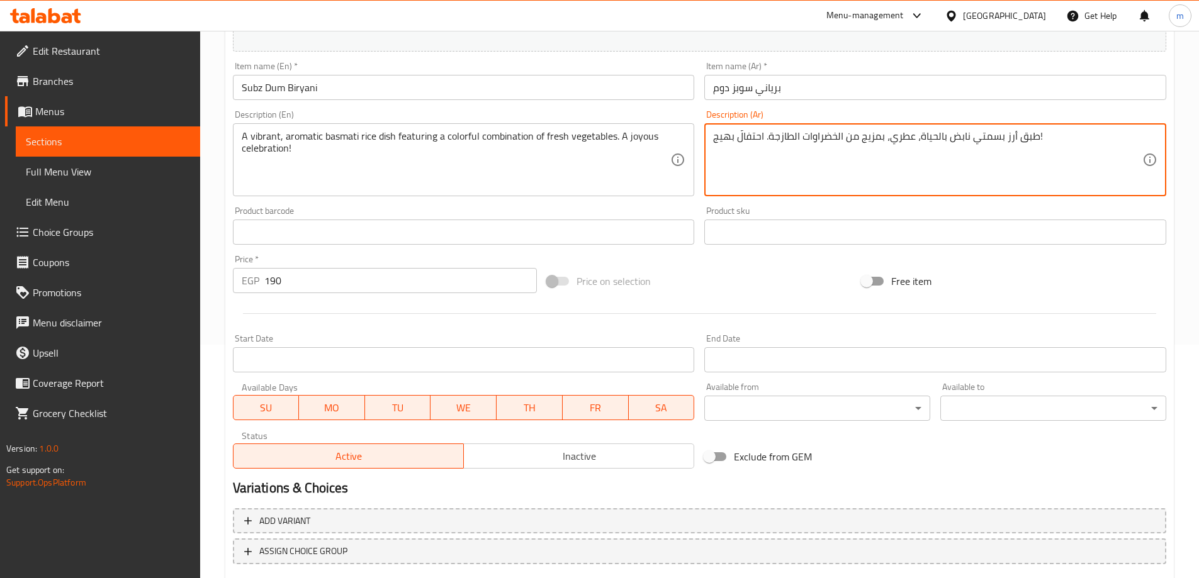
scroll to position [311, 0]
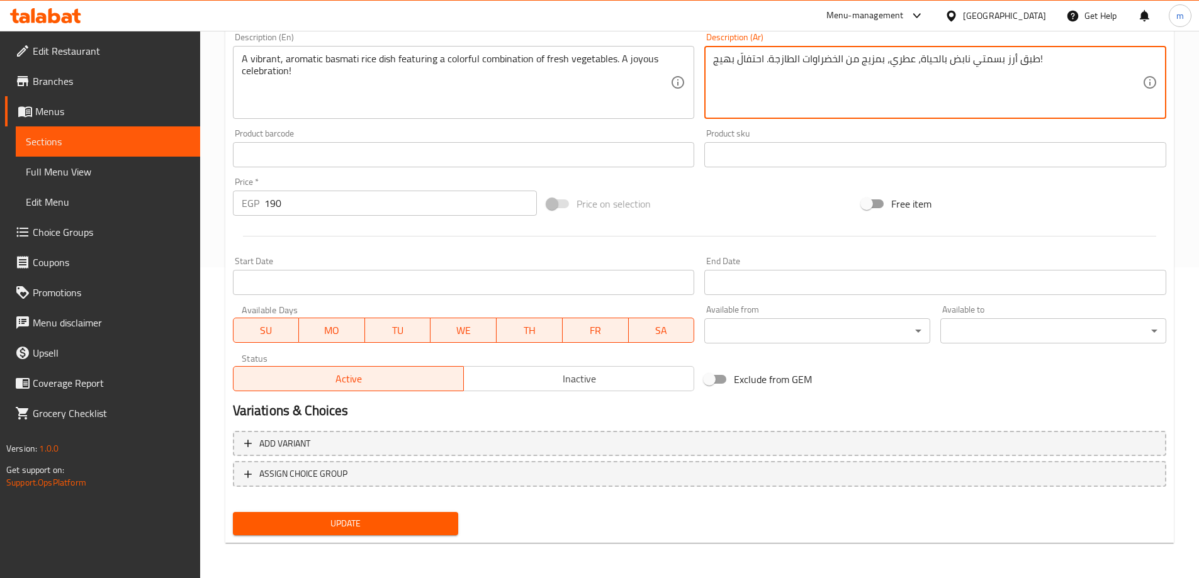
type textarea "طبق أرز بسمتي نابض بالحياة، عطري، بمزيج من الخضراوات الطازجة. احتفالٌ بهيج!"
click at [353, 517] on span "Update" at bounding box center [346, 524] width 206 height 16
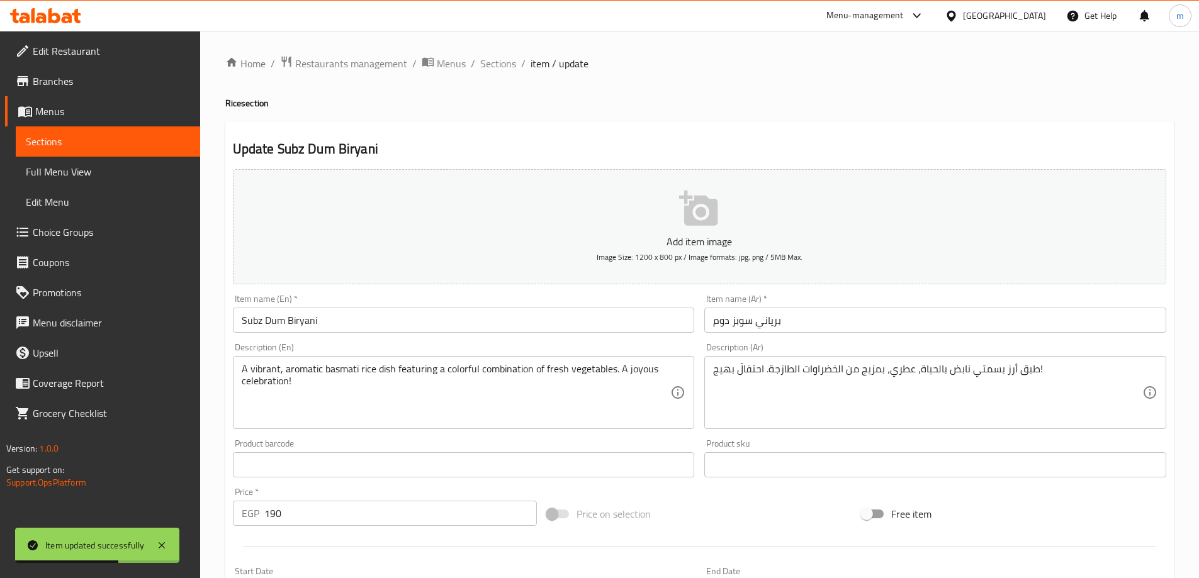
scroll to position [0, 0]
click at [505, 67] on span "Sections" at bounding box center [498, 64] width 36 height 15
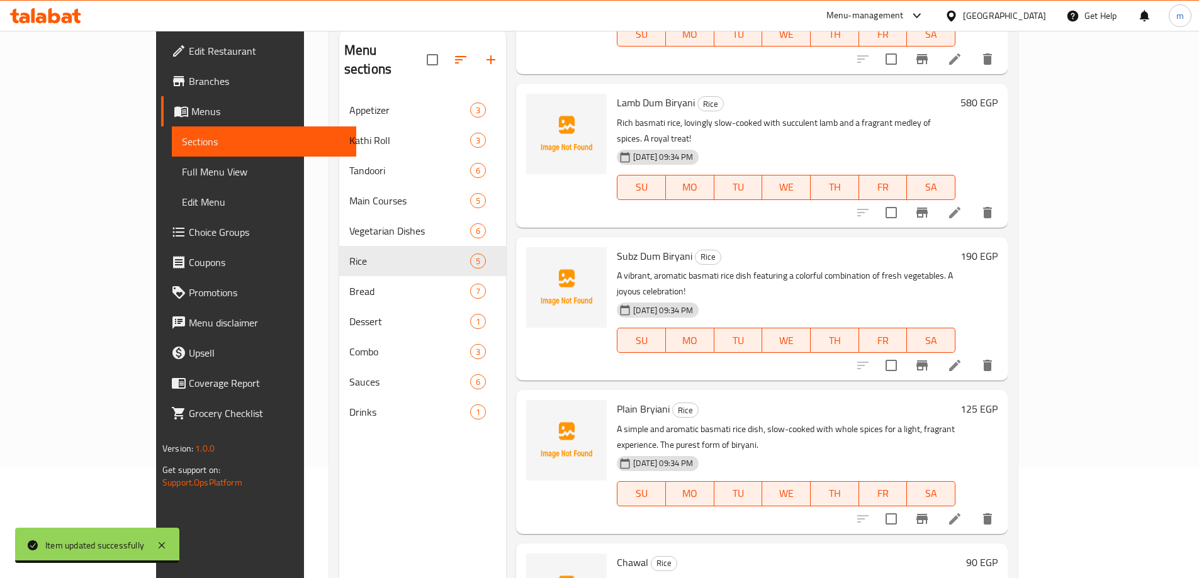
scroll to position [176, 0]
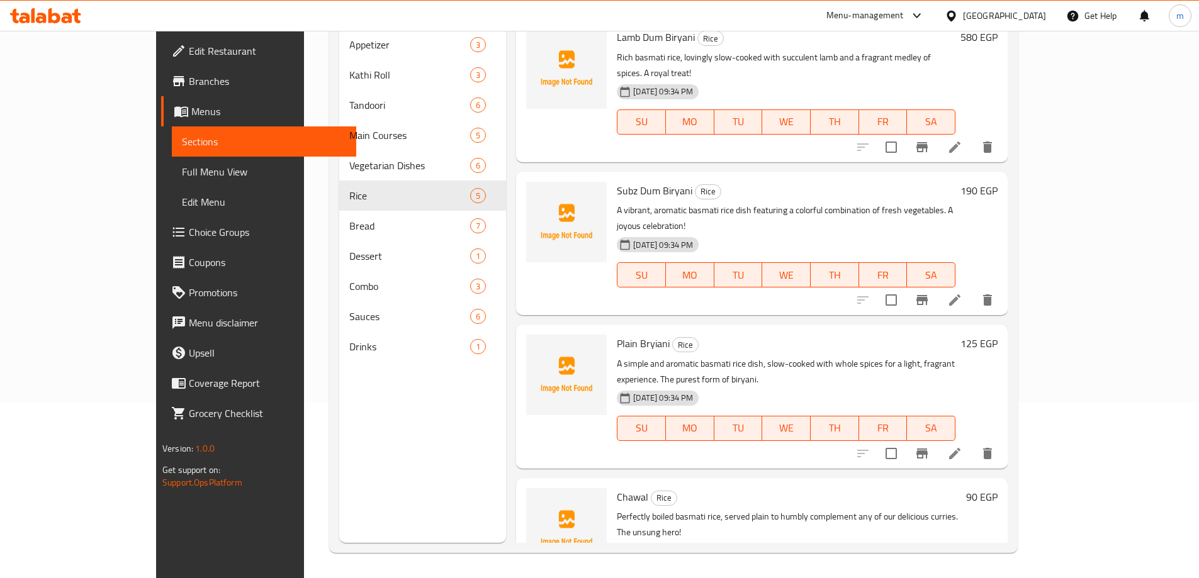
click at [972, 442] on li at bounding box center [954, 453] width 35 height 23
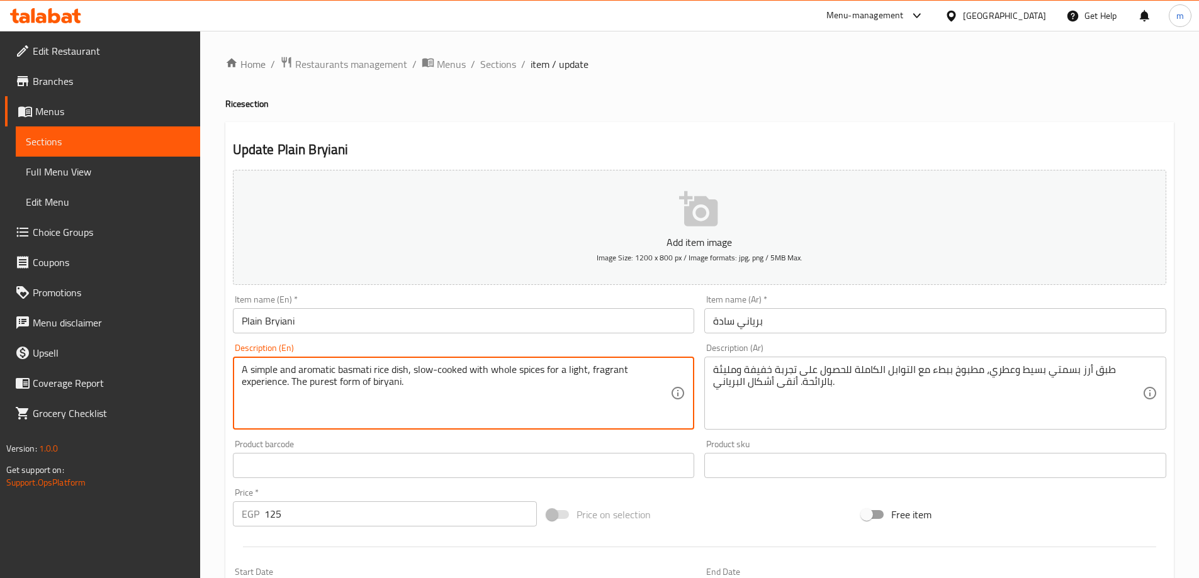
click at [571, 368] on textarea "A simple and aromatic basmati rice dish, slow-cooked with whole spices for a li…" at bounding box center [456, 394] width 429 height 60
paste textarea
type textarea "A simple and aromatic basmati rice dish, slow-cooked with whole spices for a li…"
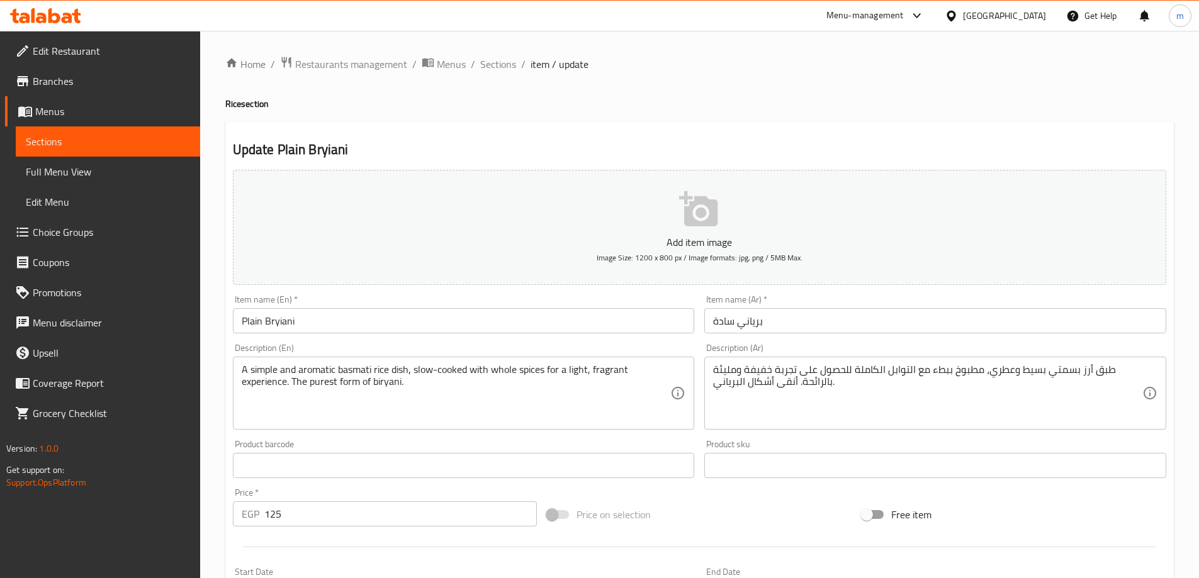
click at [602, 369] on textarea "A simple and aromatic basmati rice dish, slow-cooked with whole spices for a li…" at bounding box center [456, 394] width 429 height 60
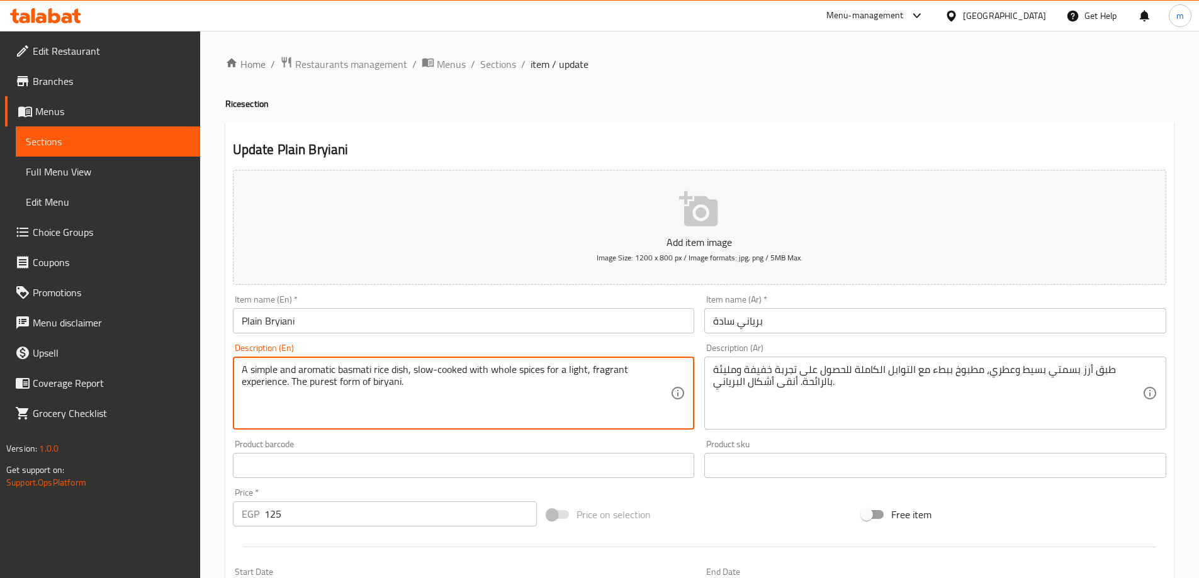
click at [602, 369] on textarea "A simple and aromatic basmati rice dish, slow-cooked with whole spices for a li…" at bounding box center [456, 394] width 429 height 60
click at [568, 389] on textarea "A simple and aromatic basmati rice dish, slow-cooked with whole spices for a li…" at bounding box center [456, 394] width 429 height 60
drag, startPoint x: 590, startPoint y: 369, endPoint x: 645, endPoint y: 430, distance: 82.4
click at [645, 430] on div "A simple and aromatic basmati rice dish, slow-cooked with whole spices for a li…" at bounding box center [464, 393] width 462 height 73
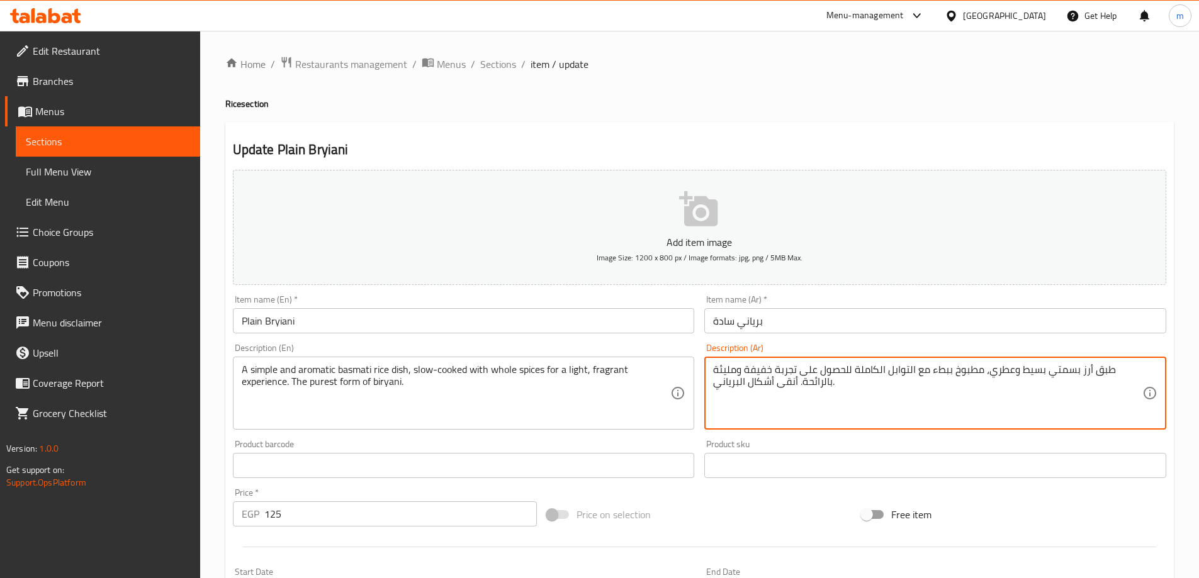
drag, startPoint x: 803, startPoint y: 387, endPoint x: 748, endPoint y: 371, distance: 57.0
click at [752, 372] on textarea "طبق أرز بسمتي بسيط وعطري، مطبوخ ببطء مع التوابل الكاملة للحصول على تجربة خفيفة …" at bounding box center [927, 394] width 429 height 60
click at [831, 386] on textarea "طبق أرز بسمتي بسيط وعطري، مطبوخ ببطء مع التوابل الكاملة للحصول على تجربة خفيفة …" at bounding box center [927, 394] width 429 height 60
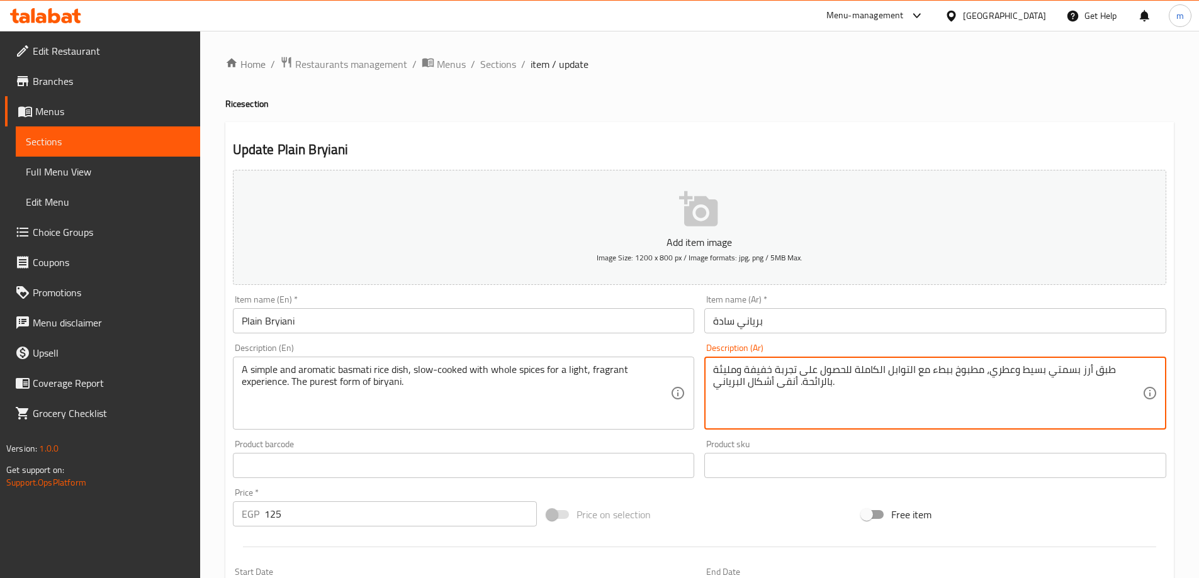
click at [831, 386] on textarea "طبق أرز بسمتي بسيط وعطري، مطبوخ ببطء مع التوابل الكاملة للحصول على تجربة خفيفة …" at bounding box center [927, 394] width 429 height 60
click at [862, 375] on textarea "طبق أرز بسمتي بسيط وعطري، مطبوخ ببطء مع التوابل الكاملة للحصول على تجربة خفيفة …" at bounding box center [927, 394] width 429 height 60
drag, startPoint x: 1113, startPoint y: 383, endPoint x: 765, endPoint y: 359, distance: 349.5
click at [765, 359] on div "طبق أرز بسمتي بسيط وعطري، مطبوخ ببطء مع التوابل الكاملة للحصول على تجربة خفيفة …" at bounding box center [935, 393] width 462 height 73
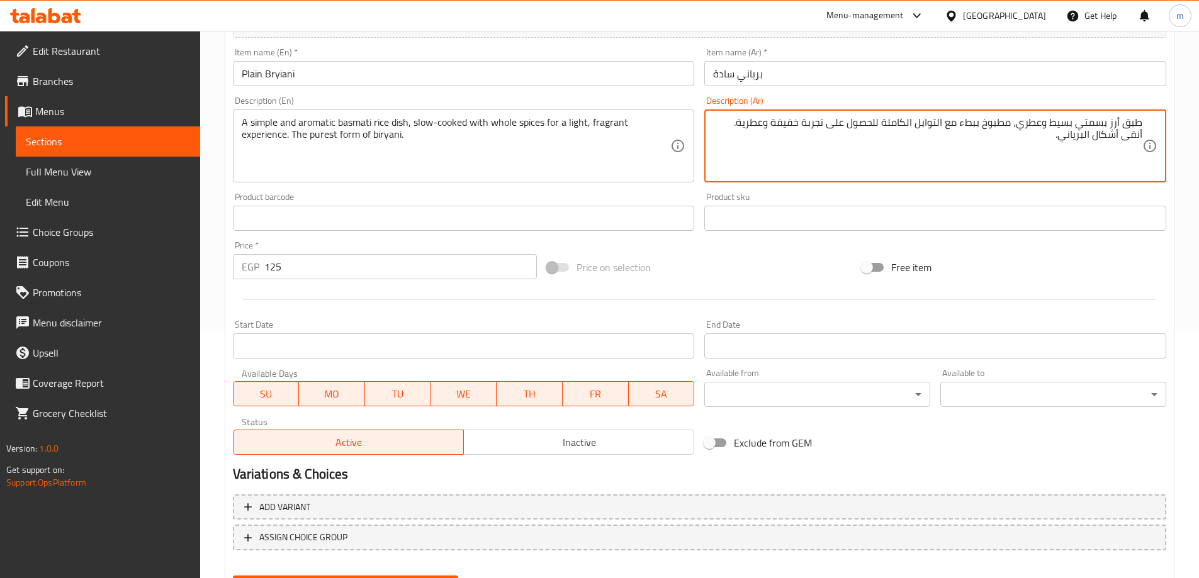
scroll to position [311, 0]
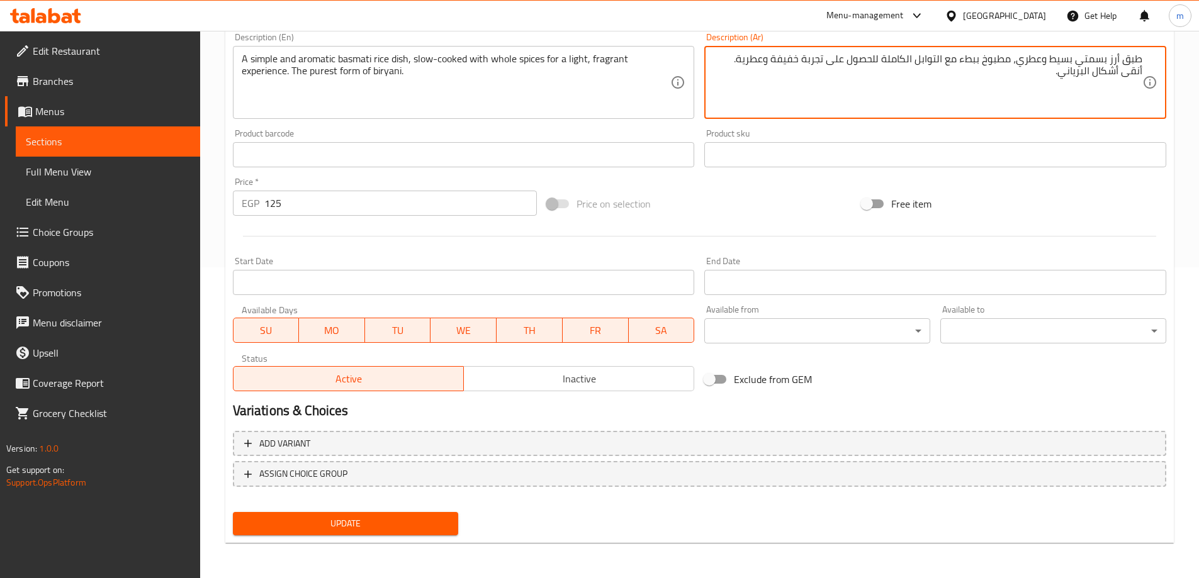
type textarea "طبق أرز بسمتي بسيط وعطري، مطبوخ ببطء مع التوابل الكاملة للحصول على تجربة خفيفة …"
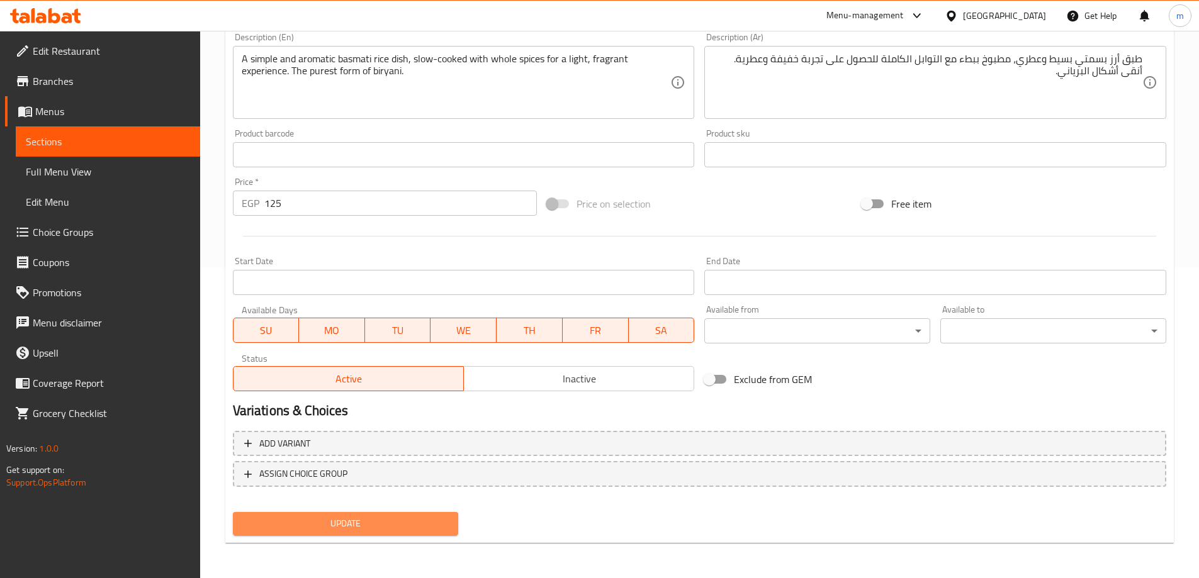
click at [408, 519] on span "Update" at bounding box center [346, 524] width 206 height 16
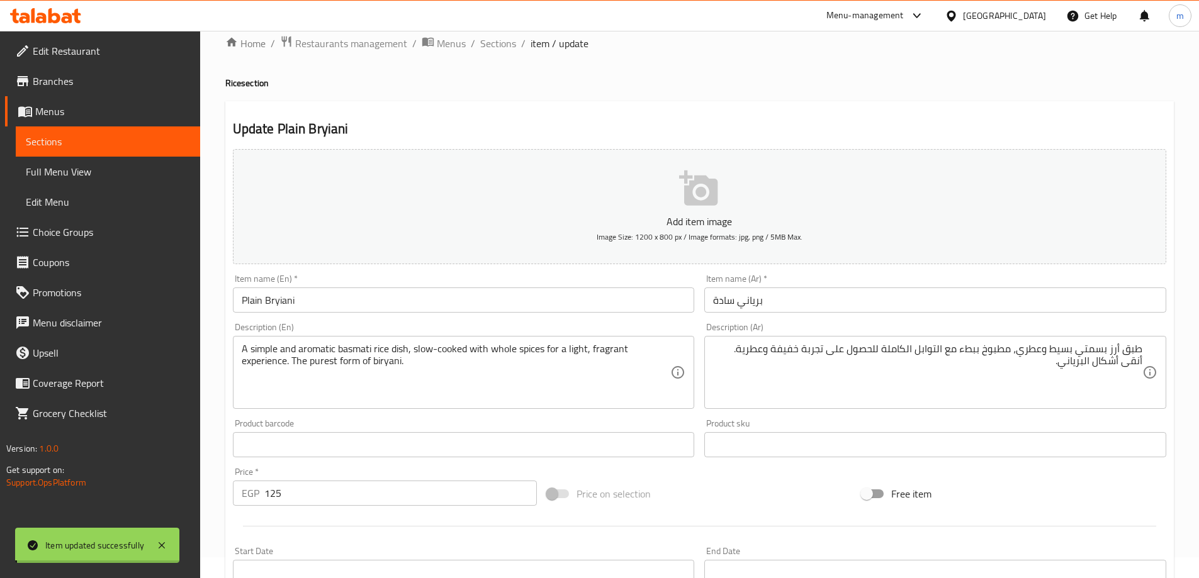
scroll to position [0, 0]
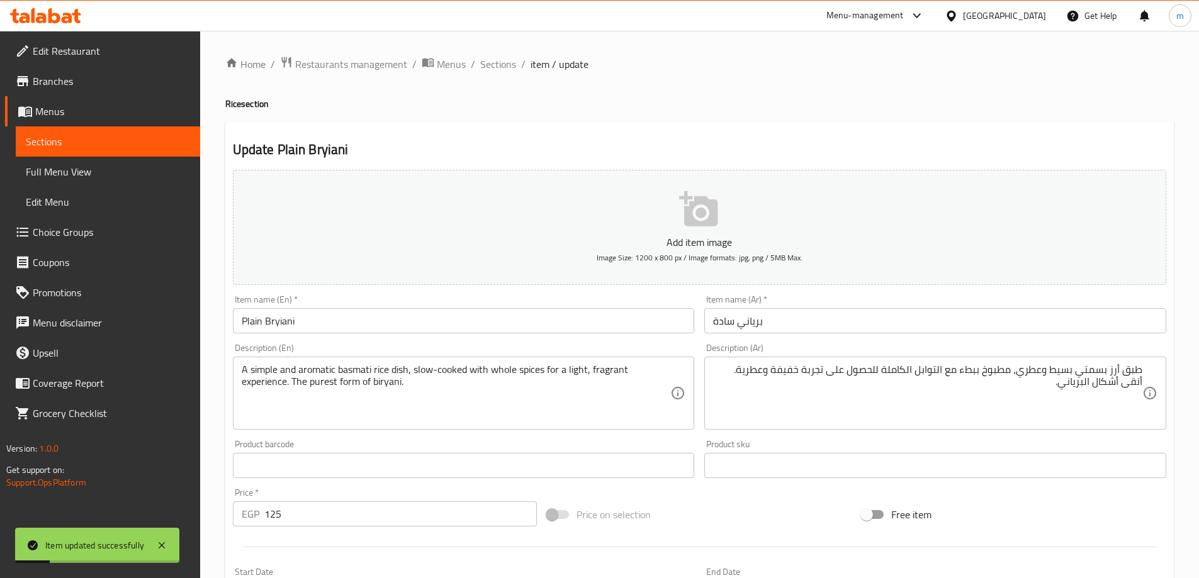
click at [361, 305] on div "Item name (En)   * Plain Bryiani Item name (En) *" at bounding box center [464, 314] width 462 height 38
click at [340, 326] on input "Plain Bryiani" at bounding box center [464, 320] width 462 height 25
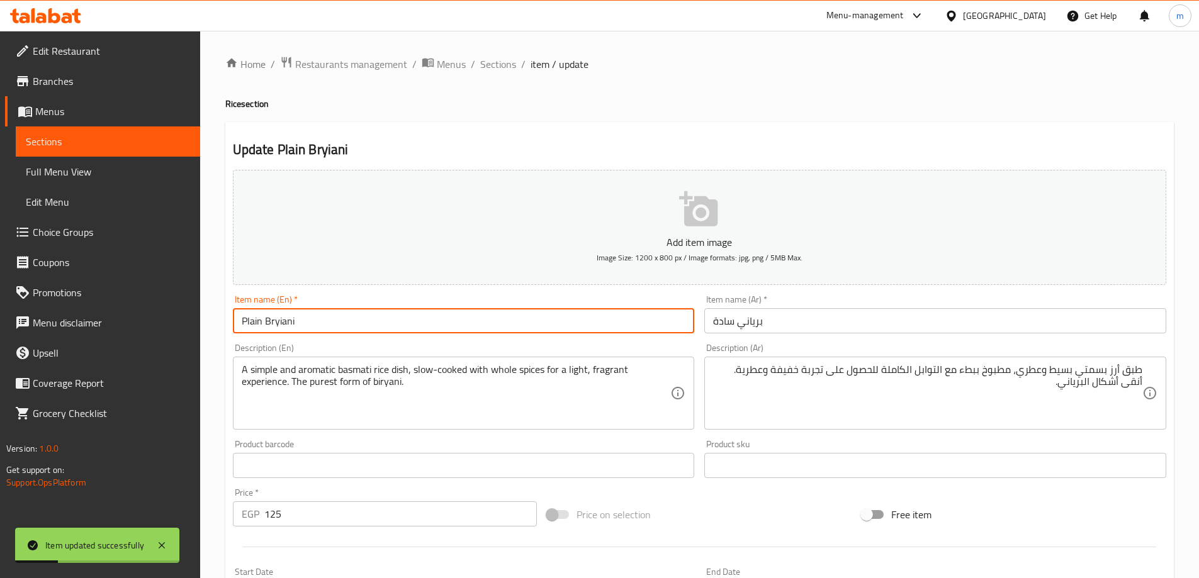
click at [340, 326] on input "Plain Bryiani" at bounding box center [464, 320] width 462 height 25
click at [467, 67] on ol "Home / Restaurants management / Menus / Sections / item / update" at bounding box center [699, 64] width 948 height 16
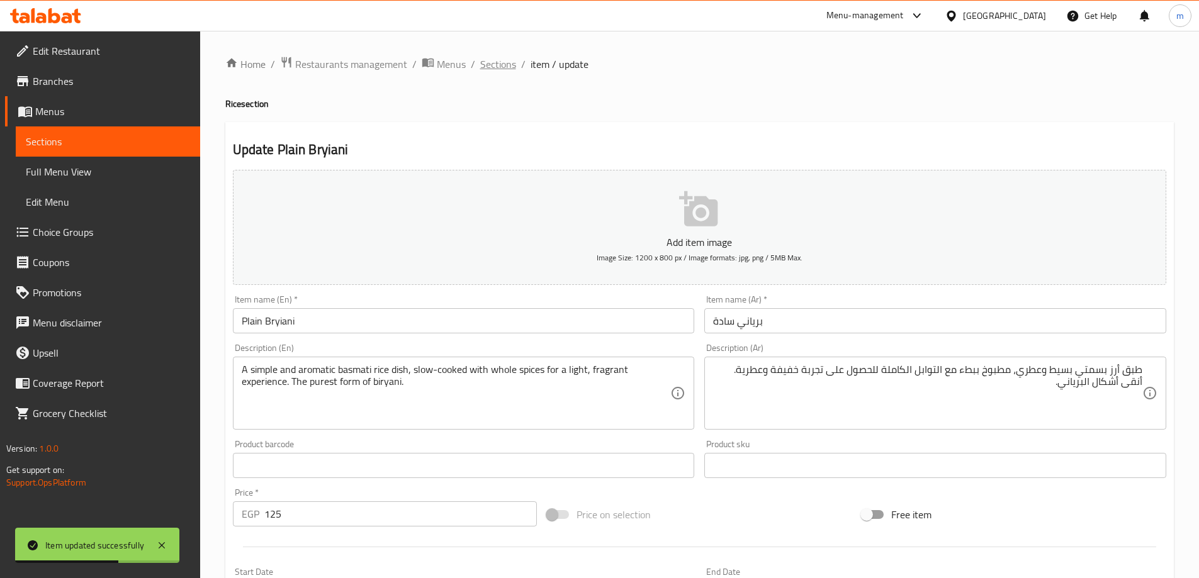
click at [495, 68] on span "Sections" at bounding box center [498, 64] width 36 height 15
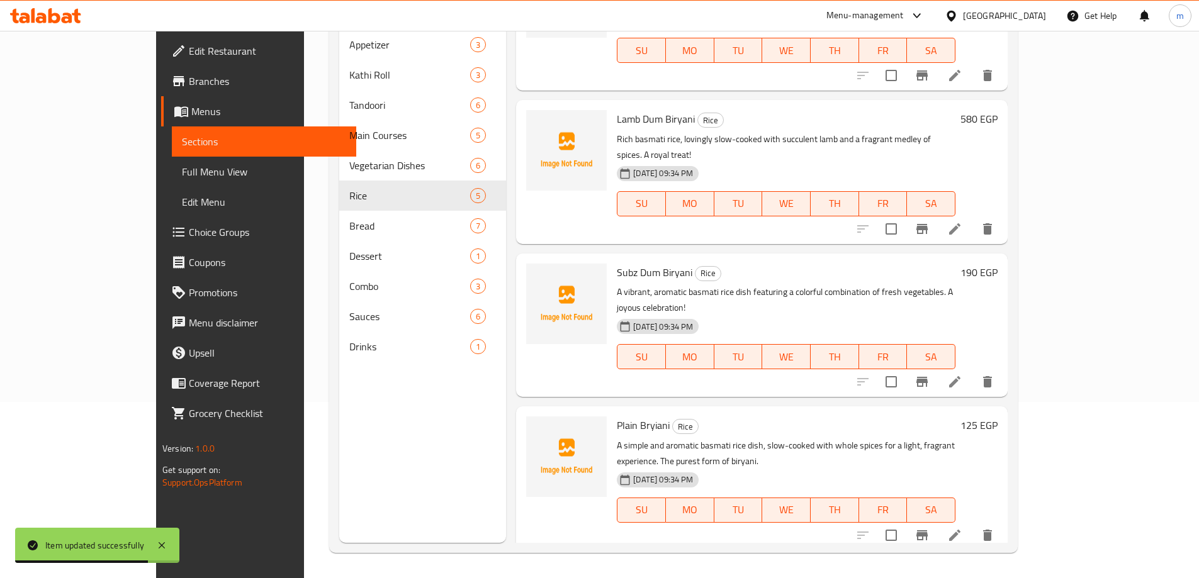
scroll to position [140, 0]
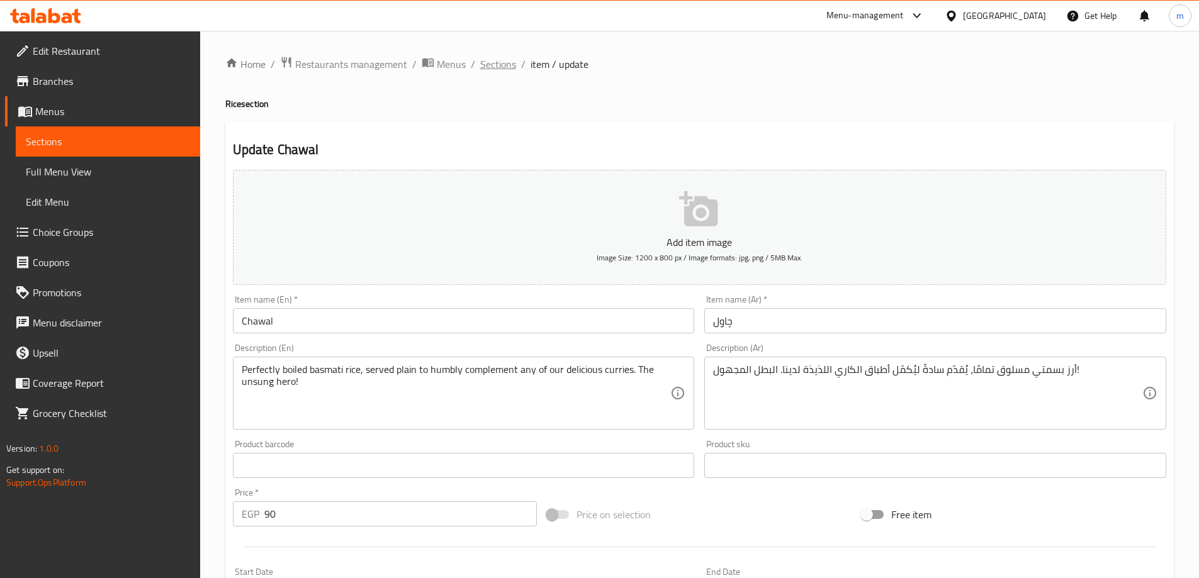
click at [491, 63] on span "Sections" at bounding box center [498, 64] width 36 height 15
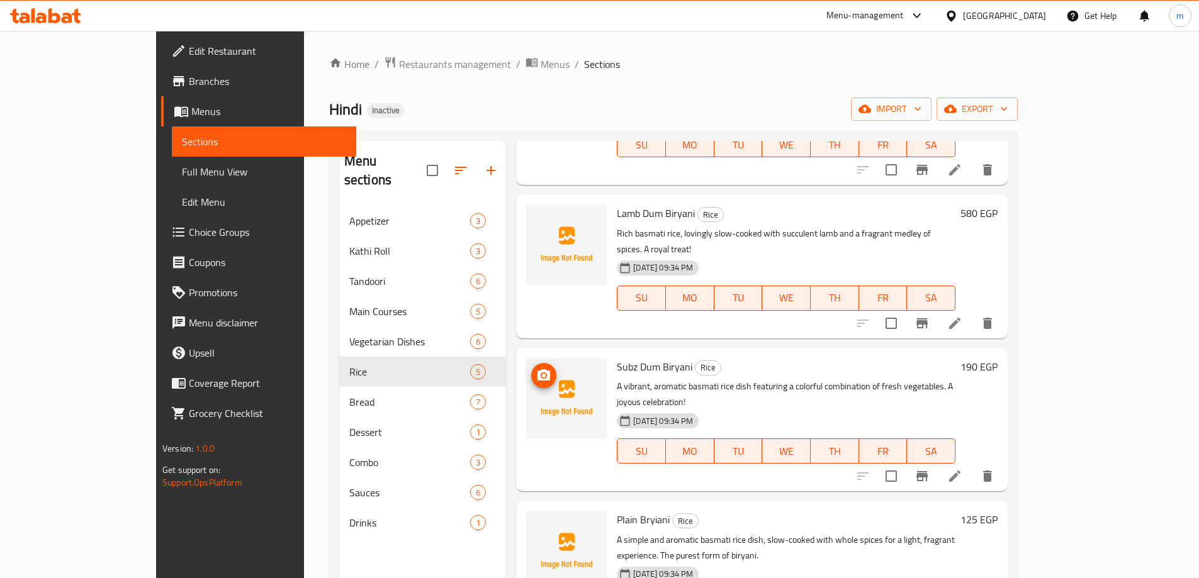
scroll to position [176, 0]
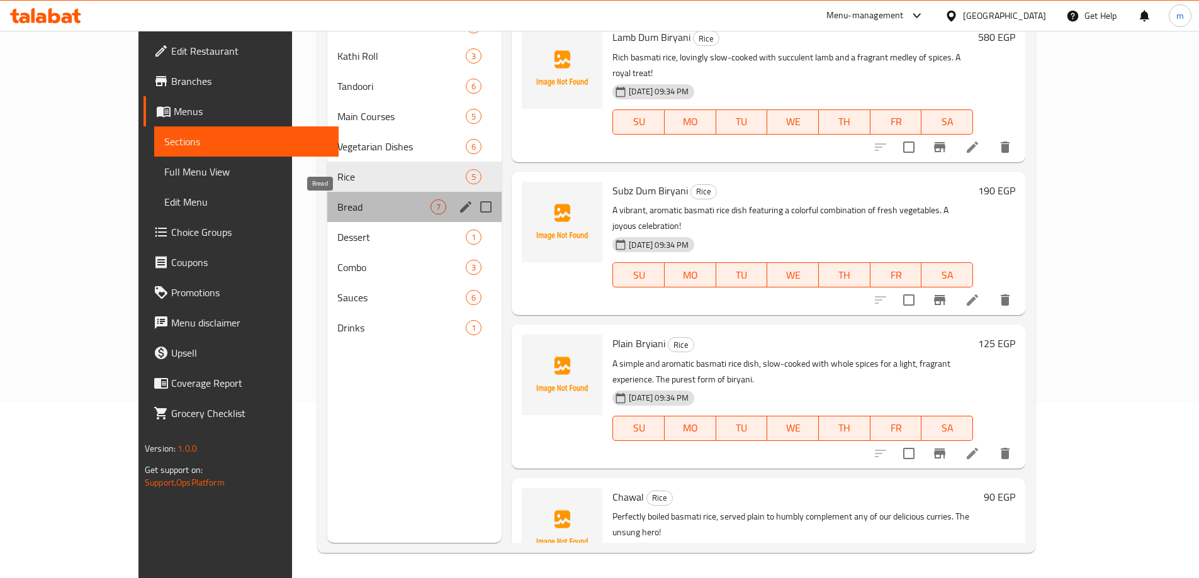
click at [337, 205] on span "Bread" at bounding box center [383, 206] width 93 height 15
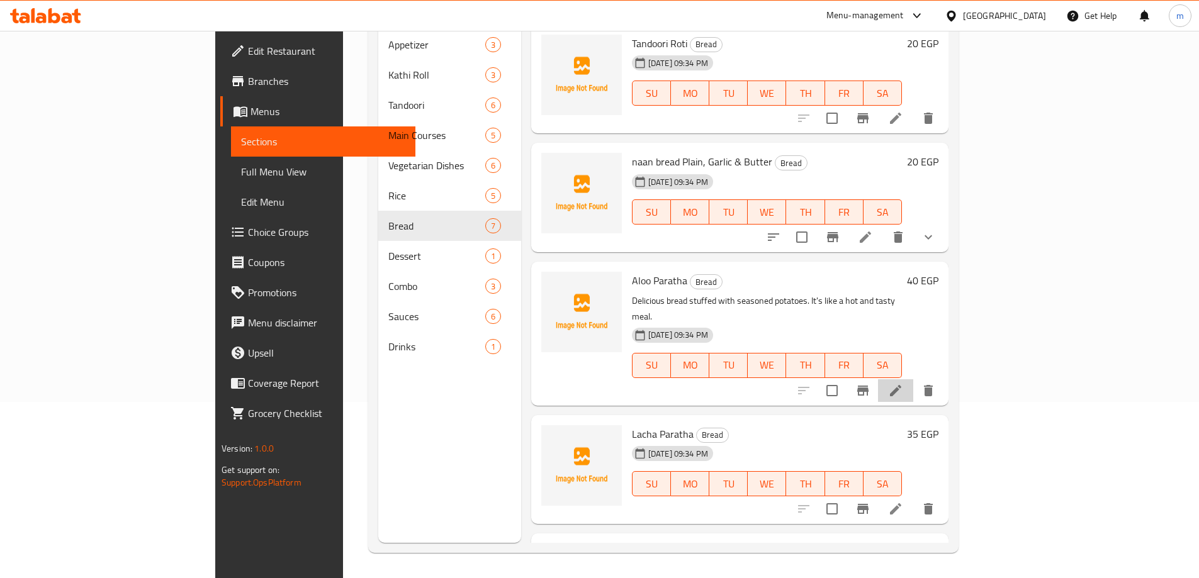
click at [913, 379] on li at bounding box center [895, 390] width 35 height 23
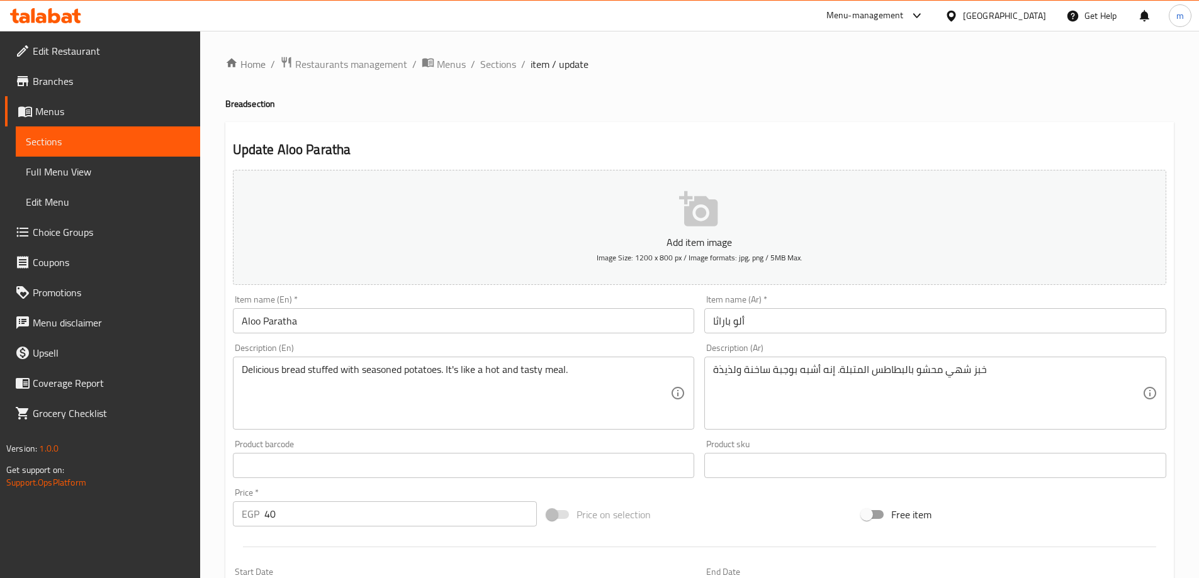
click at [558, 399] on textarea "Delicious bread stuffed with seasoned potatoes. It's like a hot and tasty meal." at bounding box center [456, 394] width 429 height 60
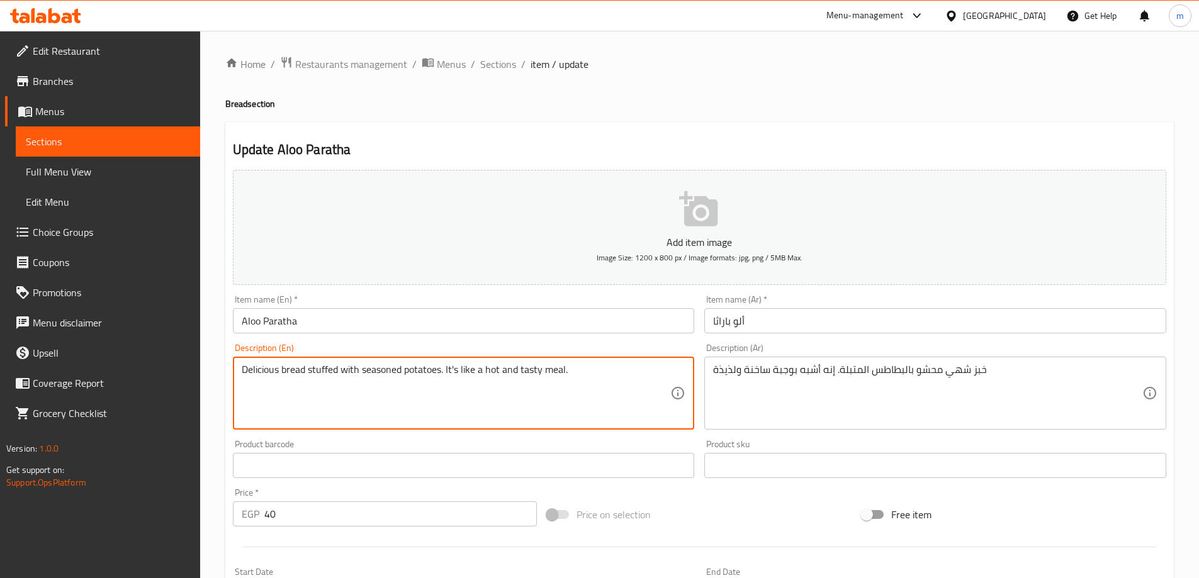
click at [558, 399] on textarea "Delicious bread stuffed with seasoned potatoes. It's like a hot and tasty meal." at bounding box center [456, 394] width 429 height 60
paste textarea "A flavorful bread generously stuffed with spiced potatoes. It’s like a warm, sa…"
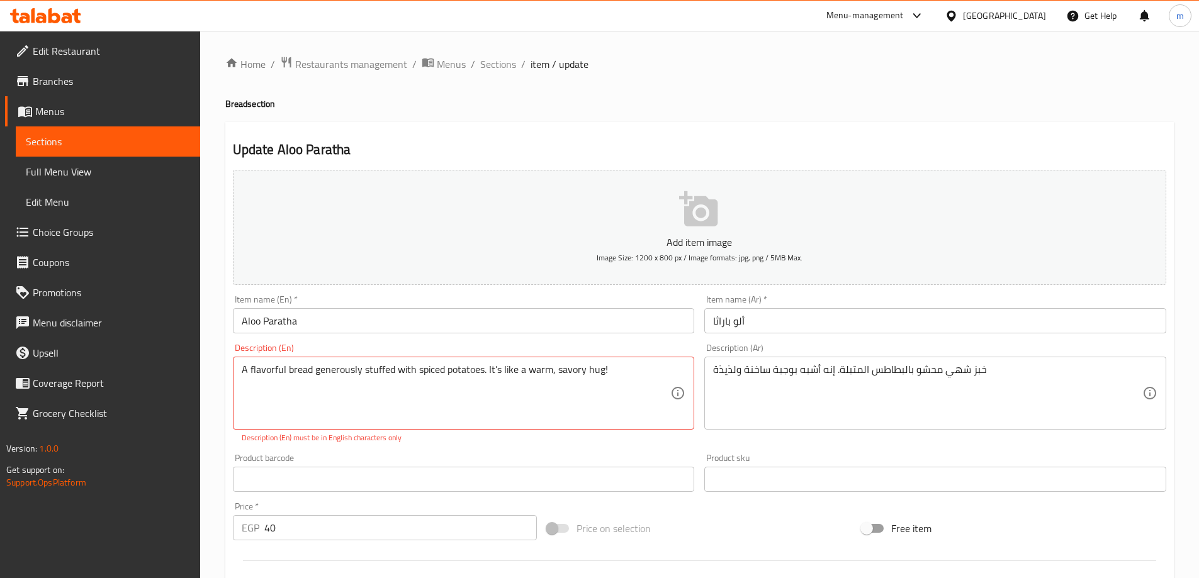
click at [496, 371] on textarea "A flavorful bread generously stuffed with spiced potatoes. It’s like a warm, sa…" at bounding box center [456, 394] width 429 height 60
type textarea "A flavorful bread generously stuffed with spiced potatoes. It's like a warm, sa…"
click at [800, 434] on div "Description (Ar) خبز شهي محشو بالبطاطس المتبلة. إنه أشبه بوجبة ساخنة ولذيذة Des…" at bounding box center [935, 394] width 472 height 110
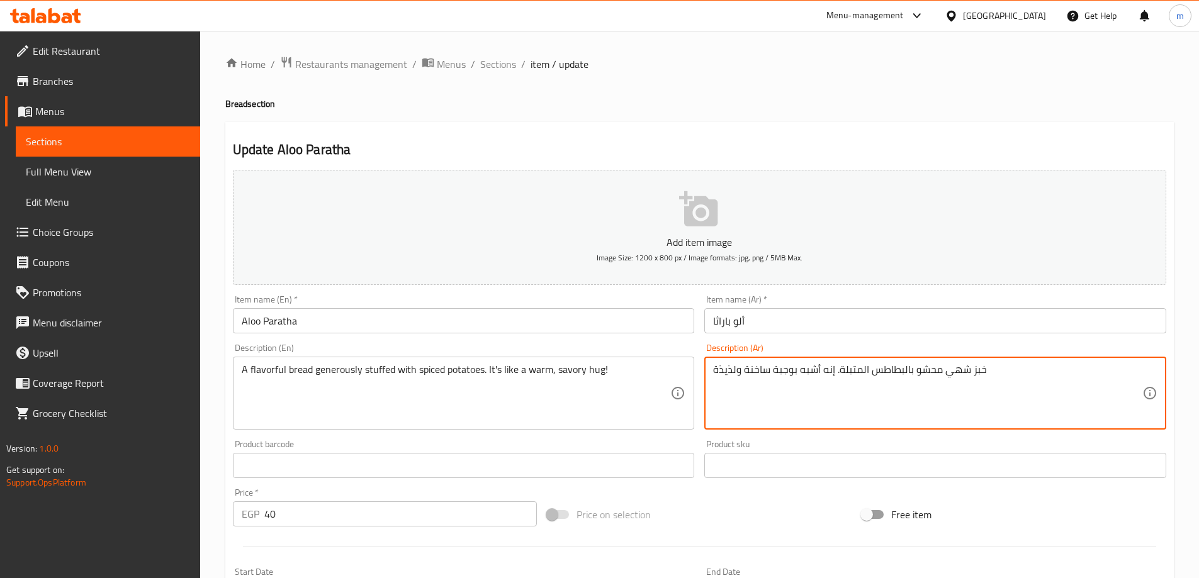
click at [565, 402] on textarea "A flavorful bread generously stuffed with spiced potatoes. It's like a warm, sa…" at bounding box center [456, 394] width 429 height 60
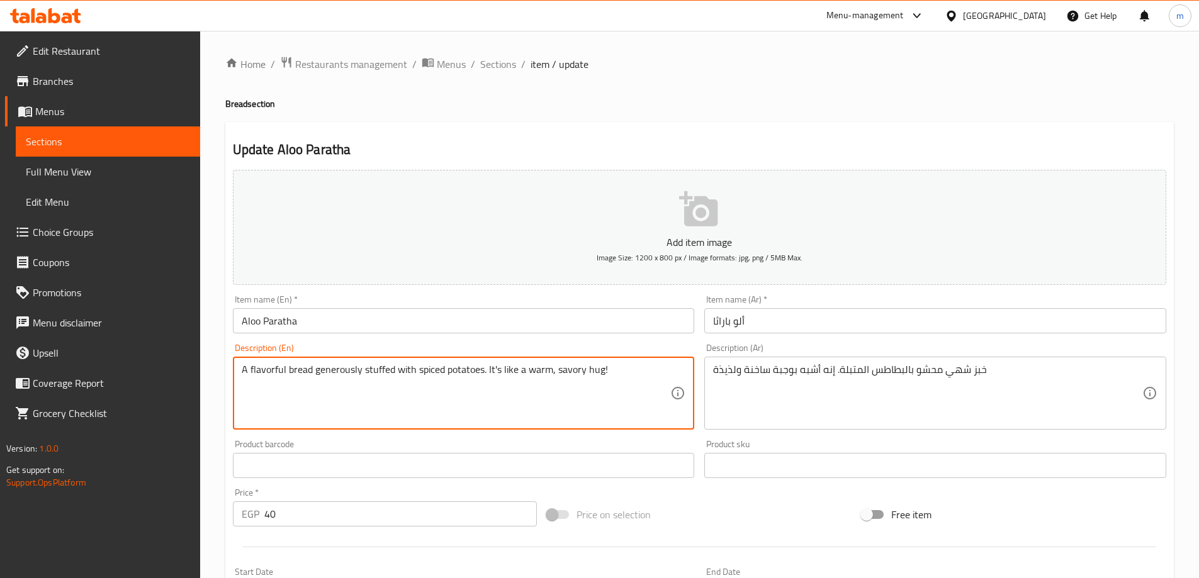
click at [565, 402] on textarea "A flavorful bread generously stuffed with spiced potatoes. It's like a warm, sa…" at bounding box center [456, 394] width 429 height 60
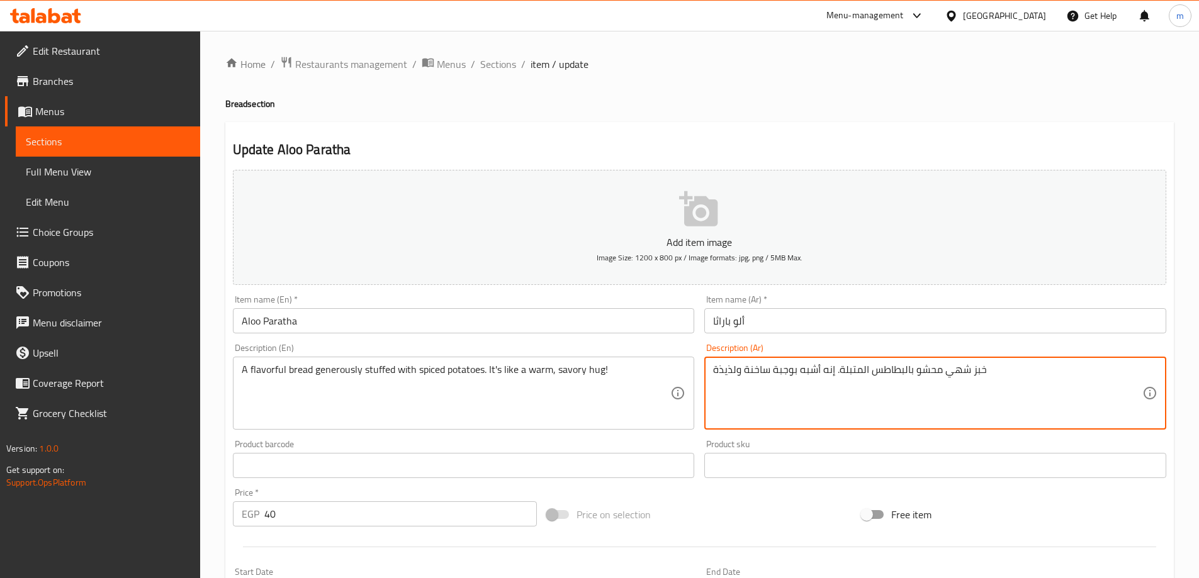
drag, startPoint x: 833, startPoint y: 370, endPoint x: 689, endPoint y: 371, distance: 143.5
paste textarea "عناقٍ دافئٍ ولذيذ!"
drag, startPoint x: 729, startPoint y: 368, endPoint x: 739, endPoint y: 379, distance: 15.2
click at [712, 369] on div "خبز شهي محشو بالبطاطس المتبلة. إنه أشبه بعناقٍ دافئٍ ولذيذ! Description (Ar)" at bounding box center [935, 393] width 462 height 73
click at [987, 394] on textarea "خبز شهي محشو بالبطاطس المتبلة. إنه أشبه بعناقٍ دافئٍ ومالح!" at bounding box center [927, 394] width 429 height 60
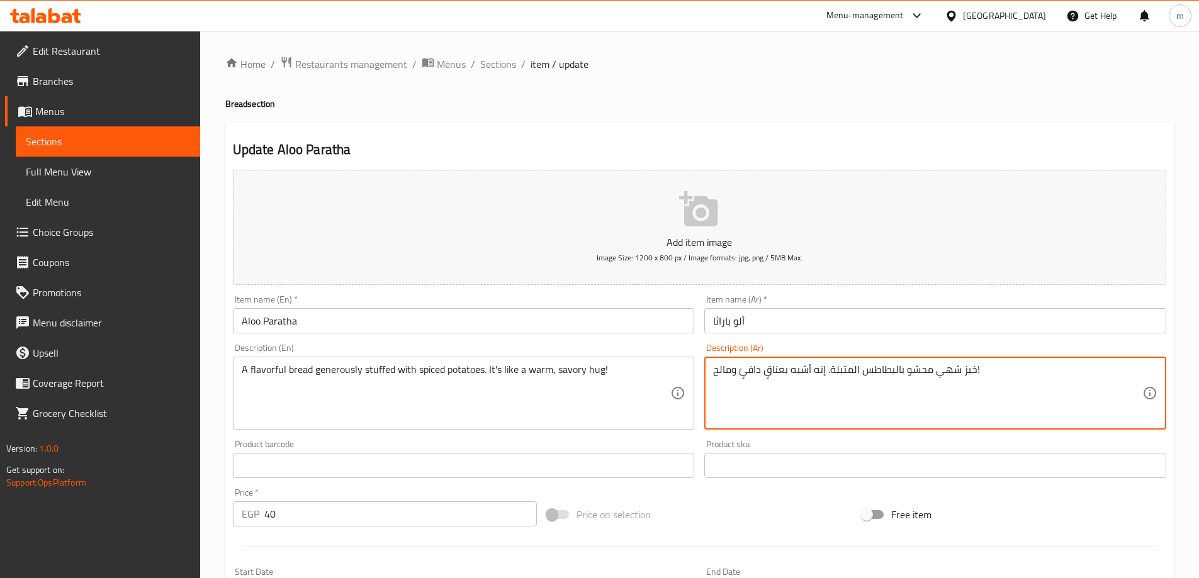
click at [987, 394] on textarea "خبز شهي محشو بالبطاطس المتبلة. إنه أشبه بعناقٍ دافئٍ ومالح!" at bounding box center [927, 394] width 429 height 60
click at [1032, 407] on textarea "خبز شهي محشو بالبطاطس المتبلة. إنه أشبه بعناقٍ دافئٍ ومالح!" at bounding box center [927, 394] width 429 height 60
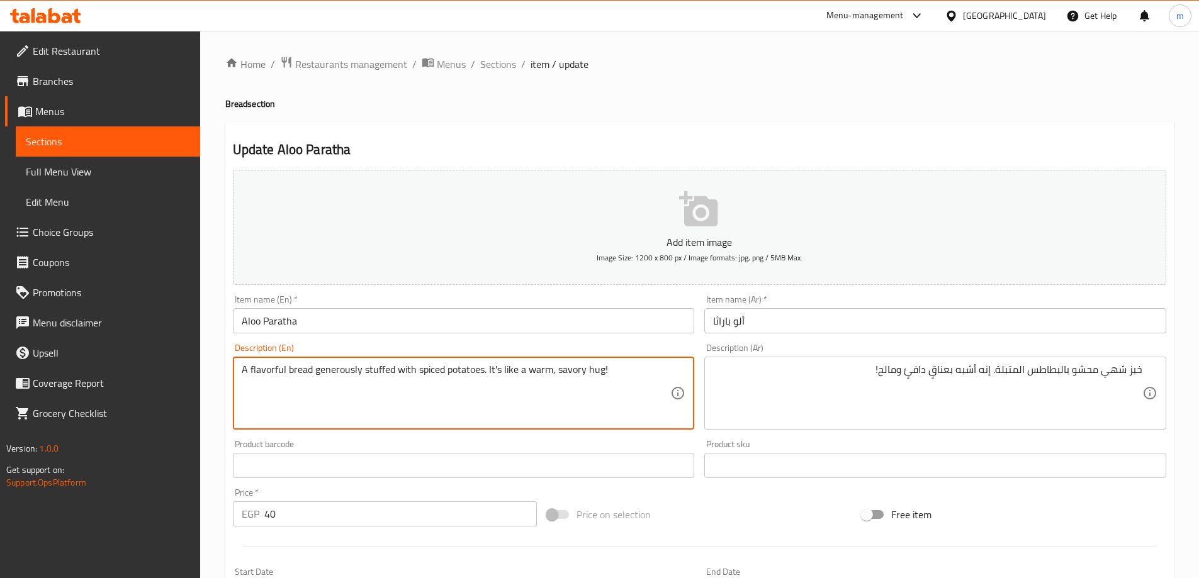
click at [341, 369] on textarea "A flavorful bread generously stuffed with spiced potatoes. It's like a warm, sa…" at bounding box center [456, 394] width 429 height 60
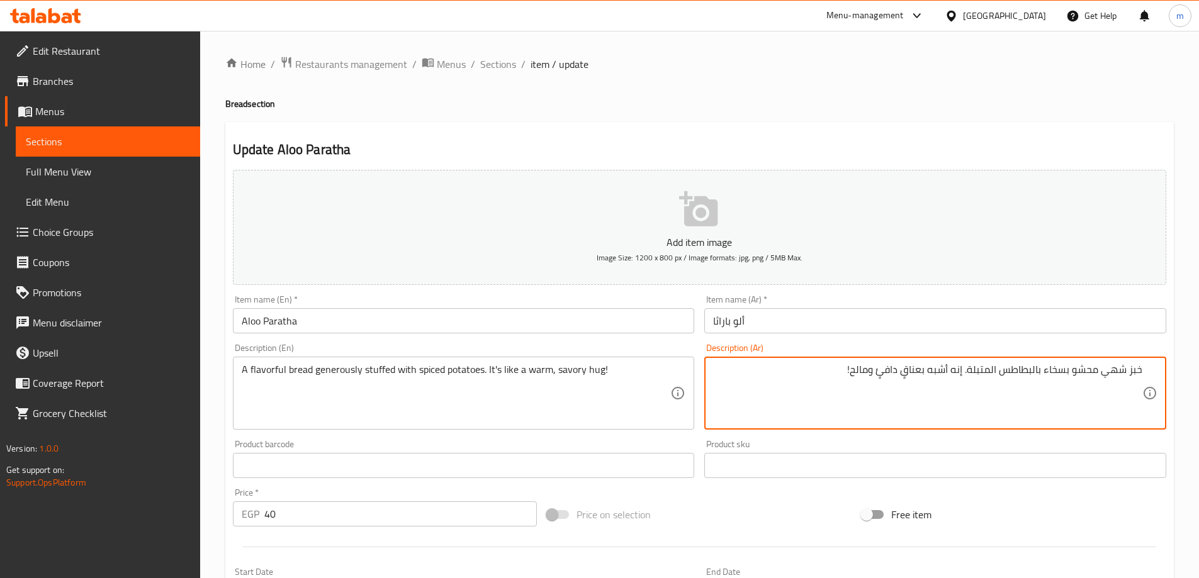
type textarea "خبز شهي محشو بسخاء بالبطاطس المتبلة. إنه أشبه بعناقٍ دافئٍ ومالح!"
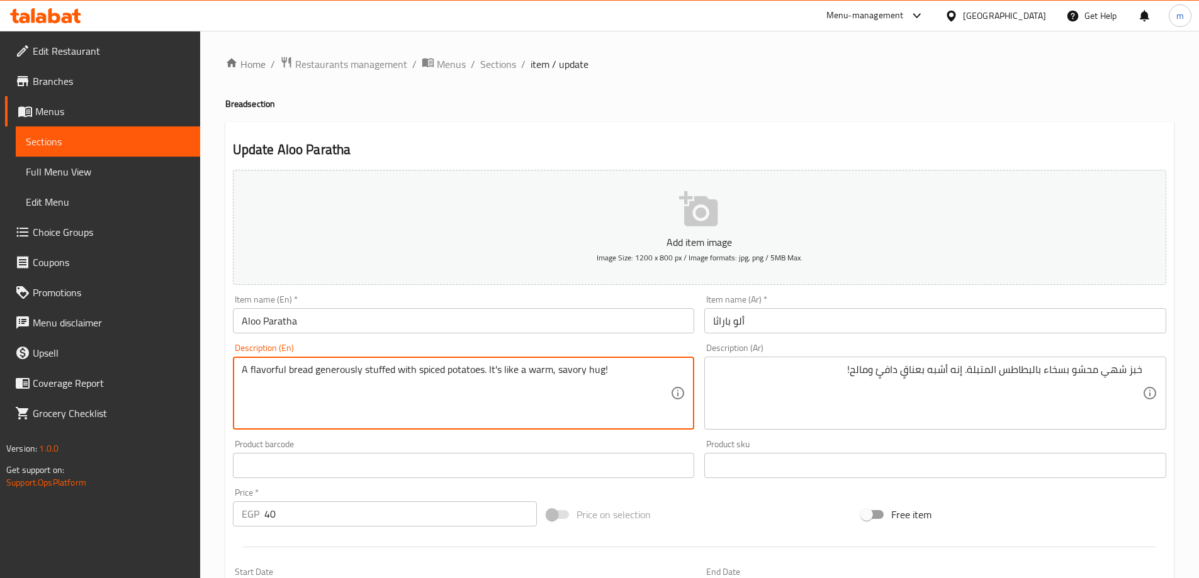
click at [512, 369] on textarea "A flavorful bread generously stuffed with spiced potatoes. It's like a warm, sa…" at bounding box center [456, 394] width 429 height 60
click at [341, 321] on input "Aloo Paratha" at bounding box center [464, 320] width 462 height 25
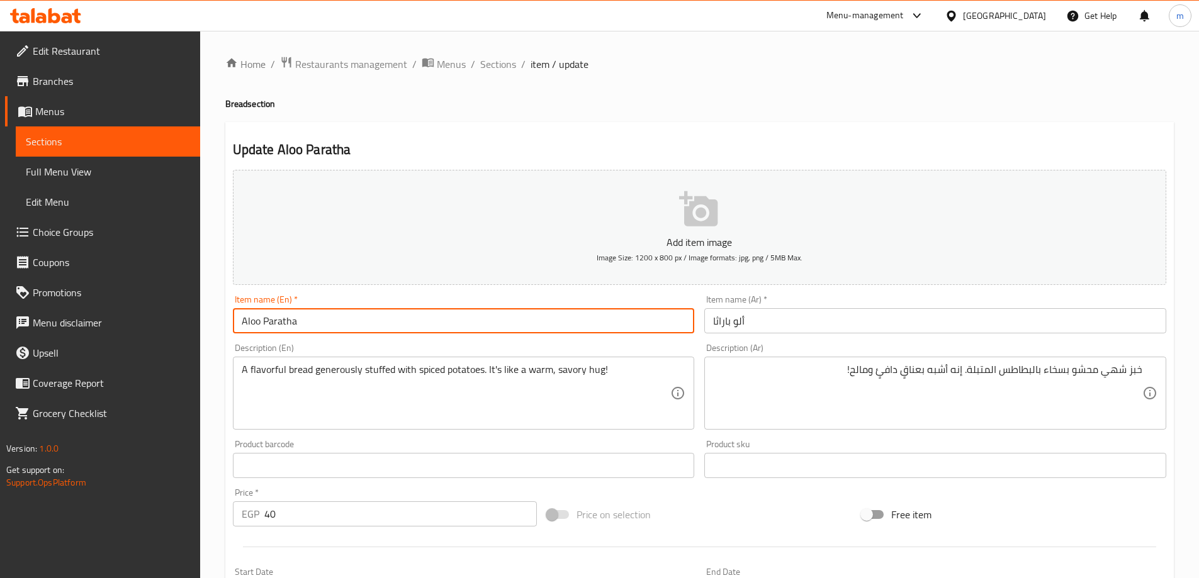
click at [341, 321] on input "Aloo Paratha" at bounding box center [464, 320] width 462 height 25
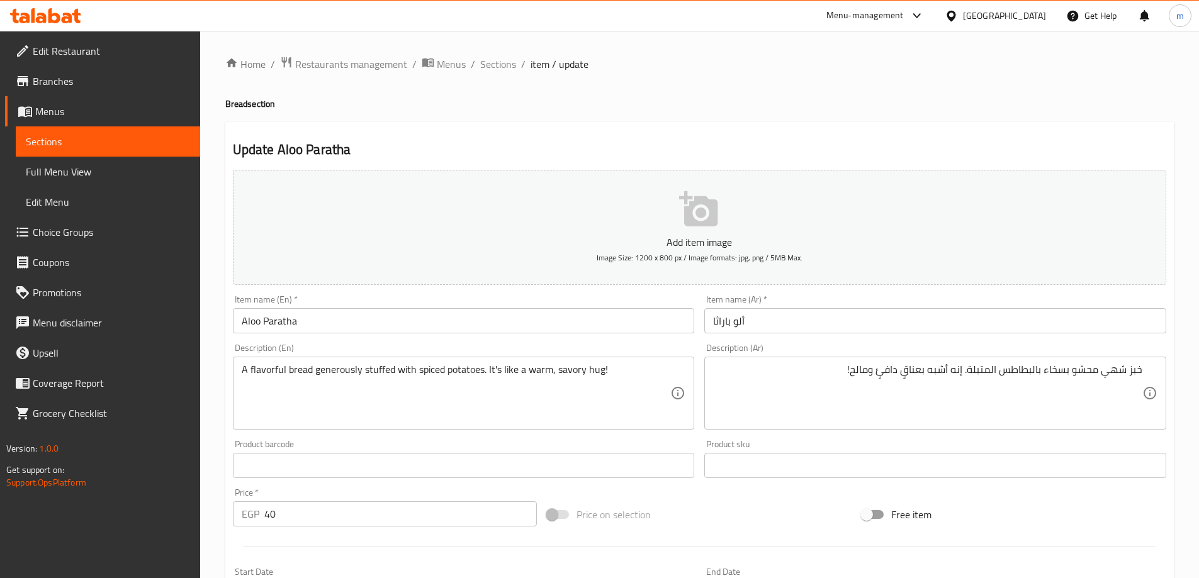
click at [510, 368] on textarea "A flavorful bread generously stuffed with spiced potatoes. It's like a warm, sa…" at bounding box center [456, 394] width 429 height 60
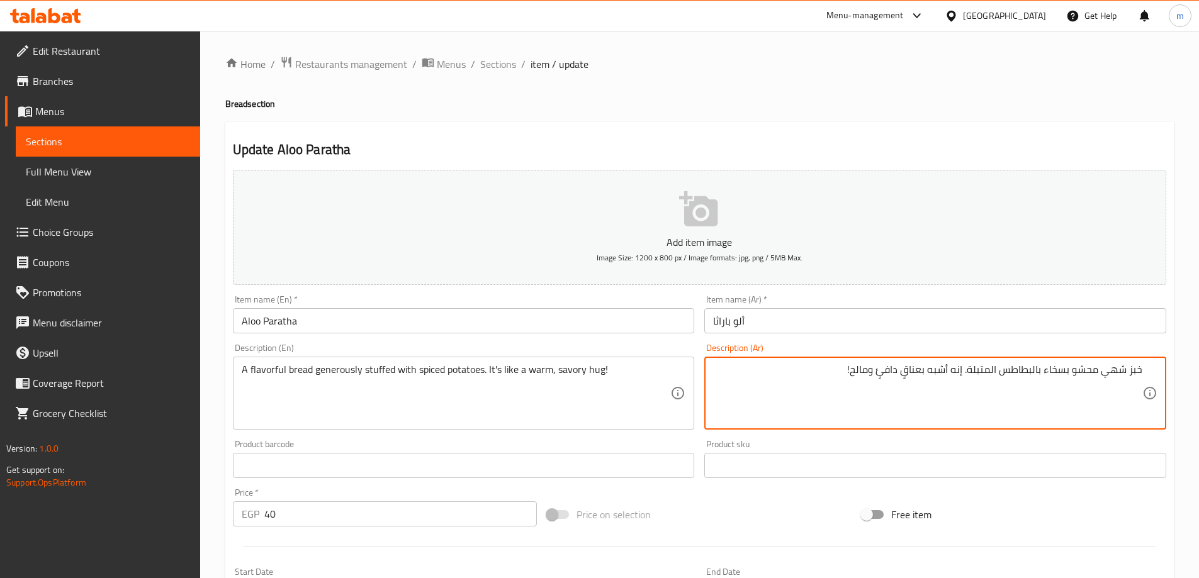
click at [918, 369] on textarea "خبز شهي محشو بسخاء بالبطاطس المتبلة. إنه أشبه بعناقٍ دافئٍ ومالح!" at bounding box center [927, 394] width 429 height 60
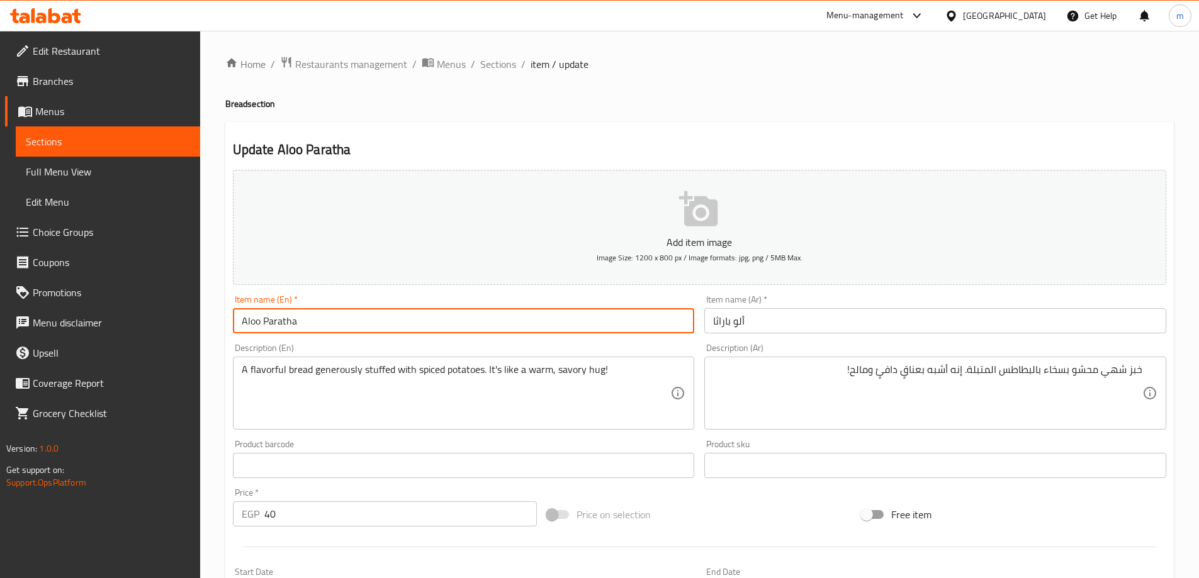
click at [355, 329] on input "Aloo Paratha" at bounding box center [464, 320] width 462 height 25
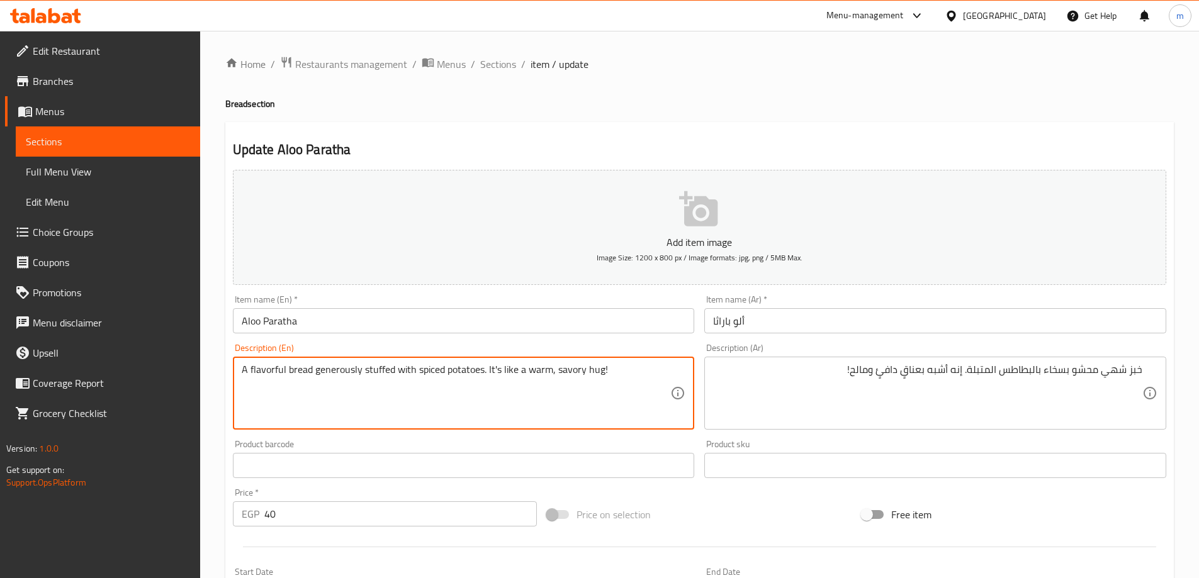
drag, startPoint x: 498, startPoint y: 369, endPoint x: 506, endPoint y: 366, distance: 8.4
click at [509, 364] on textarea "A flavorful bread generously stuffed with spiced potatoes. It's like a warm, sa…" at bounding box center [456, 394] width 429 height 60
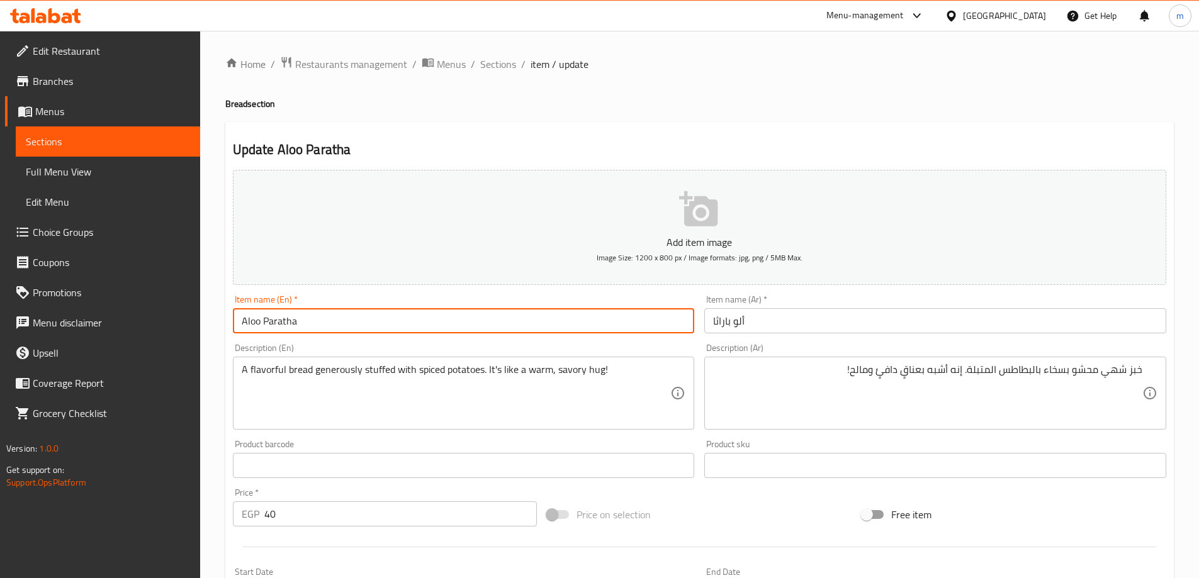
click at [327, 332] on input "Aloo Paratha" at bounding box center [464, 320] width 462 height 25
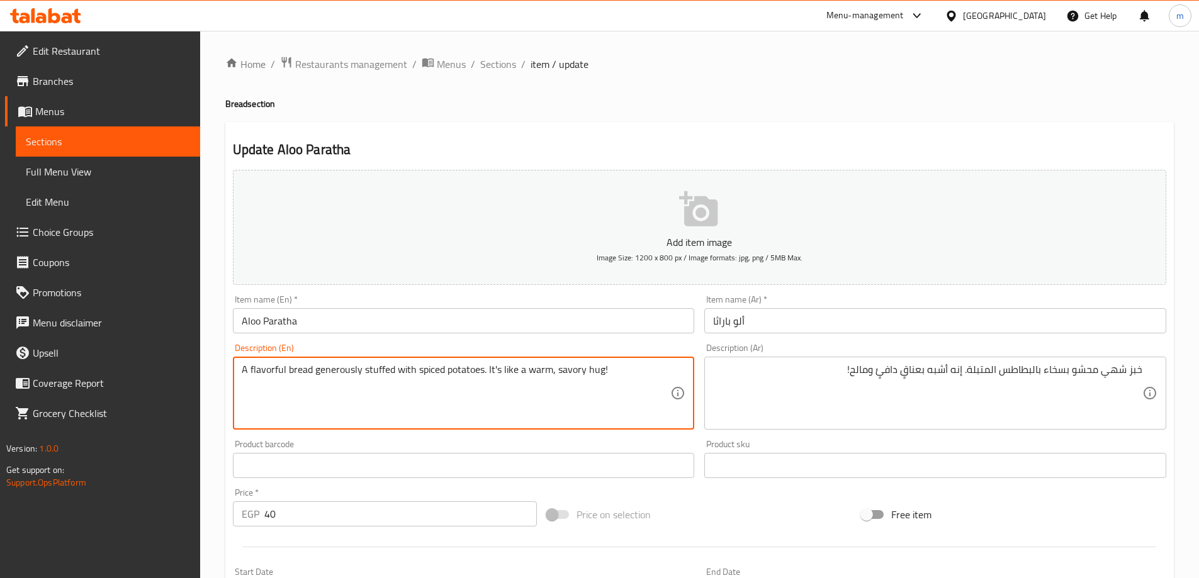
click at [580, 400] on textarea "A flavorful bread generously stuffed with spiced potatoes. It's like a warm, sa…" at bounding box center [456, 394] width 429 height 60
paste textarea "Fluffy, golden brown flatbread stuffed with spiced mashed potatoes, onions, and…"
type textarea "Fluffy, golden brown flatbread stuffed with spiced mashed potatoes, onions, and…"
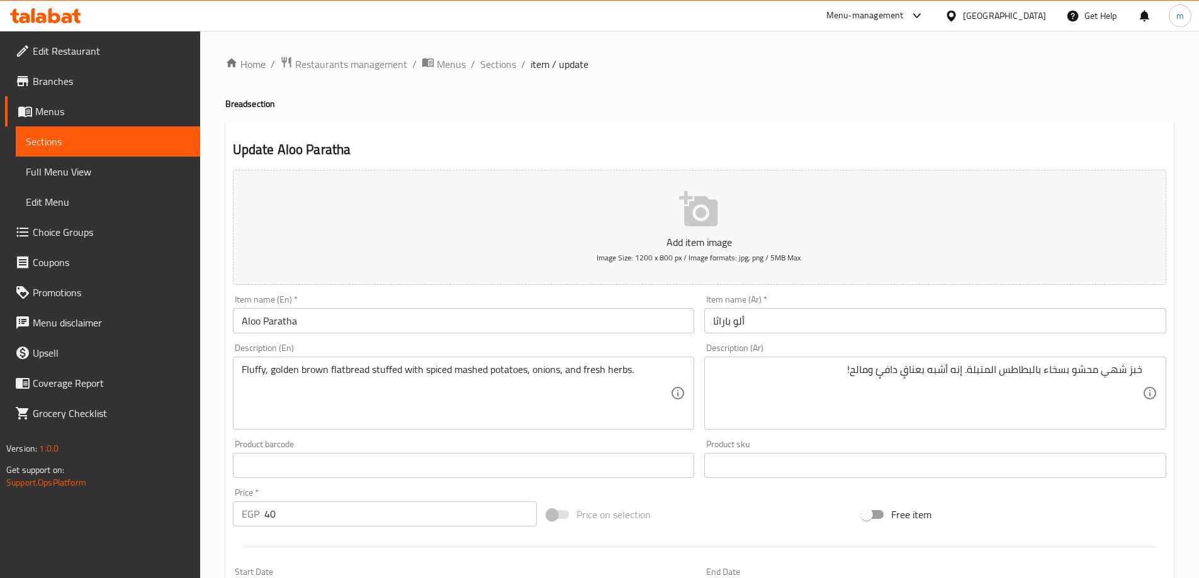
click at [515, 399] on textarea "Fluffy, golden brown flatbread stuffed with spiced mashed potatoes, onions, and…" at bounding box center [456, 394] width 429 height 60
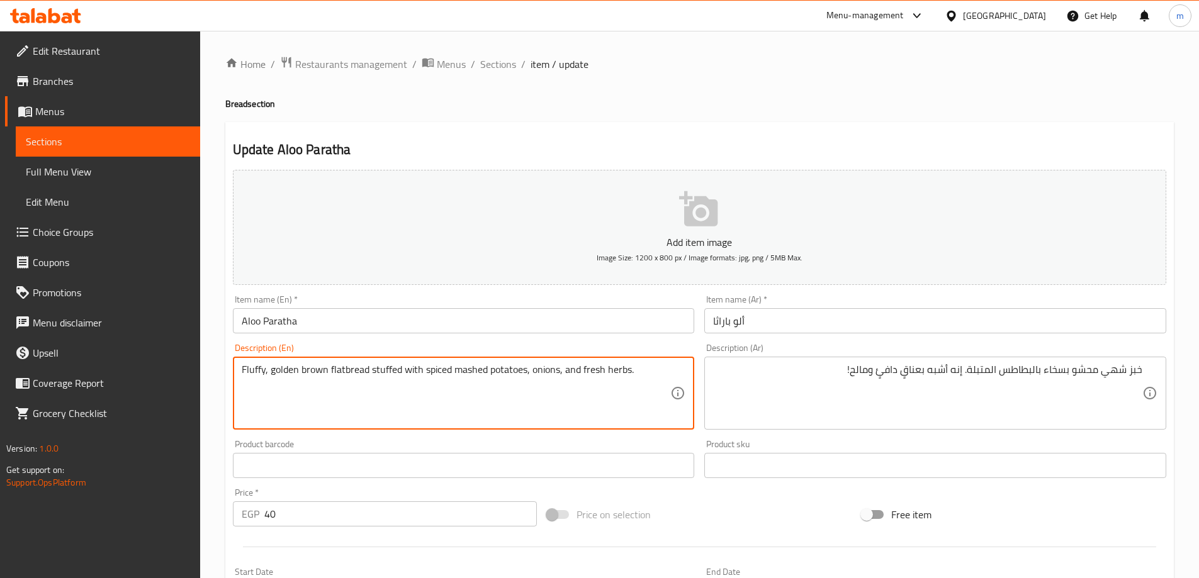
click at [515, 399] on textarea "Fluffy, golden brown flatbread stuffed with spiced mashed potatoes, onions, and…" at bounding box center [456, 394] width 429 height 60
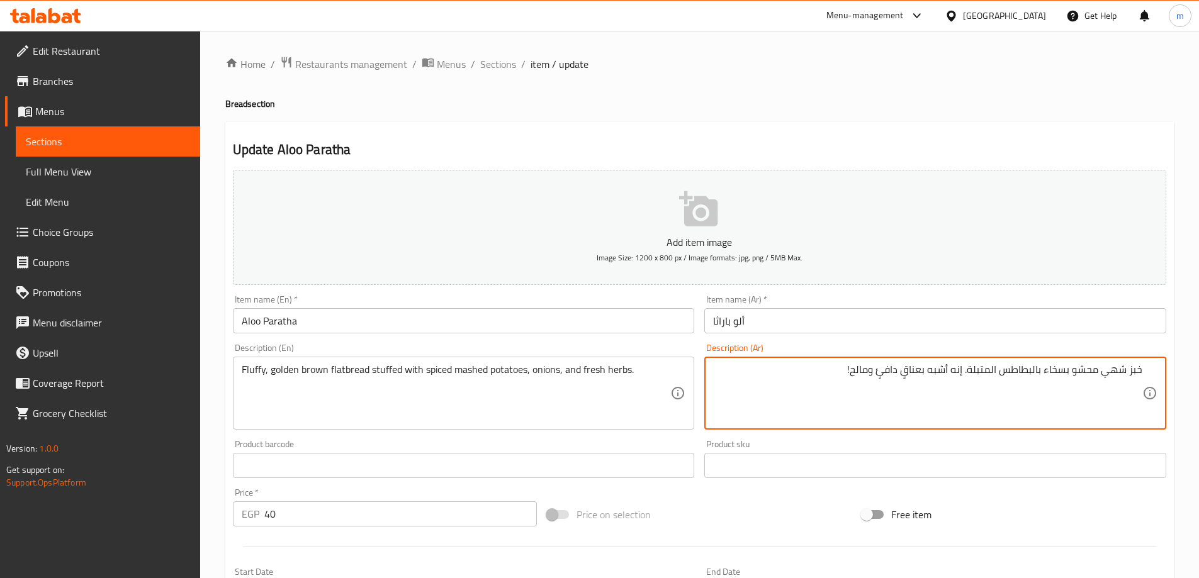
click at [1043, 393] on textarea "خبز شهي محشو بسخاء بالبطاطس المتبلة. إنه أشبه بعناقٍ دافئٍ ومالح!" at bounding box center [927, 394] width 429 height 60
paste textarea "مسطح ذهبي مقرمش محشو بالبطاطس المهروسة المتبلة والبصل والأعشاب الطازجة."
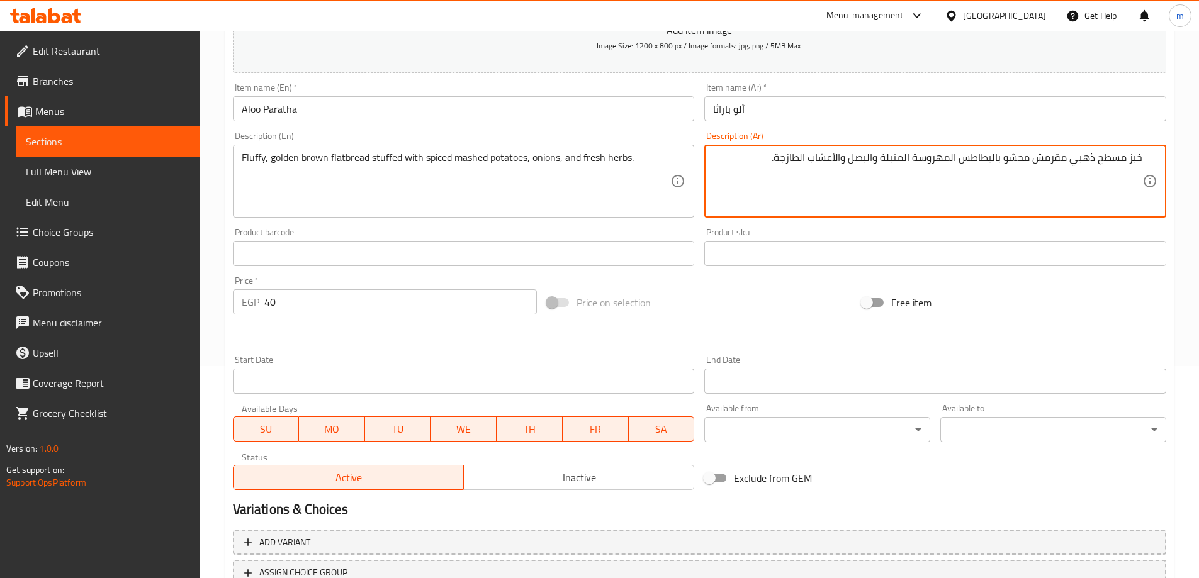
scroll to position [311, 0]
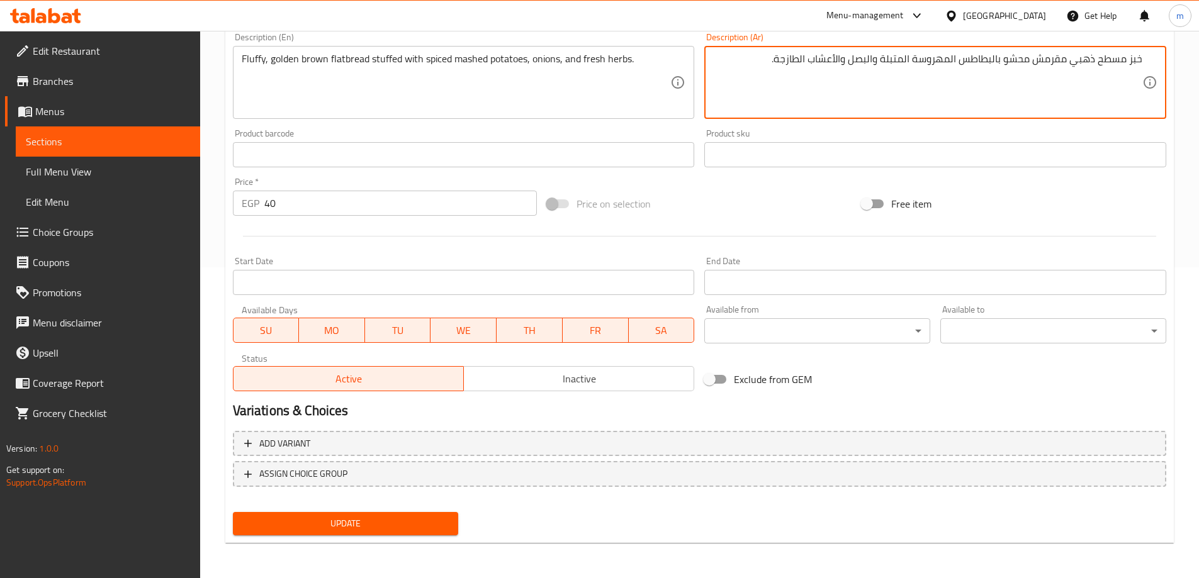
type textarea "خبز مسطح ذهبي مقرمش محشو بالبطاطس المهروسة المتبلة والبصل والأعشاب الطازجة."
click at [409, 524] on span "Update" at bounding box center [346, 524] width 206 height 16
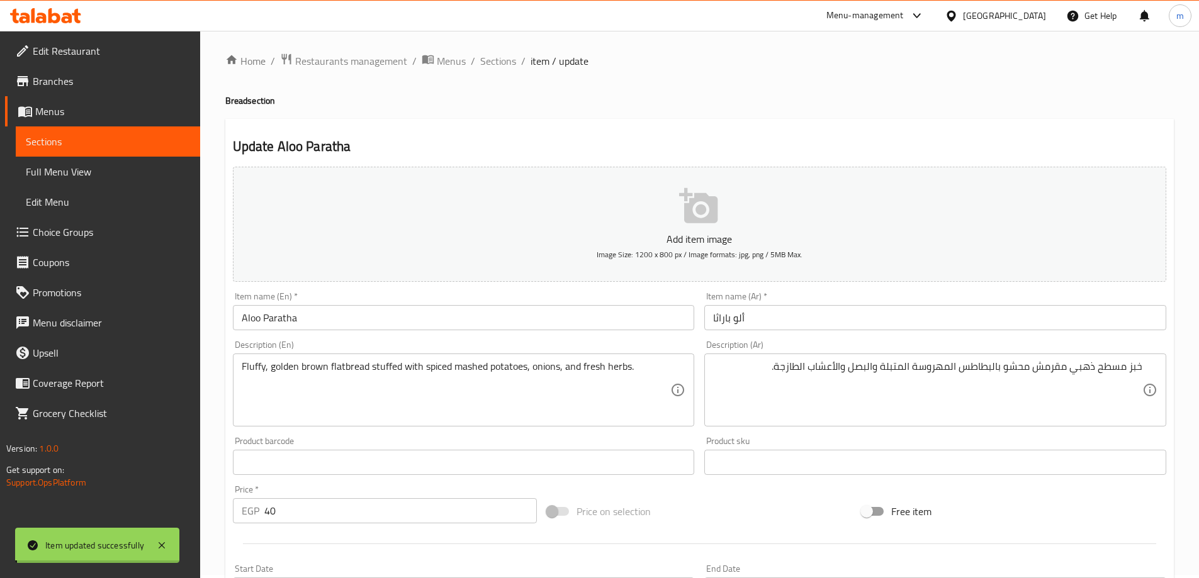
scroll to position [0, 0]
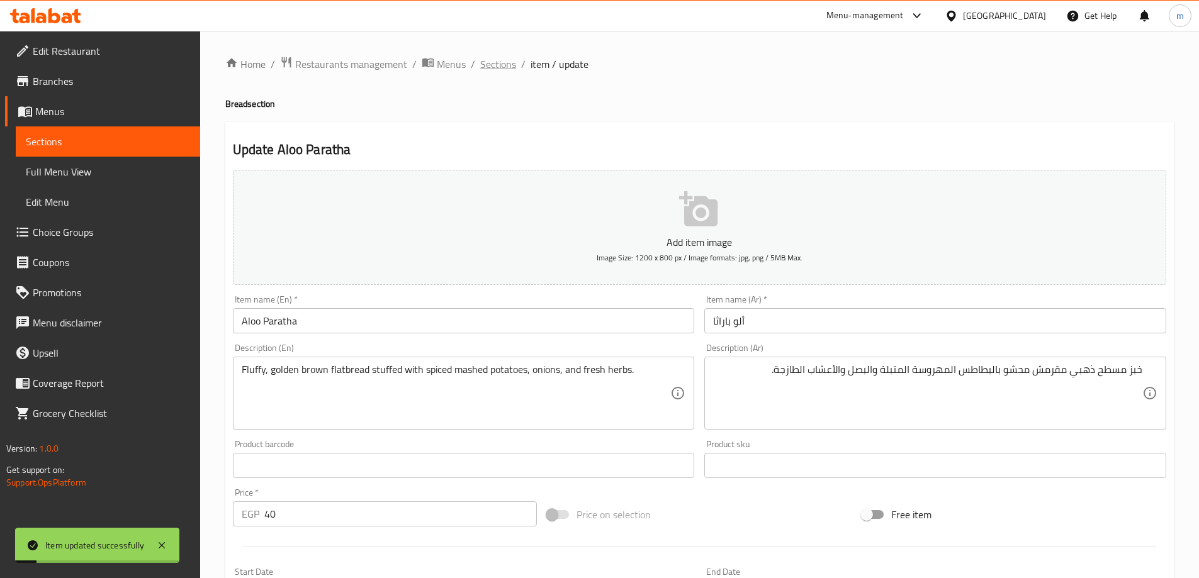
click at [490, 69] on span "Sections" at bounding box center [498, 64] width 36 height 15
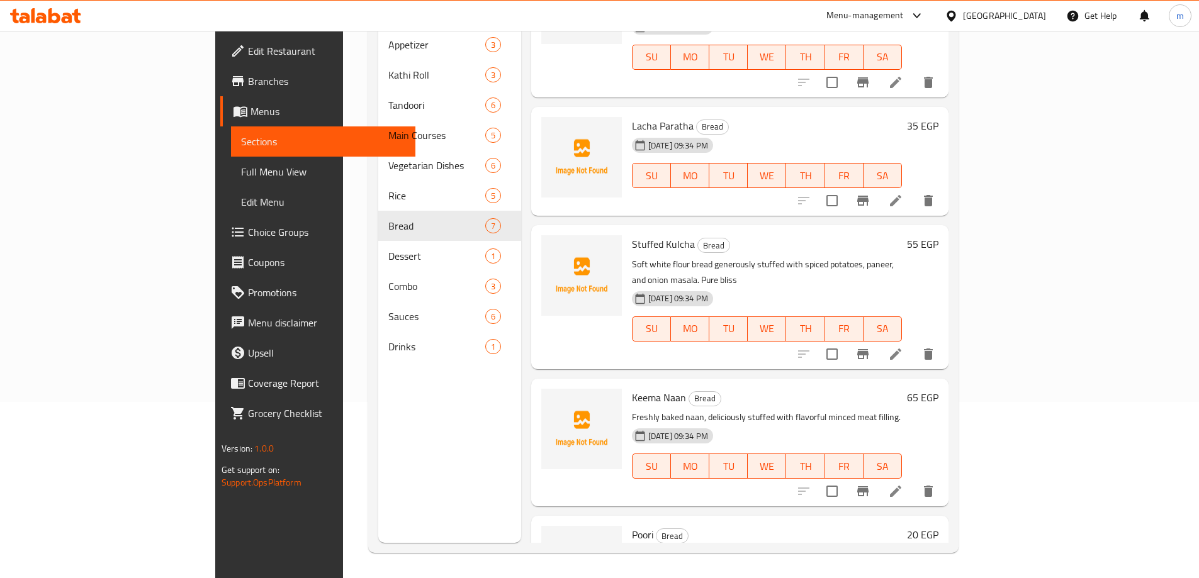
scroll to position [340, 0]
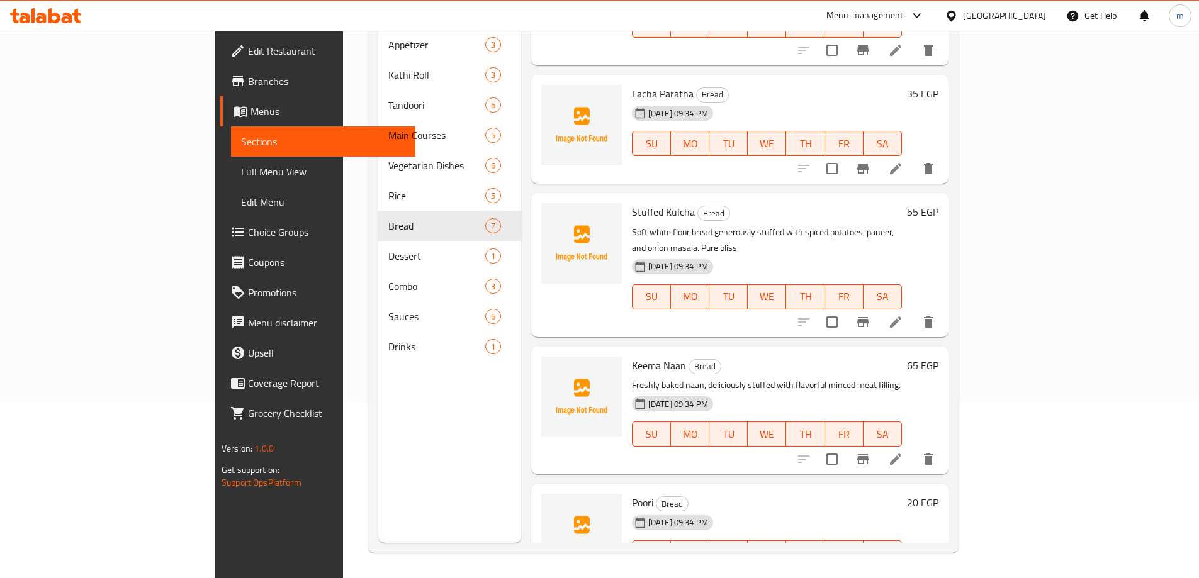
click at [913, 311] on li at bounding box center [895, 322] width 35 height 23
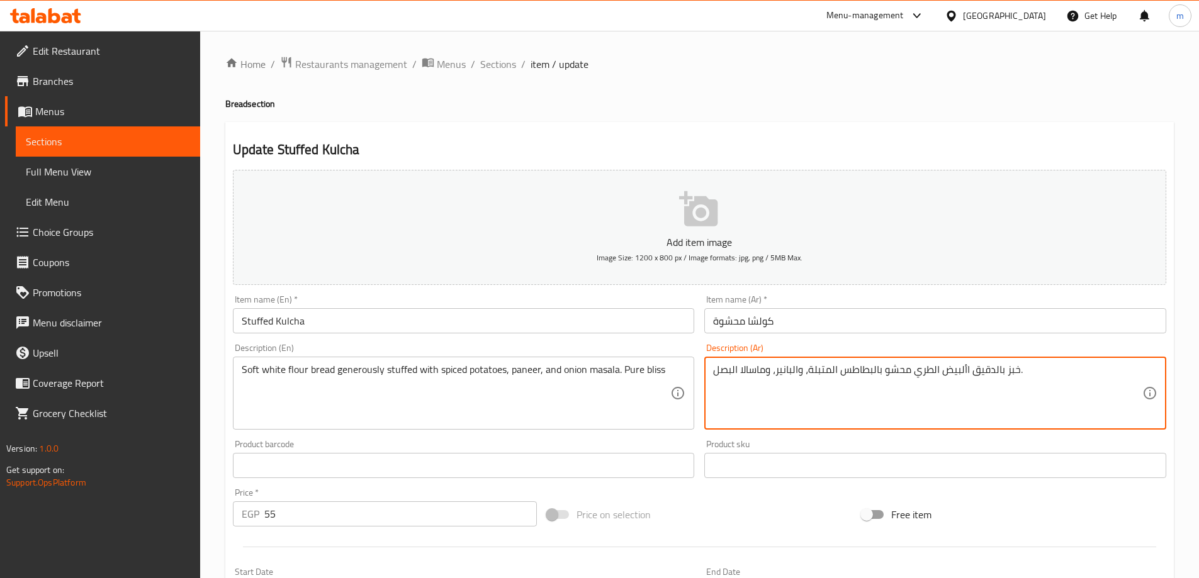
click at [945, 394] on textarea "خبز بالدقيق األبيض الطري محشو بالبطاطس المتبلة، والبانير، وماسالا البصل." at bounding box center [927, 394] width 429 height 60
paste textarea "قيق أبيض طري محشو بسخاء بالبطاطس المتبلة والبانير وماسالا البصل. نعيم خالص"
type textarea "خبز دقيق أبيض طري محشو بسخاء بالبطاطس المتبلة والبانير وماسالا البصل. نعيم خالص."
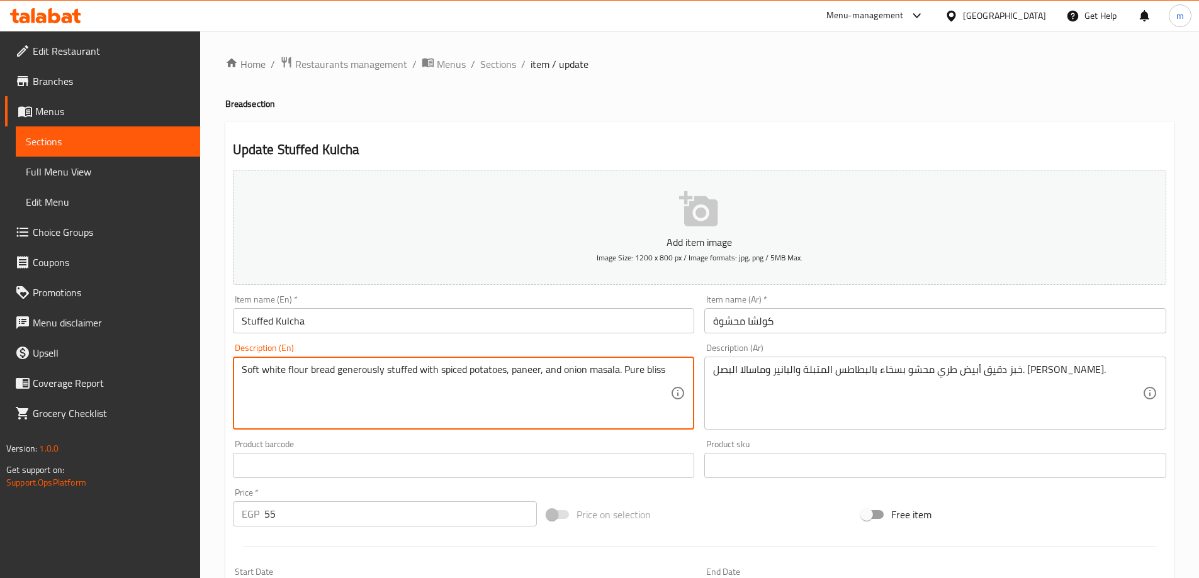
drag, startPoint x: 262, startPoint y: 372, endPoint x: 306, endPoint y: 385, distance: 46.6
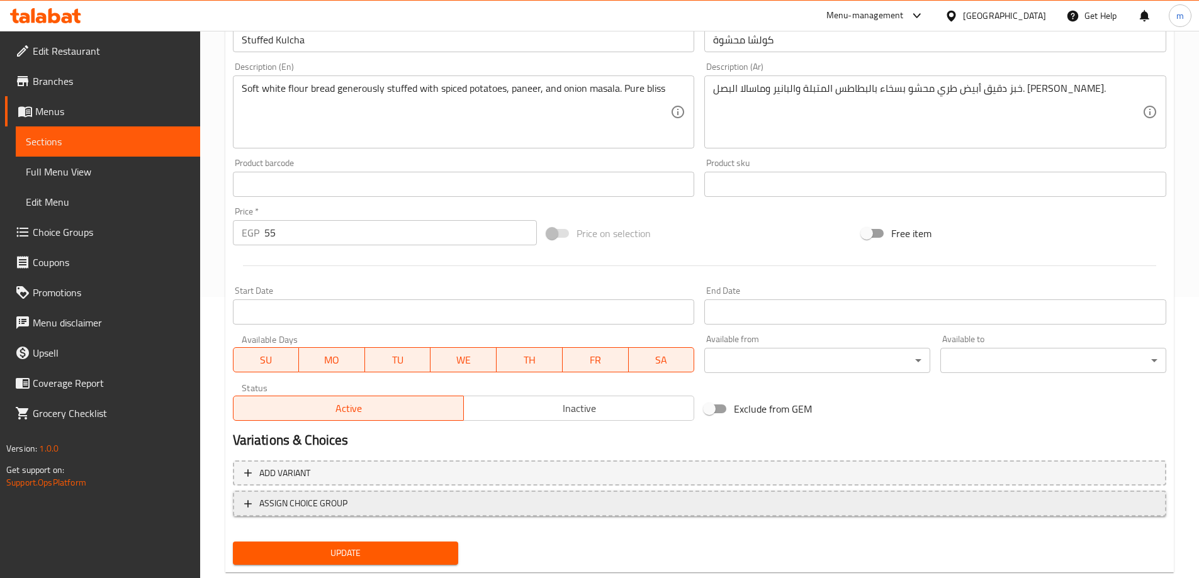
scroll to position [311, 0]
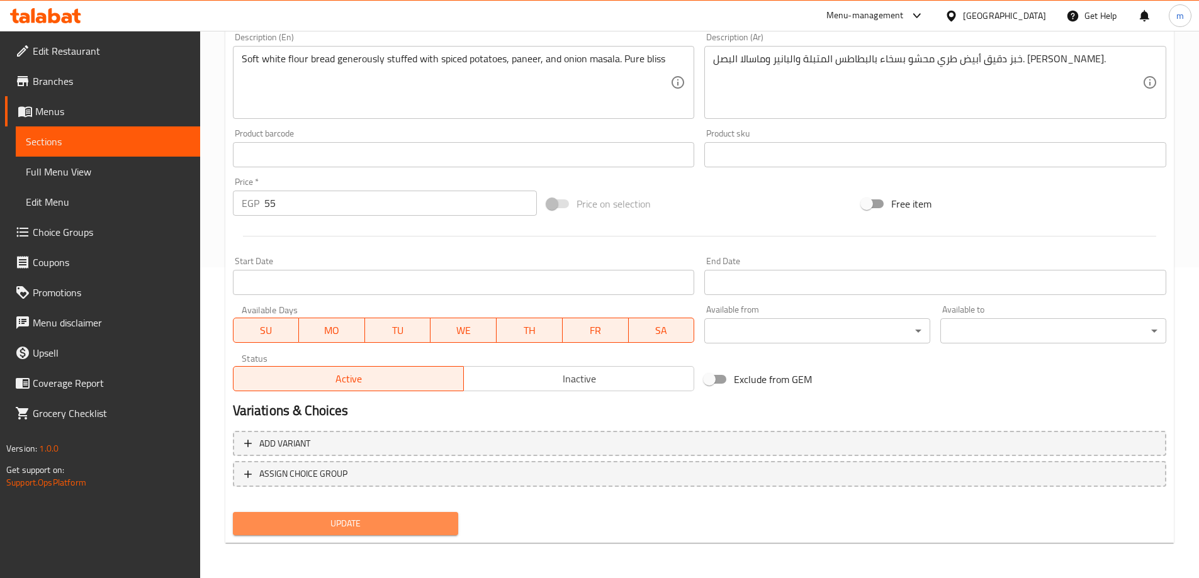
click at [362, 519] on span "Update" at bounding box center [346, 524] width 206 height 16
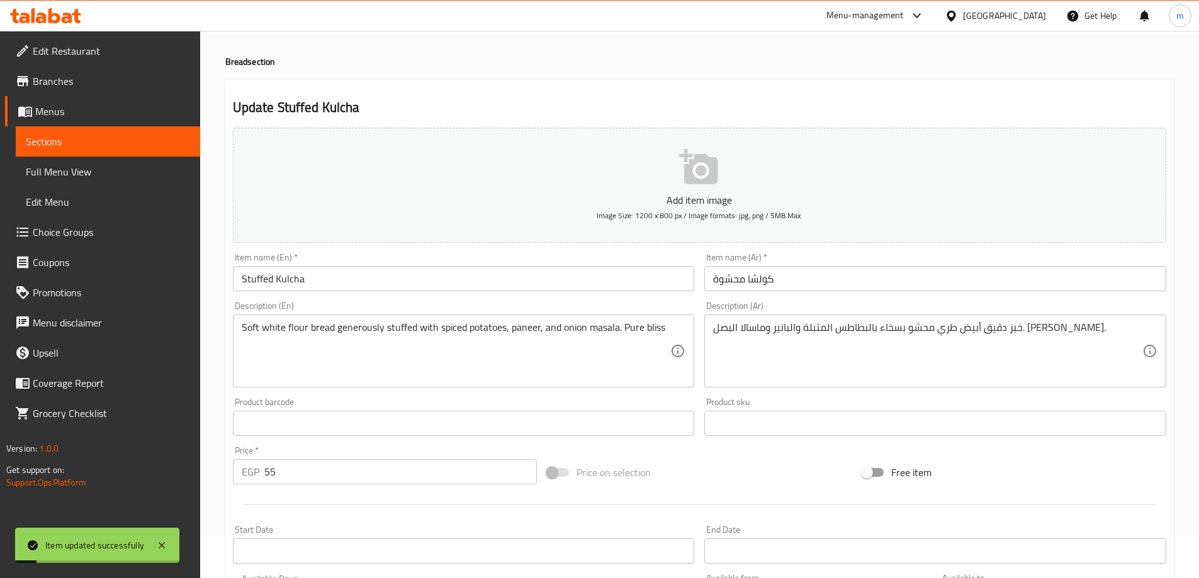
scroll to position [0, 0]
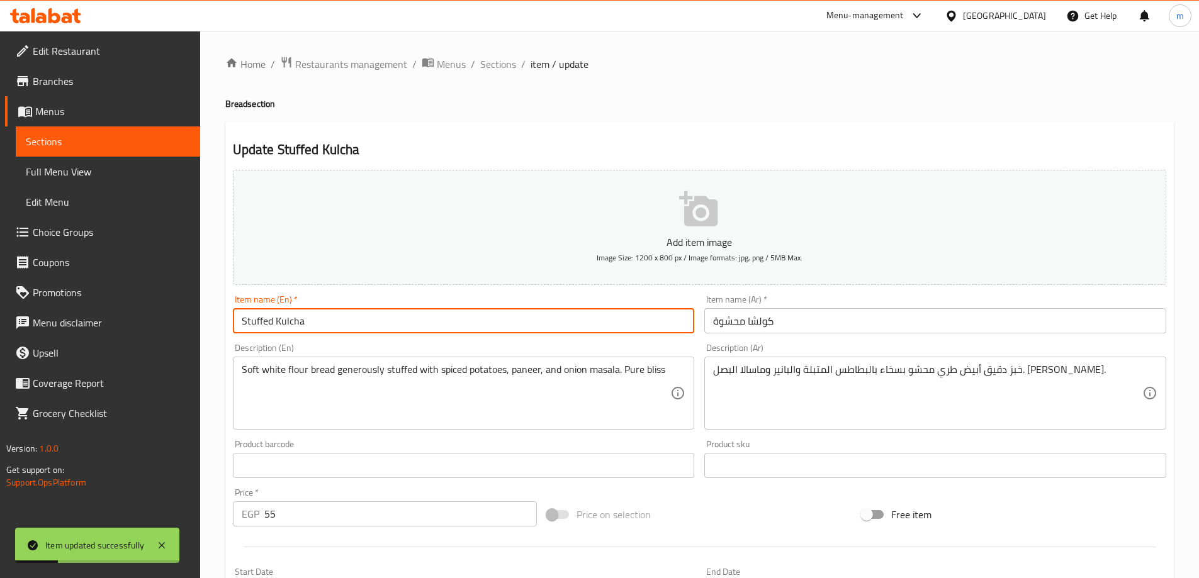
click at [403, 315] on input "Stuffed Kulcha" at bounding box center [464, 320] width 462 height 25
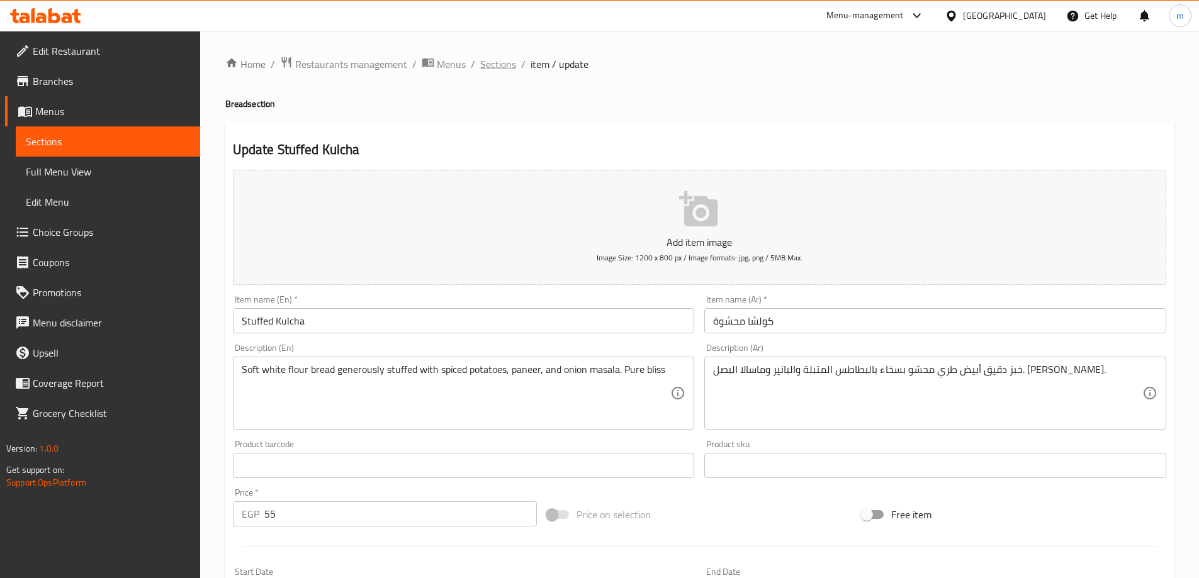
click at [497, 66] on span "Sections" at bounding box center [498, 64] width 36 height 15
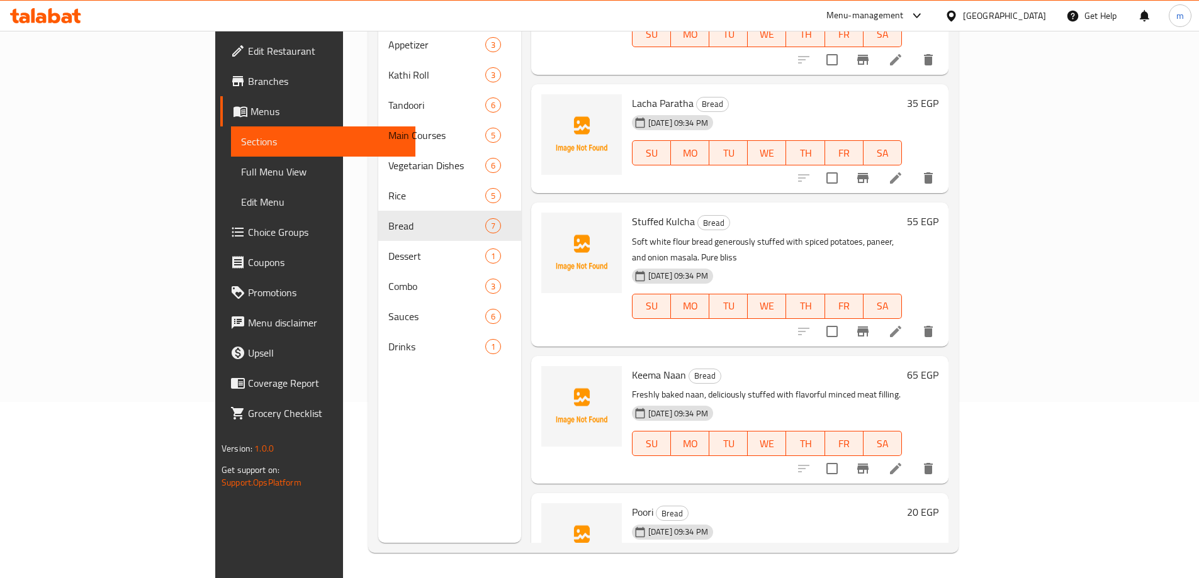
scroll to position [340, 0]
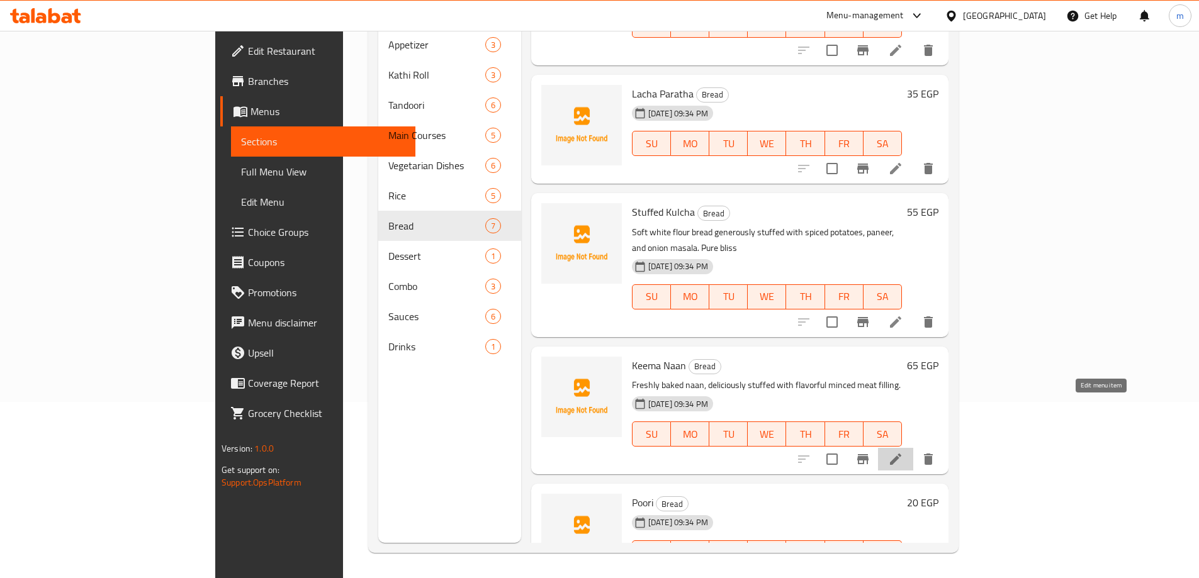
click at [901, 454] on icon at bounding box center [895, 459] width 11 height 11
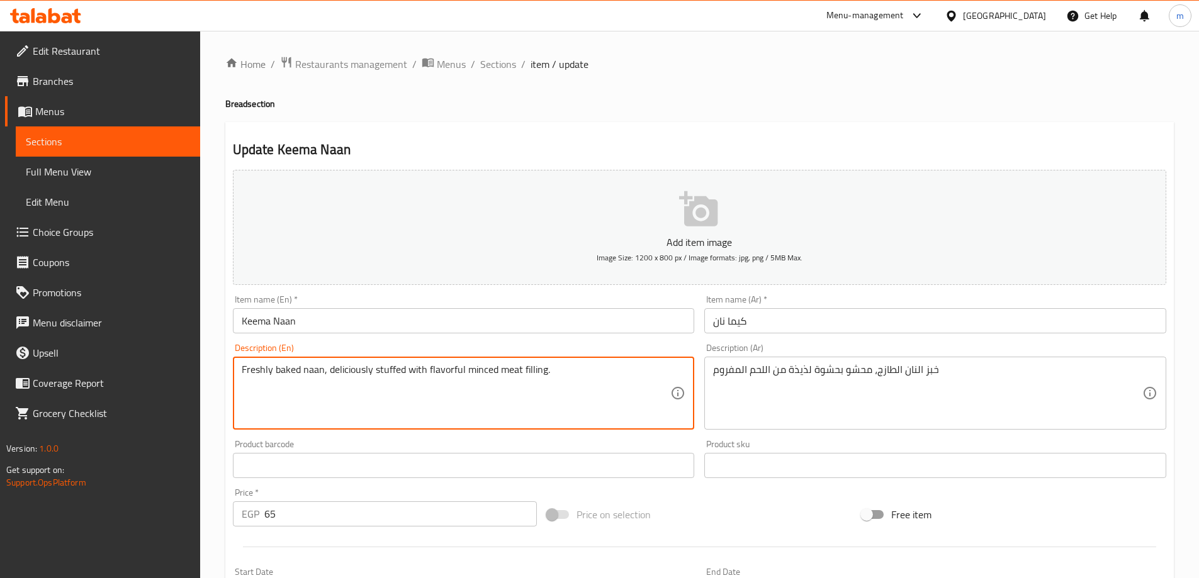
click at [447, 368] on textarea "Freshly baked naan, deliciously stuffed with flavorful minced meat filling." at bounding box center [456, 394] width 429 height 60
paste textarea ""Freshly baked naan, deliciously stuffed with flavorful minced meat filling. خب…"
type textarea "Freshly baked naan, deliciously stuffed with flavorful minced meat filling."
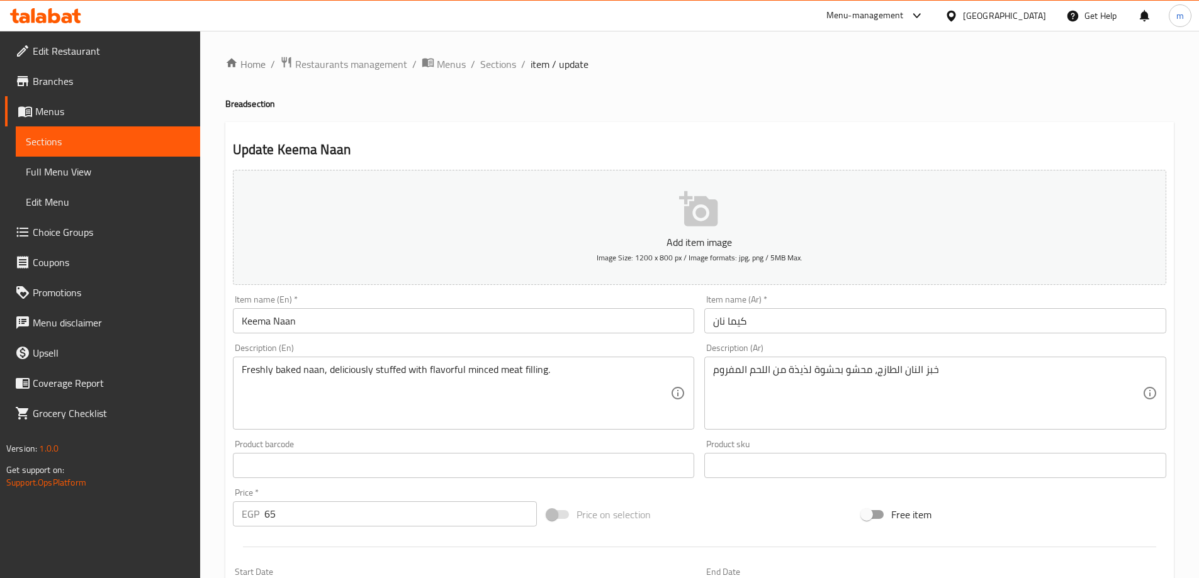
click at [305, 374] on textarea "Freshly baked naan, deliciously stuffed with flavorful minced meat filling." at bounding box center [456, 394] width 429 height 60
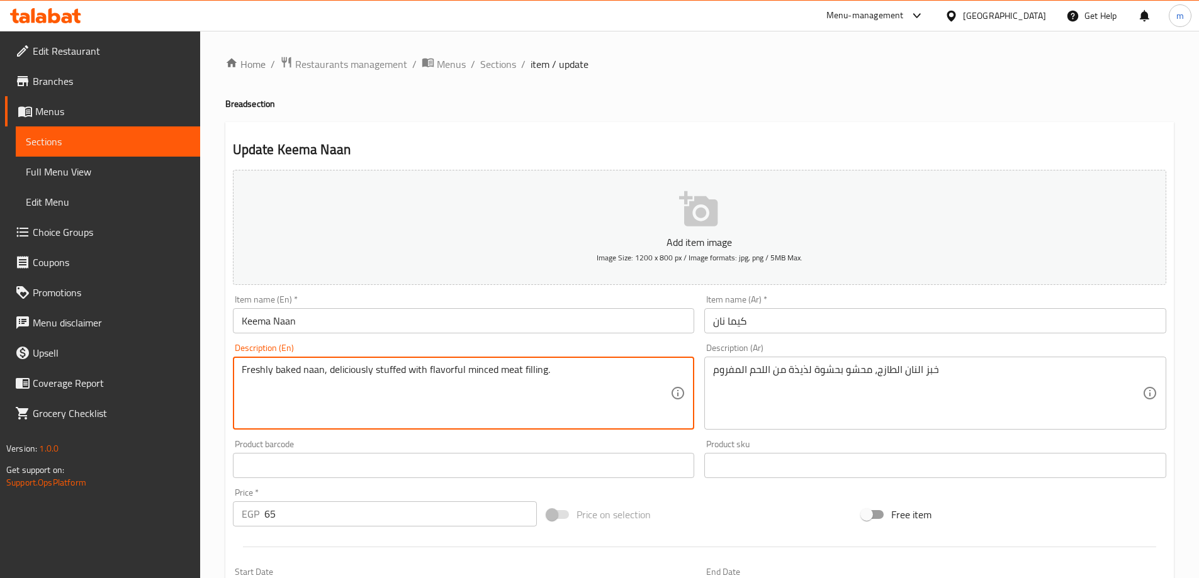
click at [305, 374] on textarea "Freshly baked naan, deliciously stuffed with flavorful minced meat filling." at bounding box center [456, 394] width 429 height 60
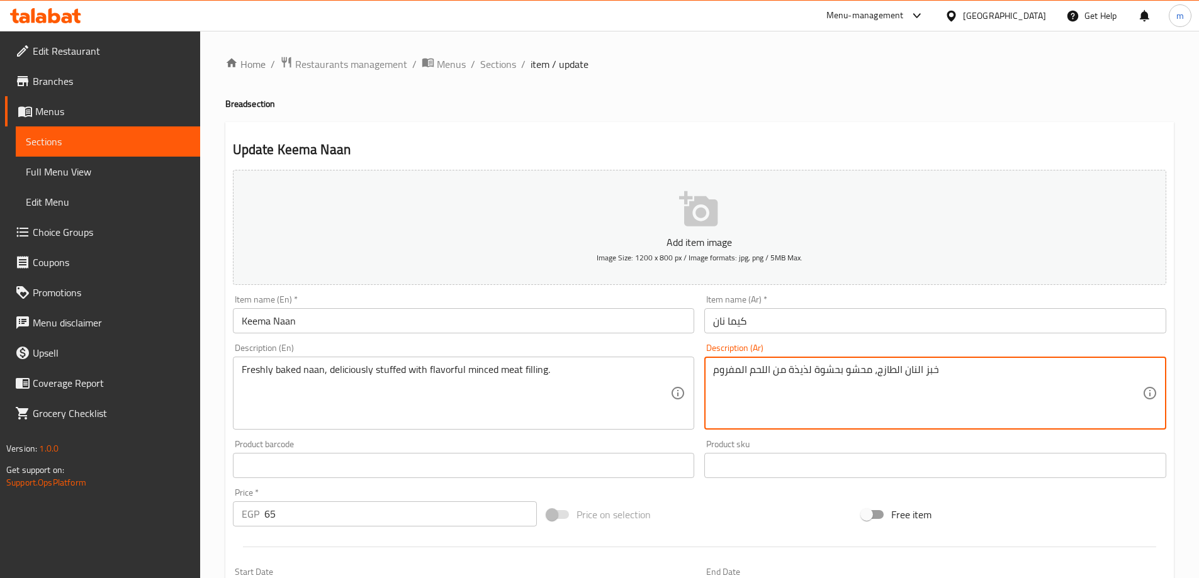
click at [836, 369] on textarea "خبز النان الطازج، محشو بحشوة لذيذة من اللحم المفروم" at bounding box center [927, 394] width 429 height 60
paste textarea "نان طازج مخبوز، محشو بشكل لذيذ بحشوة اللحم المفروم اللذيذة."
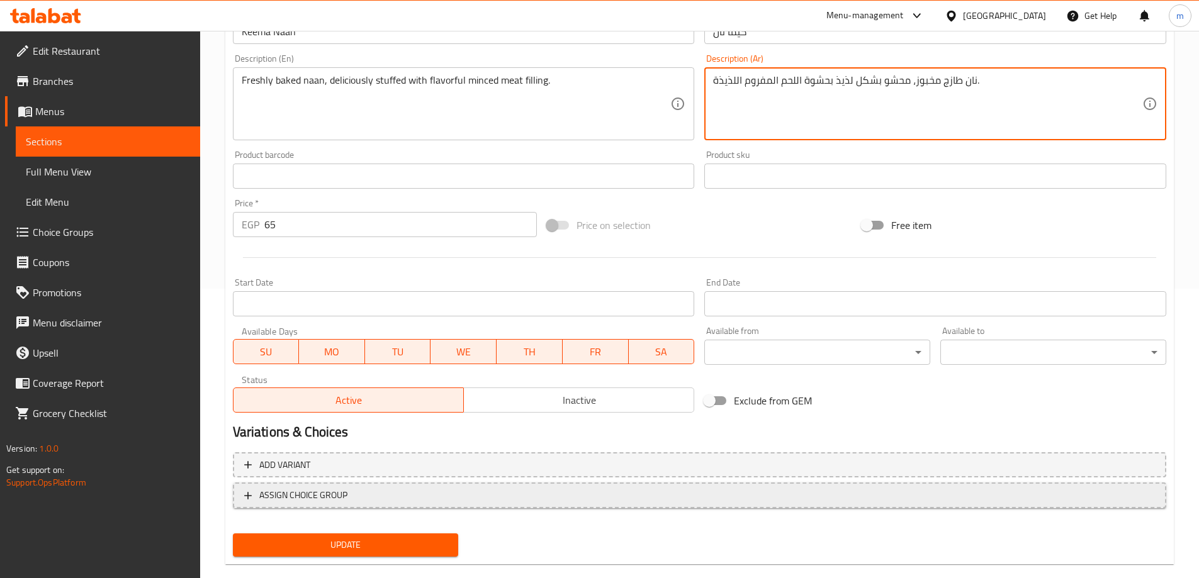
scroll to position [311, 0]
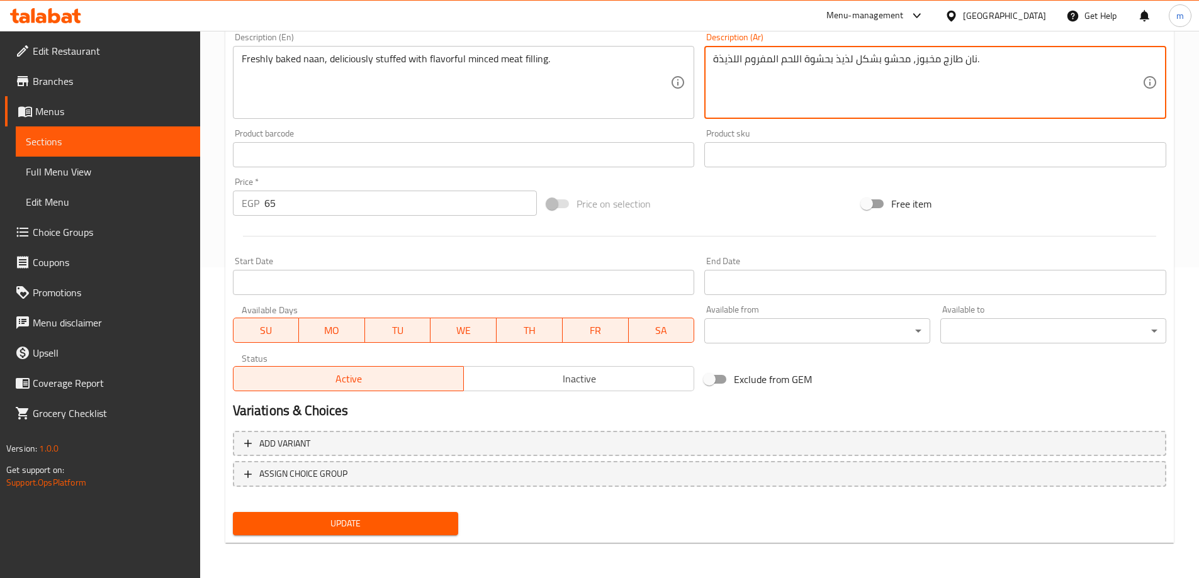
type textarea "نان طازج مخبوز، محشو بشكل لذيذ بحشوة اللحم المفروم اللذيذة."
click at [347, 512] on button "Update" at bounding box center [346, 523] width 226 height 23
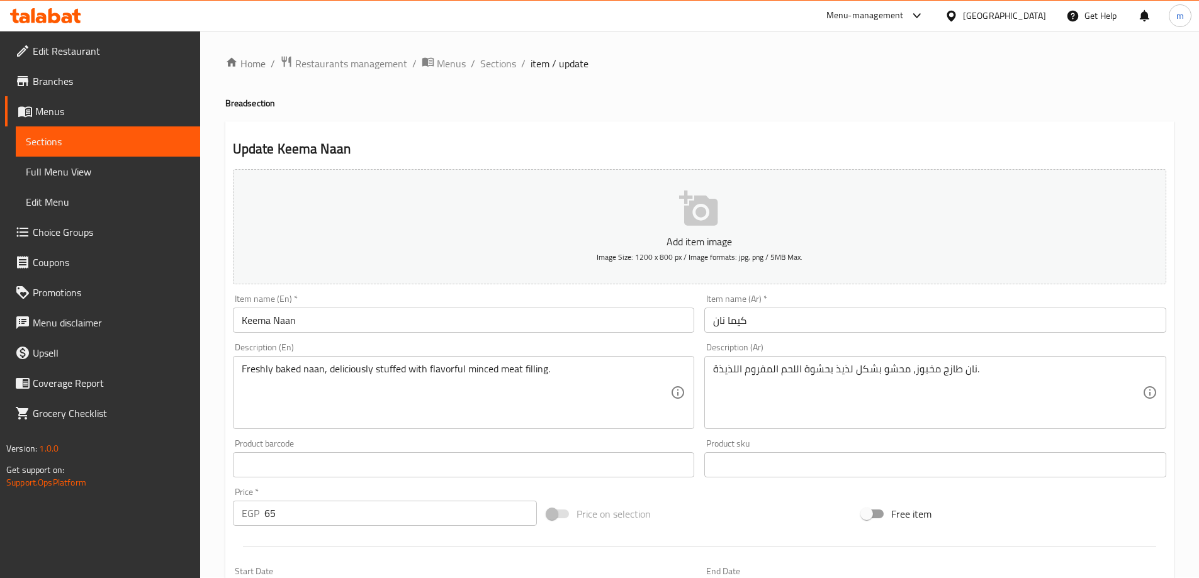
scroll to position [0, 0]
click at [502, 65] on span "Sections" at bounding box center [498, 64] width 36 height 15
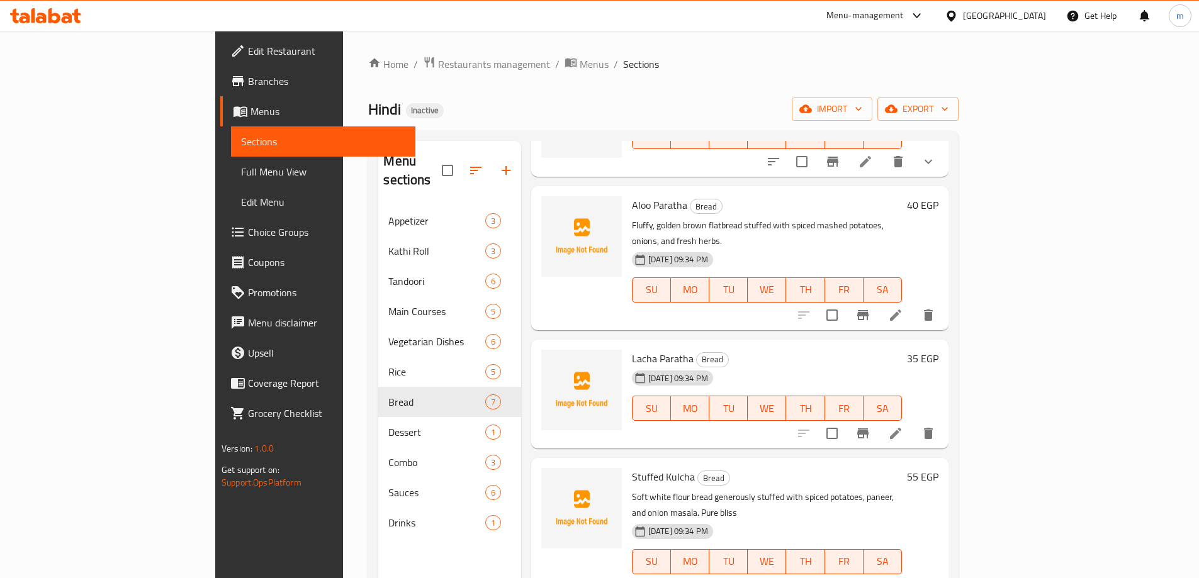
scroll to position [340, 0]
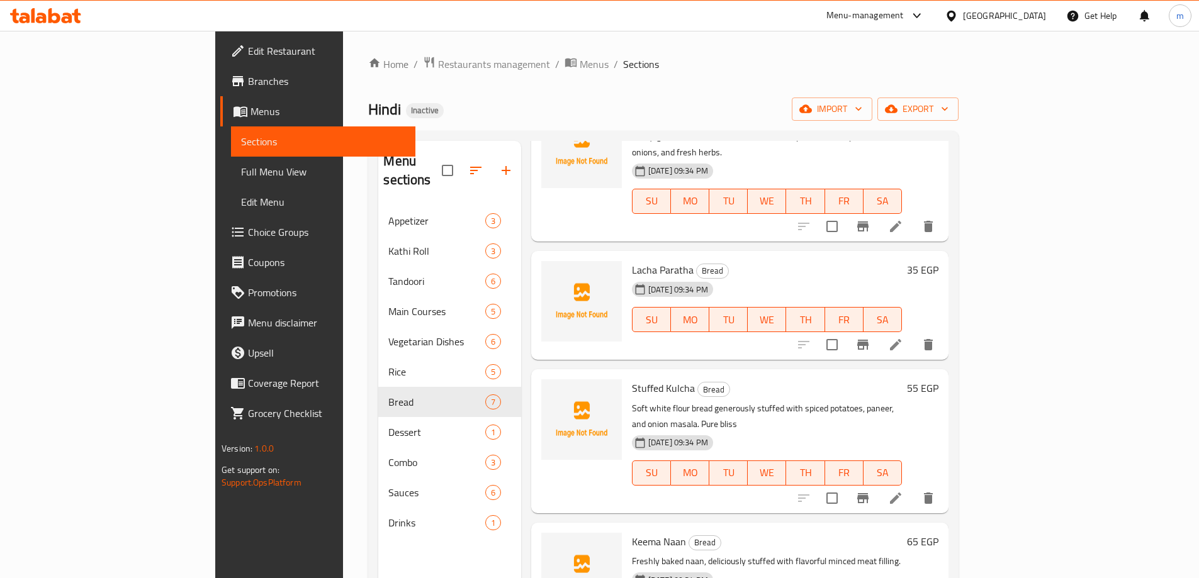
click at [633, 108] on div "Hindi Inactive import export" at bounding box center [663, 109] width 590 height 23
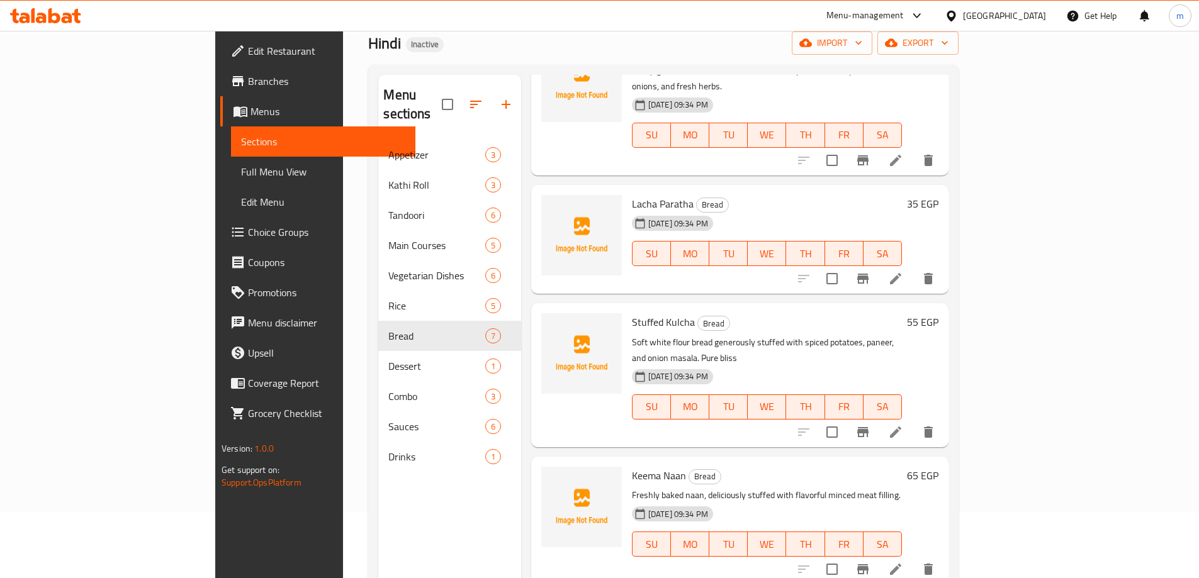
scroll to position [176, 0]
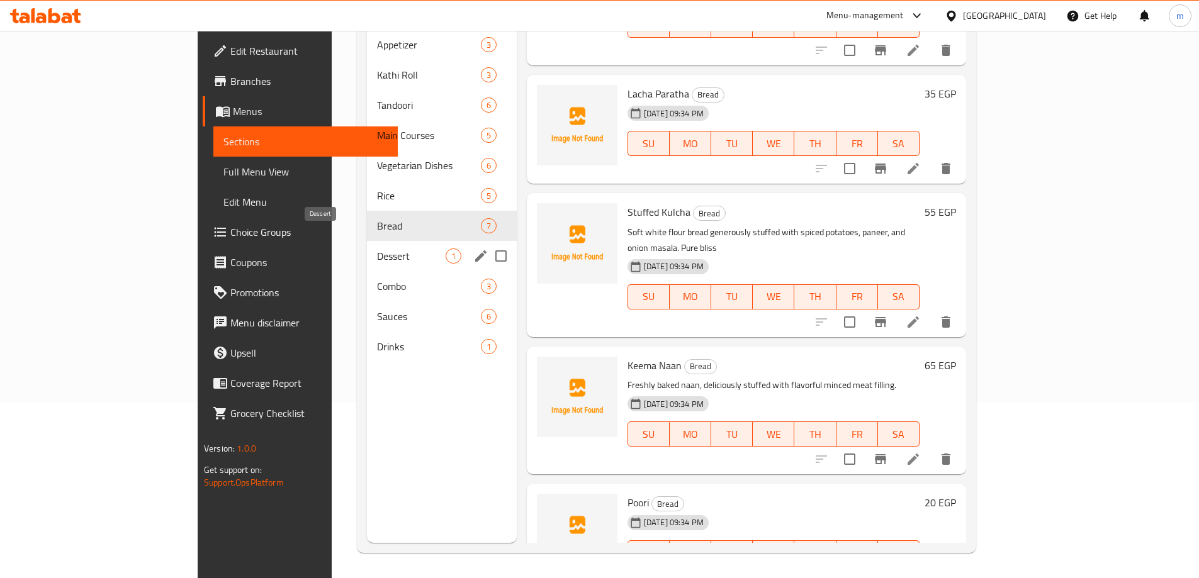
click at [377, 249] on span "Dessert" at bounding box center [411, 256] width 69 height 15
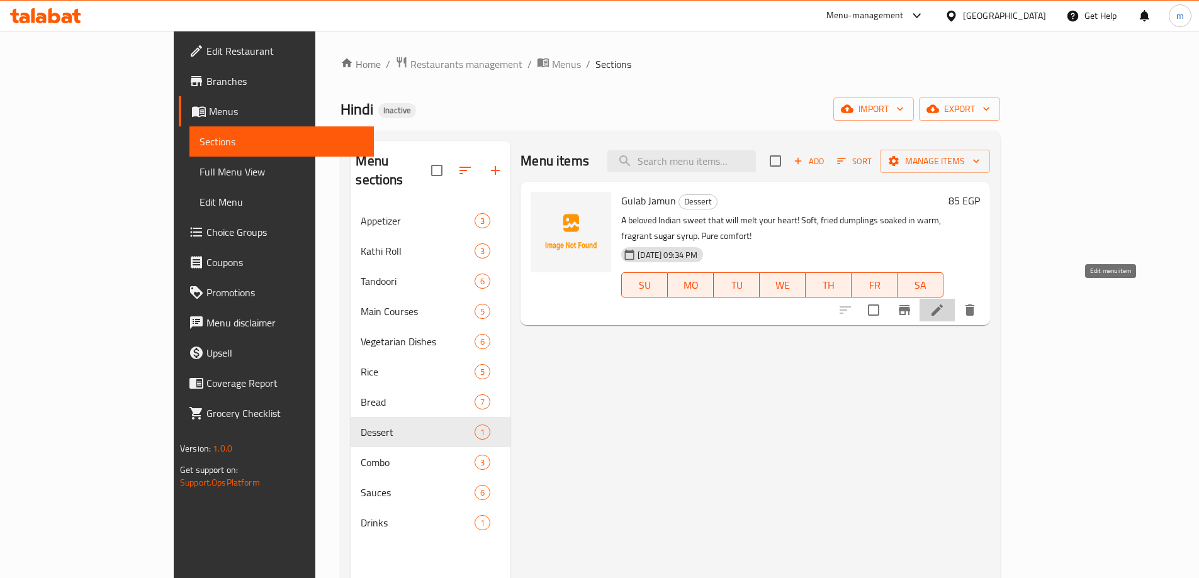
click at [945, 303] on icon at bounding box center [937, 310] width 15 height 15
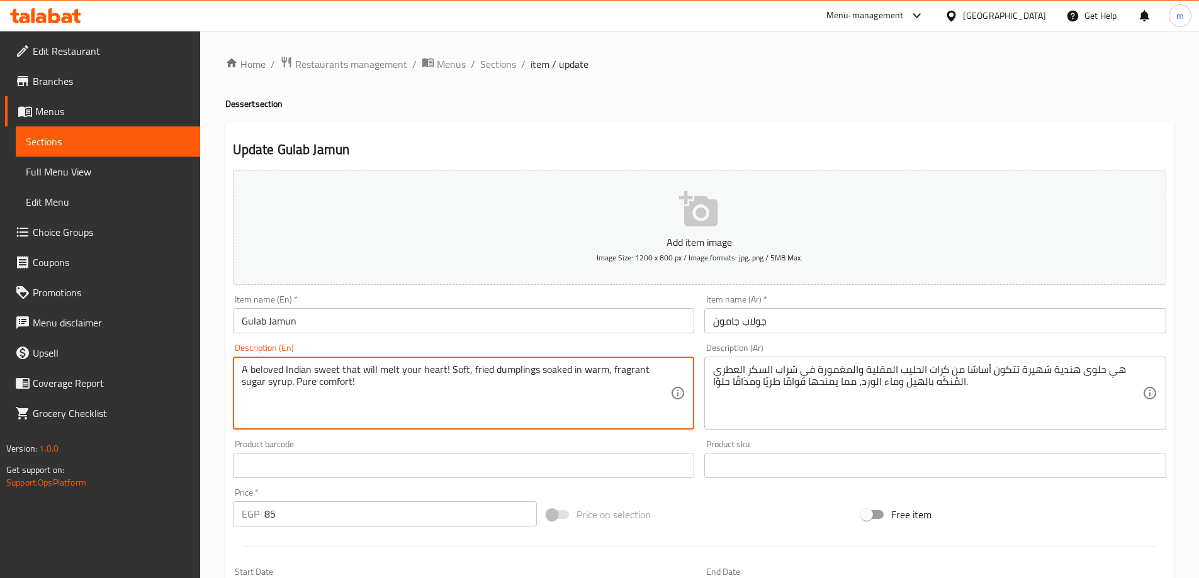
click at [607, 383] on textarea "A beloved Indian sweet that will melt your heart! Soft, fried dumplings soaked …" at bounding box center [456, 394] width 429 height 60
paste textarea
type textarea "A beloved Indian sweet that will melt your heart! Soft, fried dumplings soaked …"
click at [328, 379] on textarea "A beloved Indian sweet that will melt your heart! Soft, fried dumplings soaked …" at bounding box center [456, 394] width 429 height 60
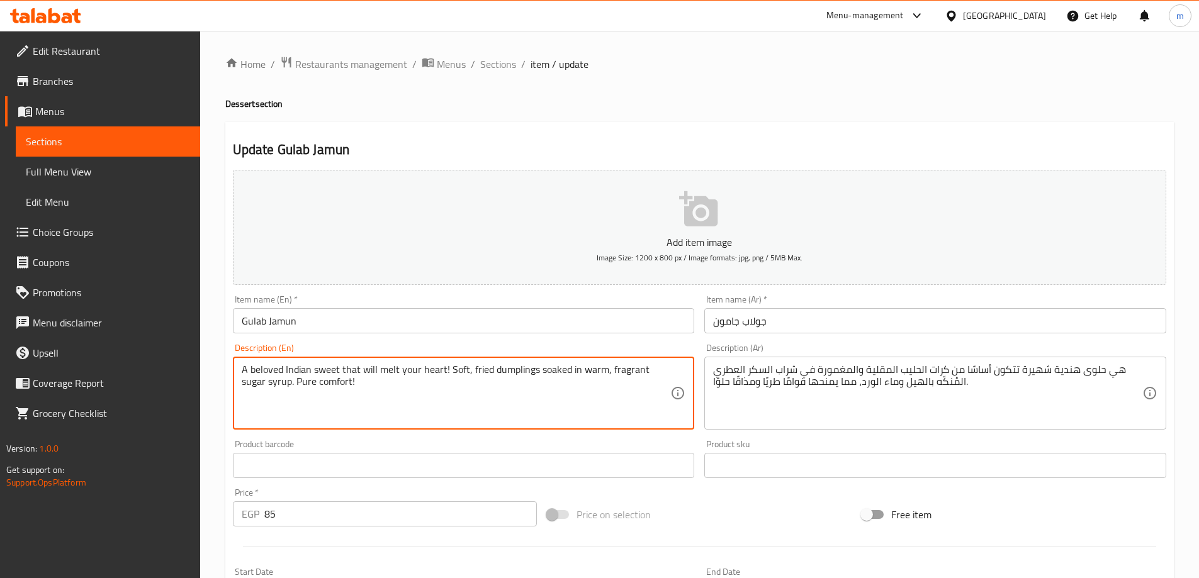
click at [328, 379] on textarea "A beloved Indian sweet that will melt your heart! Soft, fried dumplings soaked …" at bounding box center [456, 394] width 429 height 60
click at [303, 304] on div "Item name (En)   * Gulab Jamun Item name (En) *" at bounding box center [464, 314] width 462 height 38
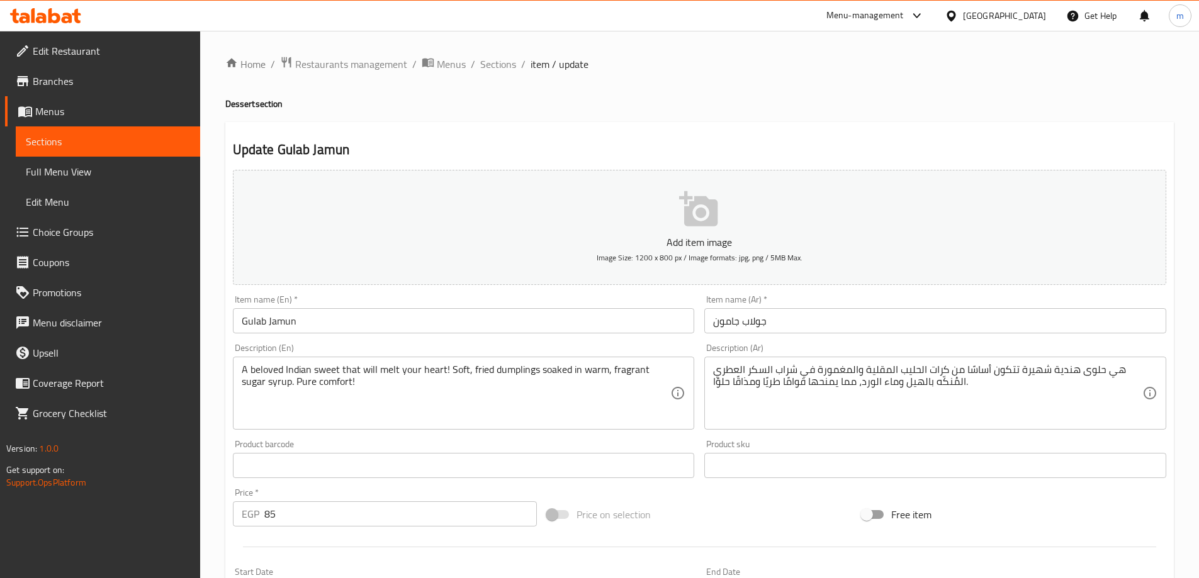
click at [296, 322] on input "Gulab Jamun" at bounding box center [464, 320] width 462 height 25
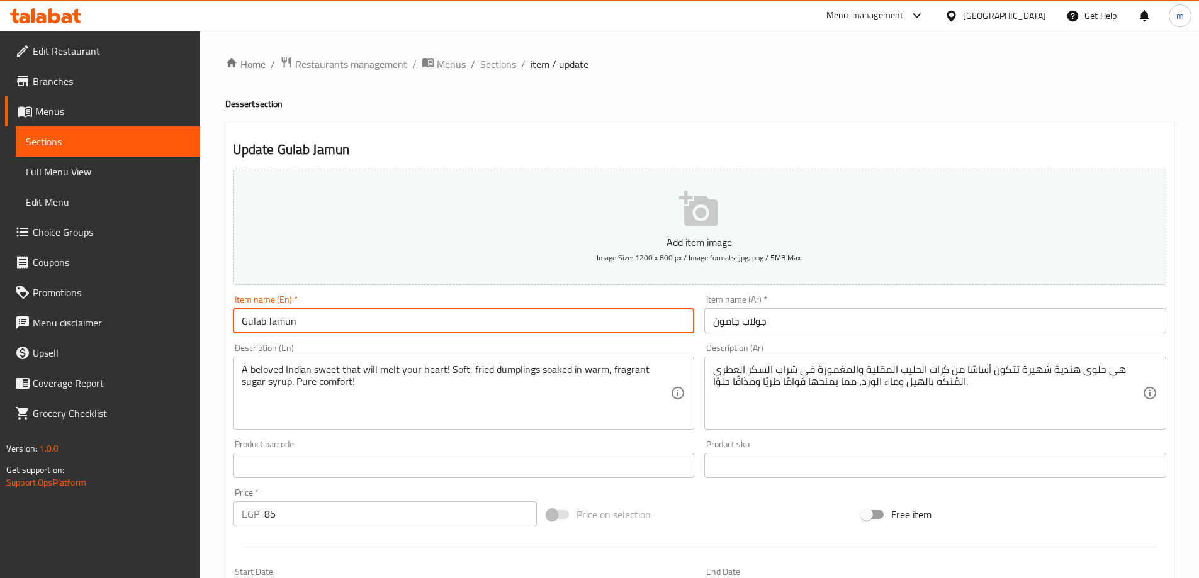
click at [296, 322] on input "Gulab Jamun" at bounding box center [464, 320] width 462 height 25
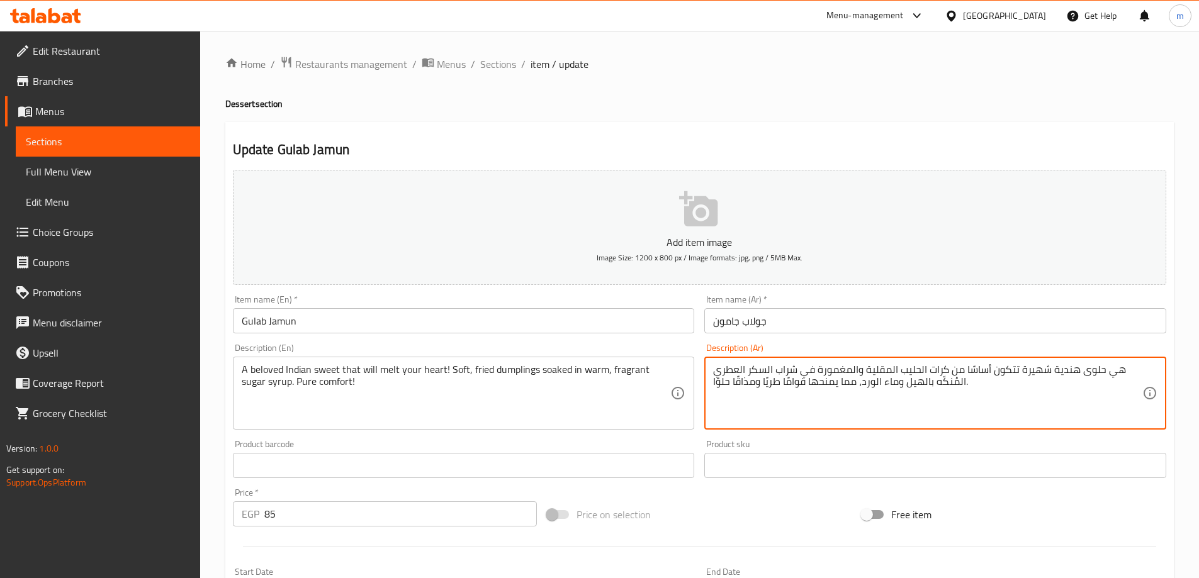
click at [755, 393] on textarea "هي حلوى هندية شهيرة تتكون أساسًا من كرات الحليب المقلية والمغمورة في شراب السكر…" at bounding box center [927, 394] width 429 height 60
paste textarea "حلوى هندية شهية ستأسر قلبك! زلابية طرية مقلية مغموسة في شراب سكر دافئ وعطر. راح…"
click at [1018, 403] on textarea "هي حلوى هندية شهيرة تتكون أساسًا من كرات الحليب المقلية والمغمورة في شراب السكر…" at bounding box center [927, 394] width 429 height 60
click at [1008, 400] on textarea "هي حلوى هندية شهيرة تتكون أساسًا من كرات الحليب المقلية والمغمورة في شراب السكر…" at bounding box center [927, 394] width 429 height 60
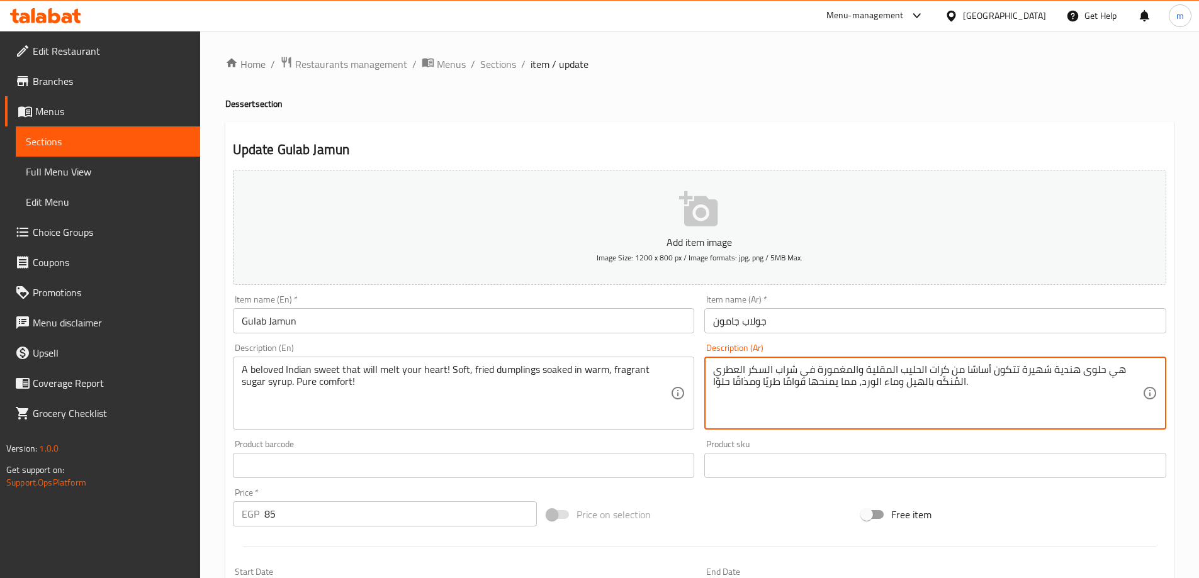
click at [1008, 400] on textarea "هي حلوى هندية شهيرة تتكون أساسًا من كرات الحليب المقلية والمغمورة في شراب السكر…" at bounding box center [927, 394] width 429 height 60
paste textarea "حلوى هندية شهية ستأسر قلبك! زلابية طرية مقلية مغموسة في شراب سكر دافئ وعطر. راح…"
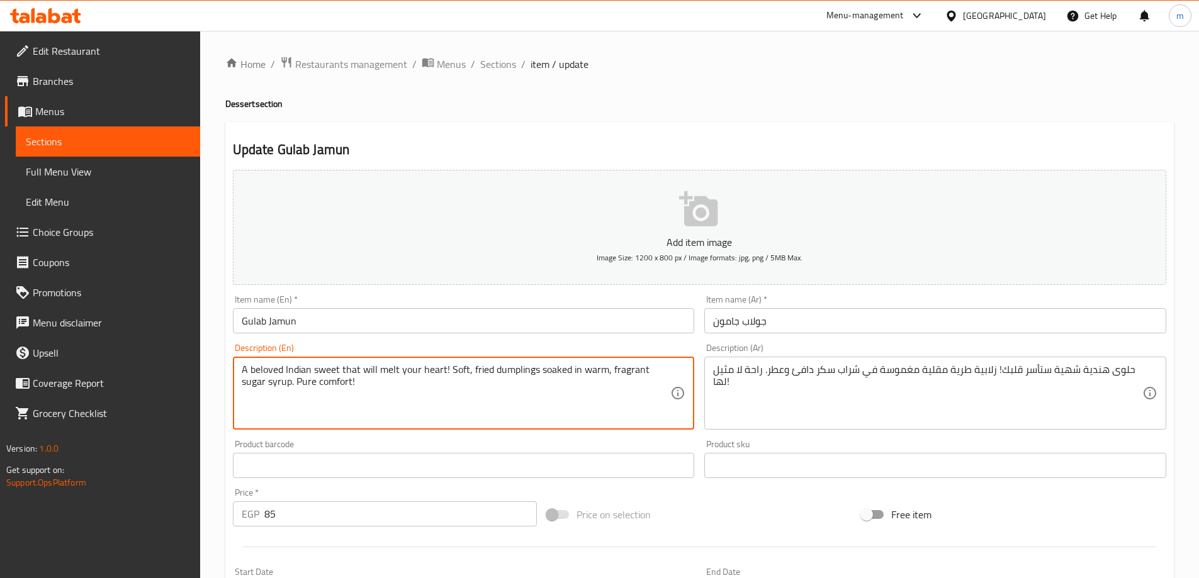
drag, startPoint x: 442, startPoint y: 372, endPoint x: 191, endPoint y: 368, distance: 251.8
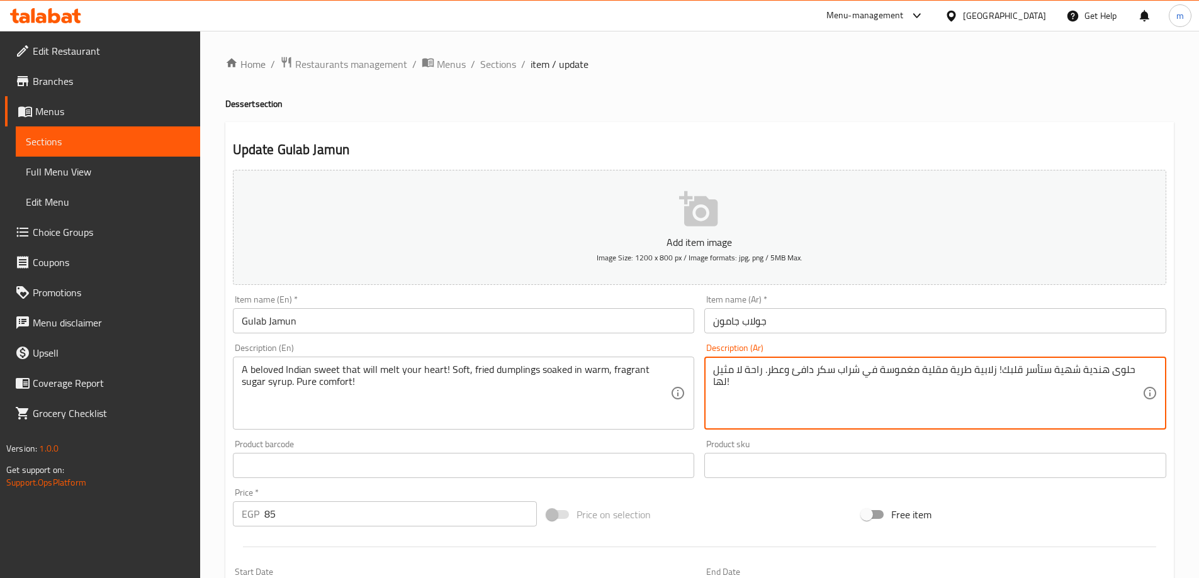
drag, startPoint x: 1000, startPoint y: 371, endPoint x: 1132, endPoint y: 371, distance: 131.5
click at [987, 377] on textarea "حلوى هندية شهية ستأسر قلبك! زلابية طرية مقلية مغموسة في شراب سكر دافئ وعطر. راح…" at bounding box center [927, 394] width 429 height 60
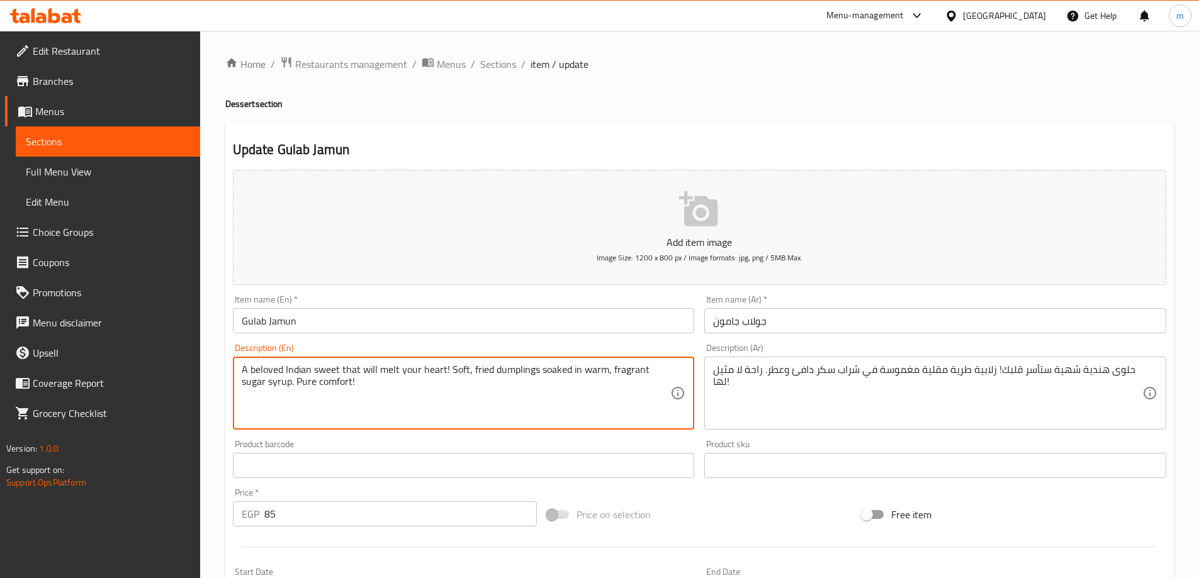
click at [512, 369] on textarea "A beloved Indian sweet that will melt your heart! Soft, fried dumplings soaked …" at bounding box center [456, 394] width 429 height 60
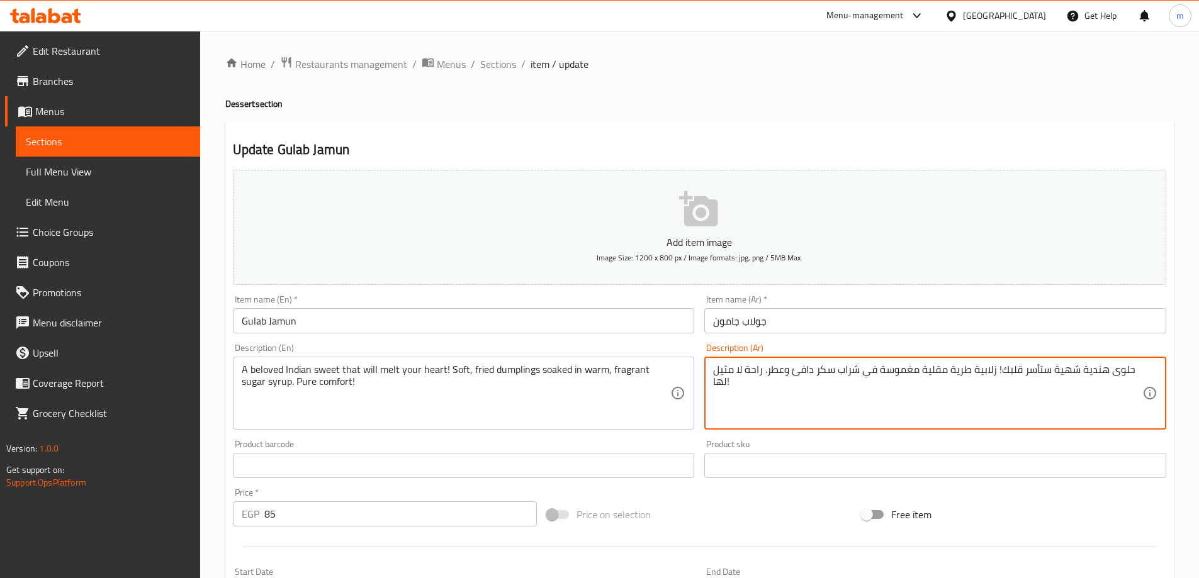
click at [989, 376] on textarea "حلوى هندية شهية ستأسر قلبك! زلابية طرية مقلية مغموسة في شراب سكر دافئ وعطر. راح…" at bounding box center [927, 394] width 429 height 60
paste textarea "امبلينج"
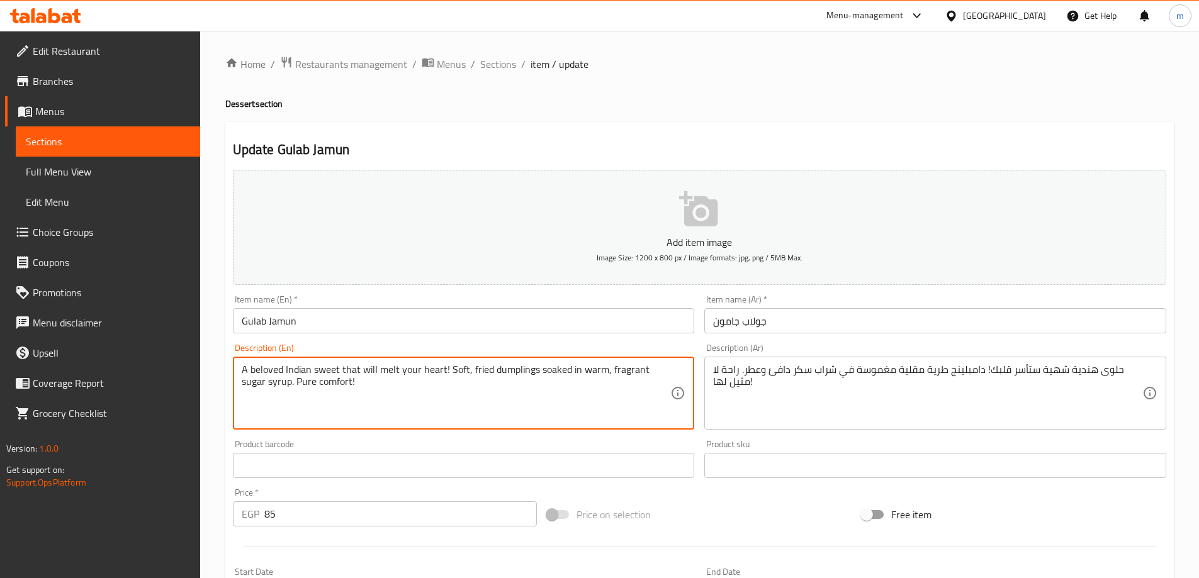
click at [621, 369] on textarea "A beloved Indian sweet that will melt your heart! Soft, fried dumplings soaked …" at bounding box center [456, 394] width 429 height 60
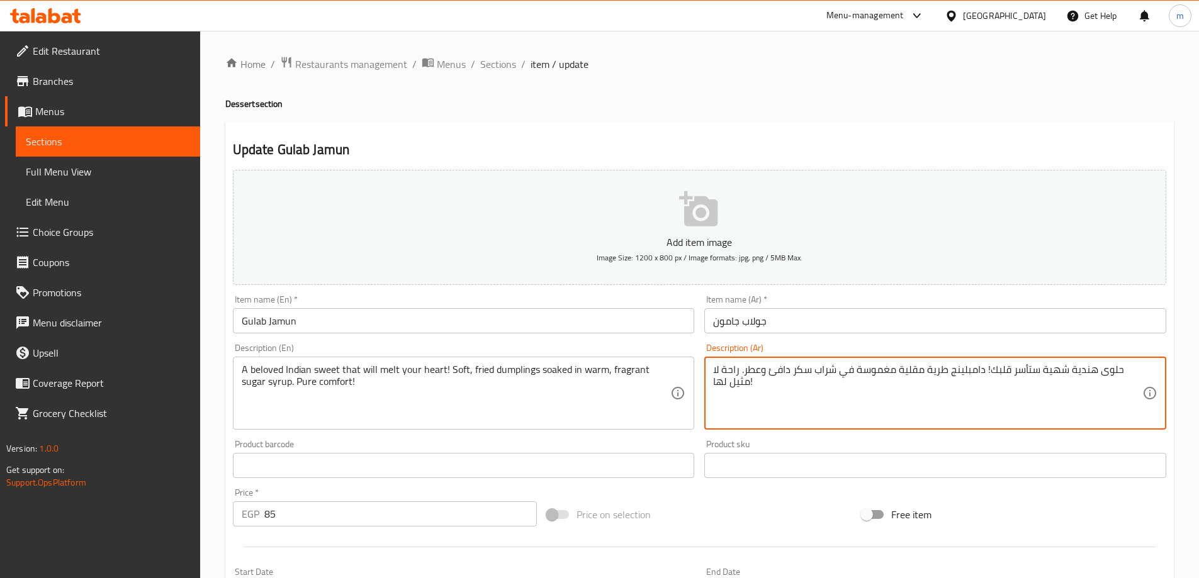
click at [745, 369] on textarea "حلوى هندية شهية ستأسر قلبك! دامبلينج طرية مقلية مغموسة في شراب سكر دافئ وعطر. ر…" at bounding box center [927, 394] width 429 height 60
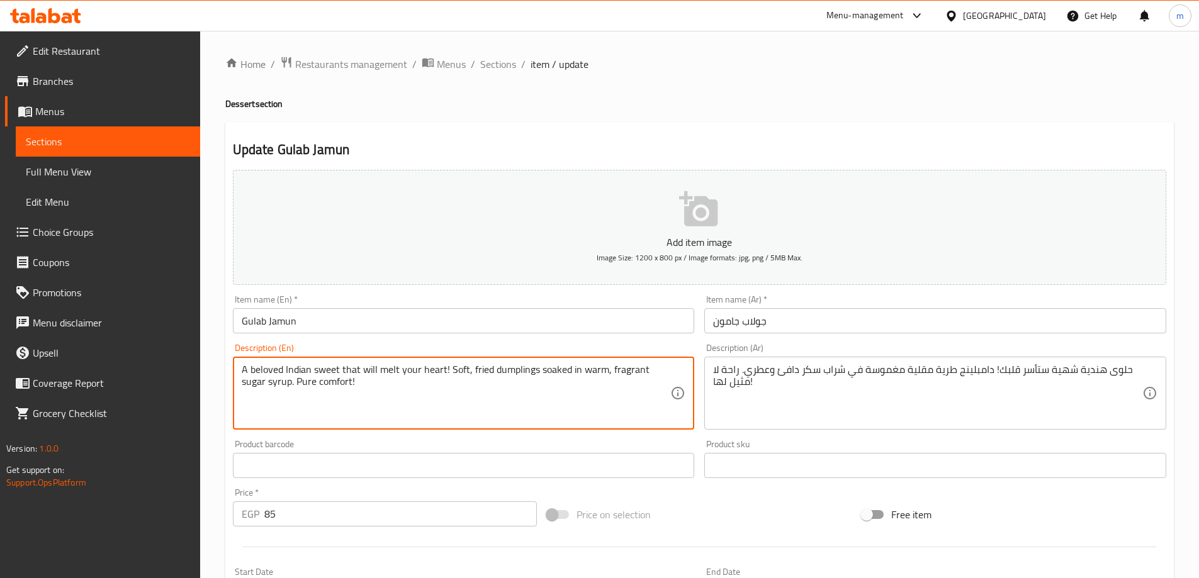
drag, startPoint x: 324, startPoint y: 383, endPoint x: 270, endPoint y: 379, distance: 54.3
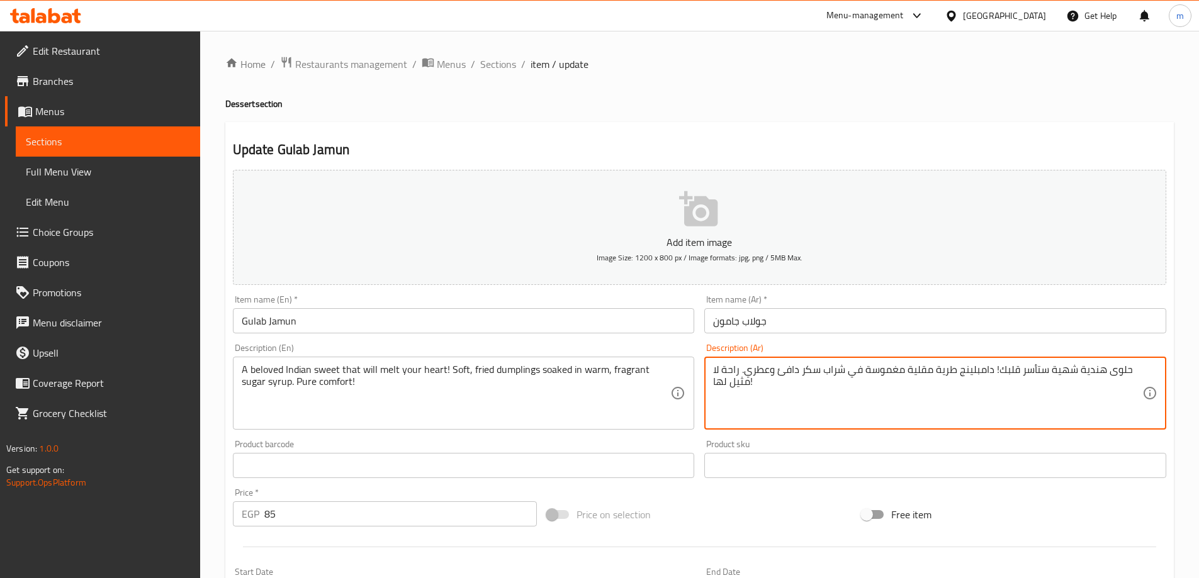
drag, startPoint x: 748, startPoint y: 383, endPoint x: 739, endPoint y: 368, distance: 17.8
paste textarea "خالصة"
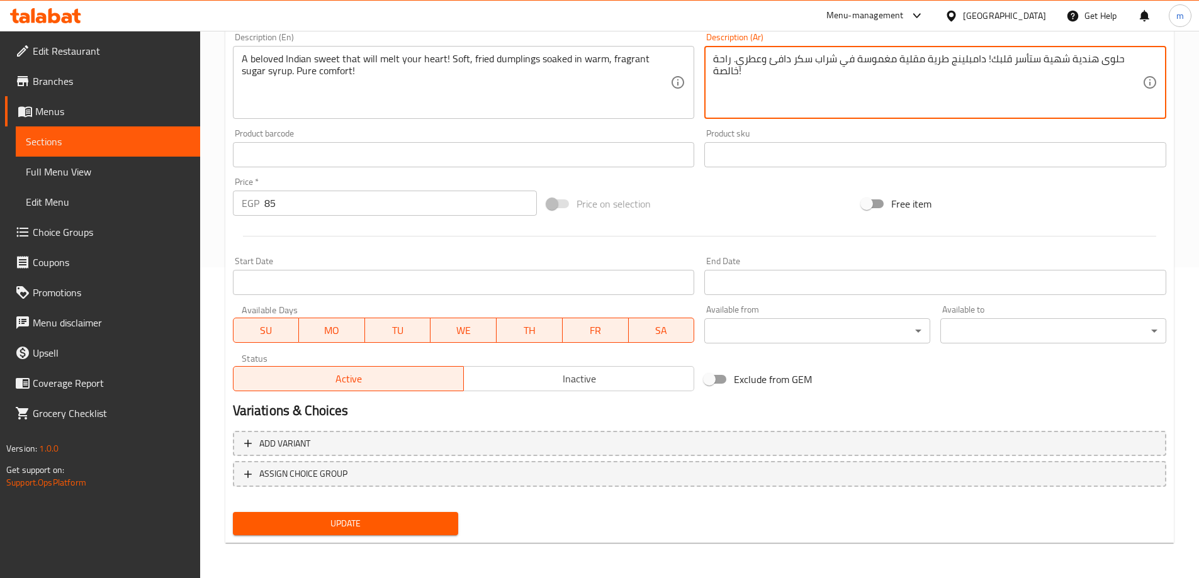
type textarea "حلوى هندية شهية ستأسر قلبك! دامبلينج طرية مقلية مغموسة في شراب سكر دافئ وعطري. …"
click at [425, 519] on span "Update" at bounding box center [346, 524] width 206 height 16
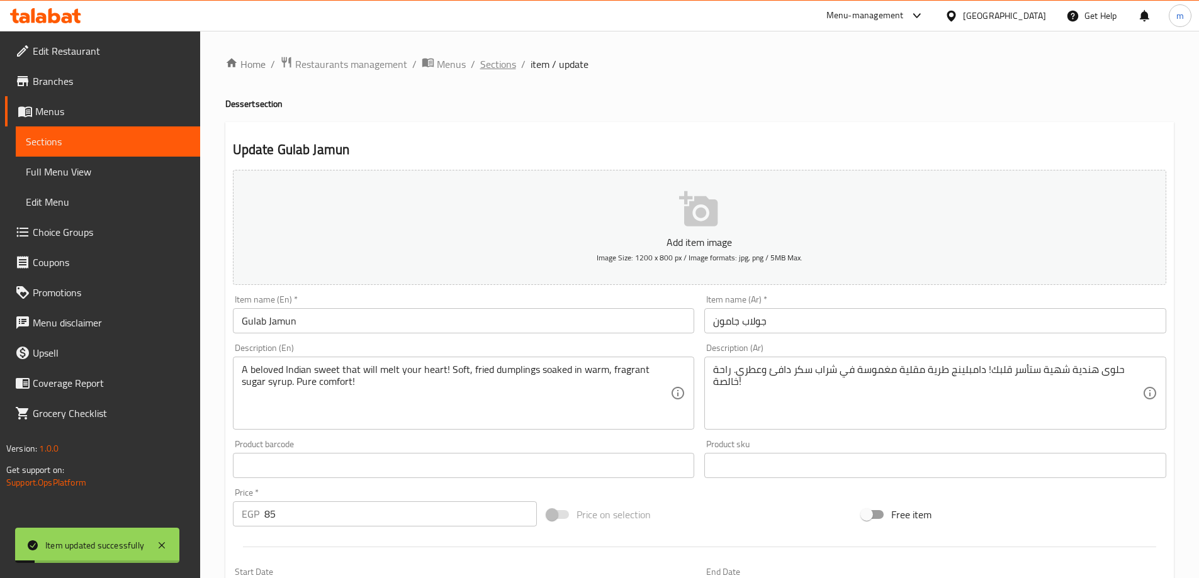
click at [500, 60] on span "Sections" at bounding box center [498, 64] width 36 height 15
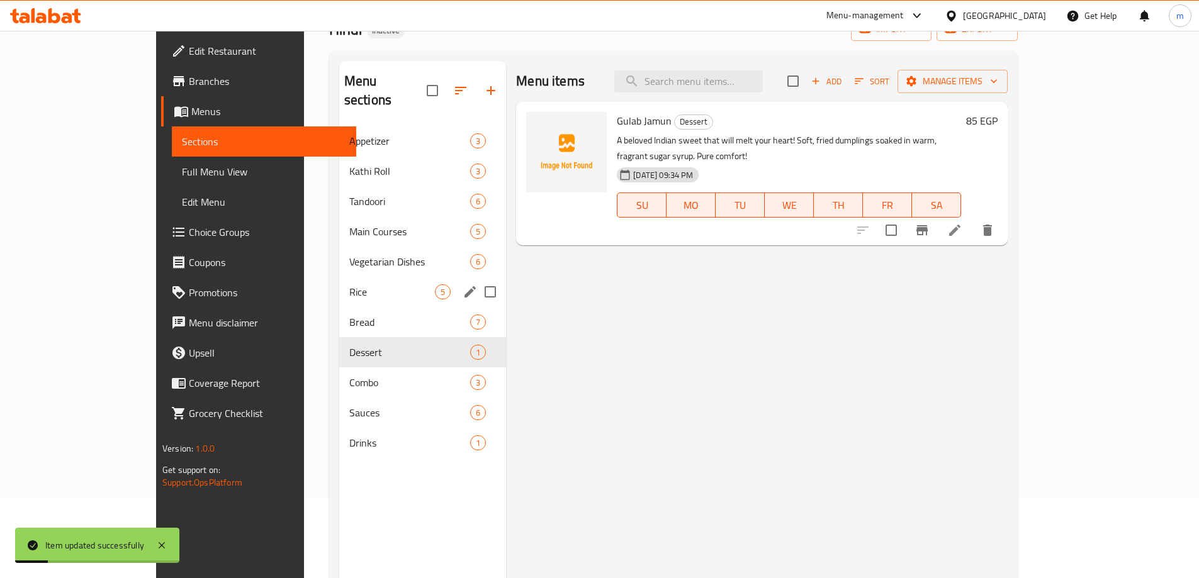
scroll to position [176, 0]
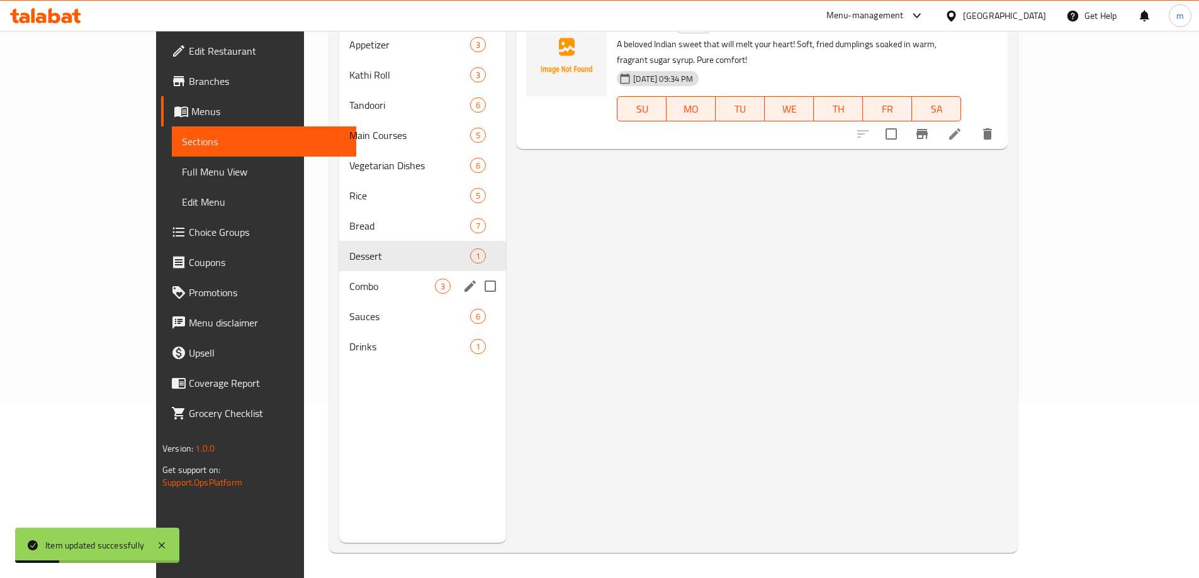
click at [339, 279] on div "Combo 3" at bounding box center [422, 286] width 167 height 30
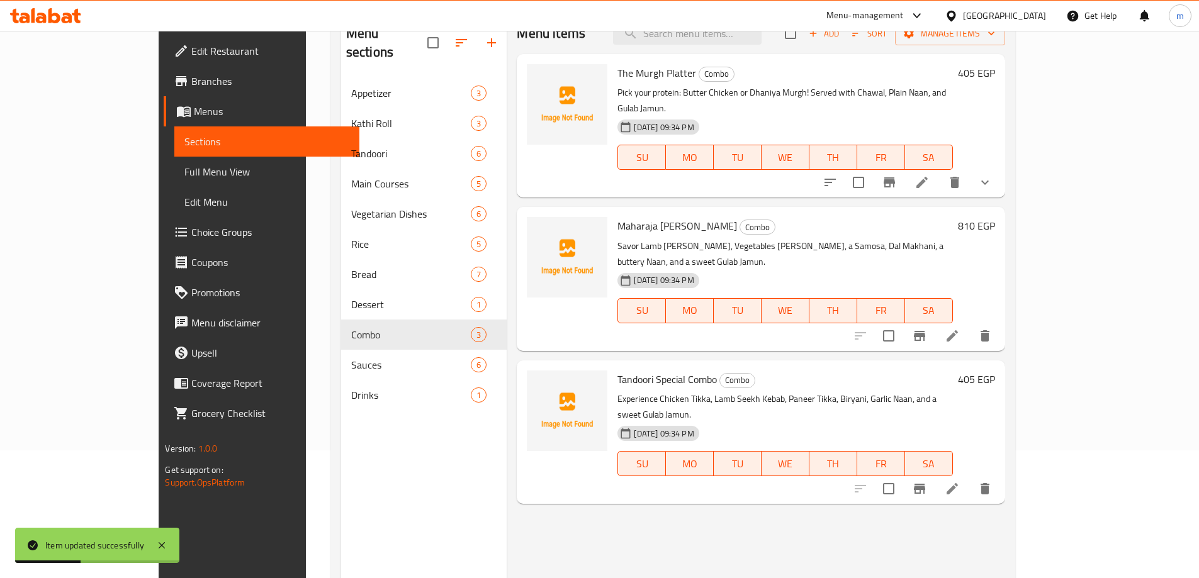
scroll to position [113, 0]
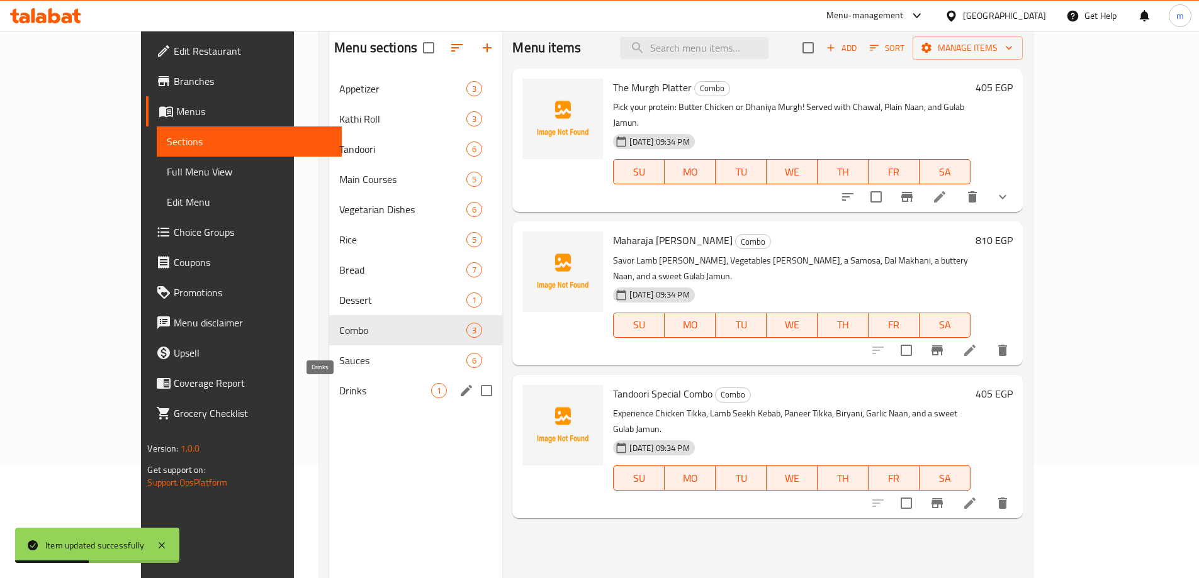
click at [360, 395] on span "Drinks" at bounding box center [385, 390] width 92 height 15
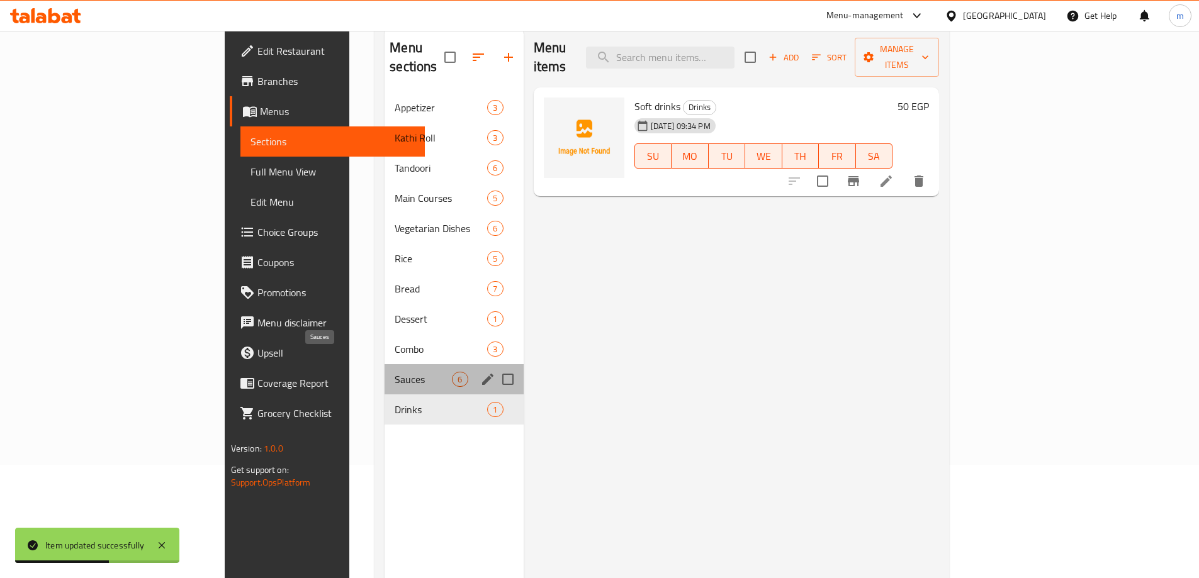
click at [395, 372] on span "Sauces" at bounding box center [423, 379] width 57 height 15
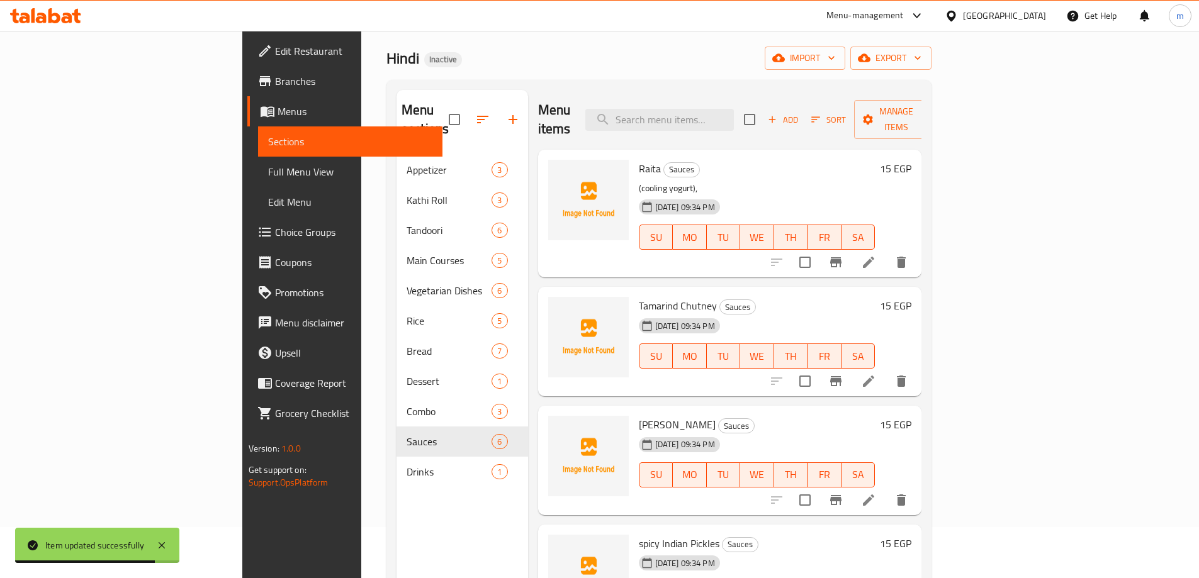
scroll to position [50, 0]
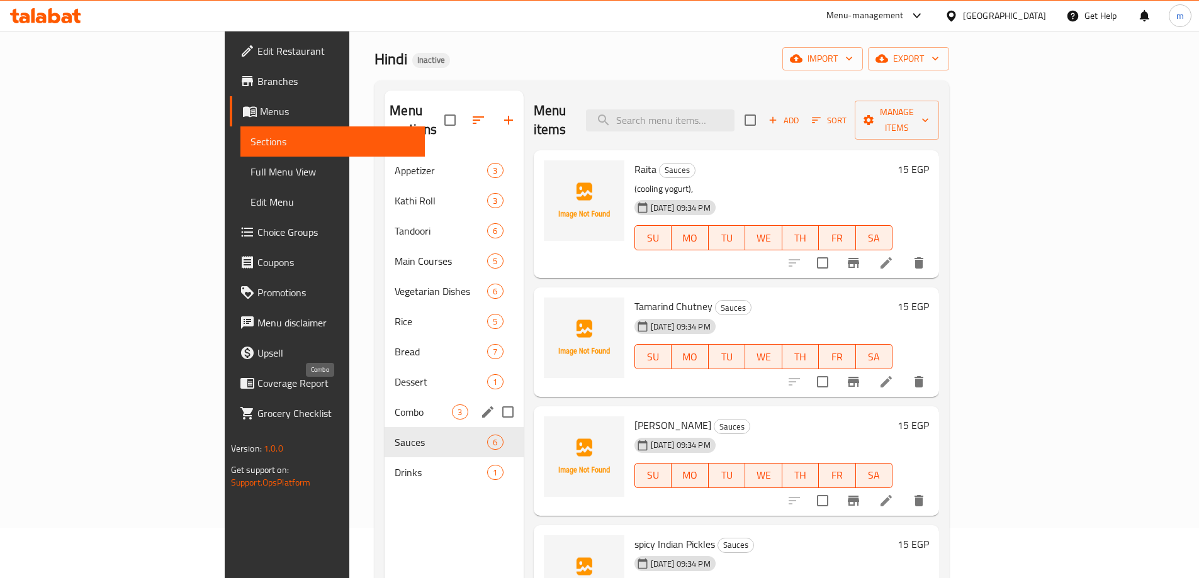
click at [395, 405] on span "Combo" at bounding box center [423, 412] width 57 height 15
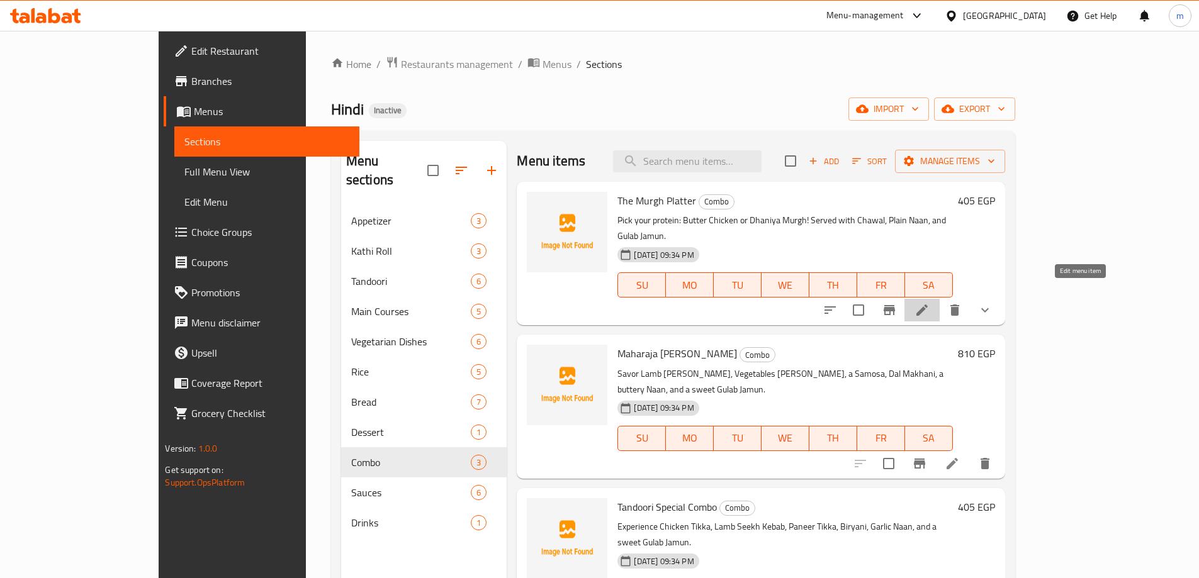
click at [930, 303] on icon at bounding box center [921, 310] width 15 height 15
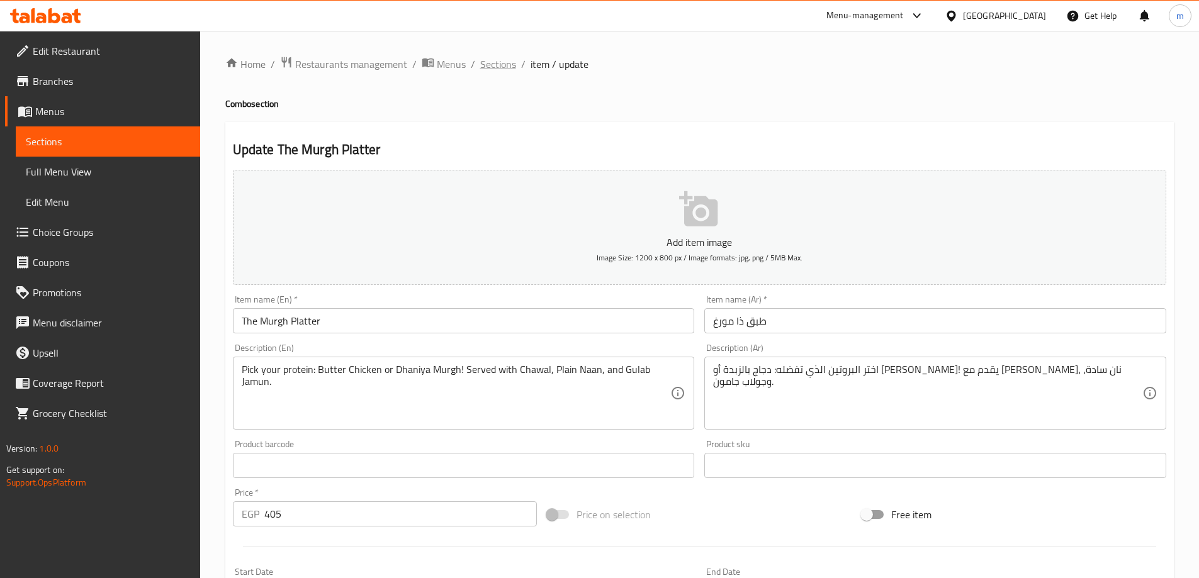
click at [494, 66] on span "Sections" at bounding box center [498, 64] width 36 height 15
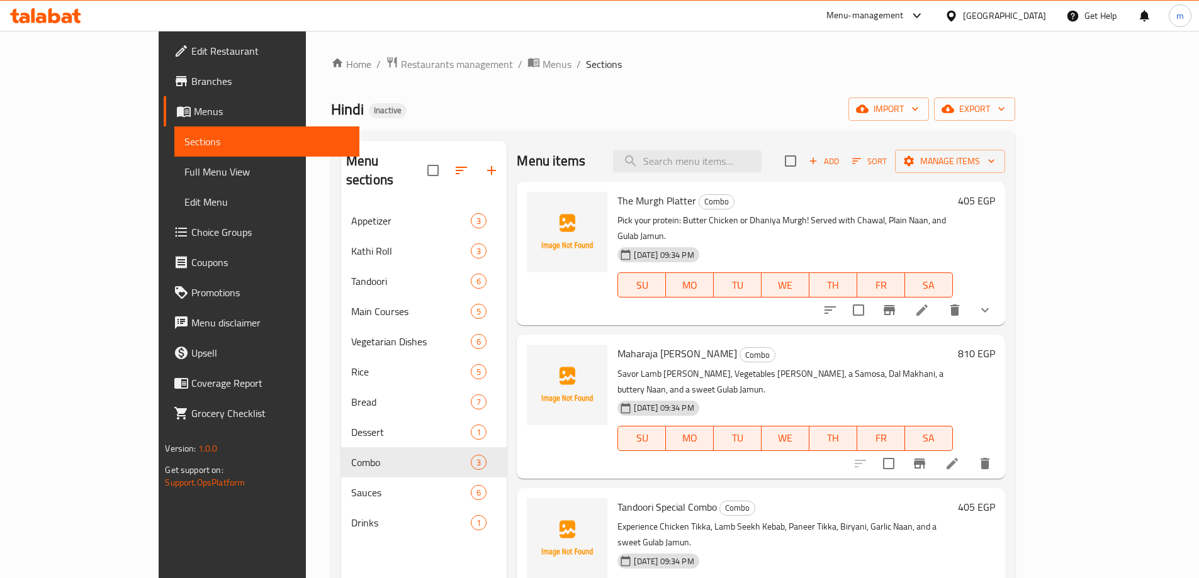
click at [930, 303] on icon at bounding box center [921, 310] width 15 height 15
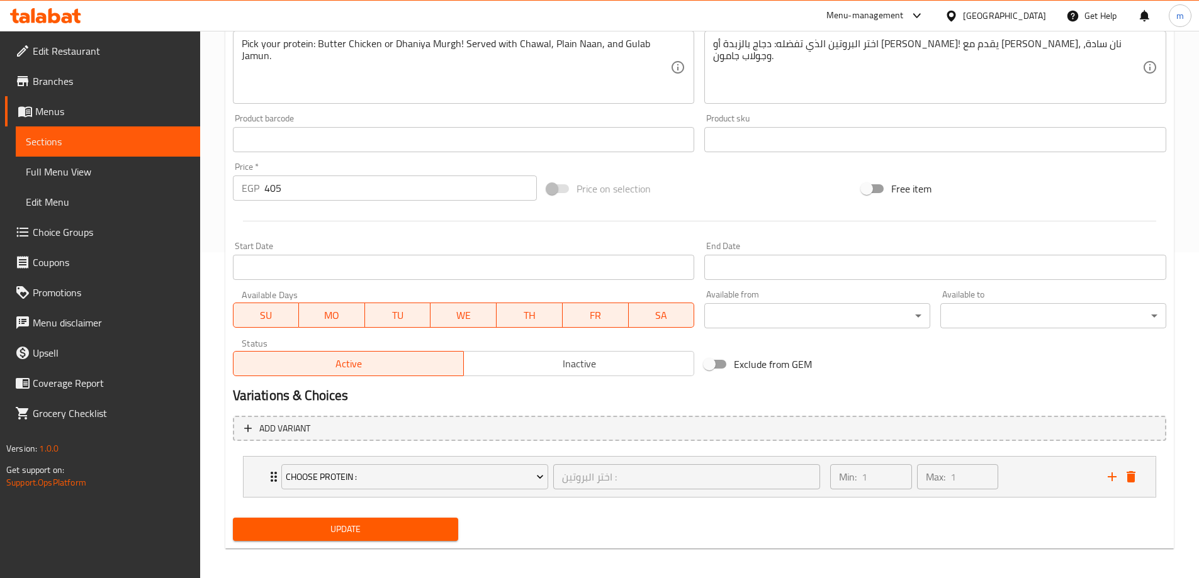
scroll to position [332, 0]
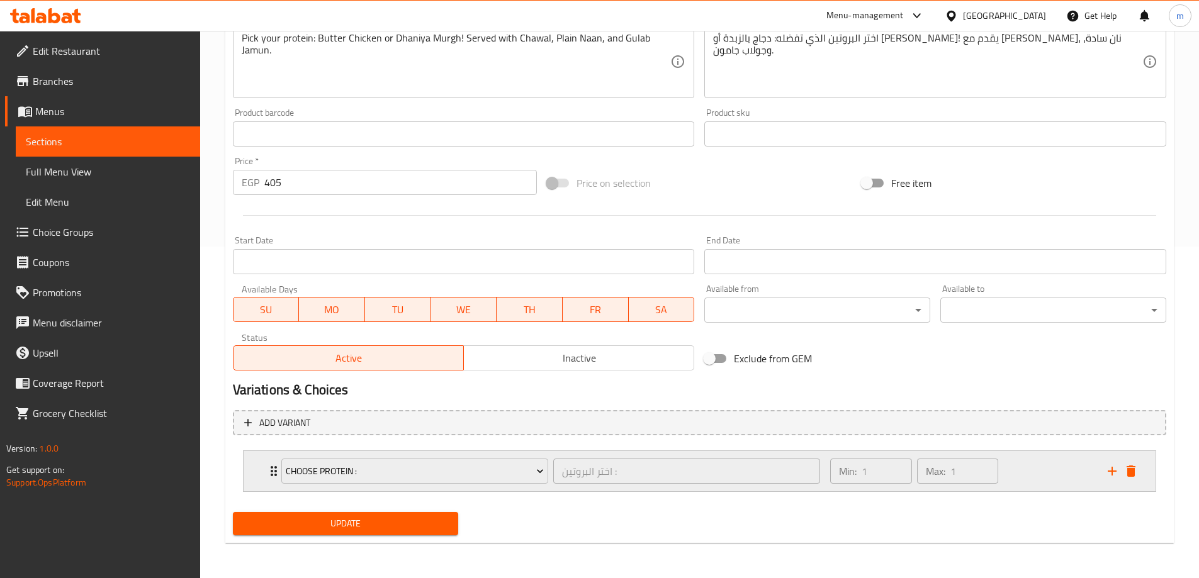
click at [262, 466] on div "Choose Protein : اختر البروتين : ​ Min: 1 ​ Max: 1 ​" at bounding box center [700, 471] width 912 height 40
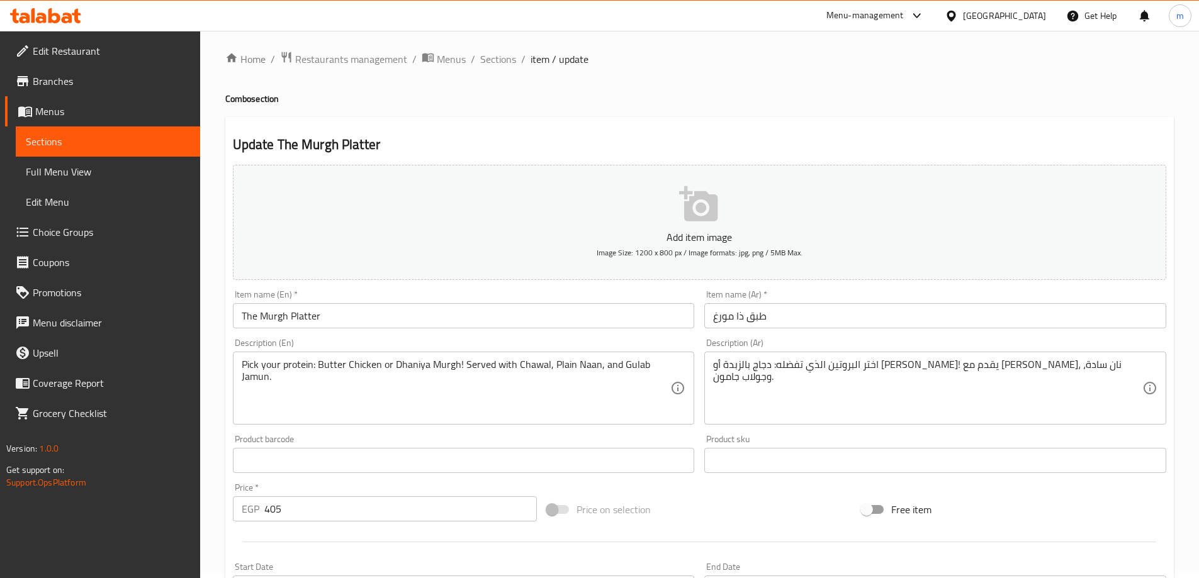
scroll to position [0, 0]
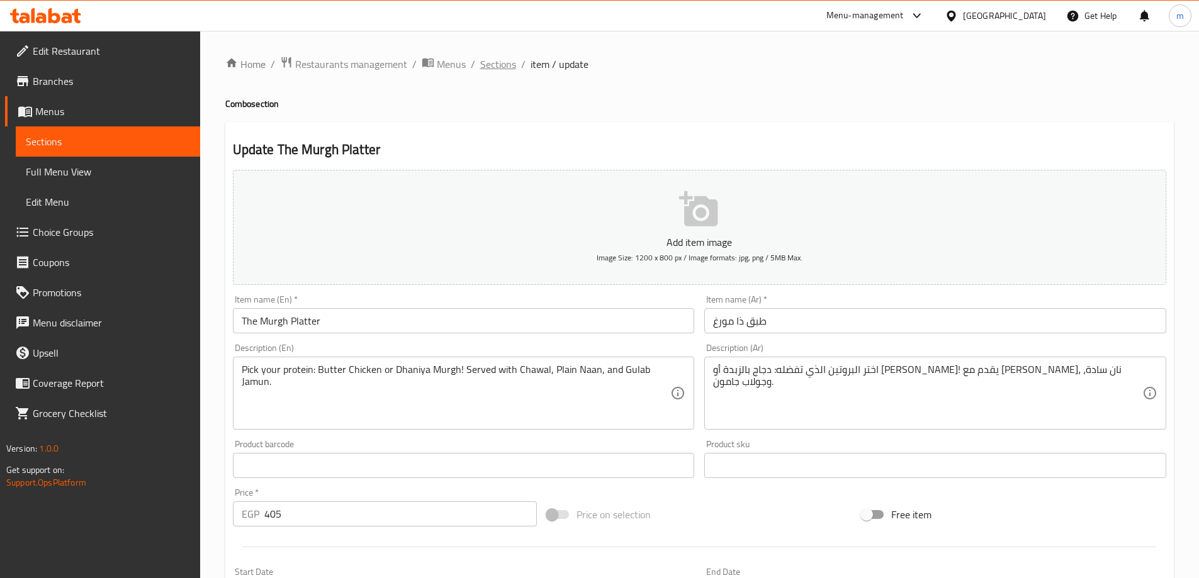
click at [511, 67] on span "Sections" at bounding box center [498, 64] width 36 height 15
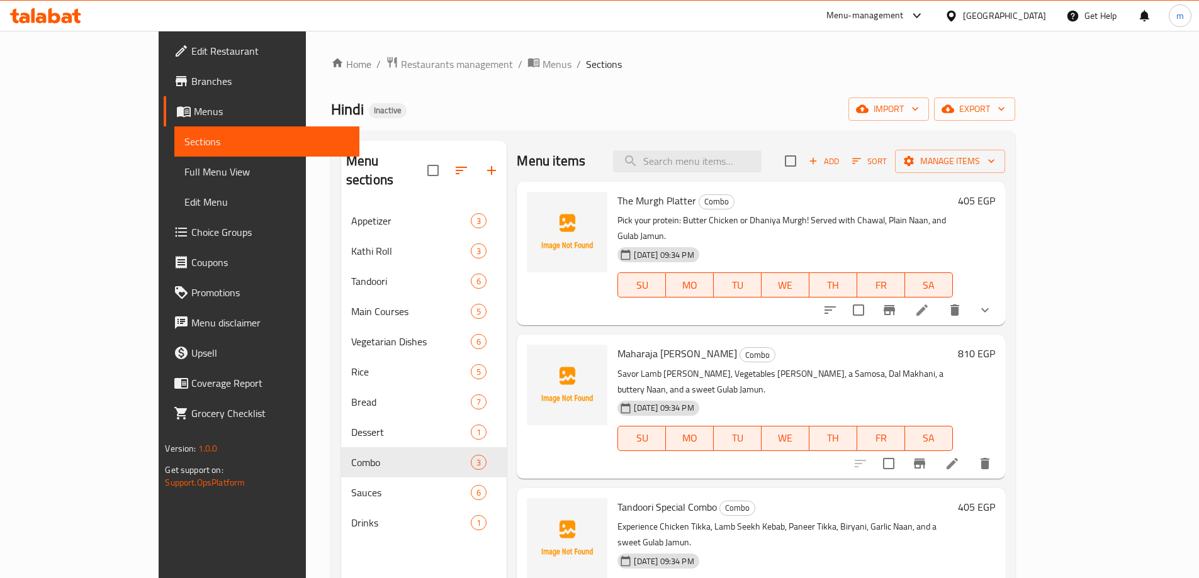
click at [928, 305] on icon at bounding box center [921, 310] width 11 height 11
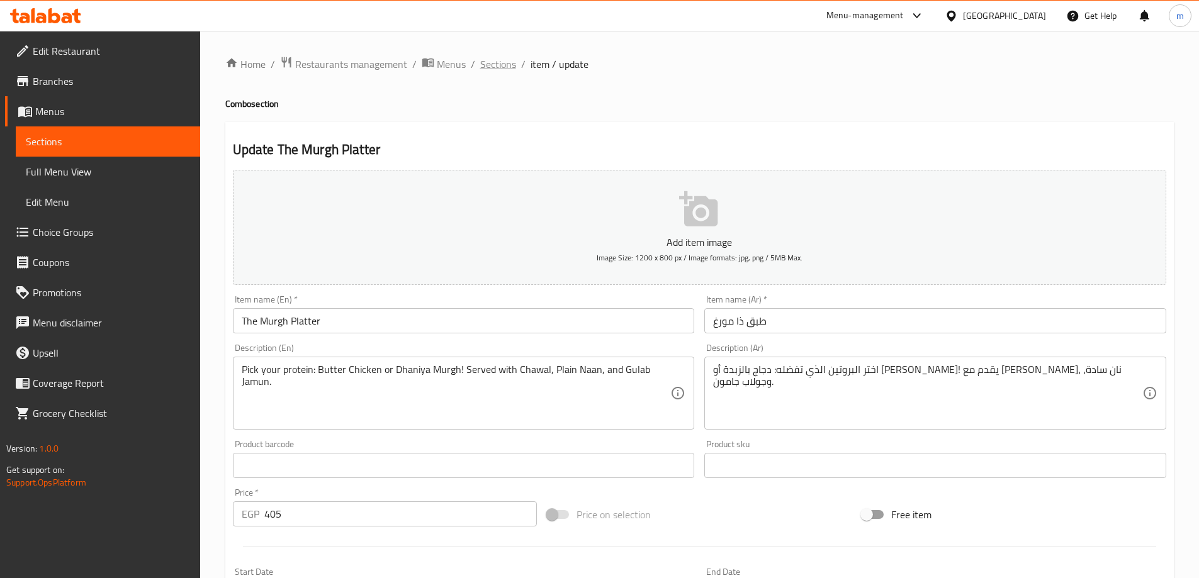
click at [500, 63] on span "Sections" at bounding box center [498, 64] width 36 height 15
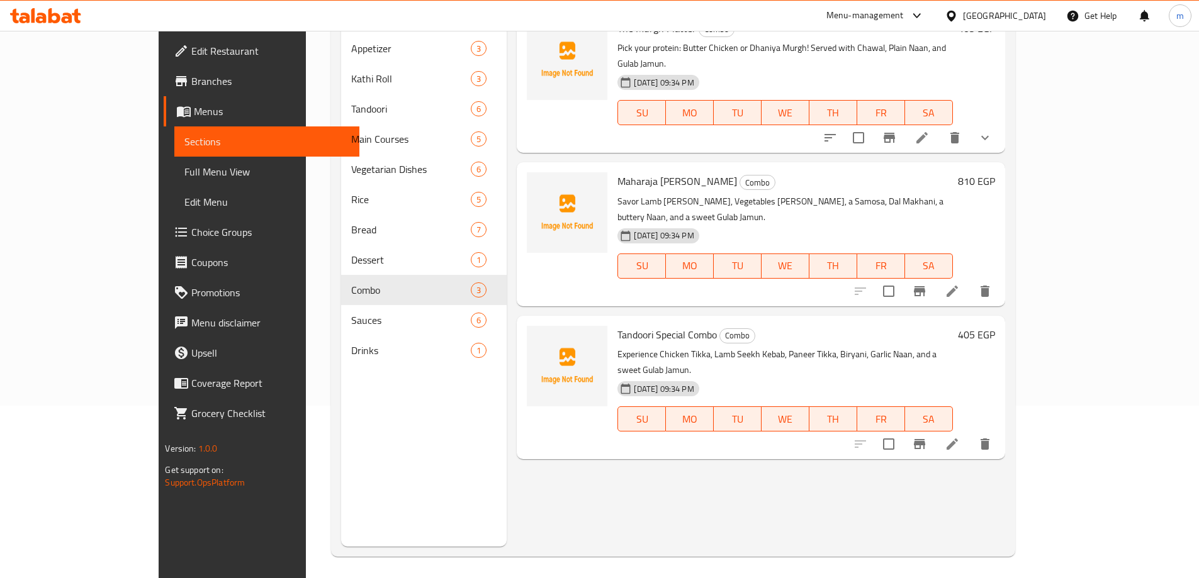
scroll to position [113, 0]
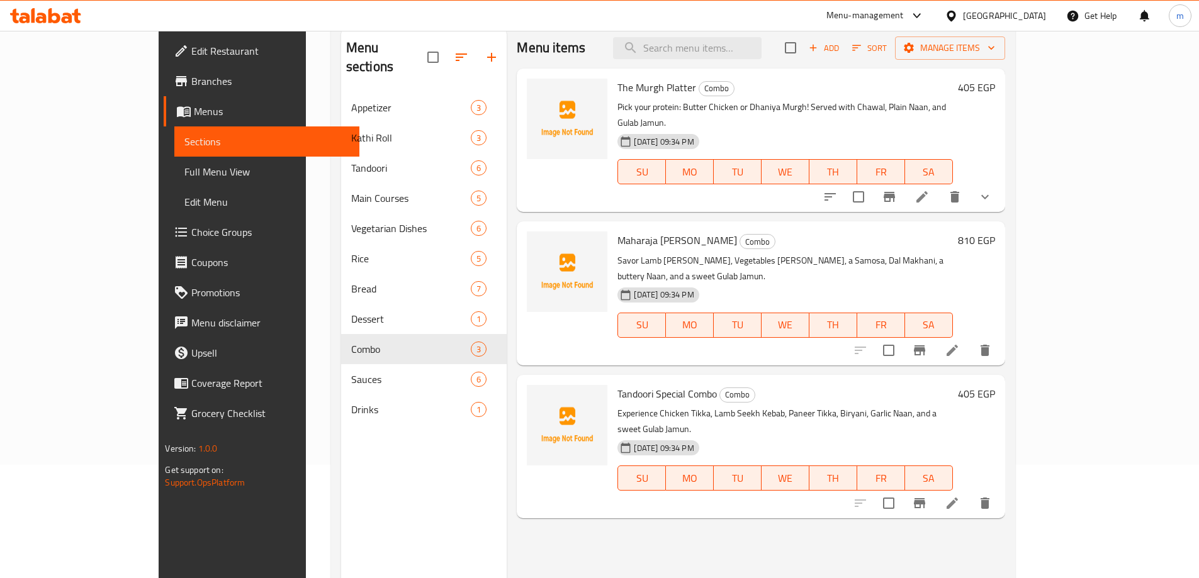
click at [970, 339] on li at bounding box center [952, 350] width 35 height 23
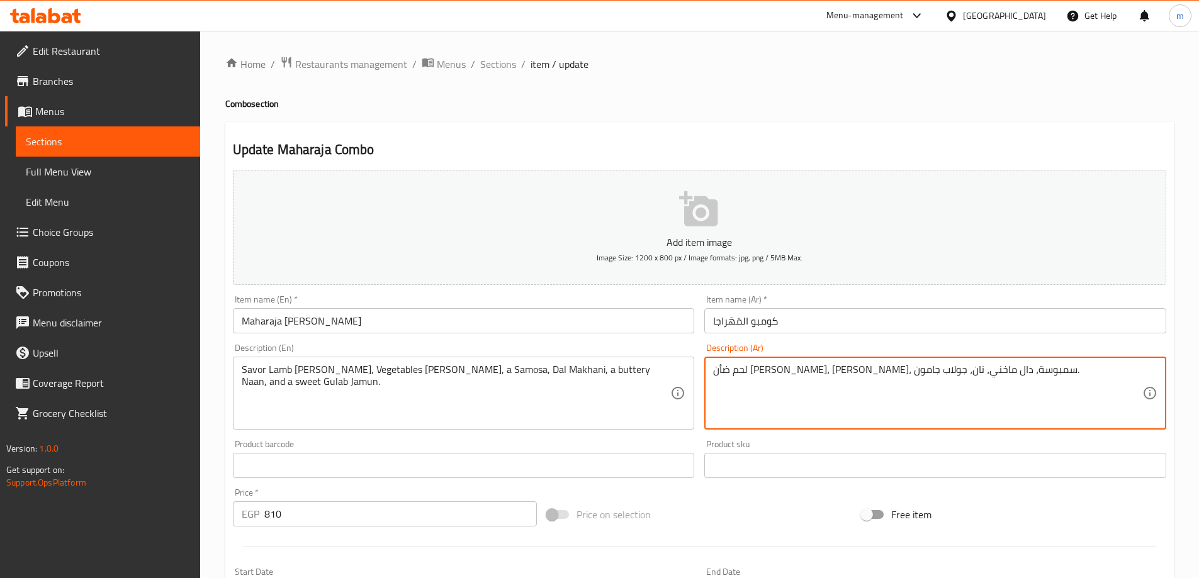
click at [960, 379] on textarea "لحم ضأن روجان جوش، برياني خضروات، سمبوسة، دال ماخني، نان، جولاب جامون." at bounding box center [927, 394] width 429 height 60
paste textarea "تذوق لحم الضأن روجان جوش، برياني الخضار، السمبوسة، دال ماخاني، نان بالزبدة، وجو…"
click at [254, 373] on textarea "Savor Lamb Rogan Josh, Vegetables Biryani, a Samosa, Dal Makhani, a buttery Naa…" at bounding box center [456, 394] width 429 height 60
click at [1103, 374] on textarea "تذوق لحم الضأن روجان جوش، برياني الخضار، السمبوسة، دال ماخاني، نان بالزبدة، وجو…" at bounding box center [927, 394] width 429 height 60
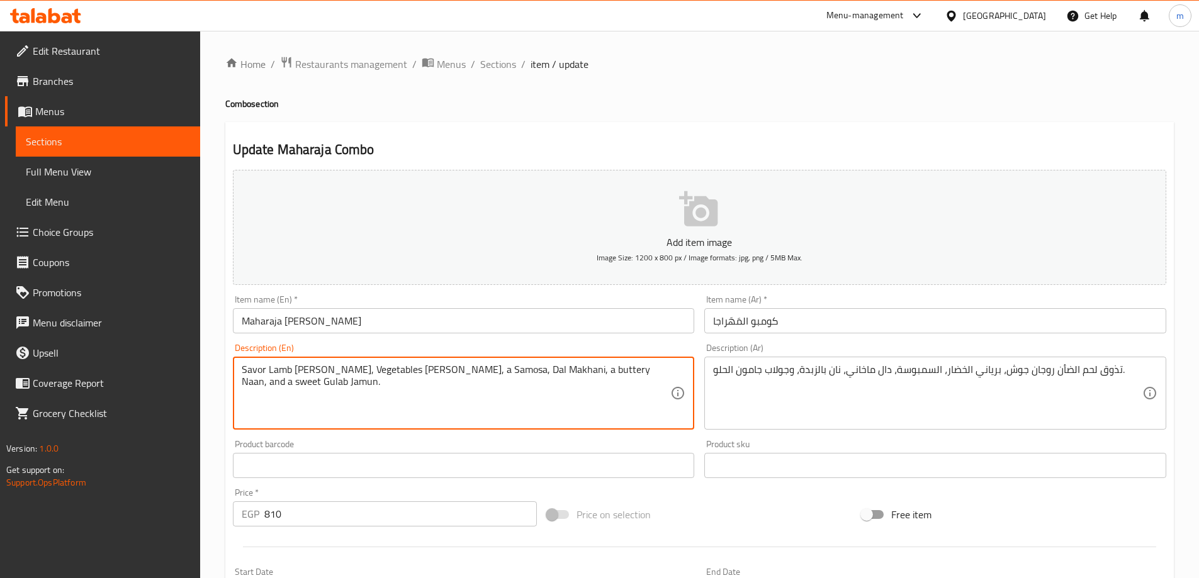
click at [246, 368] on textarea "Savor Lamb Rogan Josh, Vegetables Biryani, a Samosa, Dal Makhani, a buttery Naa…" at bounding box center [456, 394] width 429 height 60
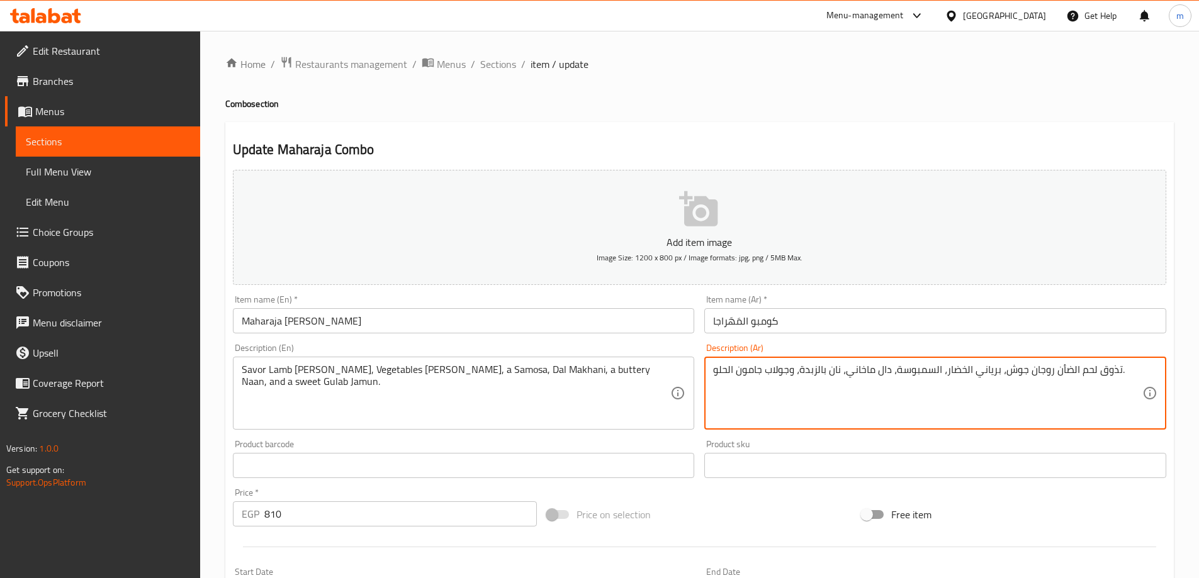
click at [1050, 374] on textarea "تذوق لحم الضأن روجان جوش، برياني الخضار، السمبوسة، دال ماخاني، نان بالزبدة، وجو…" at bounding box center [927, 394] width 429 height 60
click at [1110, 364] on textarea "تذوق لحم الضأن روجان جوش، برياني الخضار، السمبوسة، دال ماخاني، نان بالزبدة، وجو…" at bounding box center [927, 394] width 429 height 60
click at [1051, 368] on textarea "لحم الضأن روجان جوش، برياني الخضار، السمبوسة، دال ماخاني، نان بالزبدة، وجولاب ج…" at bounding box center [927, 394] width 429 height 60
click at [1050, 372] on textarea "لحم الضأن روجان جوش، برياني الخضار، السمبوسة، دال ماخاني، نان بالزبدة، وجولاب ج…" at bounding box center [927, 394] width 429 height 60
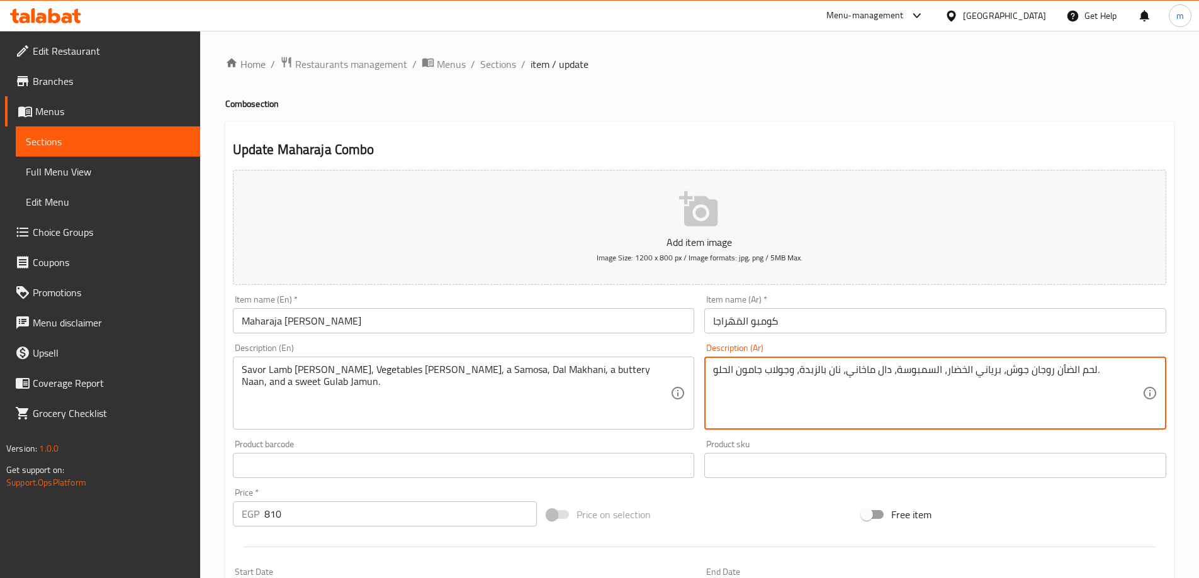
type textarea "تذوق لحم الضأن روجان جوش، برياني الخضار، السمبوسة، دال ماخاني، نان بالزبدة، وجو…"
click at [1104, 374] on textarea "تذوق لحم الضأن روجان جوش، برياني الخضار، السمبوسة، دال ماخاني، نان بالزبدة، وجو…" at bounding box center [927, 394] width 429 height 60
click at [1110, 373] on textarea "تذوق لحم الضأن روجان جوش، برياني الخضار، السمبوسة، دال ماخاني، نان بالزبدة، وجو…" at bounding box center [927, 394] width 429 height 60
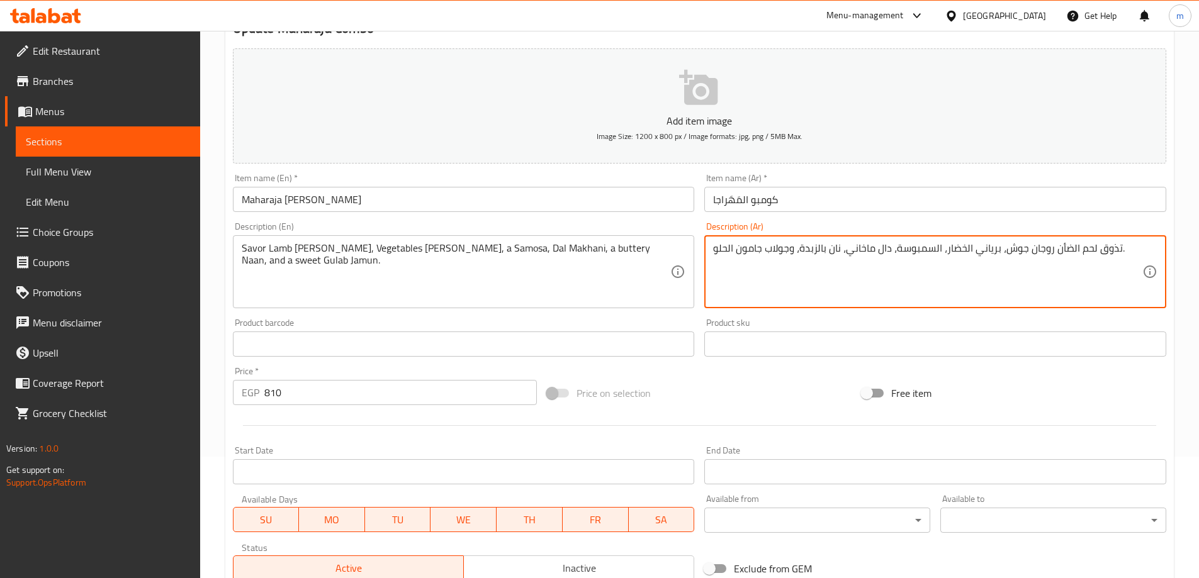
scroll to position [311, 0]
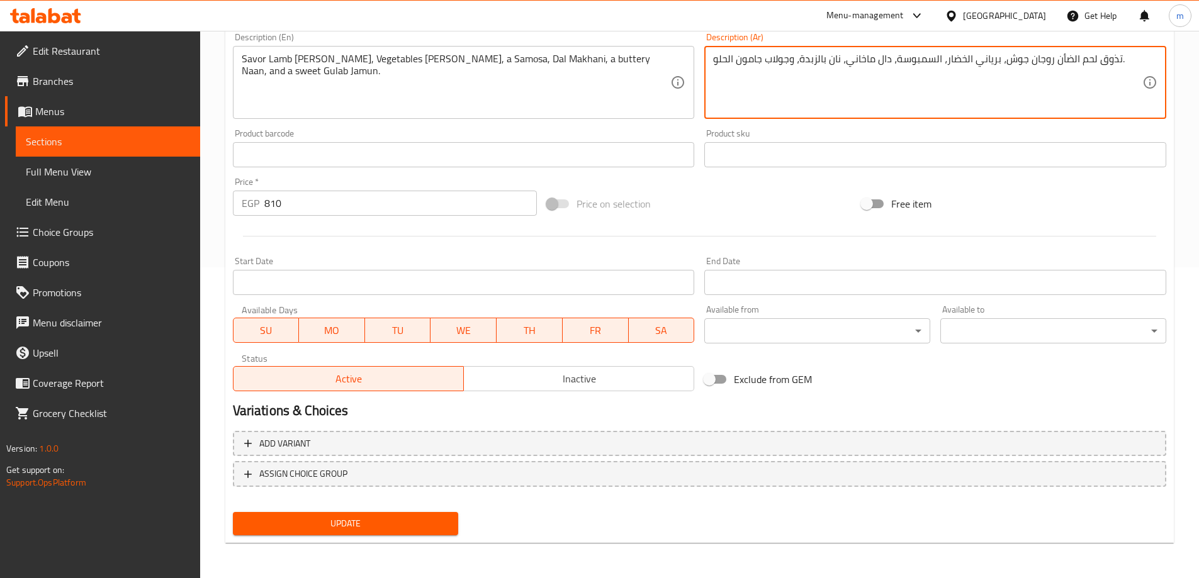
click at [409, 525] on span "Update" at bounding box center [346, 524] width 206 height 16
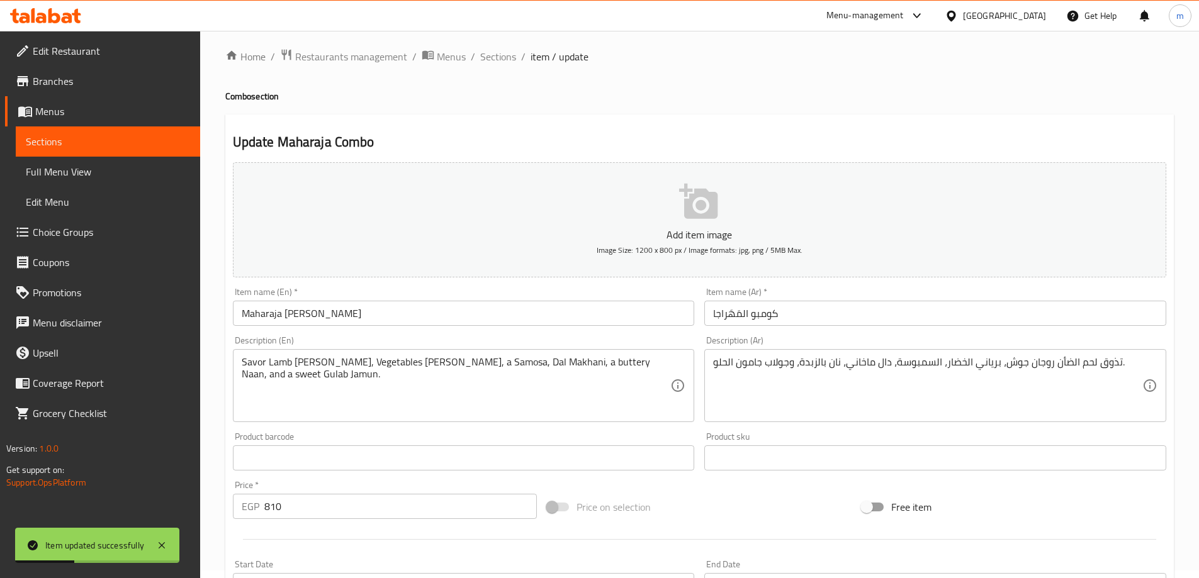
scroll to position [0, 0]
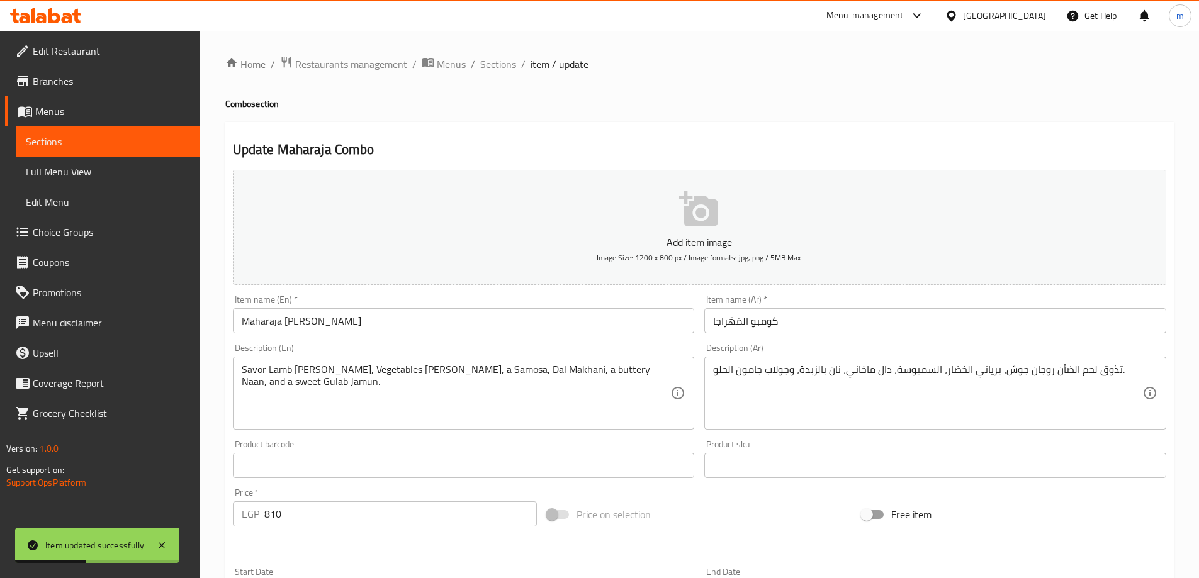
click at [504, 65] on span "Sections" at bounding box center [498, 64] width 36 height 15
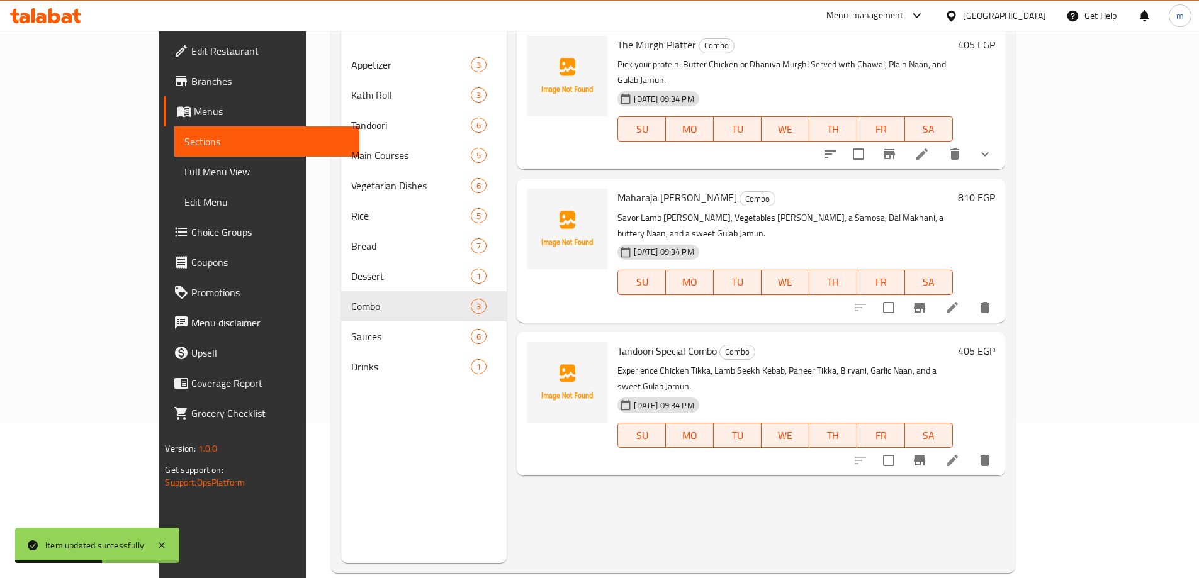
scroll to position [176, 0]
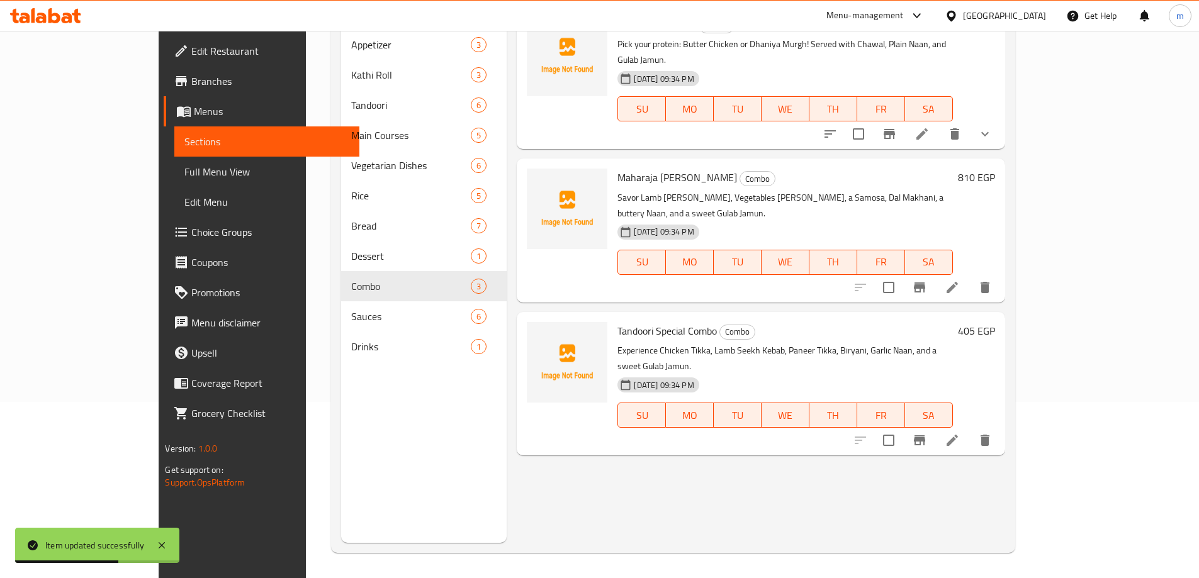
click at [960, 433] on icon at bounding box center [952, 440] width 15 height 15
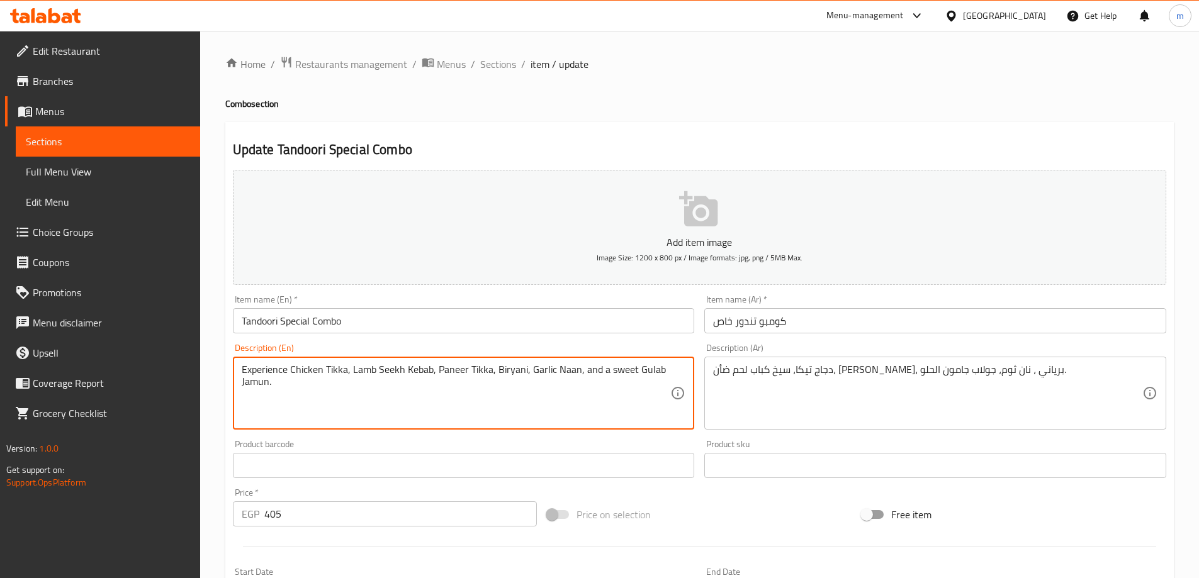
click at [441, 395] on textarea "Experience Chicken Tikka, Lamb Seekh Kebab, Paneer Tikka, Biryani, Garlic Naan,…" at bounding box center [456, 394] width 429 height 60
paste textarea
type textarea "Experience Chicken Tikka, Lamb Seekh Kebab, Paneer Tikka, Biryani, Garlic Naan,…"
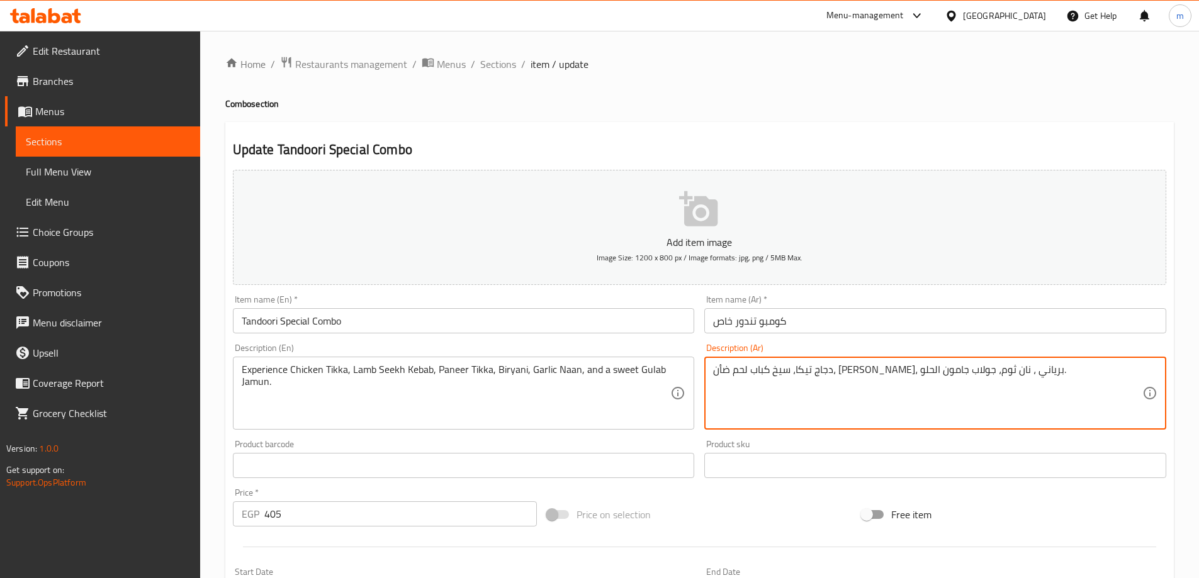
drag, startPoint x: 1017, startPoint y: 372, endPoint x: 982, endPoint y: 368, distance: 35.4
paste textarea "ستمتع بتجربة دجاج ت"
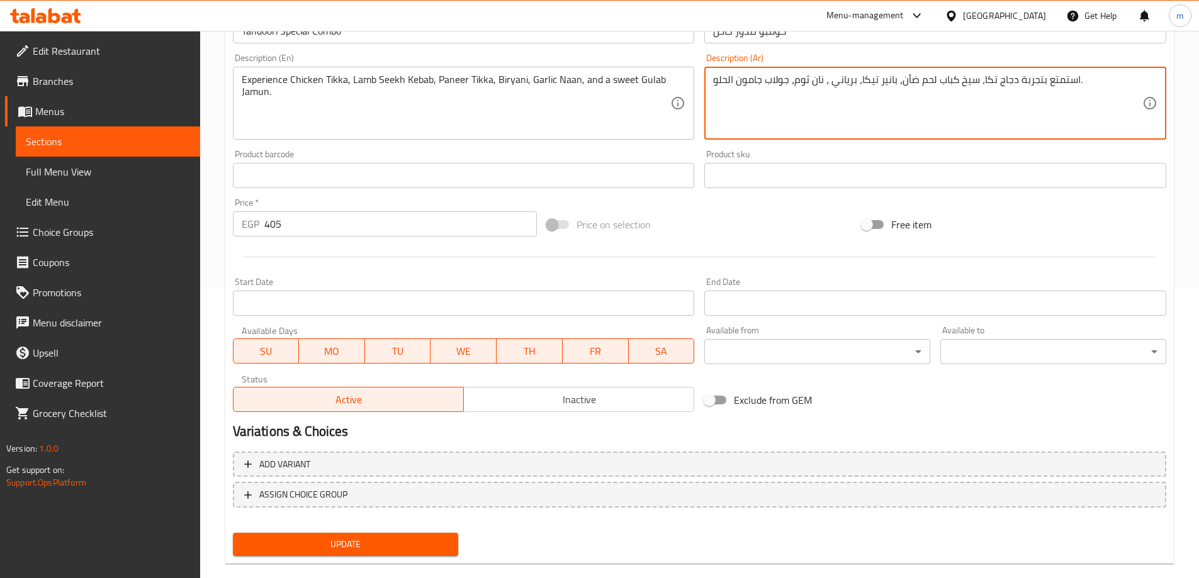
scroll to position [311, 0]
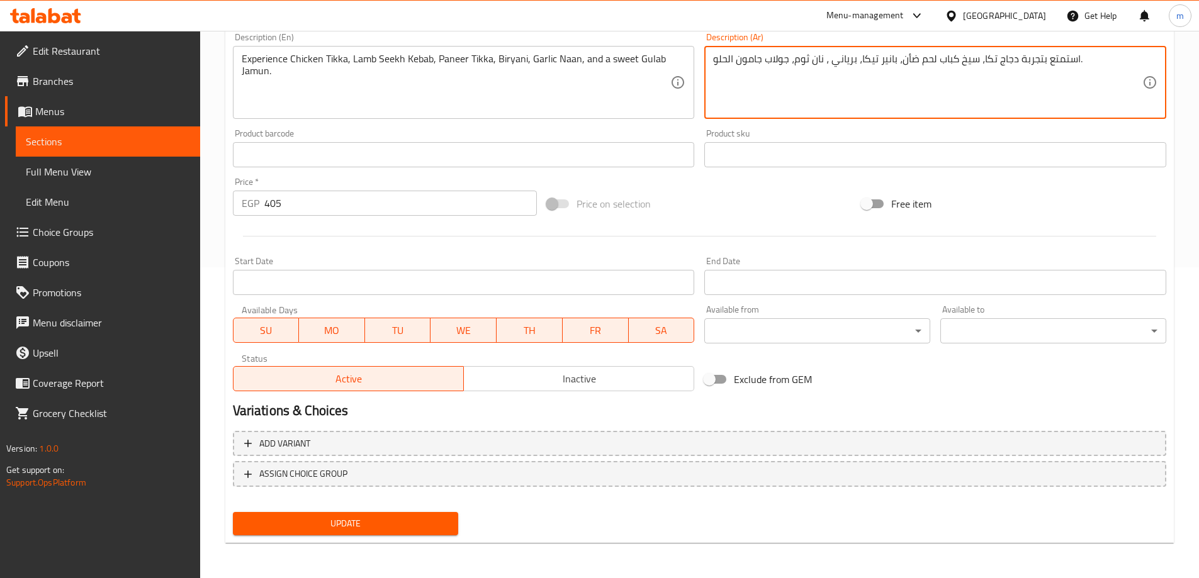
type textarea "استمتع بتجربة دجاج تكا، سيخ كباب لحم ضأن، بانير تيكا، برياني ، نان ثوم، جولاب ج…"
click at [394, 536] on button "Update" at bounding box center [346, 523] width 226 height 23
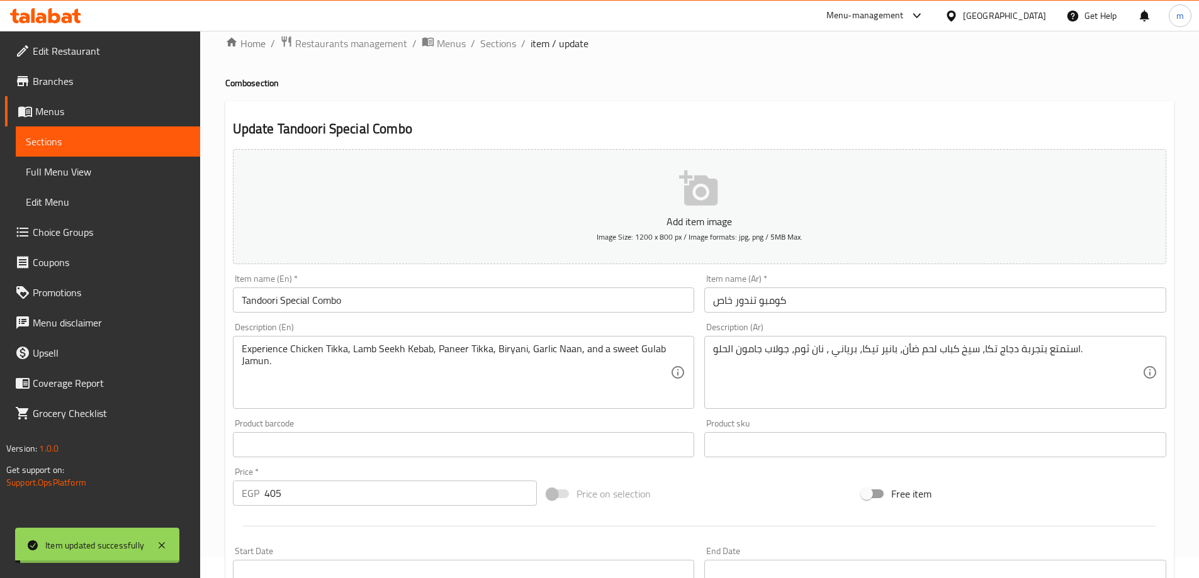
scroll to position [0, 0]
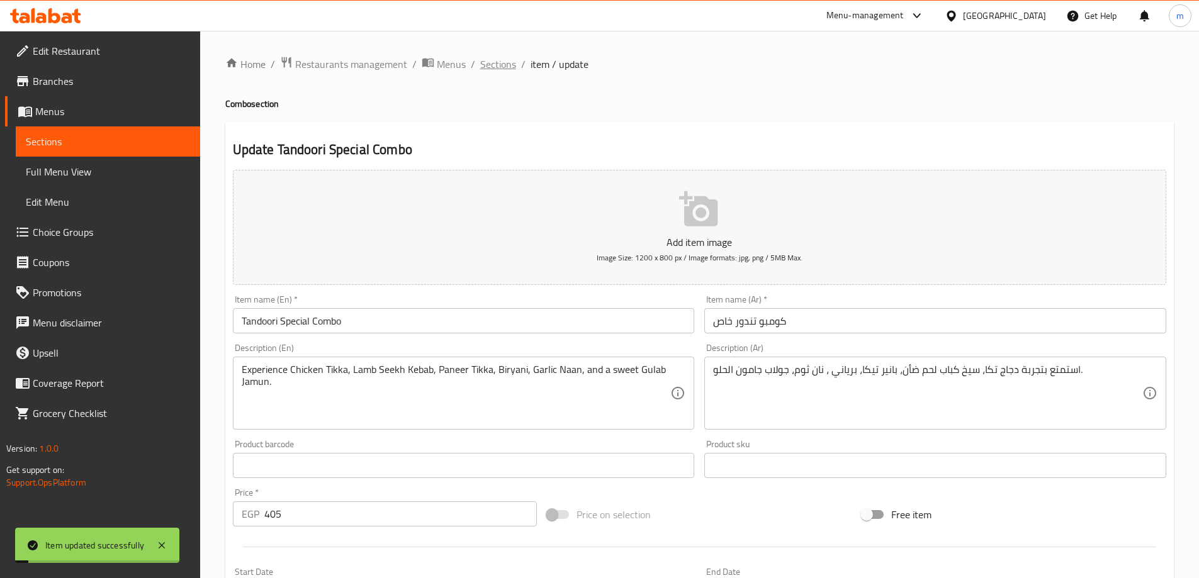
click at [497, 67] on span "Sections" at bounding box center [498, 64] width 36 height 15
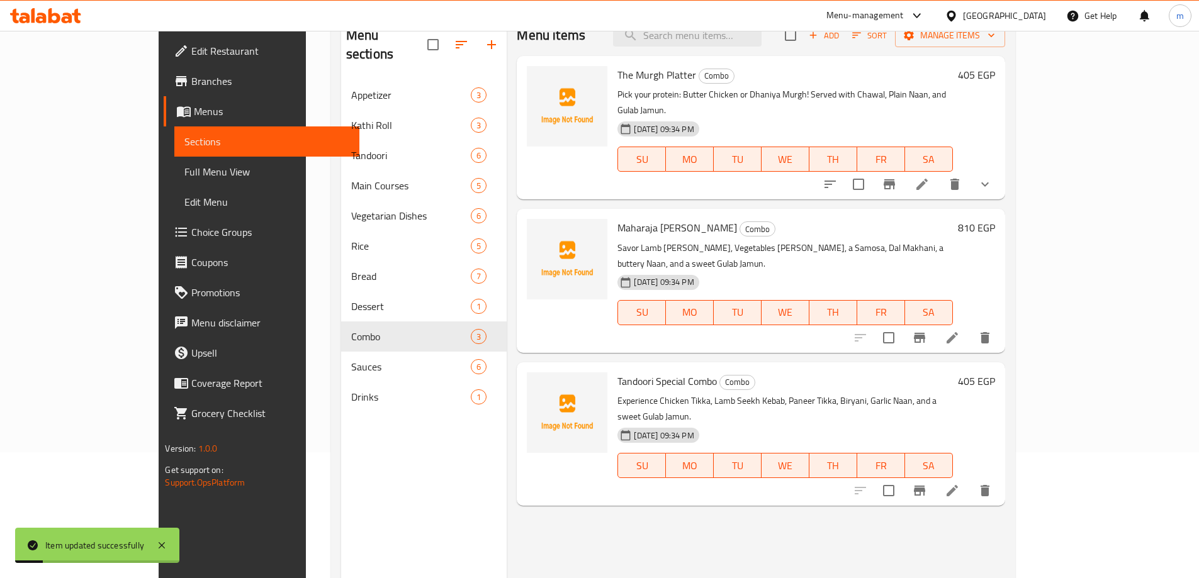
scroll to position [176, 0]
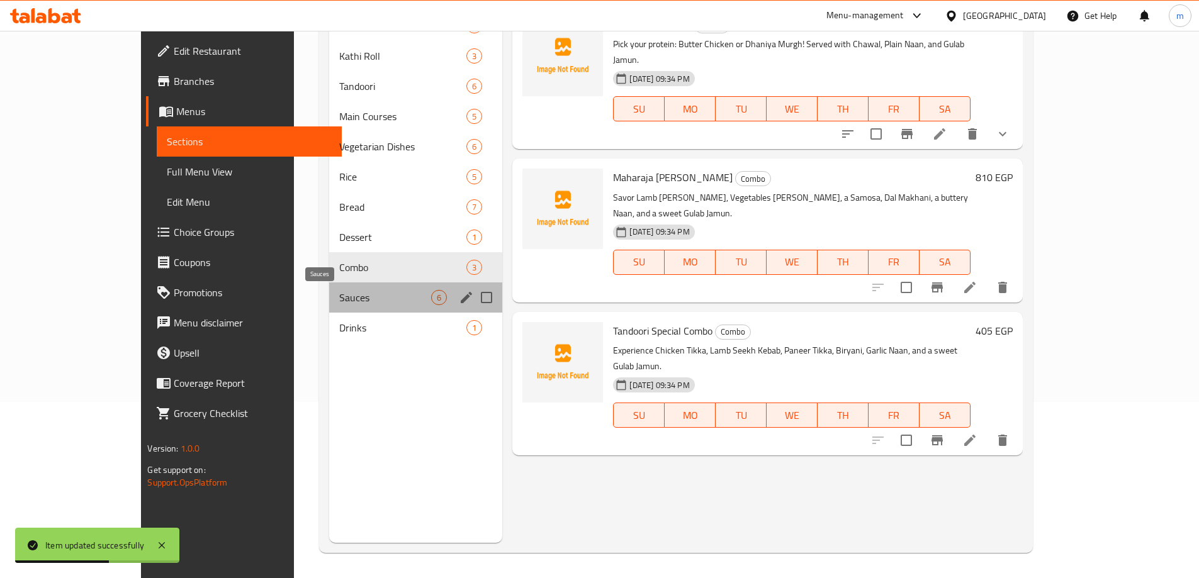
click at [381, 301] on span "Sauces" at bounding box center [385, 297] width 92 height 15
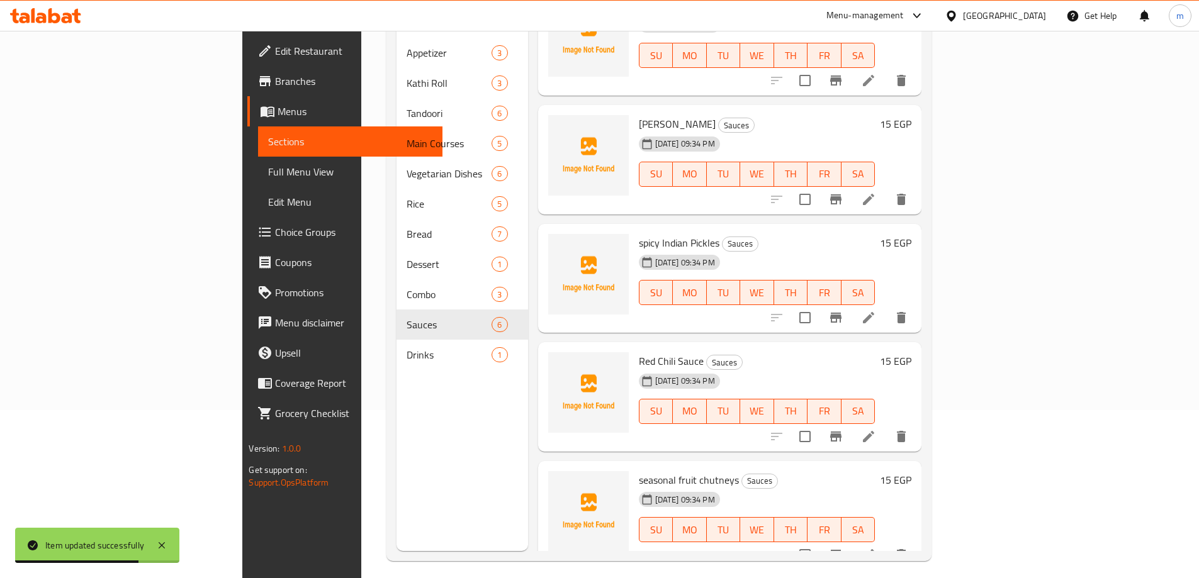
scroll to position [176, 0]
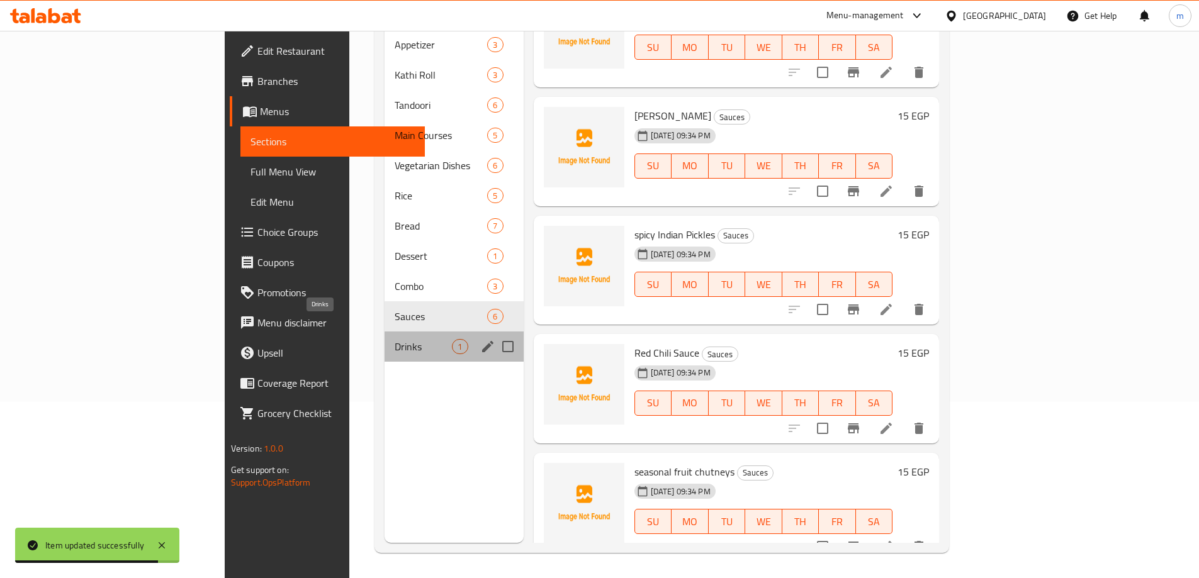
click at [395, 339] on span "Drinks" at bounding box center [423, 346] width 57 height 15
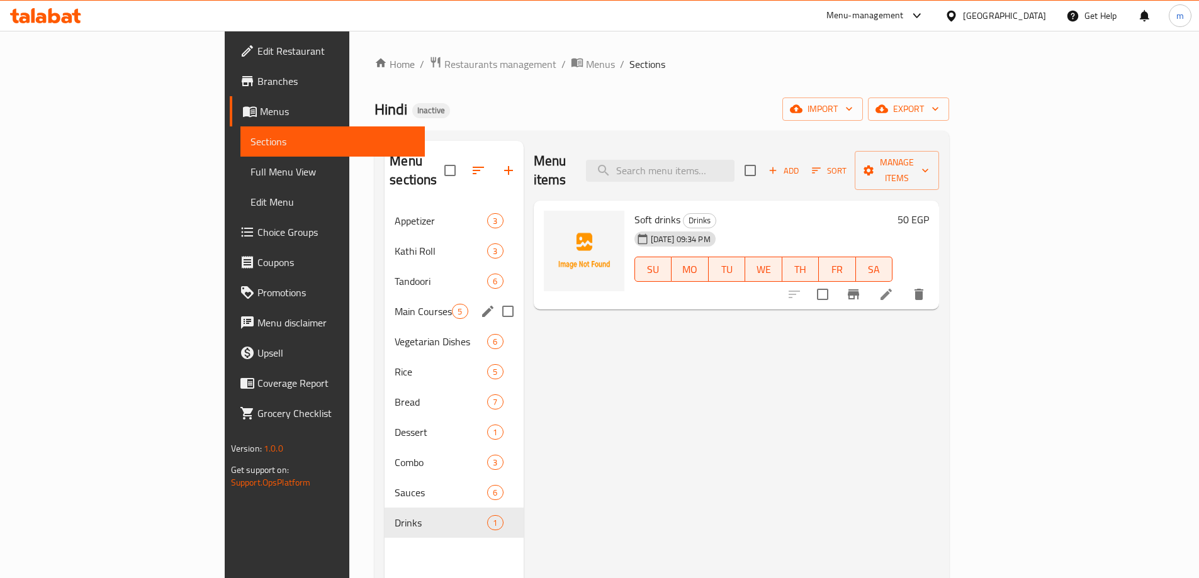
click at [395, 304] on span "Main Courses" at bounding box center [423, 311] width 57 height 15
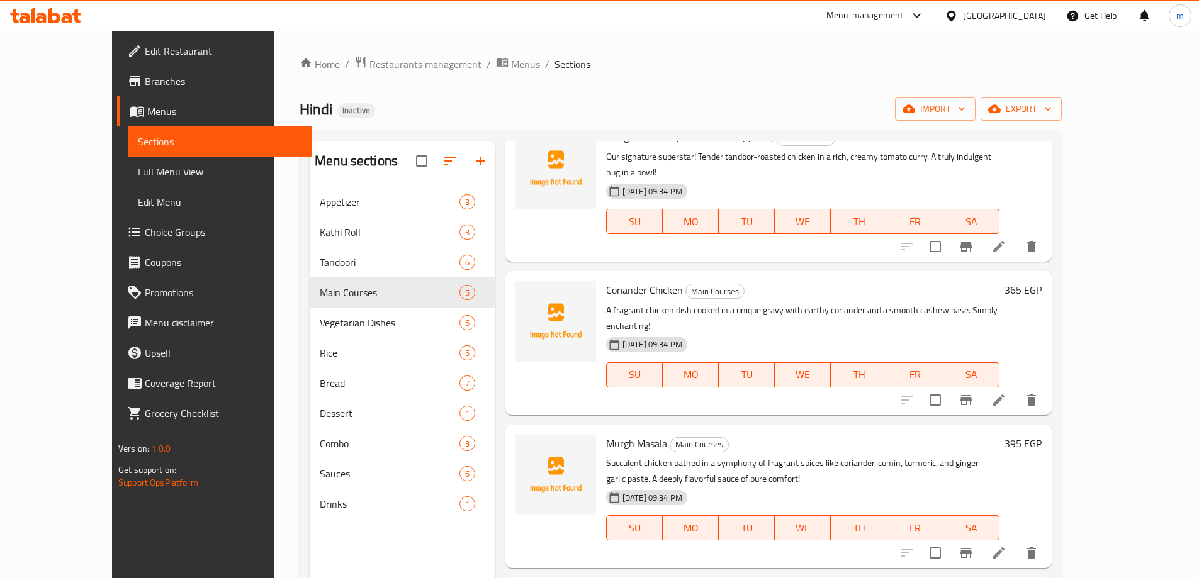
scroll to position [156, 0]
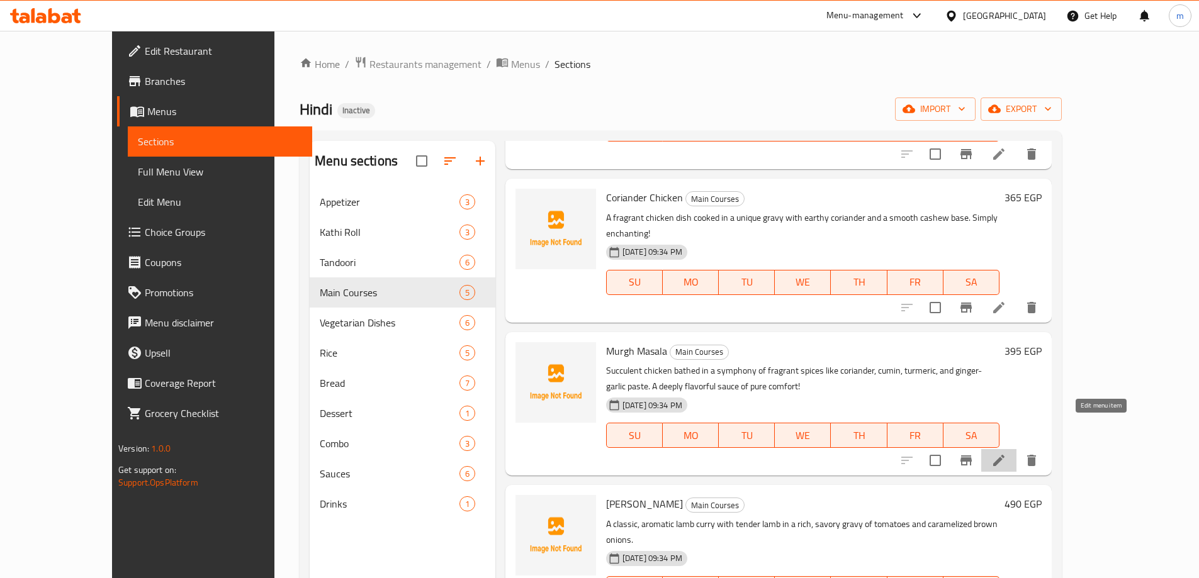
click at [1006, 453] on icon at bounding box center [998, 460] width 15 height 15
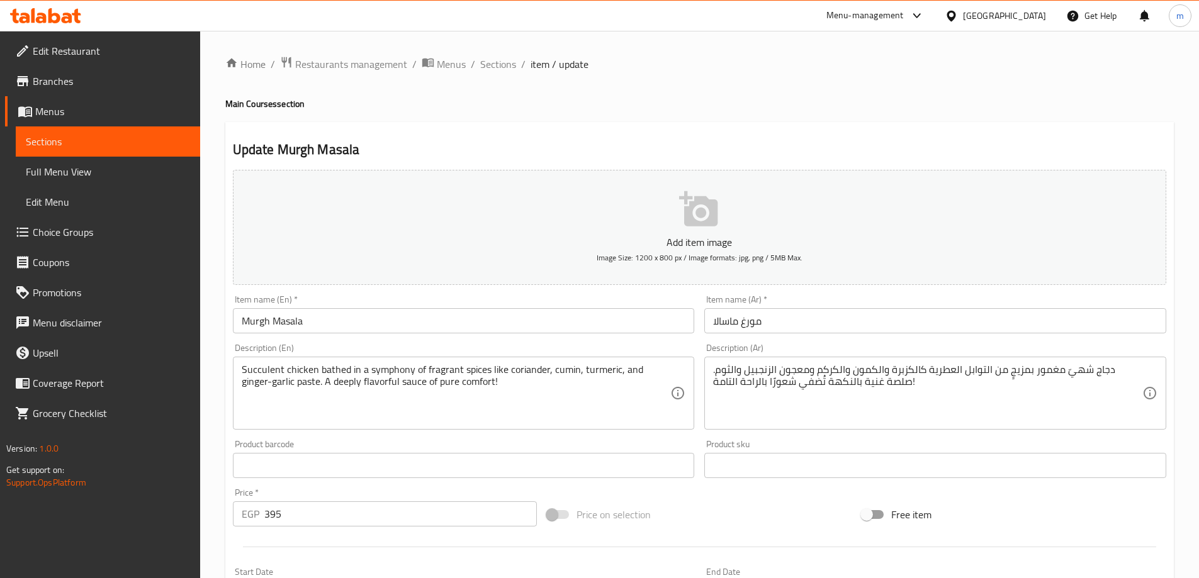
click at [480, 324] on input "Murgh Masala" at bounding box center [464, 320] width 462 height 25
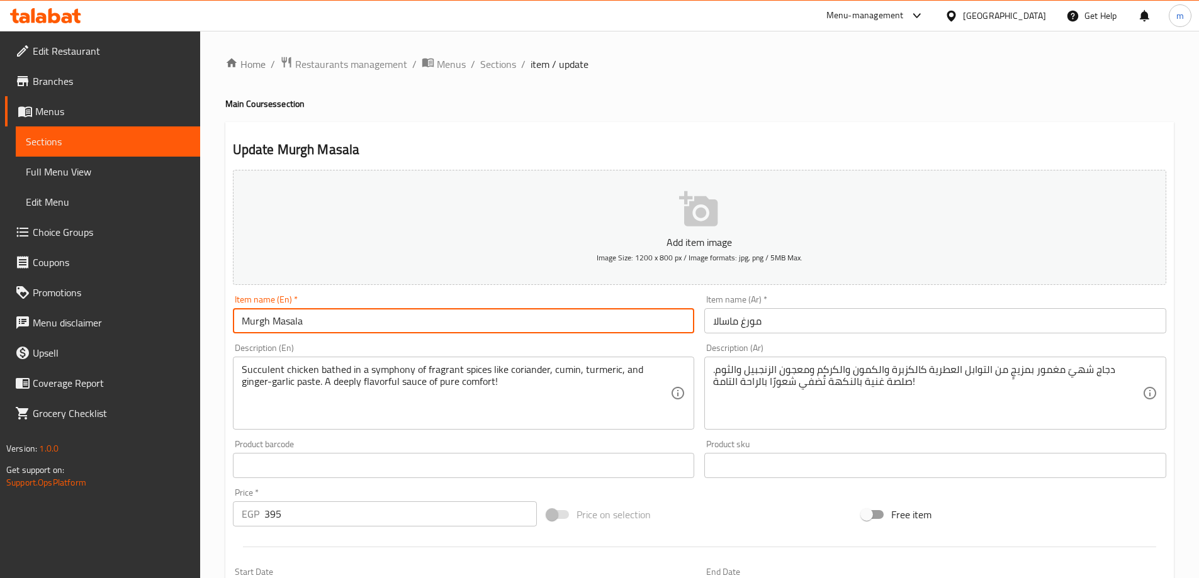
click at [480, 324] on input "Murgh Masala" at bounding box center [464, 320] width 462 height 25
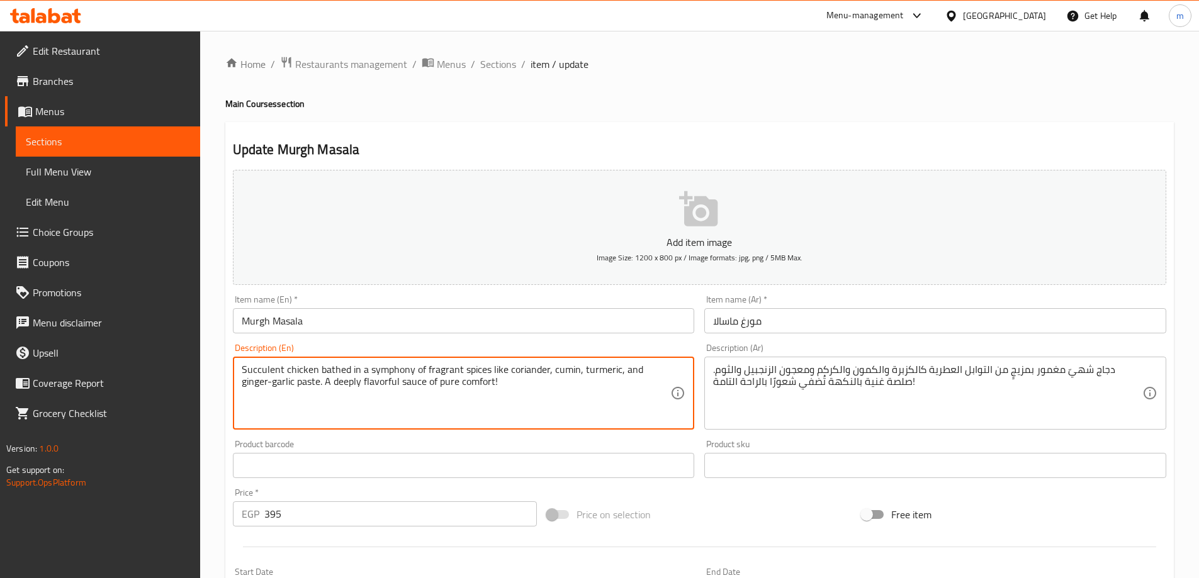
click at [508, 398] on textarea "Succulent chicken bathed in a symphony of fragrant spices like coriander, cumin…" at bounding box center [456, 394] width 429 height 60
click at [622, 376] on textarea "Succulent chicken bathed in a symphony of fragrant spices like coriander, cumin…" at bounding box center [456, 394] width 429 height 60
click at [595, 386] on textarea "Succulent chicken bathed in a symphony of fragrant spices like coriander, cumin…" at bounding box center [456, 394] width 429 height 60
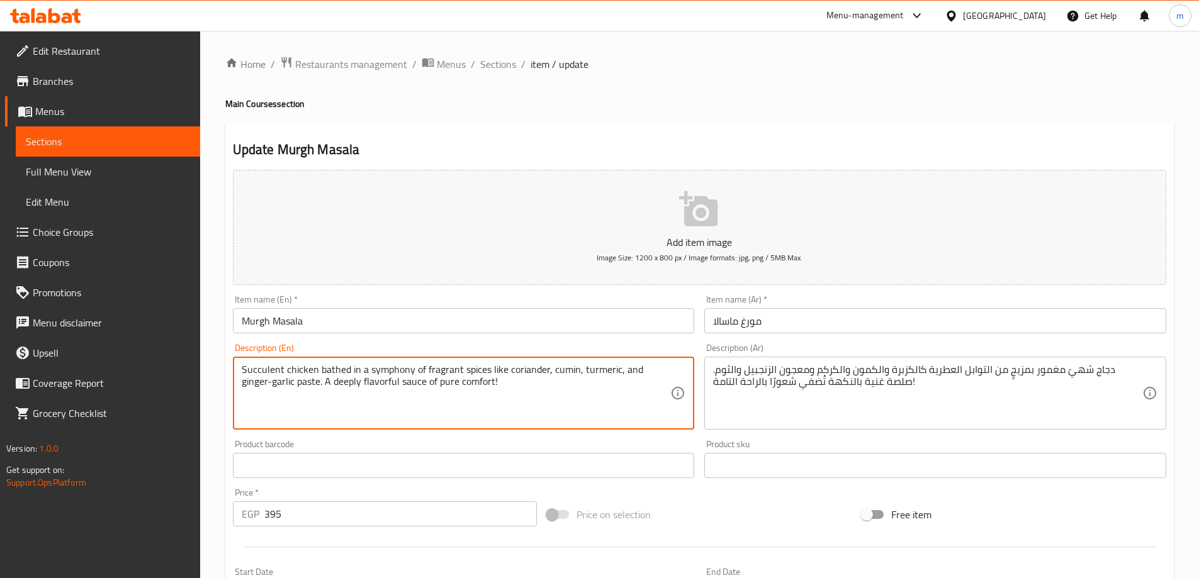
click at [595, 386] on textarea "Succulent chicken bathed in a symphony of fragrant spices like coriander, cumin…" at bounding box center [456, 394] width 429 height 60
click at [551, 394] on textarea "Succulent chicken bathed in a symphony of fragrant spices like coriander, cumin…" at bounding box center [456, 394] width 429 height 60
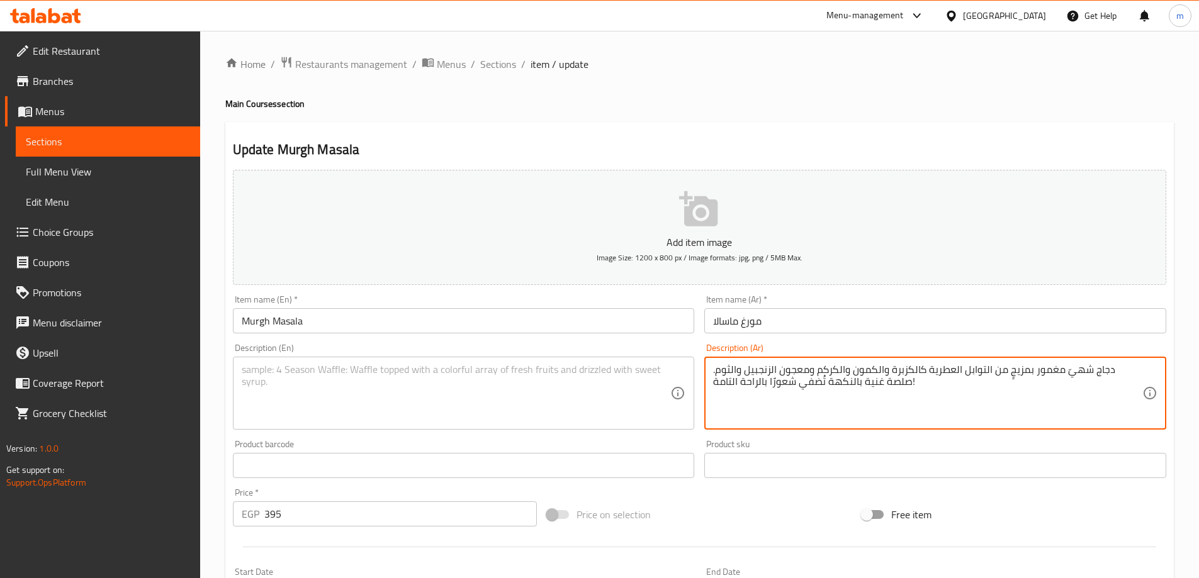
click at [908, 401] on textarea "دجاج شهيّ مغمور بمزيجٍ من التوابل العطرية كالكزبرة والكمون والكركم ومعجون الزنج…" at bounding box center [927, 394] width 429 height 60
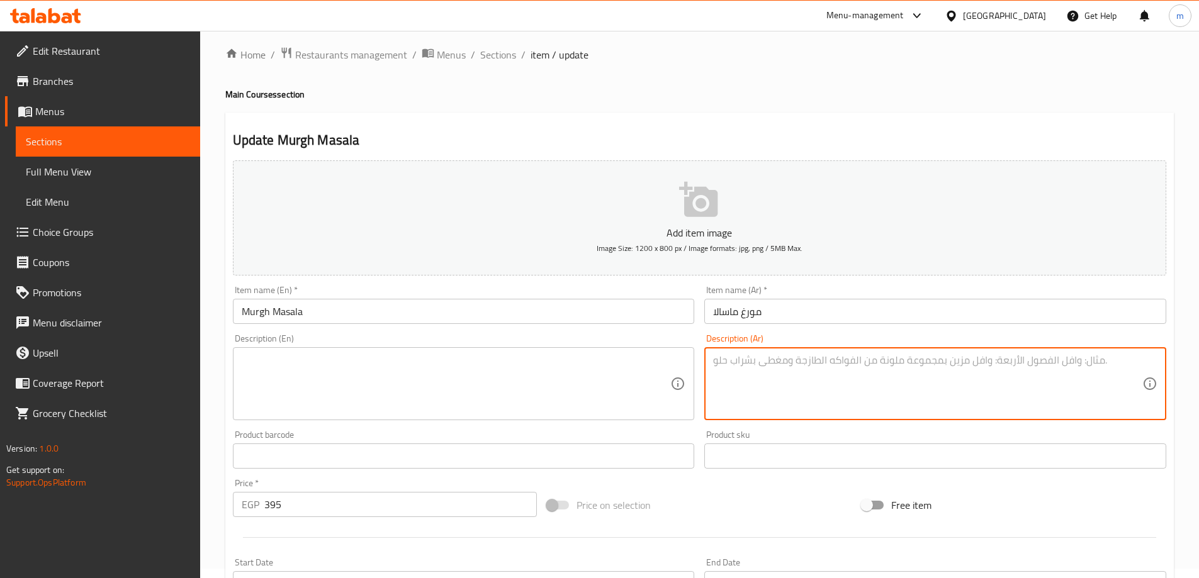
scroll to position [189, 0]
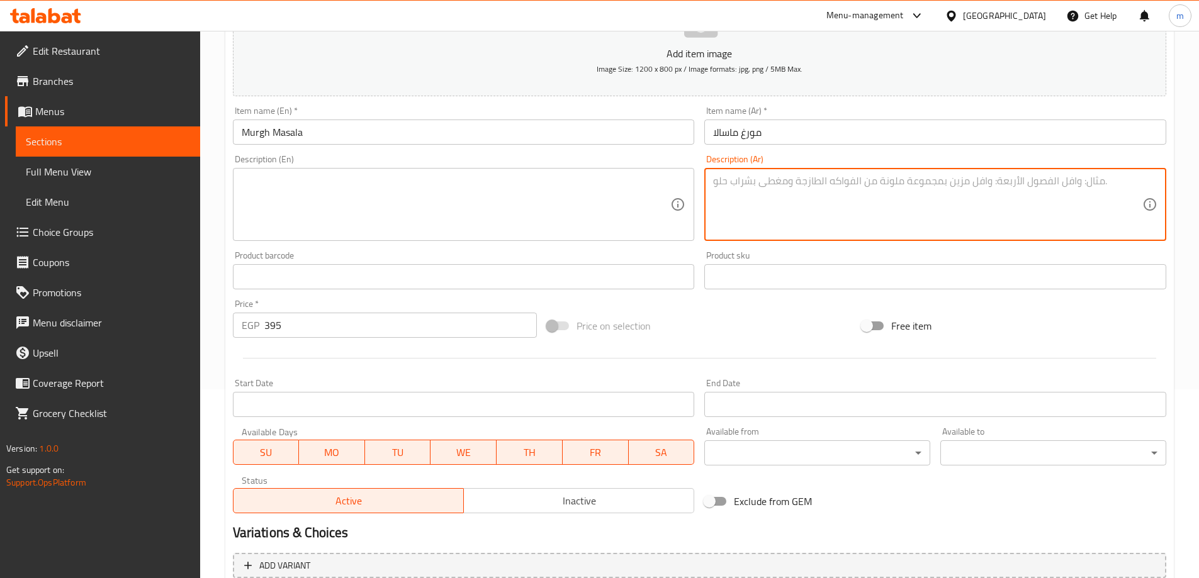
click at [505, 134] on input "Murgh Masala" at bounding box center [464, 132] width 462 height 25
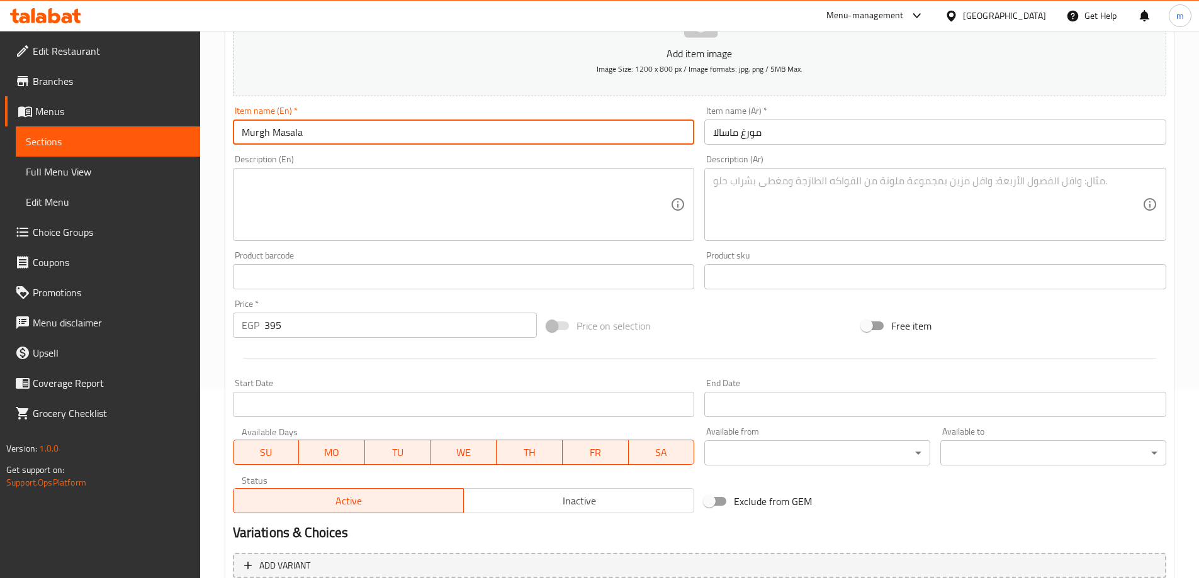
click at [505, 134] on input "Murgh Masala" at bounding box center [464, 132] width 462 height 25
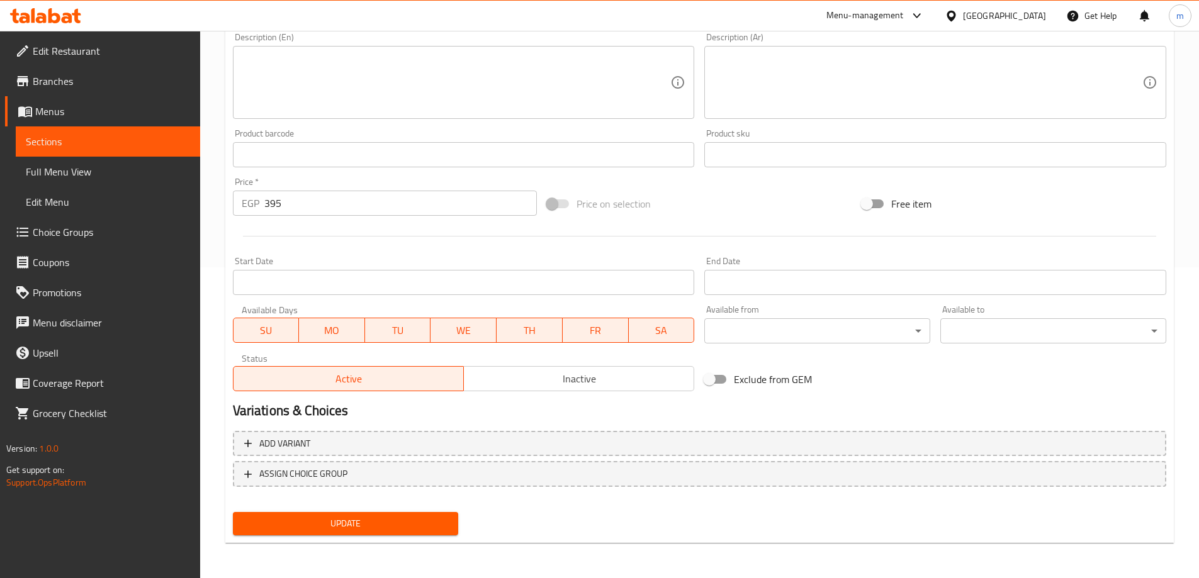
click at [386, 516] on span "Update" at bounding box center [346, 524] width 206 height 16
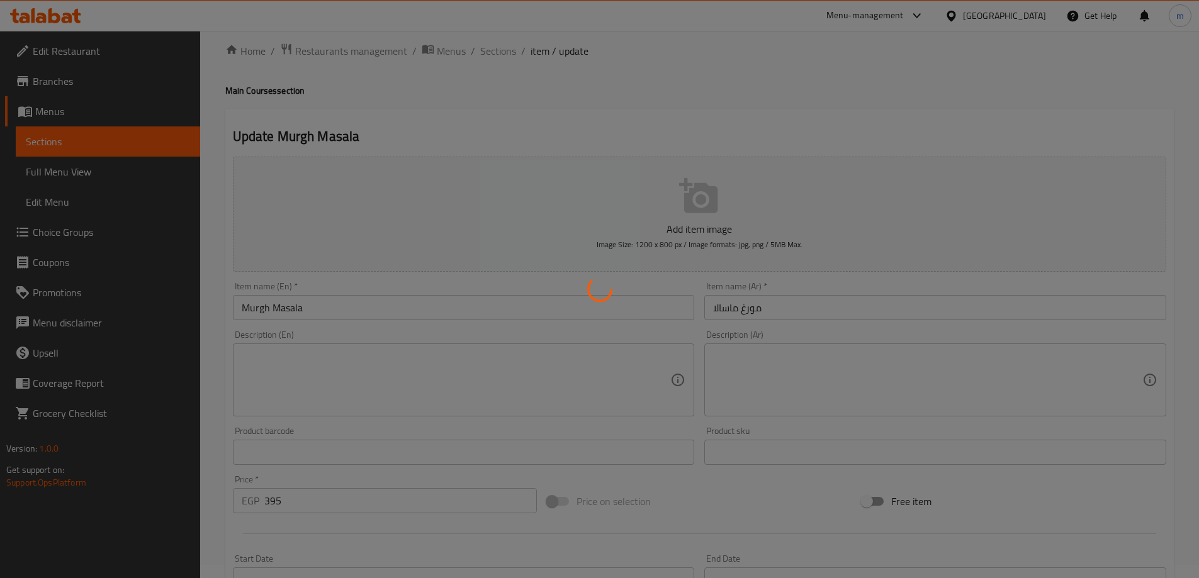
scroll to position [0, 0]
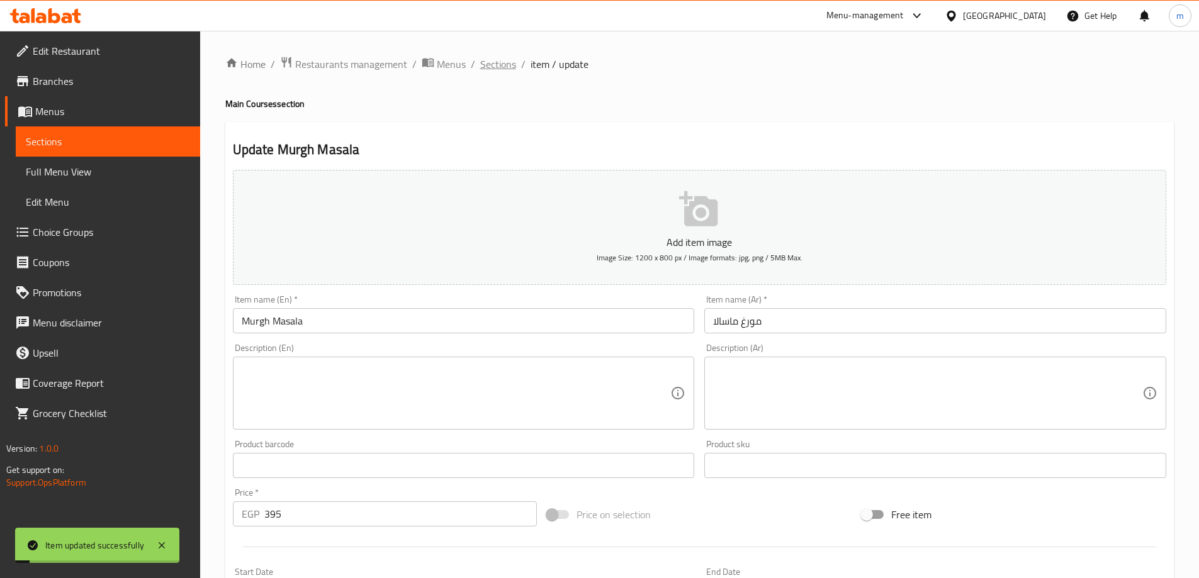
click at [487, 65] on span "Sections" at bounding box center [498, 64] width 36 height 15
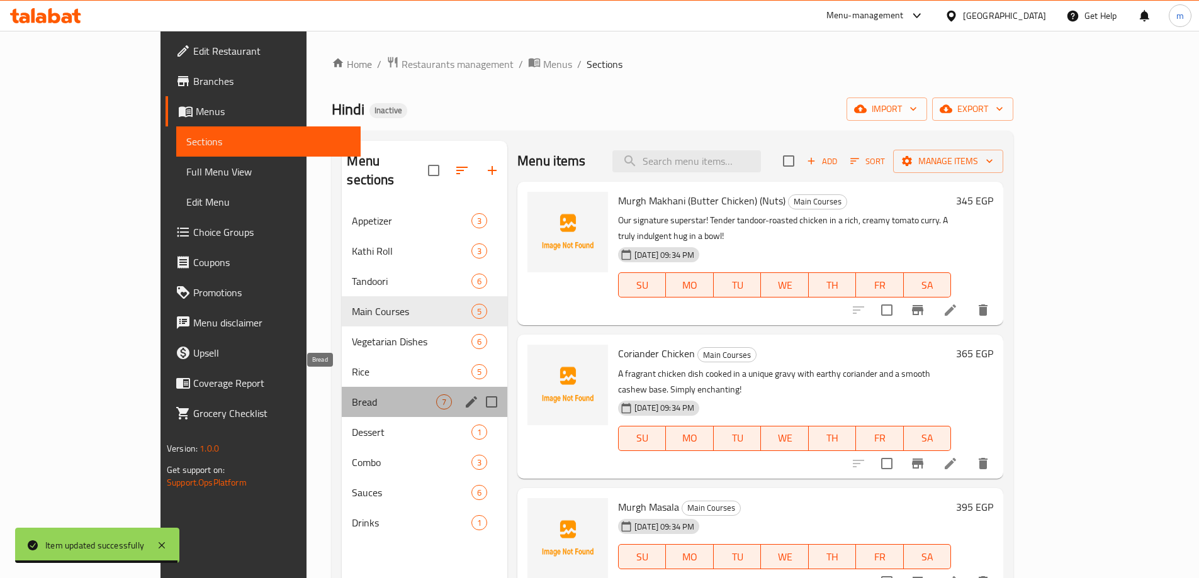
click at [352, 395] on span "Bread" at bounding box center [394, 402] width 84 height 15
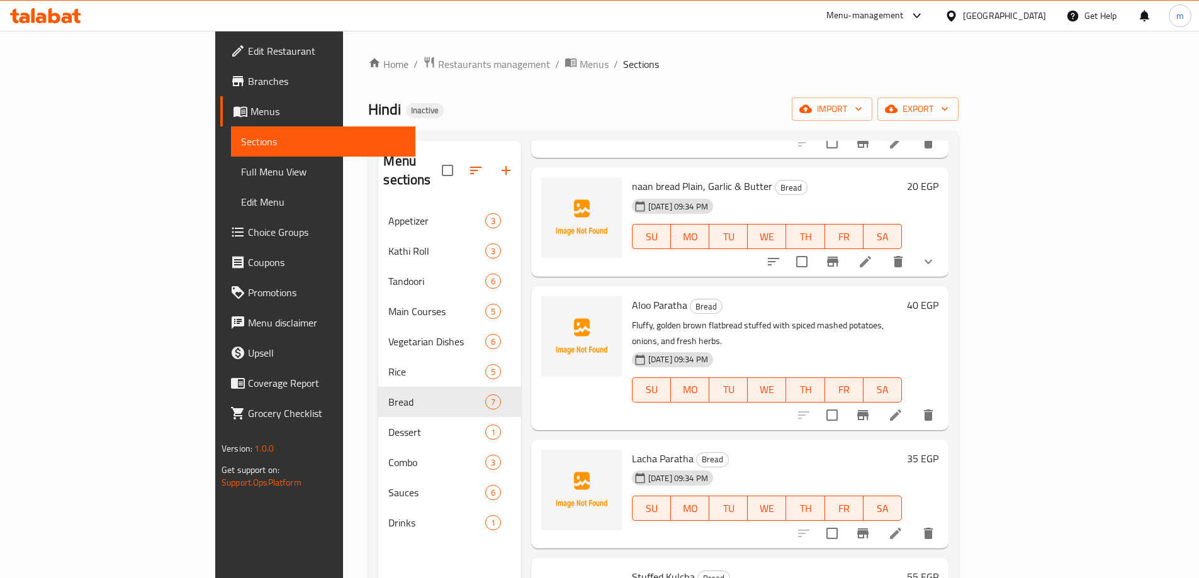
scroll to position [189, 0]
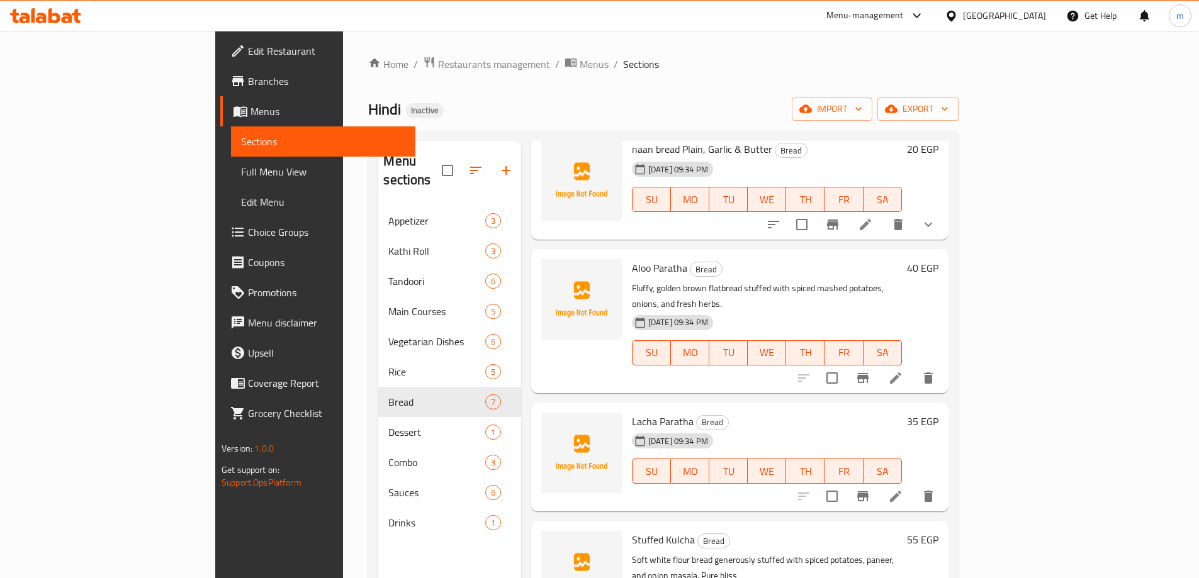
click at [903, 371] on icon at bounding box center [895, 378] width 15 height 15
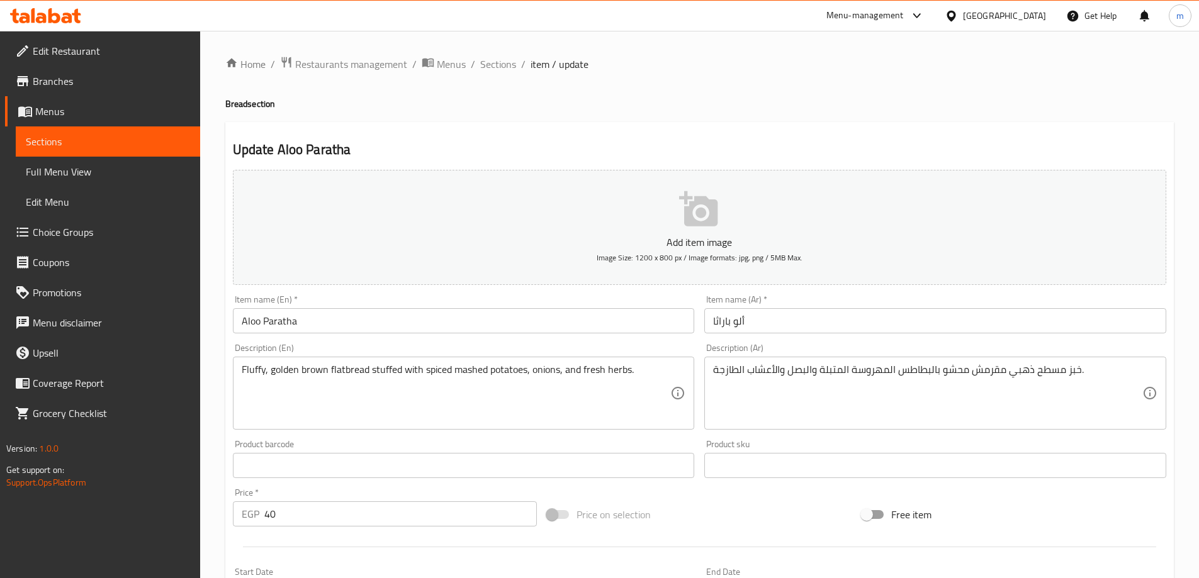
click at [593, 381] on textarea "Fluffy, golden brown flatbread stuffed with spiced mashed potatoes, onions, and…" at bounding box center [456, 394] width 429 height 60
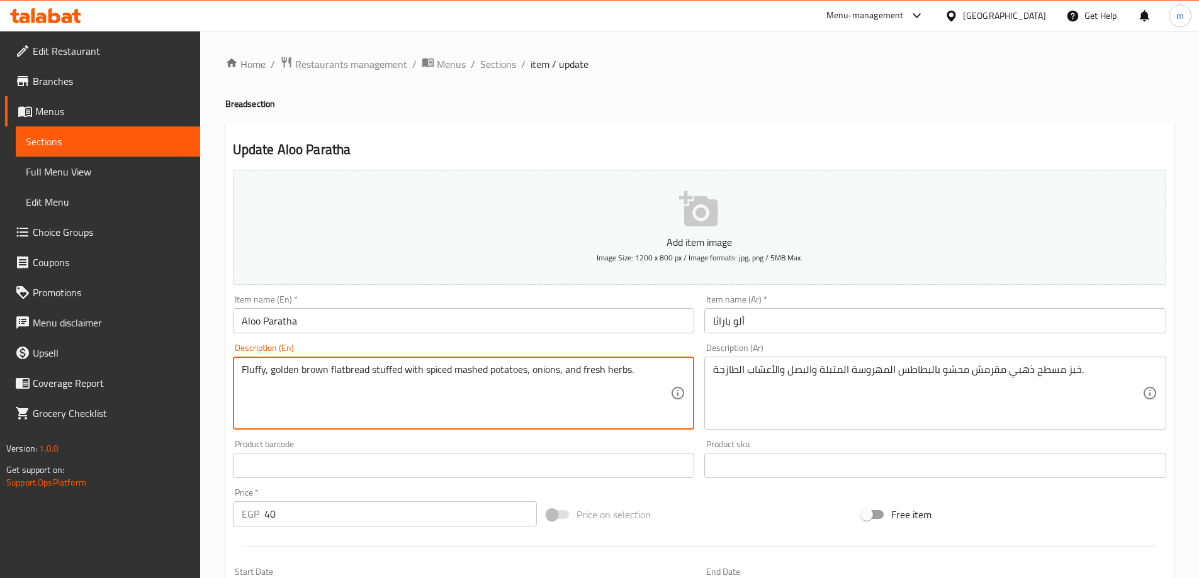
click at [593, 381] on textarea "Fluffy, golden brown flatbread stuffed with spiced mashed potatoes, onions, and…" at bounding box center [456, 394] width 429 height 60
paste textarea "A flavorful bread generously stuffed with spiced potatoes. It’s like a warm, sa…"
type textarea "A flavorful bread generously stuffed with spiced potatoes. It’s like a warm, sa…"
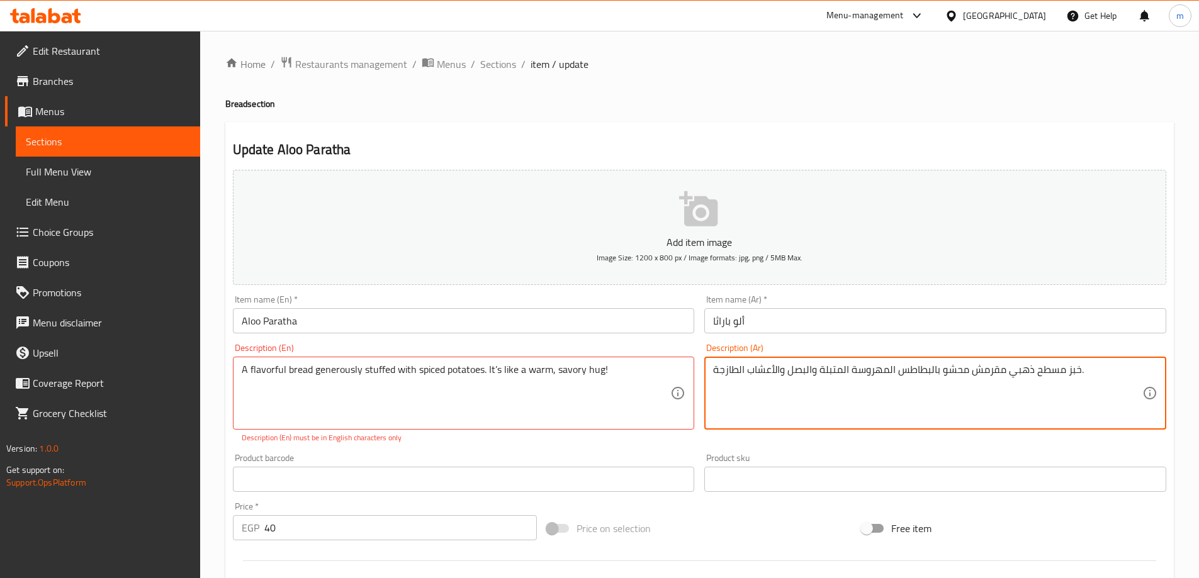
click at [1047, 383] on textarea "خبز مسطح ذهبي مقرمش محشو بالبطاطس المهروسة المتبلة والبصل والأعشاب الطازجة." at bounding box center [927, 394] width 429 height 60
paste textarea "ٌ شهيٌّ محشوٌّ بسخاءٍ بالبطاطس المُتبّلة. إنه أشبه بعناقٍ دافئٍ ولذيذ!"
click at [814, 376] on textarea "خبزٌ شهيٌّ محشوٌّ بسخاءٍ بالبطاطس المُتبّلة. إنه أشبه بعناقٍ دافئٍ ولذيذ!" at bounding box center [927, 394] width 429 height 60
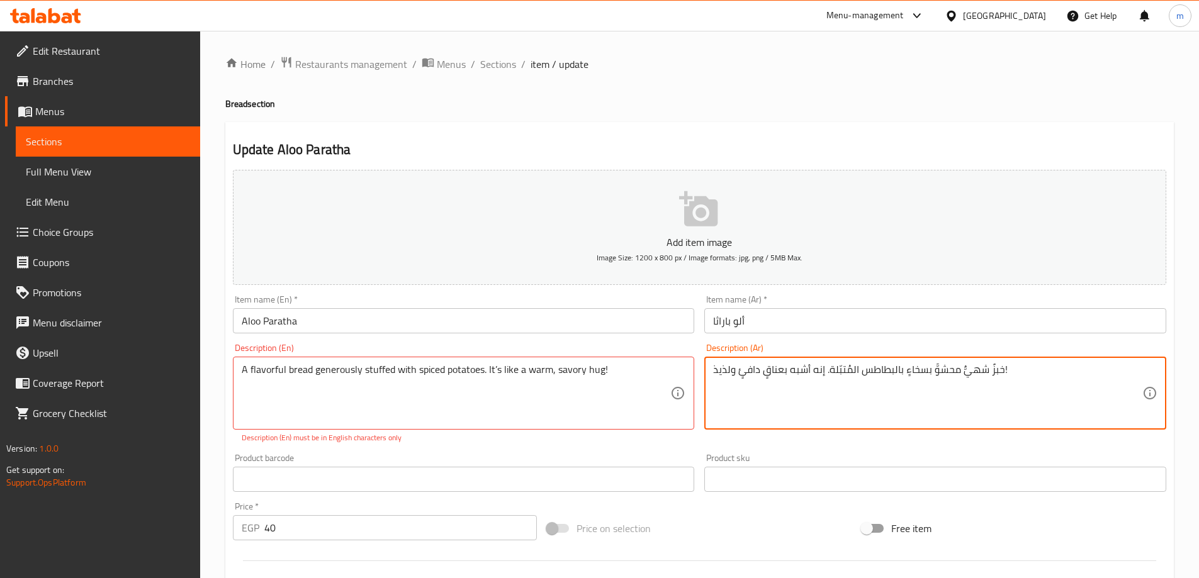
click at [817, 373] on textarea "خبزٌ شهيٌّ محشوٌّ بسخاءٍ بالبطاطس المُتبّلة. إنه أشبه بعناقٍ دافئٍ ولذيذ!" at bounding box center [927, 394] width 429 height 60
click at [782, 373] on textarea "خبزٌ شهيٌّ محشوٌّ بسخاءٍ بالبطاطس المُتبّلة. إنه أشبه بعناقٍ دافئٍ ولذيذ!" at bounding box center [927, 394] width 429 height 60
drag, startPoint x: 731, startPoint y: 369, endPoint x: 699, endPoint y: 368, distance: 32.2
click at [699, 368] on div "Add item image Image Size: 1200 x 800 px / Image formats: jpg, png / 5MB Max. I…" at bounding box center [699, 443] width 943 height 556
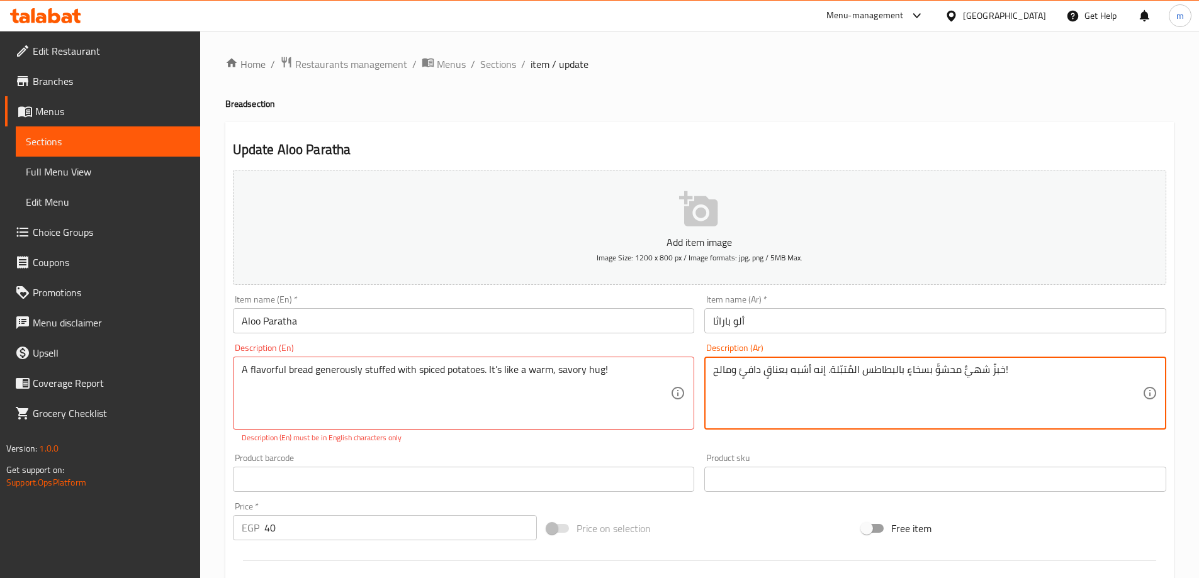
click at [775, 370] on textarea "خبزٌ شهيٌّ محشوٌّ بسخاءٍ بالبطاطس المُتبّلة. إنه أشبه بعناقٍ دافئٍ ومالح!" at bounding box center [927, 394] width 429 height 60
click at [814, 368] on textarea "خبزٌ شهيٌّ محشوٌّ بسخاءٍ بالبطاطس المُتبّلة. إنه أشبه هوج دافئٍ ومالح!" at bounding box center [927, 394] width 429 height 60
click at [782, 373] on textarea "خبزٌ شهيٌّ محشوٌّ بسخاءٍ بالبطاطس المُتبّلة. أشبه هوج دافئٍ ومالح!" at bounding box center [927, 394] width 429 height 60
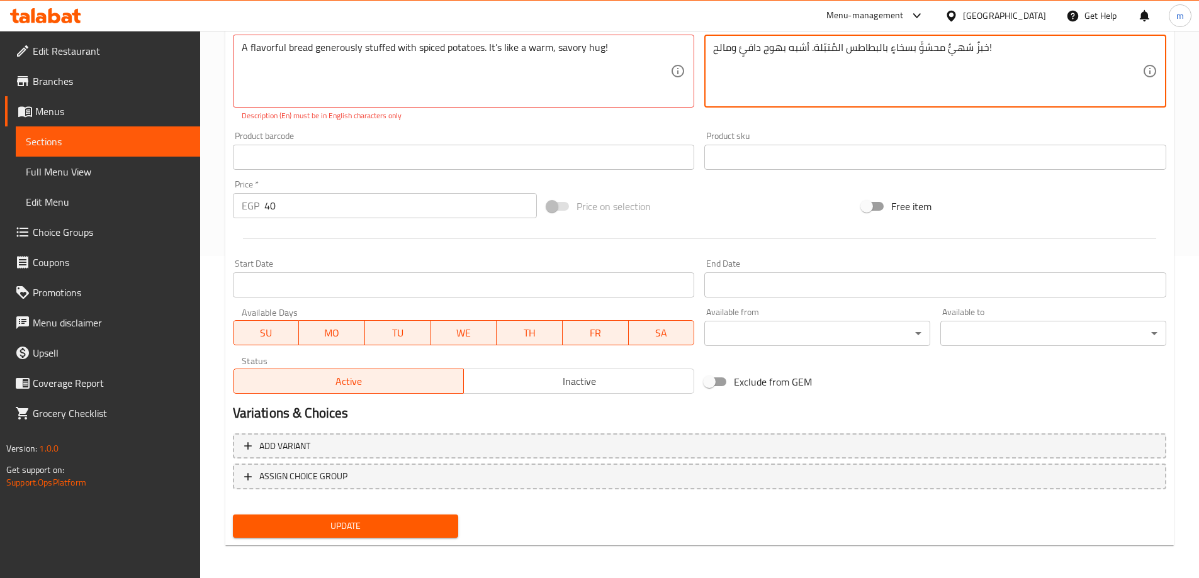
scroll to position [325, 0]
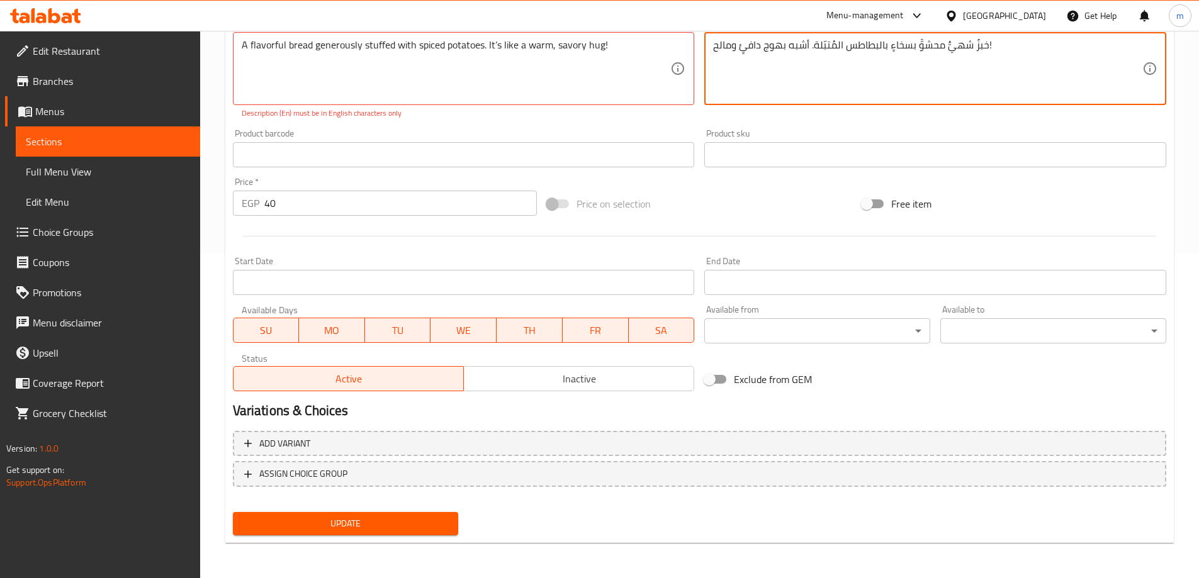
type textarea "خبزٌ شهيٌّ محشوٌّ بسخاءٍ بالبطاطس المُتبّلة. أشبه بهوج دافئٍ ومالح!"
click at [417, 518] on span "Update" at bounding box center [346, 524] width 206 height 16
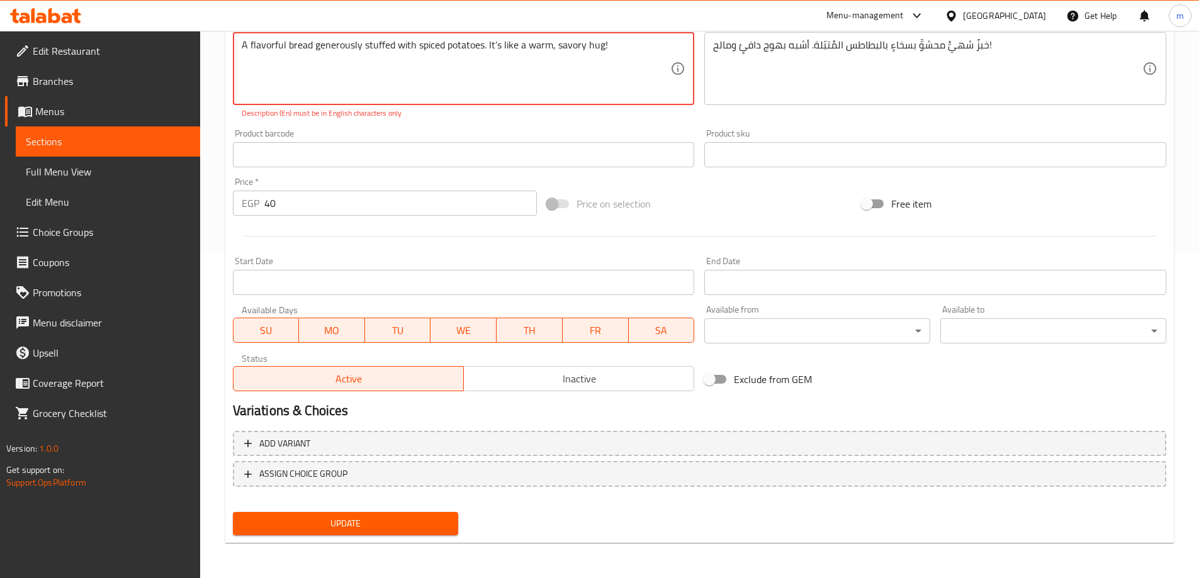
click at [495, 46] on textarea "A flavorful bread generously stuffed with spiced potatoes. It’s like a warm, sa…" at bounding box center [456, 69] width 429 height 60
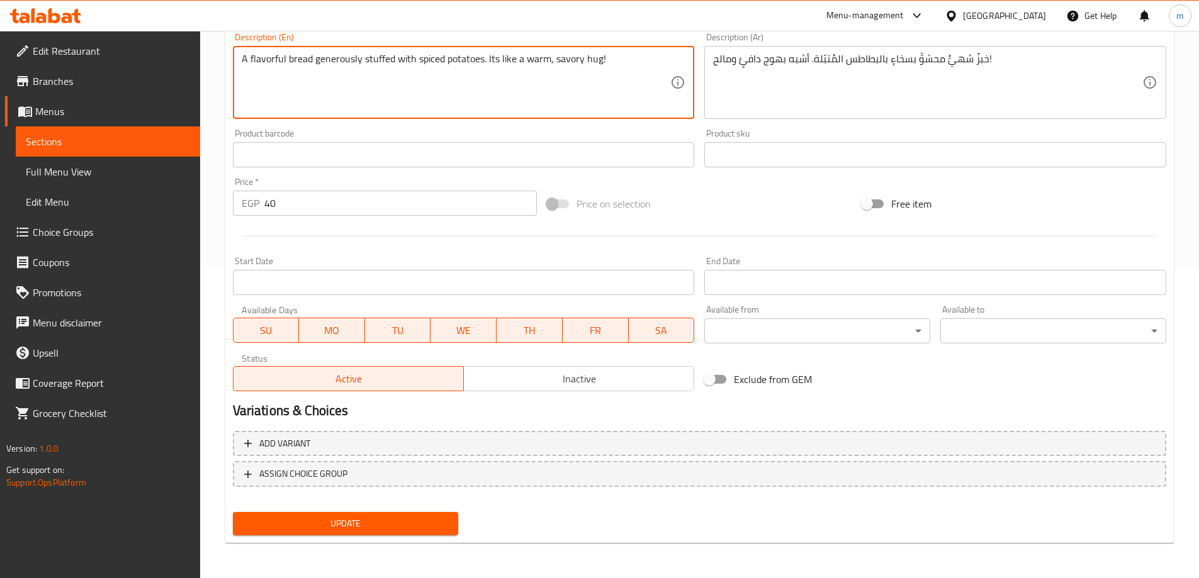
scroll to position [311, 0]
type textarea "A flavorful bread generously stuffed with spiced potatoes. It's like a warm, sa…"
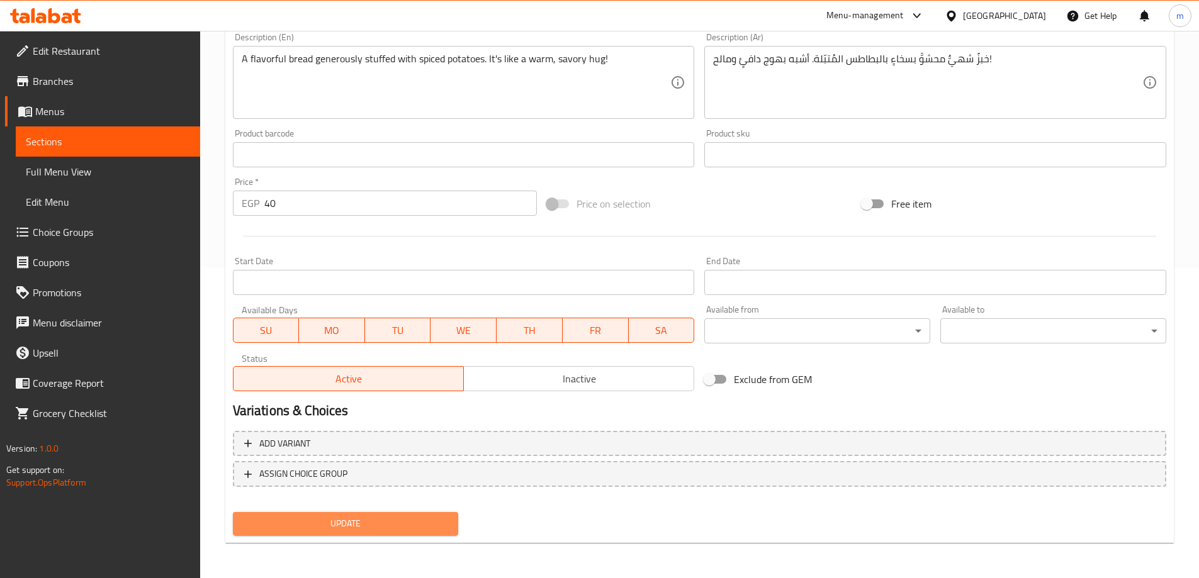
click at [403, 532] on span "Update" at bounding box center [346, 524] width 206 height 16
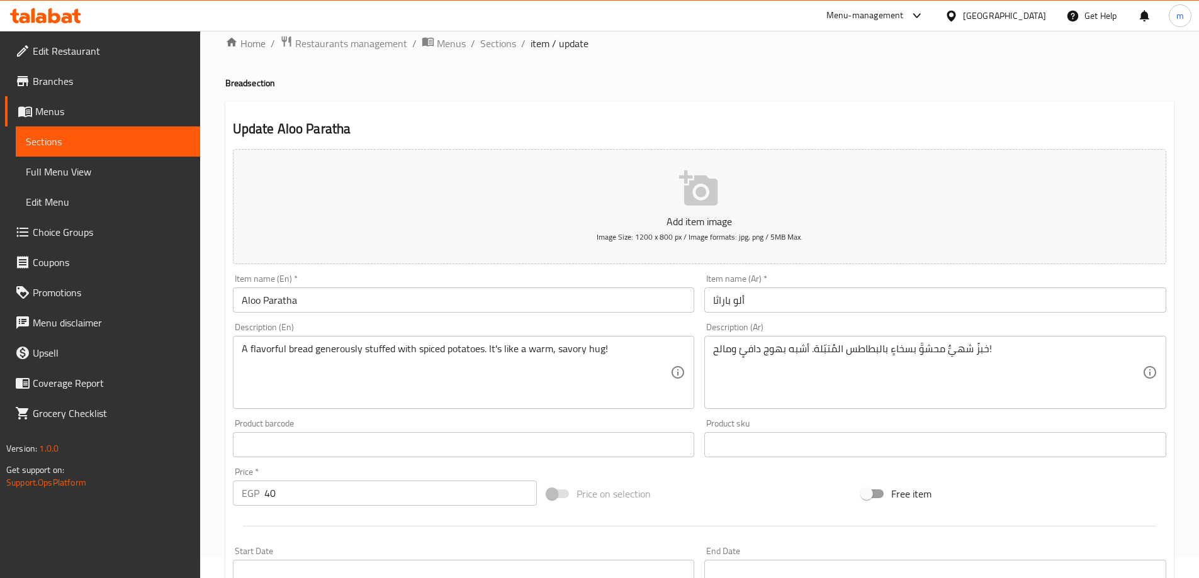
scroll to position [0, 0]
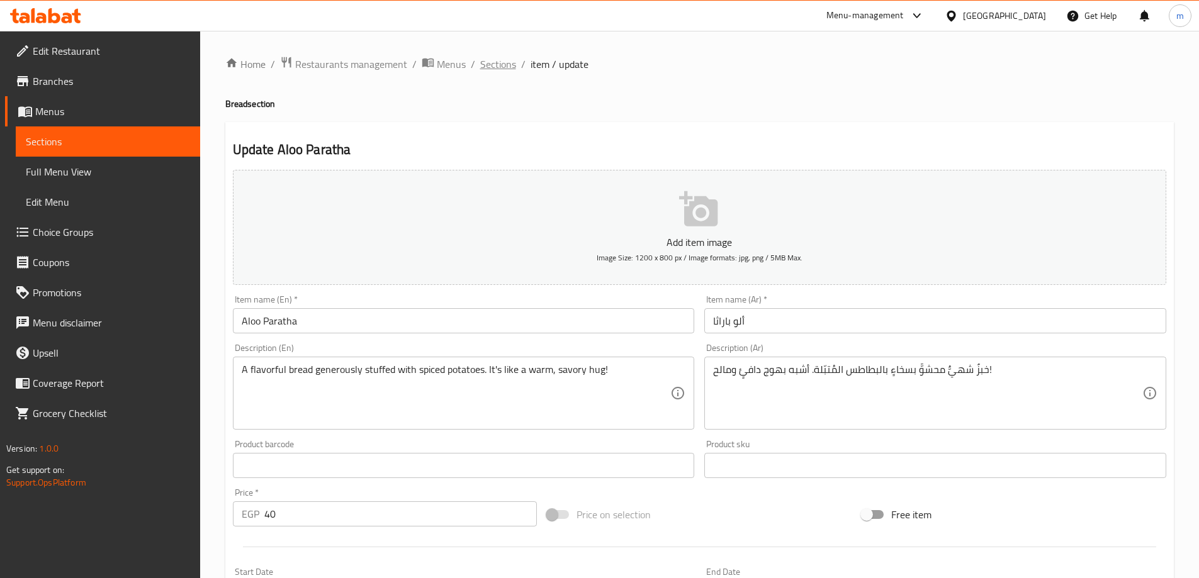
click at [492, 65] on span "Sections" at bounding box center [498, 64] width 36 height 15
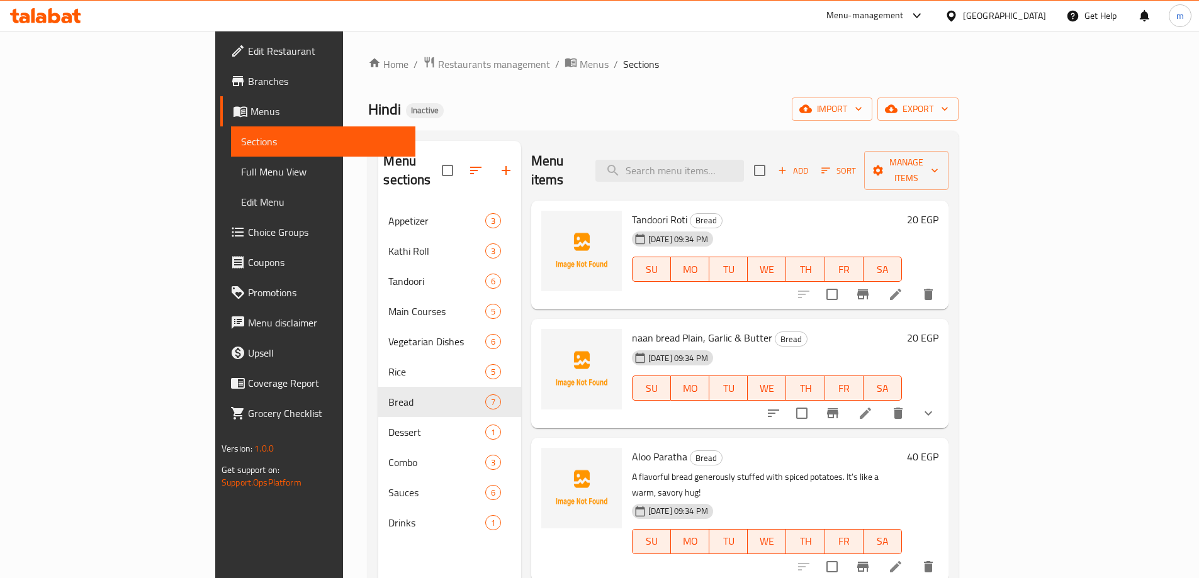
click at [902, 211] on h6 "Tandoori Roti Bread" at bounding box center [767, 220] width 270 height 18
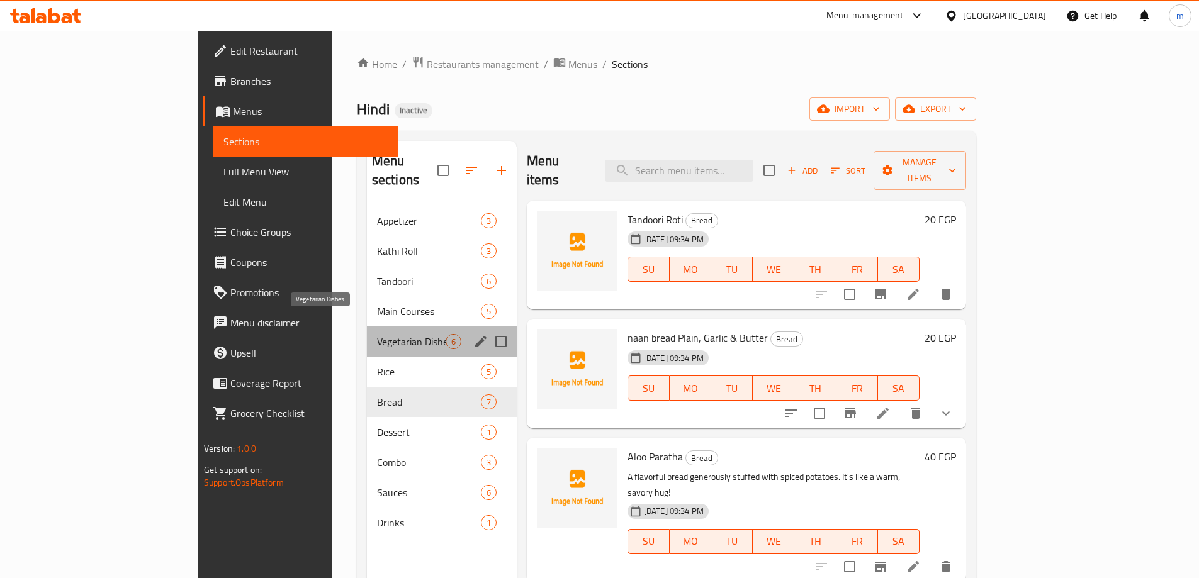
click at [377, 334] on span "Vegetarian Dishes" at bounding box center [411, 341] width 69 height 15
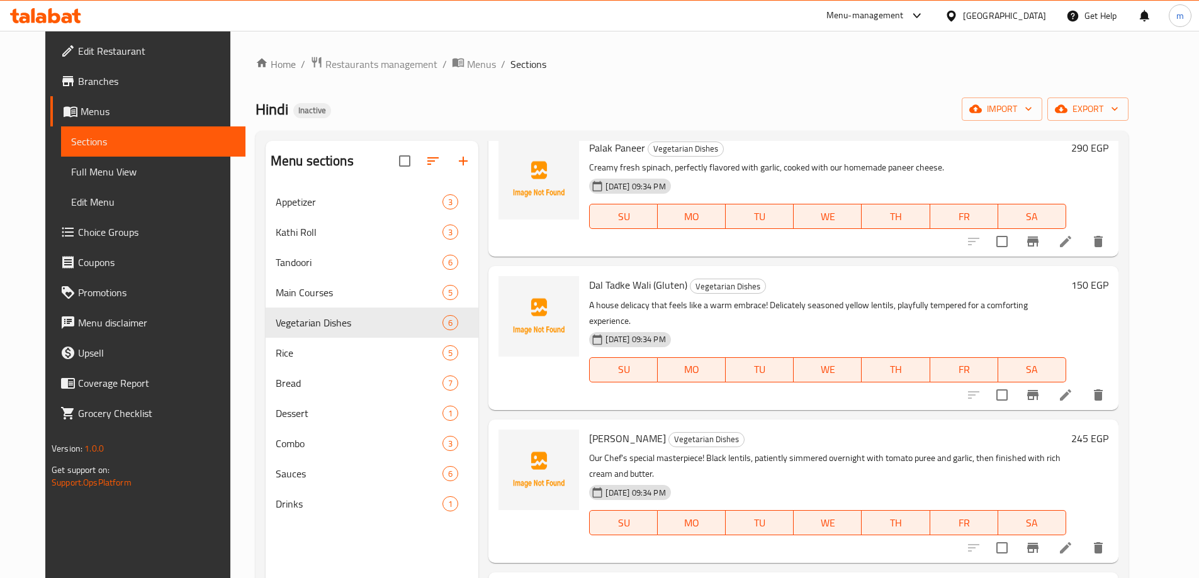
scroll to position [126, 0]
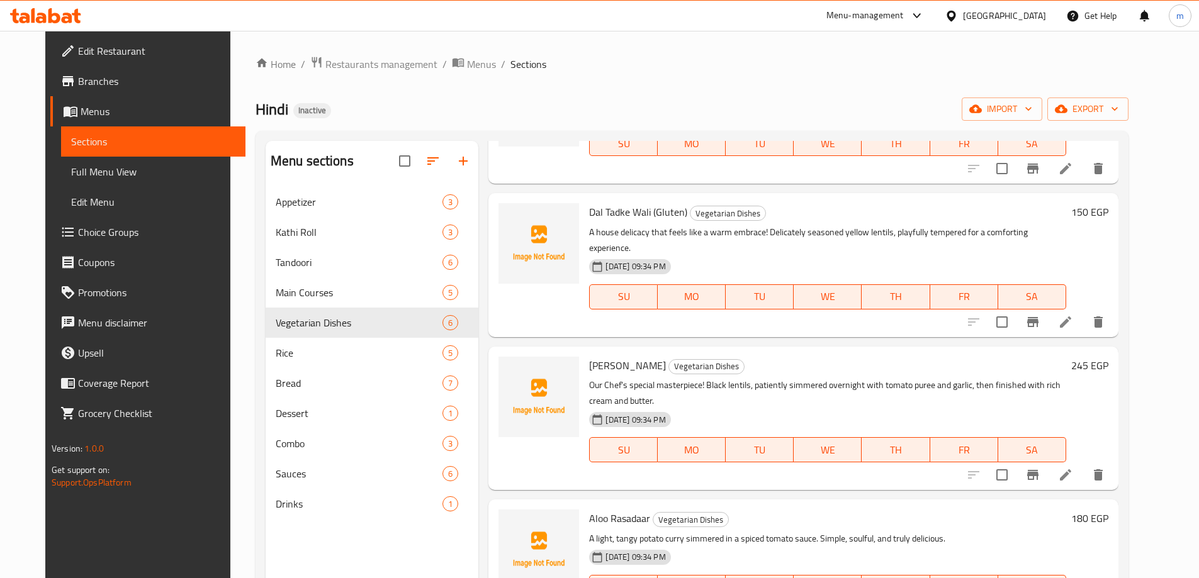
click at [1083, 311] on li at bounding box center [1065, 322] width 35 height 23
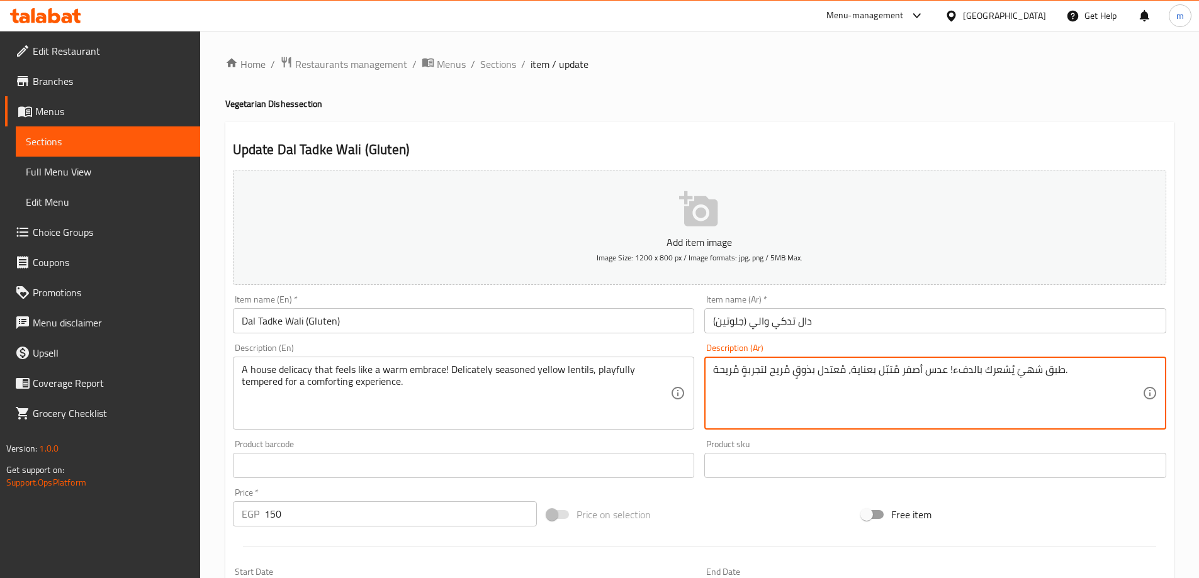
click at [961, 366] on textarea "طبق شهيّ يُشعرك بالدفء! عدس أصفر مُتبّل بعناية، مُعتدل بذوقٍ مُريح لتجربةٍ مُري…" at bounding box center [927, 394] width 429 height 60
click at [1060, 368] on textarea "طبق شهيّ يُشعرك بالدفء! عدس أصفر مُتبّل بعناية، مُعتدل بذوقٍ مُريح لتجربةٍ مُري…" at bounding box center [927, 394] width 429 height 60
click at [1028, 368] on textarea "طبق شهيّ يُشعرك بالدفء! عدس أصفر مُتبّل بعناية، مُعتدل بذوقٍ مُريح لتجربةٍ مُري…" at bounding box center [927, 394] width 429 height 60
drag, startPoint x: 1028, startPoint y: 368, endPoint x: 1213, endPoint y: 374, distance: 185.8
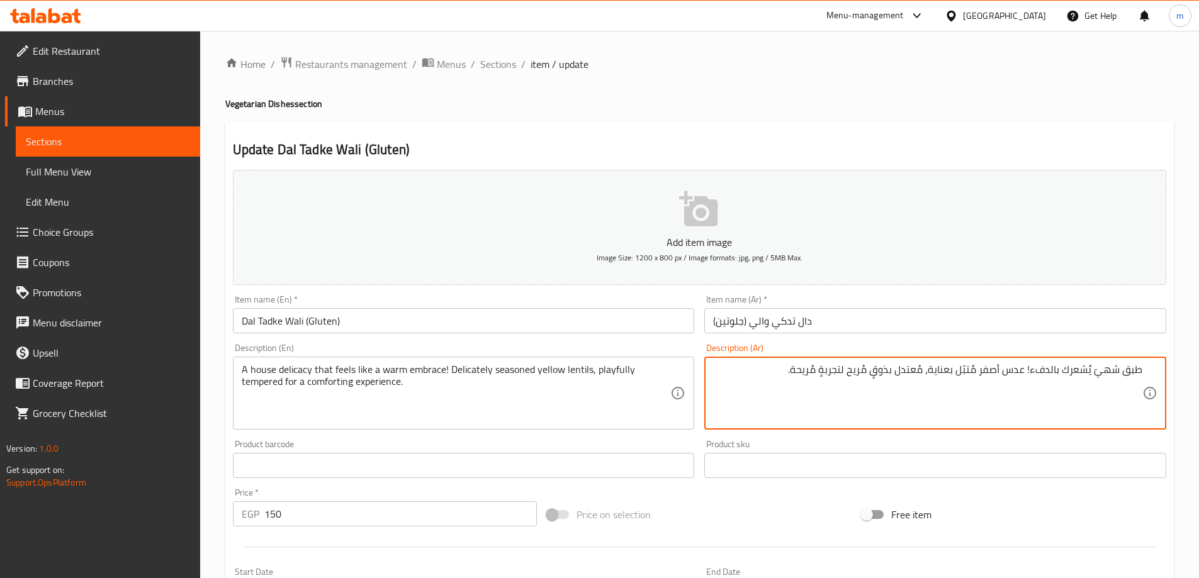
click at [1198, 374] on html "​ Menu-management Egypt Get Help m Edit Restaurant Branches Menus Sections Full…" at bounding box center [599, 289] width 1199 height 578
paste textarea "ام منزلي شهي يشبه الحضن الدافئ"
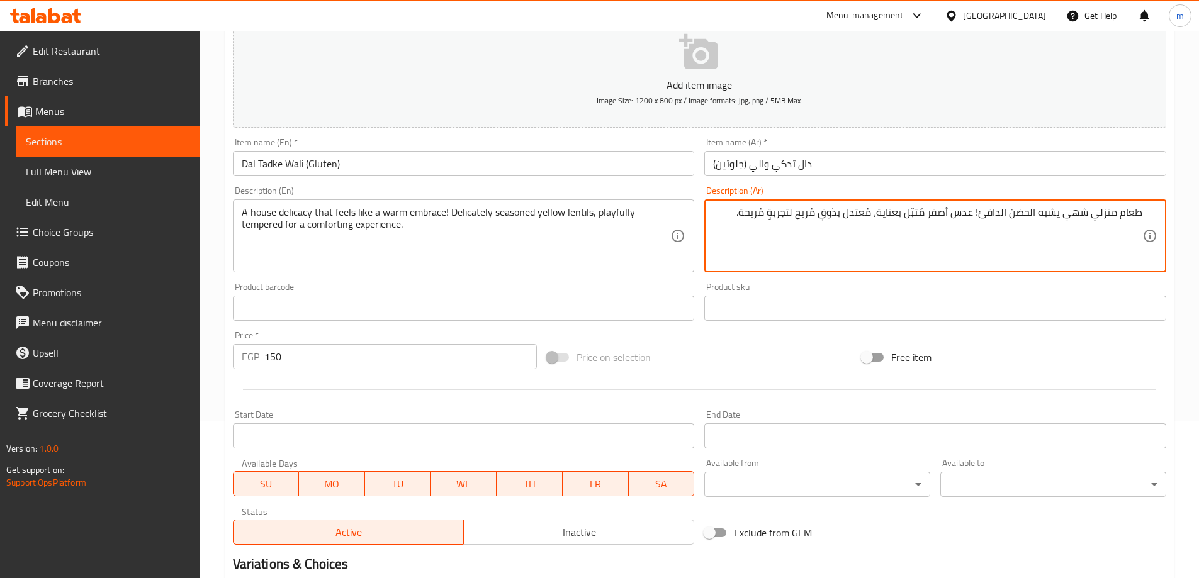
scroll to position [311, 0]
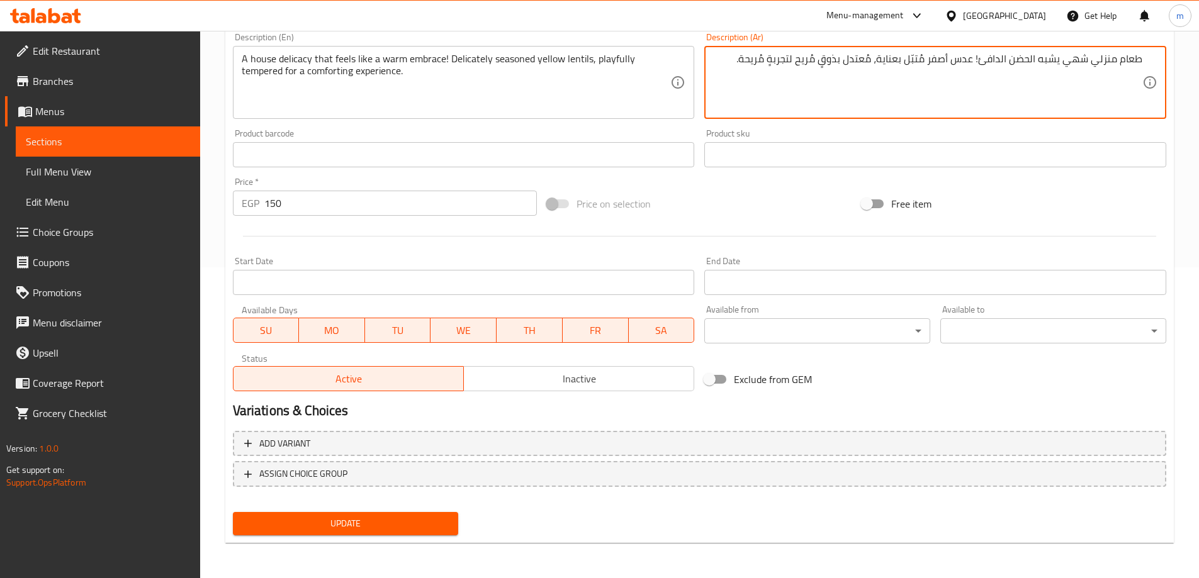
type textarea "طعام منزلي شهي يشبه الحضن الدافئ! عدس أصفر مُتبّل بعناية، مُعتدل بذوقٍ مُريح لت…"
click at [410, 519] on span "Update" at bounding box center [346, 524] width 206 height 16
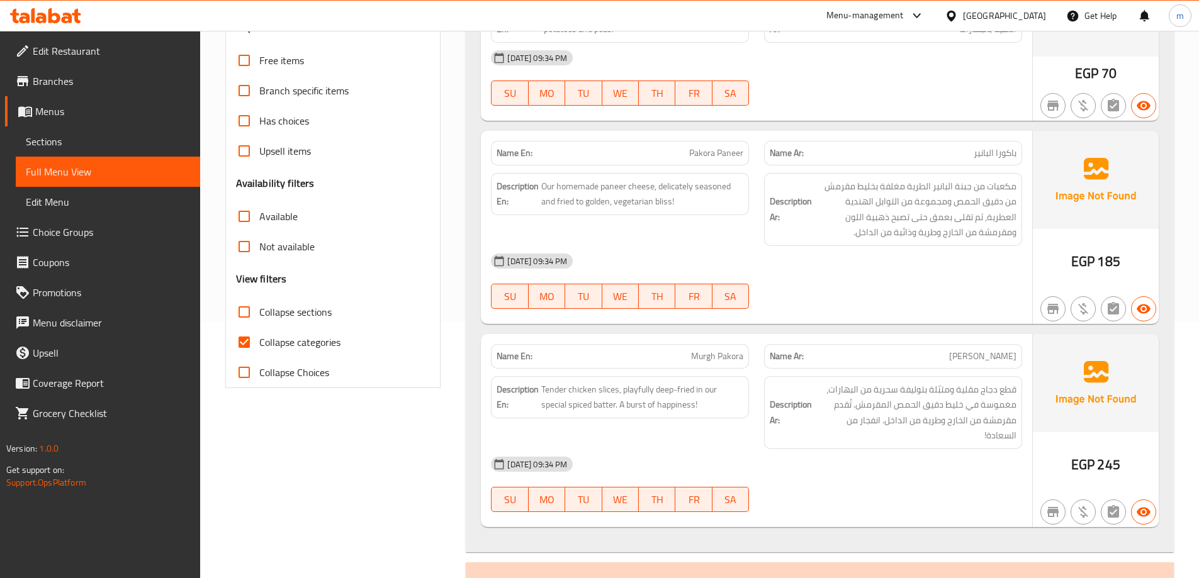
scroll to position [315, 0]
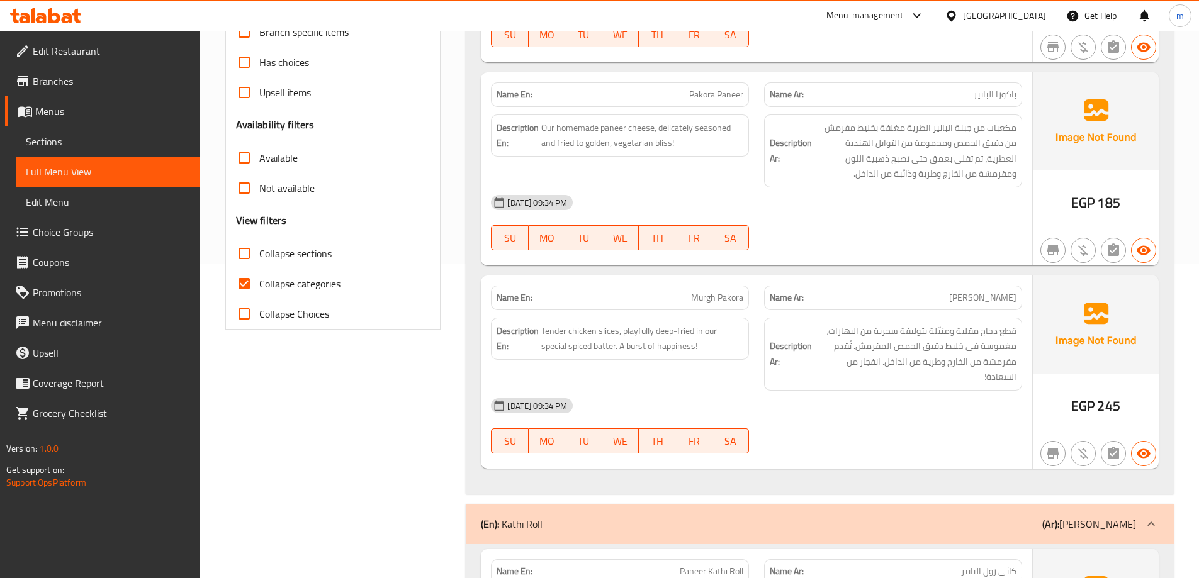
click at [245, 251] on input "Collapse sections" at bounding box center [244, 254] width 30 height 30
checkbox input "true"
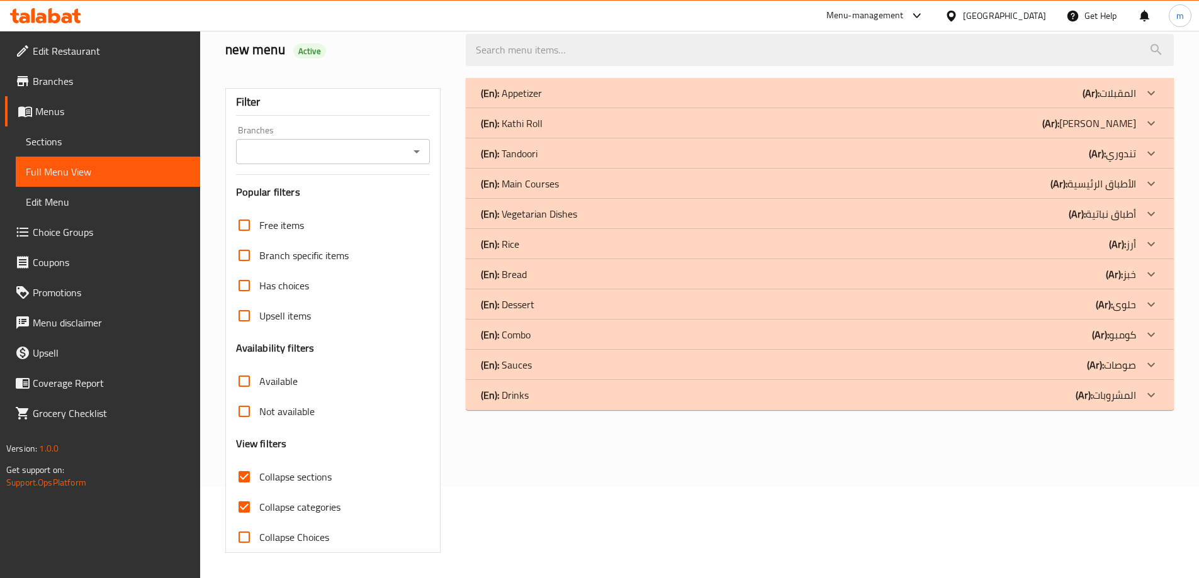
scroll to position [91, 0]
click at [1105, 256] on div "(En): Rice (Ar): أرز" at bounding box center [820, 244] width 708 height 30
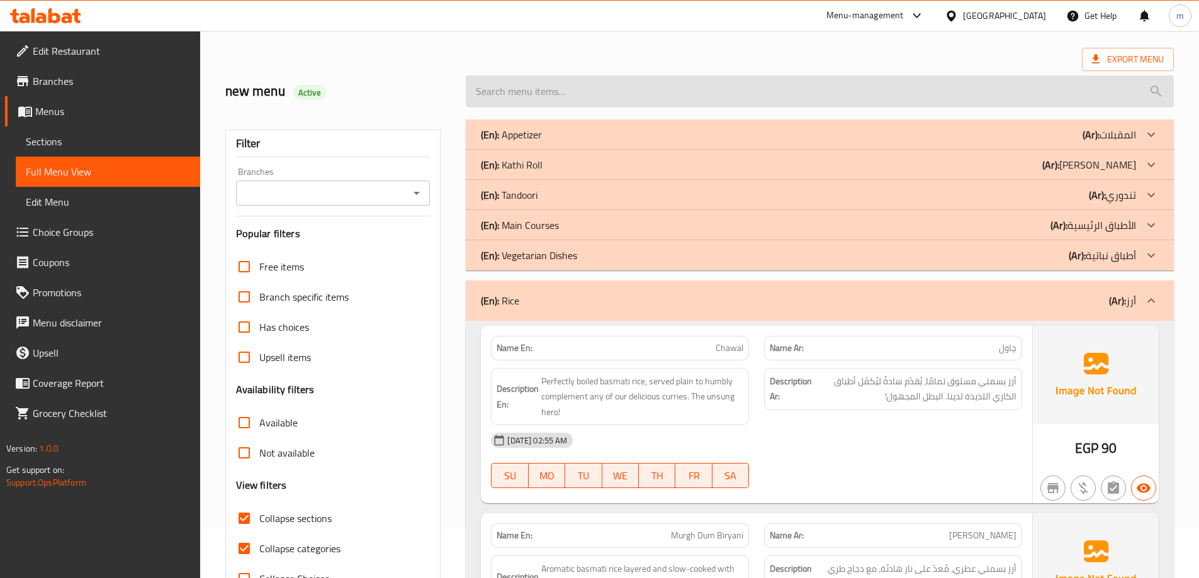
scroll to position [0, 0]
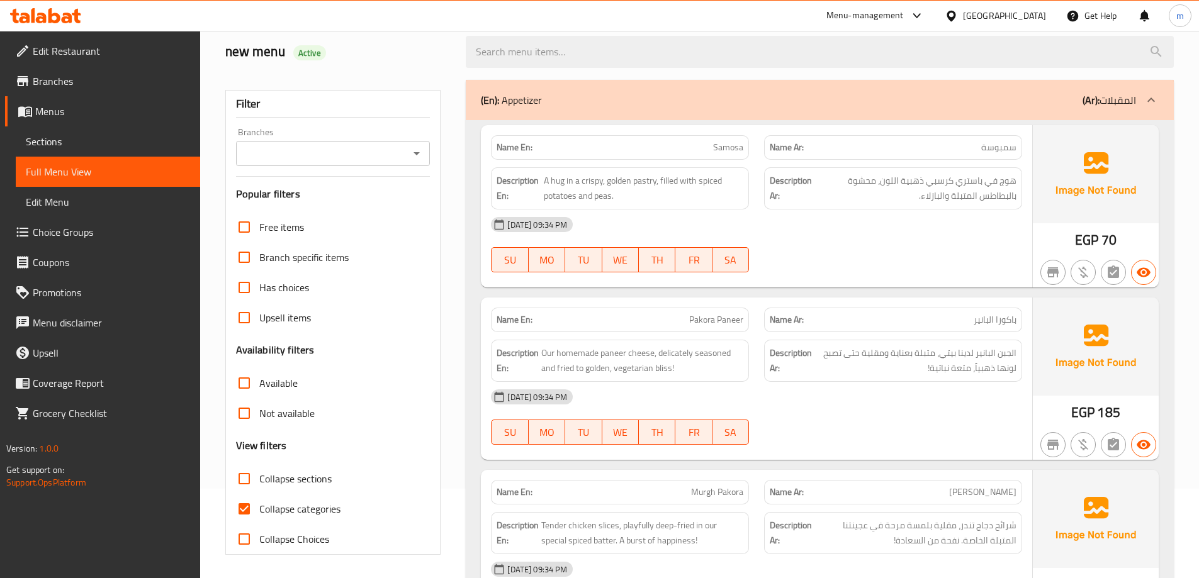
scroll to position [63, 0]
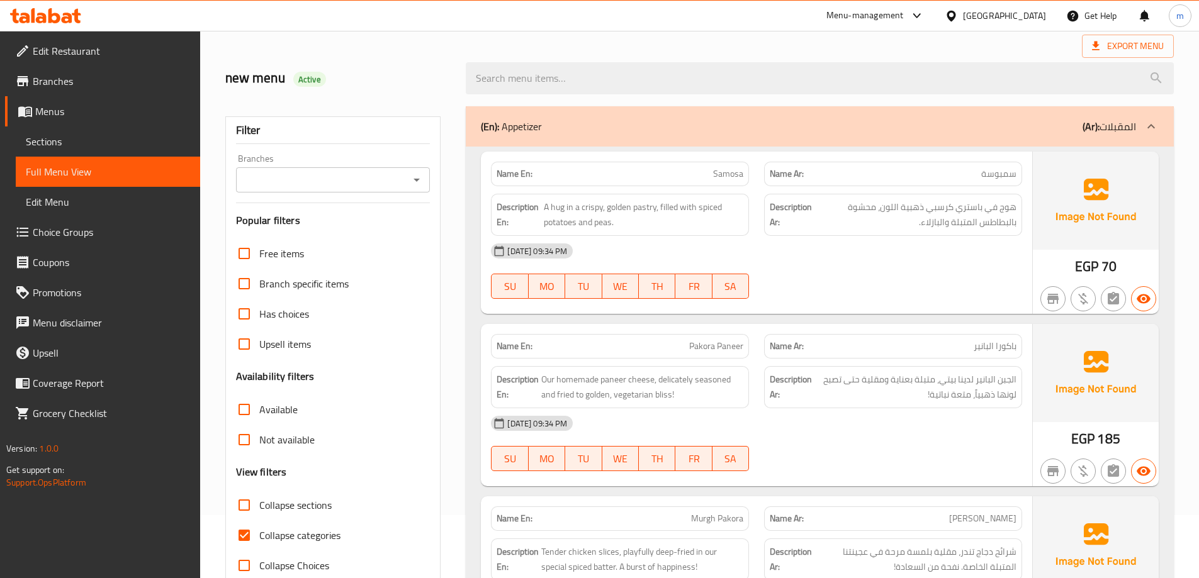
click at [813, 359] on div "Description Ar: الجبن البانير لدينا بيتي، متبلة بعناية ومقلية حتى تصبح لونها ذه…" at bounding box center [892, 387] width 273 height 57
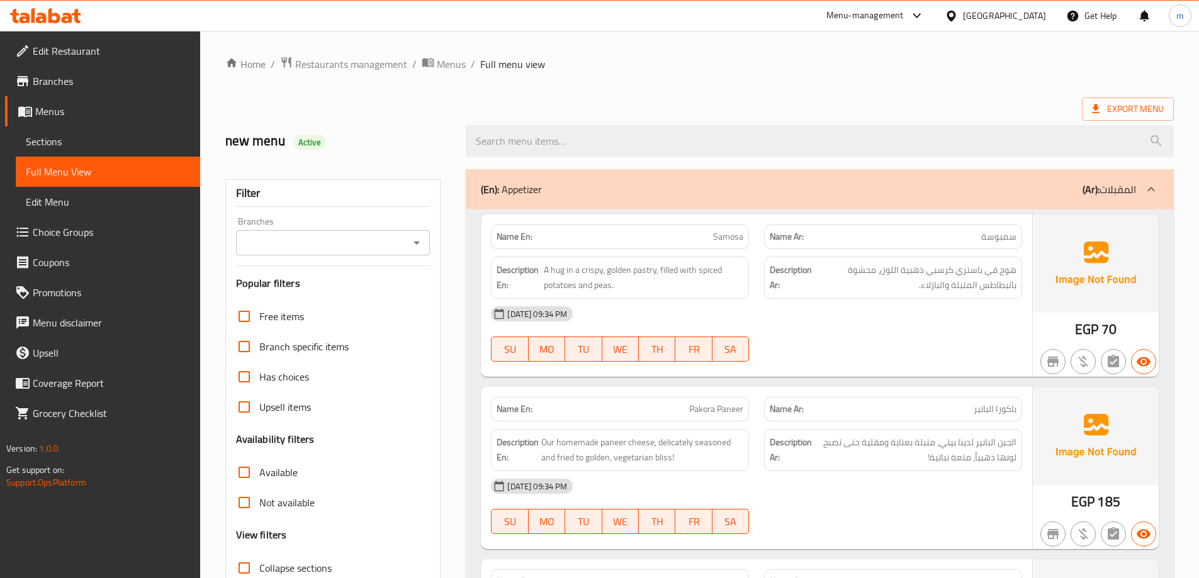
scroll to position [63, 0]
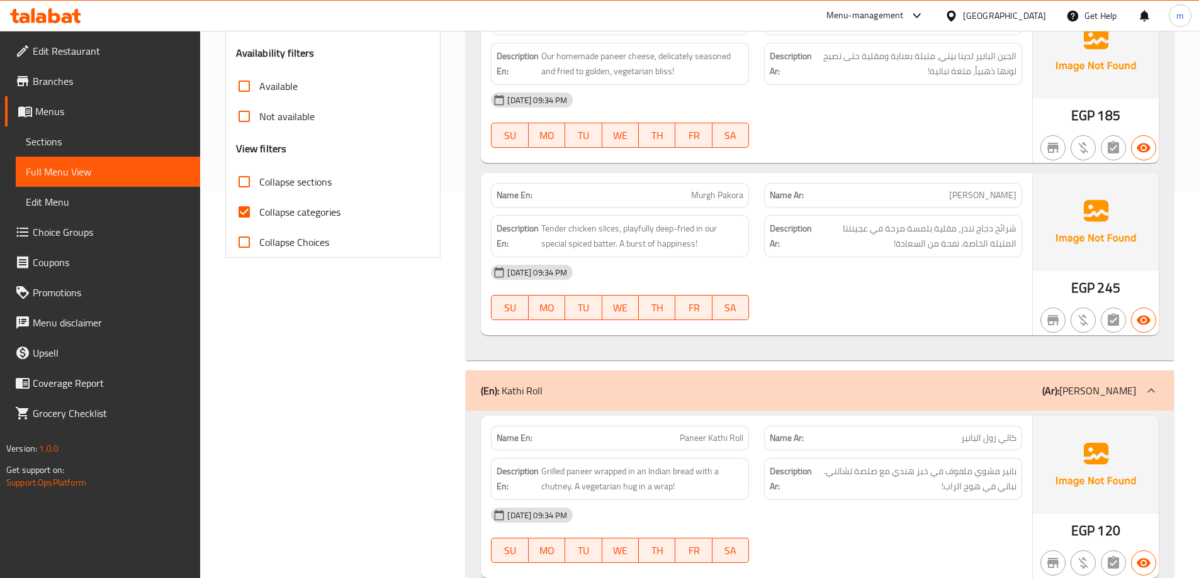
scroll to position [315, 0]
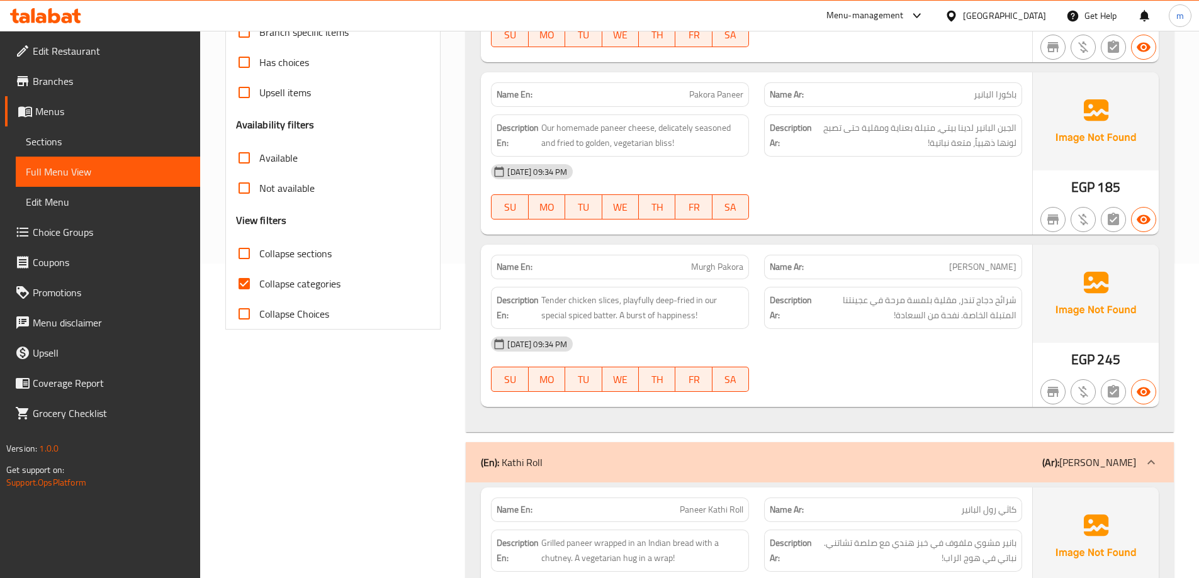
click at [301, 283] on span "Collapse categories" at bounding box center [299, 283] width 81 height 15
click at [259, 283] on input "Collapse categories" at bounding box center [244, 284] width 30 height 30
checkbox input "false"
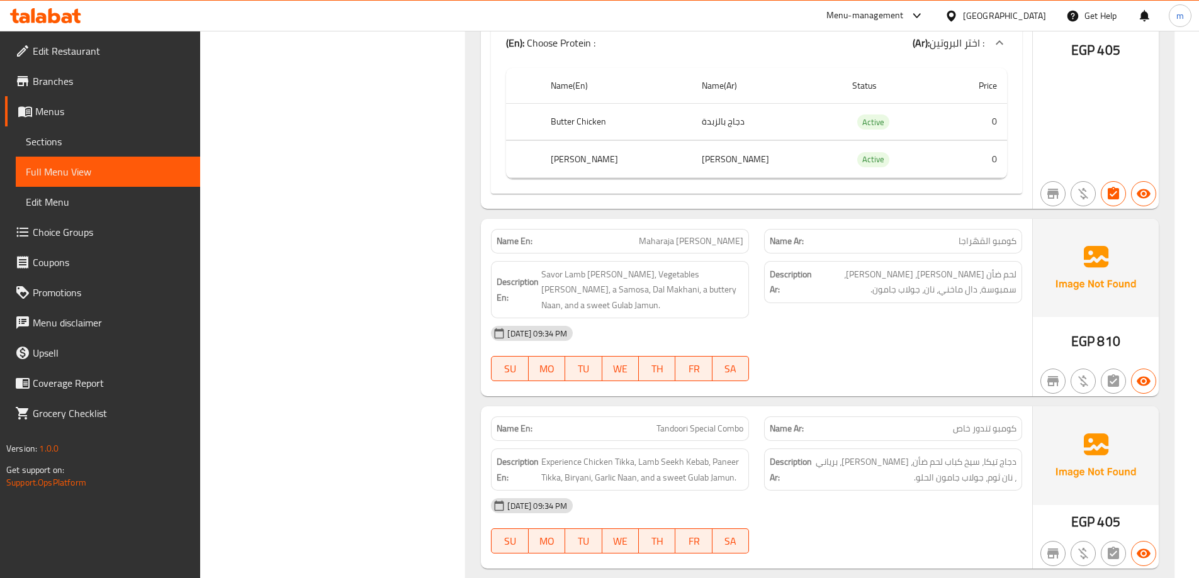
scroll to position [7678, 0]
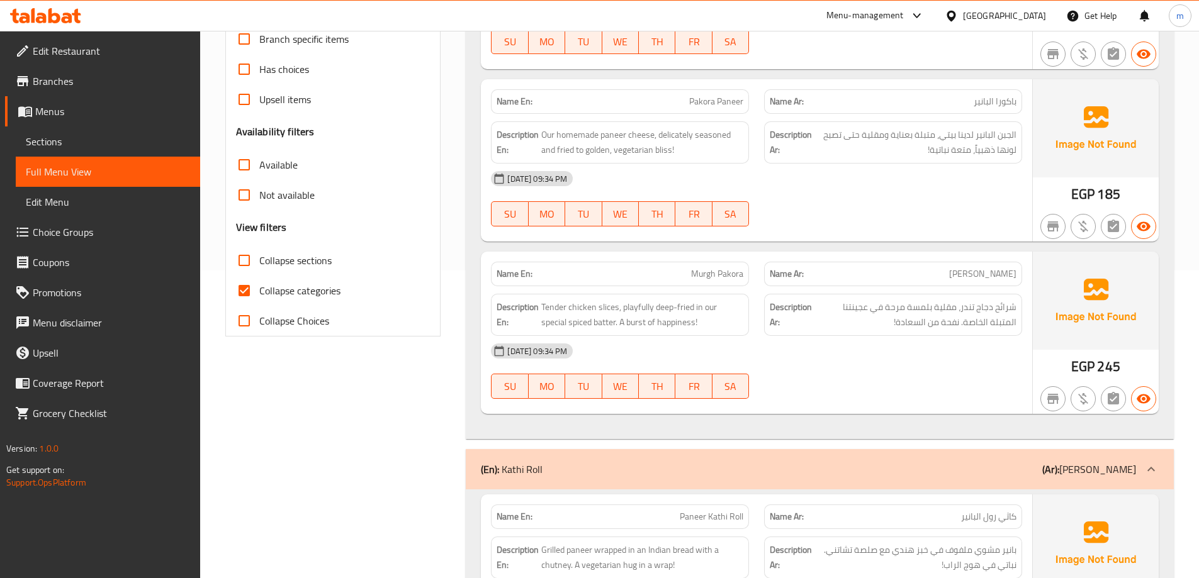
scroll to position [315, 0]
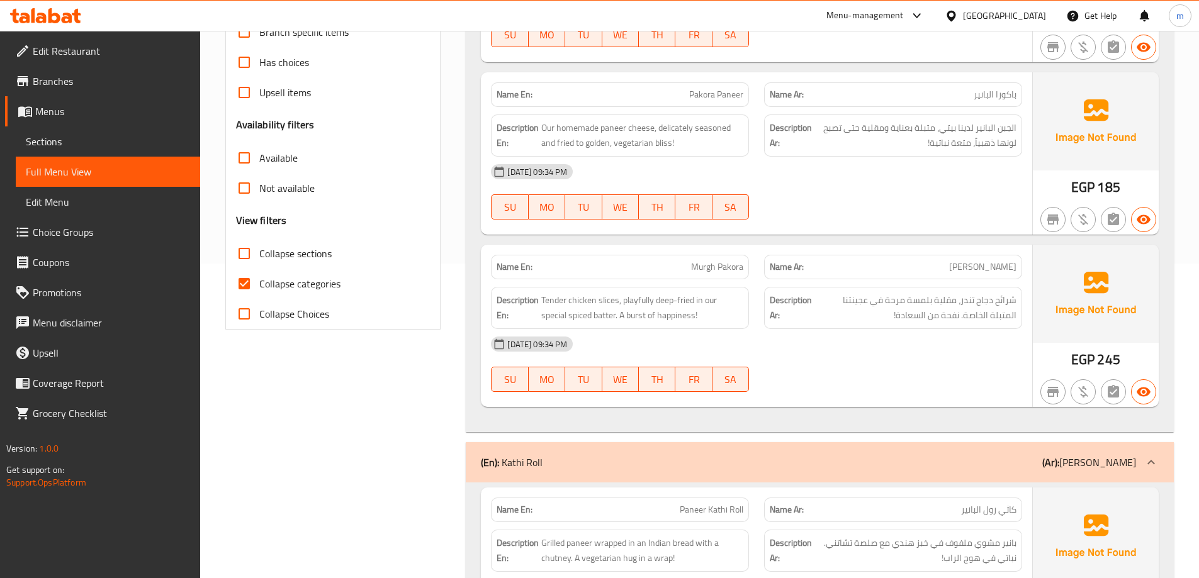
click at [337, 276] on span "Collapse categories" at bounding box center [299, 283] width 81 height 15
click at [259, 275] on input "Collapse categories" at bounding box center [244, 284] width 30 height 30
checkbox input "false"
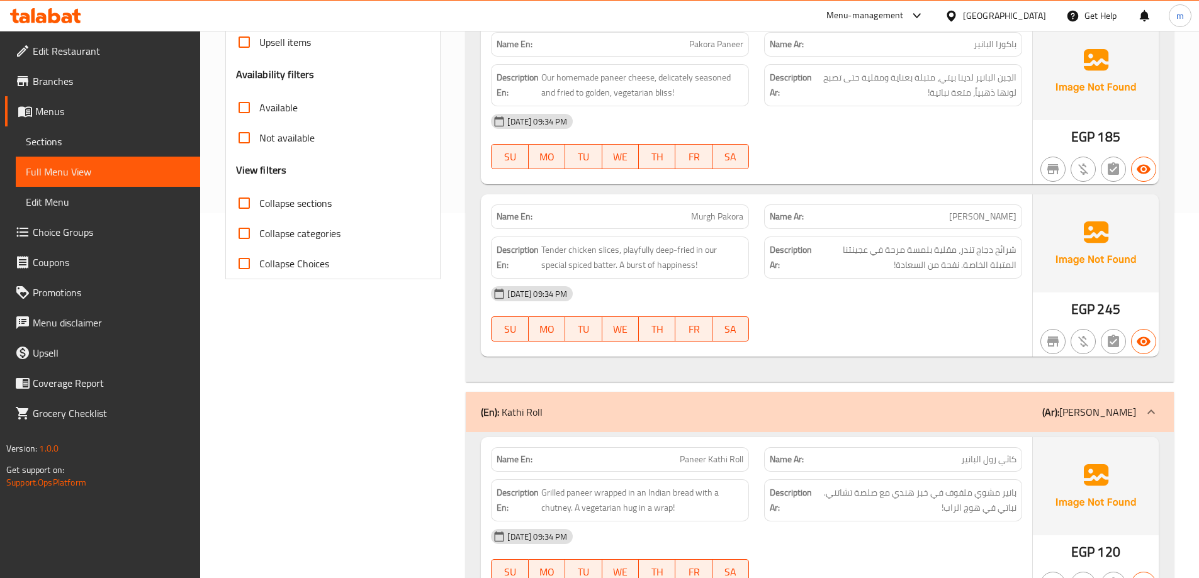
scroll to position [50, 0]
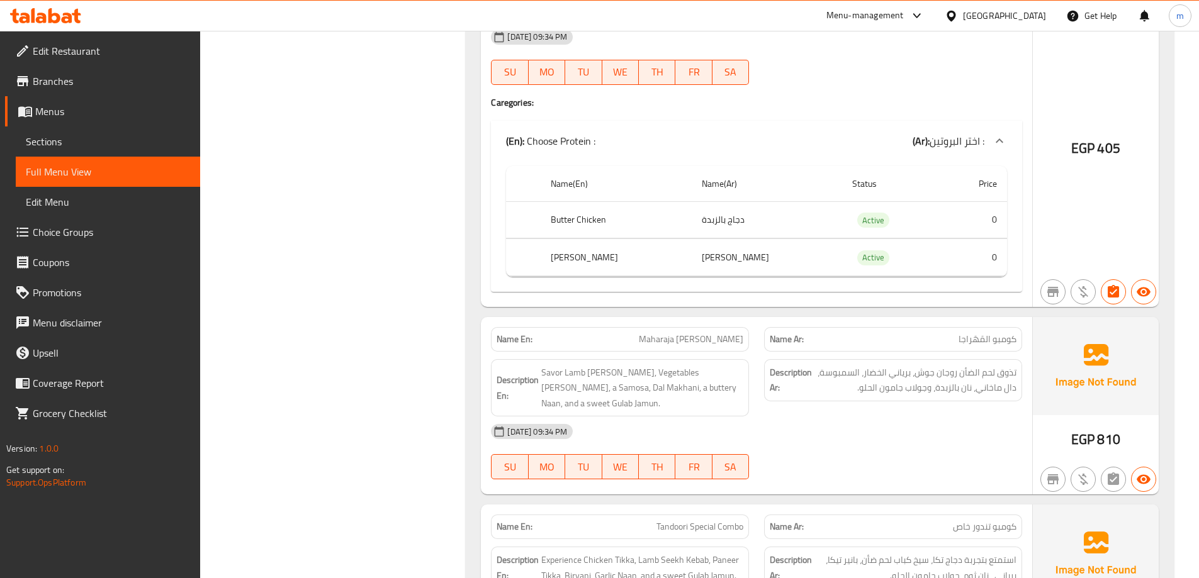
scroll to position [7305, 0]
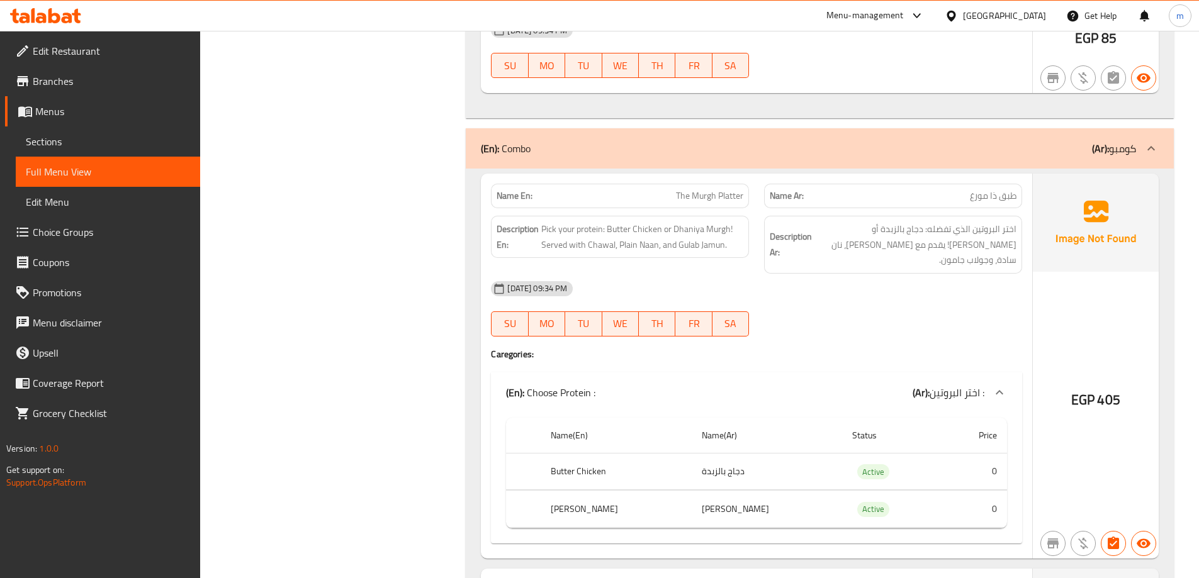
click at [1164, 421] on div "Name En: The Murgh Platter Name Ar: طبق ذا مورغ Description En: Pick your prote…" at bounding box center [820, 556] width 708 height 775
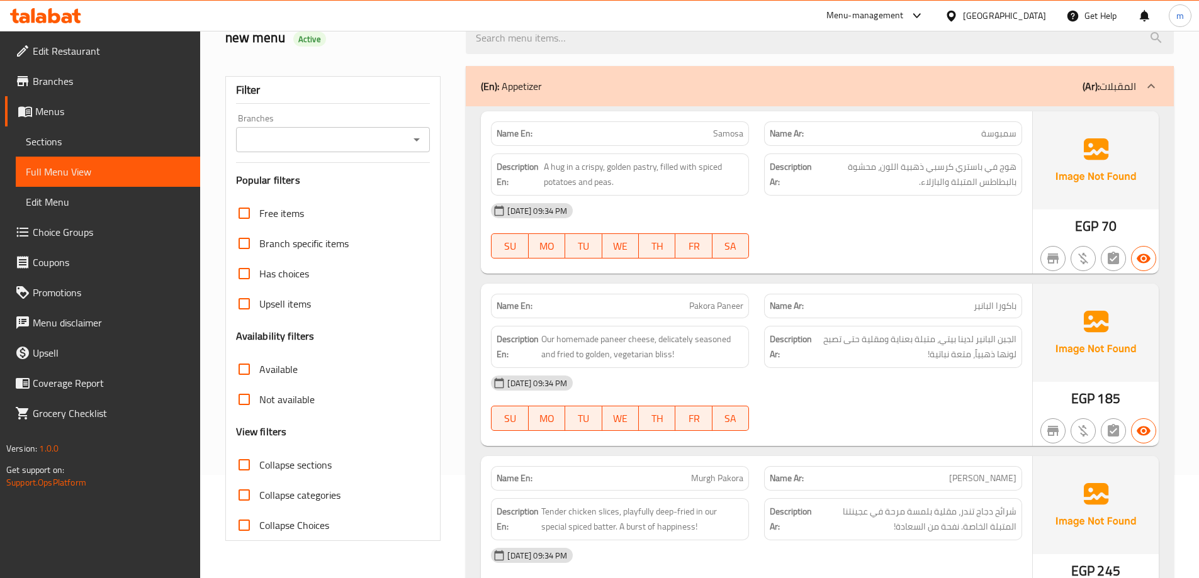
scroll to position [0, 0]
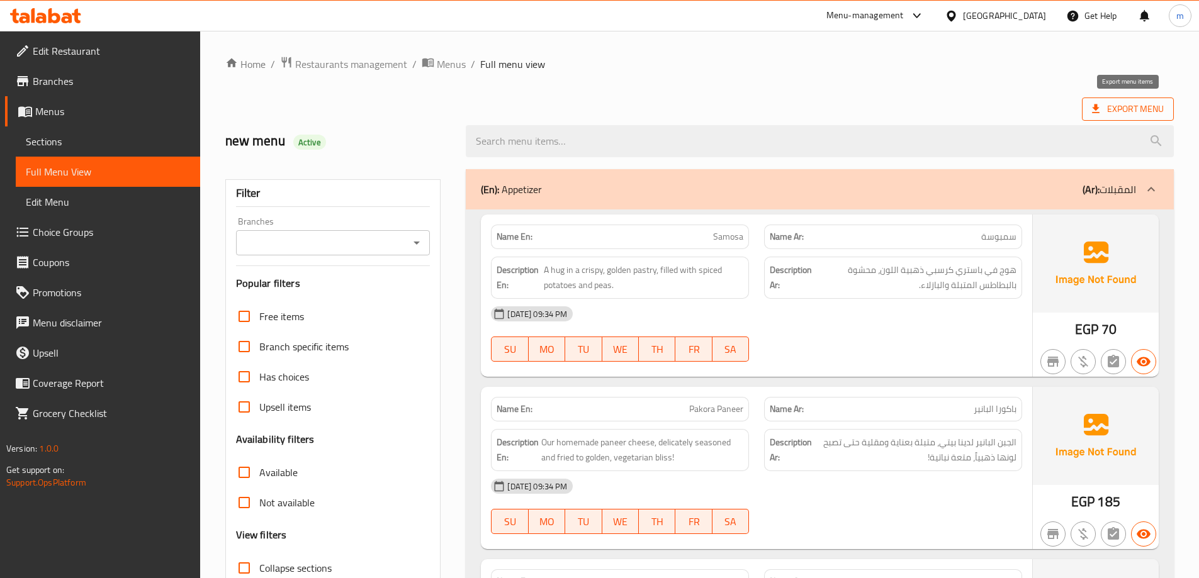
click at [1129, 107] on span "Export Menu" at bounding box center [1128, 109] width 72 height 16
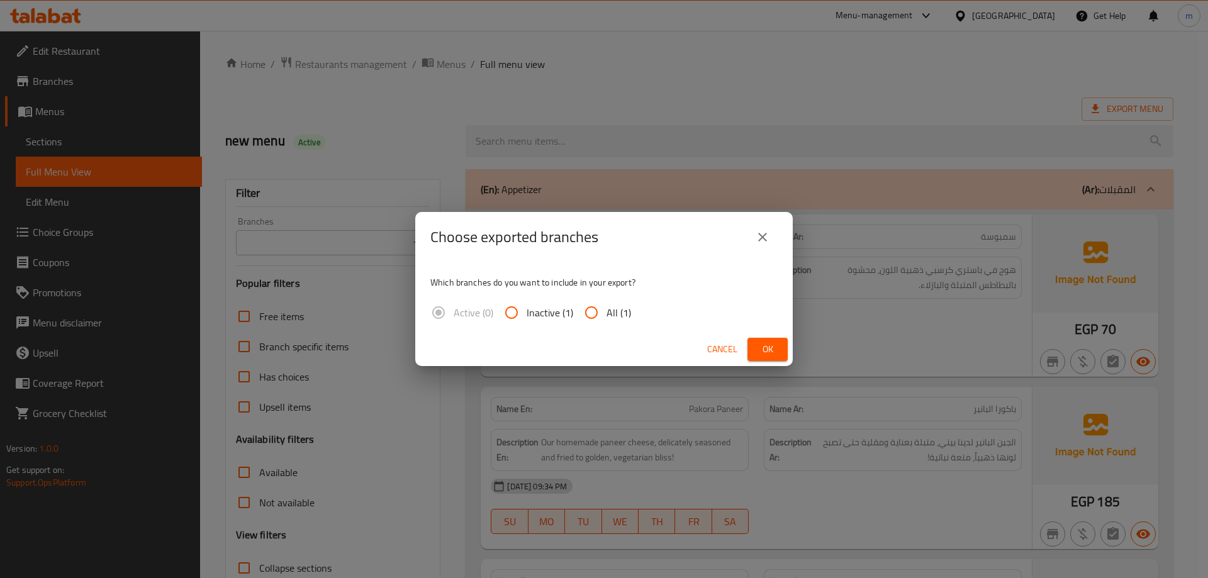
click at [602, 303] on input "All (1)" at bounding box center [591, 313] width 30 height 30
radio input "true"
click at [759, 344] on span "Ok" at bounding box center [768, 350] width 20 height 16
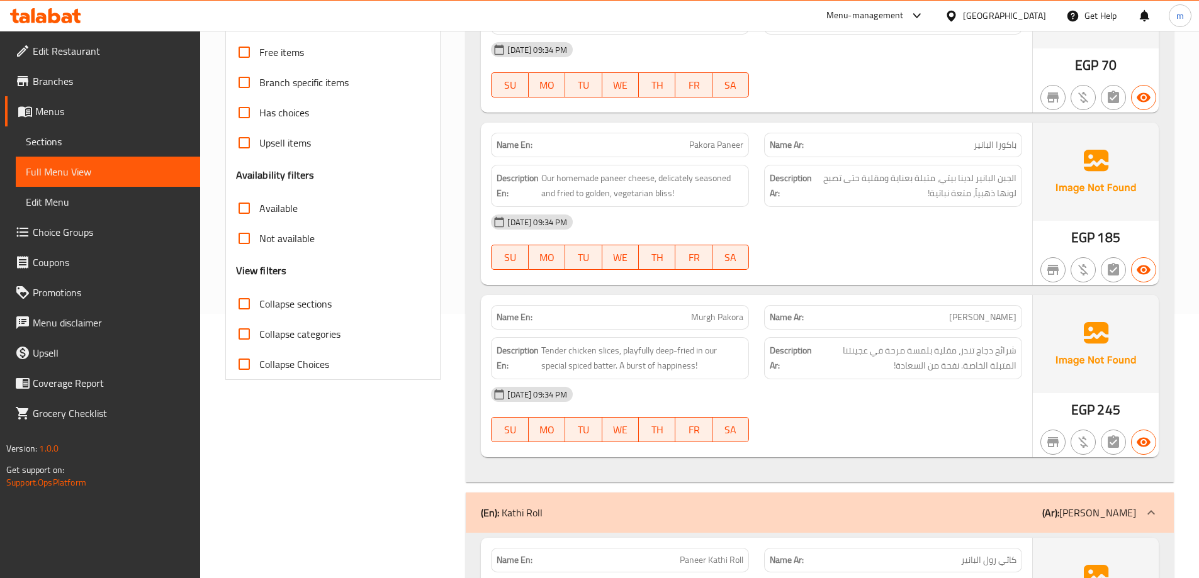
scroll to position [13, 0]
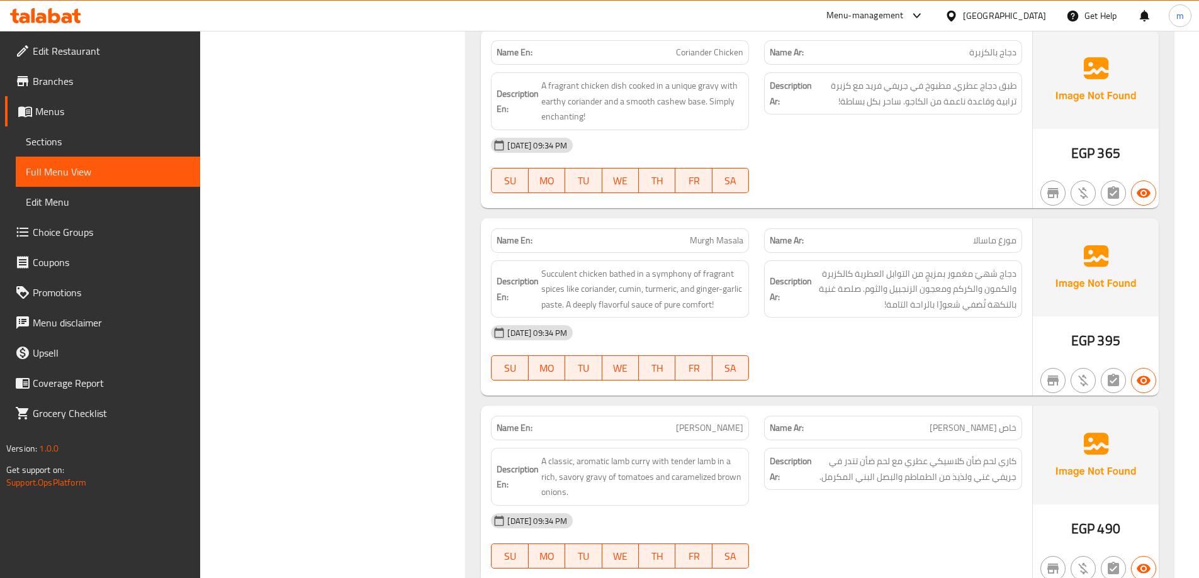
scroll to position [3537, 0]
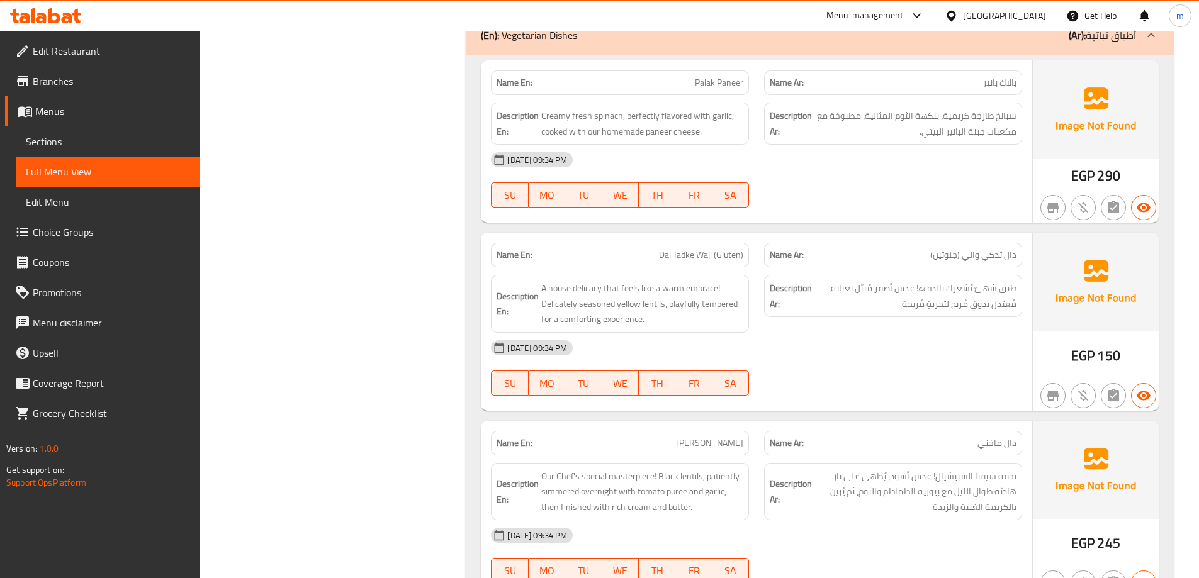
click at [963, 193] on div "10-09-2025 09:34 PM SU MO TU WE TH FR SA" at bounding box center [756, 180] width 546 height 70
click at [717, 303] on span "A house delicacy that feels like a warm embrace! Delicately seasoned yellow len…" at bounding box center [642, 304] width 202 height 47
click at [672, 300] on span "A house delicacy that feels like a warm embrace! Delicately seasoned yellow len…" at bounding box center [642, 304] width 202 height 47
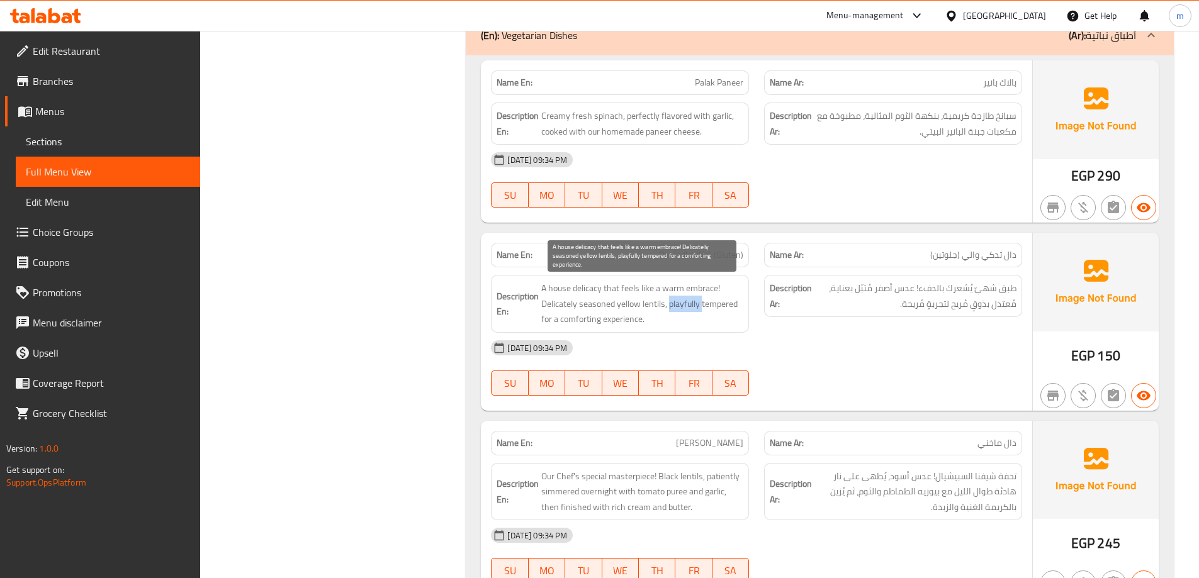
click at [672, 300] on span "A house delicacy that feels like a warm embrace! Delicately seasoned yellow len…" at bounding box center [642, 304] width 202 height 47
copy span "A house delicacy that feels like a warm embrace! Delicately seasoned yellow len…"
click at [712, 284] on span "A house delicacy that feels like a warm embrace! Delicately seasoned yellow len…" at bounding box center [642, 304] width 202 height 47
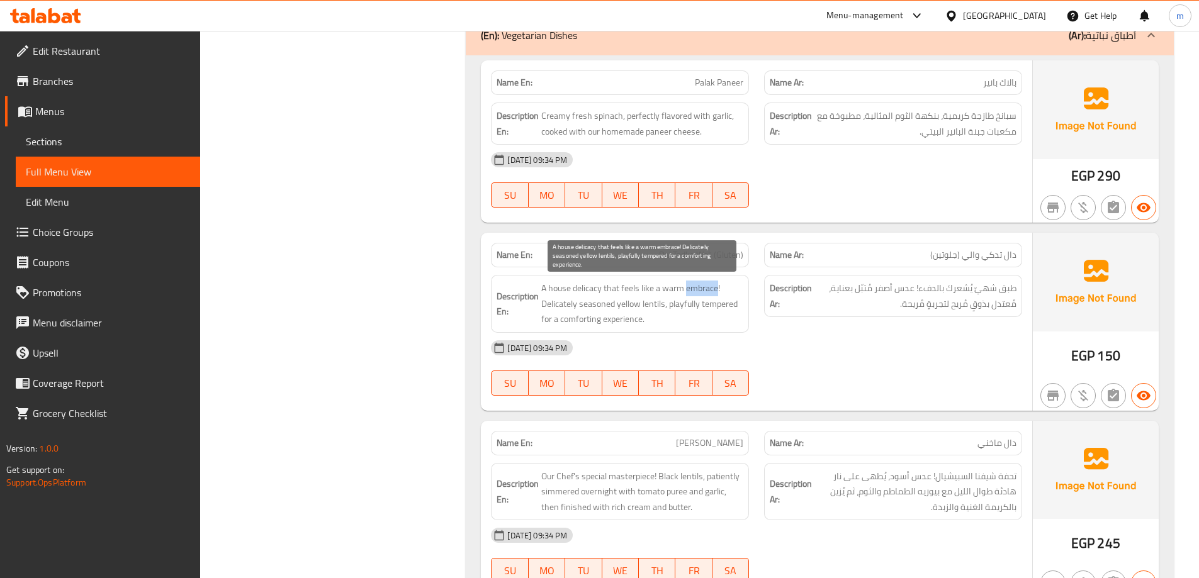
click at [716, 284] on span "A house delicacy that feels like a warm embrace! Delicately seasoned yellow len…" at bounding box center [642, 304] width 202 height 47
drag, startPoint x: 717, startPoint y: 291, endPoint x: 541, endPoint y: 291, distance: 176.2
click at [541, 291] on span "A house delicacy that feels like a warm embrace! Delicately seasoned yellow len…" at bounding box center [642, 304] width 202 height 47
copy span "A house delicacy that feels like a warm embrace"
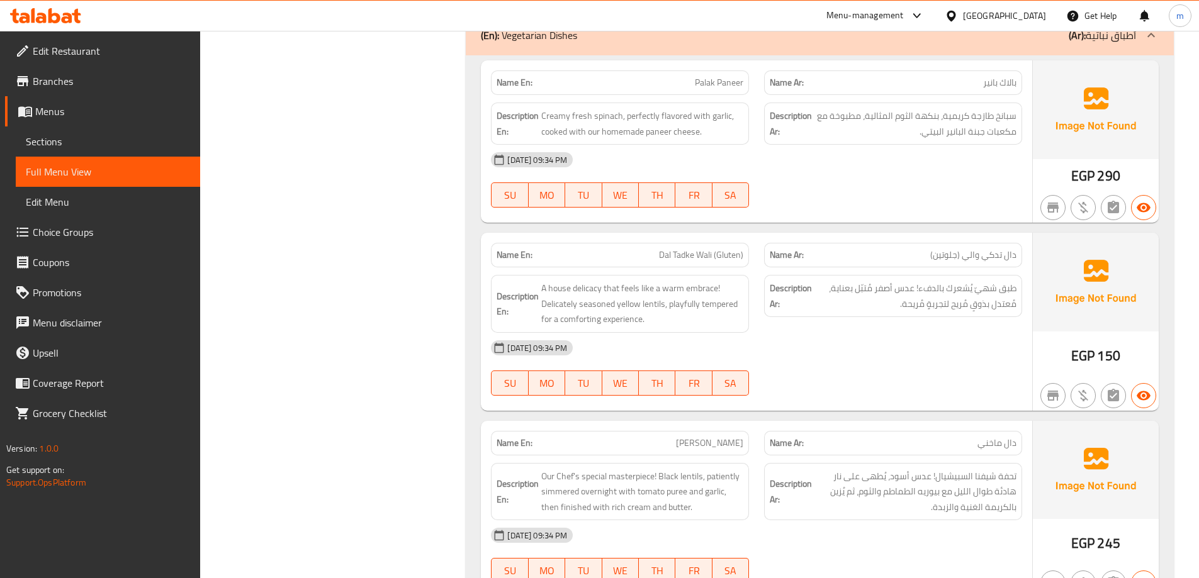
scroll to position [2745, 0]
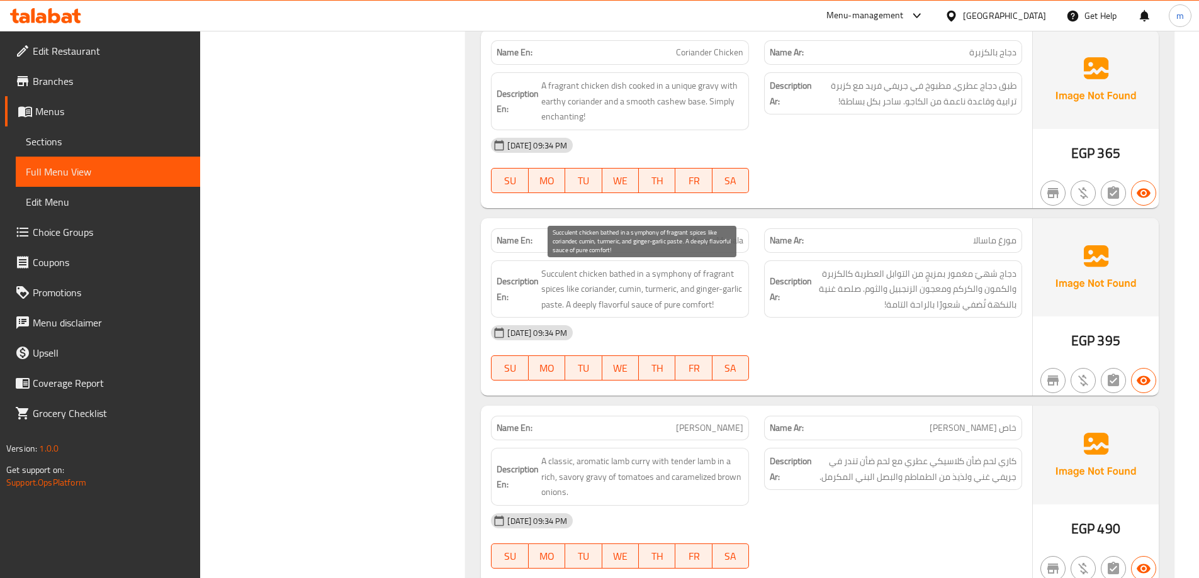
click at [568, 291] on span "Succulent chicken bathed in a symphony of fragrant spices like coriander, cumin…" at bounding box center [642, 289] width 202 height 47
click at [566, 288] on span "Succulent chicken bathed in a symphony of fragrant spices like coriander, cumin…" at bounding box center [642, 289] width 202 height 47
click at [566, 291] on span "Succulent chicken bathed in a symphony of fragrant spices like coriander, cumin…" at bounding box center [642, 289] width 202 height 47
click at [568, 285] on span "Succulent chicken bathed in a symphony of fragrant spices like coriander, cumin…" at bounding box center [642, 289] width 202 height 47
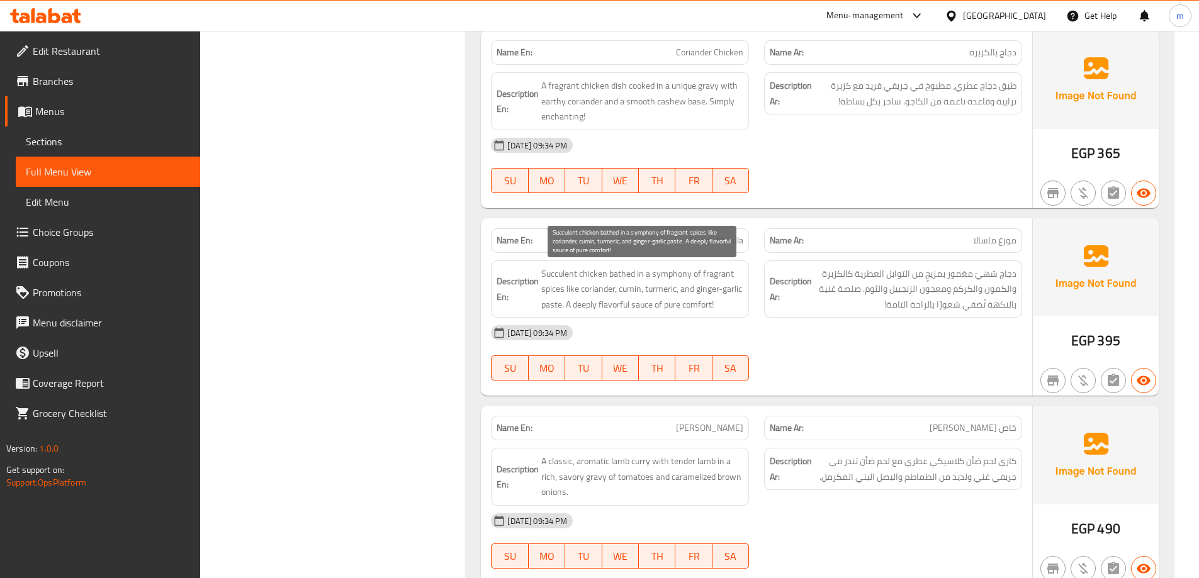
click at [570, 287] on span "Succulent chicken bathed in a symphony of fragrant spices like coriander, cumin…" at bounding box center [642, 289] width 202 height 47
click at [565, 287] on span "Succulent chicken bathed in a symphony of fragrant spices like coriander, cumin…" at bounding box center [642, 289] width 202 height 47
click at [548, 289] on span "Succulent chicken bathed in a symphony of fragrant spices like coriander, cumin…" at bounding box center [642, 289] width 202 height 47
click at [539, 291] on strong "Description En:" at bounding box center [518, 289] width 42 height 31
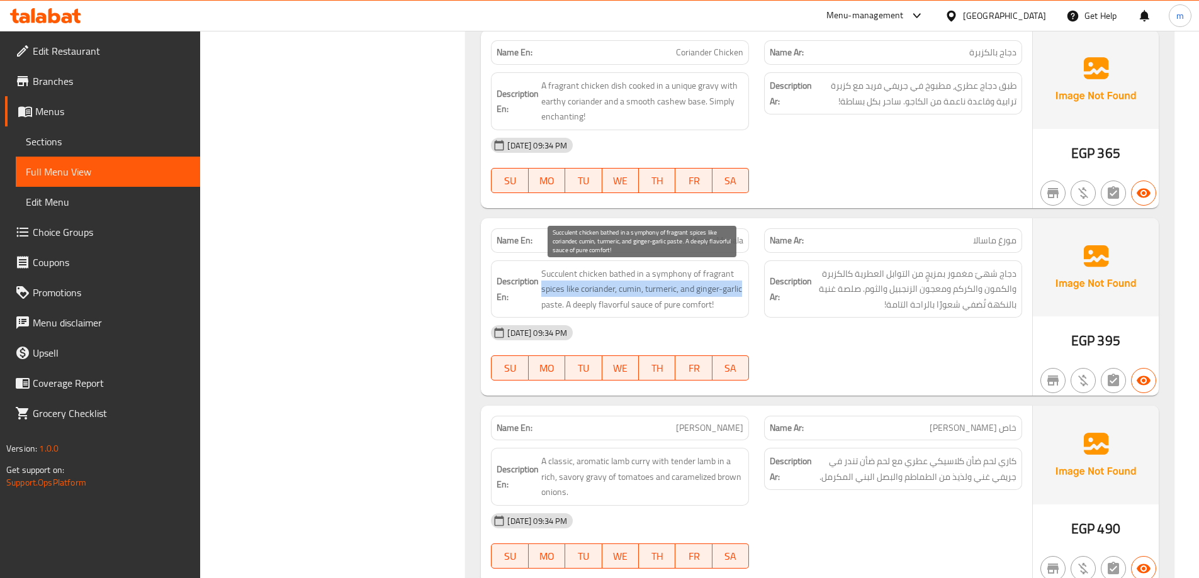
drag, startPoint x: 542, startPoint y: 291, endPoint x: 741, endPoint y: 291, distance: 199.5
click at [741, 291] on span "Succulent chicken bathed in a symphony of fragrant spices like coriander, cumin…" at bounding box center [642, 289] width 202 height 47
drag, startPoint x: 736, startPoint y: 283, endPoint x: 717, endPoint y: 283, distance: 19.5
click at [734, 283] on span "Succulent chicken bathed in a symphony of fragrant spices like coriander, cumin…" at bounding box center [642, 289] width 202 height 47
click at [694, 277] on span "Succulent chicken bathed in a symphony of fragrant spices like coriander, cumin…" at bounding box center [642, 289] width 202 height 47
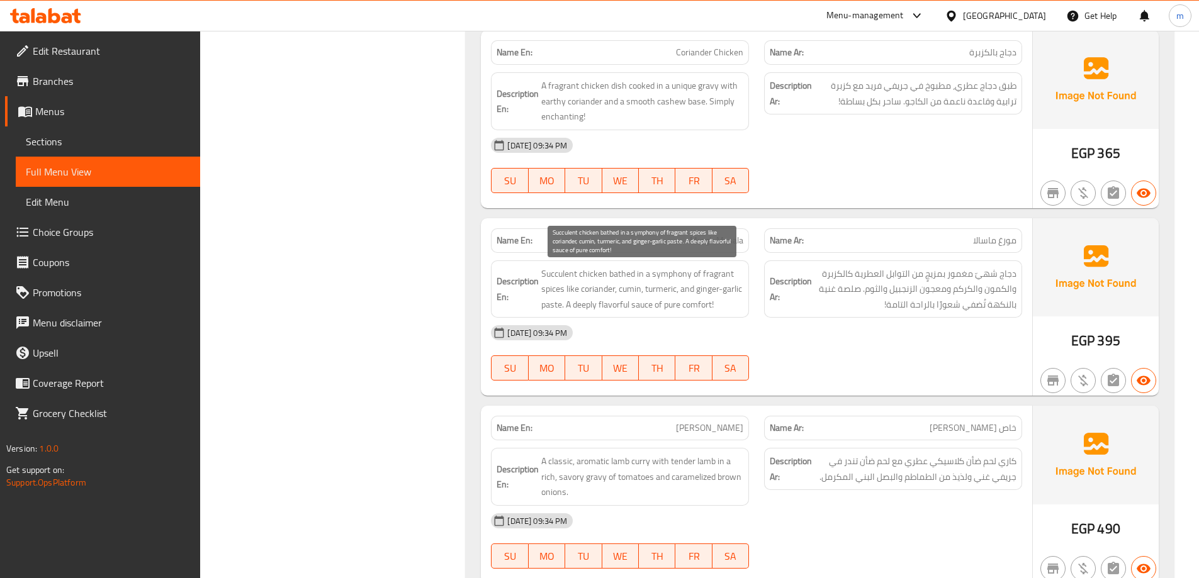
click at [556, 273] on span "Succulent chicken bathed in a symphony of fragrant spices like coriander, cumin…" at bounding box center [642, 289] width 202 height 47
click at [783, 319] on div "[DATE] 09:34 PM" at bounding box center [756, 333] width 546 height 30
click at [717, 231] on div "Name En: Murgh Masala" at bounding box center [620, 240] width 258 height 25
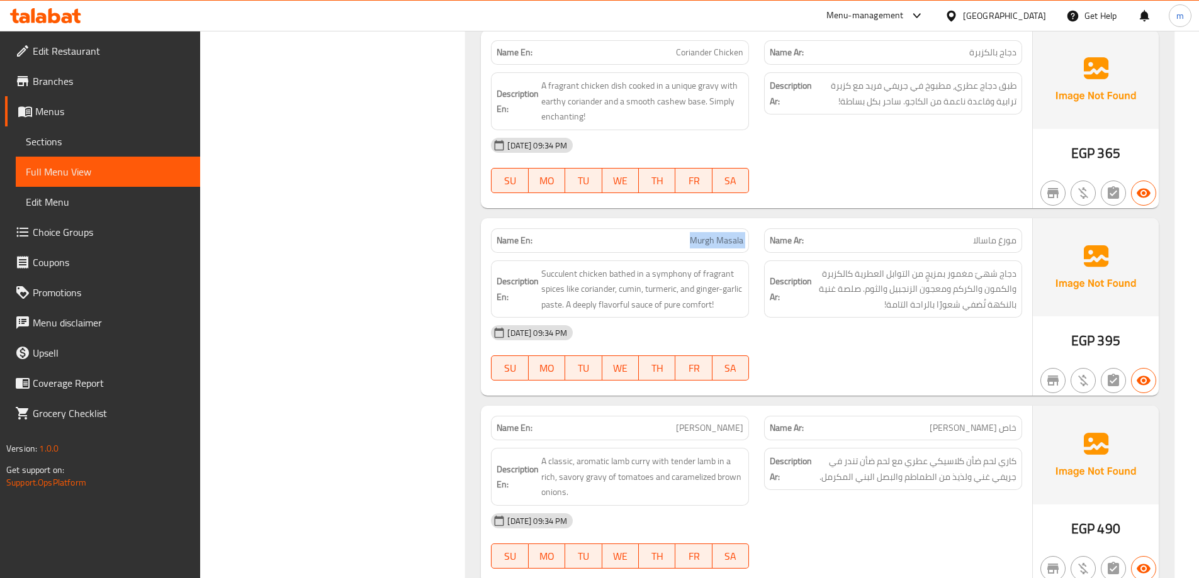
click at [717, 231] on div "Name En: Murgh Masala" at bounding box center [620, 240] width 258 height 25
copy span "Murgh Masala"
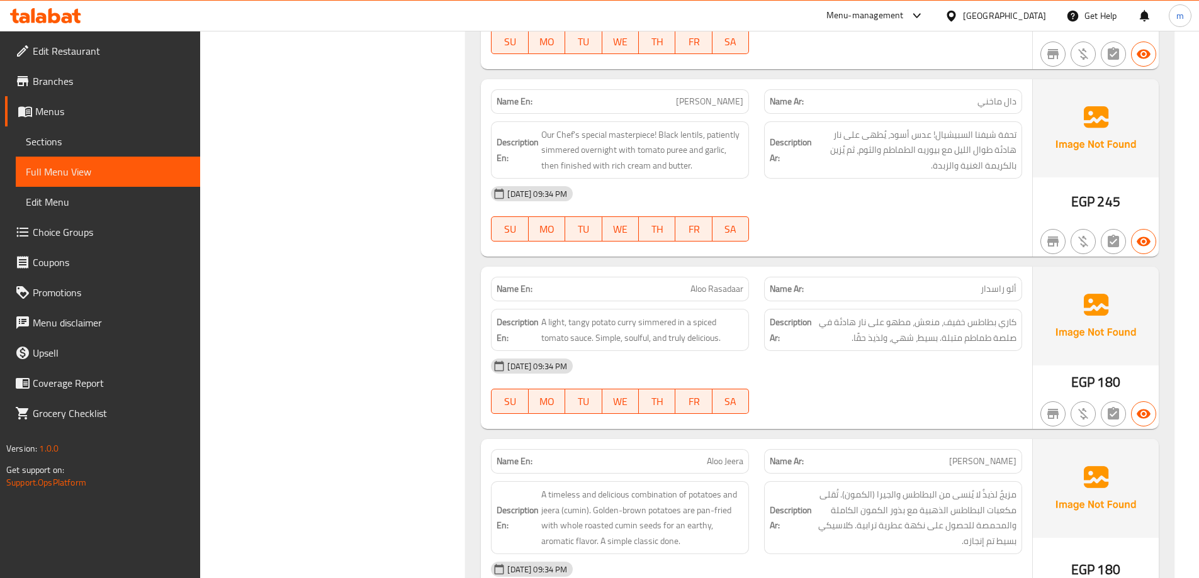
scroll to position [5872, 0]
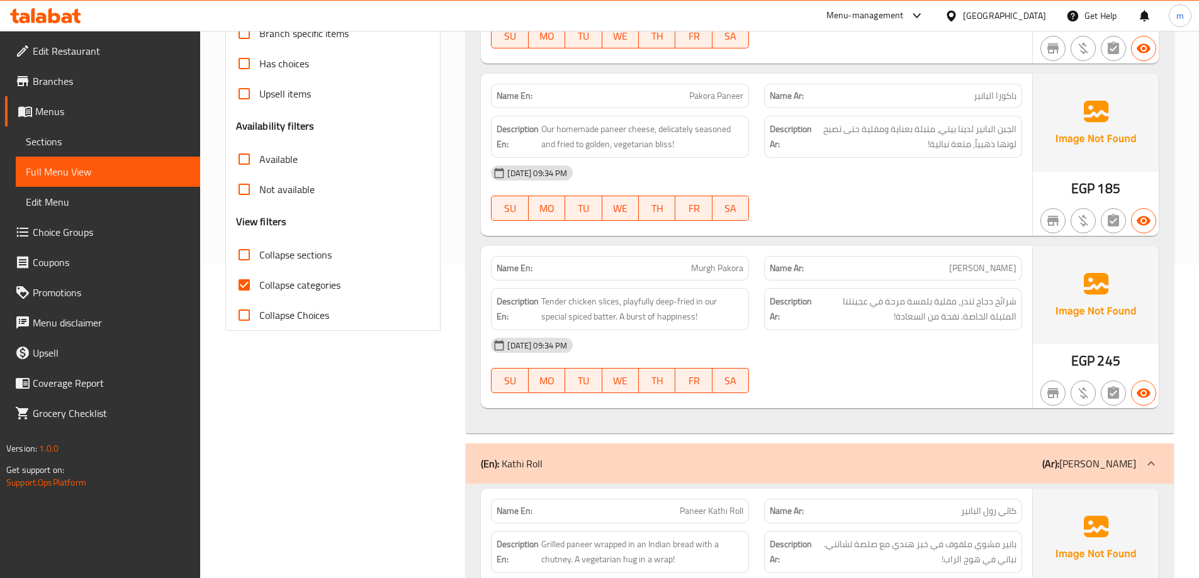
scroll to position [315, 0]
click at [322, 286] on span "Collapse categories" at bounding box center [299, 283] width 81 height 15
click at [259, 286] on input "Collapse categories" at bounding box center [244, 284] width 30 height 30
checkbox input "false"
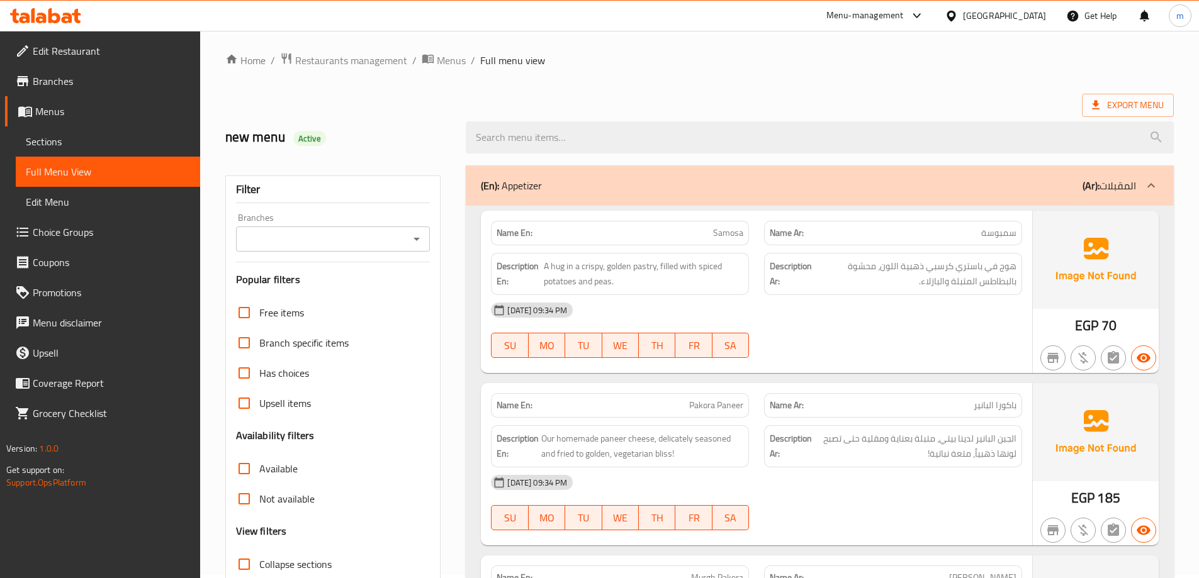
scroll to position [0, 0]
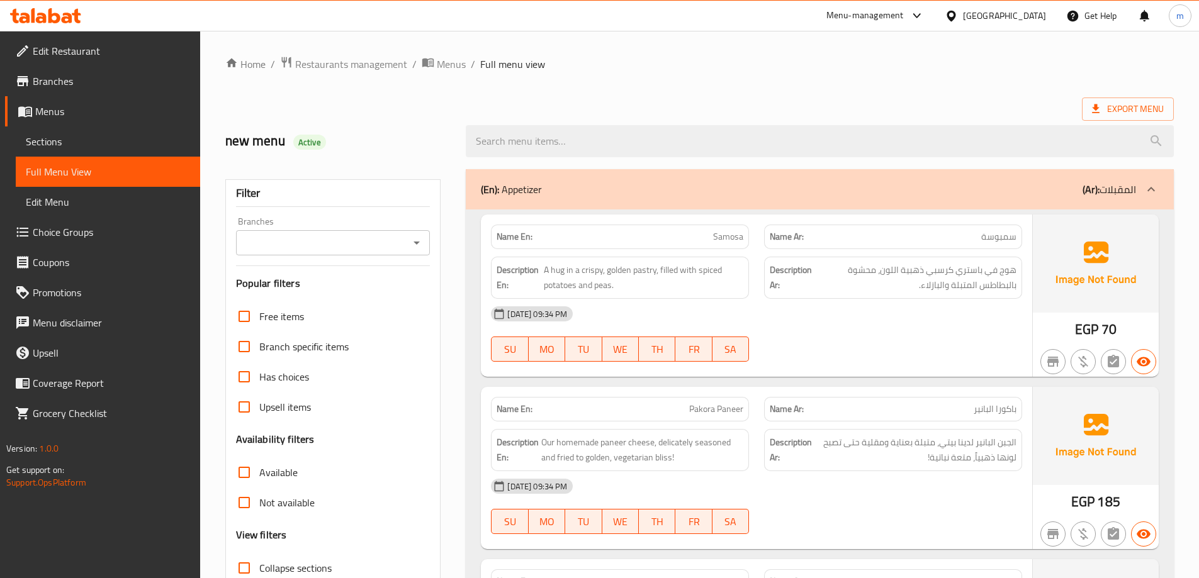
click at [859, 344] on div "[DATE] 09:34 PM SU MO TU WE TH FR SA" at bounding box center [756, 334] width 546 height 70
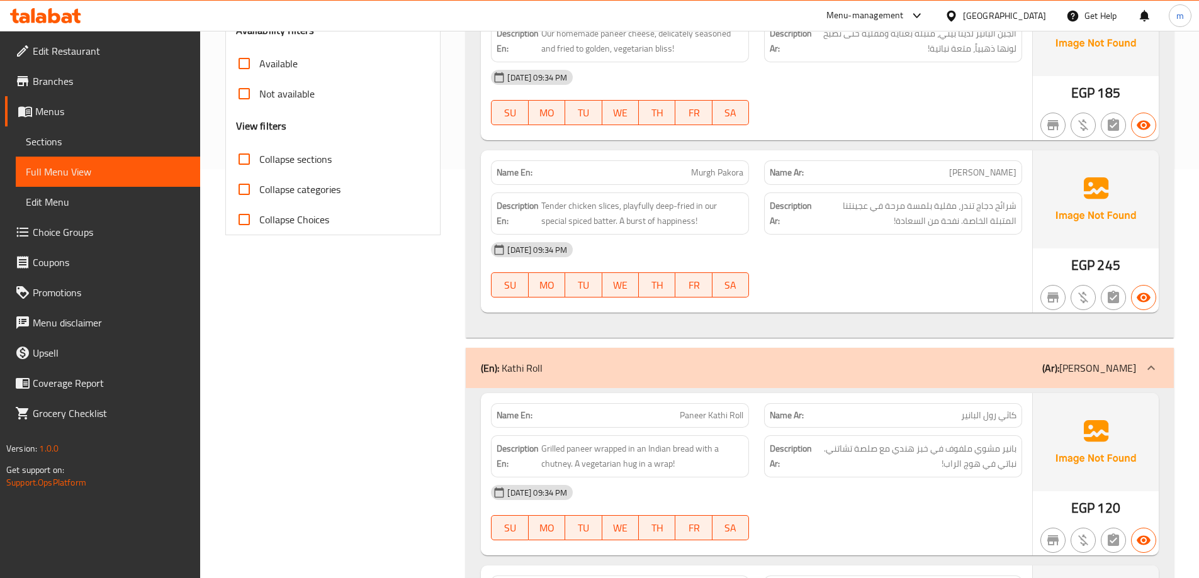
scroll to position [378, 0]
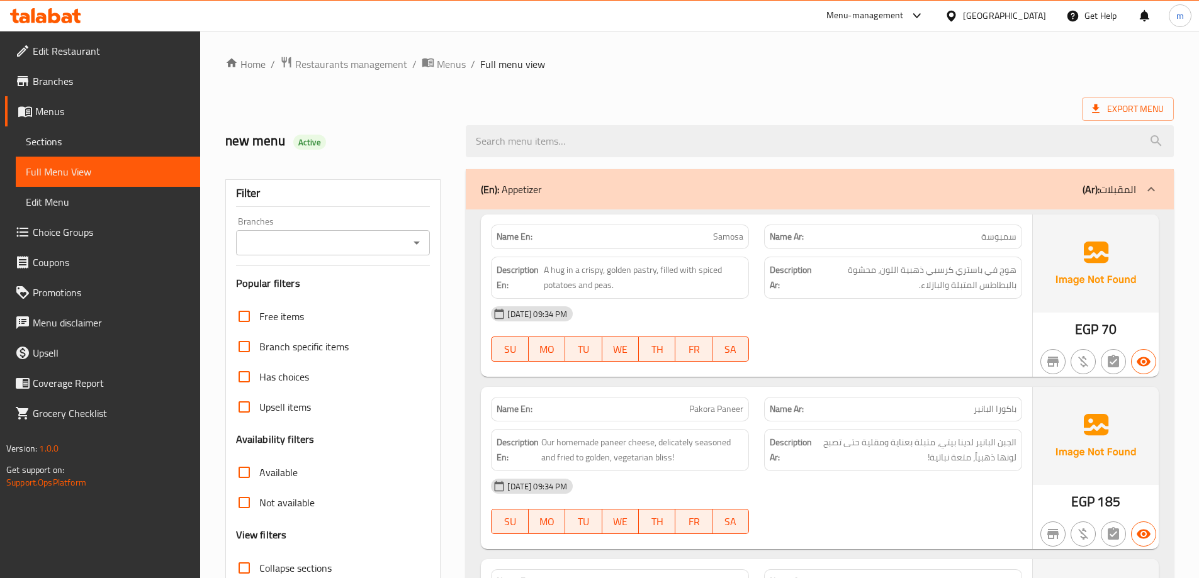
click at [831, 99] on div "Export Menu" at bounding box center [699, 109] width 948 height 23
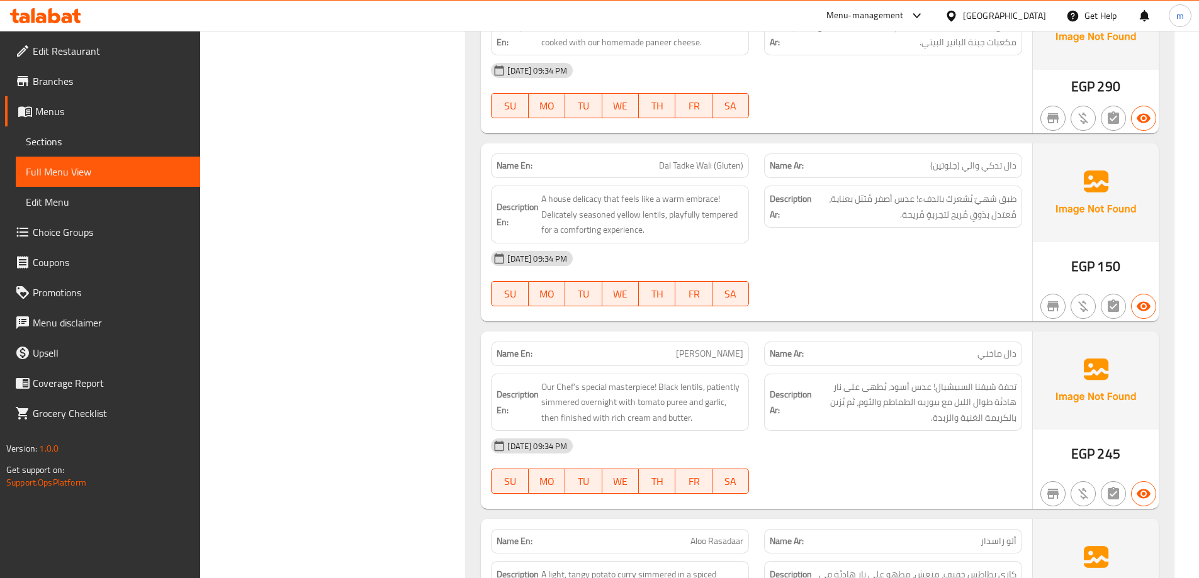
scroll to position [3598, 0]
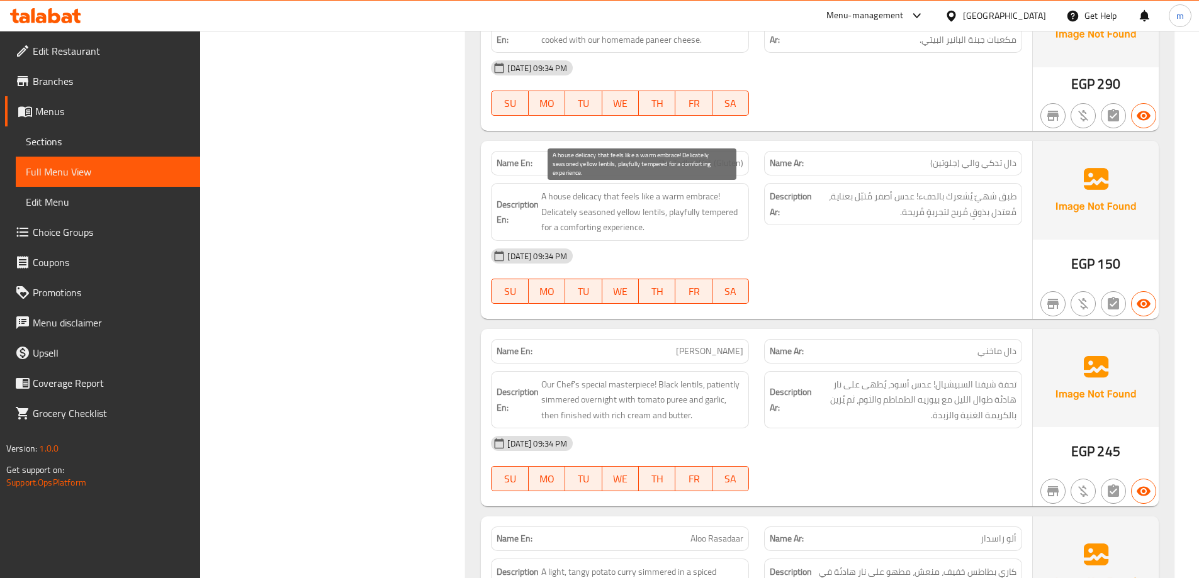
click at [615, 211] on span "A house delicacy that feels like a warm embrace! Delicately seasoned yellow len…" at bounding box center [642, 212] width 202 height 47
copy span "A house delicacy that feels like a warm embrace! Delicately seasoned yellow len…"
click at [565, 210] on span "A house delicacy that feels like a warm embrace! Delicately seasoned yellow len…" at bounding box center [642, 212] width 202 height 47
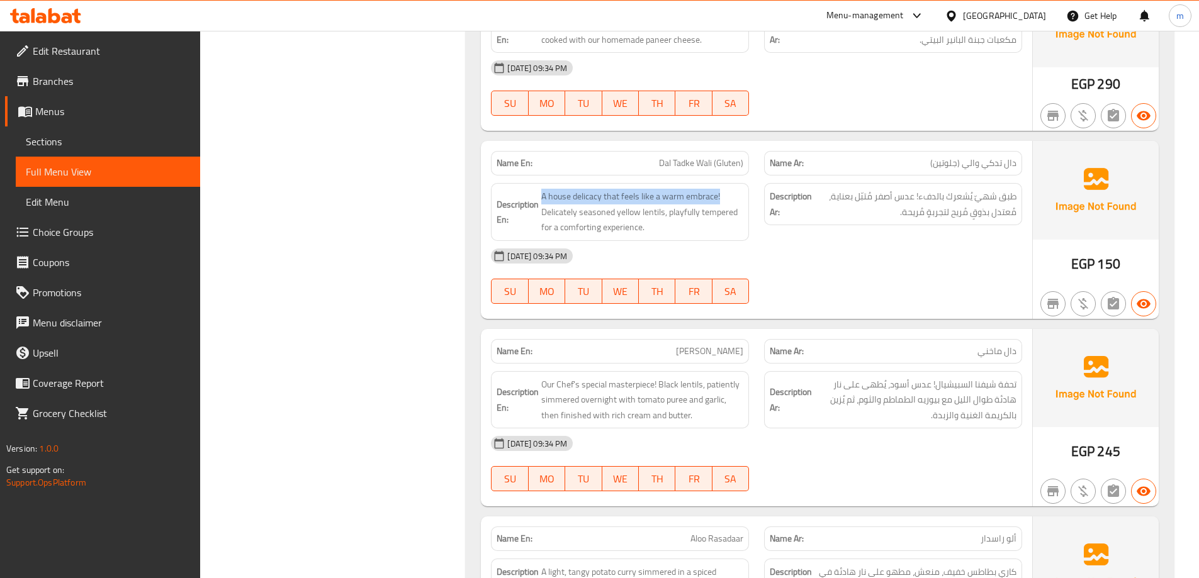
drag, startPoint x: 722, startPoint y: 193, endPoint x: 531, endPoint y: 186, distance: 190.8
click at [531, 186] on div "Description En: A house delicacy that feels like a warm embrace! Delicately sea…" at bounding box center [620, 212] width 258 height 58
copy span "A house delicacy that feels like a warm embrace!"
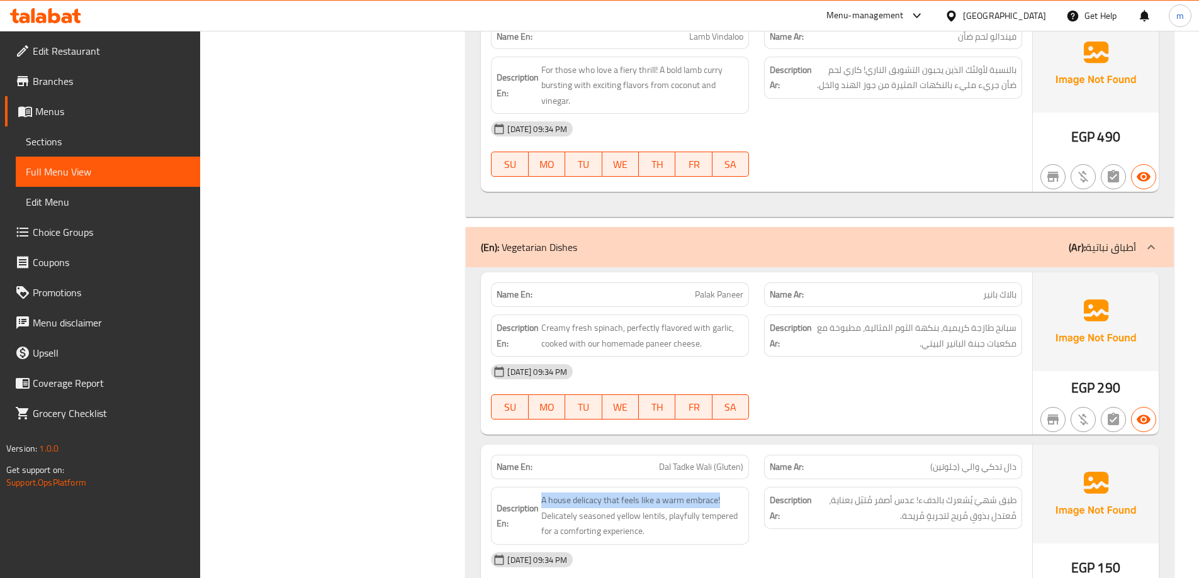
scroll to position [3157, 0]
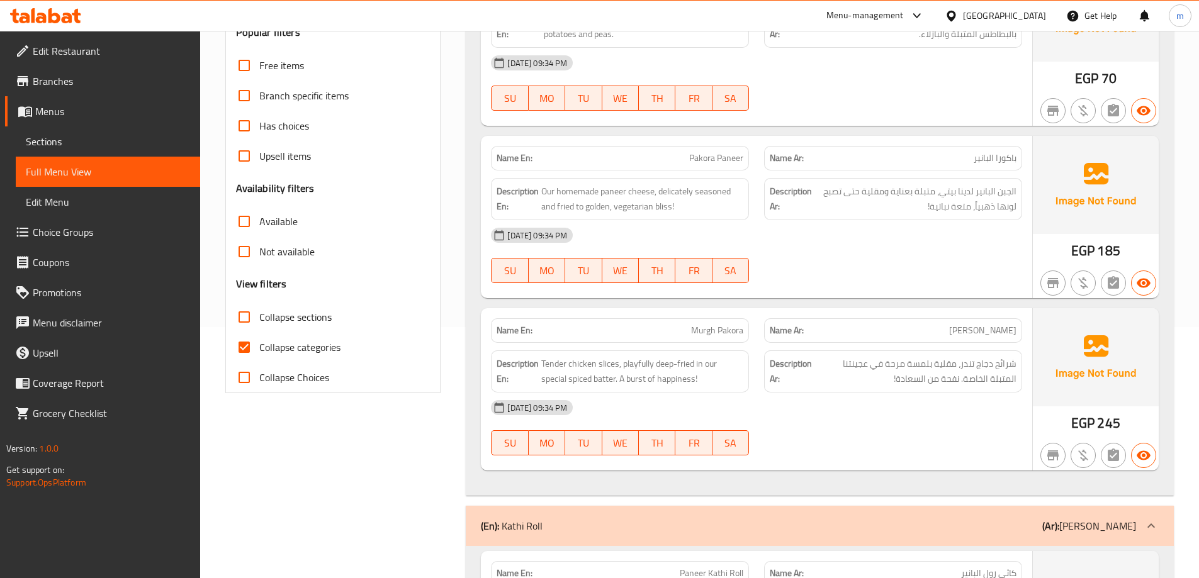
scroll to position [252, 0]
click at [310, 339] on span "Collapse categories" at bounding box center [299, 346] width 81 height 15
click at [259, 338] on input "Collapse categories" at bounding box center [244, 347] width 30 height 30
checkbox input "false"
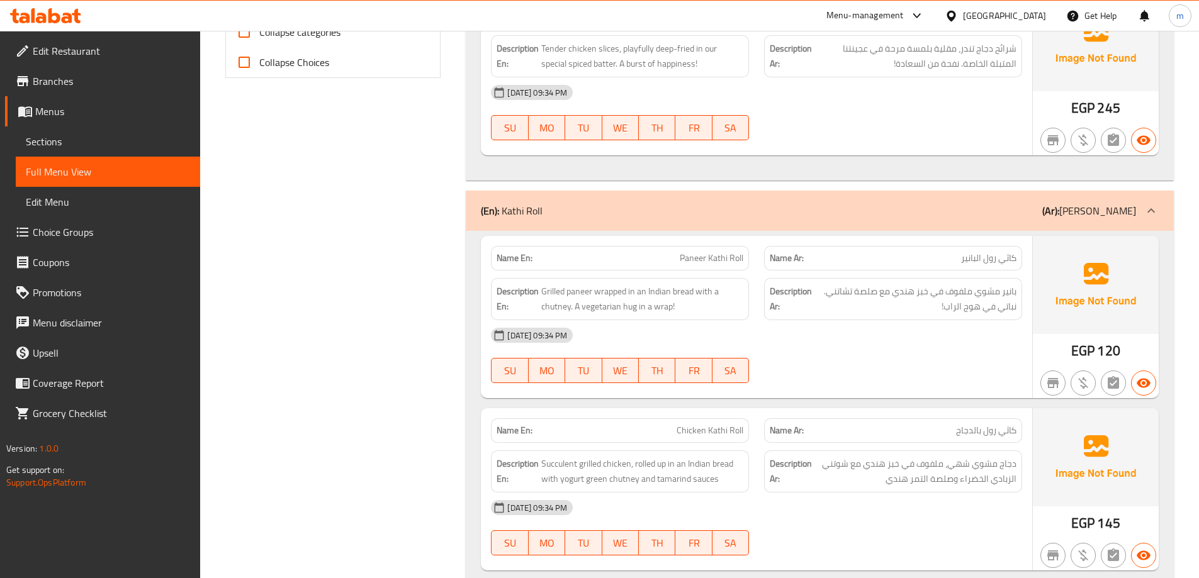
scroll to position [818, 0]
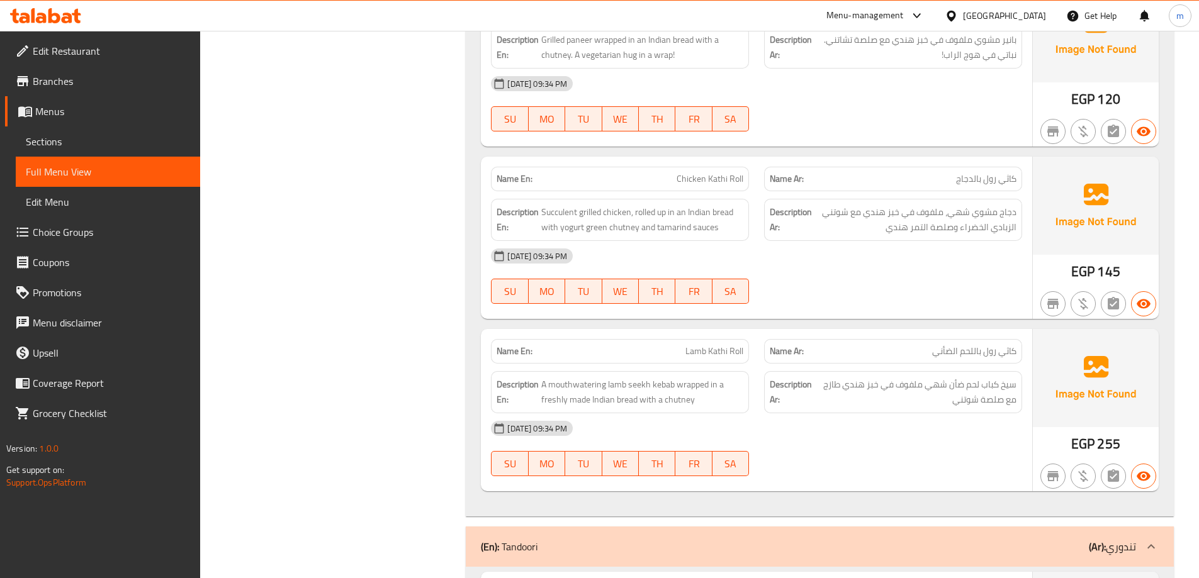
click at [945, 104] on div "[DATE] 09:34 PM SU MO TU WE TH FR SA" at bounding box center [756, 104] width 546 height 70
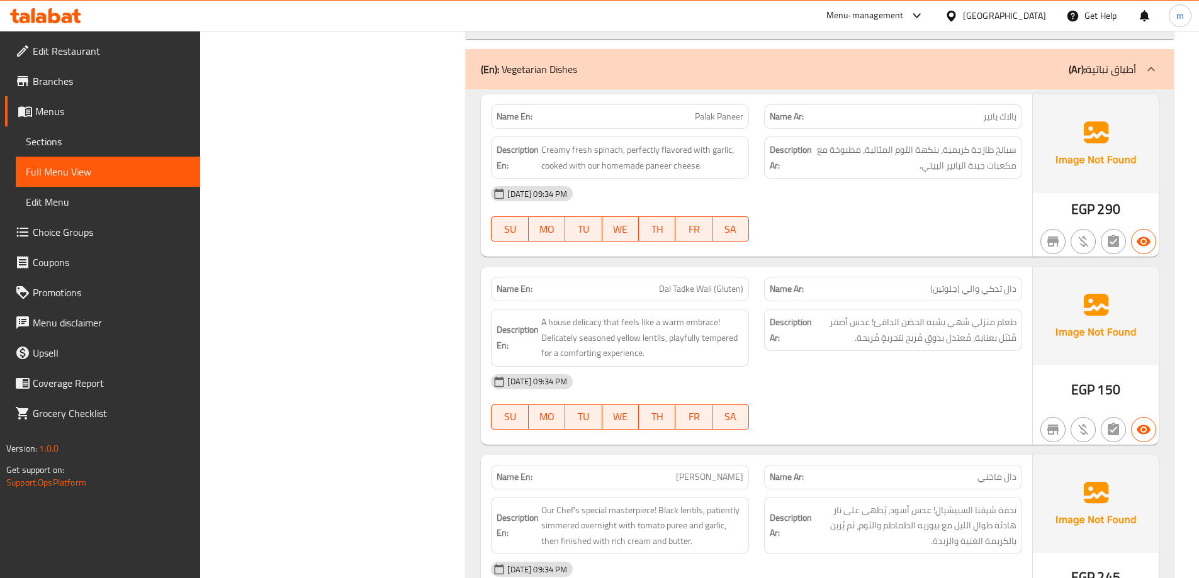
scroll to position [2696, 0]
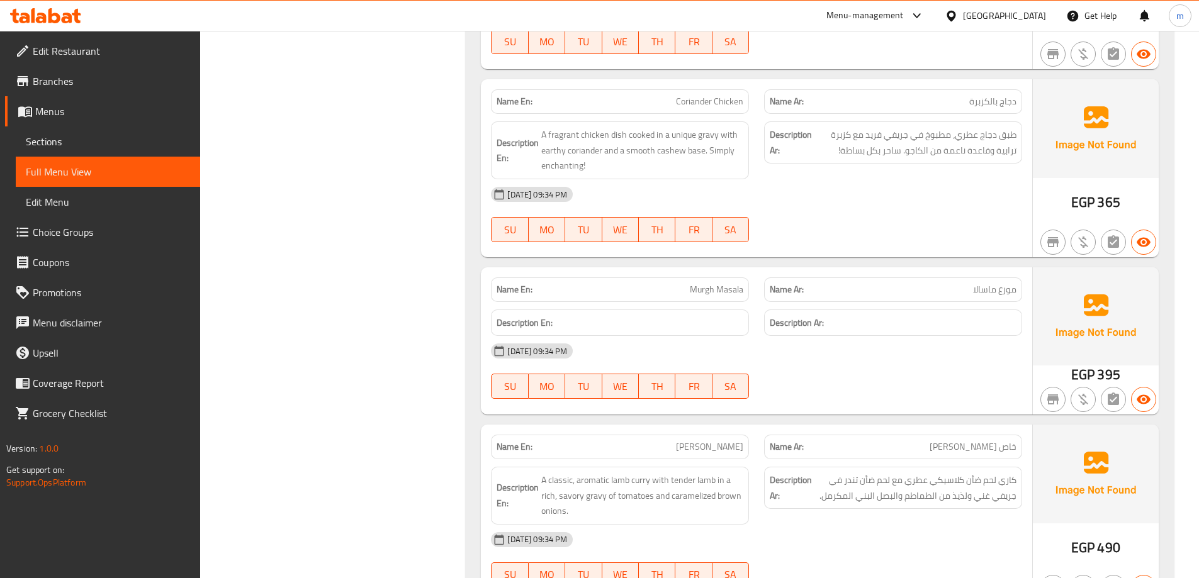
click at [714, 283] on span "Murgh Masala" at bounding box center [716, 289] width 53 height 13
copy span "Murgh Masala"
click at [987, 191] on div "[DATE] 09:34 PM" at bounding box center [756, 194] width 546 height 30
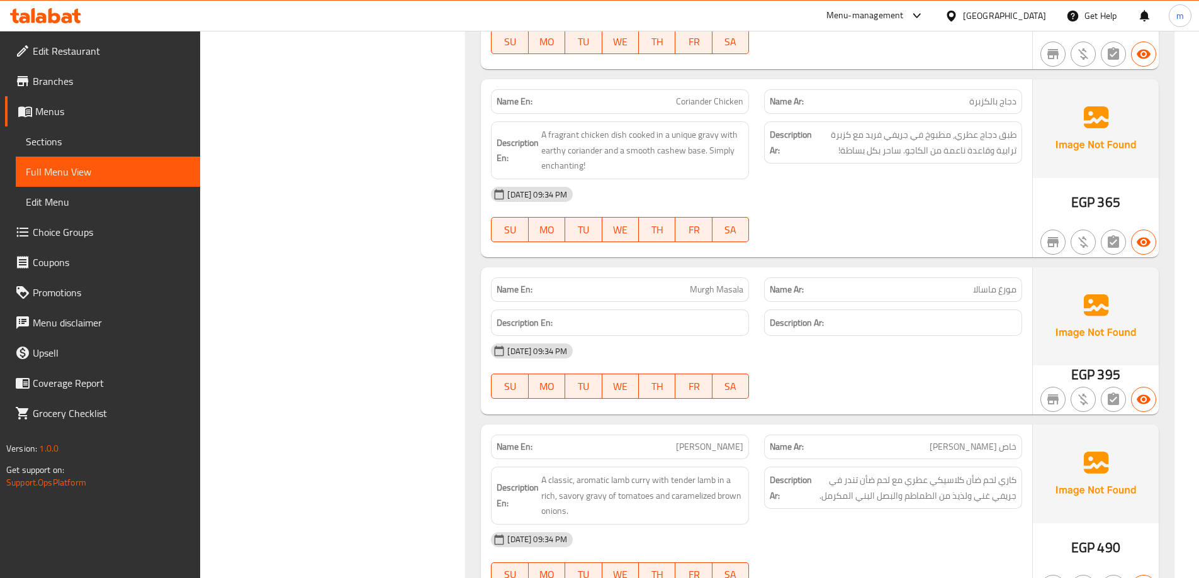
drag, startPoint x: 989, startPoint y: 191, endPoint x: 985, endPoint y: 145, distance: 45.5
click at [989, 191] on div "[DATE] 09:34 PM" at bounding box center [756, 194] width 546 height 30
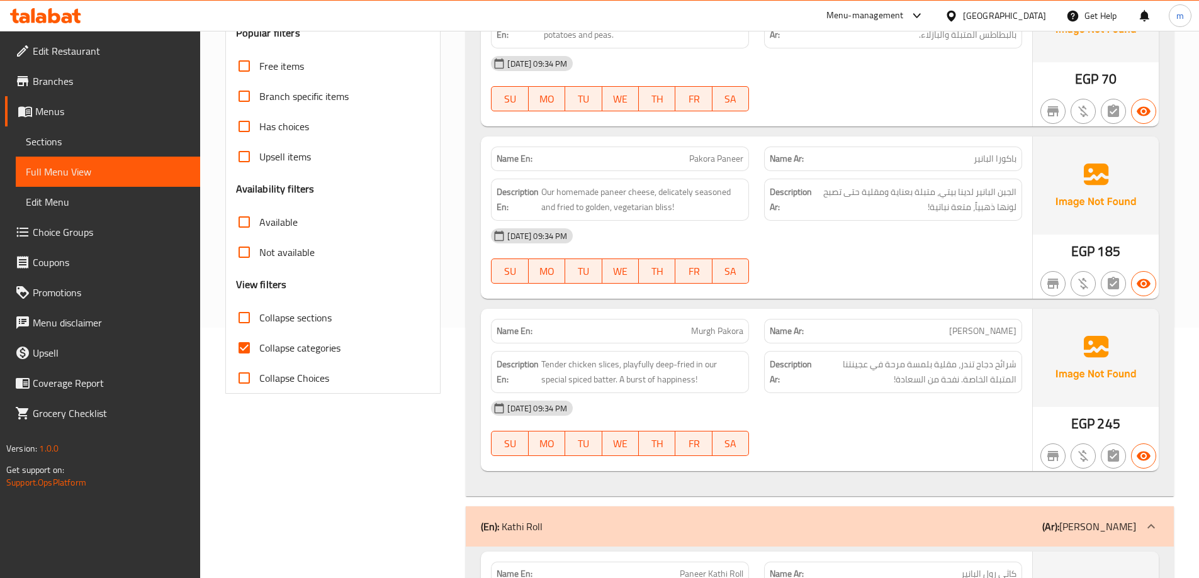
scroll to position [252, 0]
click at [329, 356] on label "Collapse categories" at bounding box center [284, 347] width 111 height 30
click at [259, 356] on input "Collapse categories" at bounding box center [244, 347] width 30 height 30
checkbox input "false"
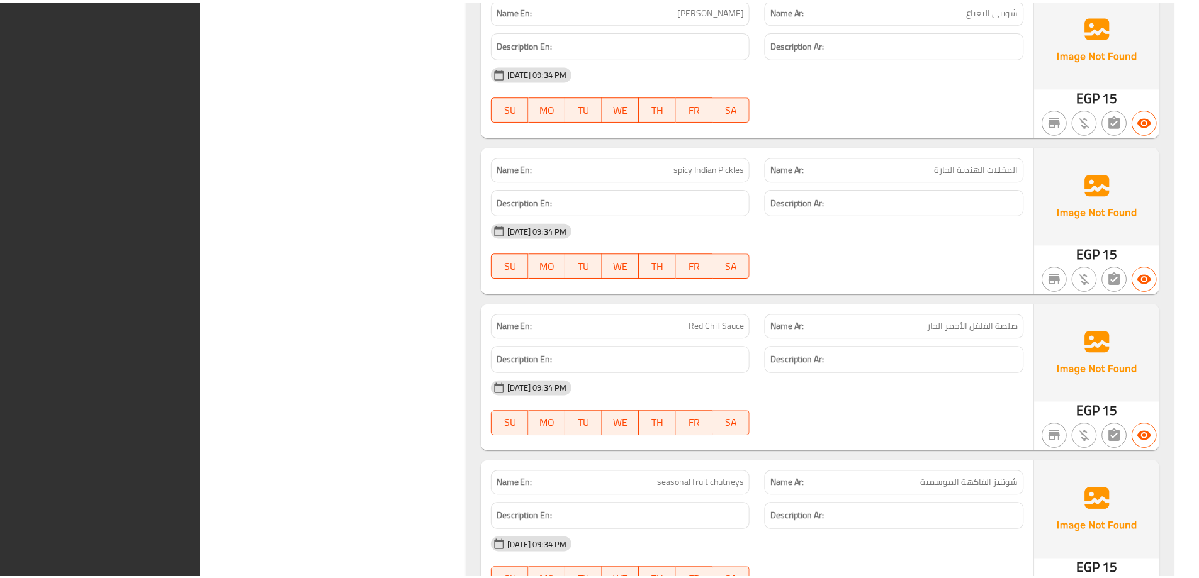
scroll to position [8848, 0]
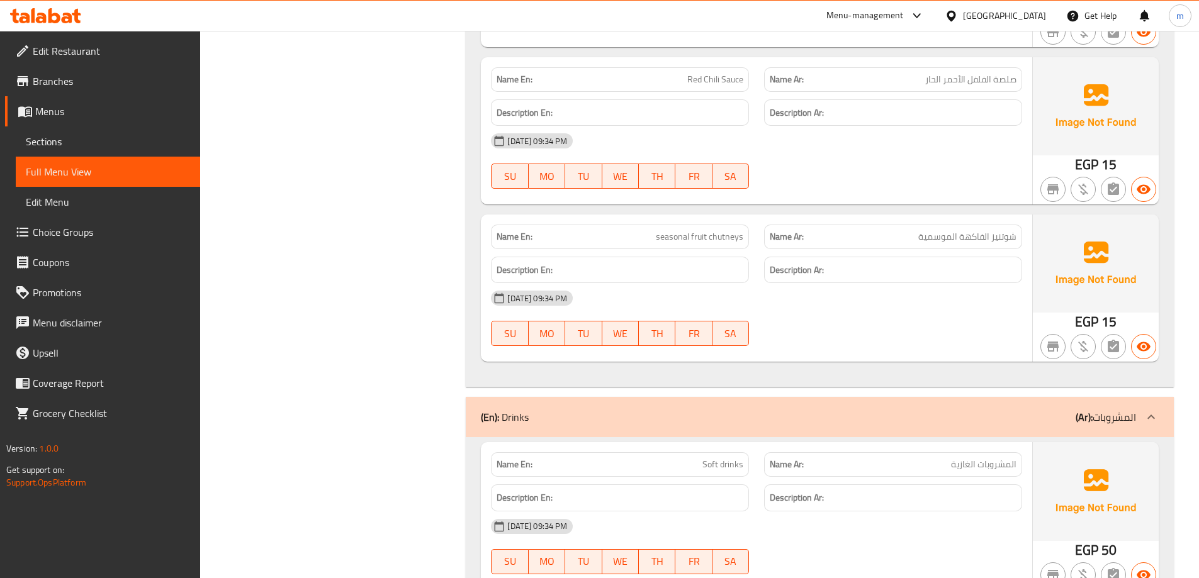
drag, startPoint x: 767, startPoint y: 327, endPoint x: 922, endPoint y: 320, distance: 155.6
click at [767, 339] on div at bounding box center [892, 346] width 273 height 15
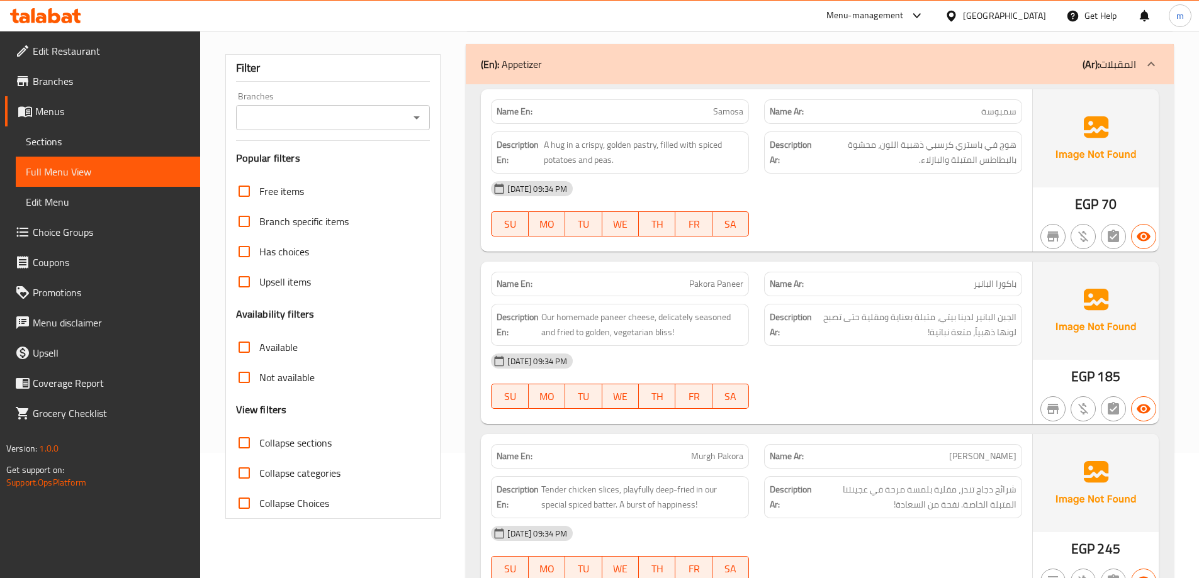
scroll to position [0, 0]
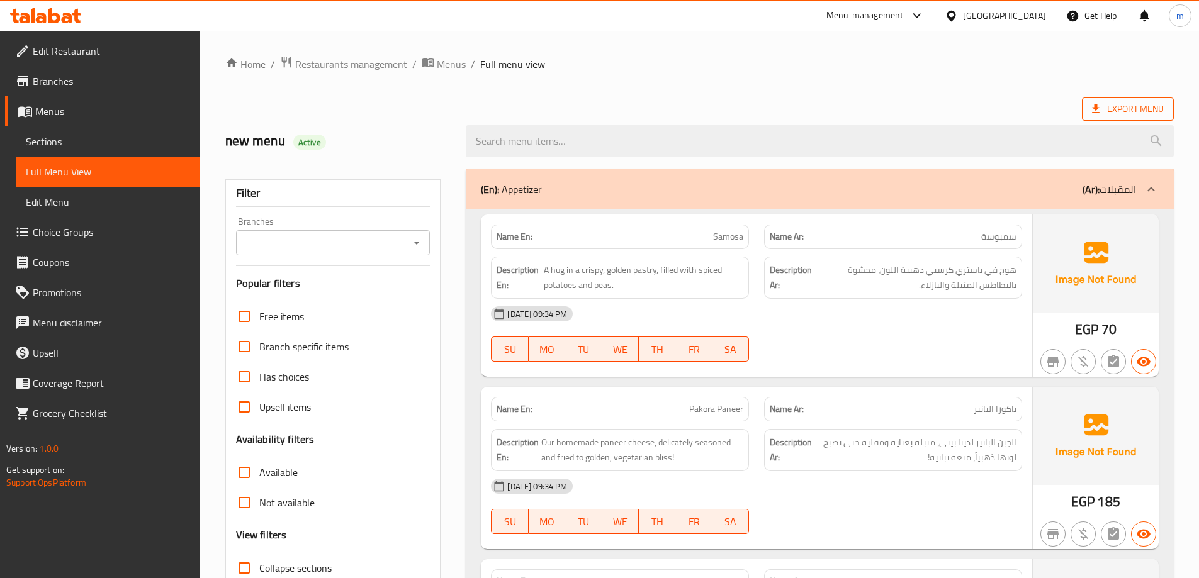
click at [1111, 99] on span "Export Menu" at bounding box center [1128, 109] width 92 height 23
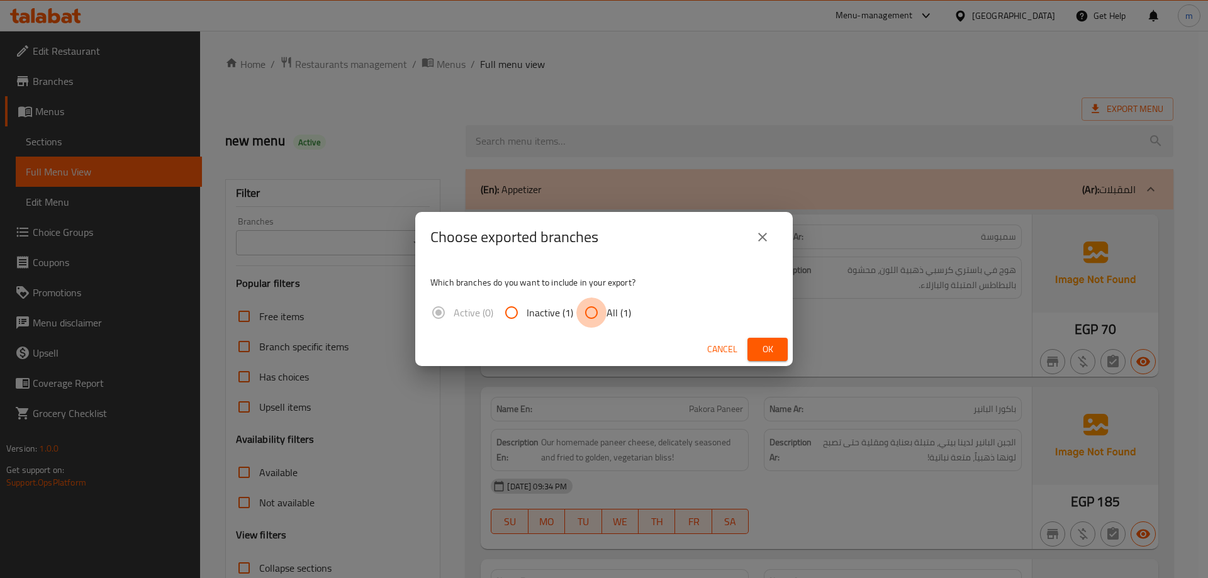
click at [588, 318] on input "All (1)" at bounding box center [591, 313] width 30 height 30
radio input "true"
click at [761, 344] on span "Ok" at bounding box center [768, 350] width 20 height 16
